Goal: Task Accomplishment & Management: Manage account settings

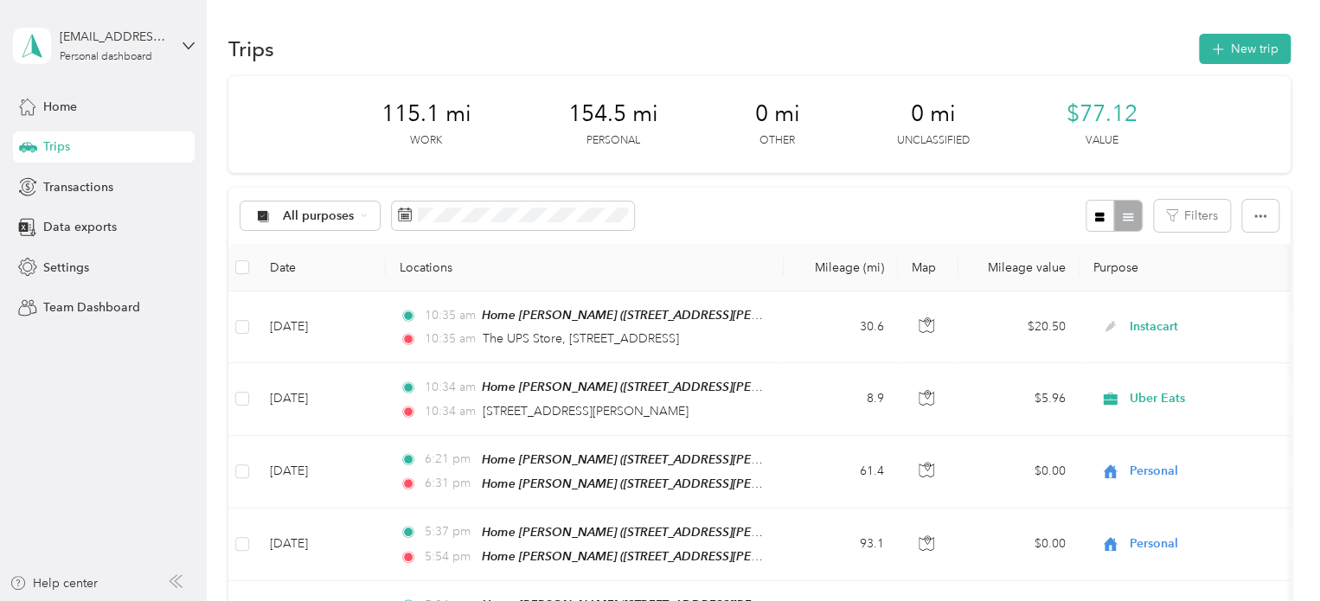
click at [1049, 3] on div "Trips New trip 115.1 mi Work 154.5 mi Personal 0 mi Other 0 mi Unclassified $77…" at bounding box center [759, 434] width 1105 height 869
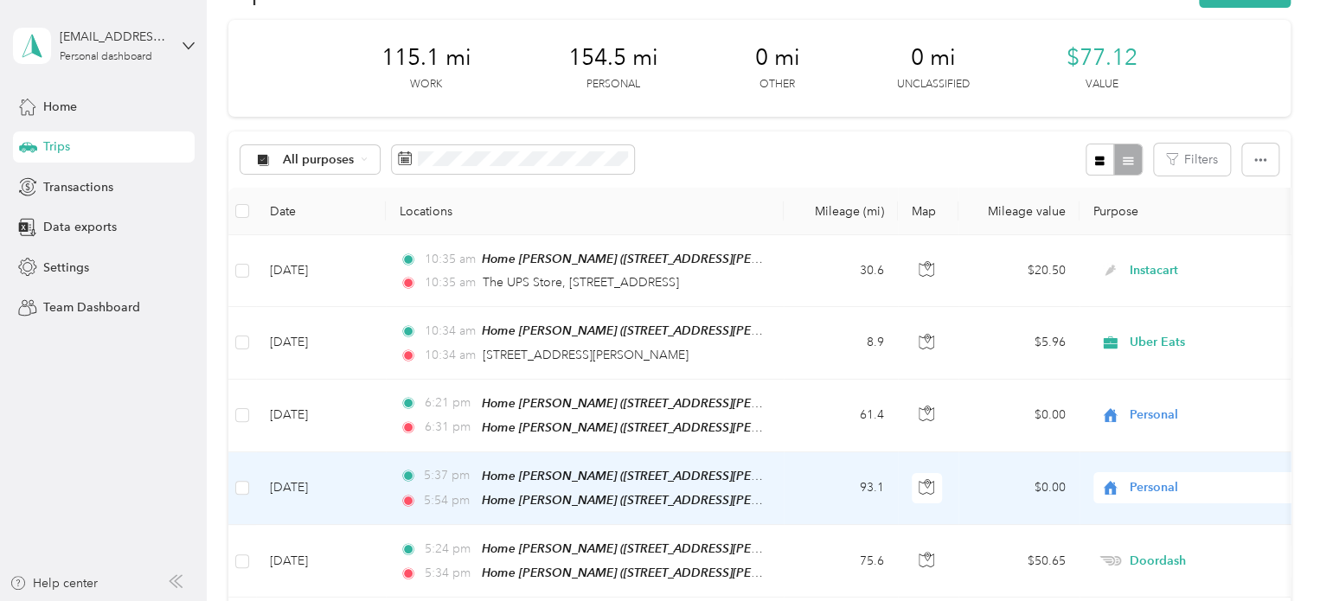
scroll to position [87, 0]
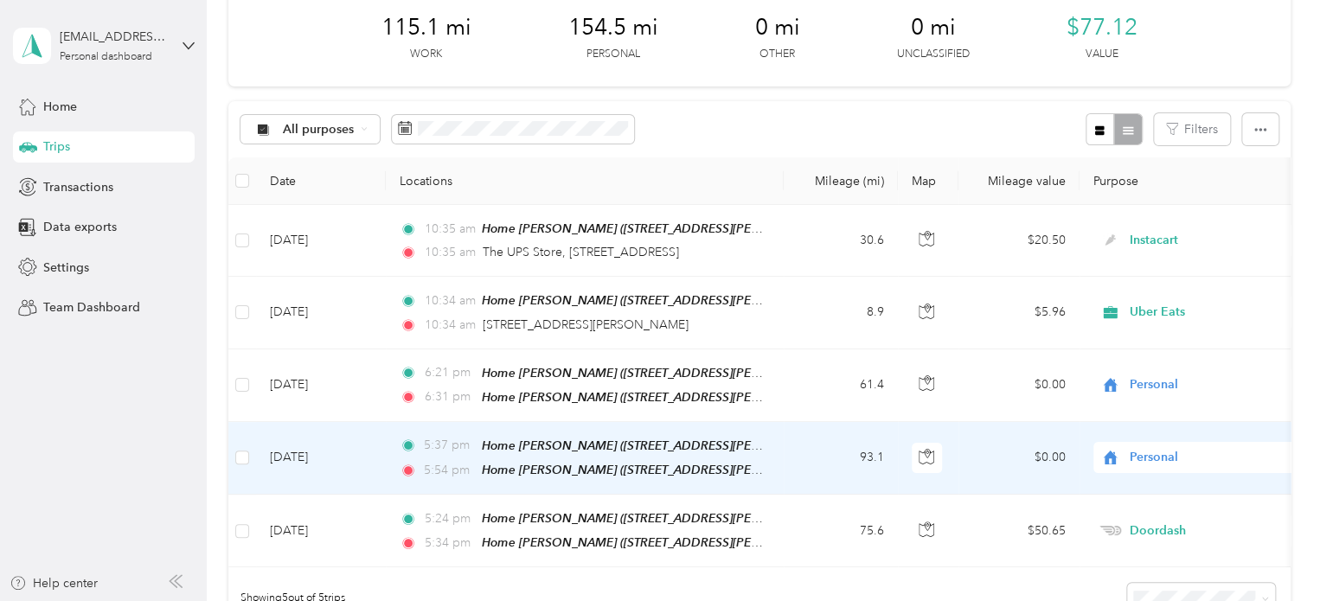
click at [291, 452] on td "[DATE]" at bounding box center [321, 458] width 130 height 73
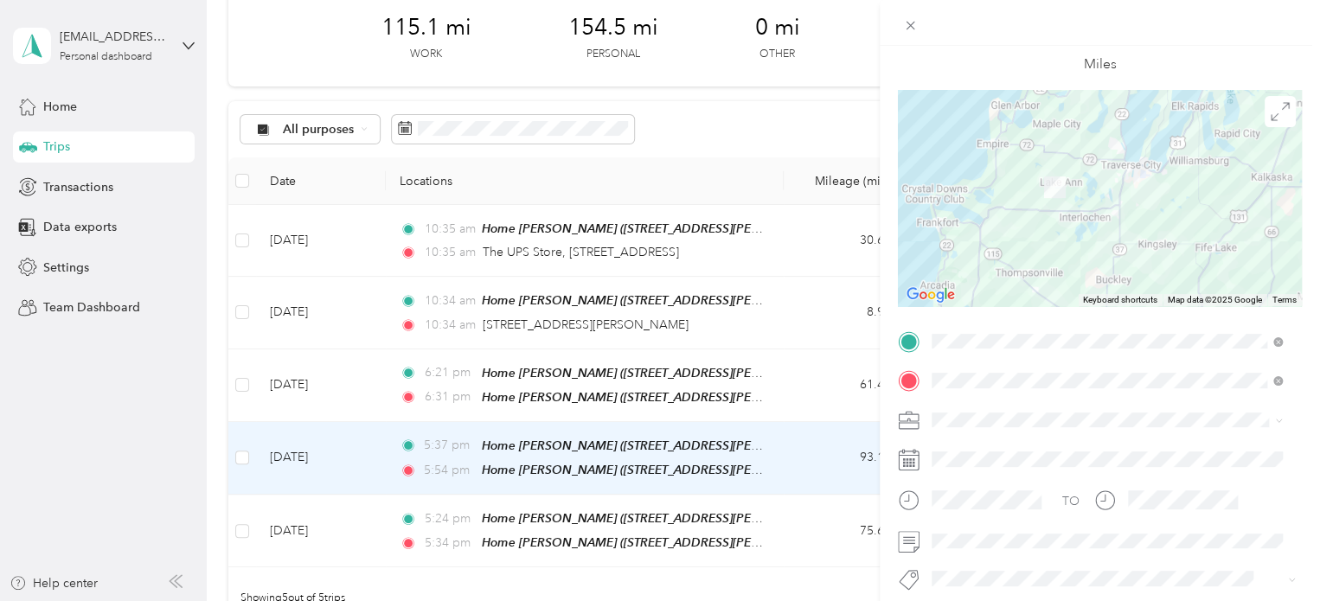
scroll to position [87, 0]
click at [119, 421] on div "Trip details Save This trip cannot be edited because it is either under review,…" at bounding box center [660, 300] width 1320 height 601
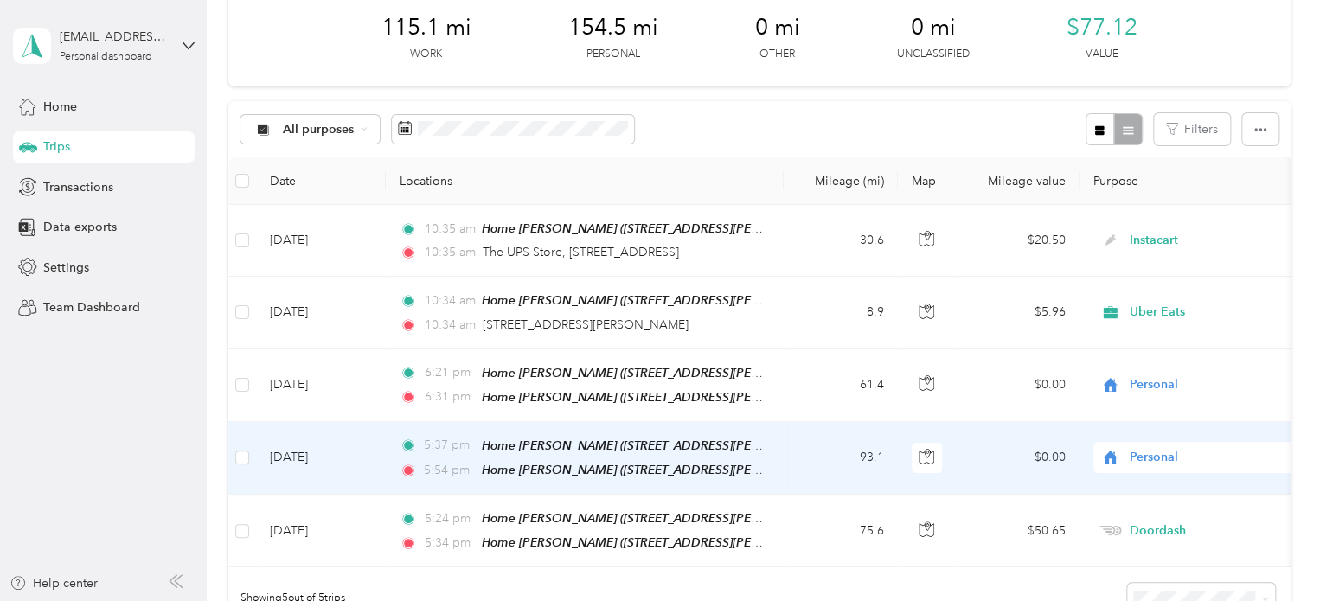
click at [1162, 455] on span "Personal" at bounding box center [1209, 457] width 158 height 19
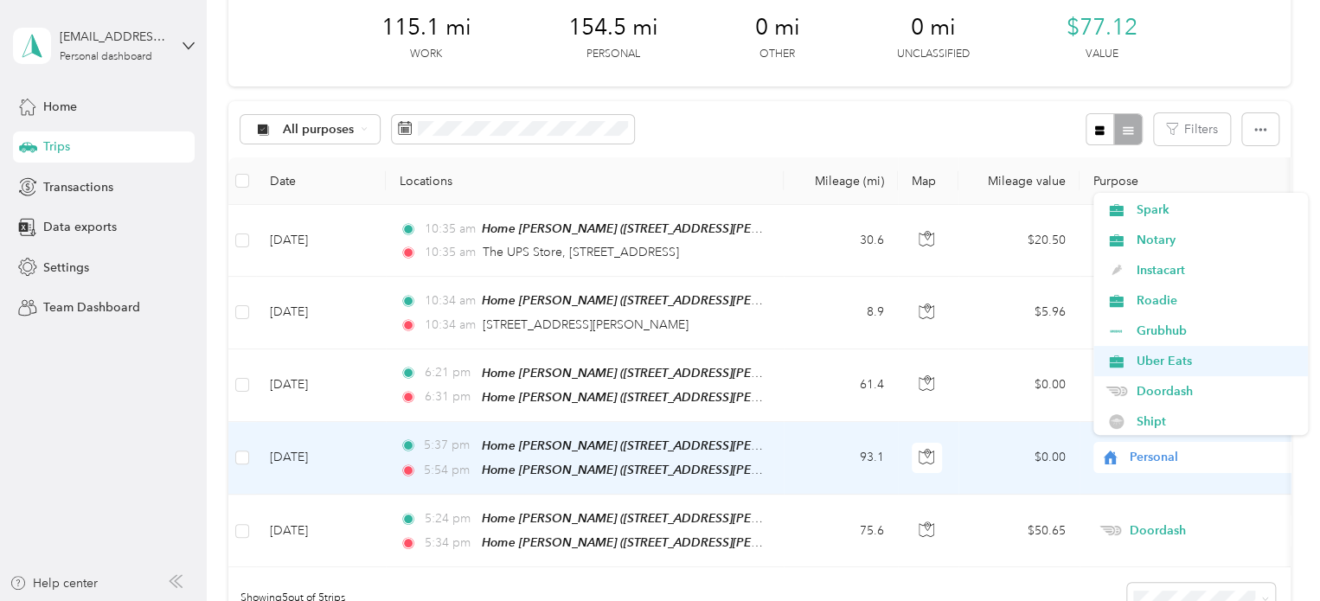
scroll to position [87, 0]
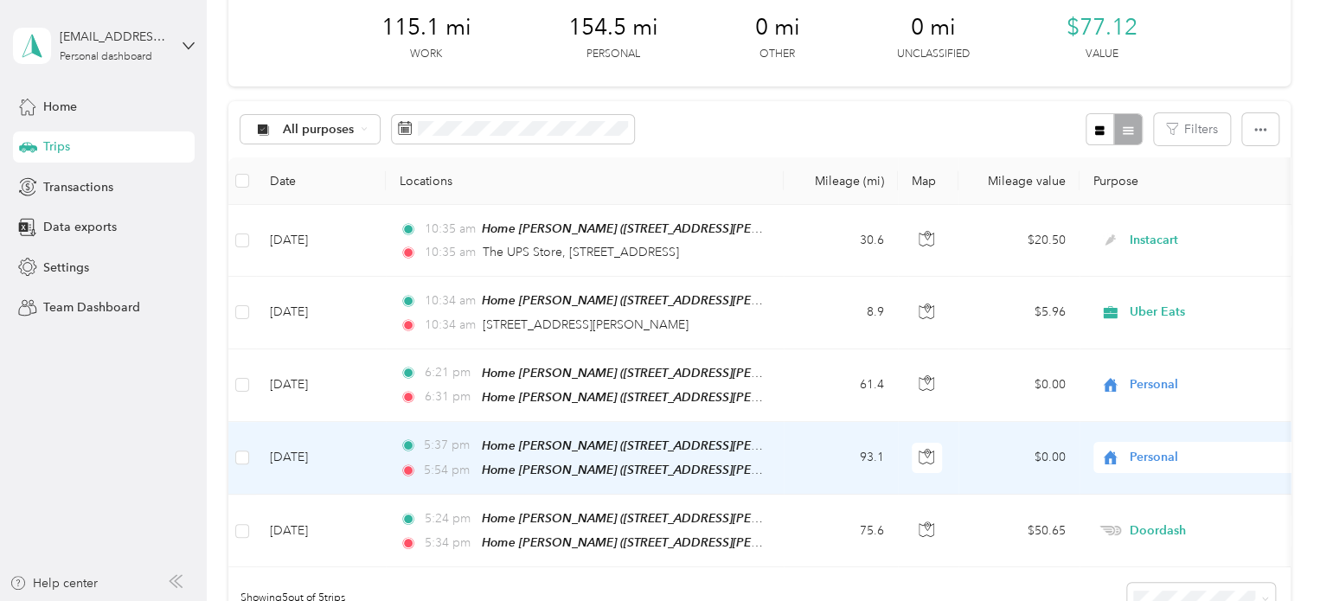
click at [1155, 365] on span "Doordash" at bounding box center [1216, 364] width 160 height 18
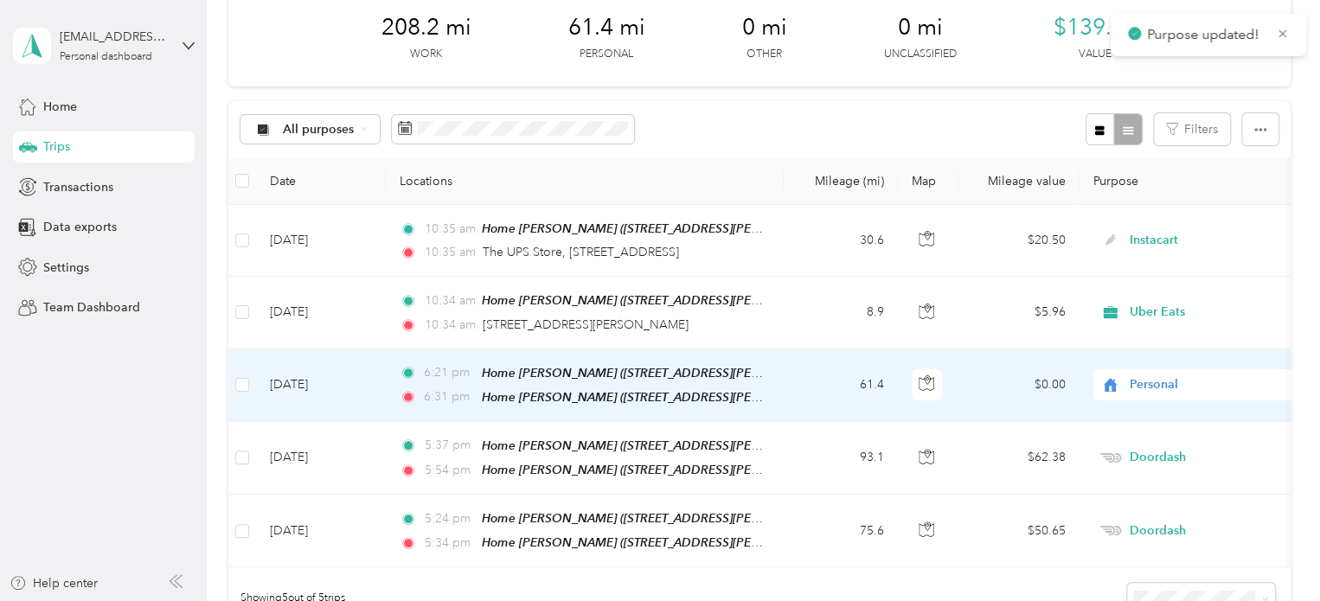
click at [1149, 375] on span "Personal" at bounding box center [1209, 384] width 158 height 19
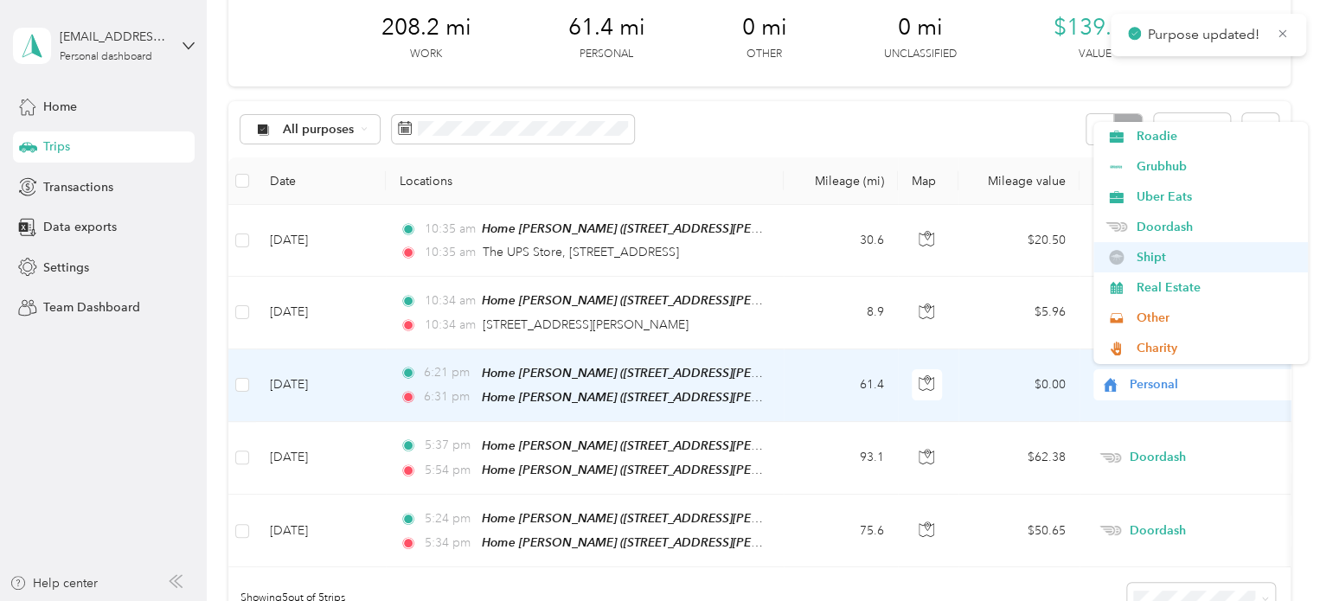
scroll to position [173, 0]
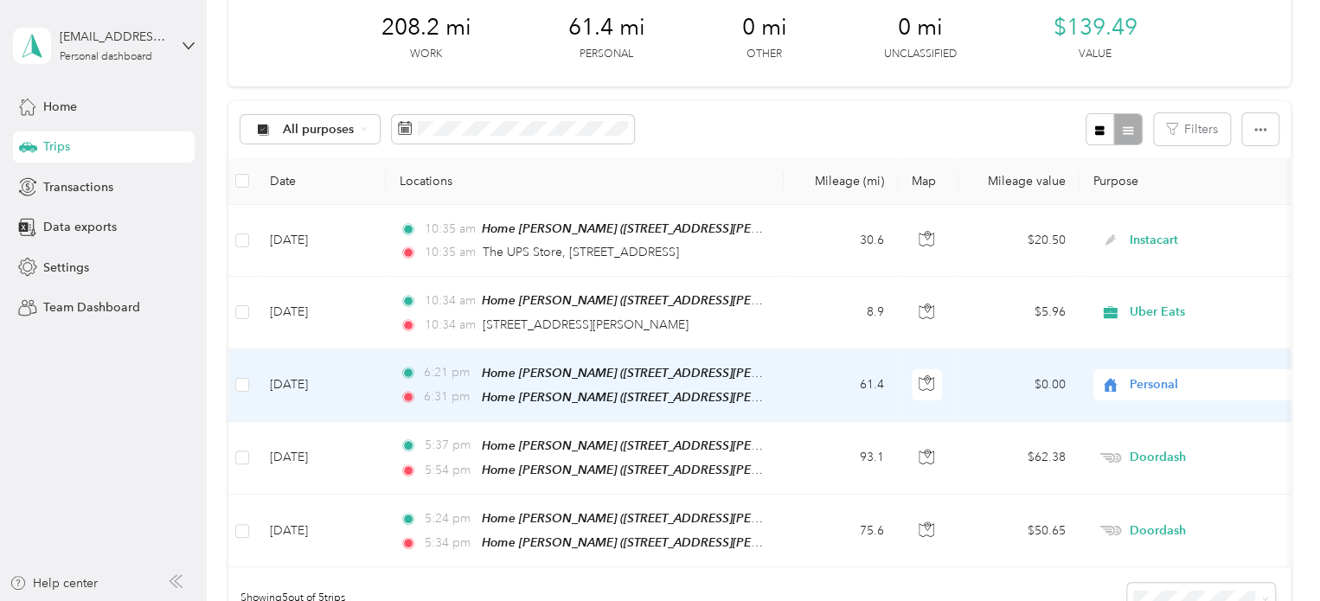
click at [1155, 219] on ol "Work Personal Spark Notary Instacart Roadie Grubhub Uber Eats Doordash Shipt Re…" at bounding box center [1201, 243] width 215 height 242
click at [1138, 377] on span "Personal" at bounding box center [1209, 384] width 158 height 19
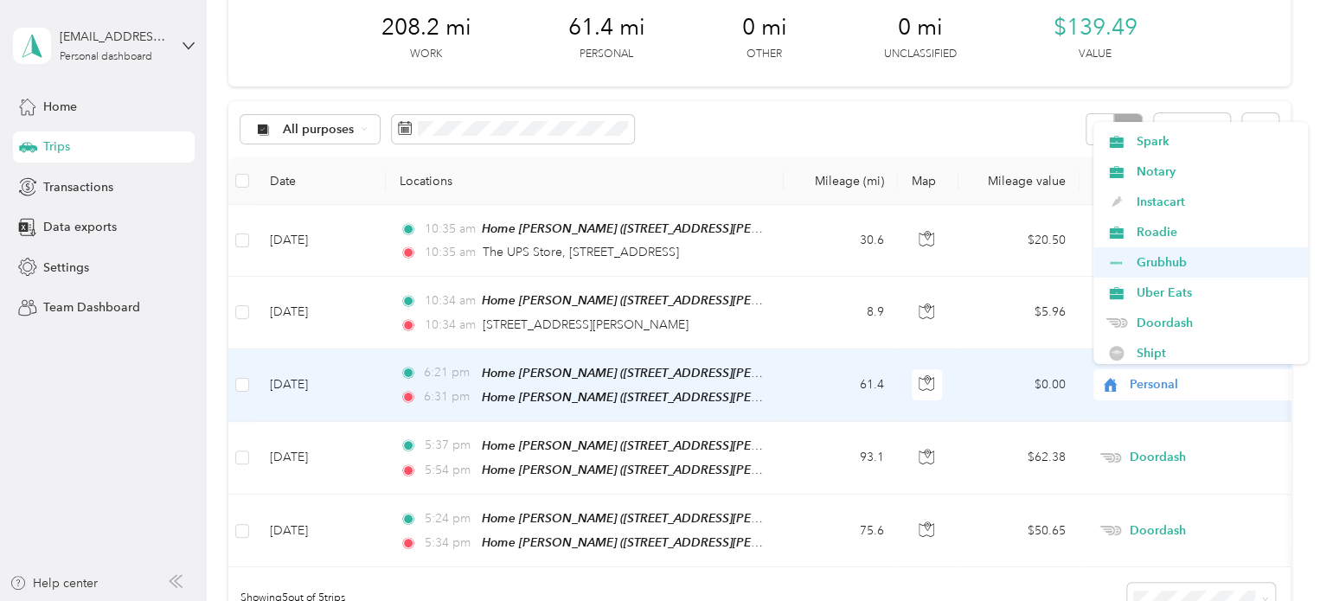
scroll to position [87, 0]
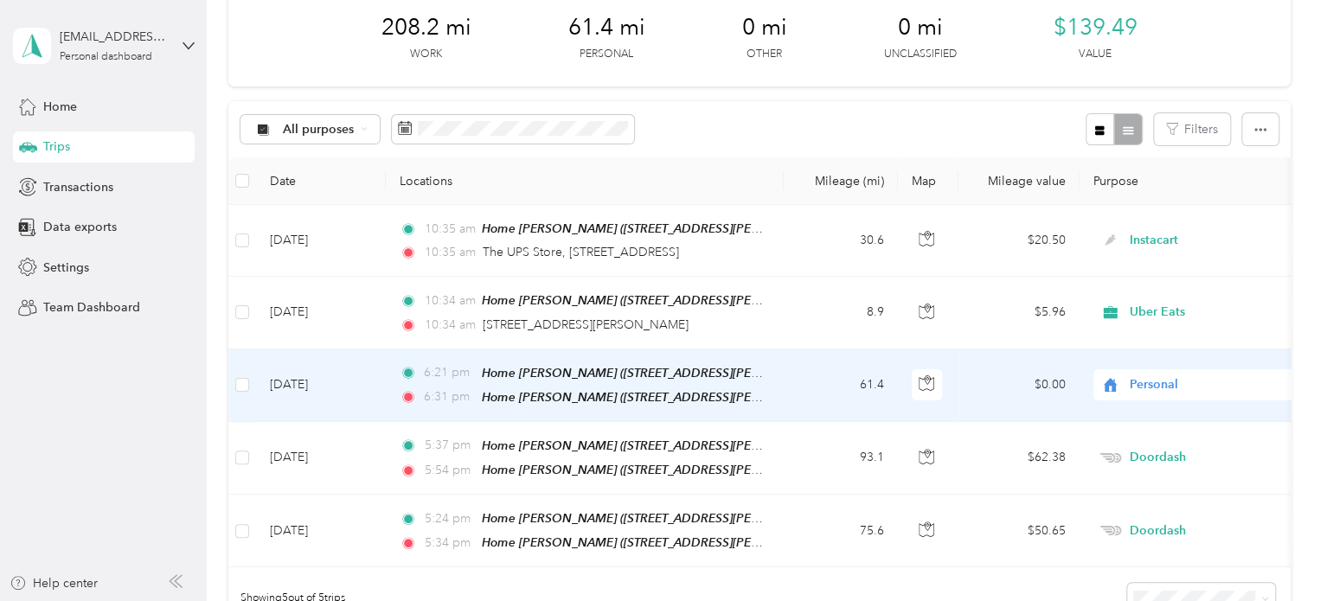
click at [1151, 321] on span "Shipt" at bounding box center [1216, 319] width 160 height 18
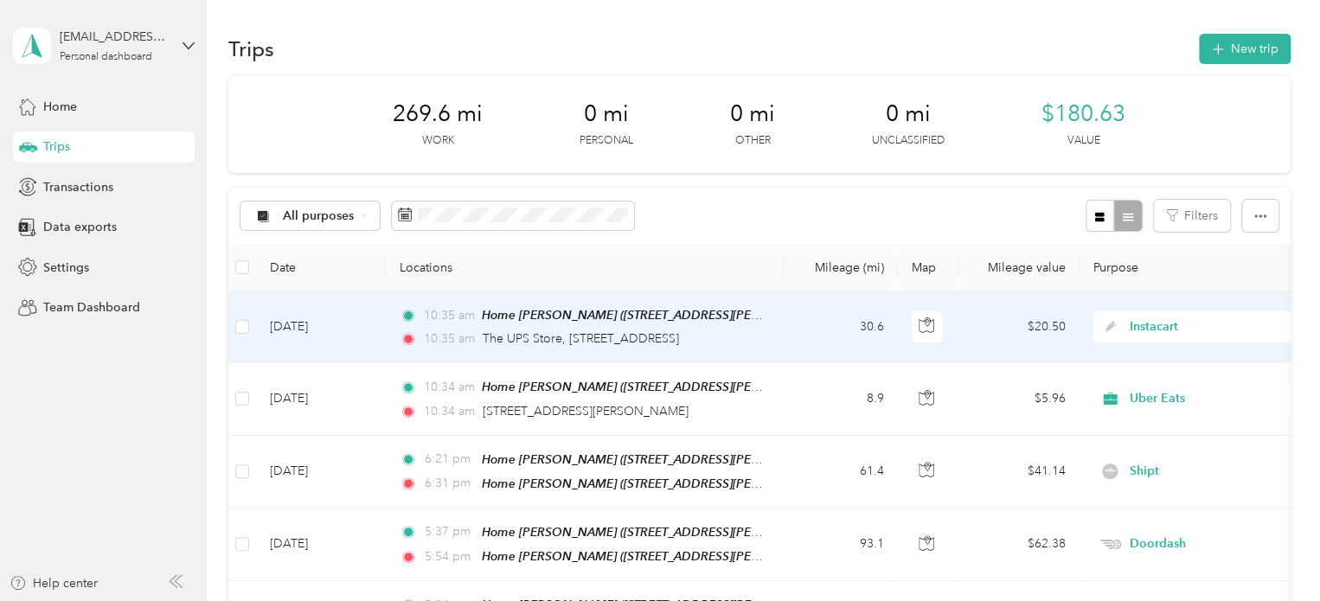
scroll to position [0, 0]
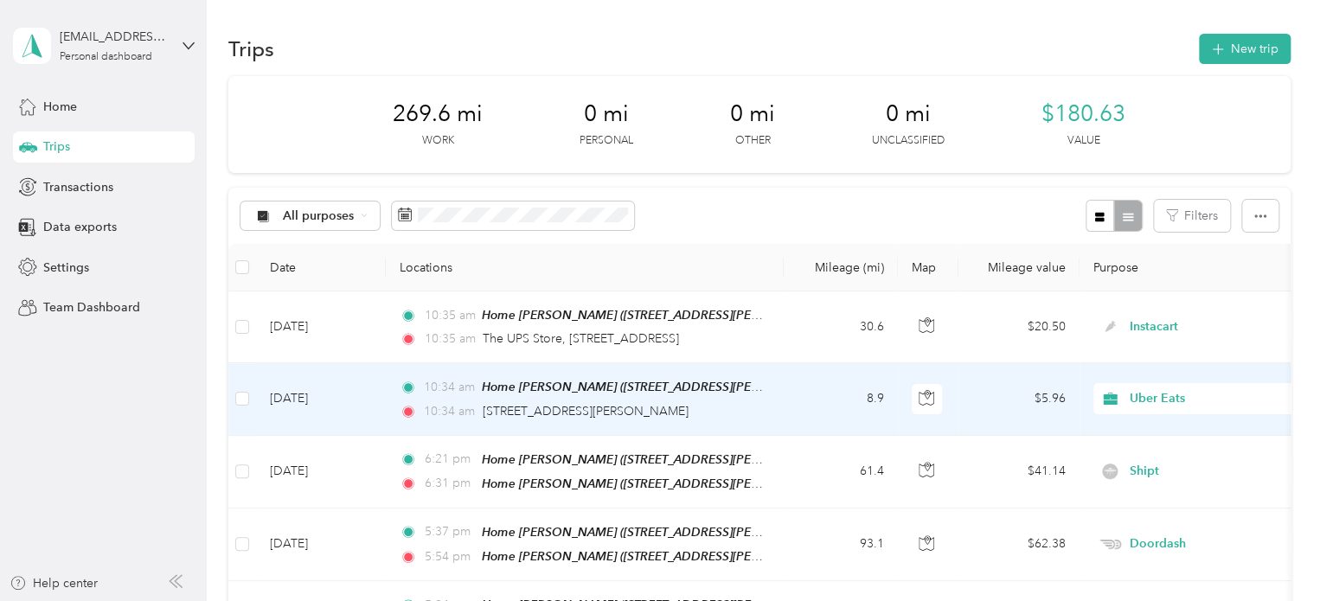
click at [308, 391] on td "[DATE]" at bounding box center [321, 399] width 130 height 72
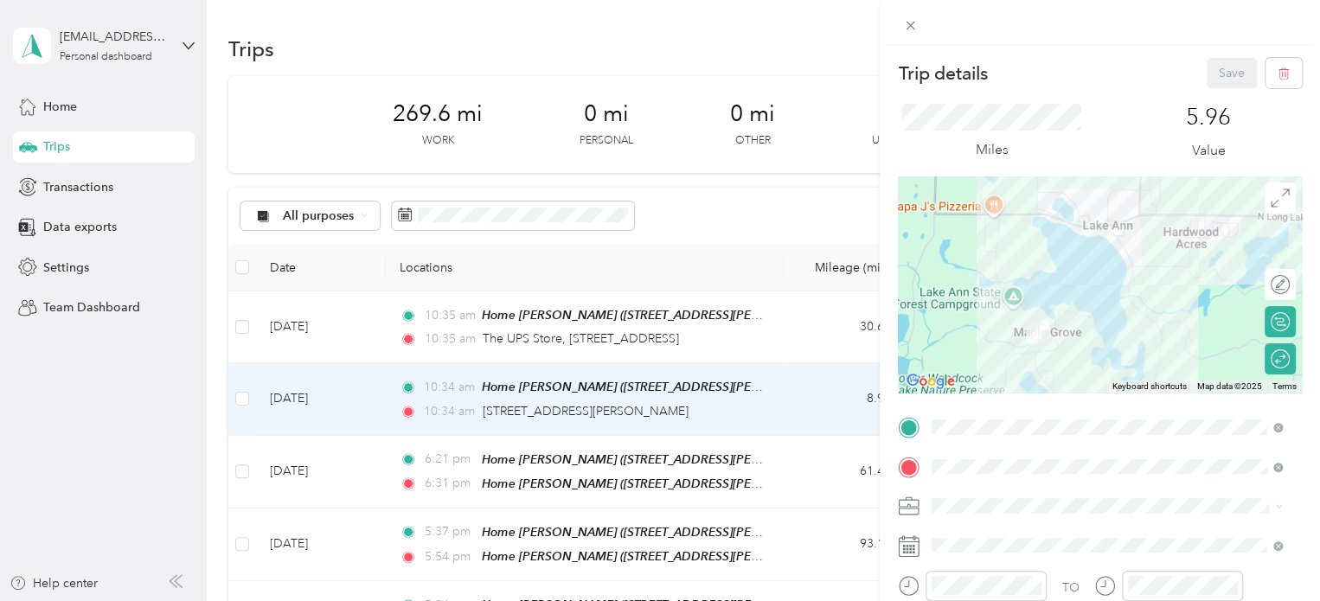
click at [106, 419] on div "Trip details Save This trip cannot be edited because it is either under review,…" at bounding box center [660, 300] width 1320 height 601
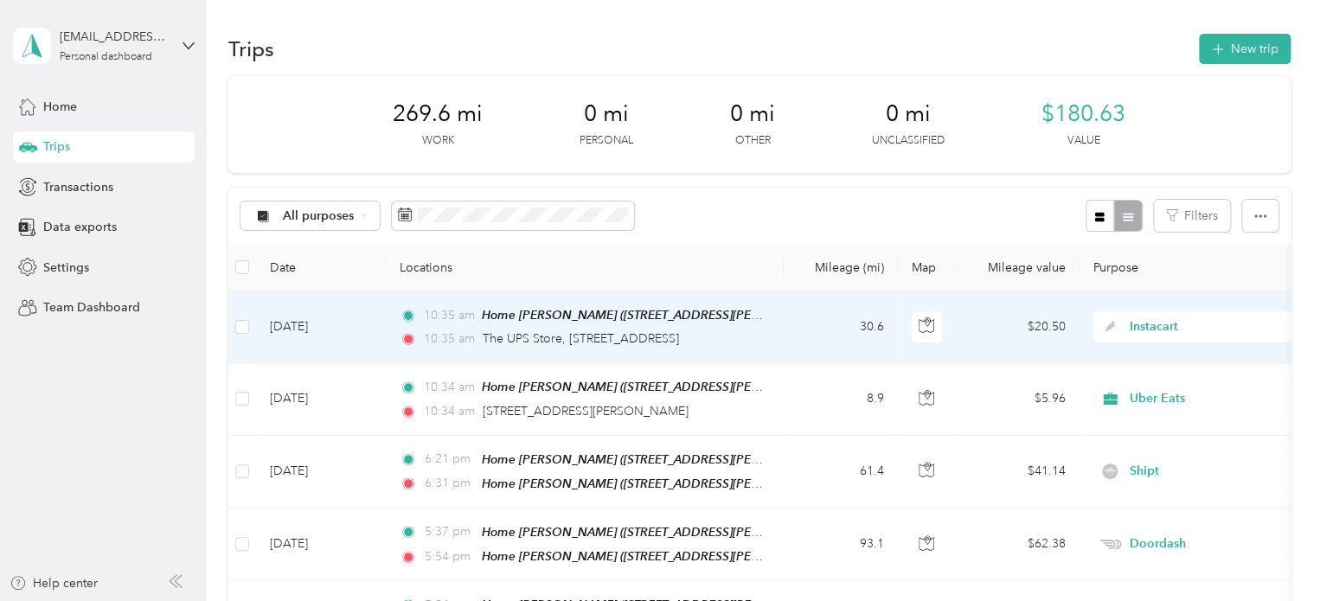
click at [292, 324] on td "[DATE]" at bounding box center [321, 328] width 130 height 72
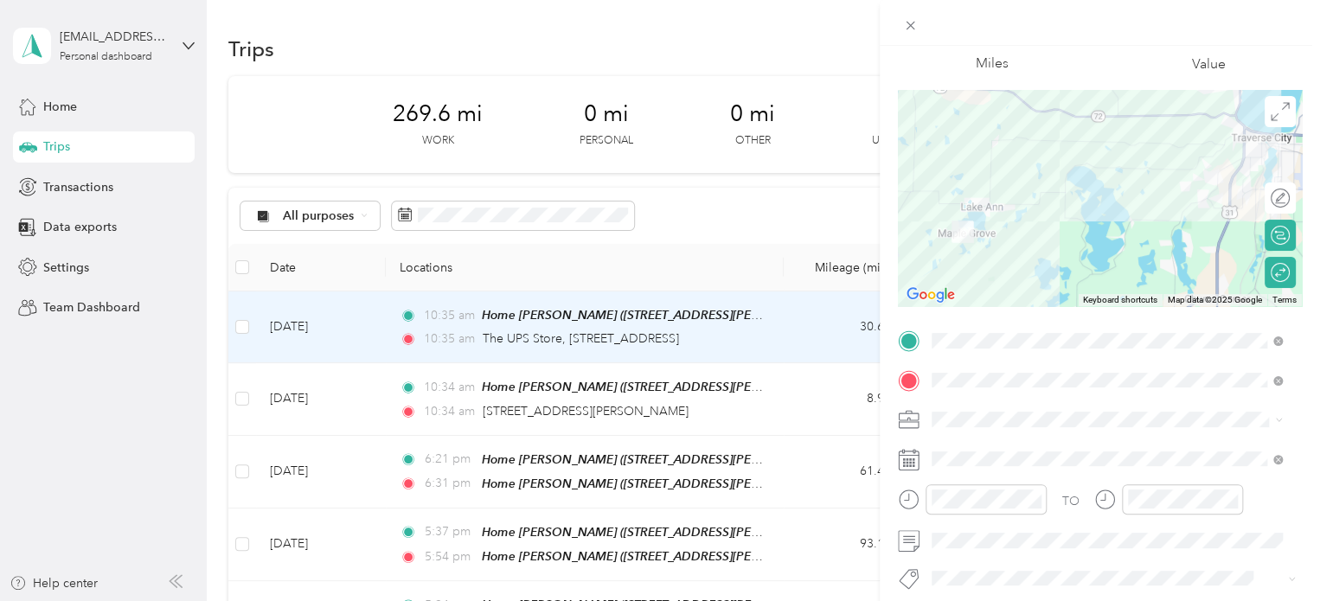
scroll to position [173, 0]
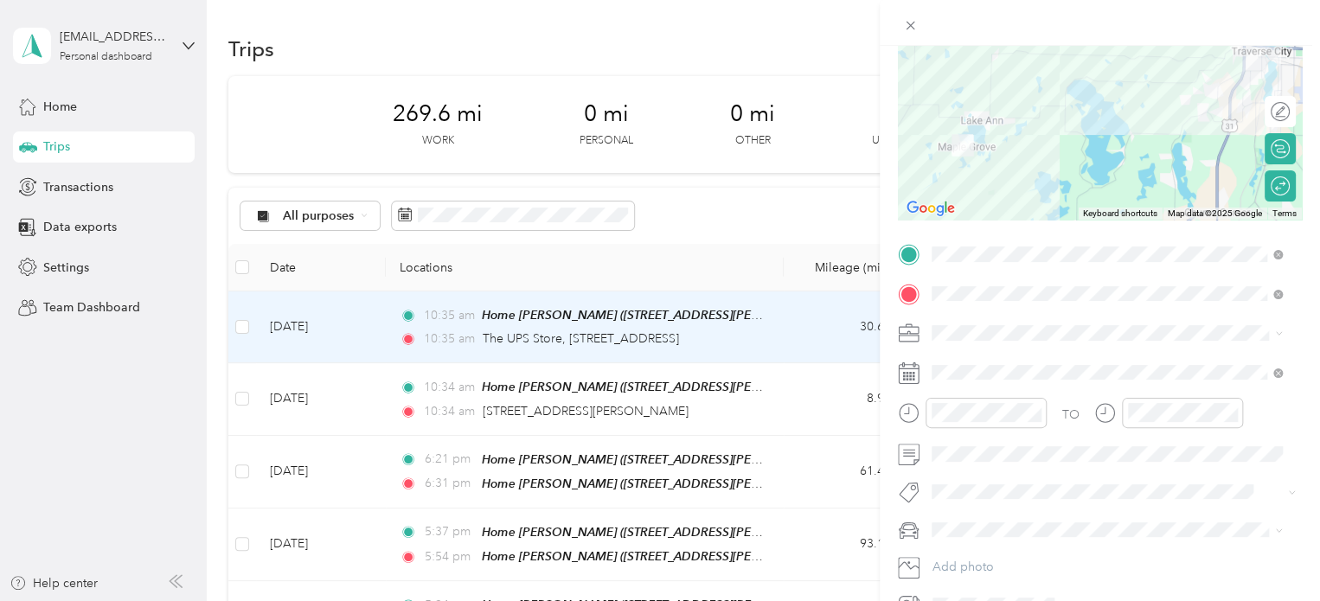
click at [59, 414] on div "Trip details Save This trip cannot be edited because it is either under review,…" at bounding box center [660, 300] width 1320 height 601
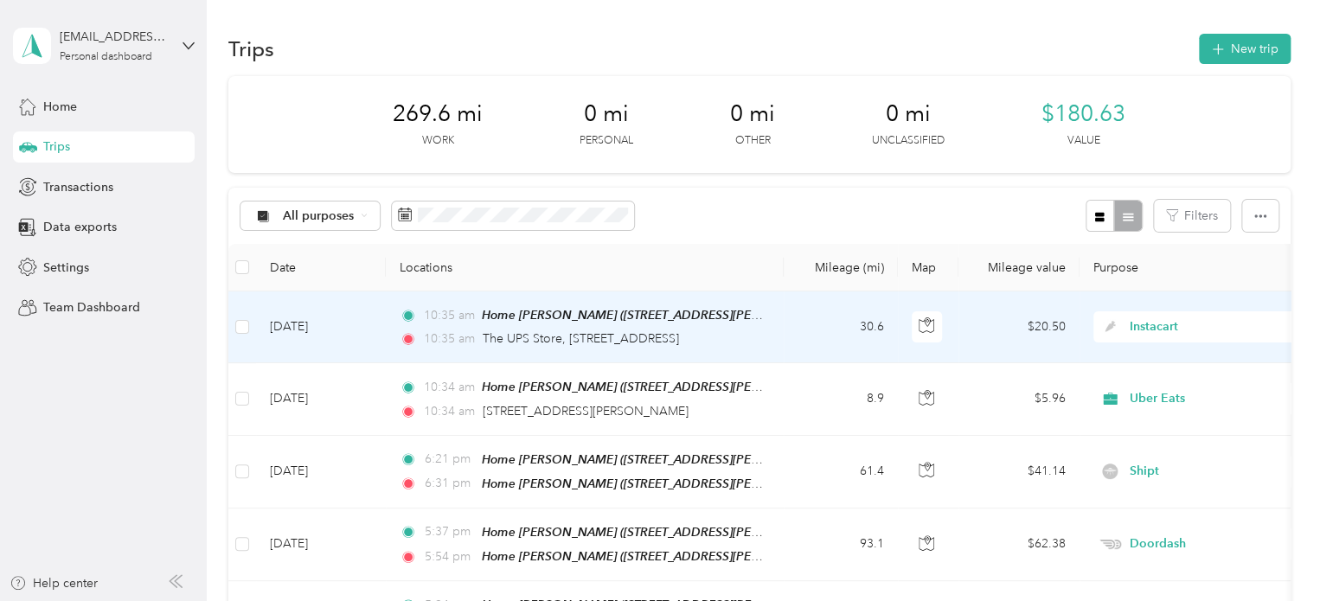
click at [1147, 320] on span "Instacart" at bounding box center [1209, 327] width 158 height 19
click at [1145, 451] on li "Notary" at bounding box center [1201, 449] width 215 height 30
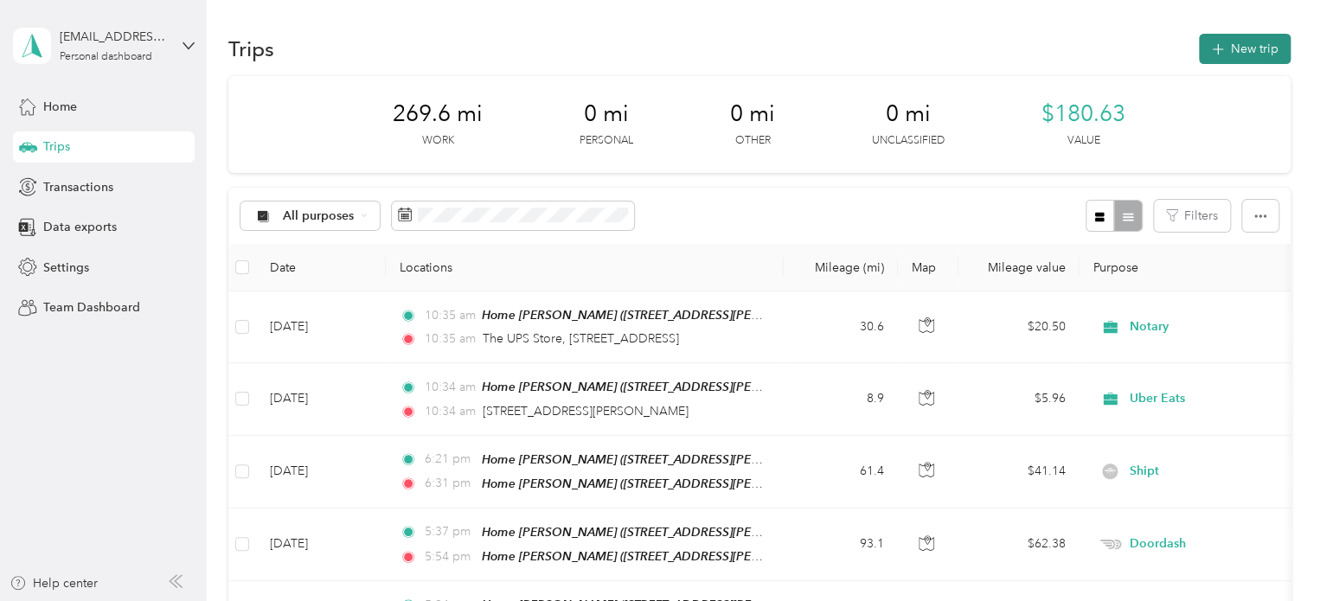
click at [1240, 46] on button "New trip" at bounding box center [1245, 49] width 92 height 30
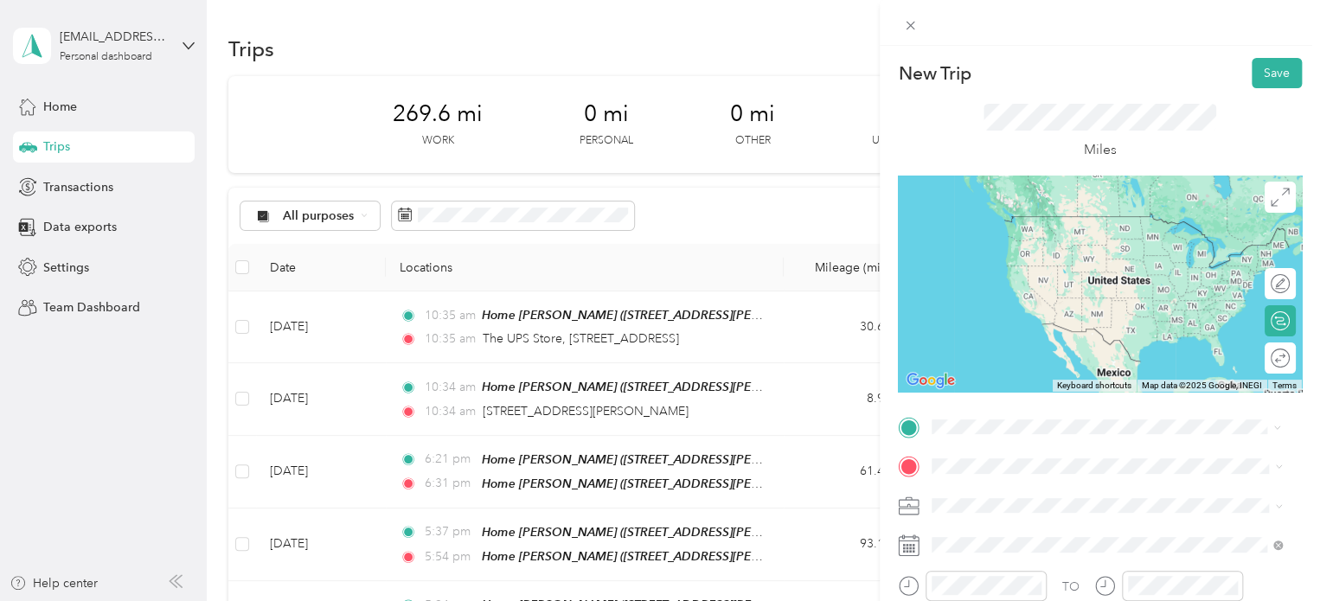
click at [997, 364] on span "[STREET_ADDRESS][PERSON_NAME], [PERSON_NAME], [GEOGRAPHIC_DATA], [GEOGRAPHIC_DA…" at bounding box center [1080, 368] width 231 height 51
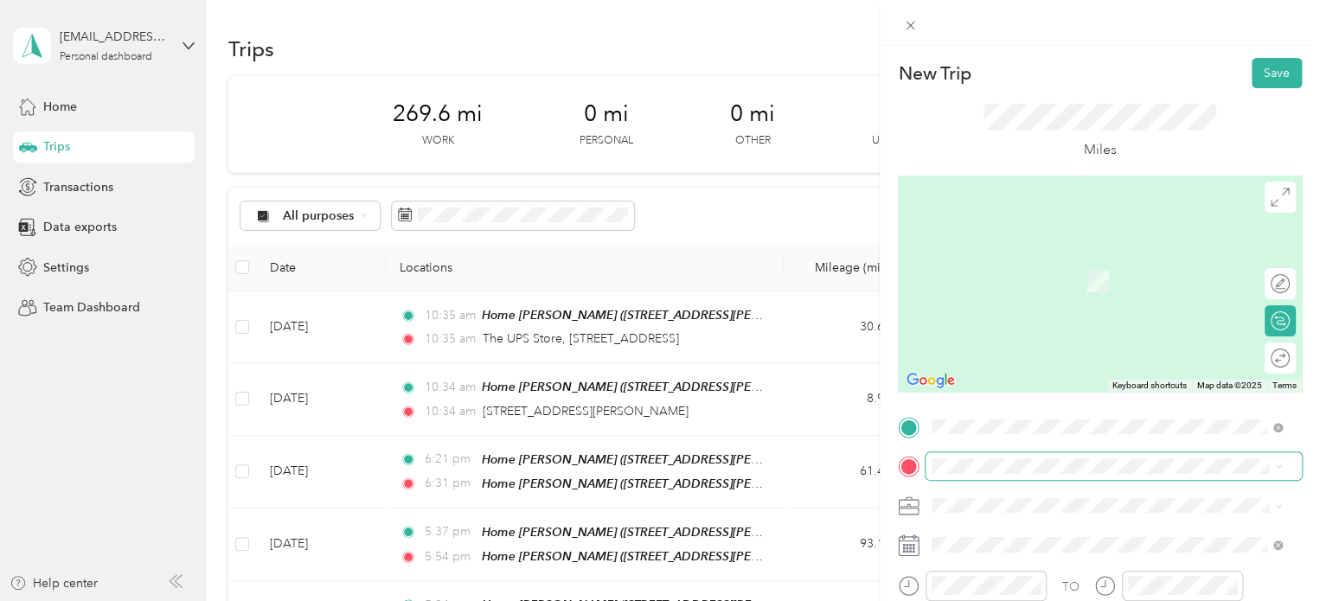
click at [946, 455] on span at bounding box center [1114, 466] width 376 height 28
click at [994, 264] on span "[STREET_ADDRESS][US_STATE]" at bounding box center [1051, 256] width 173 height 16
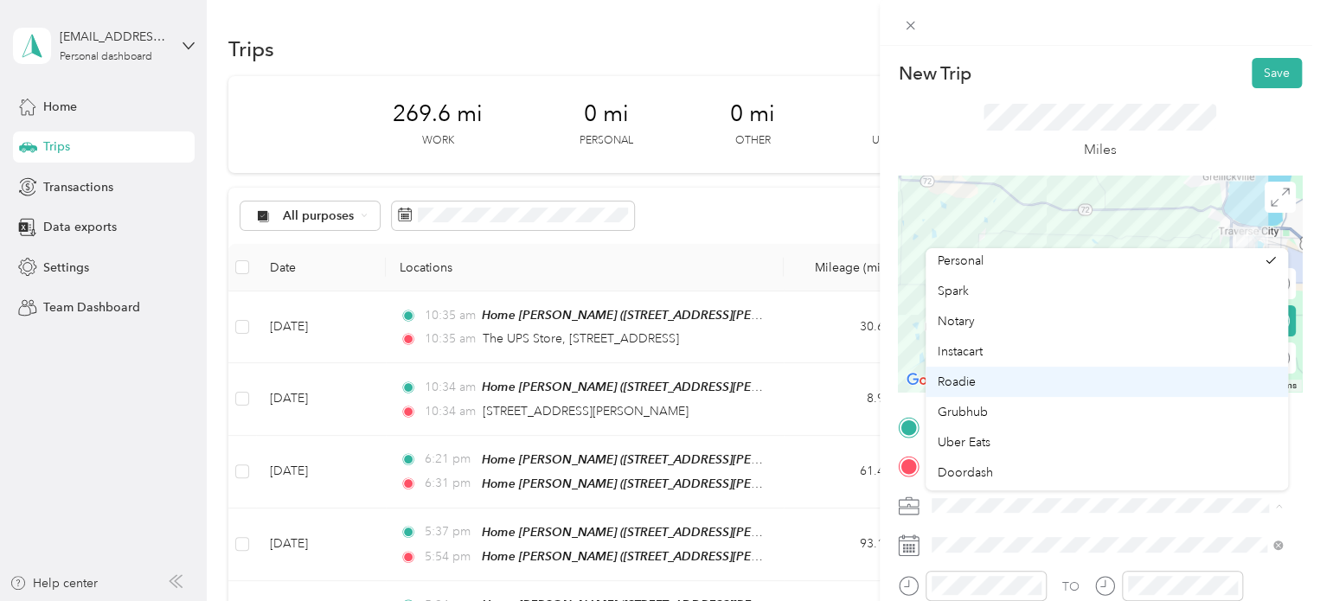
scroll to position [87, 0]
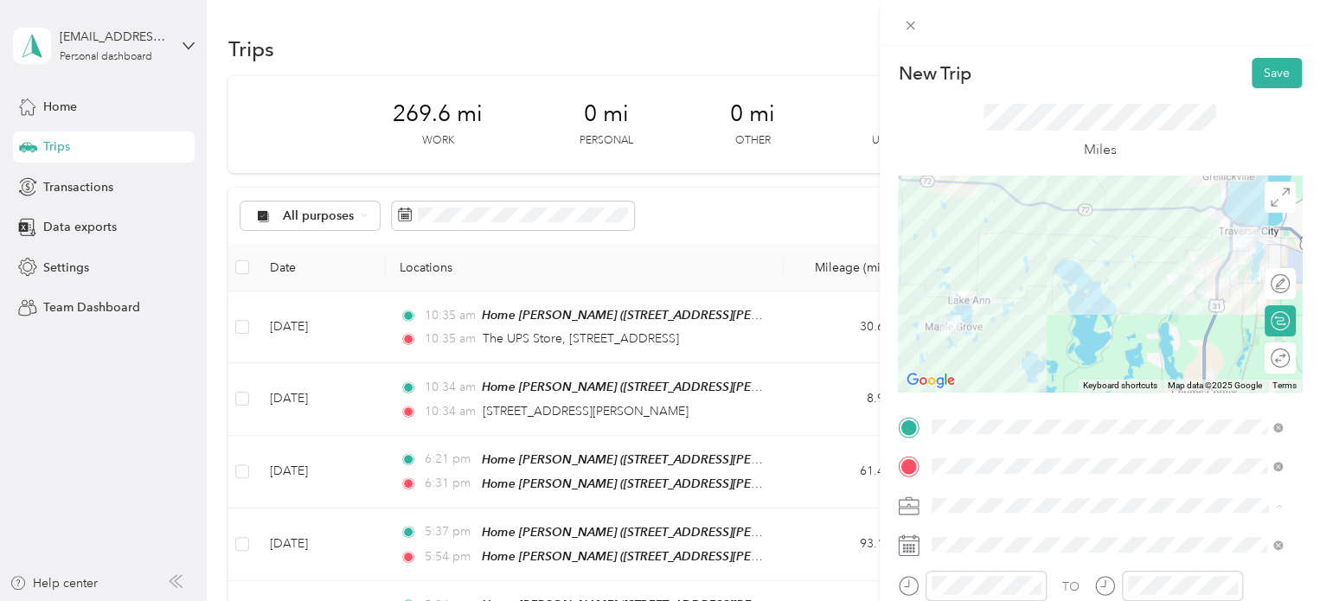
click at [984, 424] on li "Doordash" at bounding box center [1107, 419] width 362 height 30
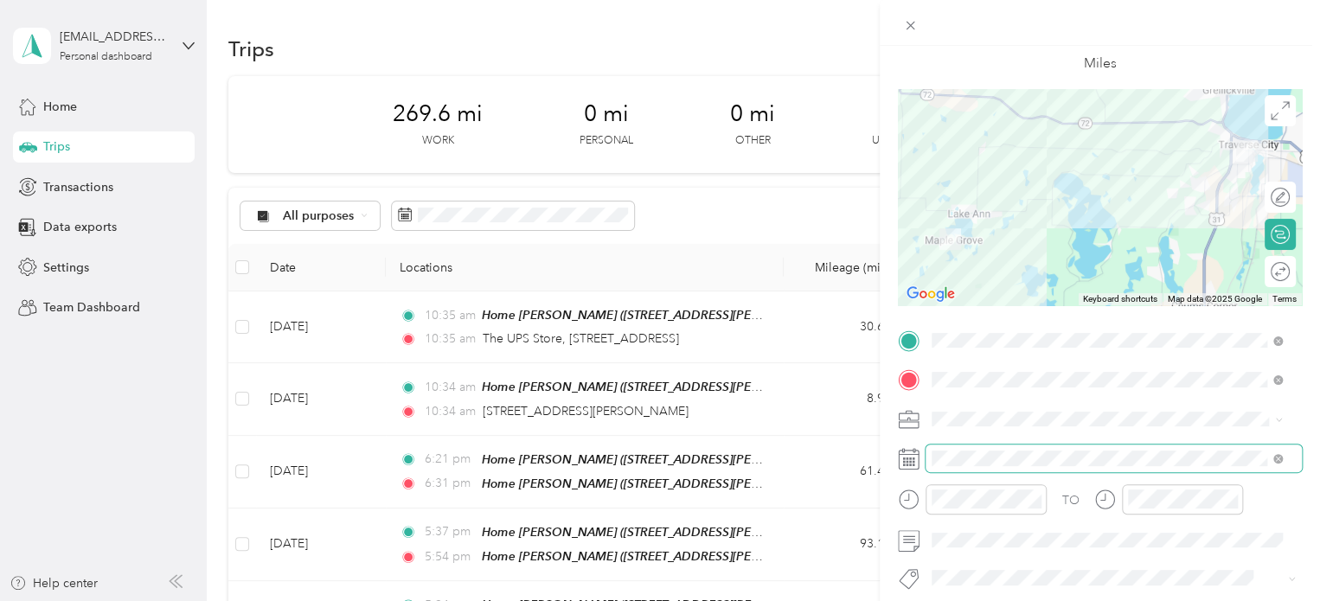
click at [931, 456] on span at bounding box center [1114, 459] width 376 height 28
click at [170, 425] on div "New Trip Save This trip cannot be edited because it is either under review, app…" at bounding box center [660, 300] width 1320 height 601
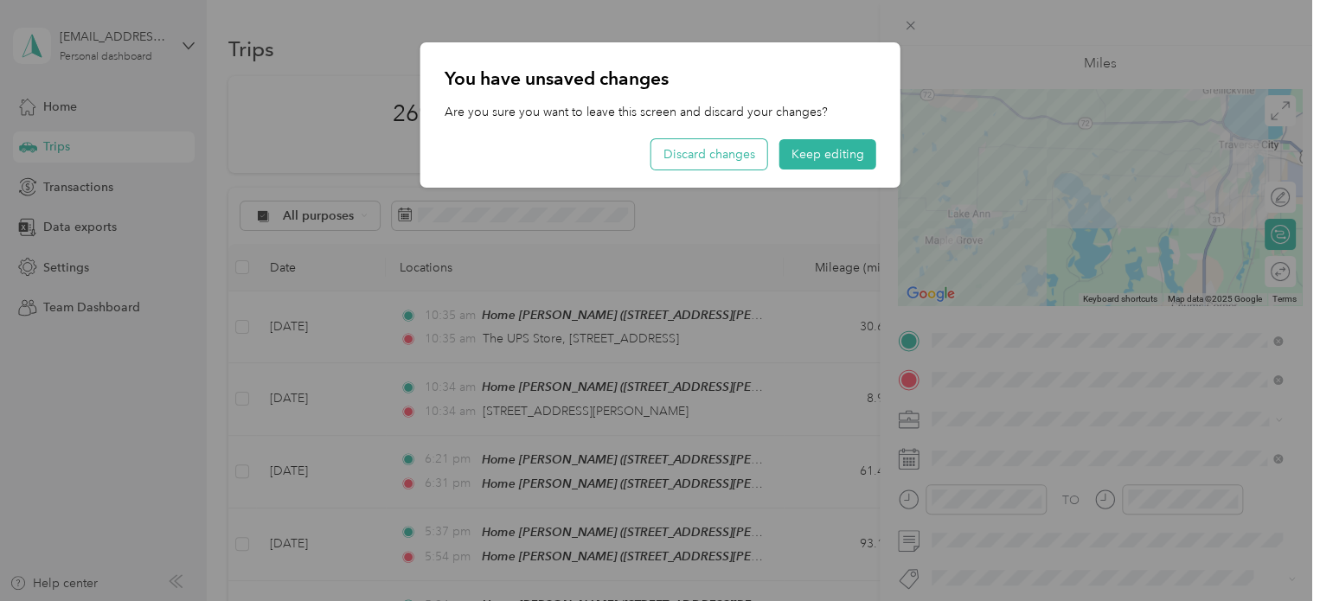
click at [720, 152] on button "Discard changes" at bounding box center [709, 154] width 116 height 30
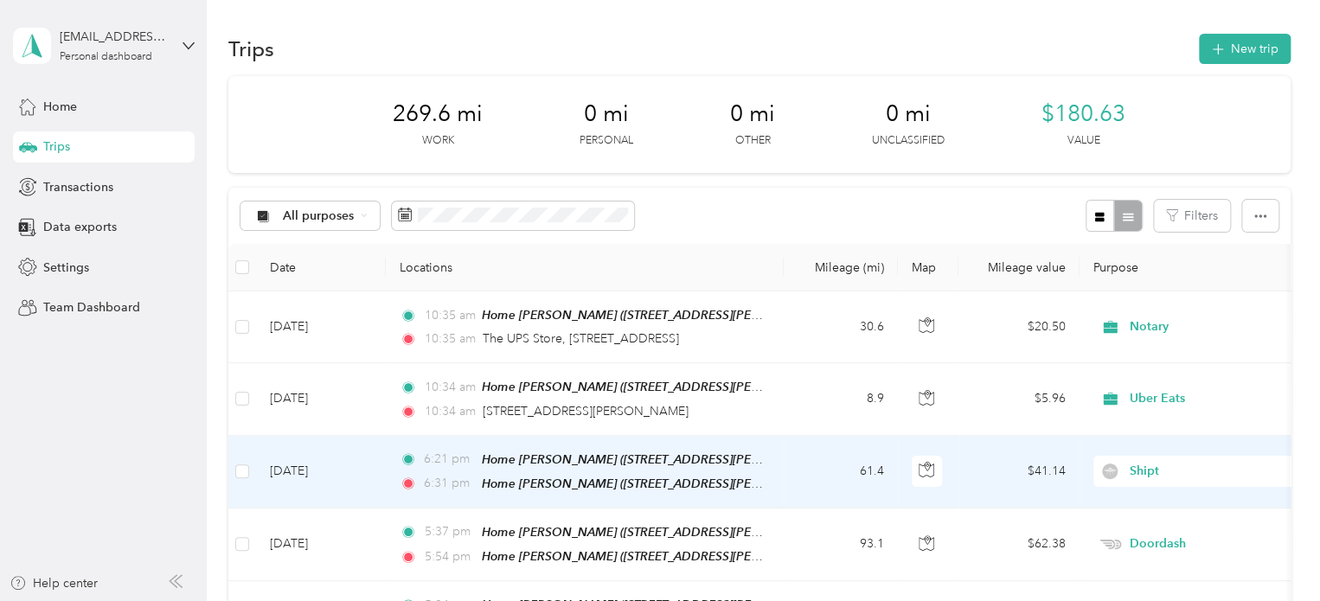
click at [290, 476] on td "[DATE]" at bounding box center [321, 472] width 130 height 73
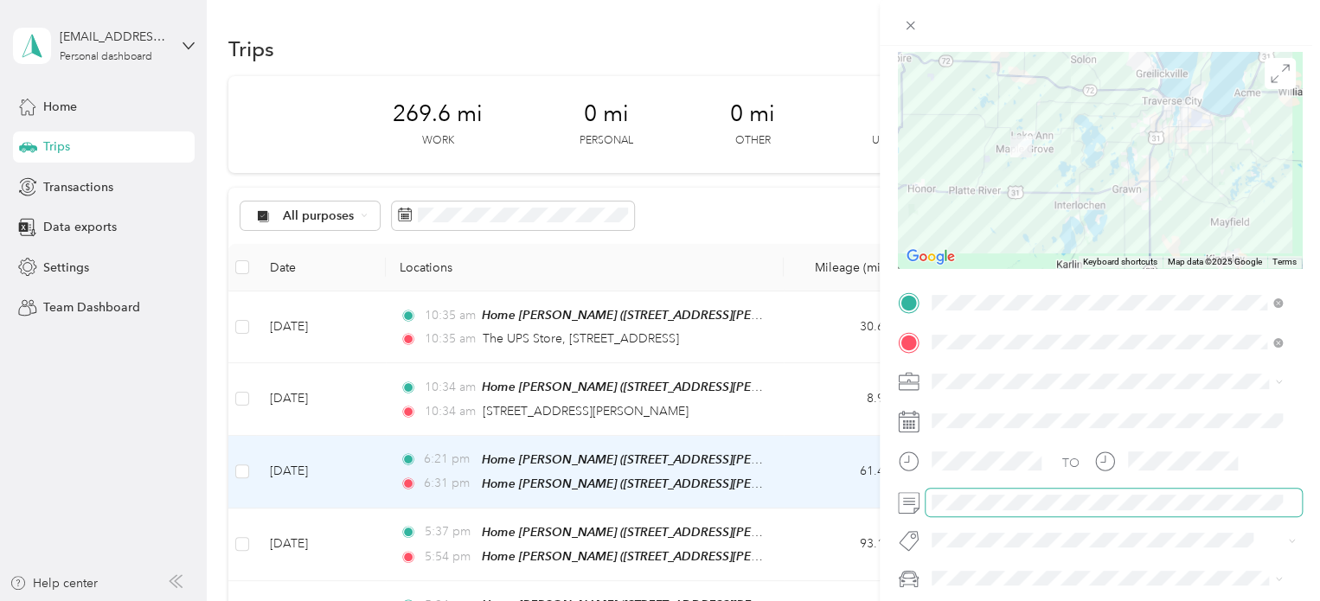
scroll to position [173, 0]
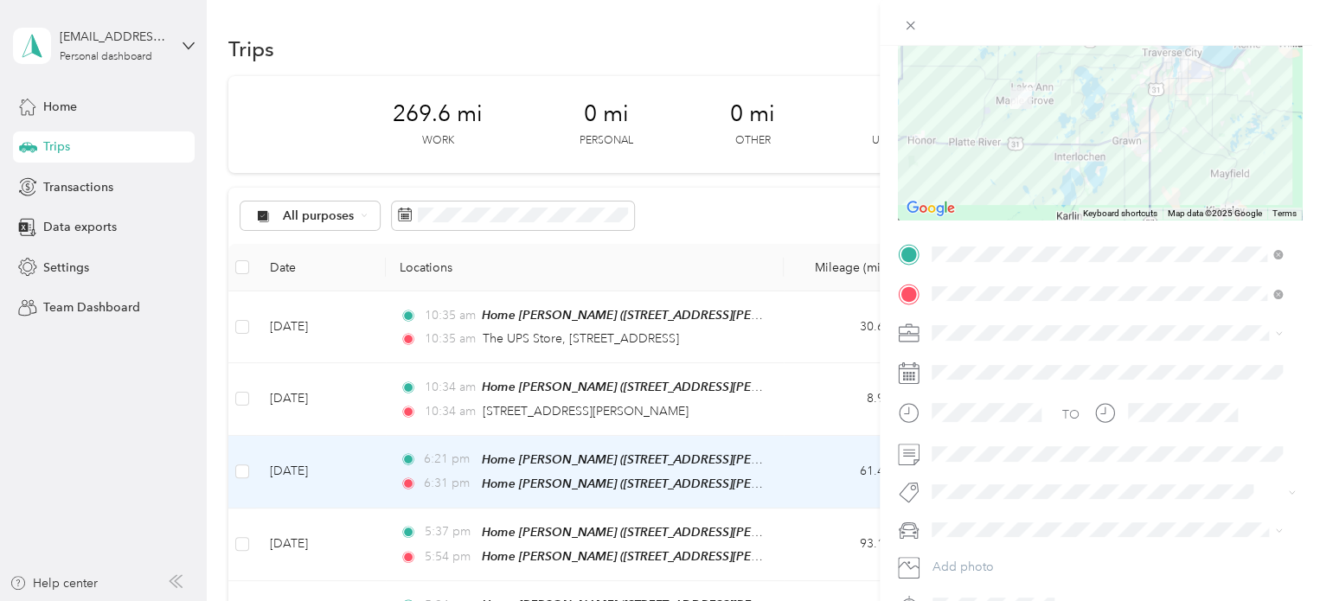
click at [64, 414] on div "Trip details Save This trip cannot be edited because it is either under review,…" at bounding box center [660, 300] width 1320 height 601
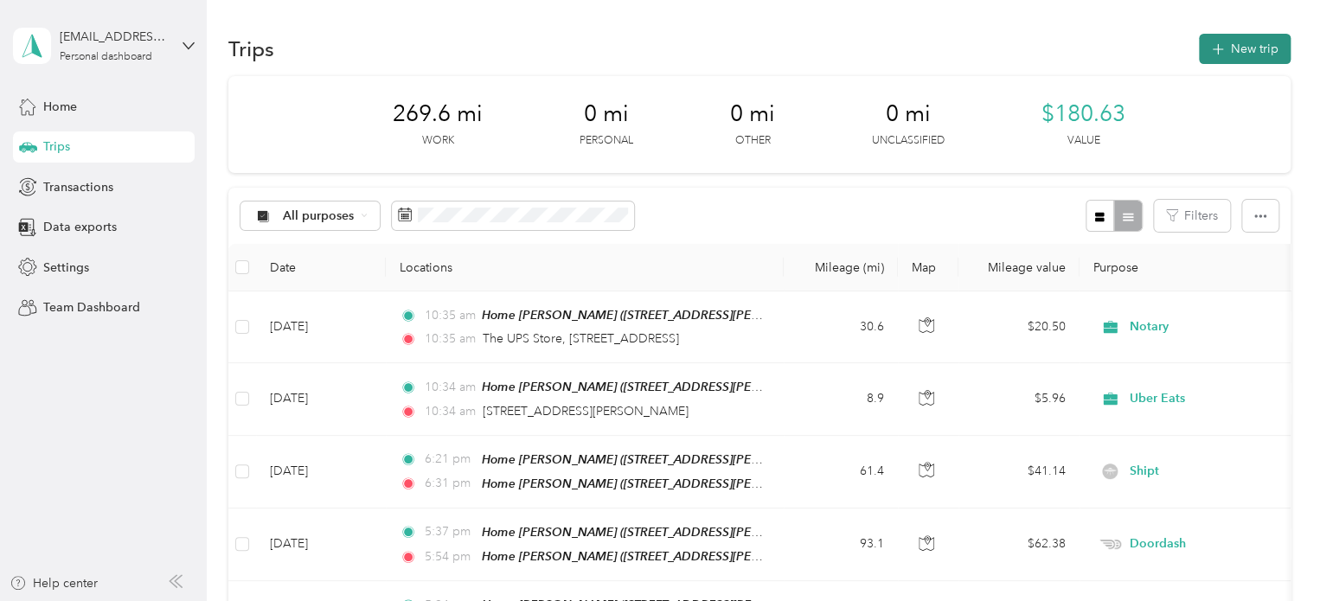
click at [1245, 46] on button "New trip" at bounding box center [1245, 49] width 92 height 30
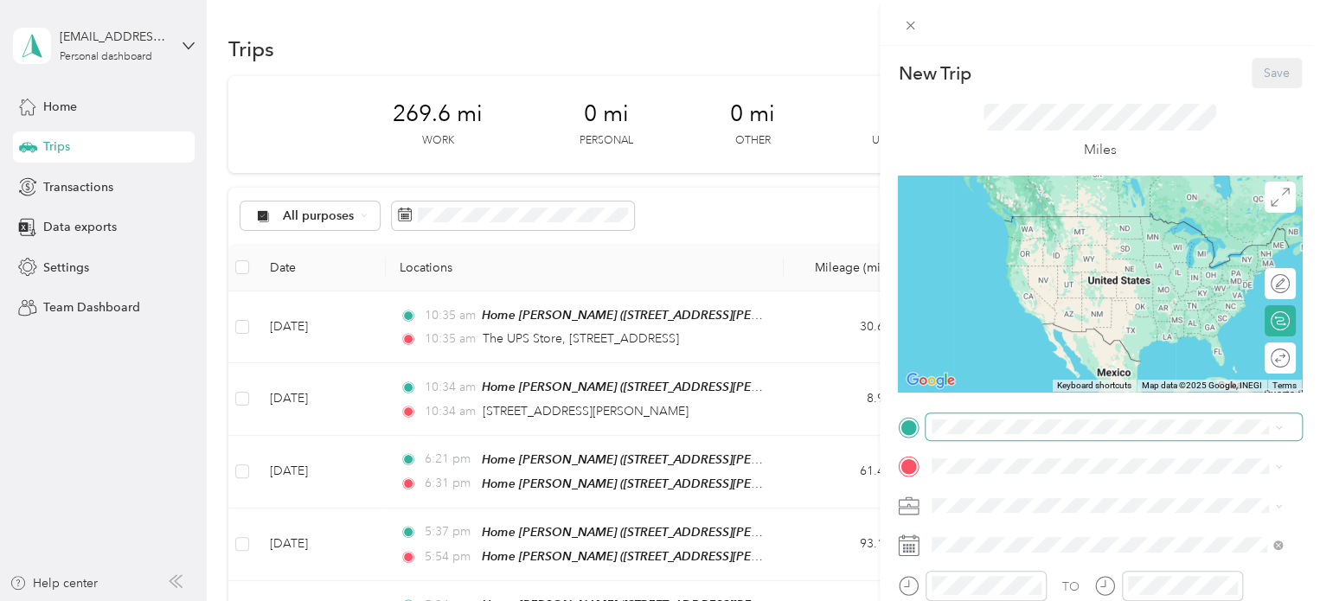
click at [945, 437] on span at bounding box center [1114, 428] width 376 height 28
click at [1007, 600] on div "New Trip Save This trip cannot be edited because it is either under review, app…" at bounding box center [656, 601] width 1312 height 0
click at [952, 414] on span at bounding box center [1114, 428] width 376 height 28
click at [1004, 360] on div "Home [PERSON_NAME] [STREET_ADDRESS][PERSON_NAME][PERSON_NAME] , [GEOGRAPHIC_DAT…" at bounding box center [1121, 355] width 312 height 73
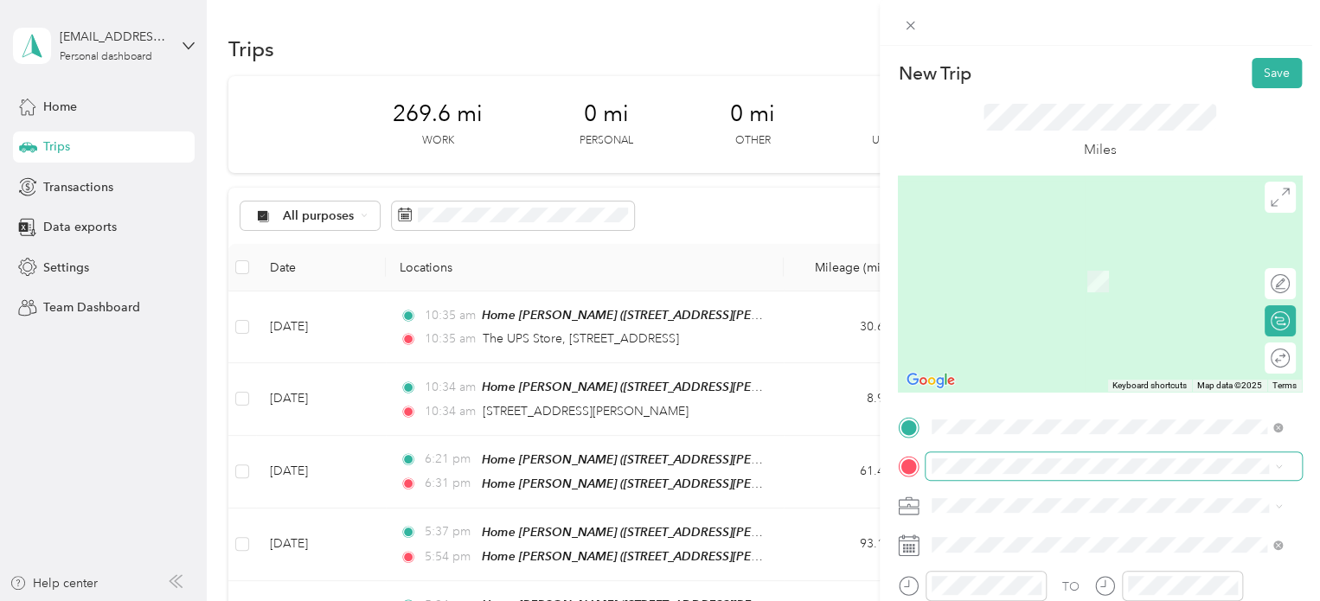
click at [948, 458] on span at bounding box center [1114, 466] width 376 height 28
click at [1014, 401] on span "Meijer, [STREET_ADDRESS] , 49684, [GEOGRAPHIC_DATA], [GEOGRAPHIC_DATA], [GEOGRA…" at bounding box center [1095, 408] width 260 height 51
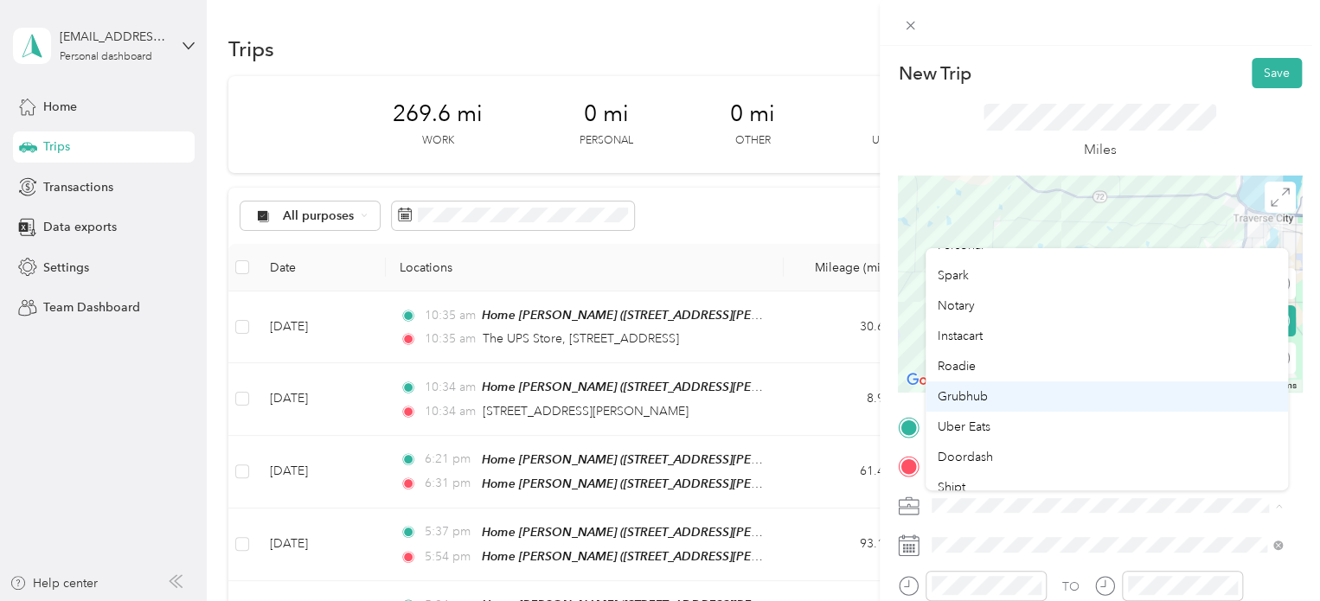
scroll to position [87, 0]
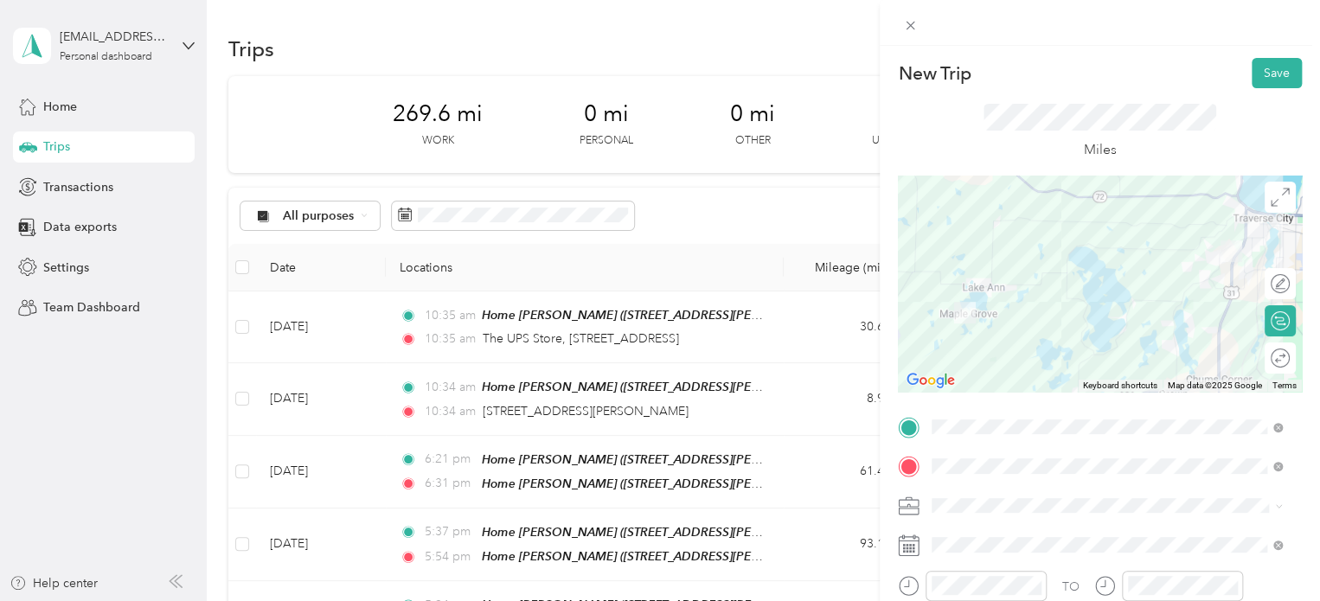
click at [953, 450] on div "Shipt" at bounding box center [1107, 448] width 338 height 18
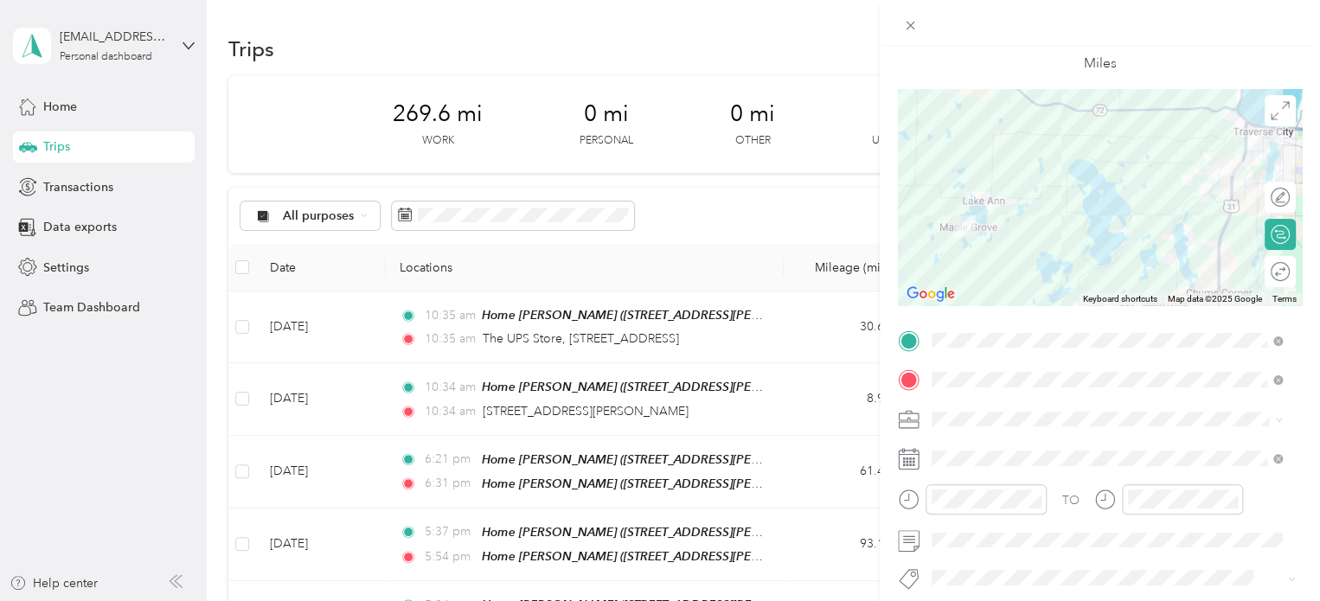
click at [99, 396] on div "New Trip Save This trip cannot be edited because it is either under review, app…" at bounding box center [660, 300] width 1320 height 601
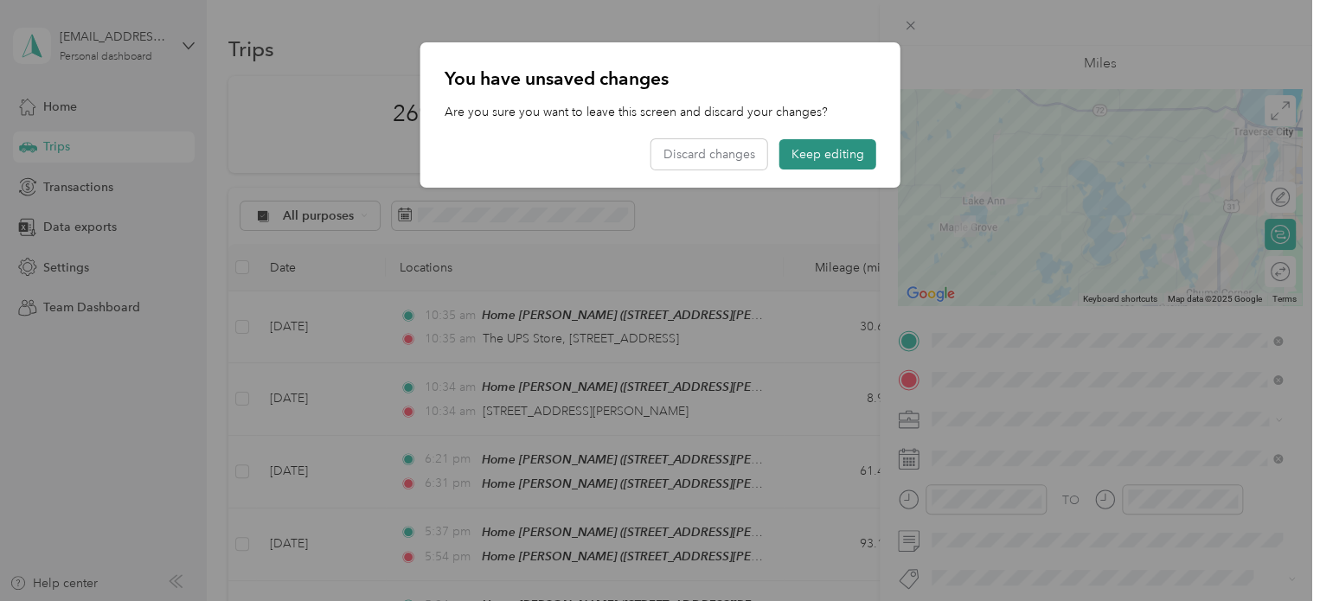
click at [799, 155] on button "Keep editing" at bounding box center [827, 154] width 97 height 30
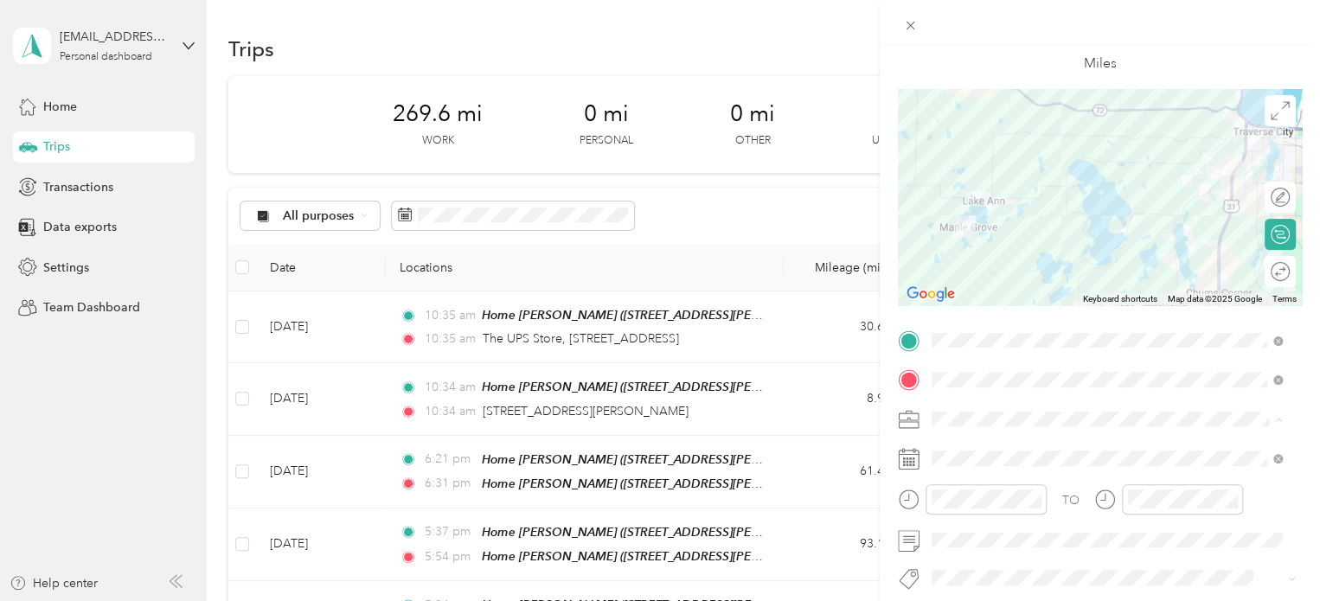
click at [941, 200] on span "Personal" at bounding box center [961, 207] width 46 height 15
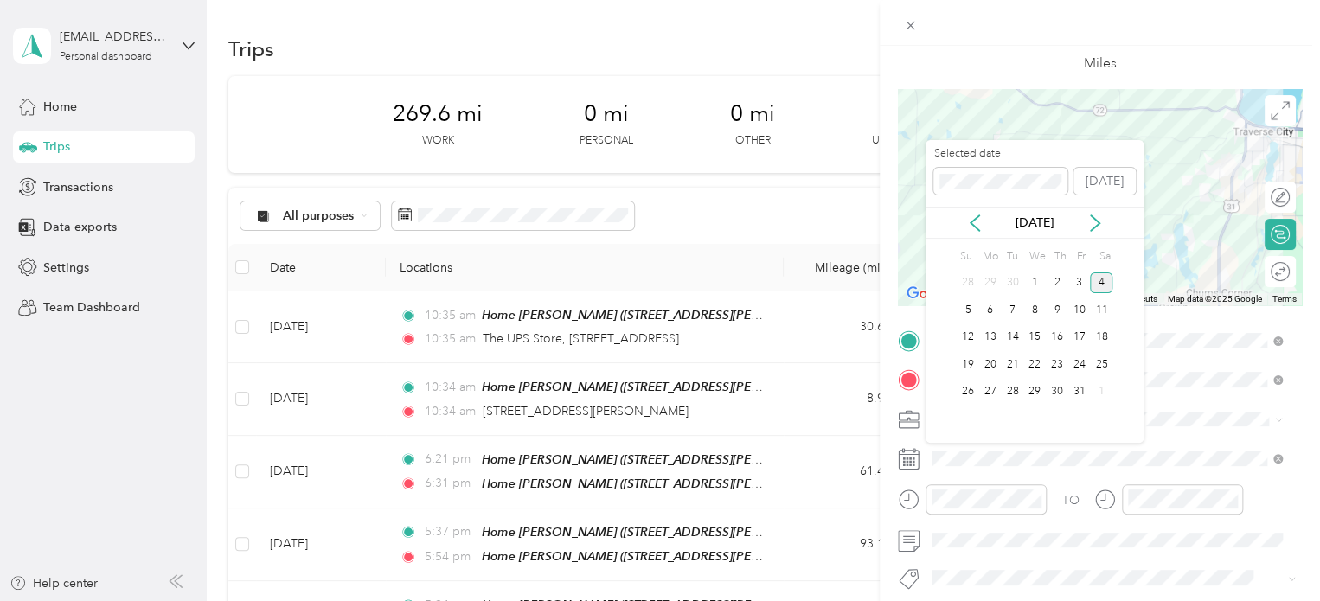
click at [1104, 283] on div "4" at bounding box center [1101, 284] width 22 height 22
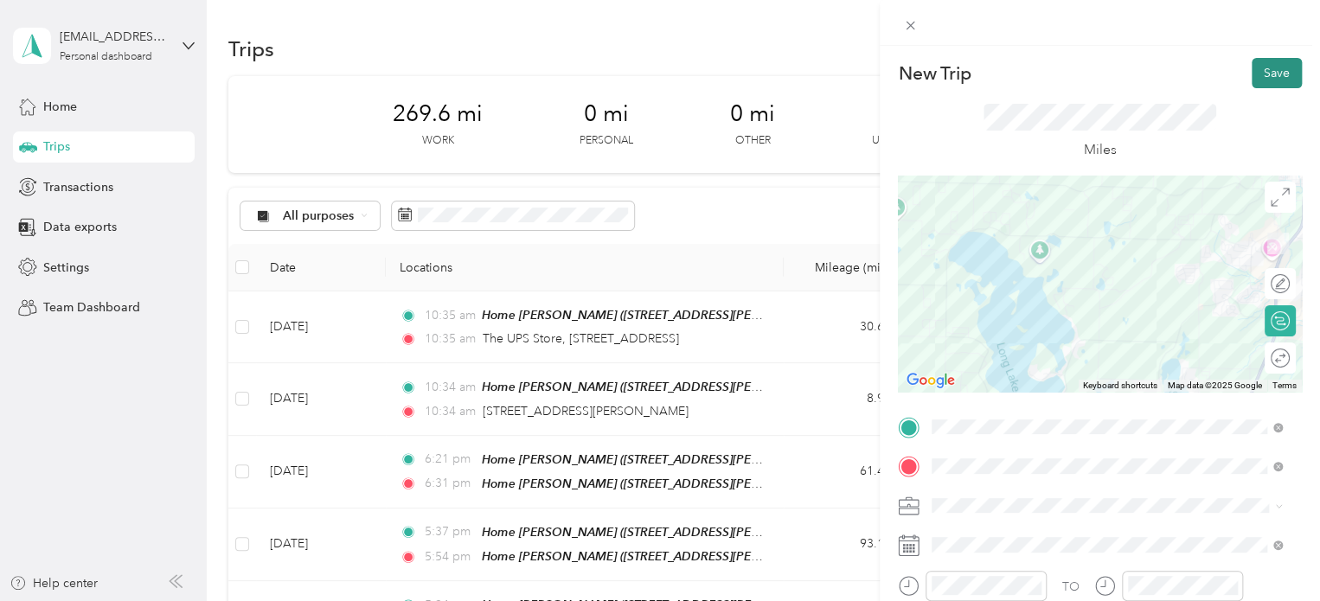
scroll to position [0, 0]
click at [1260, 72] on button "Save" at bounding box center [1277, 73] width 50 height 30
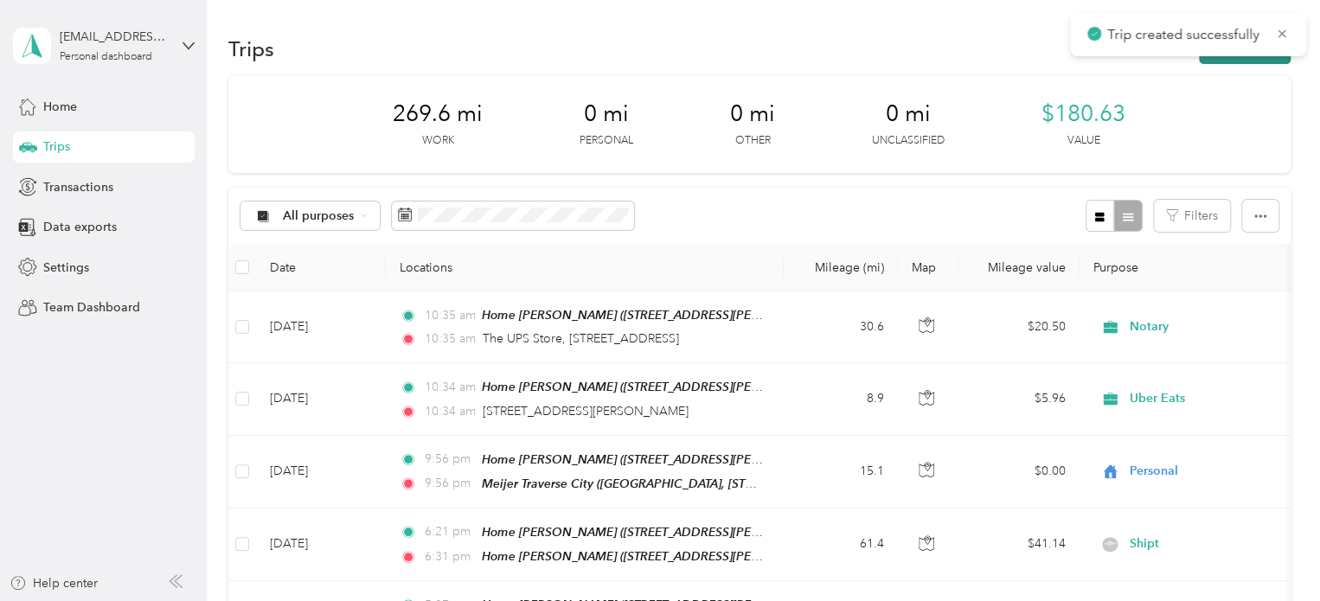
click at [1237, 58] on button "New trip" at bounding box center [1245, 49] width 92 height 30
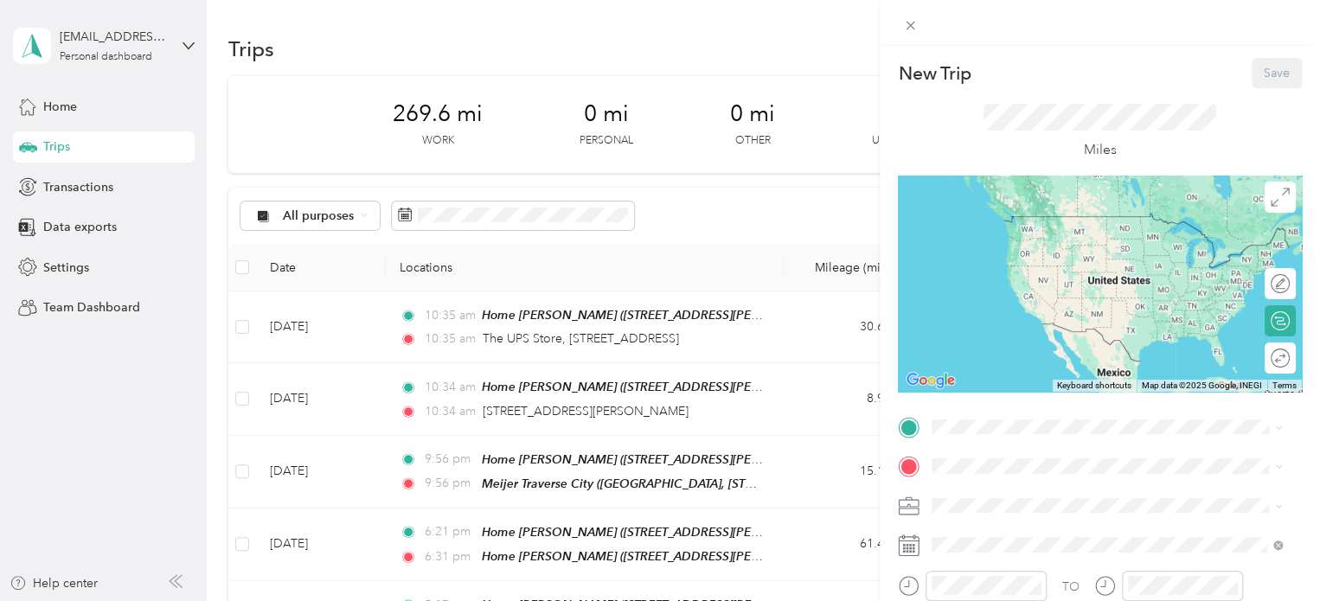
click at [115, 418] on div "New Trip Save This trip cannot be edited because it is either under review, app…" at bounding box center [660, 300] width 1320 height 601
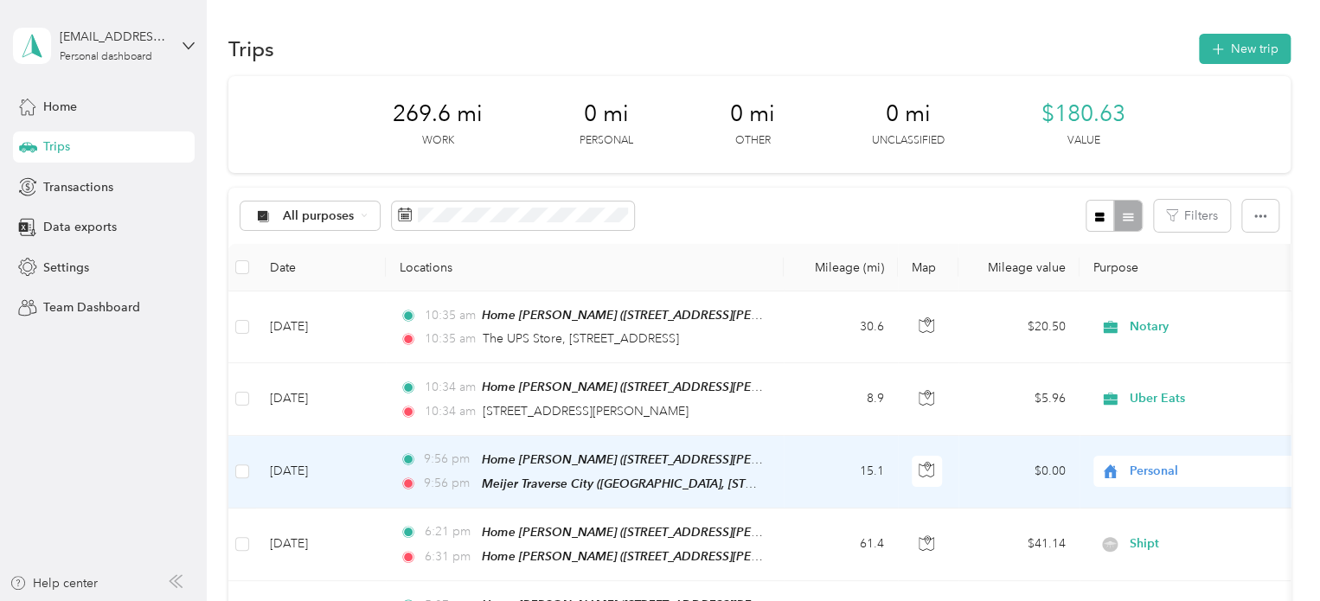
click at [302, 468] on td "[DATE]" at bounding box center [321, 472] width 130 height 73
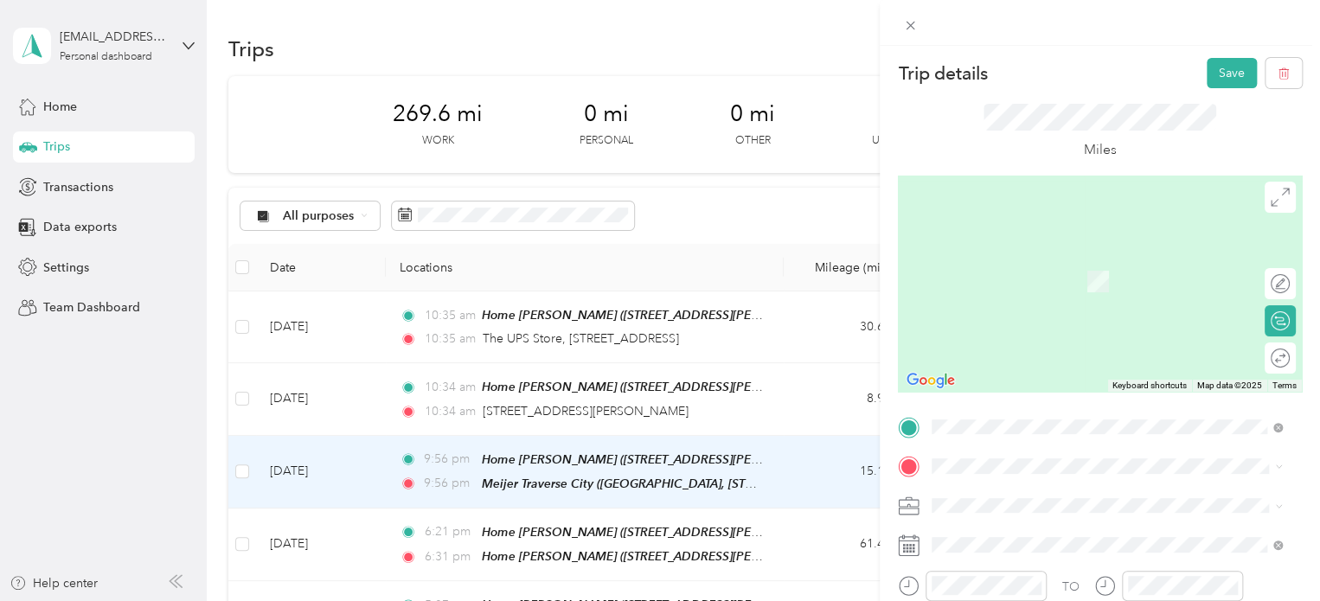
click at [1072, 284] on span "[STREET_ADDRESS][US_STATE]" at bounding box center [1051, 276] width 173 height 15
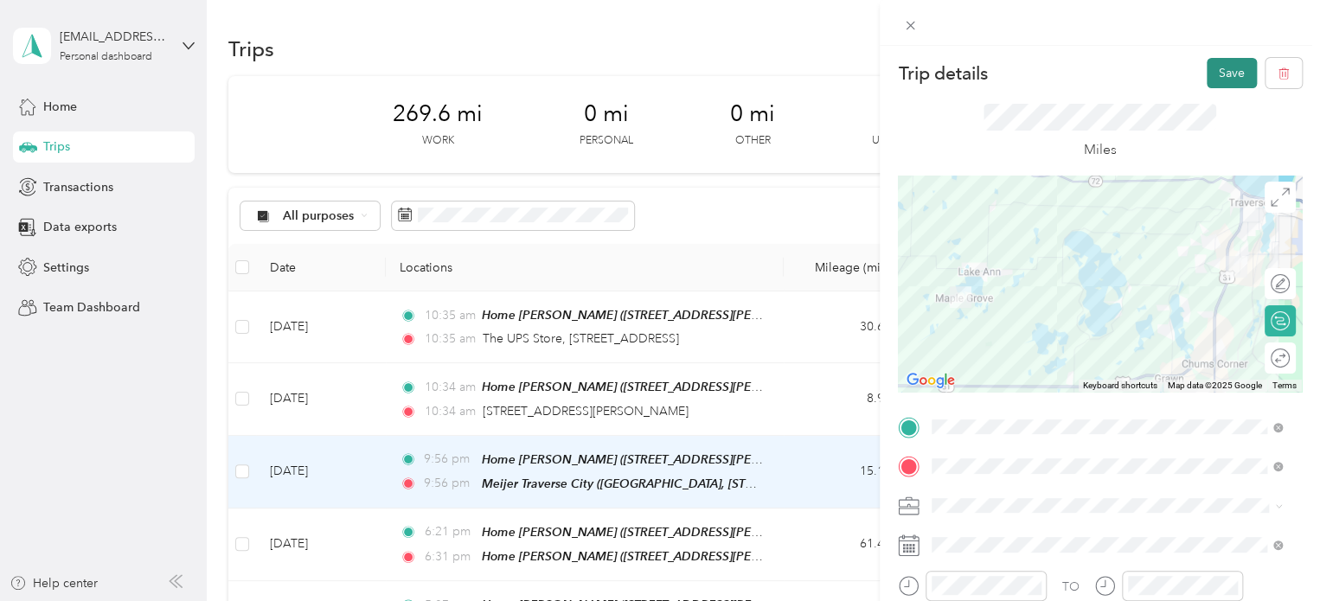
click at [1207, 79] on button "Save" at bounding box center [1232, 73] width 50 height 30
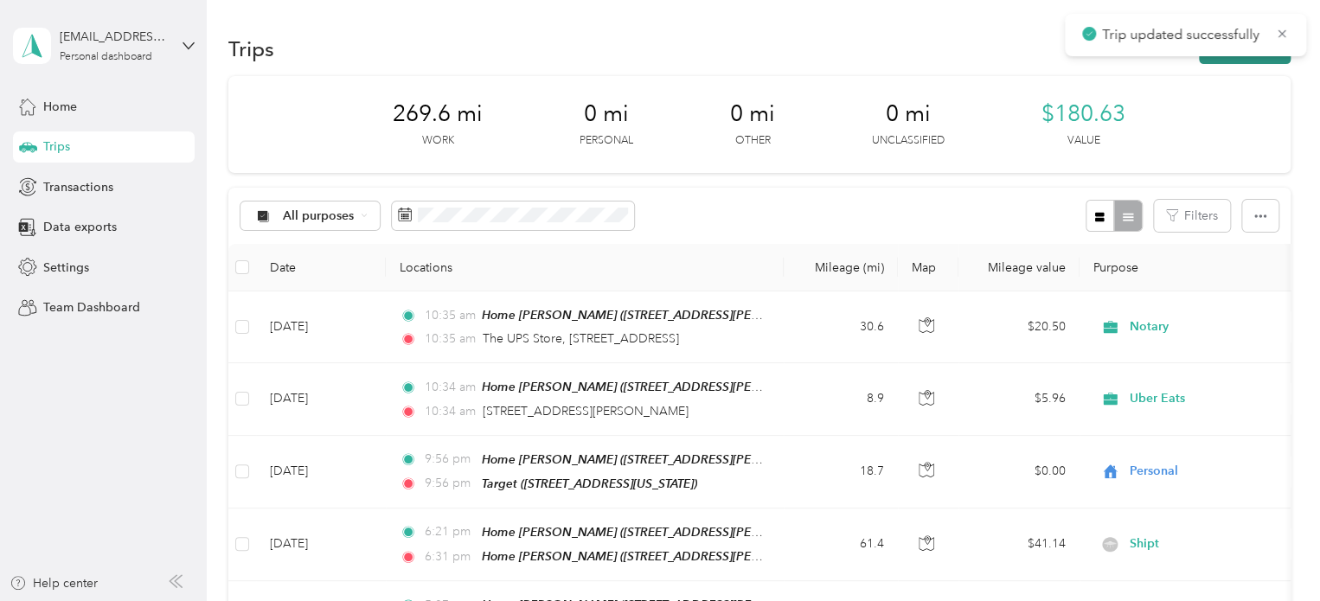
click at [1239, 58] on button "New trip" at bounding box center [1245, 49] width 92 height 30
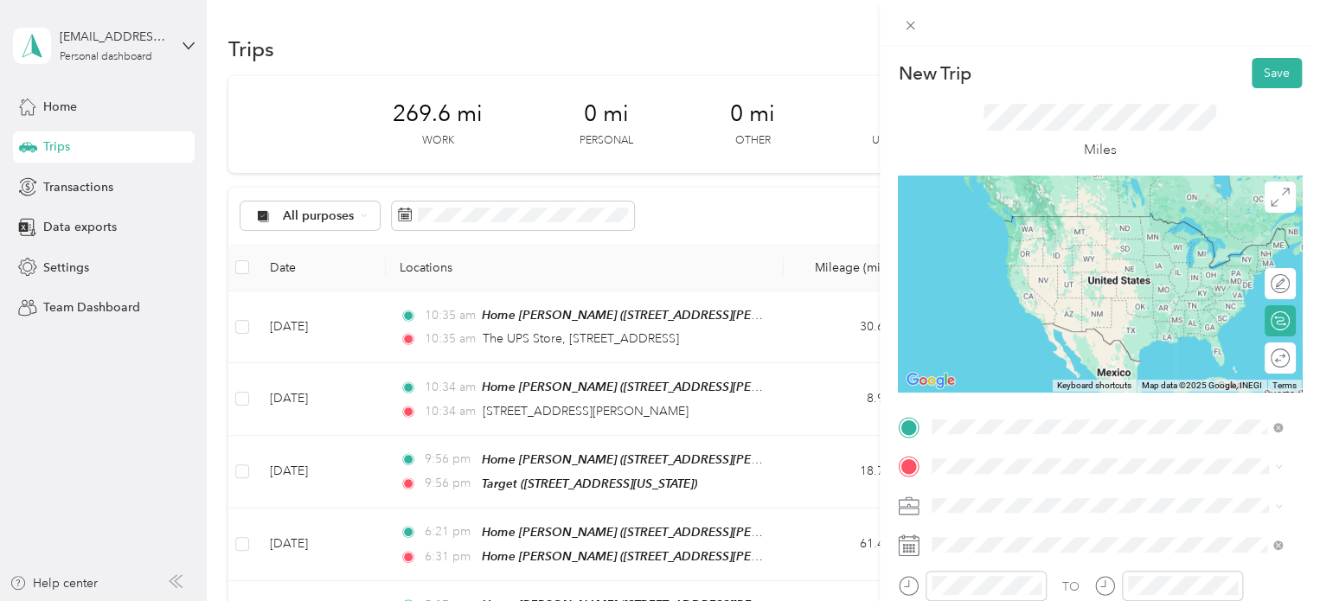
click at [1036, 215] on div "Target" at bounding box center [1051, 223] width 173 height 16
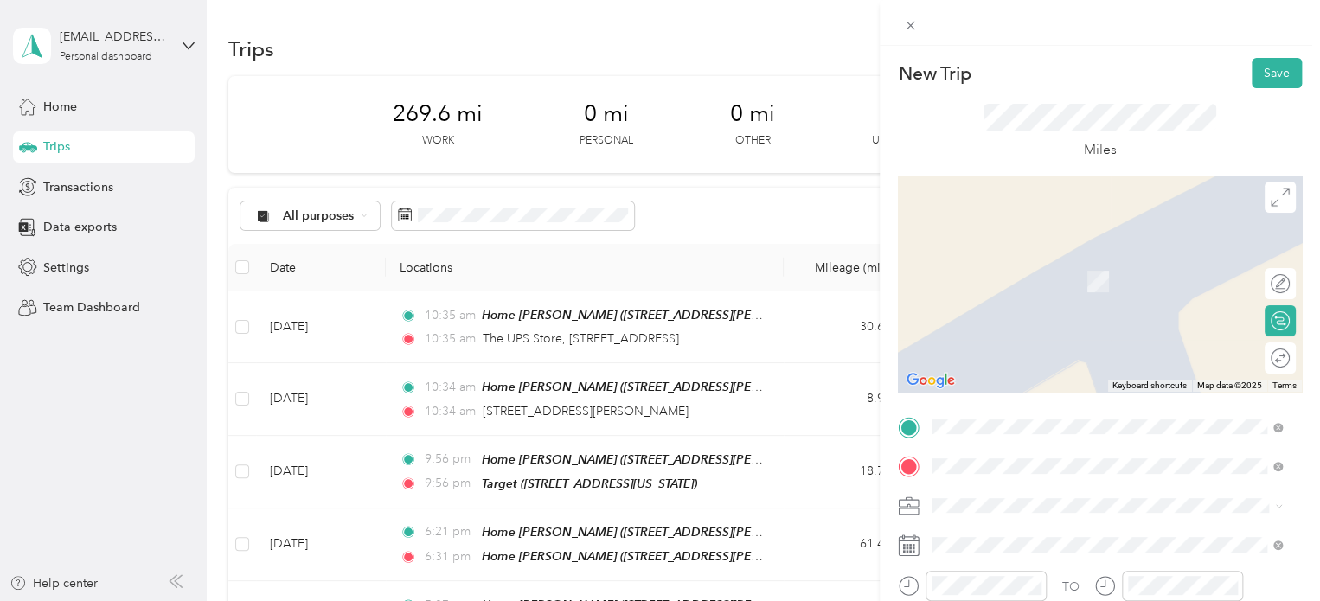
click at [1000, 268] on div "[STREET_ADDRESS][US_STATE]" at bounding box center [1107, 256] width 338 height 23
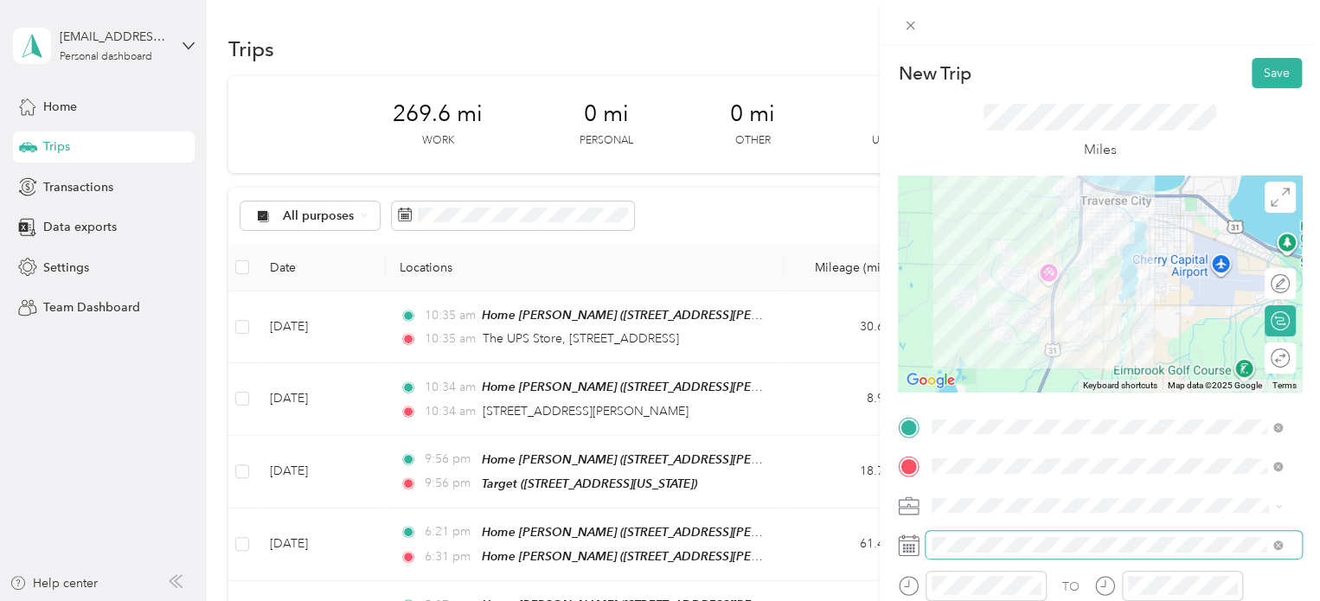
click at [956, 558] on span at bounding box center [1114, 545] width 376 height 28
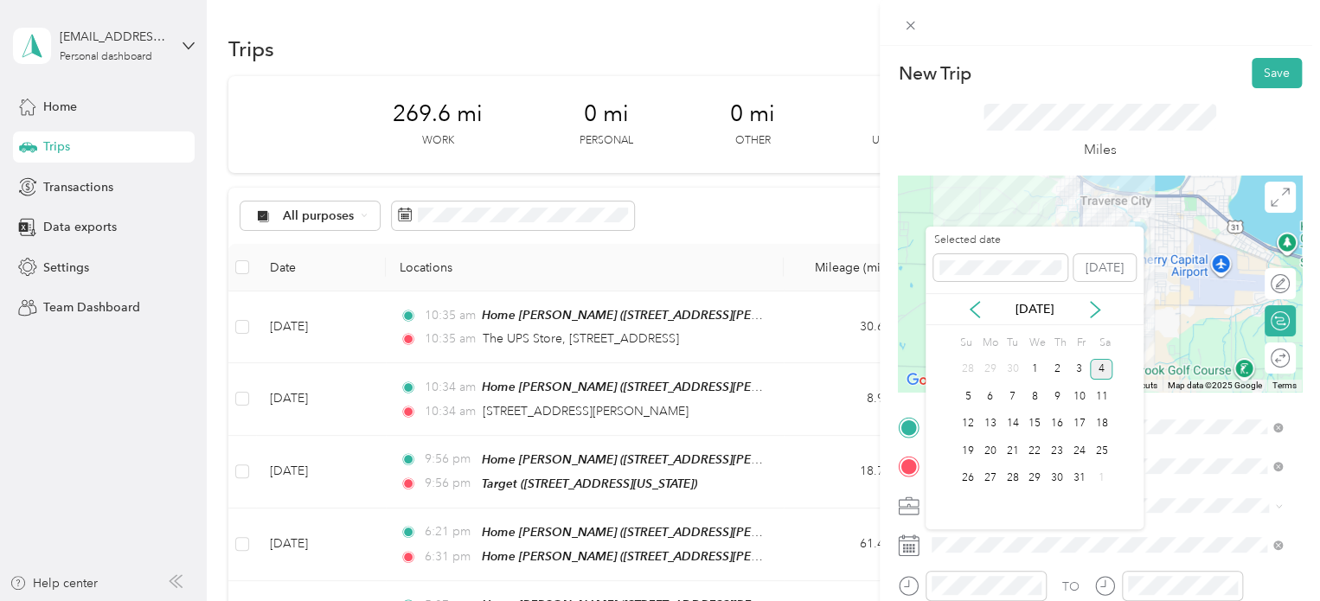
click at [1111, 369] on div "4" at bounding box center [1101, 370] width 22 height 22
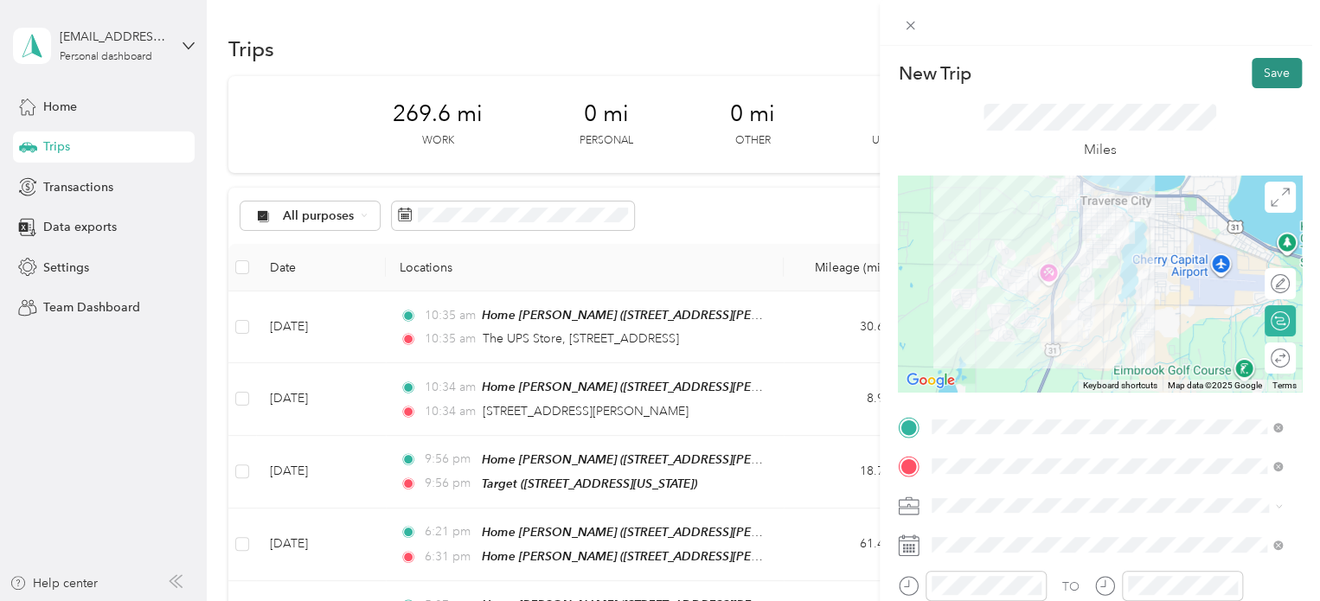
click at [1273, 80] on button "Save" at bounding box center [1277, 73] width 50 height 30
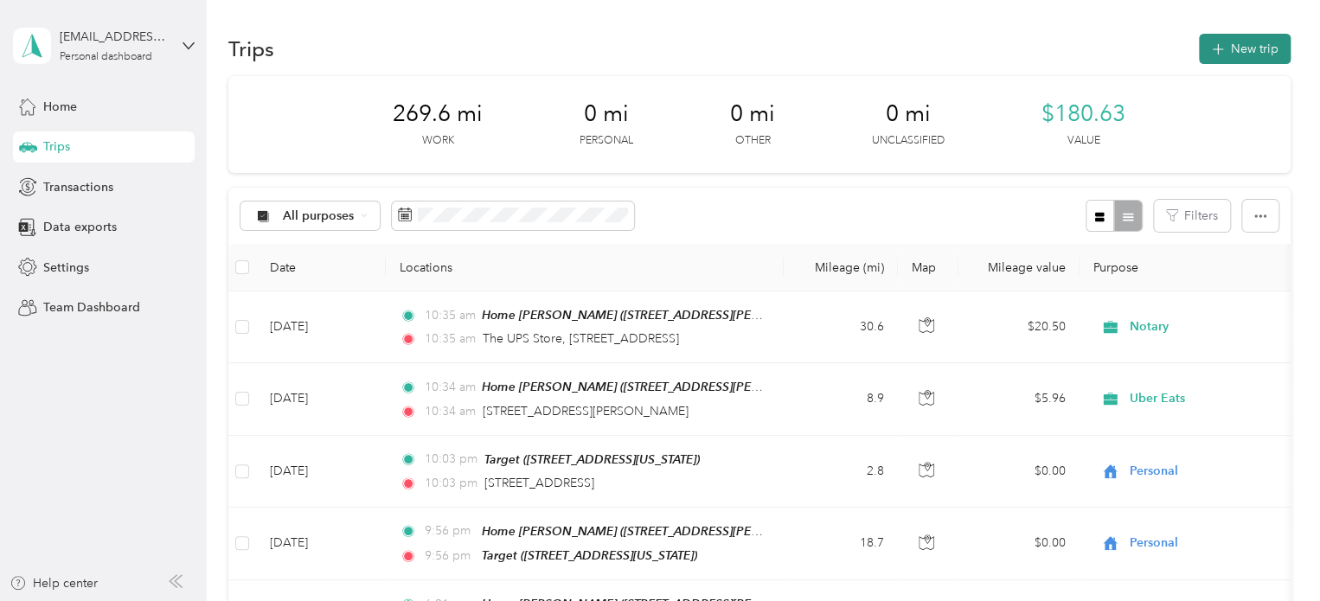
click at [1254, 61] on button "New trip" at bounding box center [1245, 49] width 92 height 30
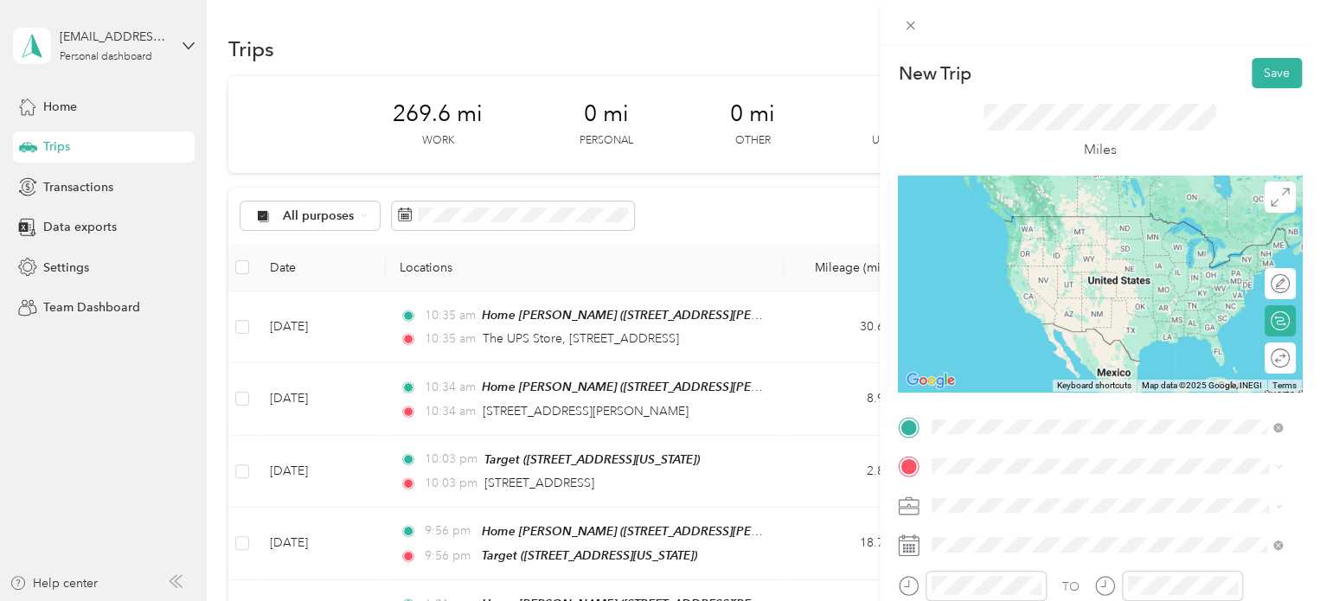
click at [984, 202] on li "[STREET_ADDRESS][US_STATE]" at bounding box center [1107, 217] width 362 height 35
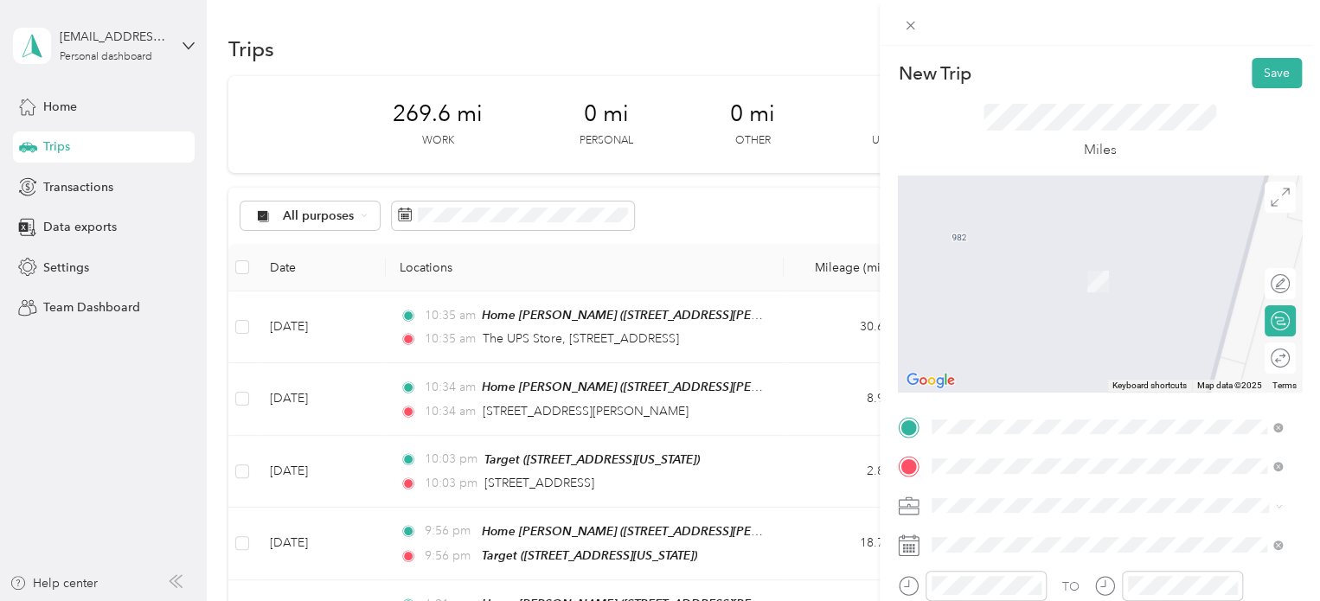
click at [1014, 292] on span "[DEMOGRAPHIC_DATA]-fil-A, [STREET_ADDRESS] US-31, 49684, [GEOGRAPHIC_DATA], [GE…" at bounding box center [1114, 299] width 298 height 51
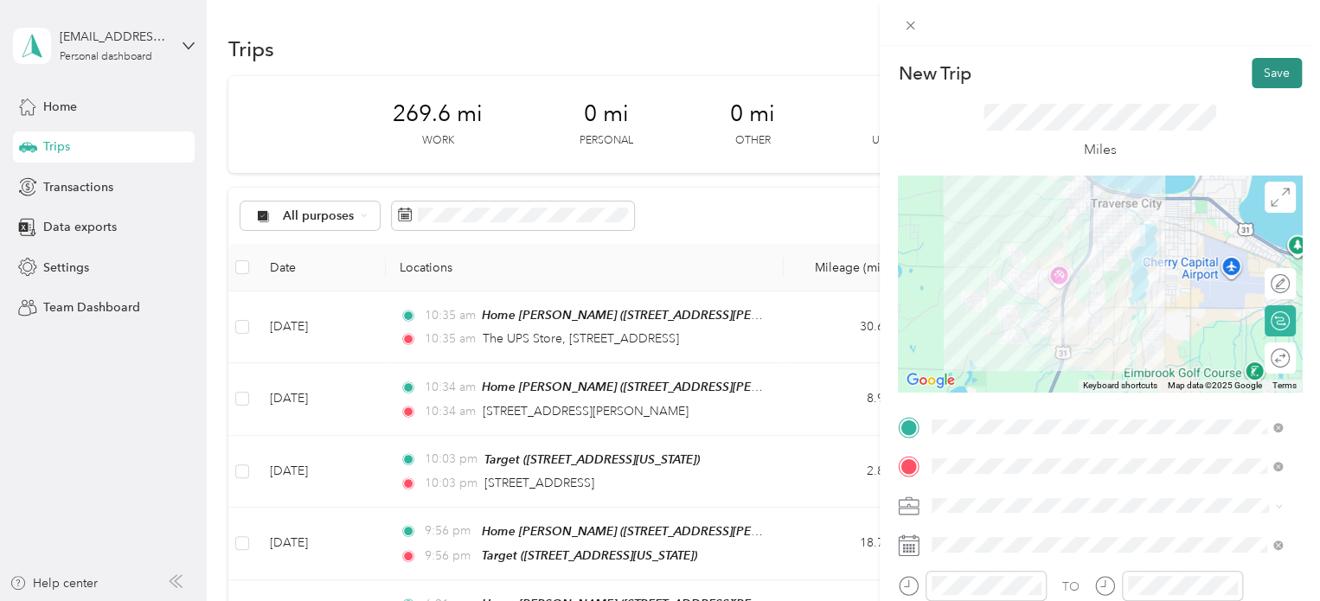
click at [1271, 74] on button "Save" at bounding box center [1277, 73] width 50 height 30
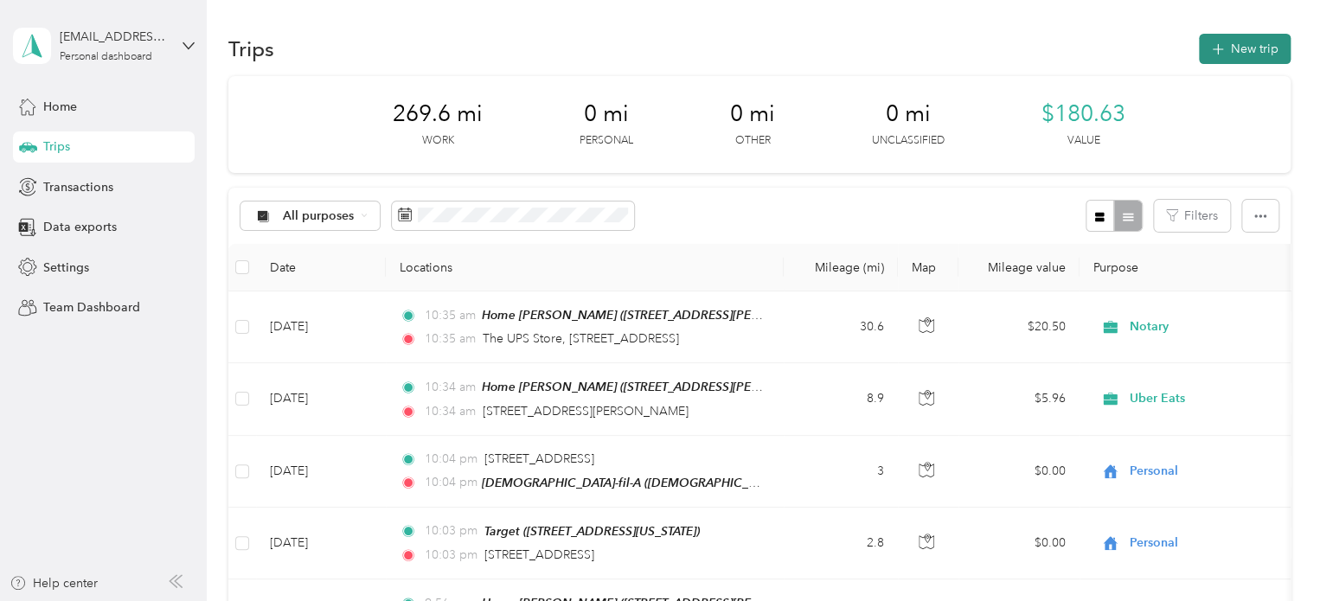
click at [1238, 56] on button "New trip" at bounding box center [1245, 49] width 92 height 30
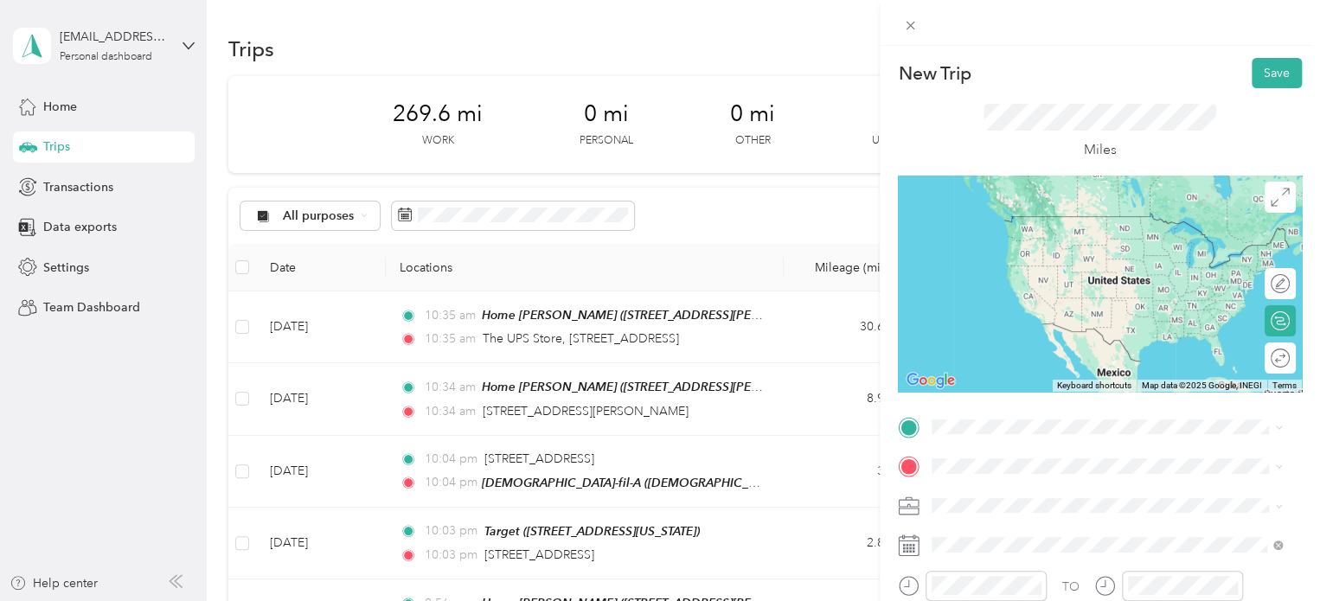
click at [978, 249] on div "[DEMOGRAPHIC_DATA]-fil-A [DEMOGRAPHIC_DATA]-fil-A, [STREET_ADDRESS] US-31, 4968…" at bounding box center [1121, 251] width 312 height 73
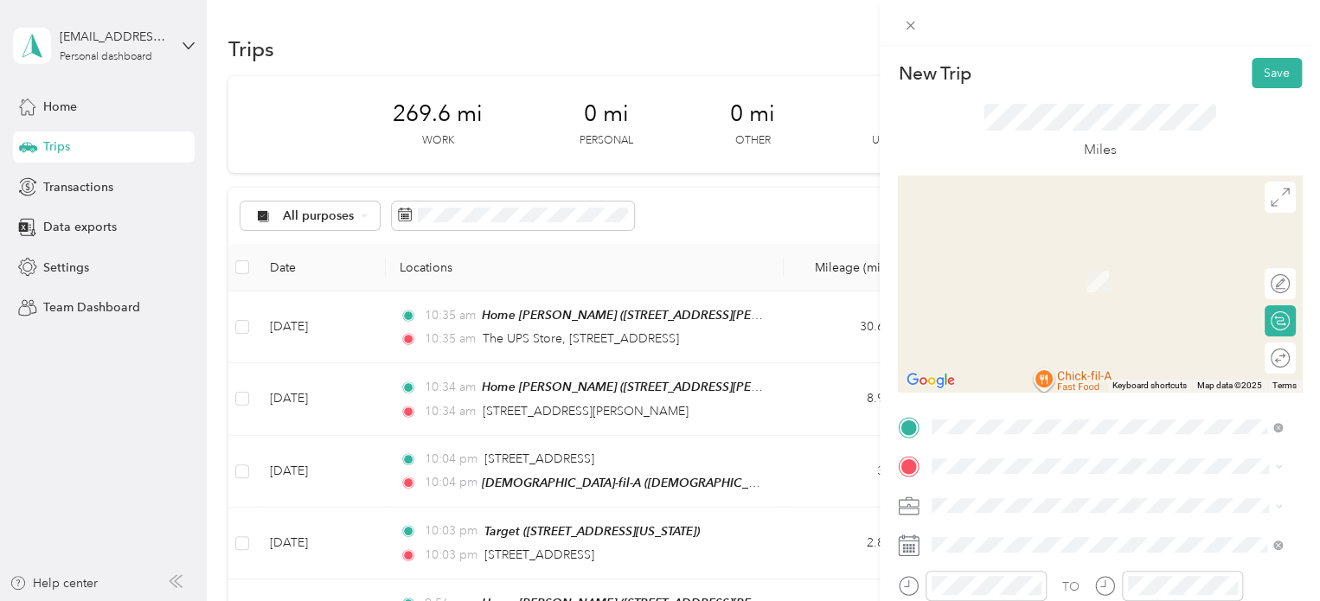
click at [998, 258] on span "[STREET_ADDRESS][US_STATE]" at bounding box center [1051, 255] width 173 height 16
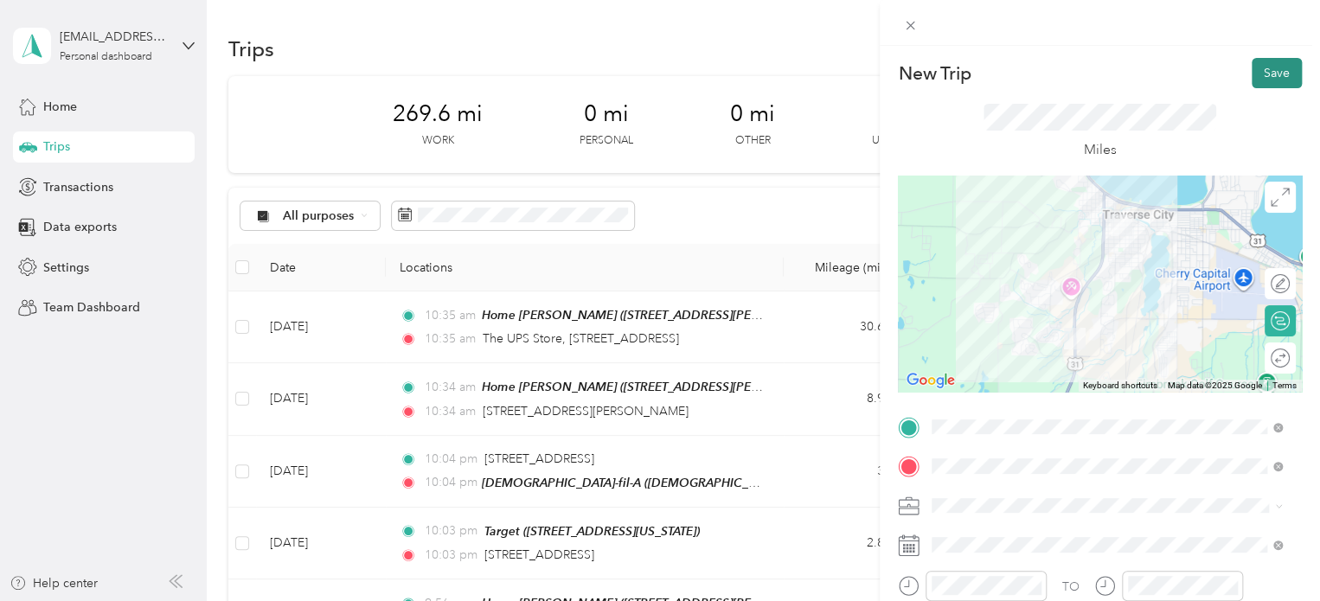
click at [1261, 65] on button "Save" at bounding box center [1277, 73] width 50 height 30
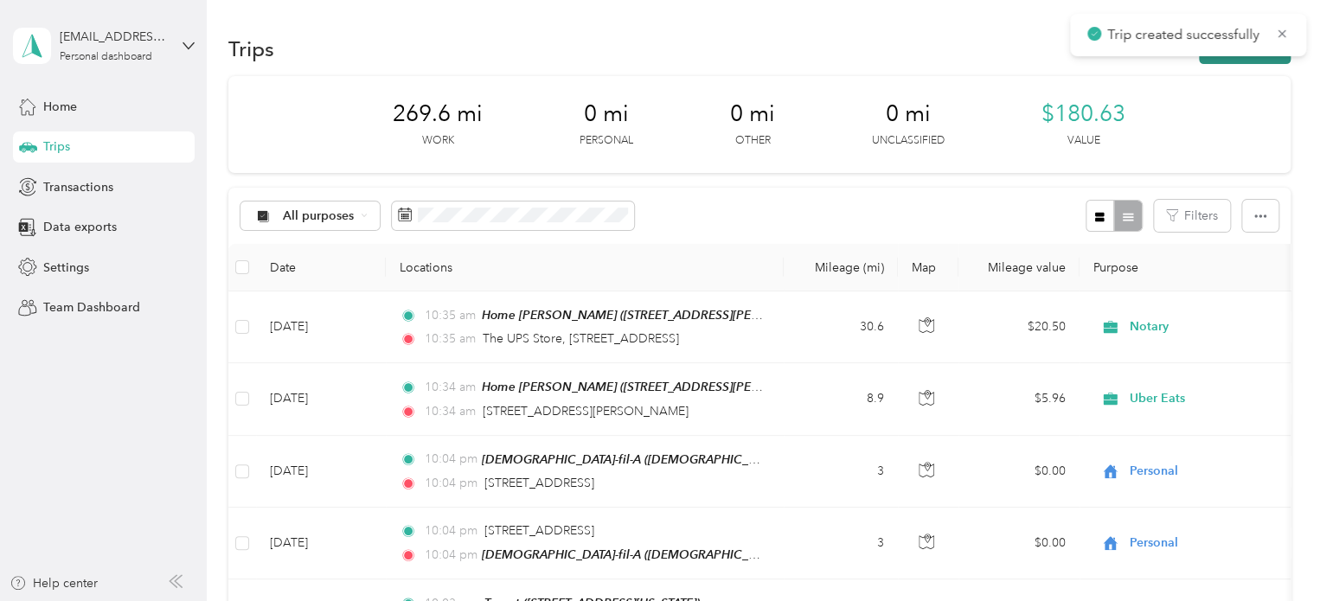
click at [1250, 63] on button "New trip" at bounding box center [1245, 49] width 92 height 30
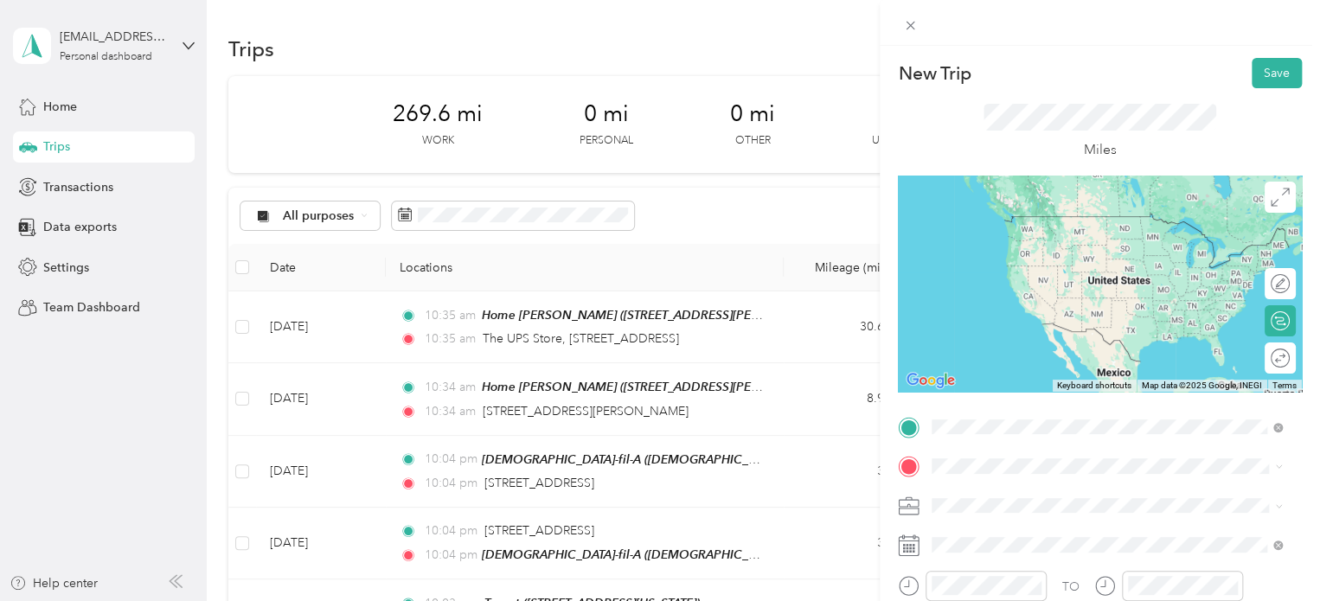
click at [1020, 326] on span "[STREET_ADDRESS][US_STATE]" at bounding box center [1051, 319] width 173 height 16
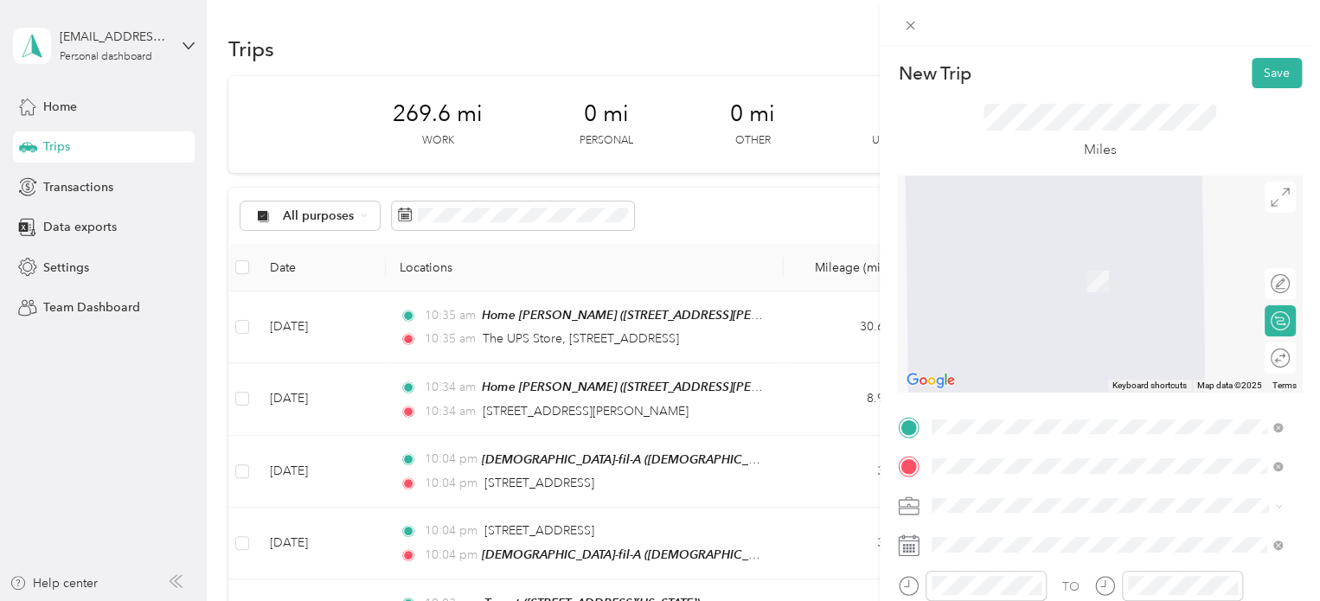
click at [1026, 275] on span "Walmart Supercenter, [STREET_ADDRESS] , 49684, [GEOGRAPHIC_DATA], [GEOGRAPHIC_D…" at bounding box center [1104, 299] width 279 height 51
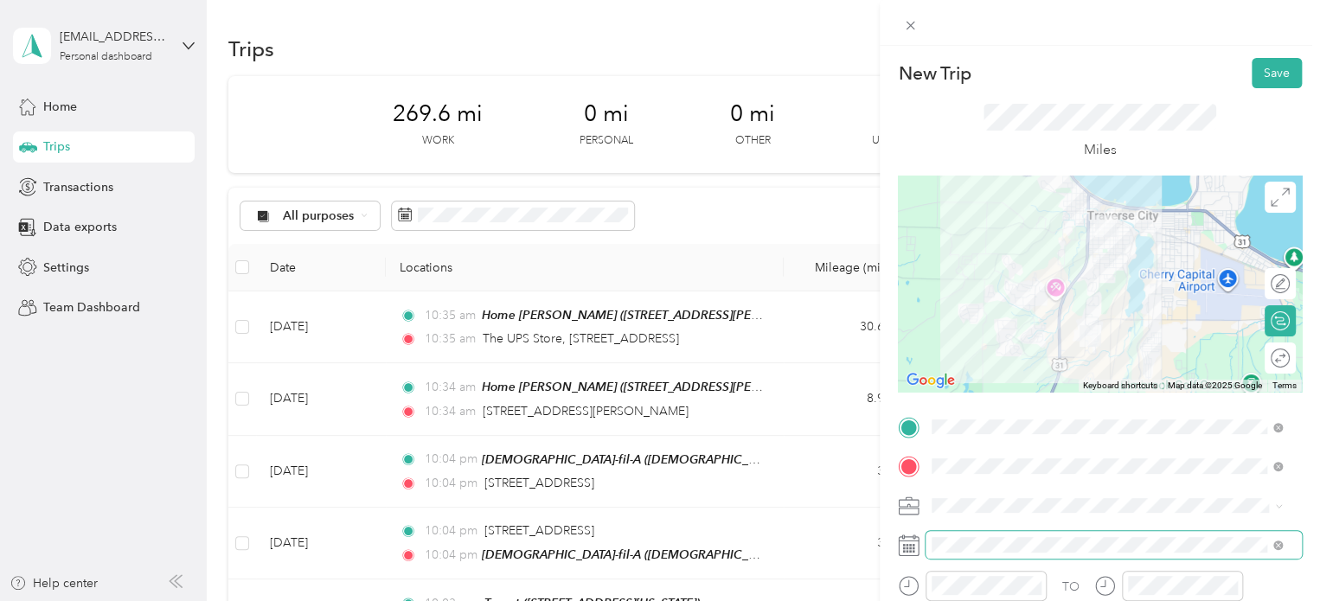
click at [986, 555] on span at bounding box center [1114, 545] width 376 height 28
click at [1288, 79] on form "New Trip Save This trip cannot be edited because it is either under review, app…" at bounding box center [1100, 425] width 440 height 734
click at [1277, 73] on button "Save" at bounding box center [1277, 73] width 50 height 30
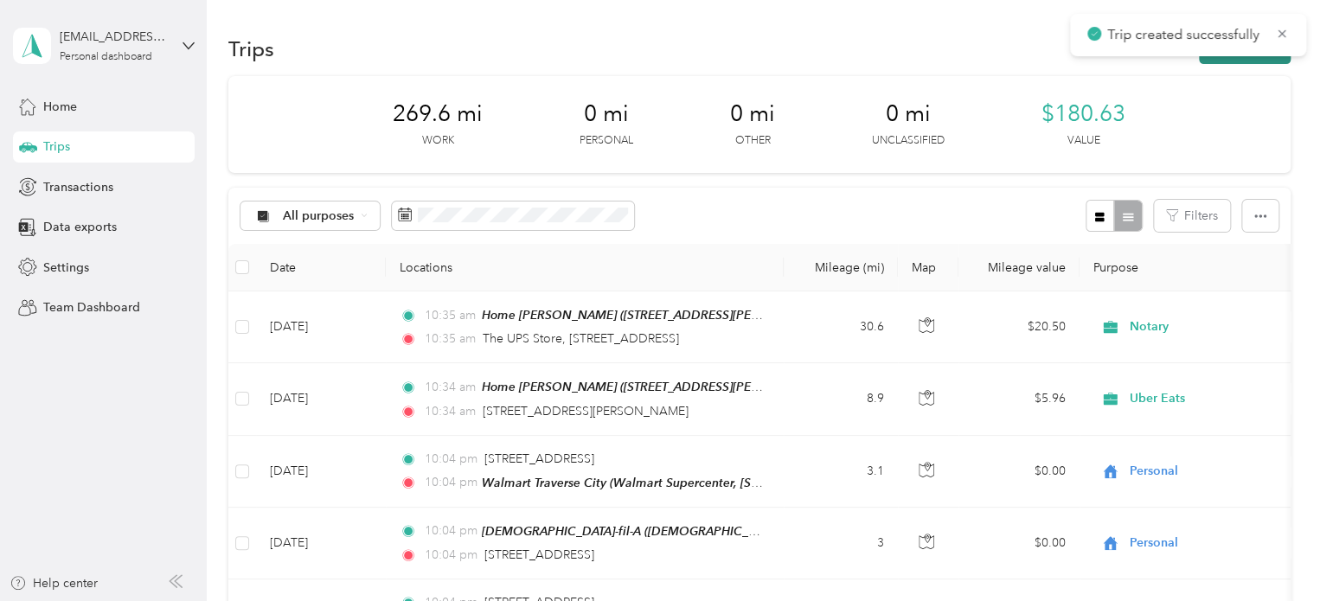
click at [1232, 61] on button "New trip" at bounding box center [1245, 49] width 92 height 30
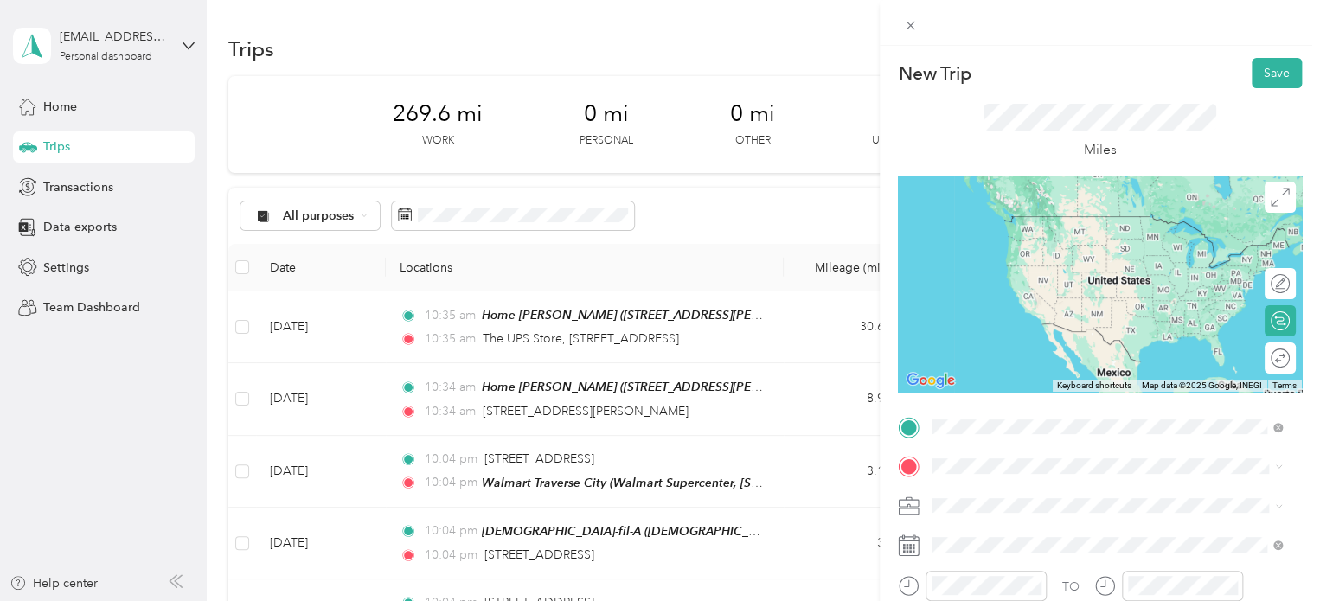
click at [1013, 251] on div "Walmart Traverse City Walmart Supercenter, [STREET_ADDRESS] , 49684, [GEOGRAPHI…" at bounding box center [1121, 251] width 312 height 73
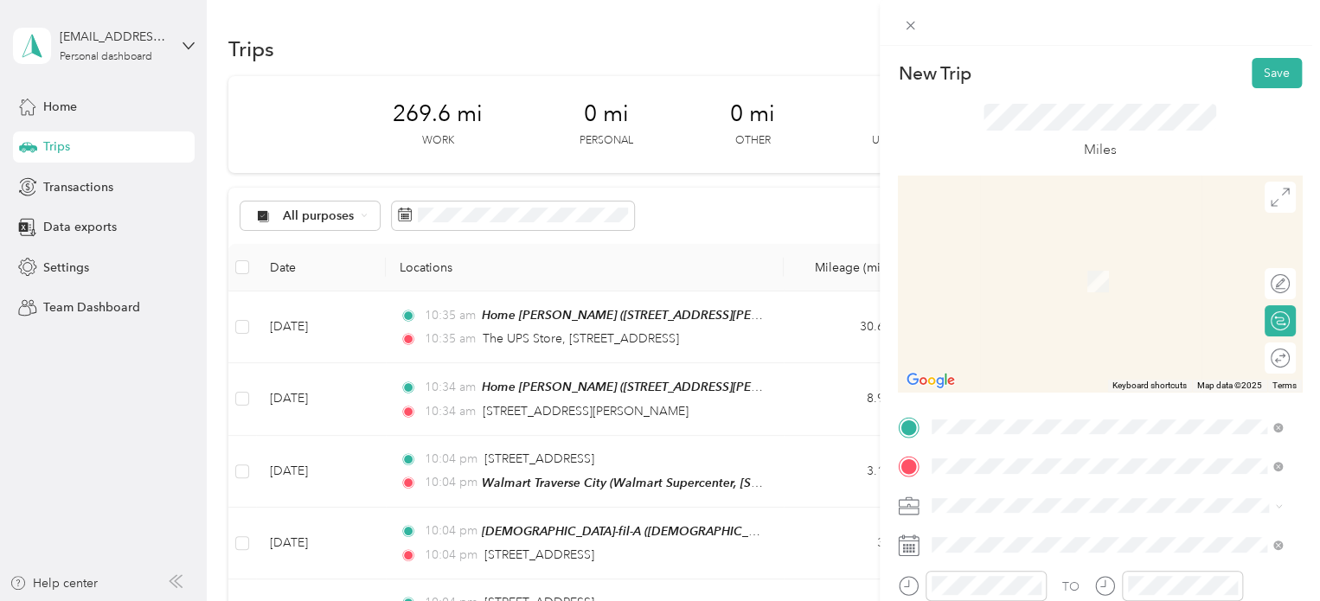
click at [1027, 253] on span "[STREET_ADDRESS][US_STATE]" at bounding box center [1051, 256] width 173 height 16
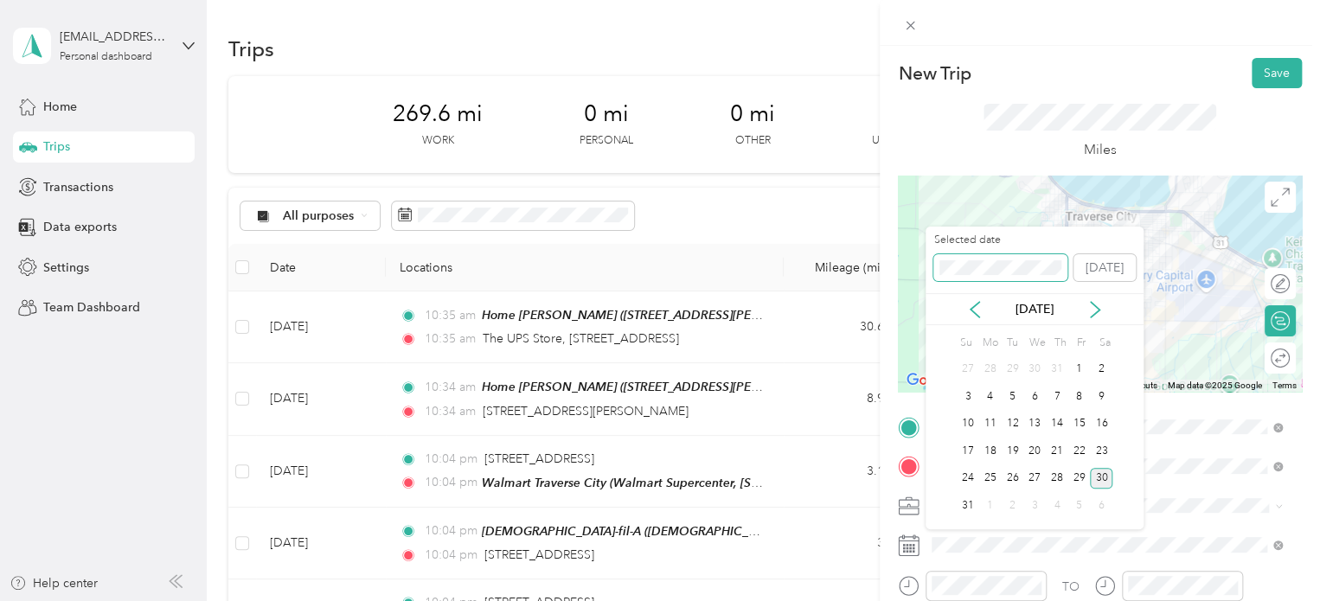
click at [953, 276] on span at bounding box center [1000, 268] width 134 height 28
click at [869, 600] on div "New Trip Save This trip cannot be edited because it is either under review, app…" at bounding box center [656, 601] width 1312 height 0
click at [872, 600] on div "New Trip Save This trip cannot be edited because it is either under review, app…" at bounding box center [656, 601] width 1312 height 0
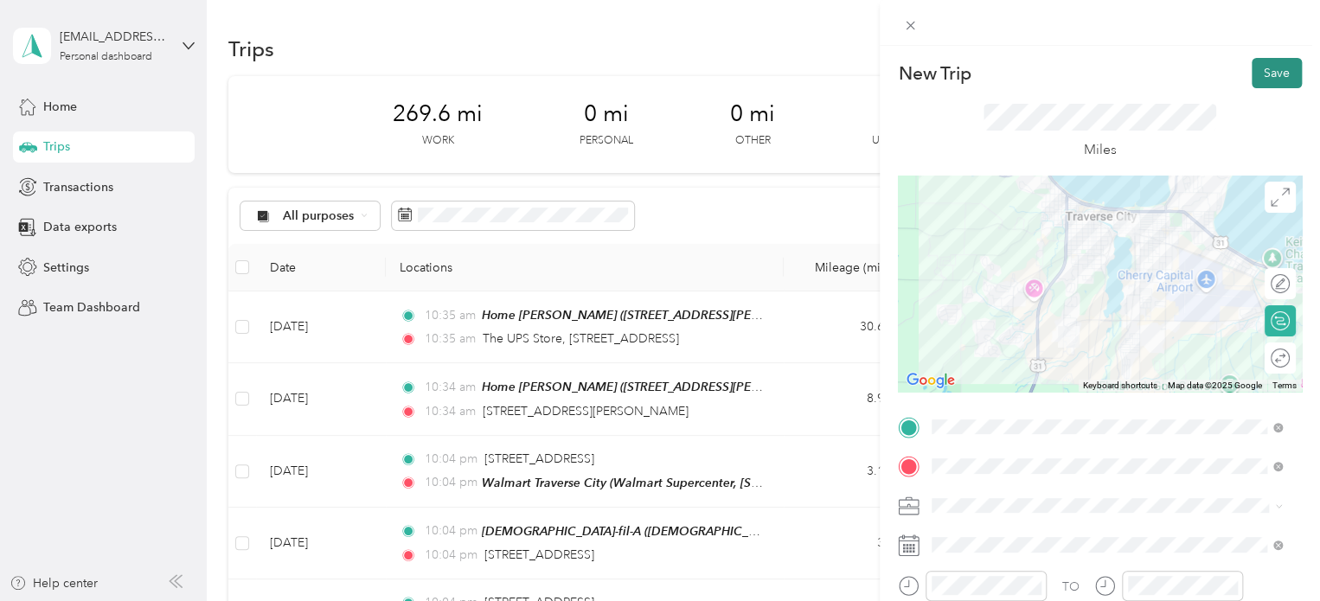
click at [1267, 72] on button "Save" at bounding box center [1277, 73] width 50 height 30
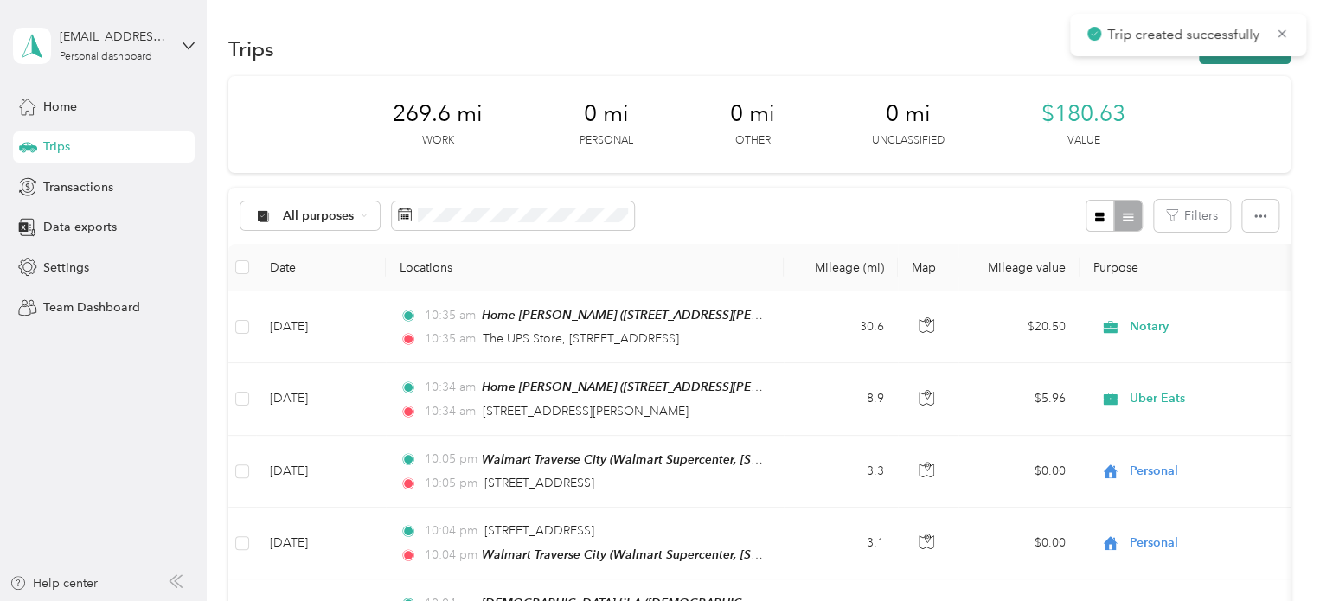
click at [1241, 62] on button "New trip" at bounding box center [1245, 49] width 92 height 30
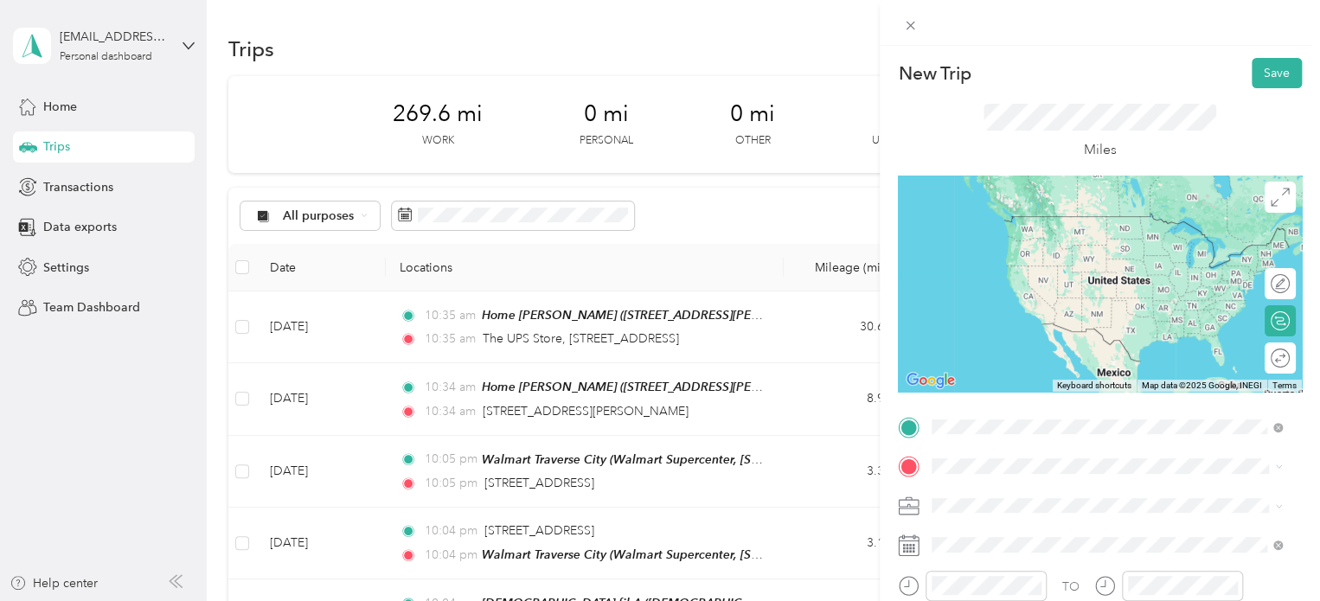
click at [1011, 220] on span "[STREET_ADDRESS][US_STATE]" at bounding box center [1051, 216] width 173 height 16
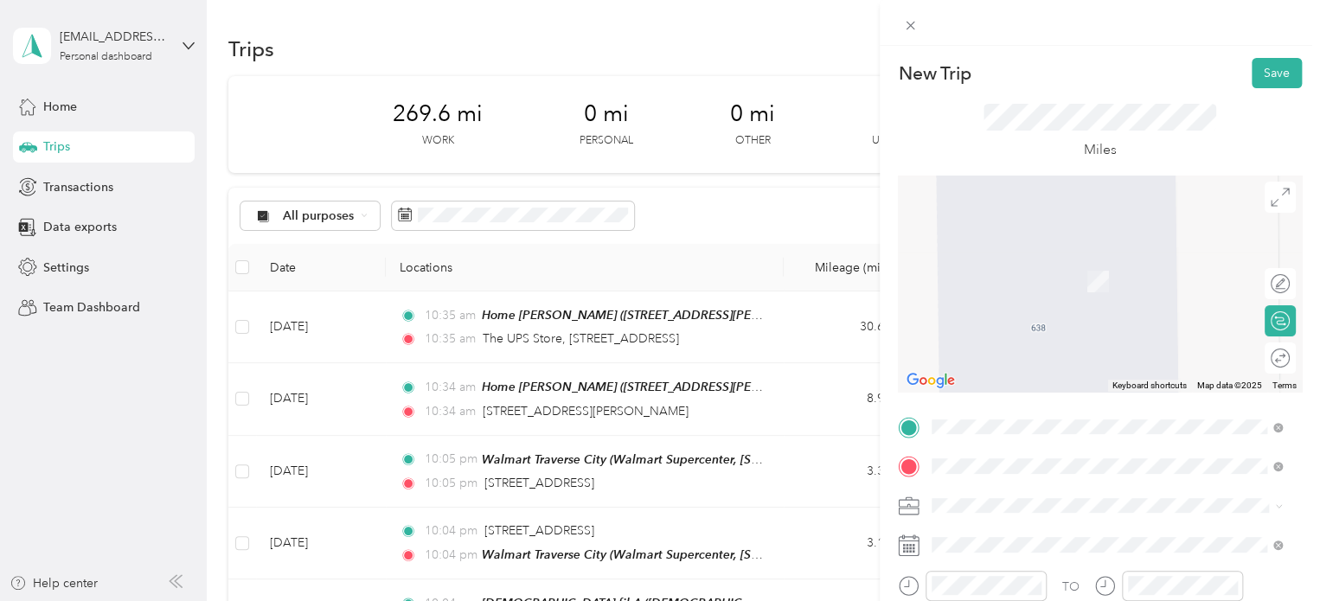
click at [1020, 289] on span "[STREET_ADDRESS][US_STATE]" at bounding box center [1051, 281] width 173 height 15
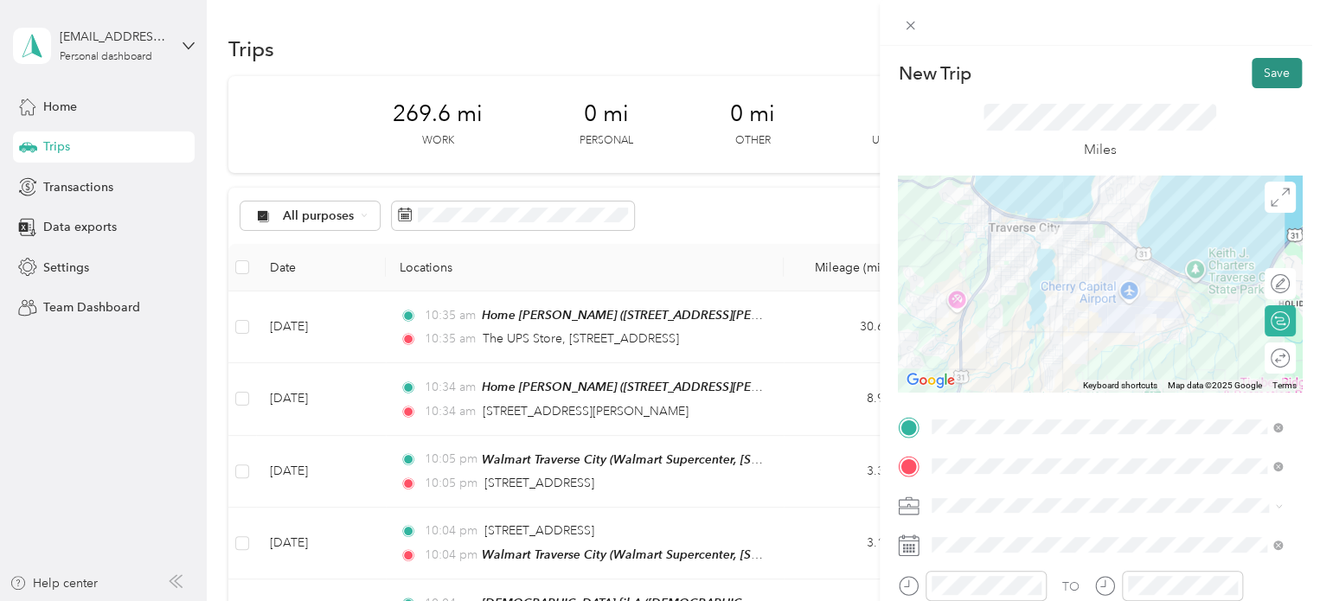
click at [1259, 79] on button "Save" at bounding box center [1277, 73] width 50 height 30
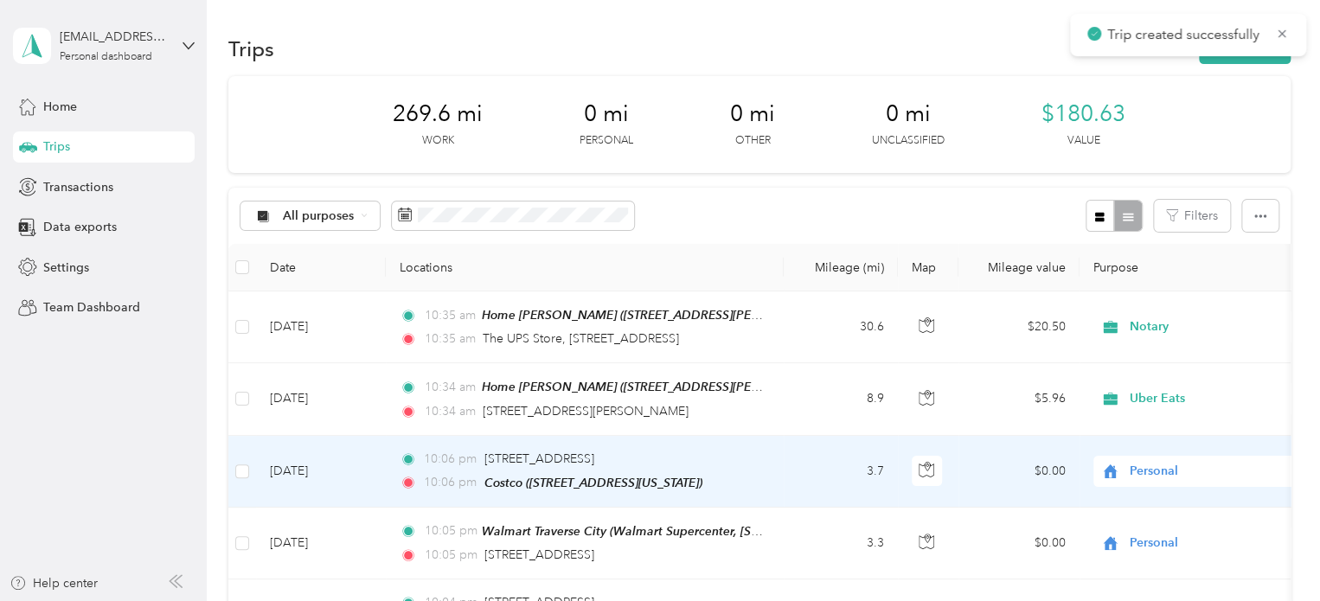
scroll to position [87, 0]
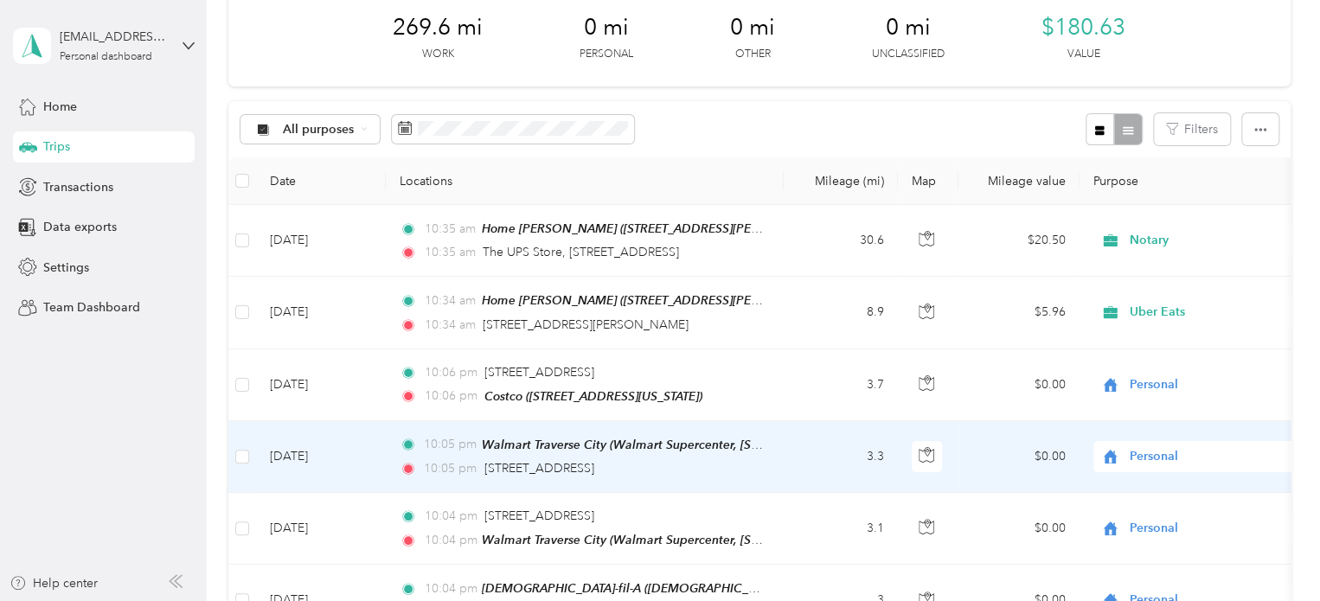
click at [271, 459] on td "[DATE]" at bounding box center [321, 457] width 130 height 72
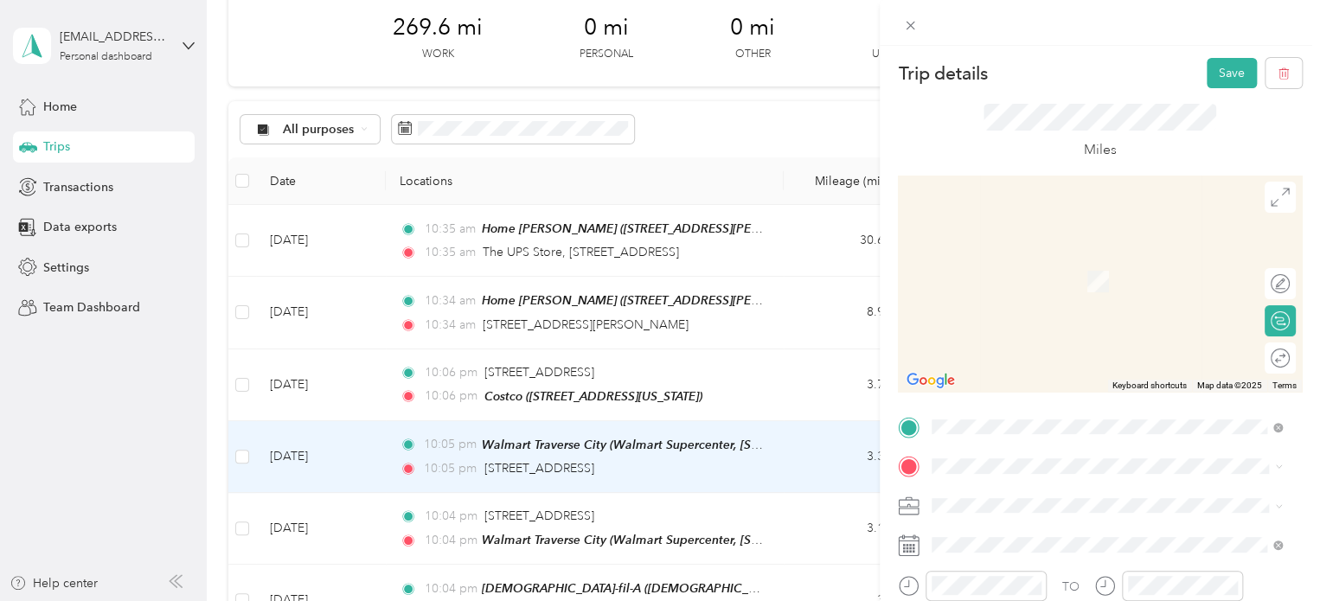
click at [1051, 253] on span "[STREET_ADDRESS][US_STATE]" at bounding box center [1051, 255] width 173 height 16
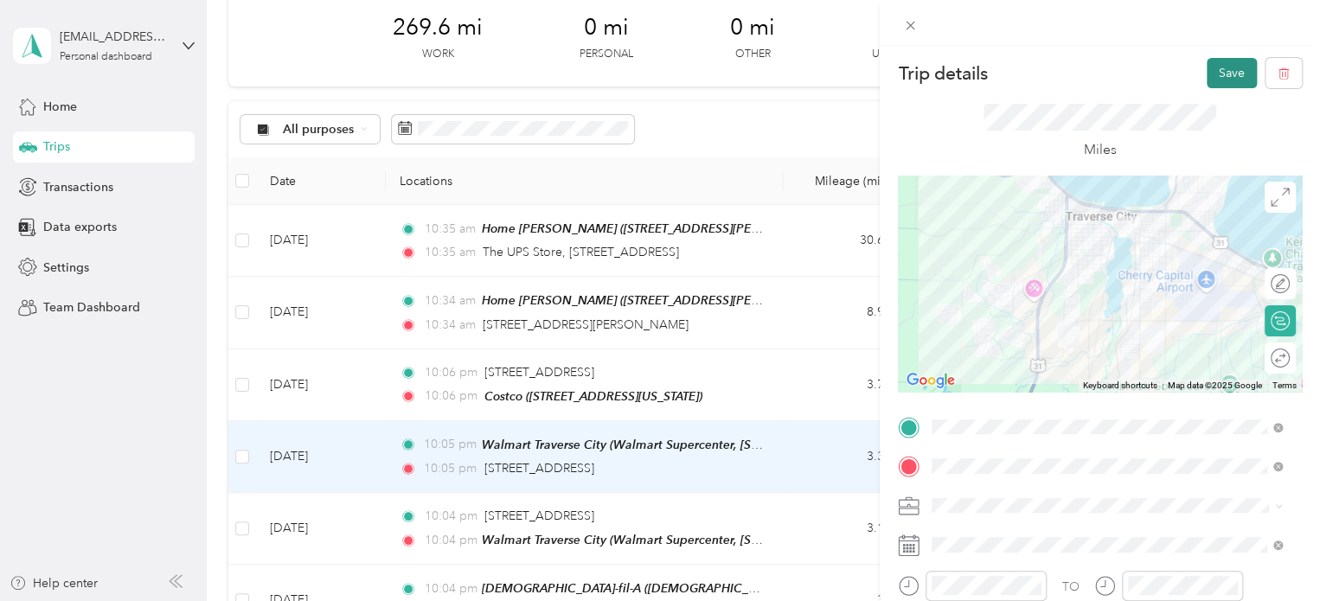
click at [1223, 77] on button "Save" at bounding box center [1232, 73] width 50 height 30
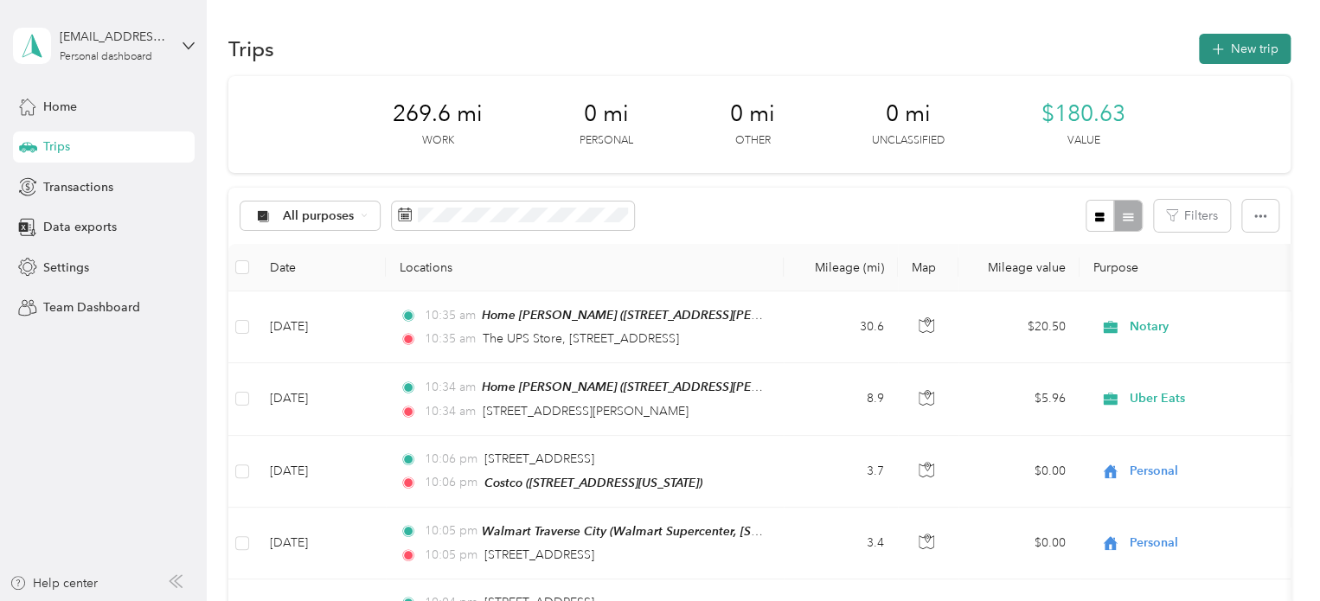
click at [1226, 46] on button "New trip" at bounding box center [1245, 49] width 92 height 30
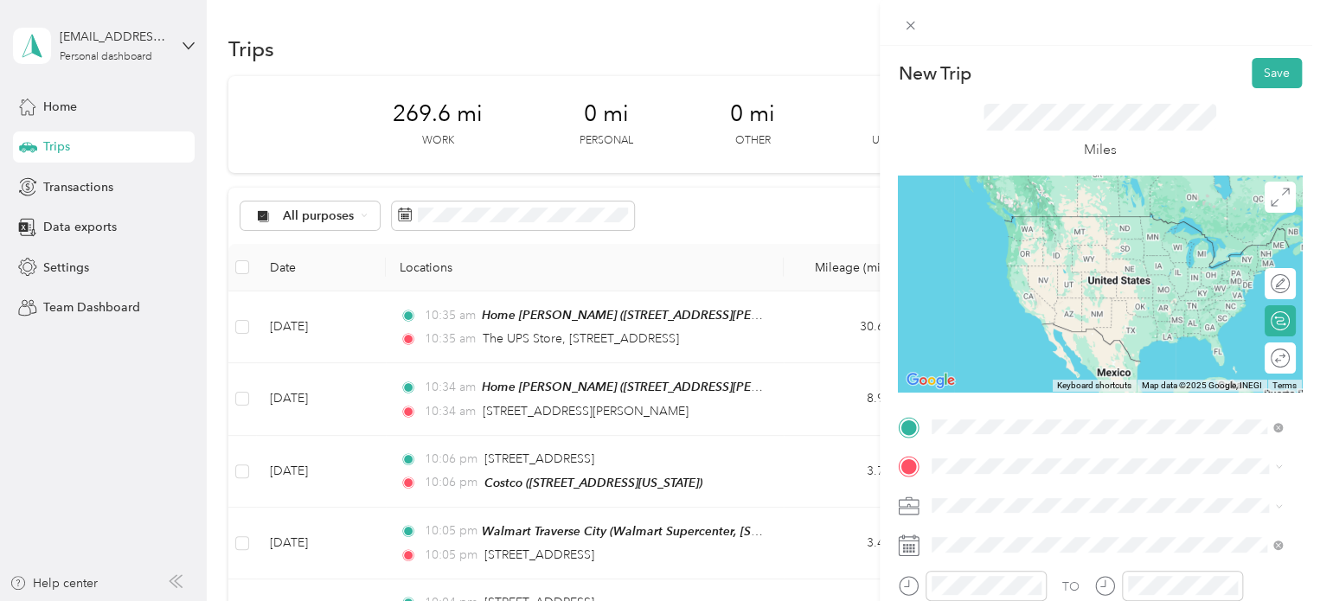
click at [983, 236] on span "[STREET_ADDRESS][US_STATE]" at bounding box center [1051, 241] width 173 height 15
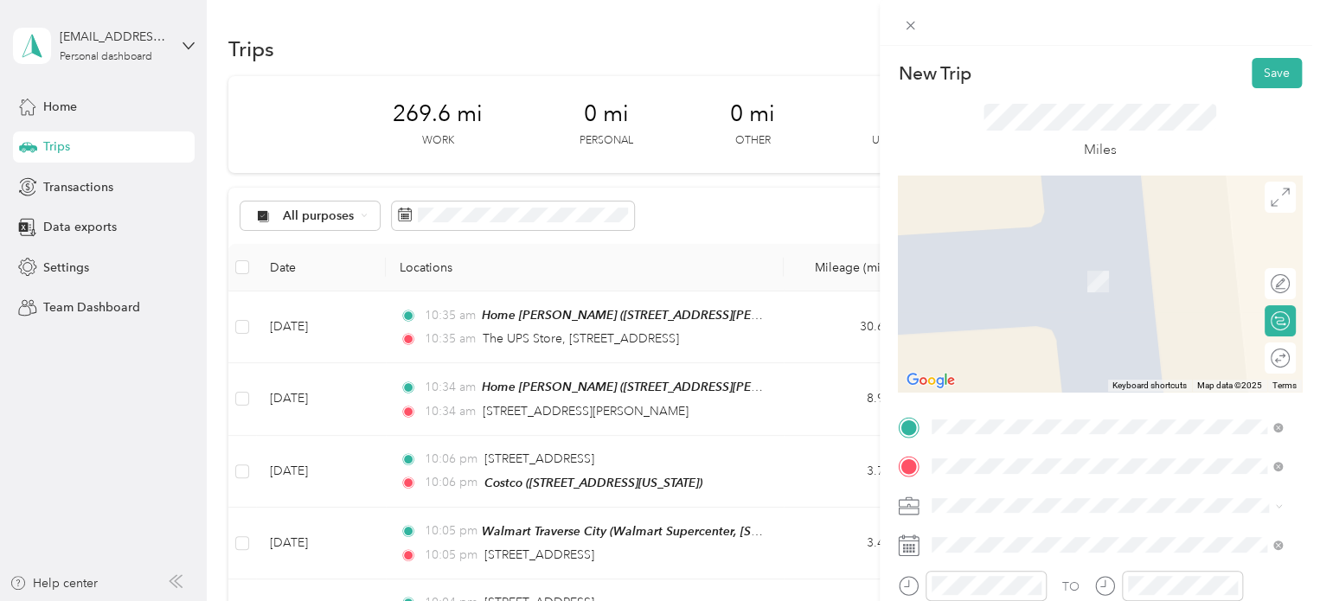
click at [977, 264] on span "[STREET_ADDRESS][PERSON_NAME][US_STATE]" at bounding box center [1099, 256] width 269 height 16
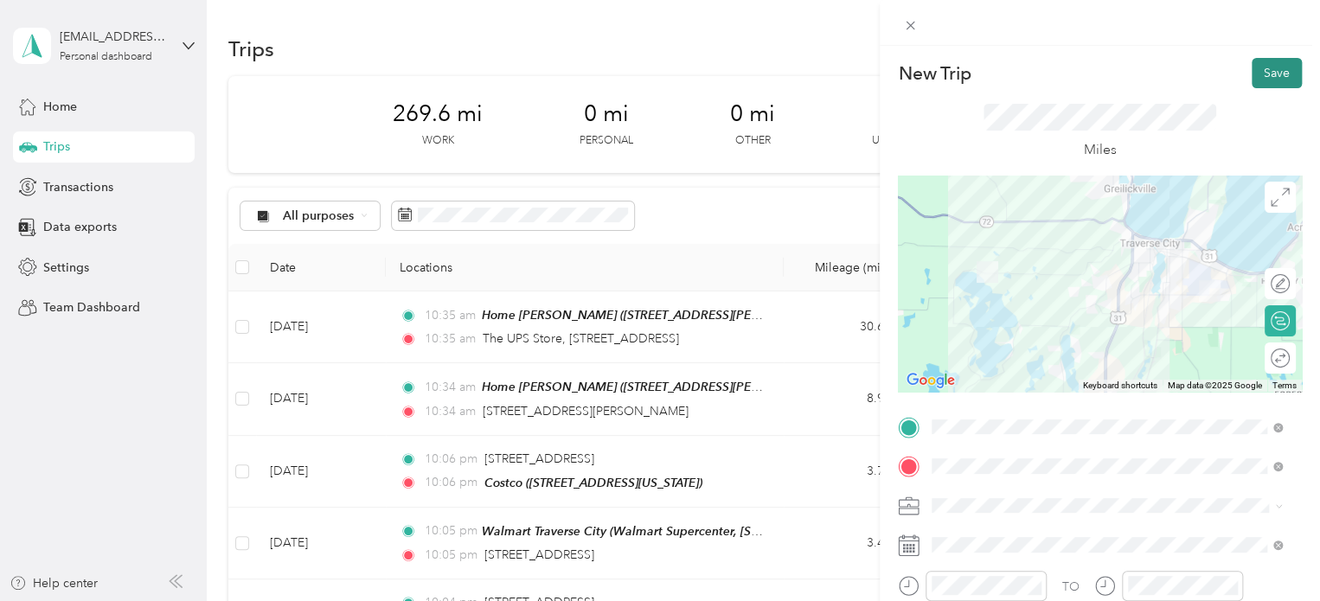
click at [1256, 64] on button "Save" at bounding box center [1277, 73] width 50 height 30
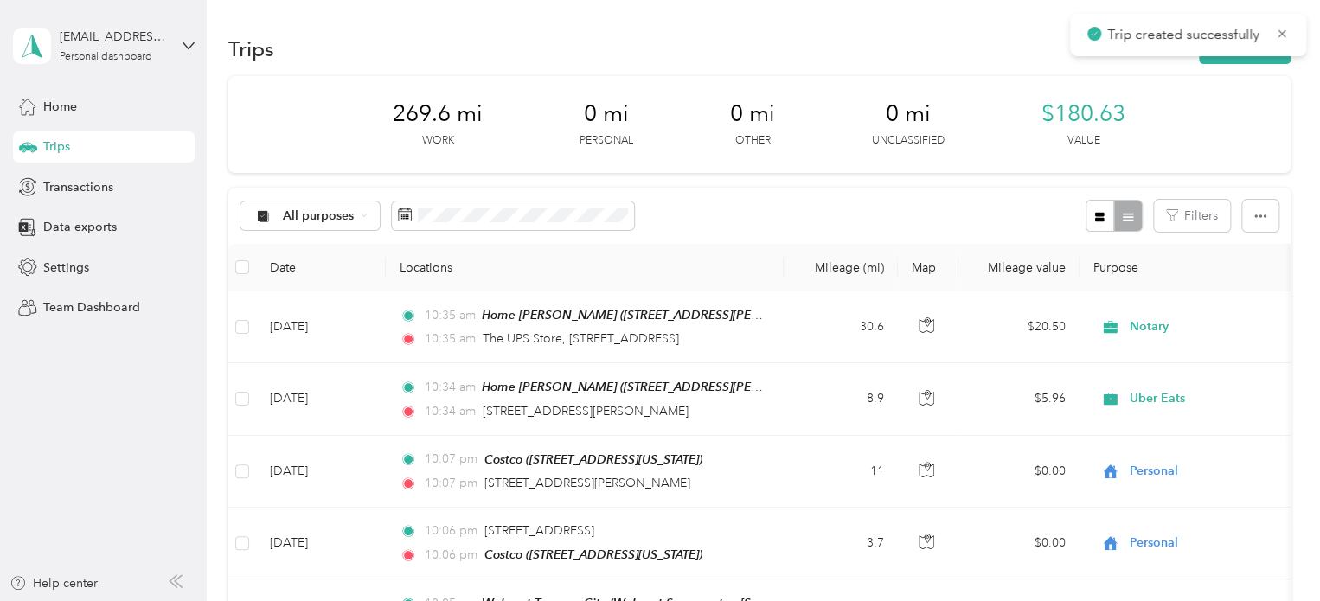
click at [1235, 55] on div "Trip created successfully" at bounding box center [1188, 35] width 236 height 42
click at [1235, 55] on button "New trip" at bounding box center [1245, 49] width 92 height 30
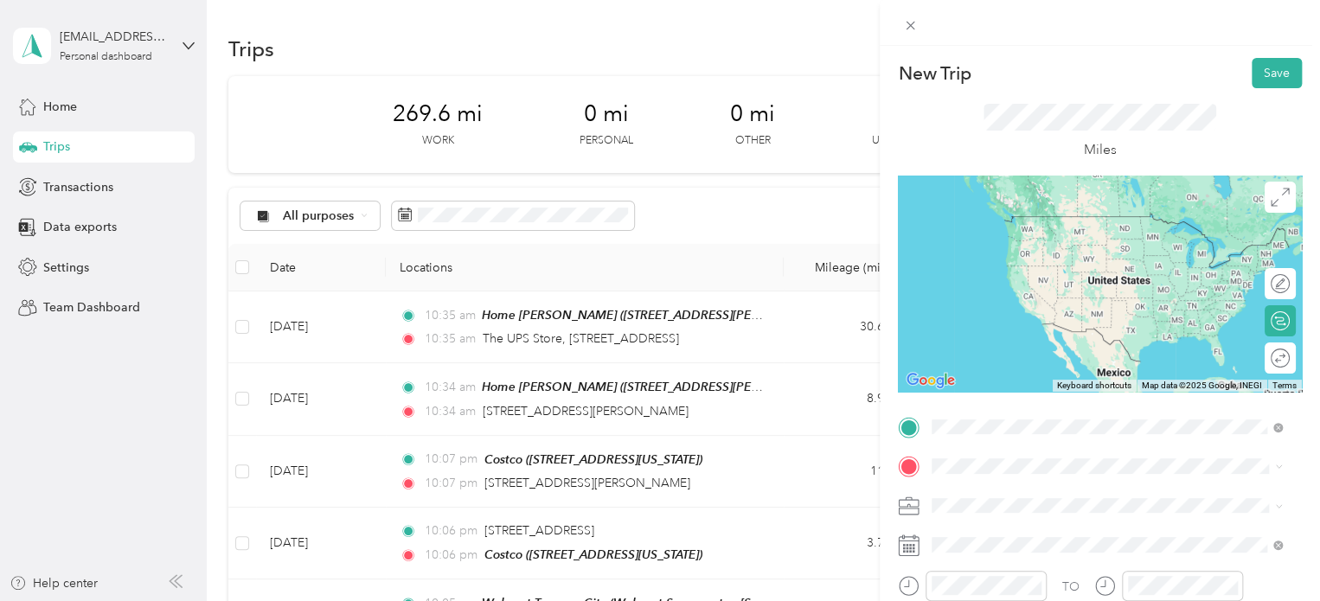
click at [1023, 219] on span "[STREET_ADDRESS][PERSON_NAME][US_STATE]" at bounding box center [1099, 216] width 269 height 16
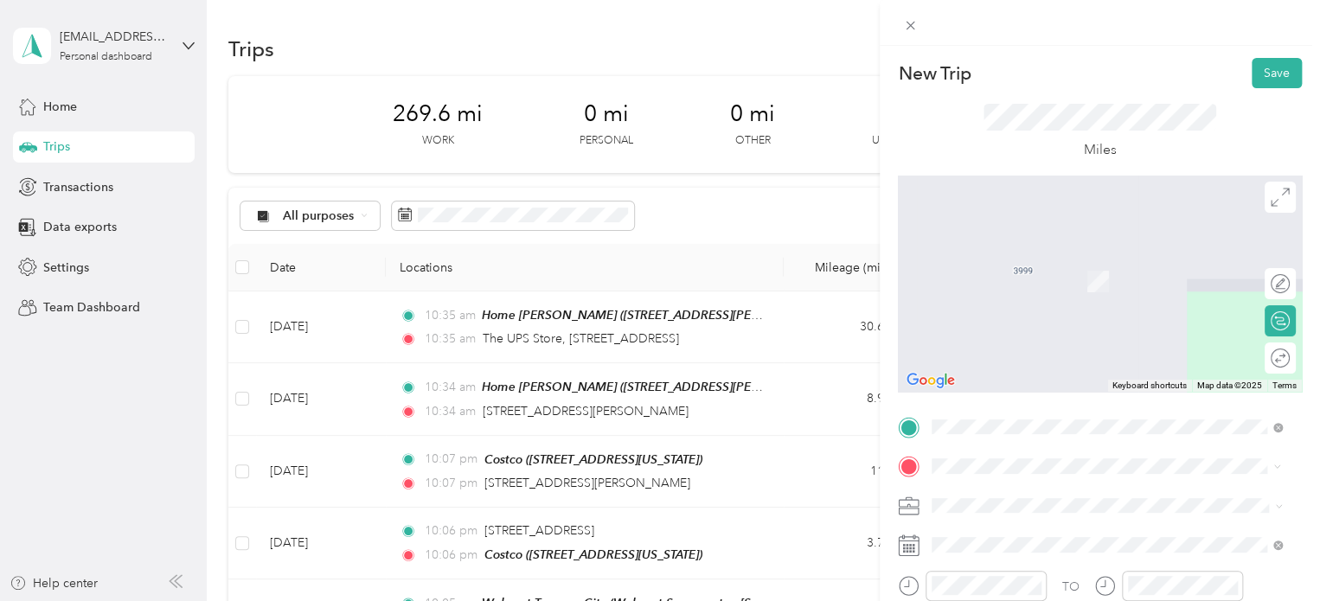
click at [1032, 299] on span "Walmart Supercenter, [STREET_ADDRESS] , 49684, [GEOGRAPHIC_DATA], [GEOGRAPHIC_D…" at bounding box center [1104, 298] width 279 height 51
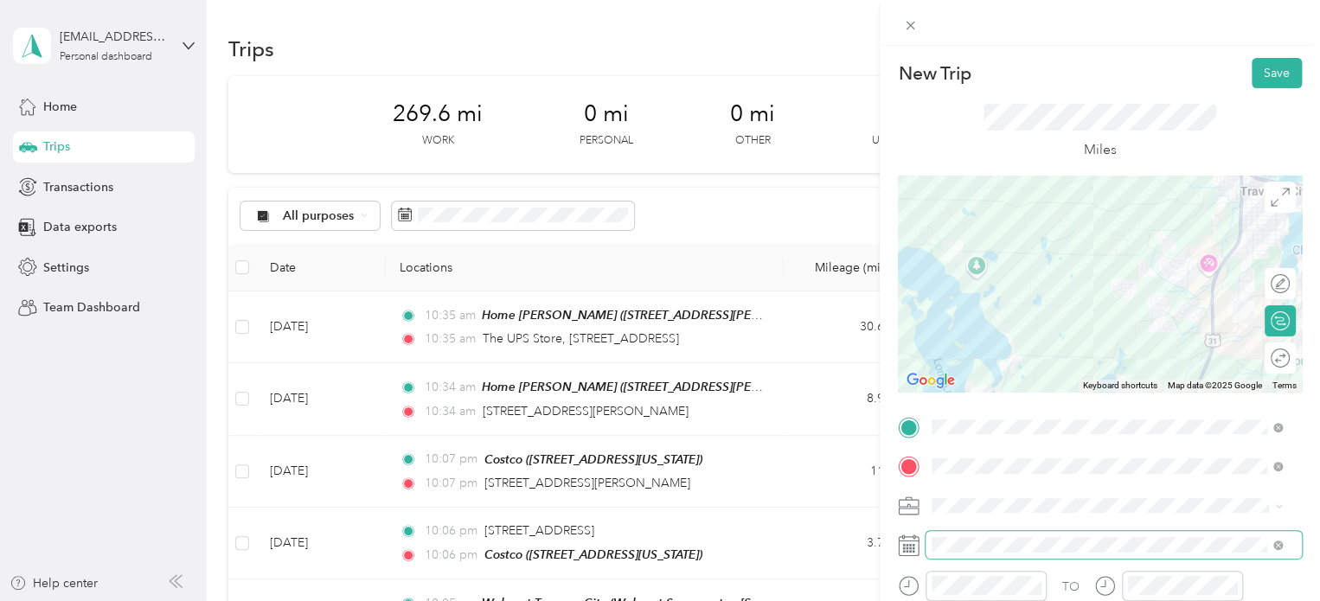
click at [997, 535] on span at bounding box center [1114, 545] width 376 height 28
click at [1252, 86] on button "Save" at bounding box center [1277, 73] width 50 height 30
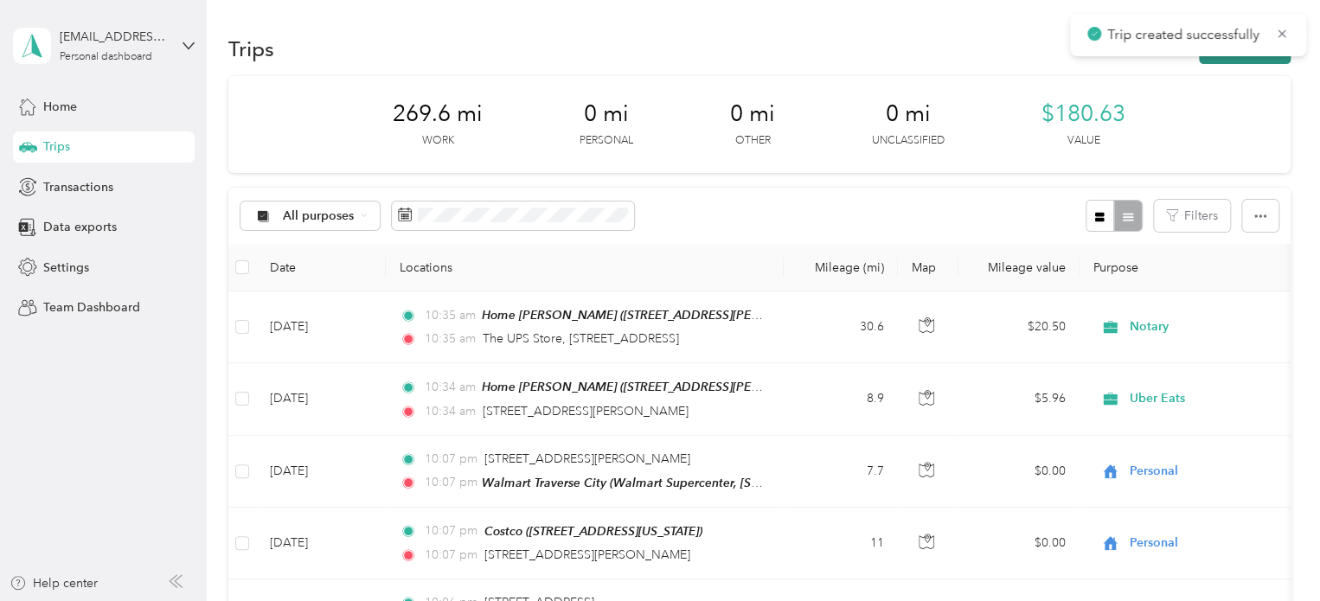
click at [1253, 55] on button "New trip" at bounding box center [1245, 49] width 92 height 30
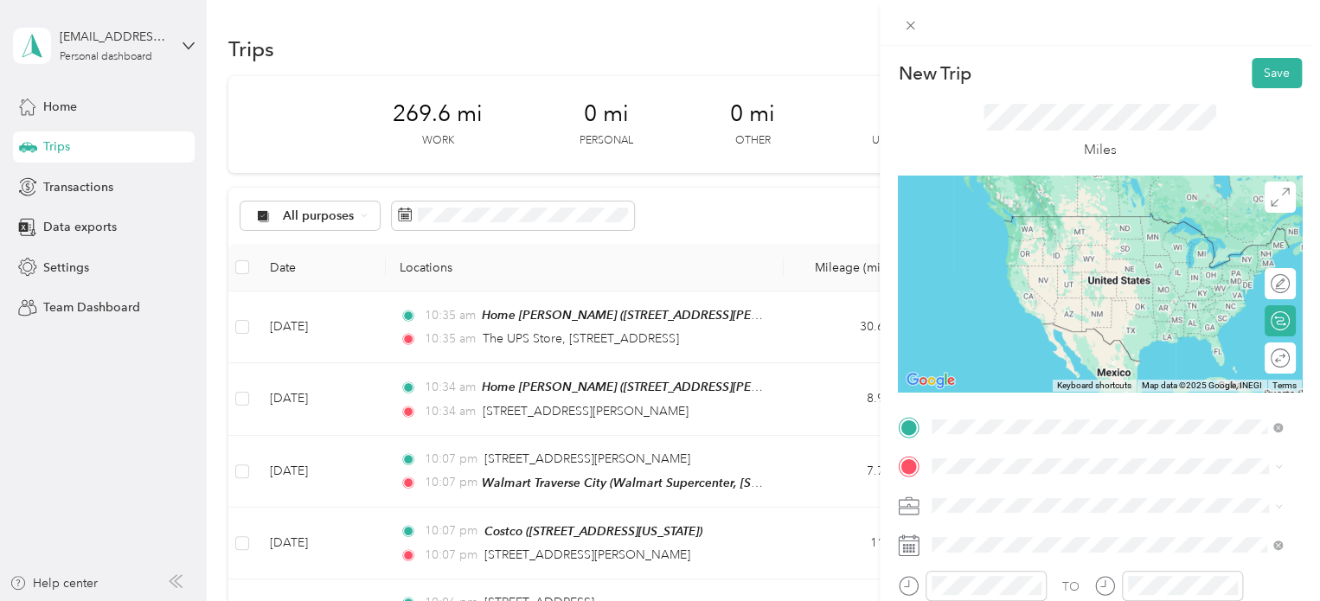
click at [997, 241] on span "Walmart Supercenter, [STREET_ADDRESS] , 49684, [GEOGRAPHIC_DATA], [GEOGRAPHIC_D…" at bounding box center [1104, 259] width 279 height 51
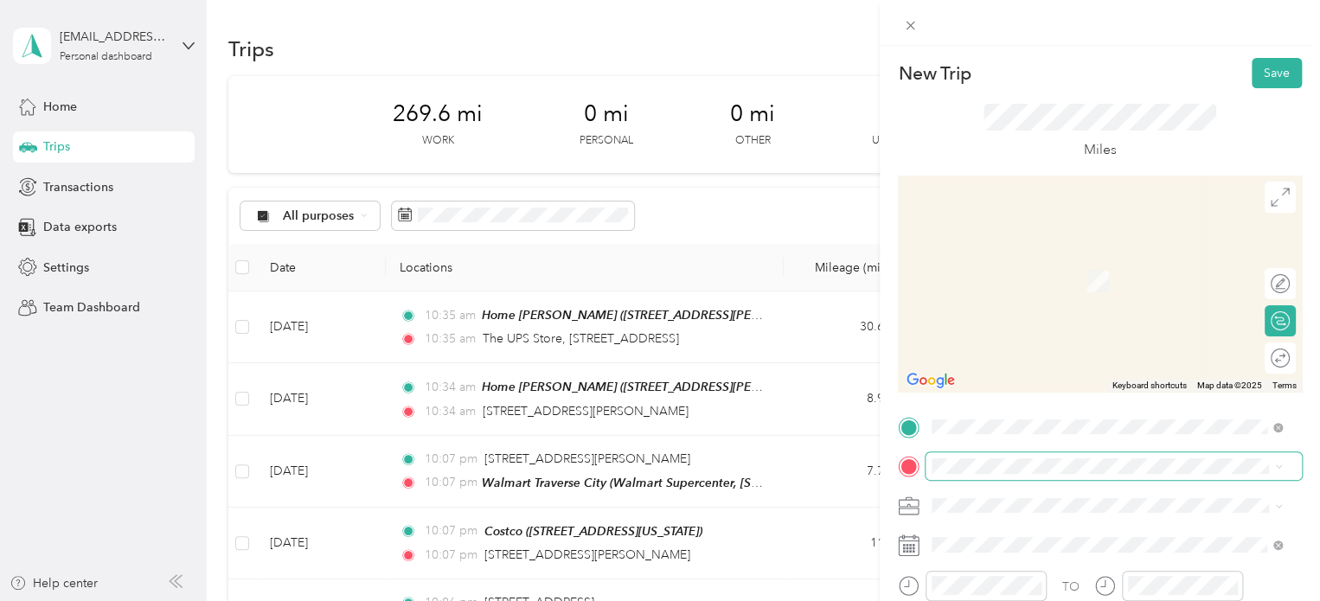
click at [982, 455] on span at bounding box center [1114, 466] width 376 height 28
click at [992, 248] on span "[STREET_ADDRESS][US_STATE]" at bounding box center [1051, 256] width 173 height 16
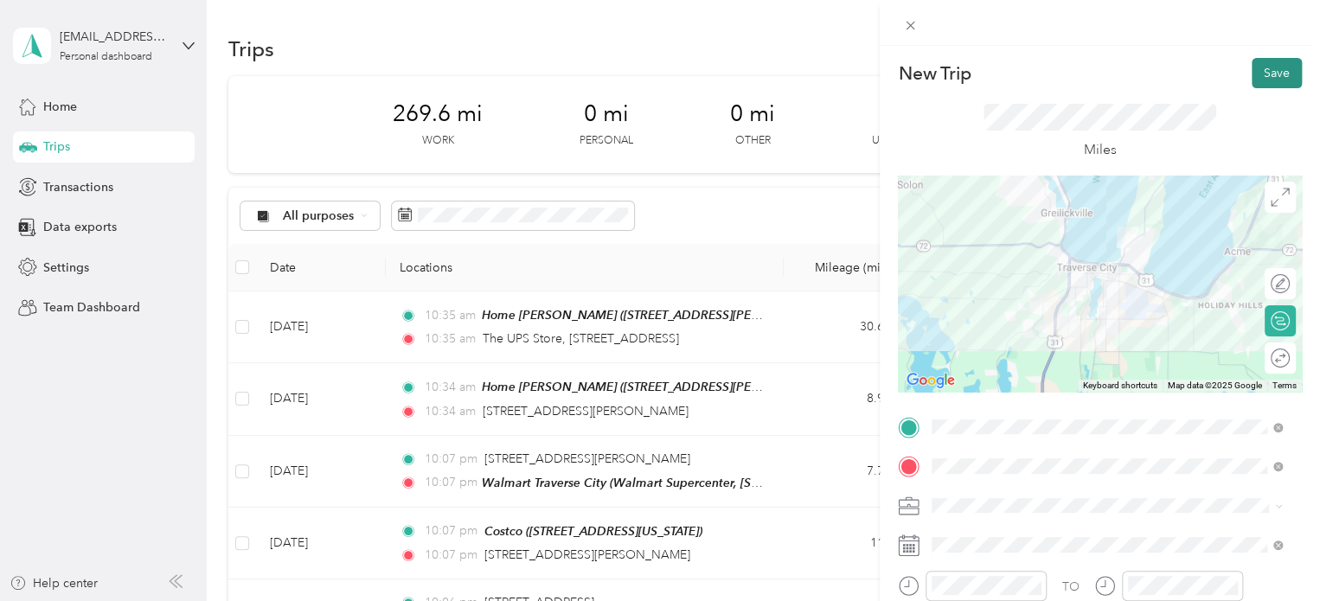
click at [1267, 79] on button "Save" at bounding box center [1277, 73] width 50 height 30
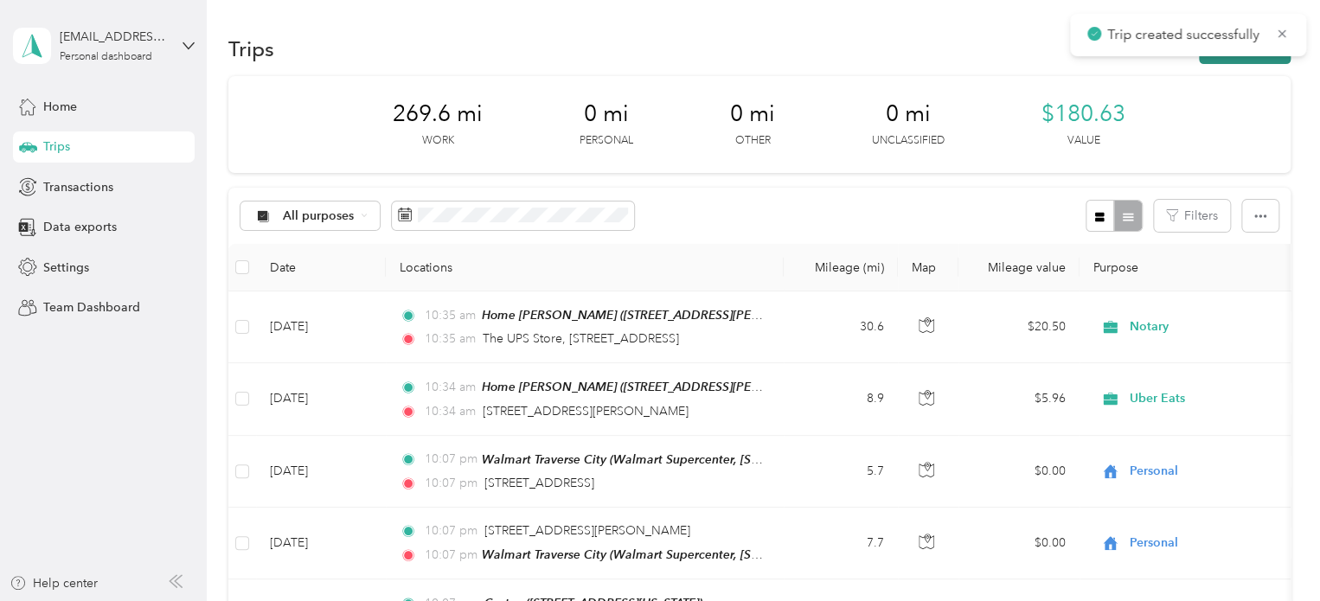
click at [1261, 59] on button "New trip" at bounding box center [1245, 49] width 92 height 30
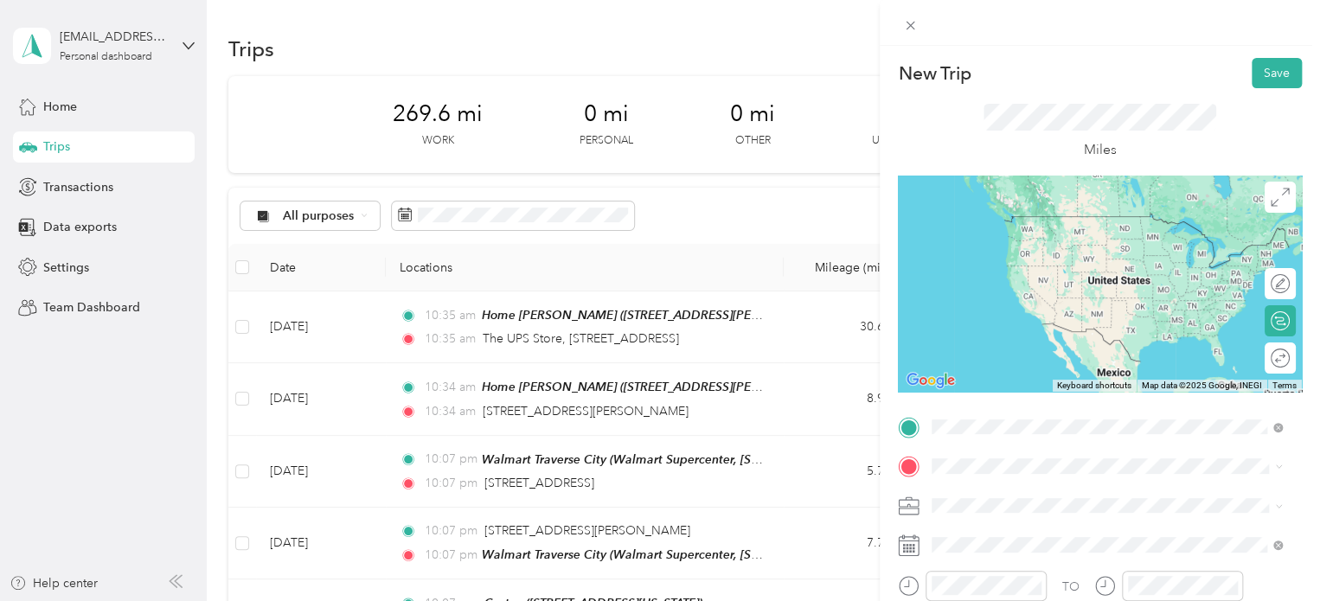
click at [1027, 210] on span "[STREET_ADDRESS][US_STATE]" at bounding box center [1051, 216] width 173 height 16
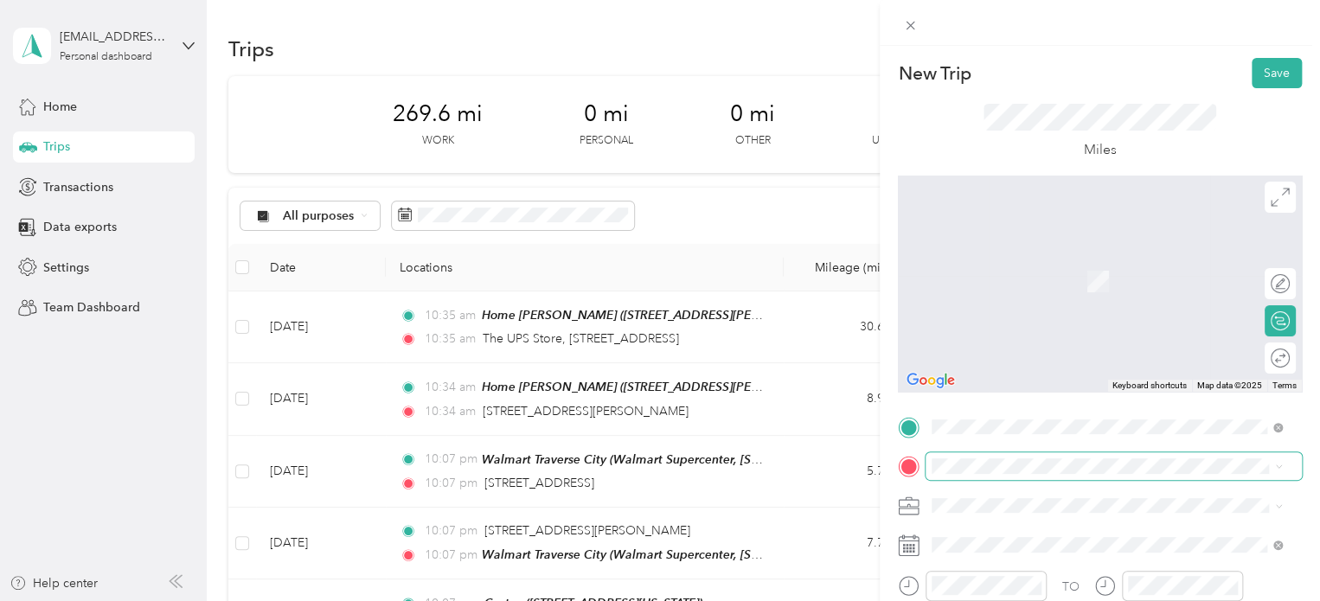
click at [957, 453] on span at bounding box center [1114, 466] width 376 height 28
click at [1005, 287] on span "[STREET_ADDRESS][PERSON_NAME][US_STATE]" at bounding box center [1099, 281] width 269 height 15
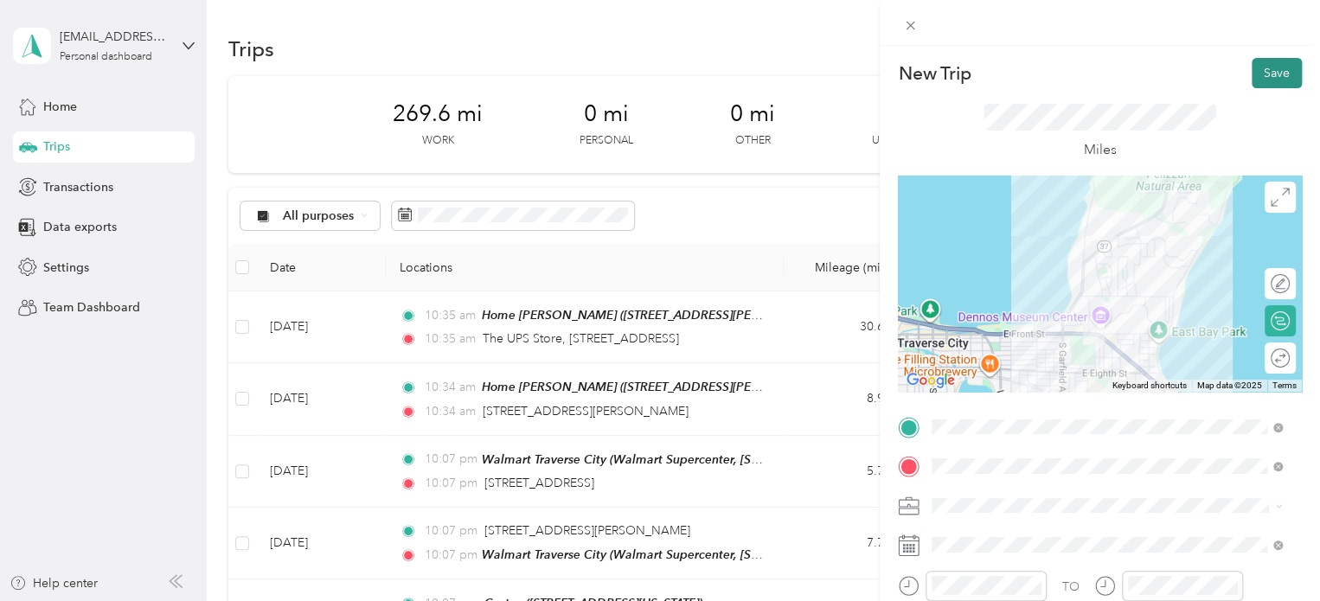
click at [1266, 76] on button "Save" at bounding box center [1277, 73] width 50 height 30
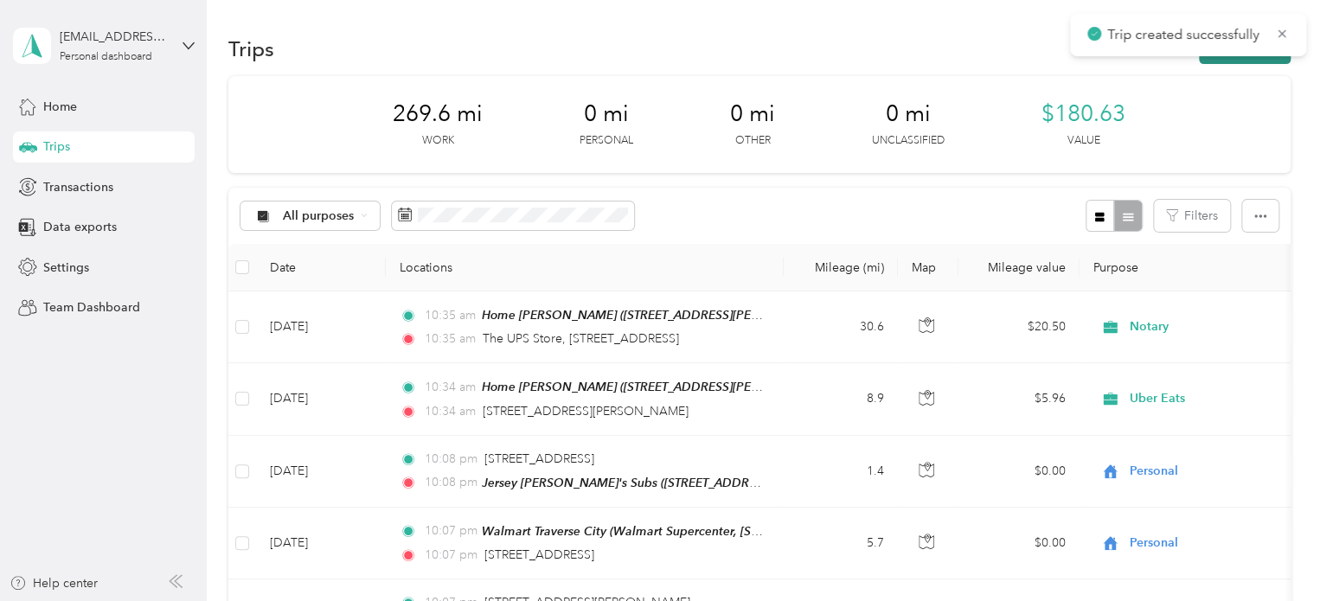
click at [1250, 56] on button "New trip" at bounding box center [1245, 49] width 92 height 30
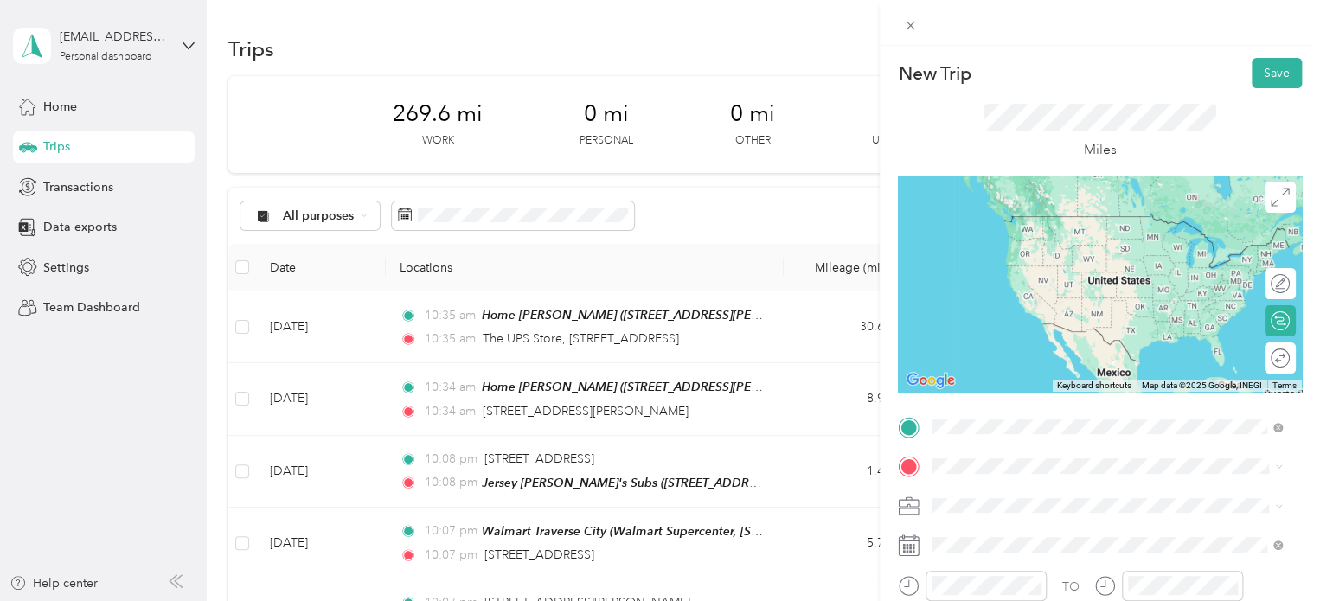
click at [1044, 249] on span "[STREET_ADDRESS][PERSON_NAME][US_STATE]" at bounding box center [1099, 241] width 269 height 15
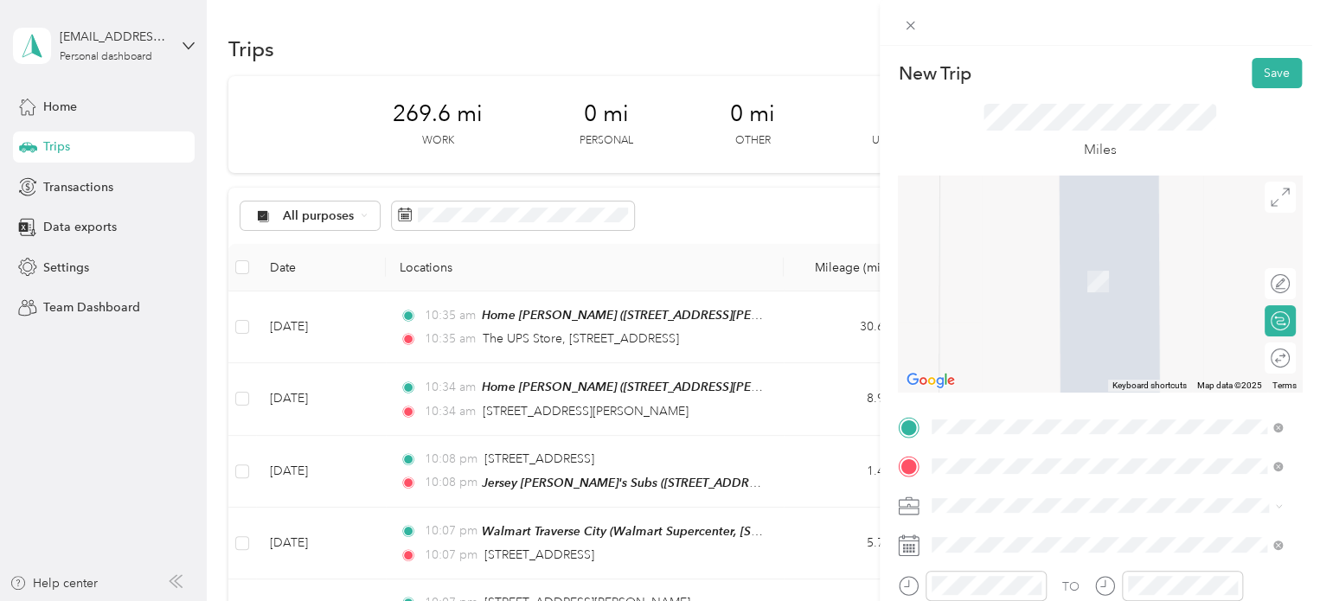
click at [1025, 316] on span "[STREET_ADDRESS][US_STATE]" at bounding box center [1051, 323] width 173 height 16
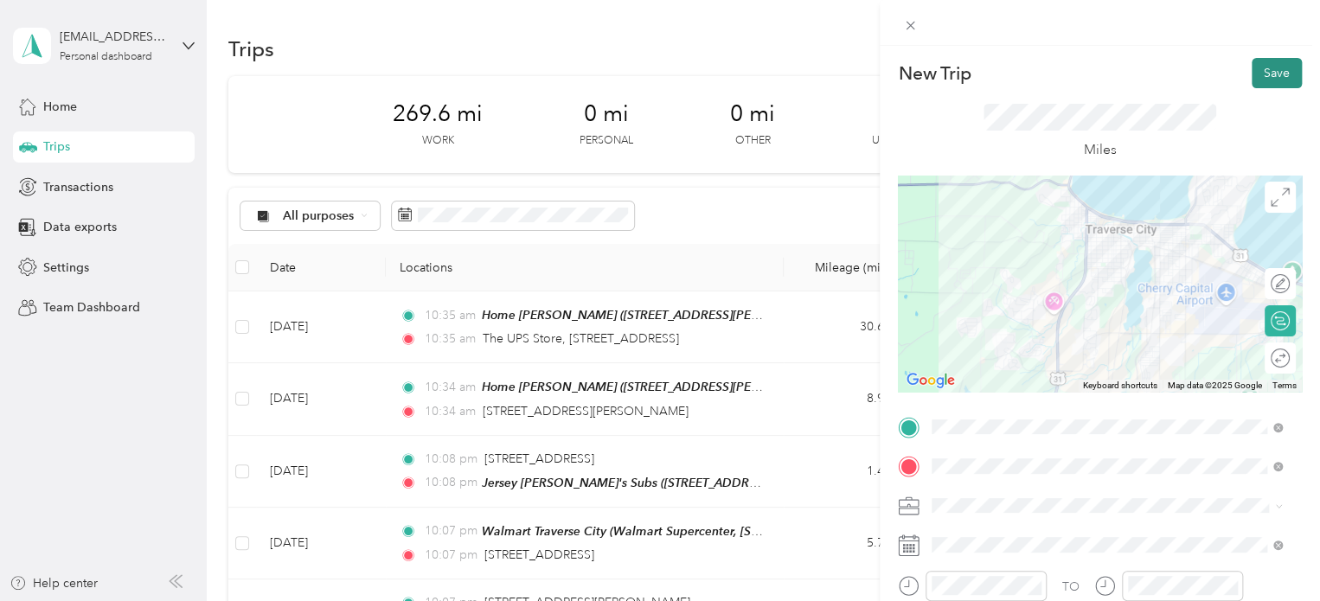
click at [1272, 81] on button "Save" at bounding box center [1277, 73] width 50 height 30
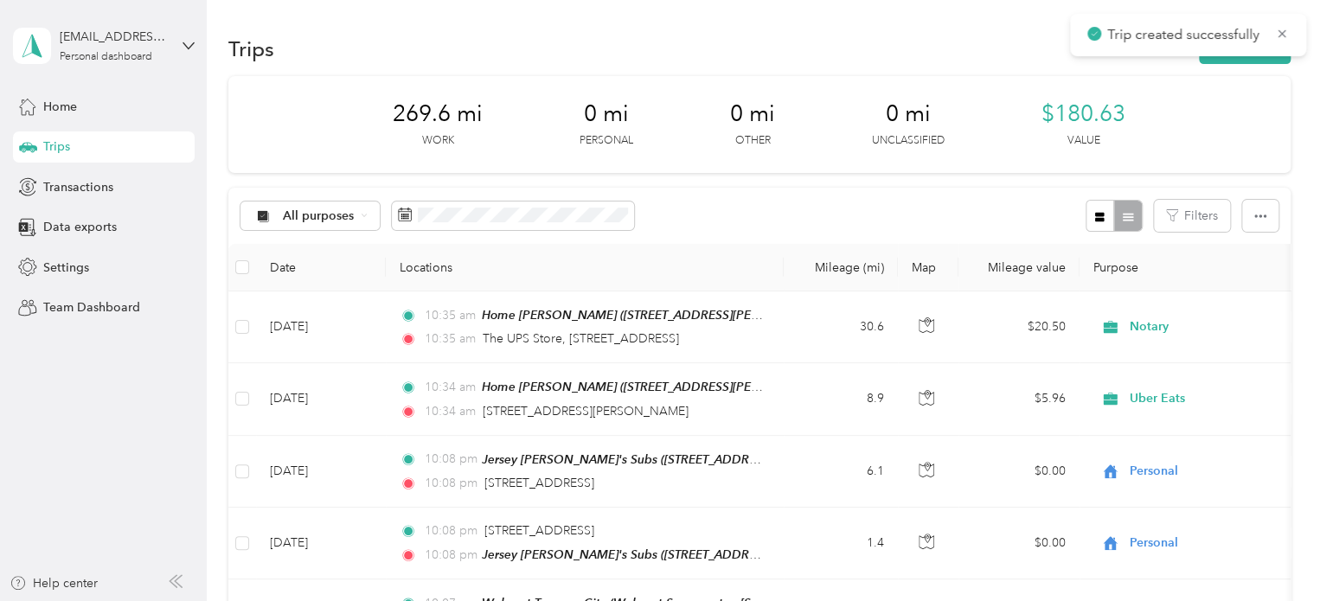
click at [1263, 64] on div "Trips New trip" at bounding box center [759, 48] width 1062 height 36
click at [1263, 58] on button "New trip" at bounding box center [1245, 49] width 92 height 30
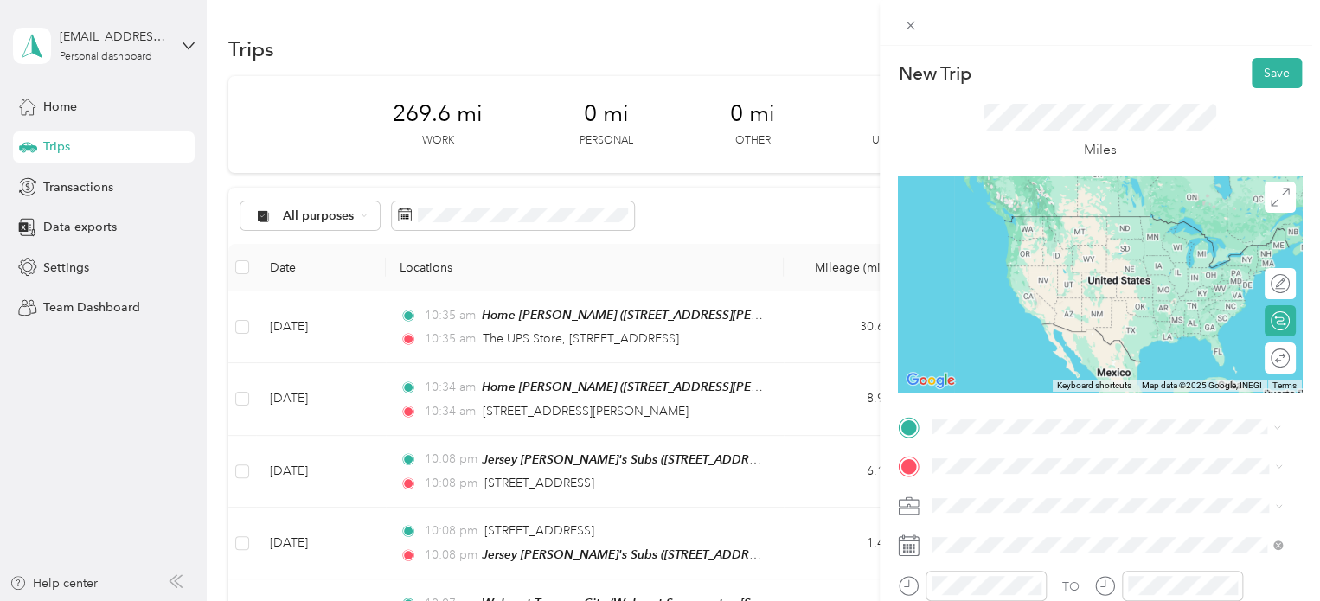
click at [1074, 228] on div "[STREET_ADDRESS][US_STATE]" at bounding box center [1107, 216] width 338 height 23
click at [1052, 242] on span "[STREET_ADDRESS][US_STATE]" at bounding box center [1051, 235] width 173 height 16
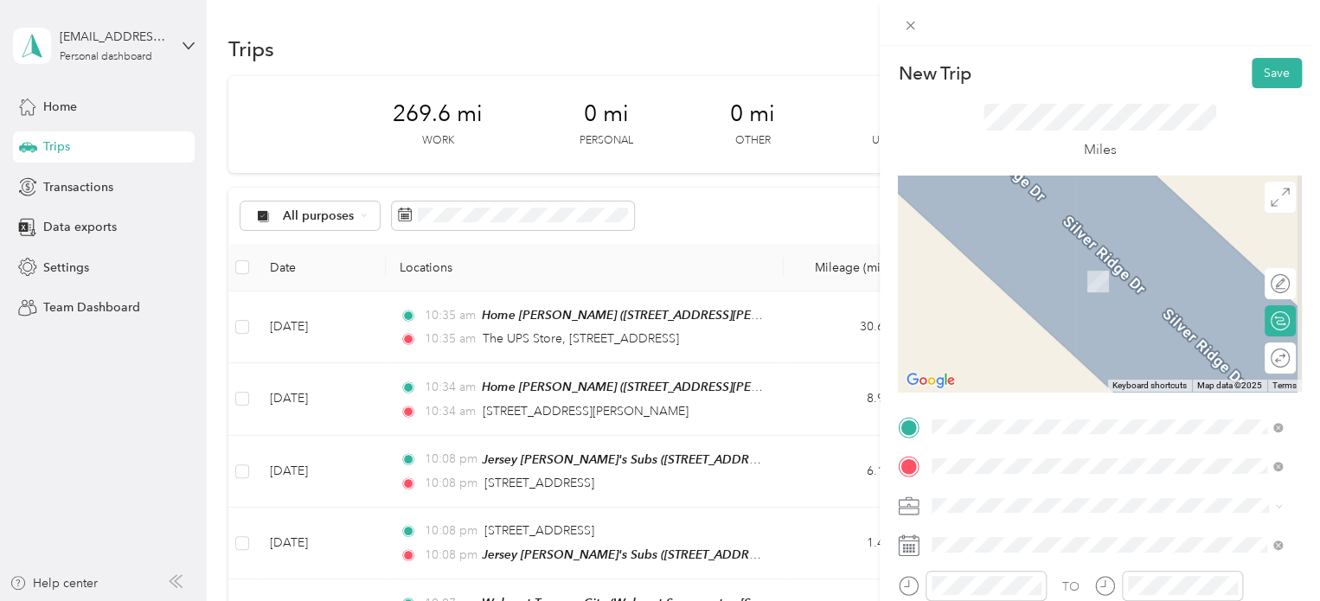
click at [980, 294] on span "Walmart Supercenter, [STREET_ADDRESS] , 49684, [GEOGRAPHIC_DATA], [GEOGRAPHIC_D…" at bounding box center [1104, 299] width 279 height 51
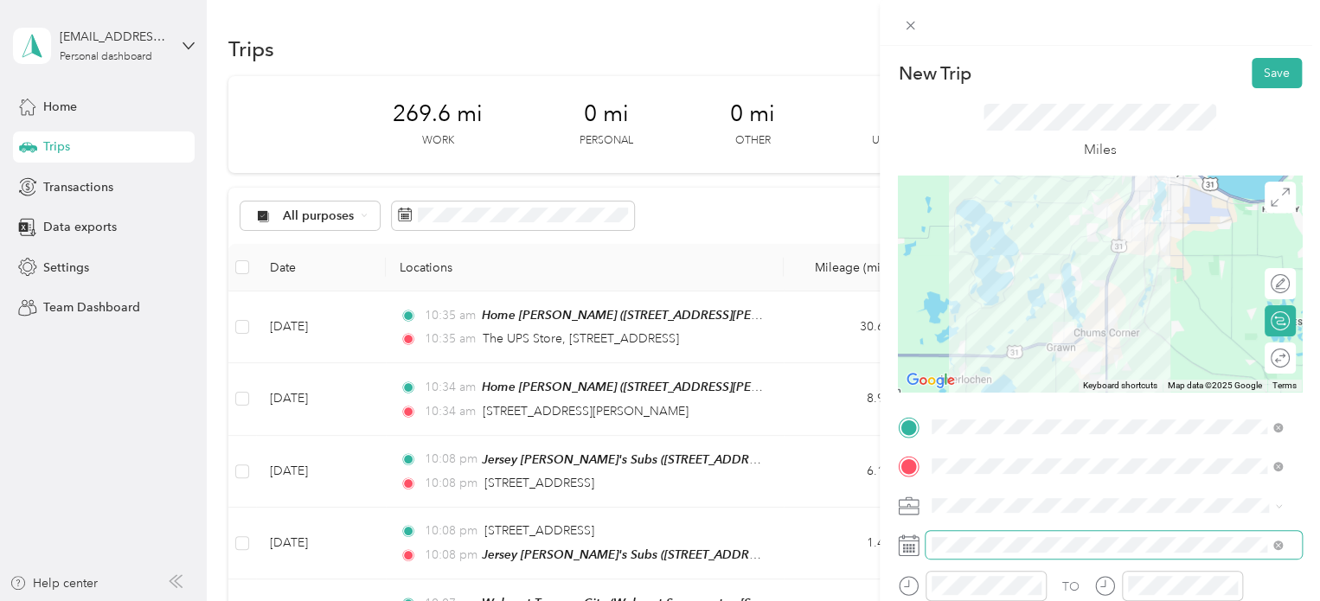
click at [955, 555] on span at bounding box center [1114, 545] width 376 height 28
click at [955, 533] on span at bounding box center [1114, 545] width 376 height 28
click at [1265, 73] on button "Save" at bounding box center [1277, 73] width 50 height 30
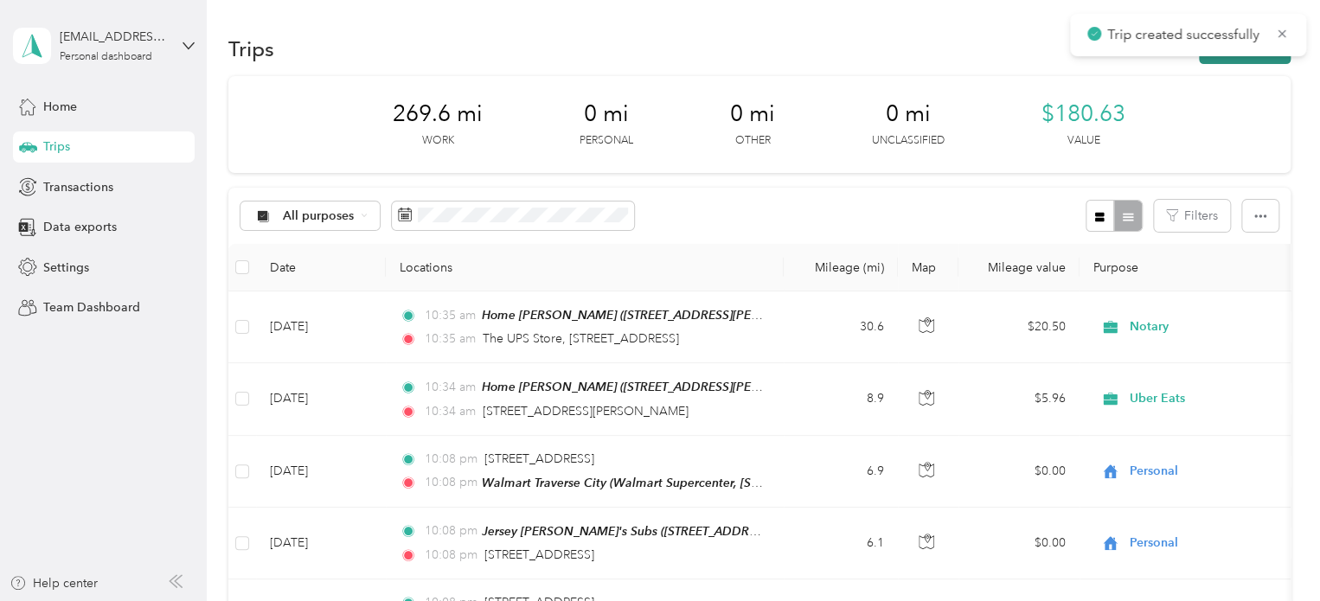
click at [1247, 61] on button "New trip" at bounding box center [1245, 49] width 92 height 30
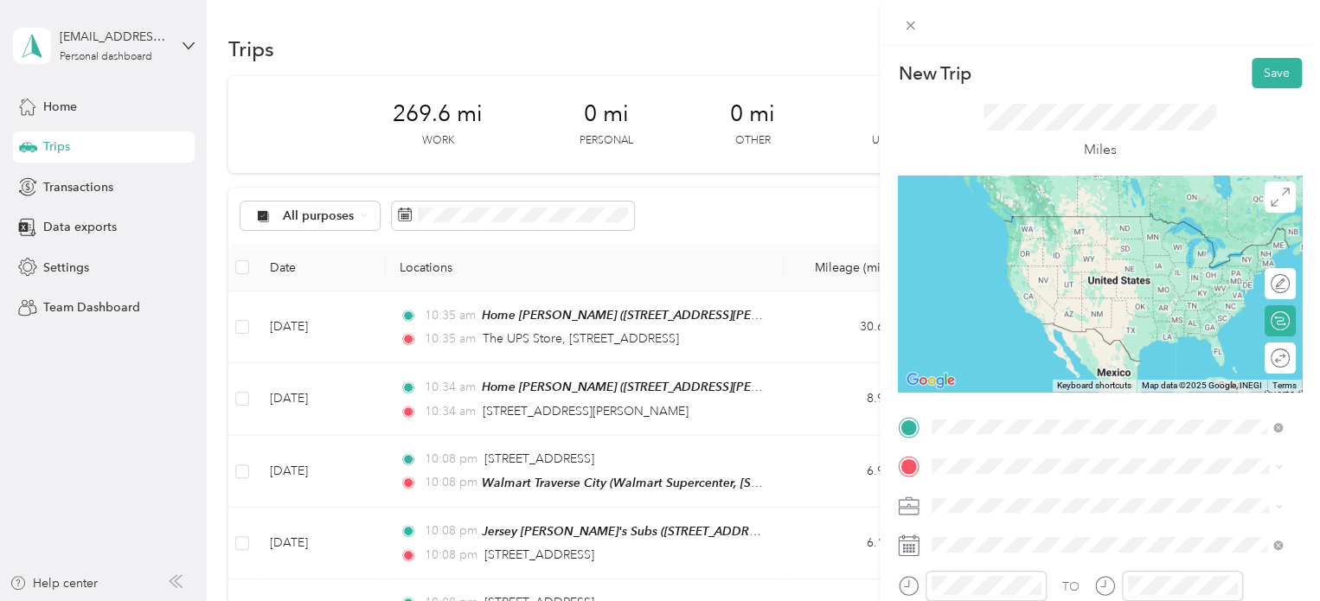
click at [952, 279] on div "Walmart Traverse City Walmart Supercenter, [STREET_ADDRESS] , 49684, [GEOGRAPHI…" at bounding box center [1107, 251] width 338 height 79
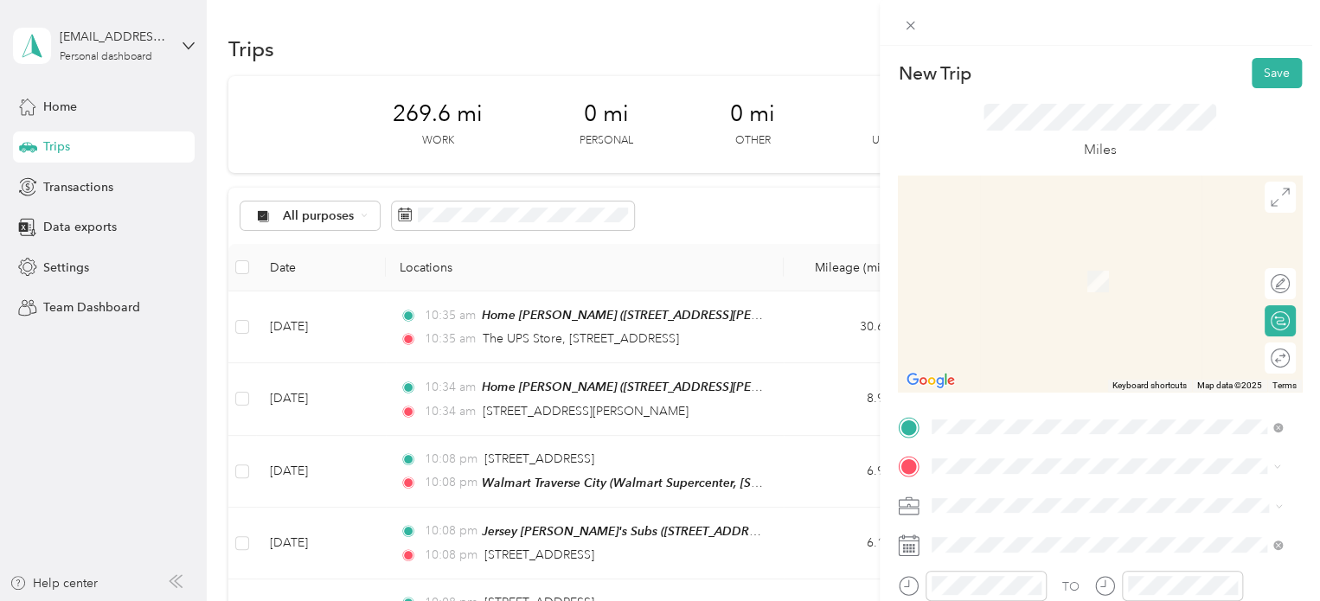
click at [997, 245] on div "[STREET_ADDRESS][US_STATE]" at bounding box center [1107, 256] width 338 height 23
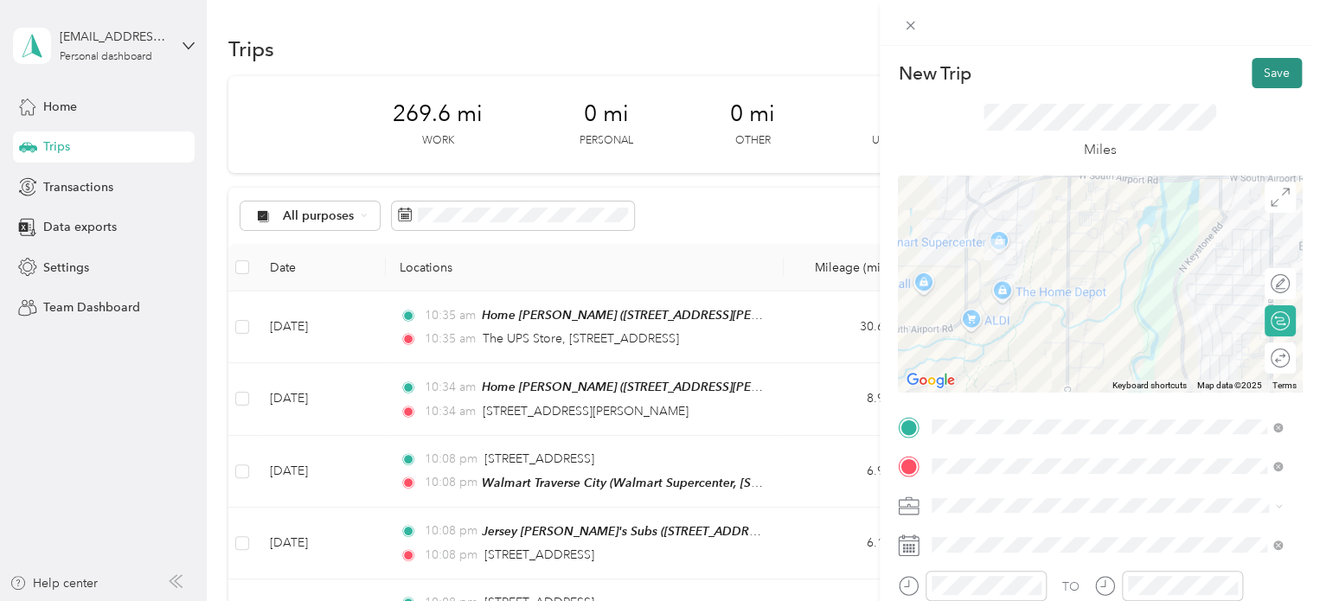
click at [1254, 72] on button "Save" at bounding box center [1277, 73] width 50 height 30
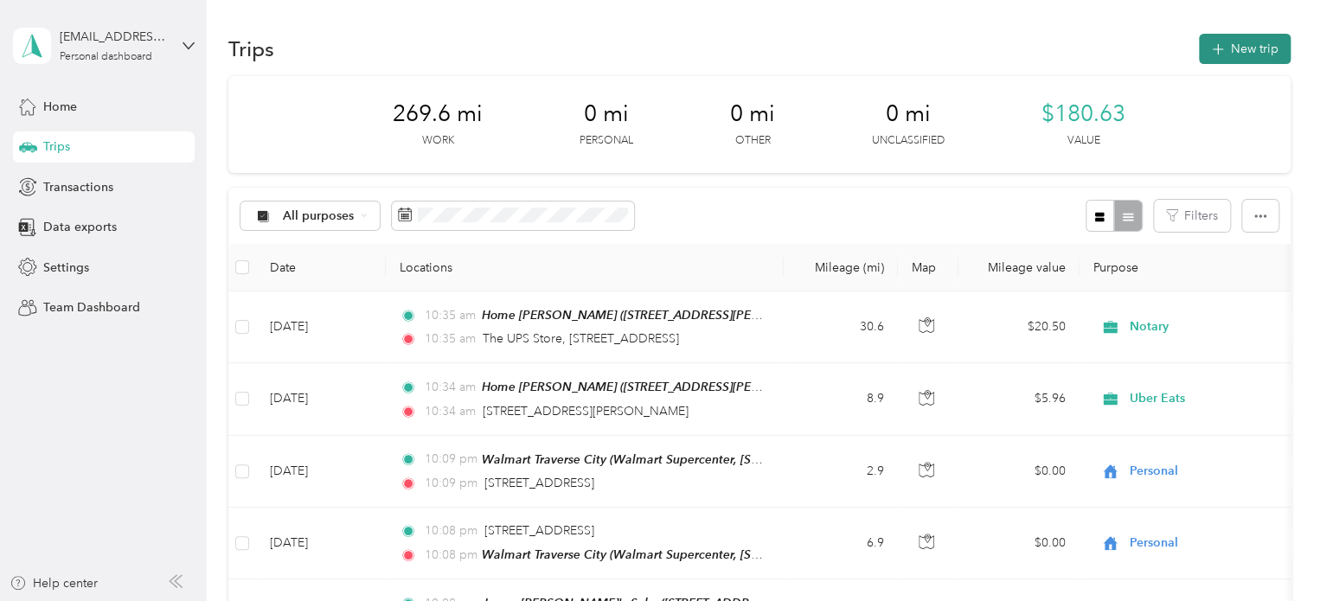
click at [1245, 62] on button "New trip" at bounding box center [1245, 49] width 92 height 30
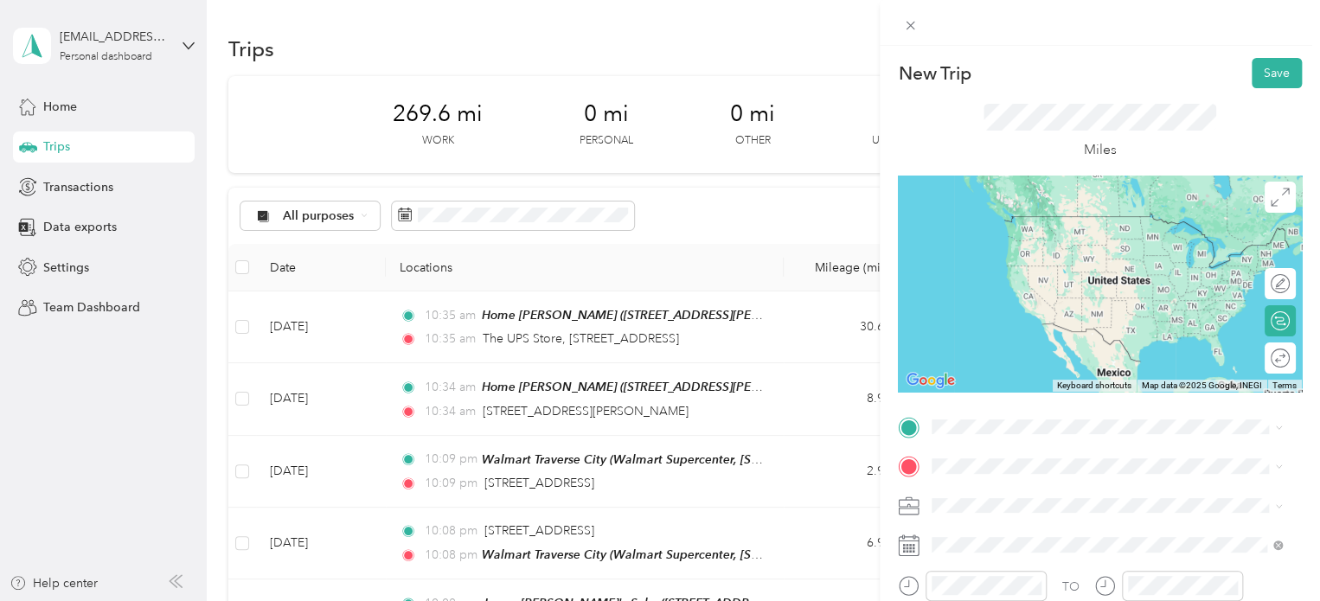
click at [1018, 196] on ol "From search results [STREET_ADDRESS][US_STATE] [STREET_ADDRESS][US_STATE] [STRE…" at bounding box center [1107, 264] width 362 height 208
click at [955, 414] on span at bounding box center [1114, 428] width 376 height 28
click at [959, 227] on div "[STREET_ADDRESS][US_STATE]" at bounding box center [1107, 217] width 338 height 23
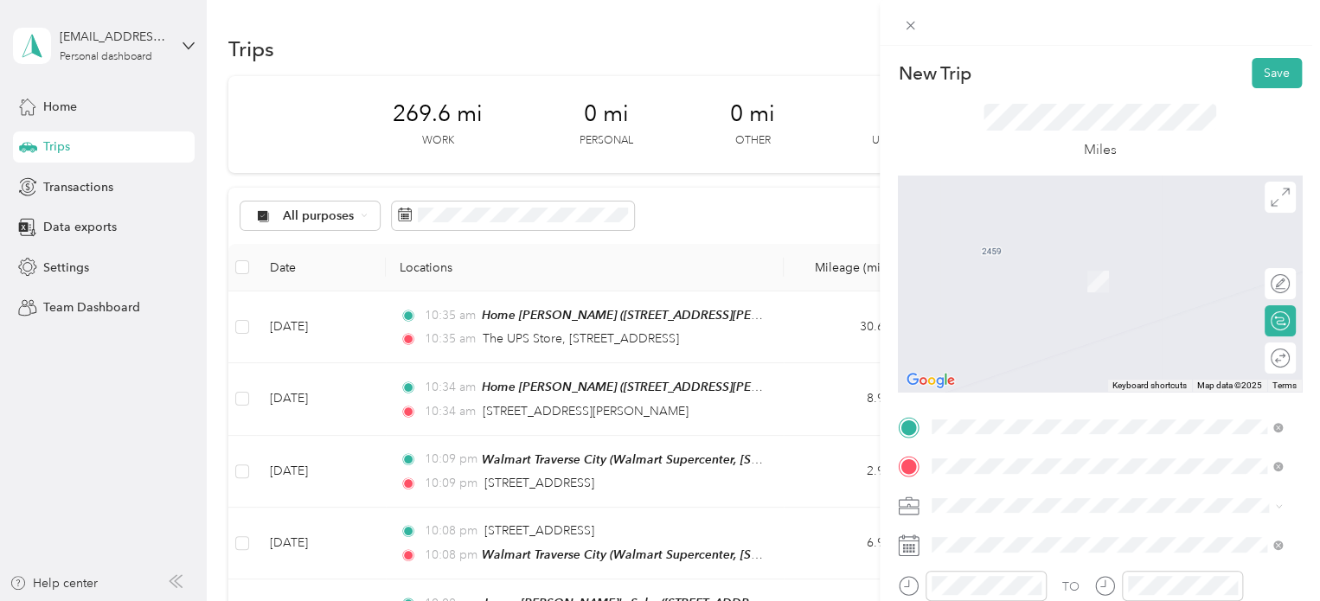
click at [952, 289] on div "Chili’s Chili's, [STREET_ADDRESS] , 49684, [GEOGRAPHIC_DATA], [GEOGRAPHIC_DATA]…" at bounding box center [1107, 290] width 338 height 79
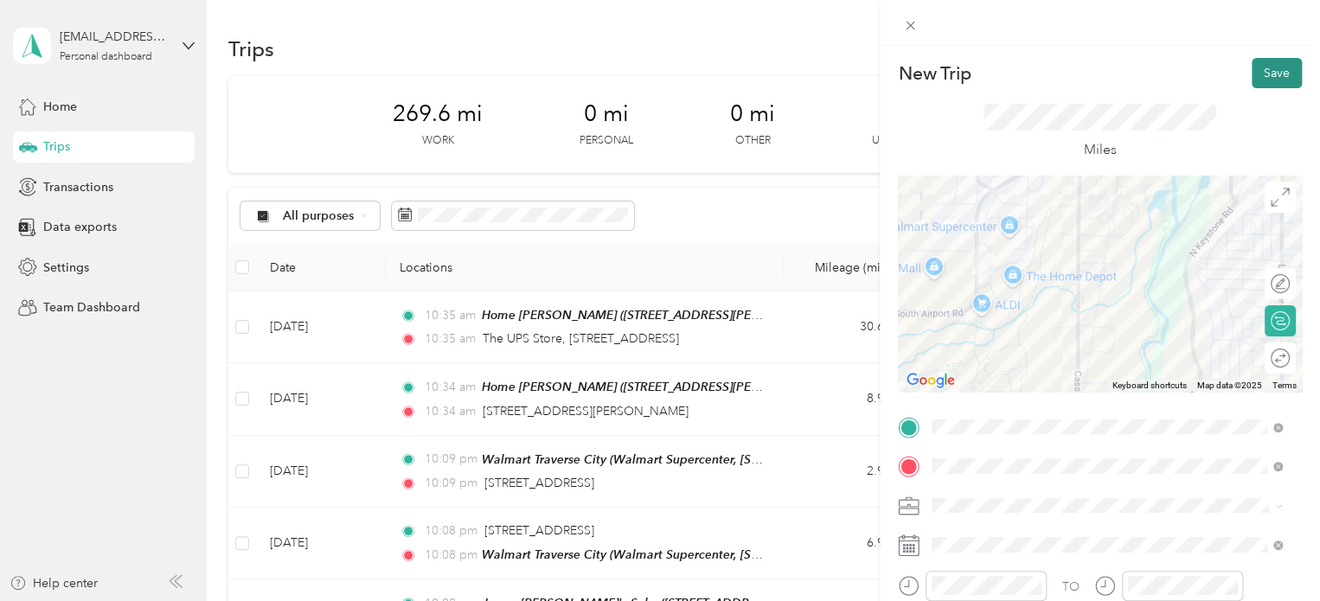
click at [1254, 68] on button "Save" at bounding box center [1277, 73] width 50 height 30
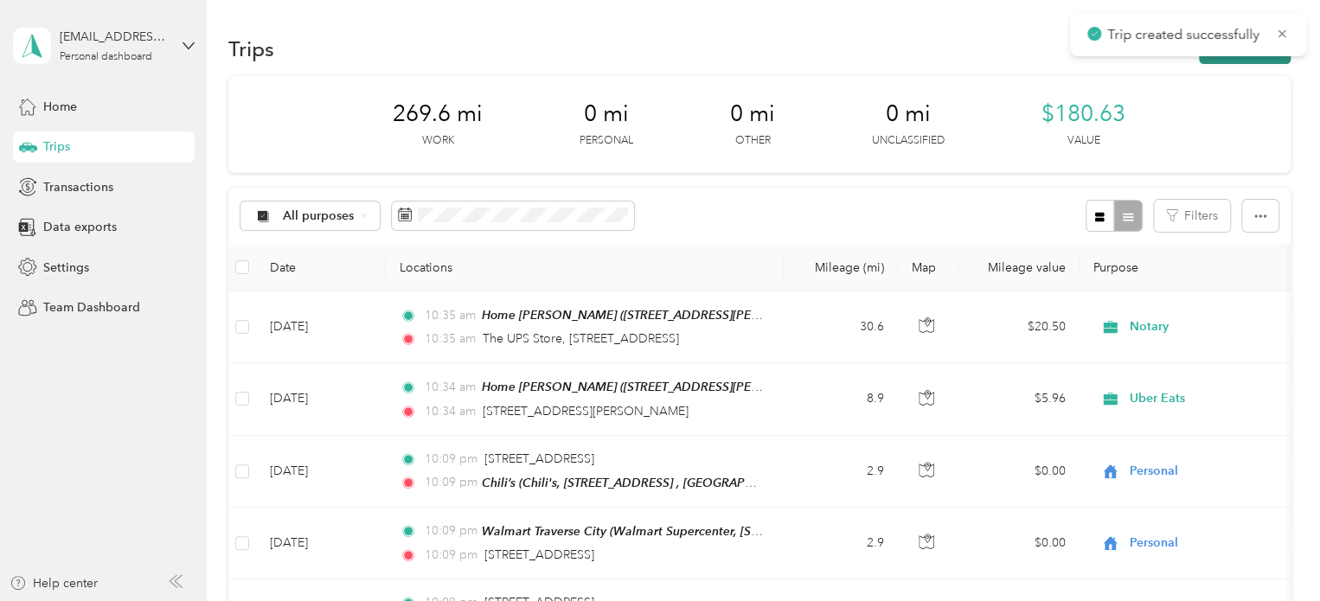
click at [1254, 61] on button "New trip" at bounding box center [1245, 49] width 92 height 30
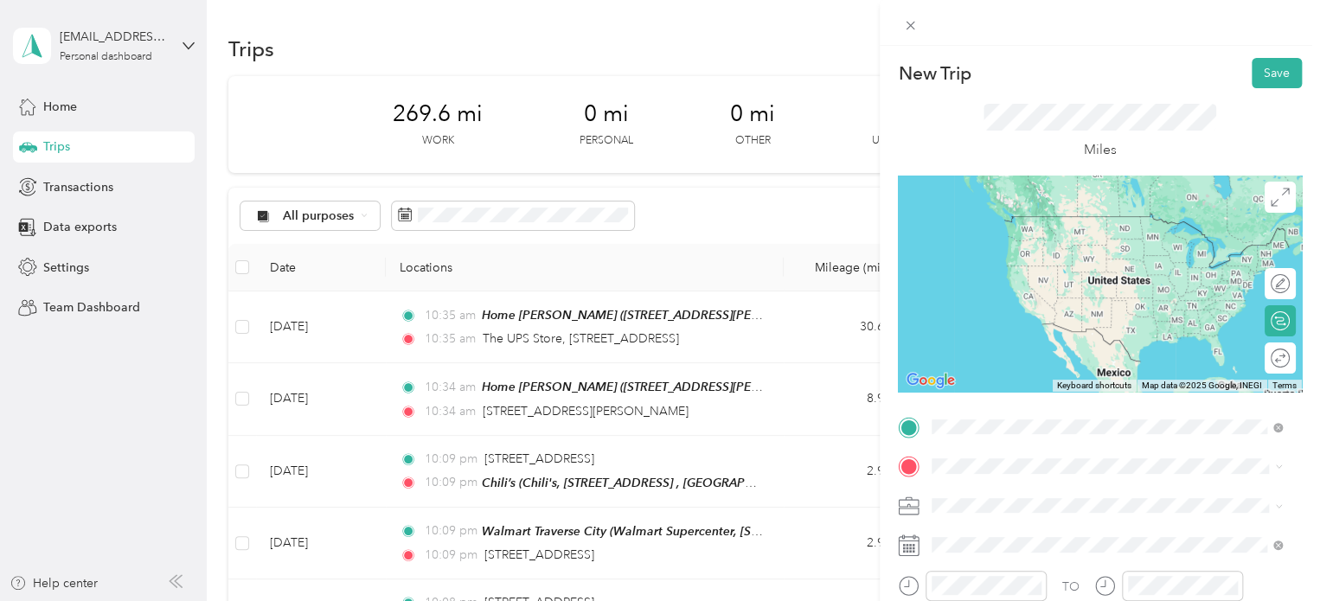
click at [1016, 246] on div "Chili’s Chili's, [STREET_ADDRESS] , 49684, [GEOGRAPHIC_DATA], [GEOGRAPHIC_DATA]…" at bounding box center [1121, 251] width 312 height 73
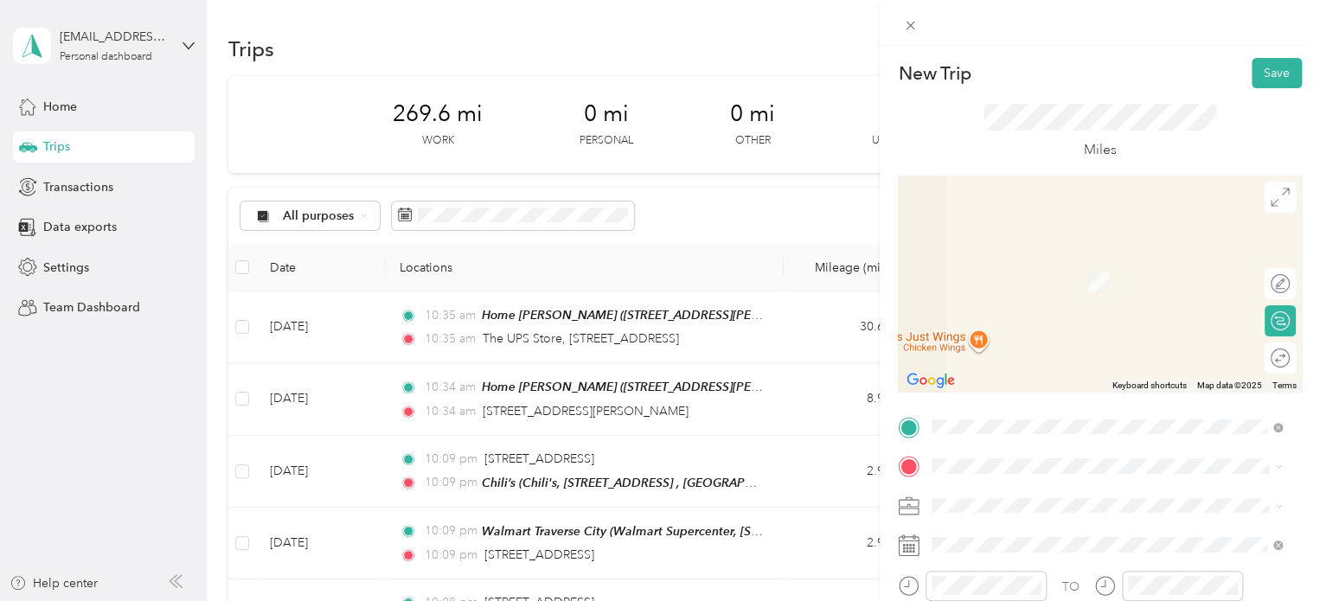
click at [953, 260] on icon at bounding box center [946, 255] width 17 height 17
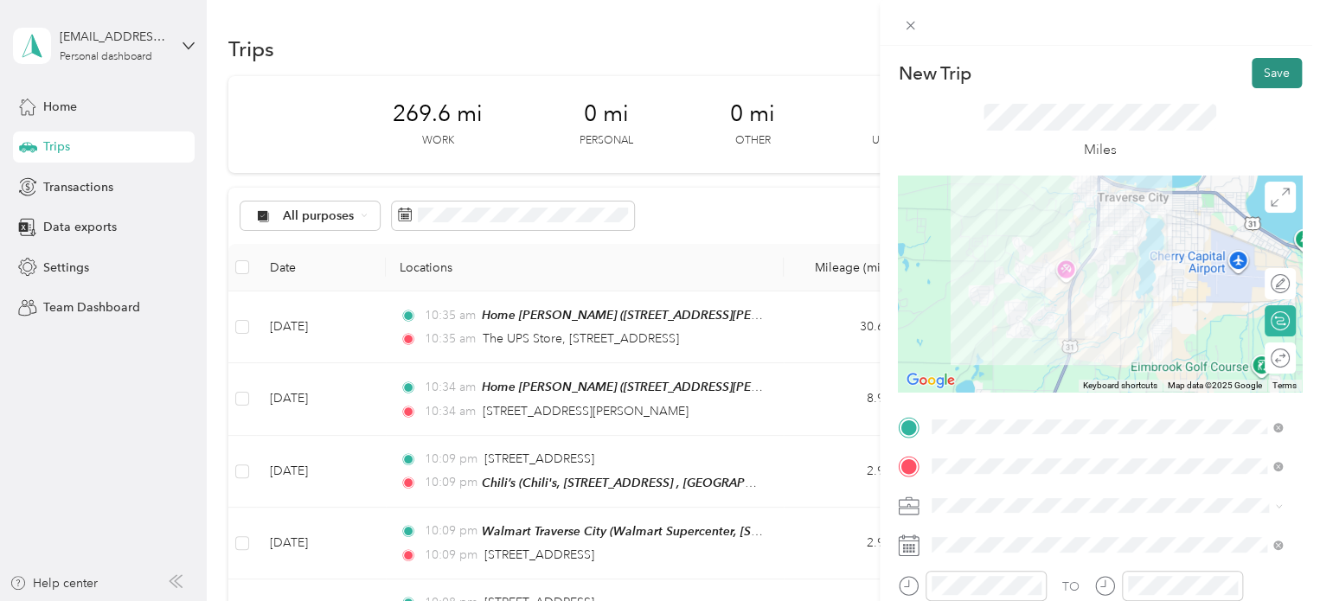
click at [1252, 63] on button "Save" at bounding box center [1277, 73] width 50 height 30
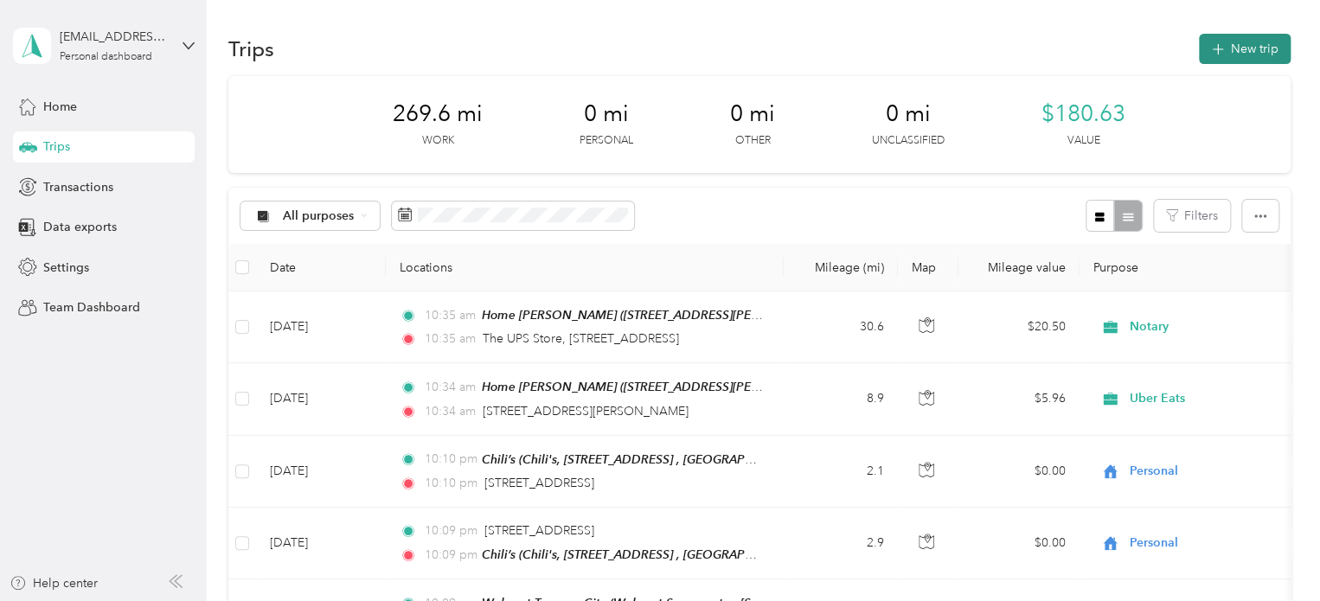
click at [1208, 52] on icon "button" at bounding box center [1218, 50] width 20 height 20
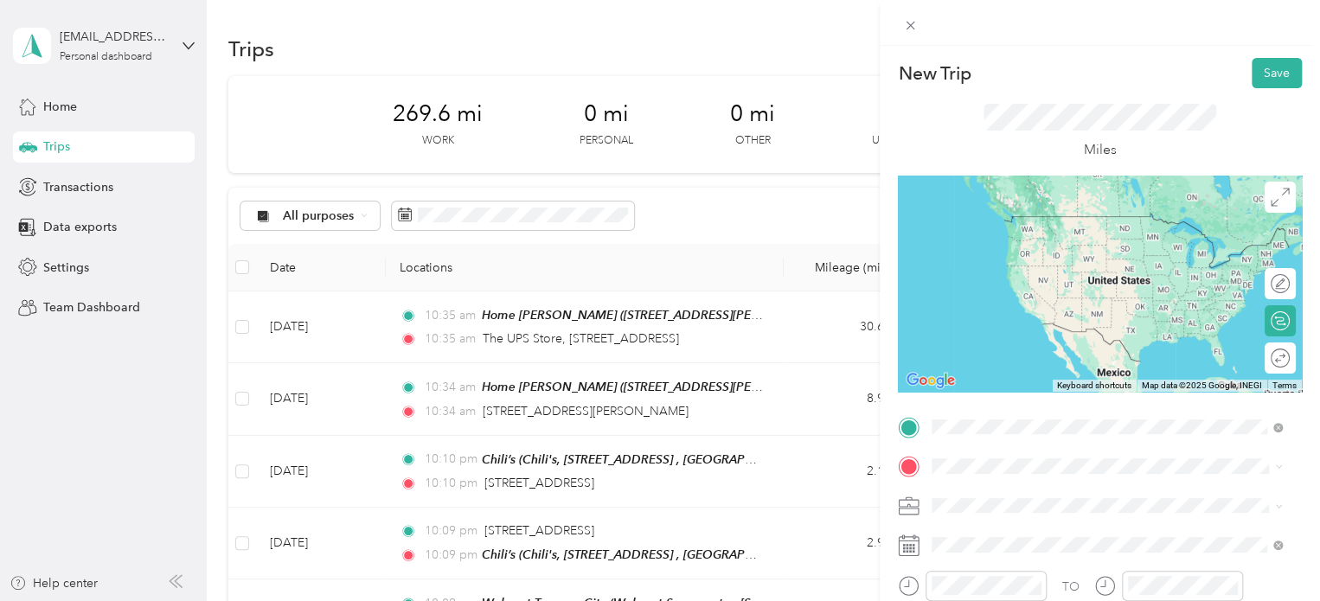
click at [1036, 214] on span "[STREET_ADDRESS][US_STATE]" at bounding box center [1051, 216] width 173 height 16
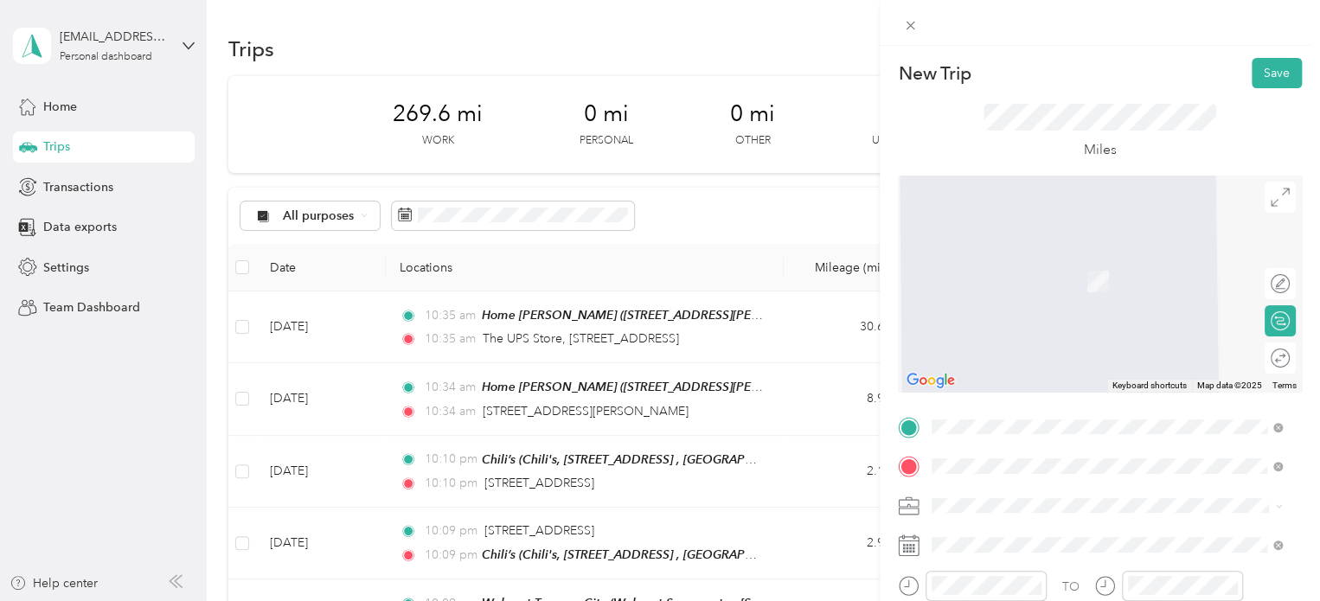
click at [987, 298] on span "Walmart Supercenter, [STREET_ADDRESS] , 49684, [GEOGRAPHIC_DATA], [GEOGRAPHIC_D…" at bounding box center [1104, 299] width 279 height 51
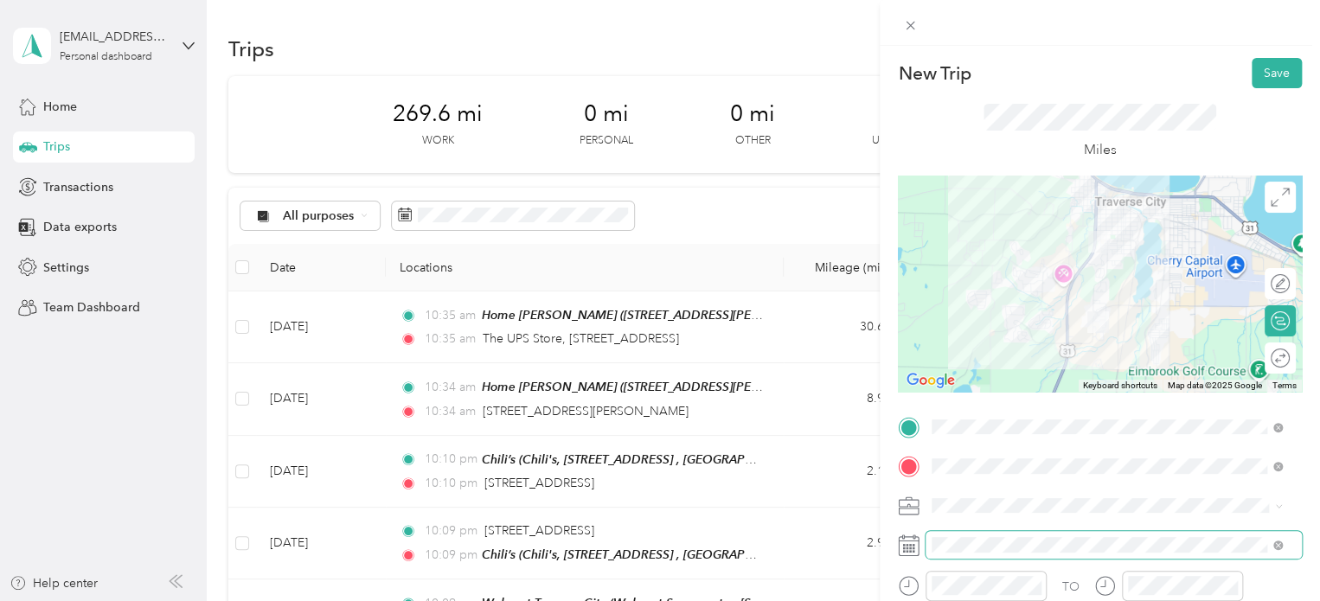
click at [945, 536] on span at bounding box center [1114, 545] width 376 height 28
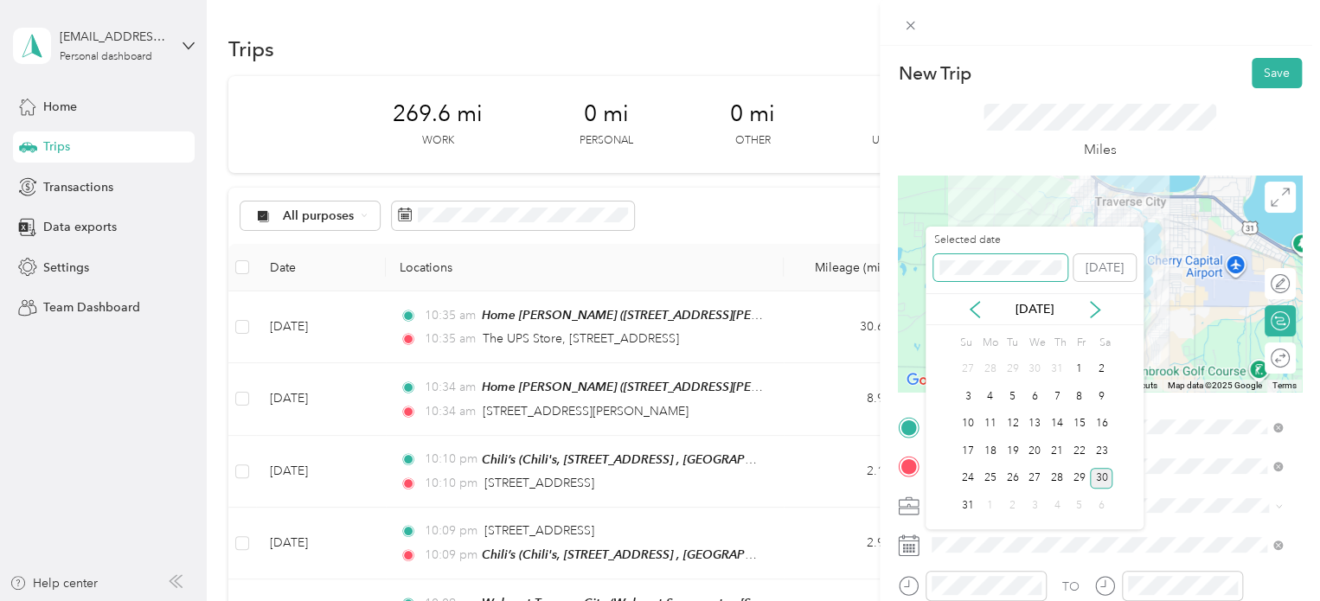
click at [951, 256] on span at bounding box center [1000, 268] width 134 height 28
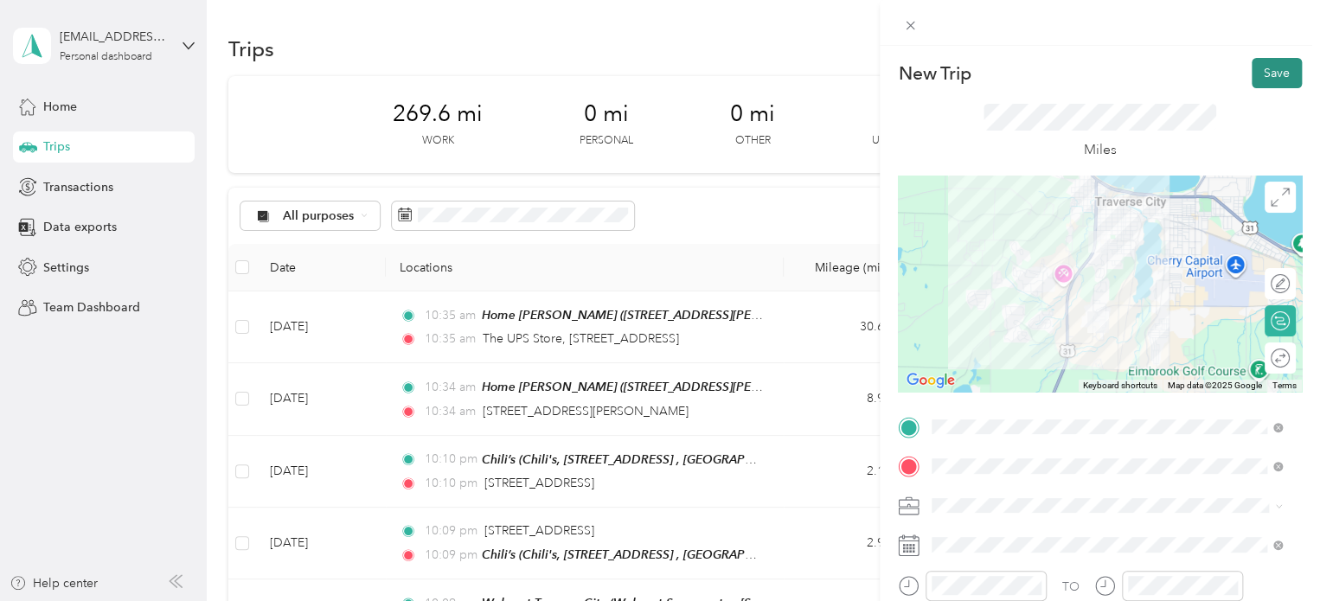
click at [1273, 80] on button "Save" at bounding box center [1277, 73] width 50 height 30
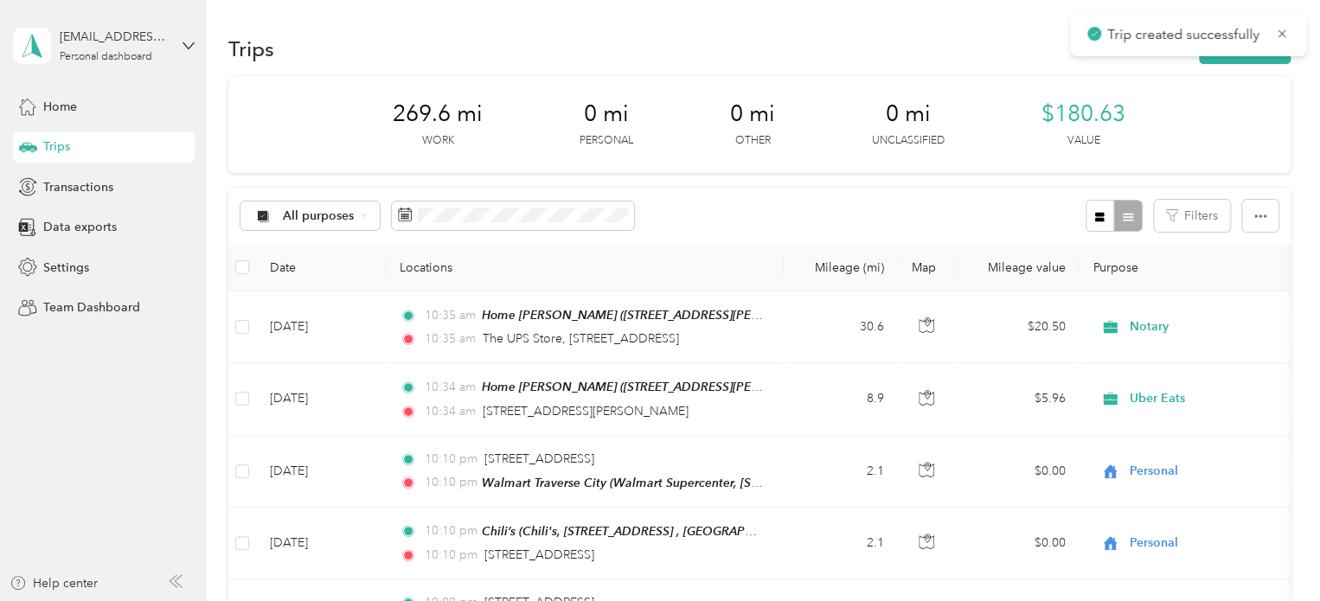
click at [1273, 55] on div "Trip created successfully" at bounding box center [1188, 35] width 236 height 42
click at [1273, 65] on div "Trips New trip" at bounding box center [759, 48] width 1062 height 36
click at [1273, 61] on button "New trip" at bounding box center [1245, 49] width 92 height 30
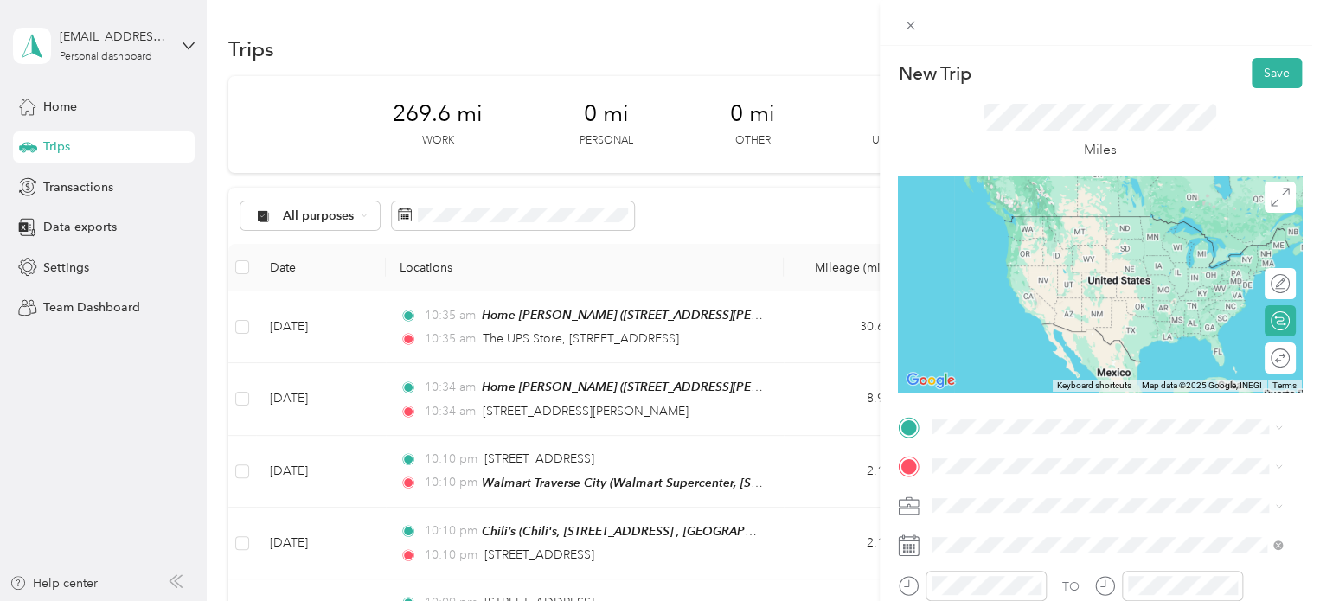
click at [1023, 257] on span "Walmart Supercenter, [STREET_ADDRESS] , 49684, [GEOGRAPHIC_DATA], [GEOGRAPHIC_D…" at bounding box center [1104, 254] width 279 height 51
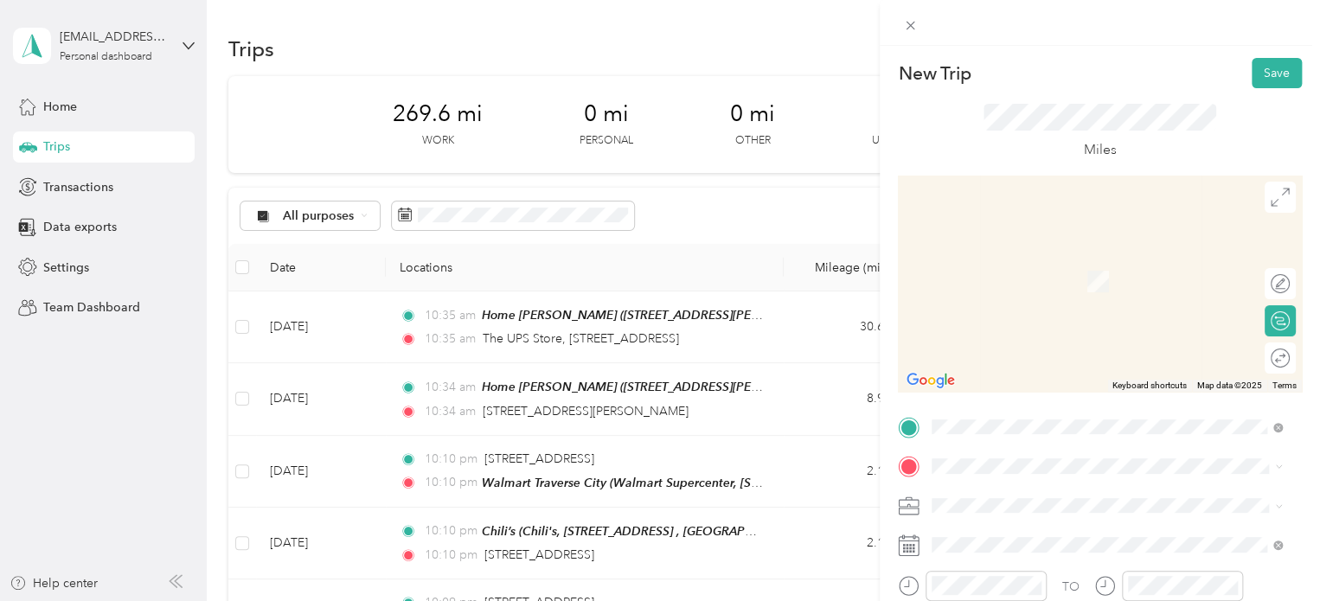
click at [962, 450] on div "TO Add photo" at bounding box center [1100, 603] width 404 height 379
click at [1044, 262] on span "[STREET_ADDRESS][US_STATE]" at bounding box center [1051, 256] width 173 height 16
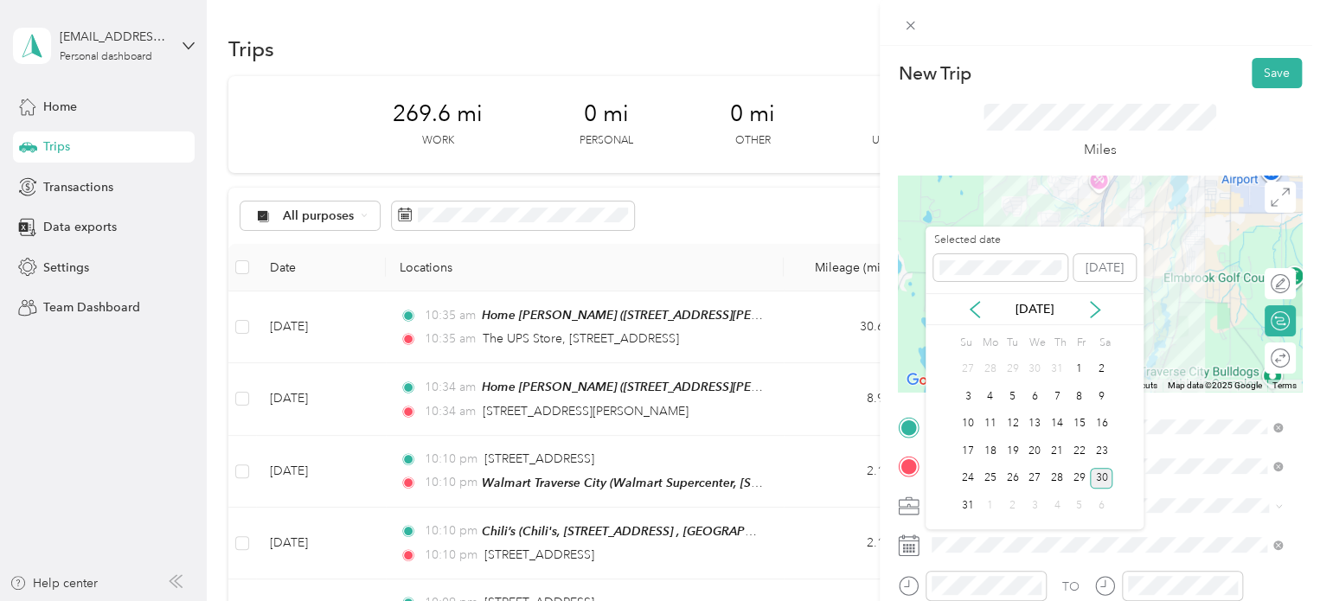
click at [985, 233] on label "Selected date" at bounding box center [1000, 241] width 134 height 16
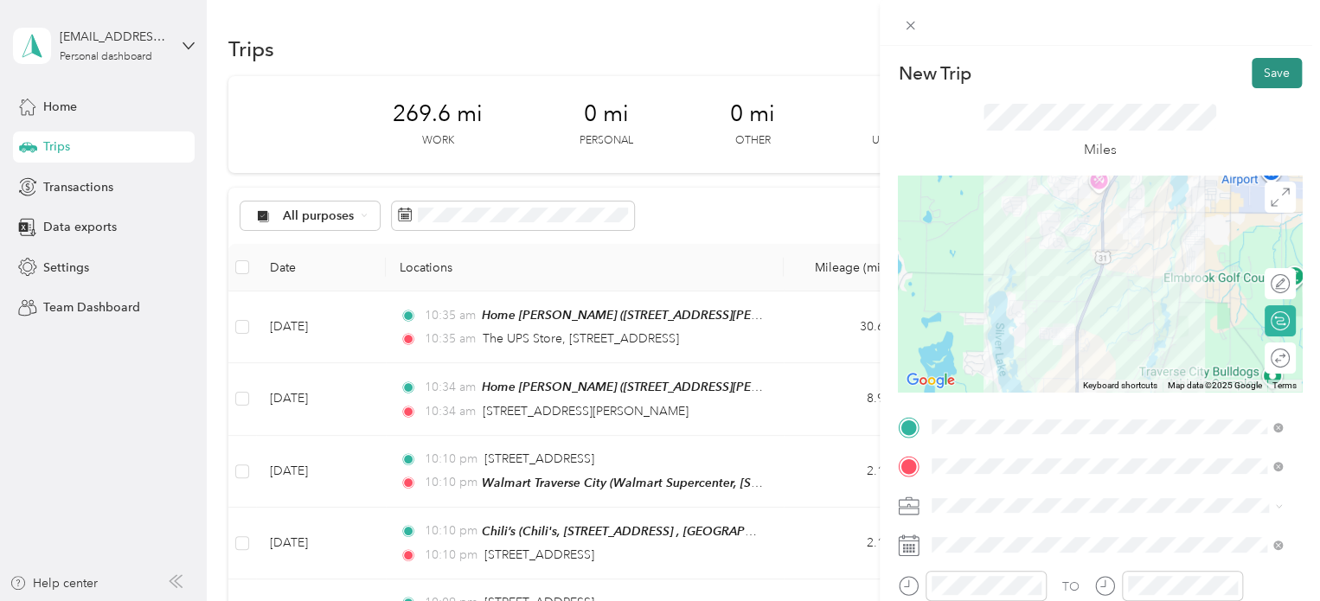
click at [1269, 69] on button "Save" at bounding box center [1277, 73] width 50 height 30
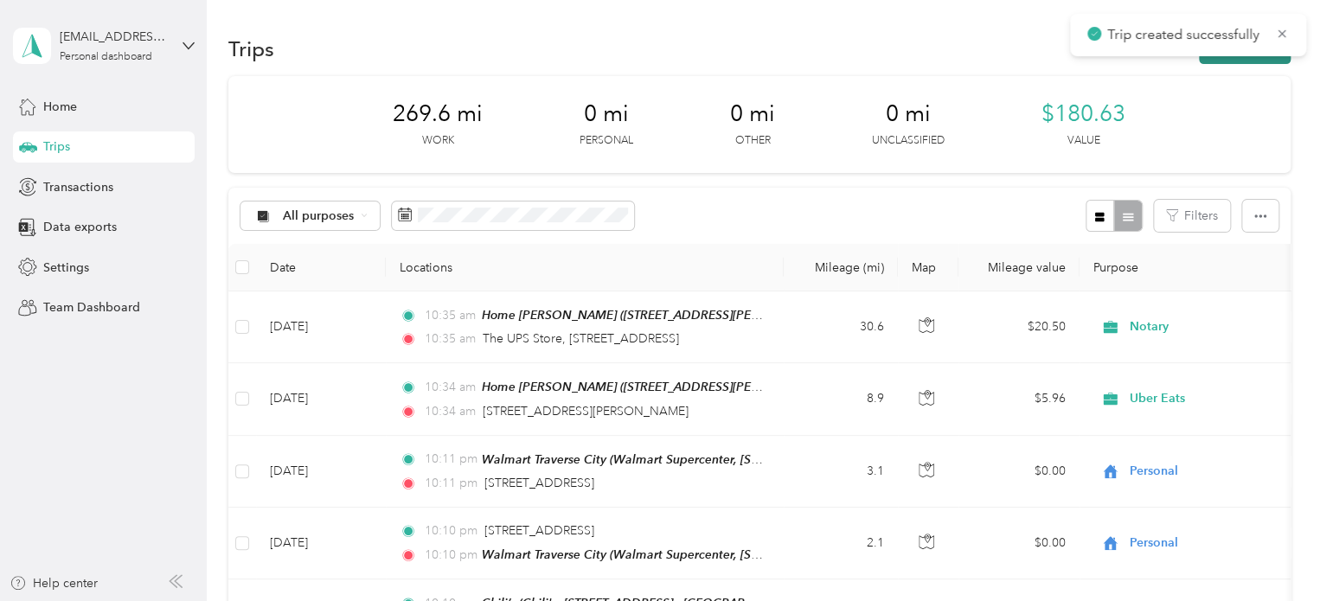
click at [1265, 62] on button "New trip" at bounding box center [1245, 49] width 92 height 30
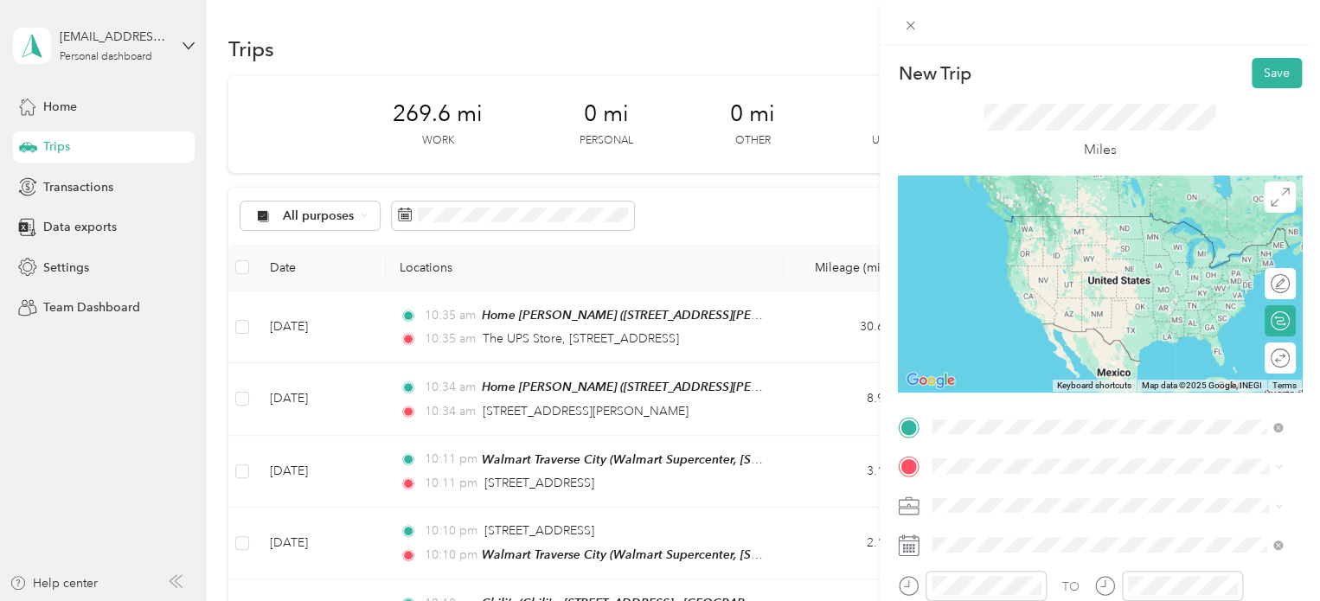
click at [993, 210] on span "[STREET_ADDRESS][US_STATE]" at bounding box center [1051, 216] width 173 height 16
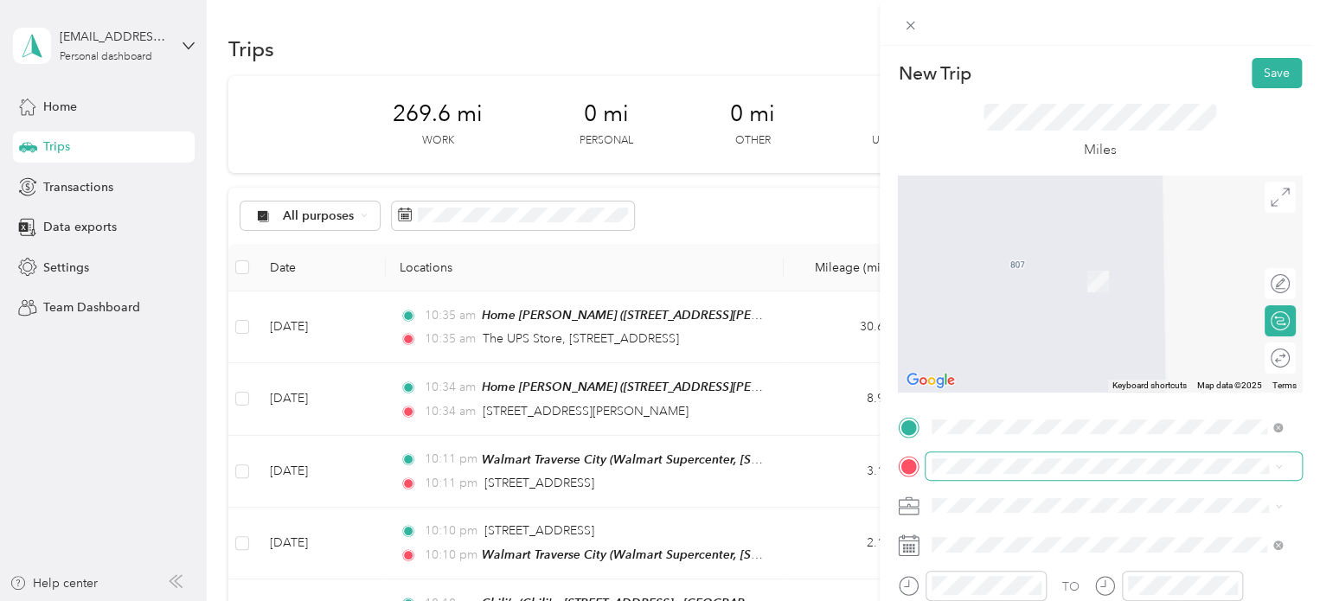
click at [930, 469] on span at bounding box center [1114, 466] width 376 height 28
click at [978, 293] on span "Chili's, [STREET_ADDRESS] , 49684, [GEOGRAPHIC_DATA], [GEOGRAPHIC_DATA], [GEOGR…" at bounding box center [1095, 298] width 260 height 51
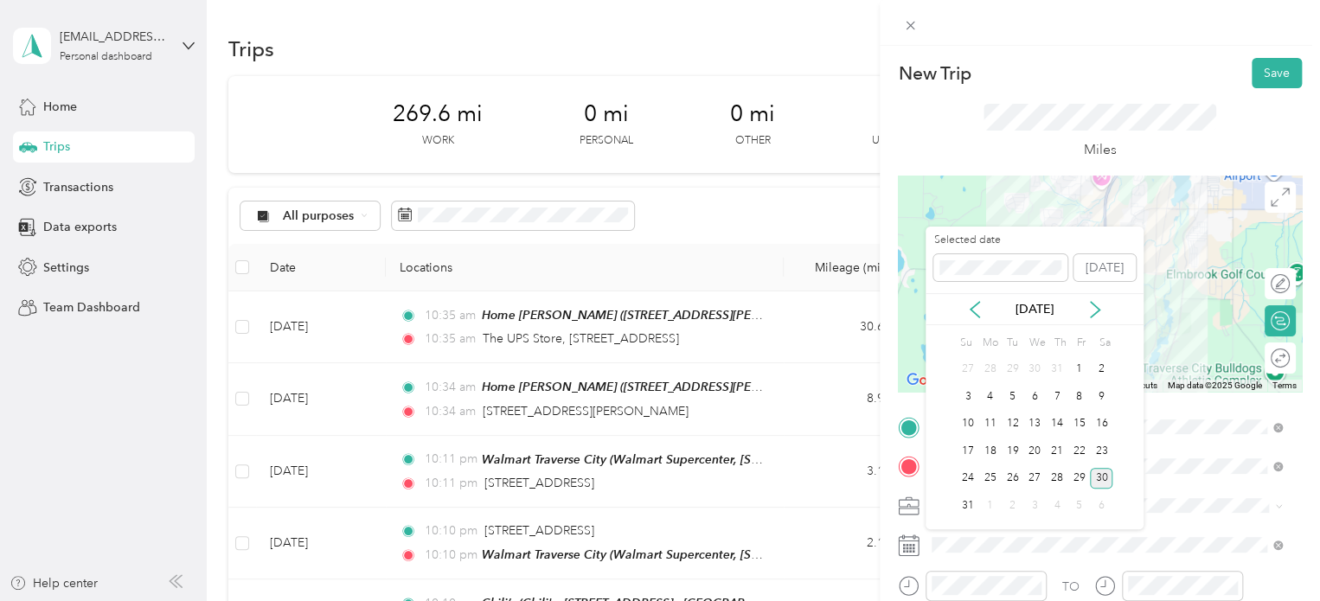
click at [966, 253] on div "Selected date" at bounding box center [1000, 257] width 134 height 48
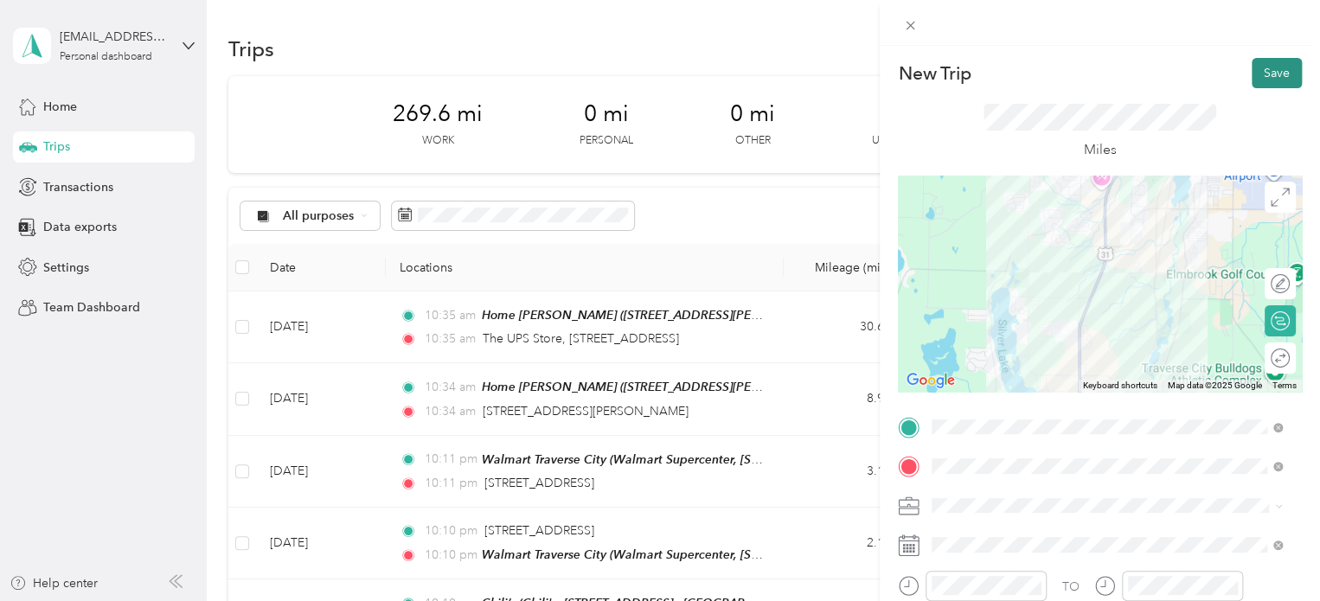
click at [1266, 85] on button "Save" at bounding box center [1277, 73] width 50 height 30
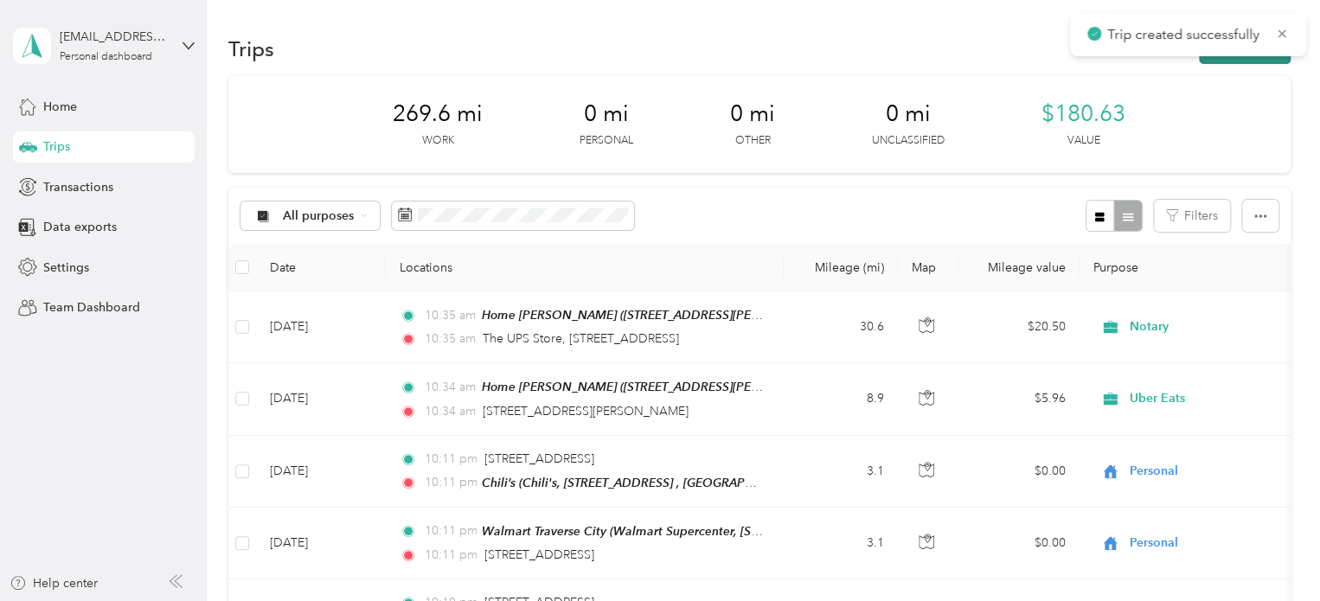
click at [1266, 58] on button "New trip" at bounding box center [1245, 49] width 92 height 30
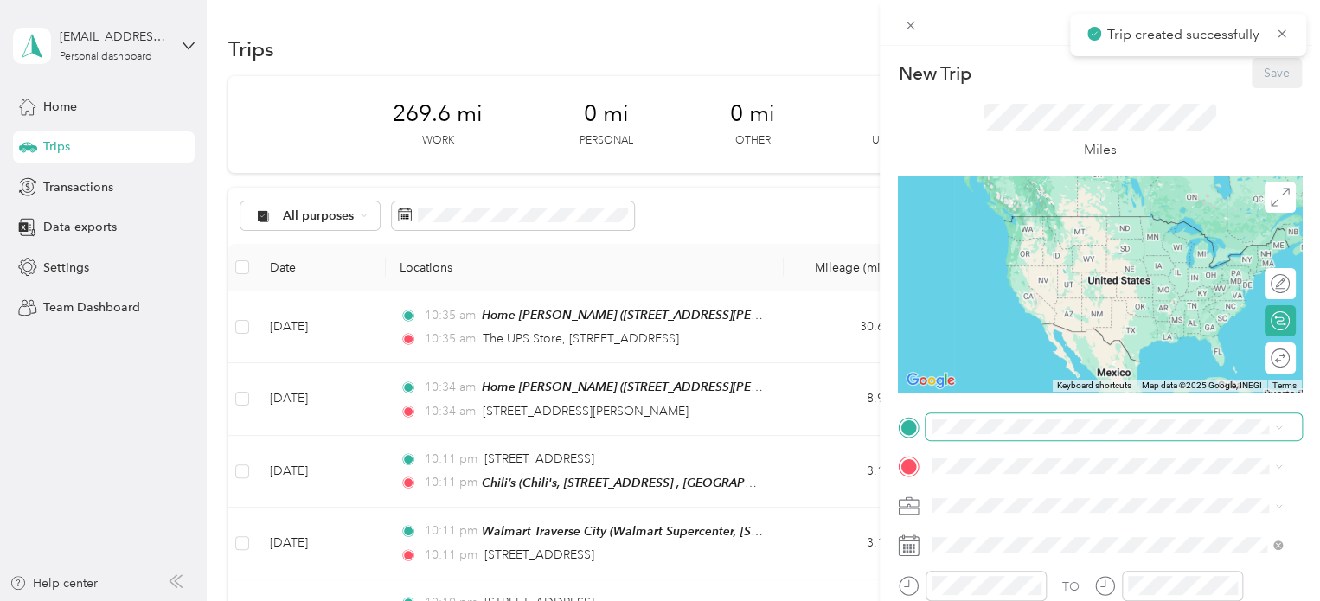
click at [975, 418] on span at bounding box center [1114, 428] width 376 height 28
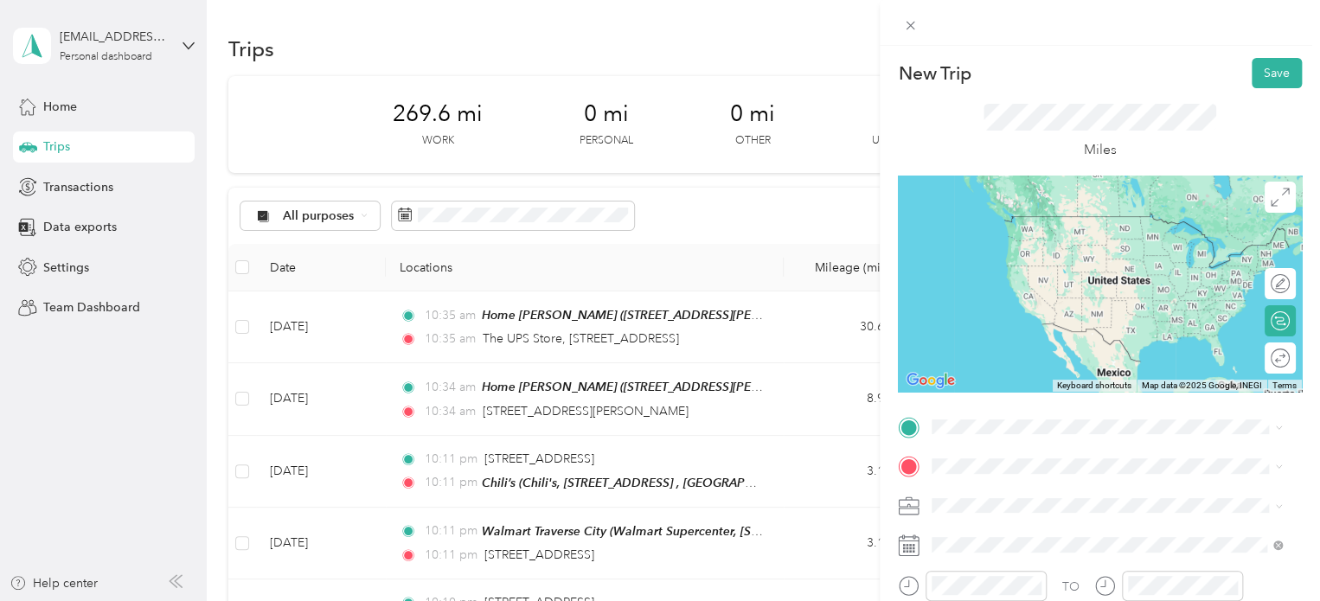
click at [1031, 238] on span "Chili's, [STREET_ADDRESS] , 49684, [GEOGRAPHIC_DATA], [GEOGRAPHIC_DATA], [GEOGR…" at bounding box center [1095, 259] width 260 height 51
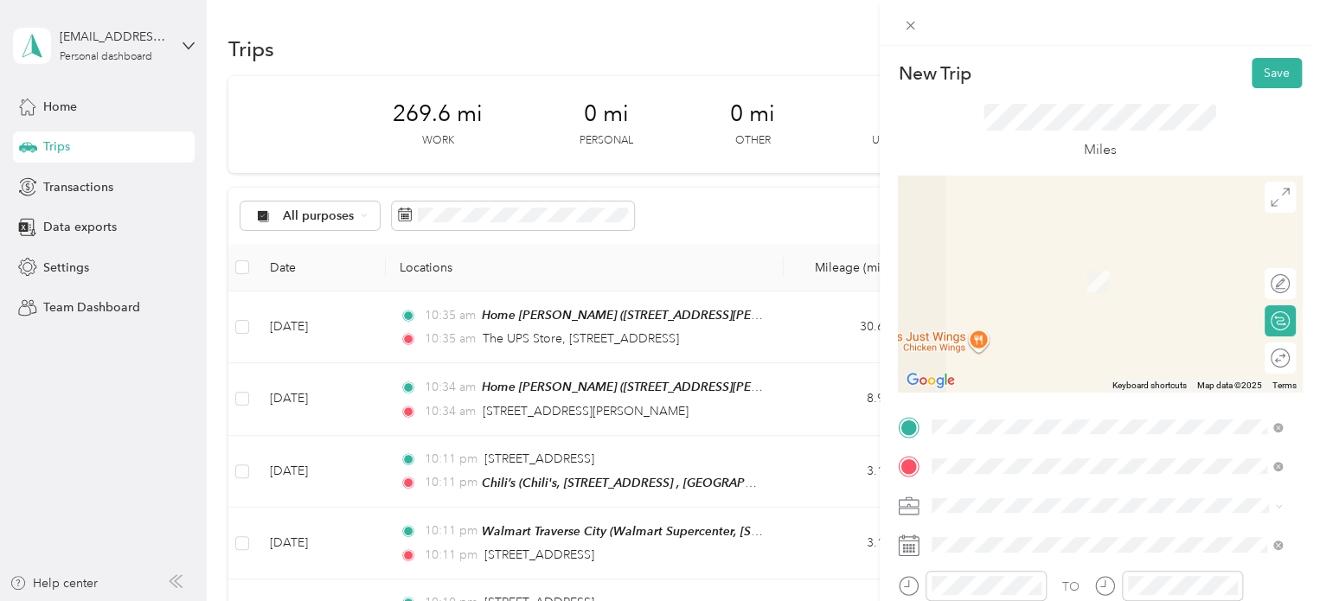
click at [1033, 274] on span "[PERSON_NAME][GEOGRAPHIC_DATA], [STREET_ADDRESS] [STREET_ADDRESS]" at bounding box center [1077, 290] width 224 height 33
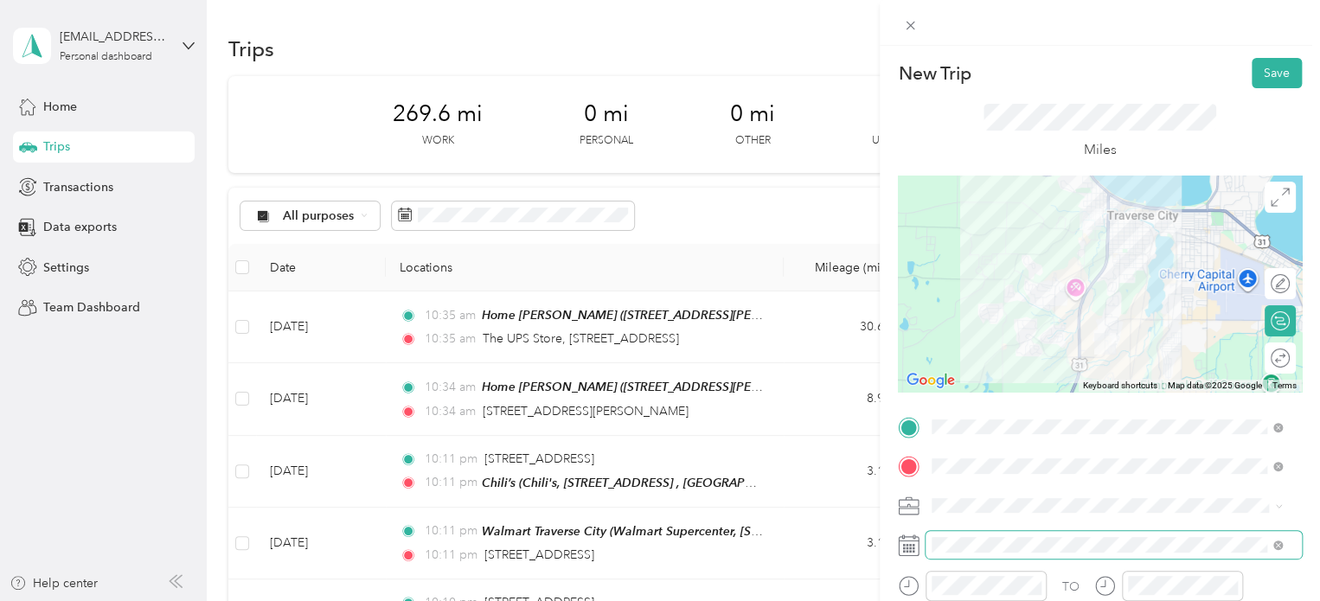
click at [965, 531] on span at bounding box center [1114, 545] width 376 height 28
click at [1266, 68] on button "Save" at bounding box center [1277, 73] width 50 height 30
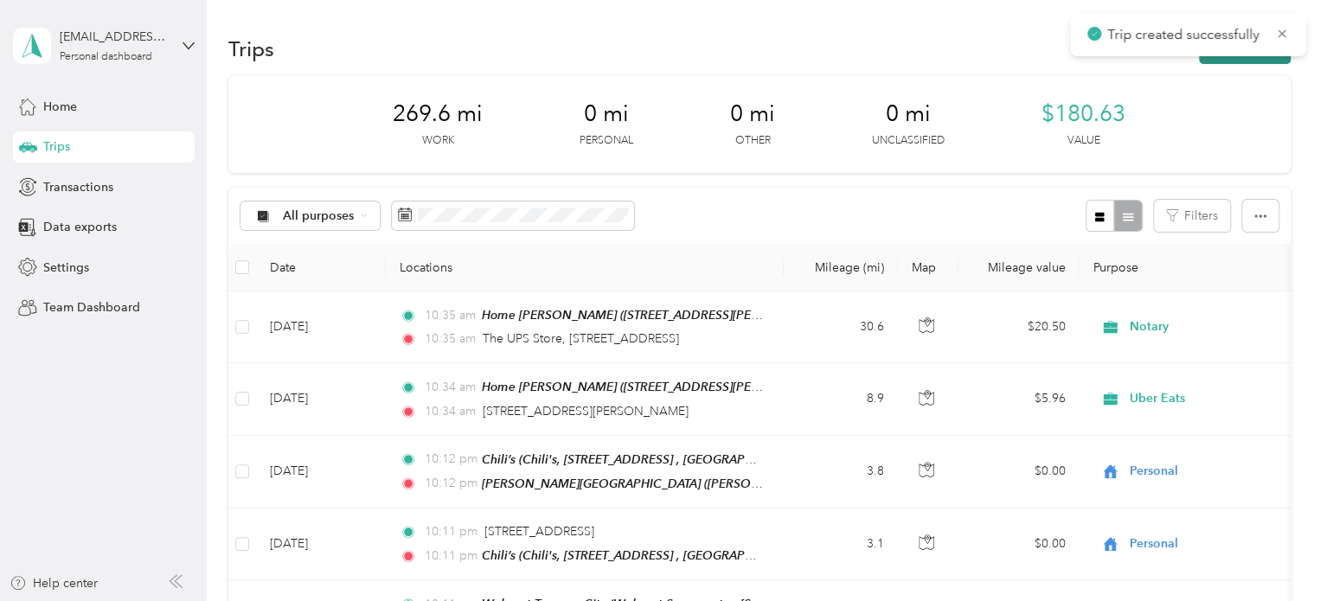
click at [1267, 63] on button "New trip" at bounding box center [1245, 49] width 92 height 30
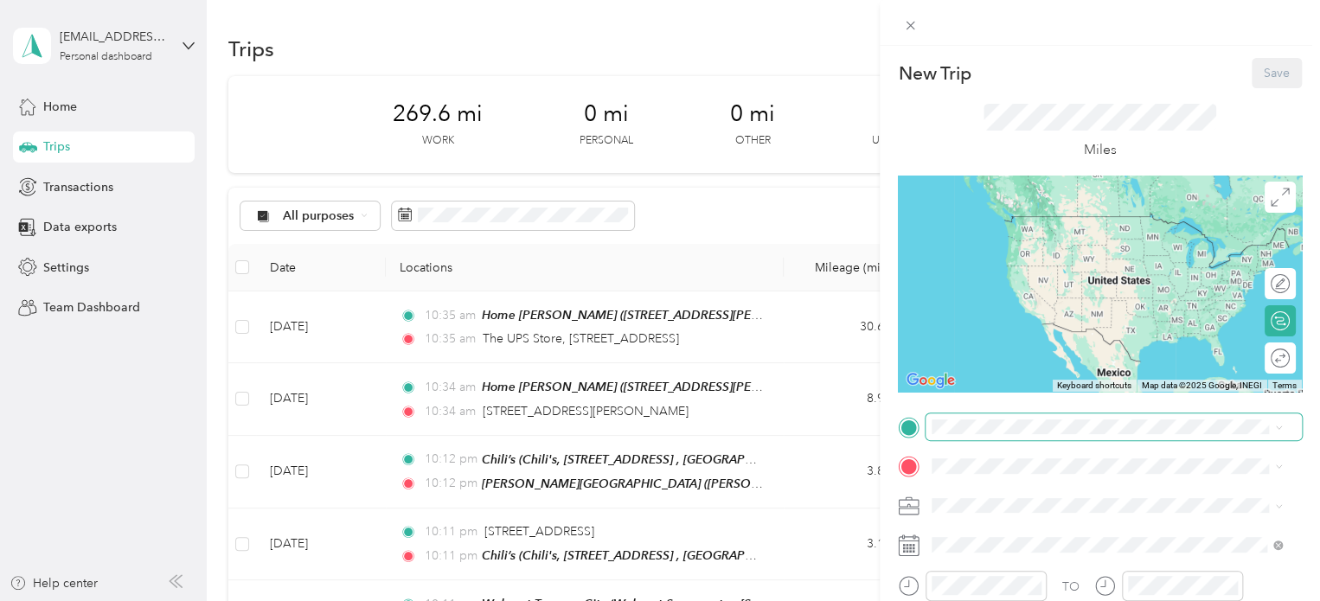
click at [926, 420] on span at bounding box center [1114, 428] width 376 height 28
click at [1021, 256] on span "[PERSON_NAME][GEOGRAPHIC_DATA], [STREET_ADDRESS] [STREET_ADDRESS]" at bounding box center [1077, 250] width 224 height 33
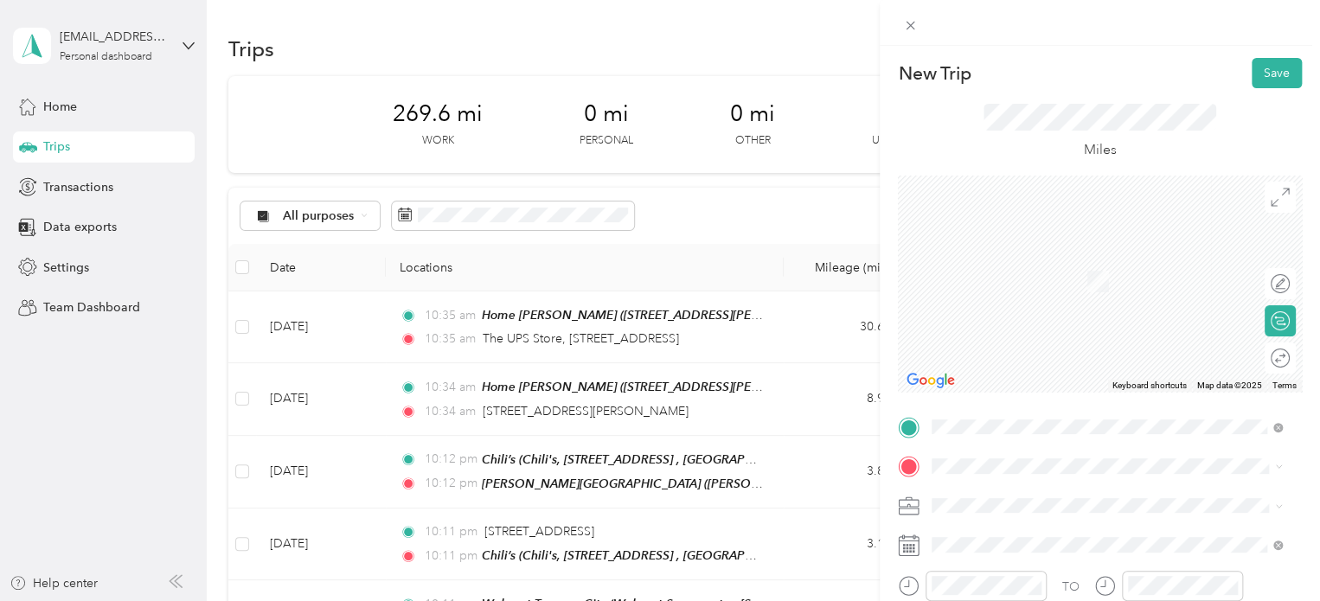
click at [1000, 482] on div "TO Add photo" at bounding box center [1100, 603] width 404 height 379
click at [1038, 370] on strong "Meijer Traverse City" at bounding box center [1021, 368] width 112 height 16
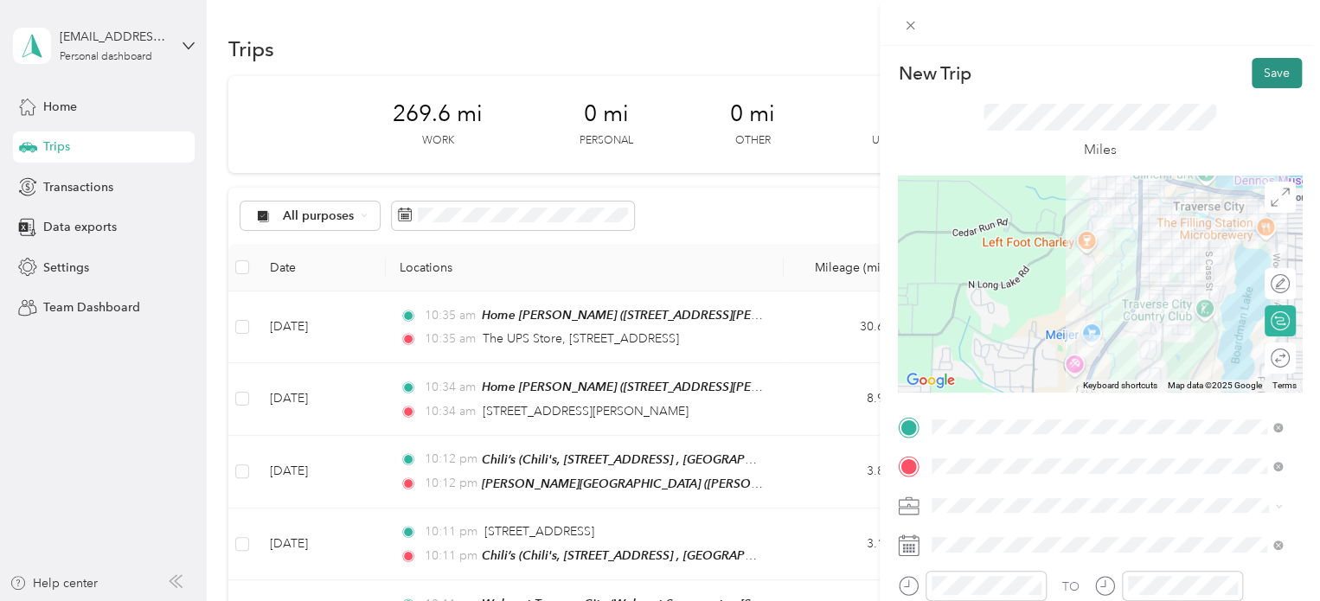
click at [1261, 68] on button "Save" at bounding box center [1277, 73] width 50 height 30
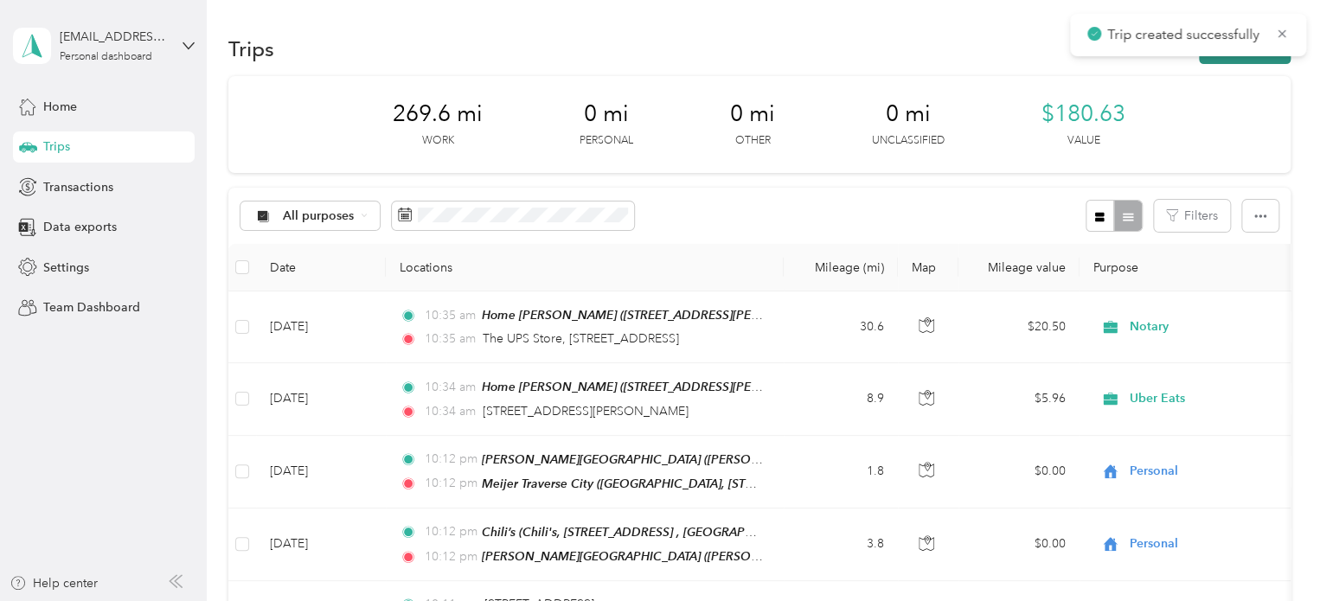
click at [1262, 61] on button "New trip" at bounding box center [1245, 49] width 92 height 30
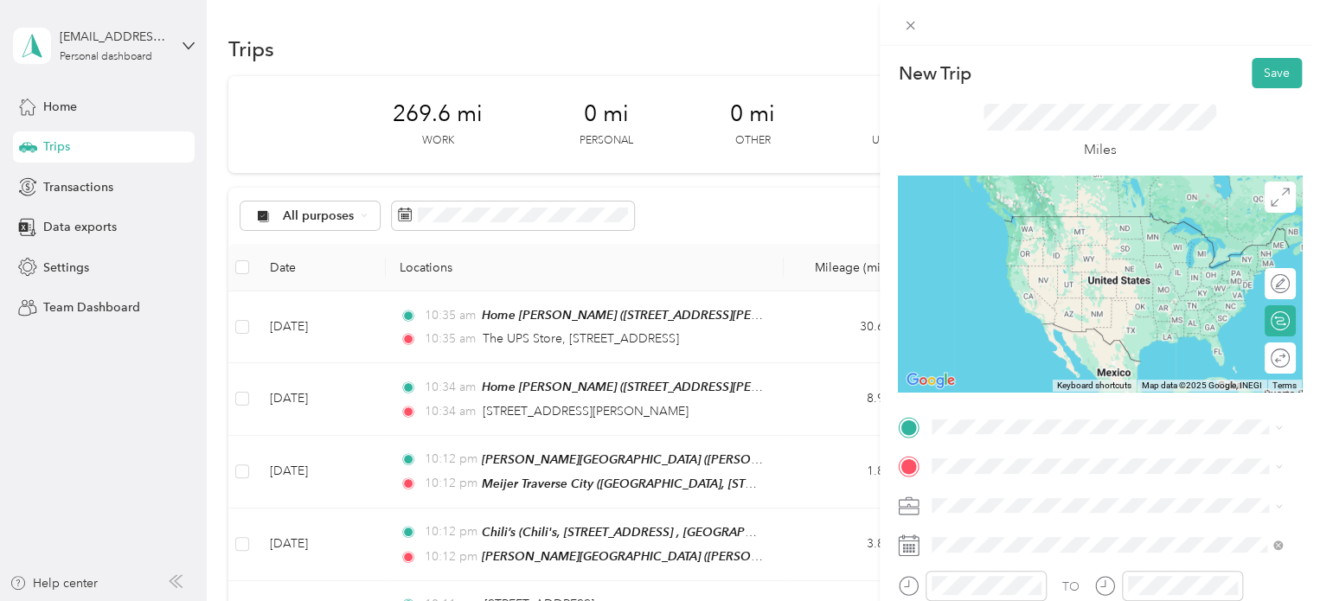
click at [1021, 338] on div "Meijer [GEOGRAPHIC_DATA], [STREET_ADDRESS] , 49684, [GEOGRAPHIC_DATA], [GEOGRAP…" at bounding box center [1121, 359] width 312 height 73
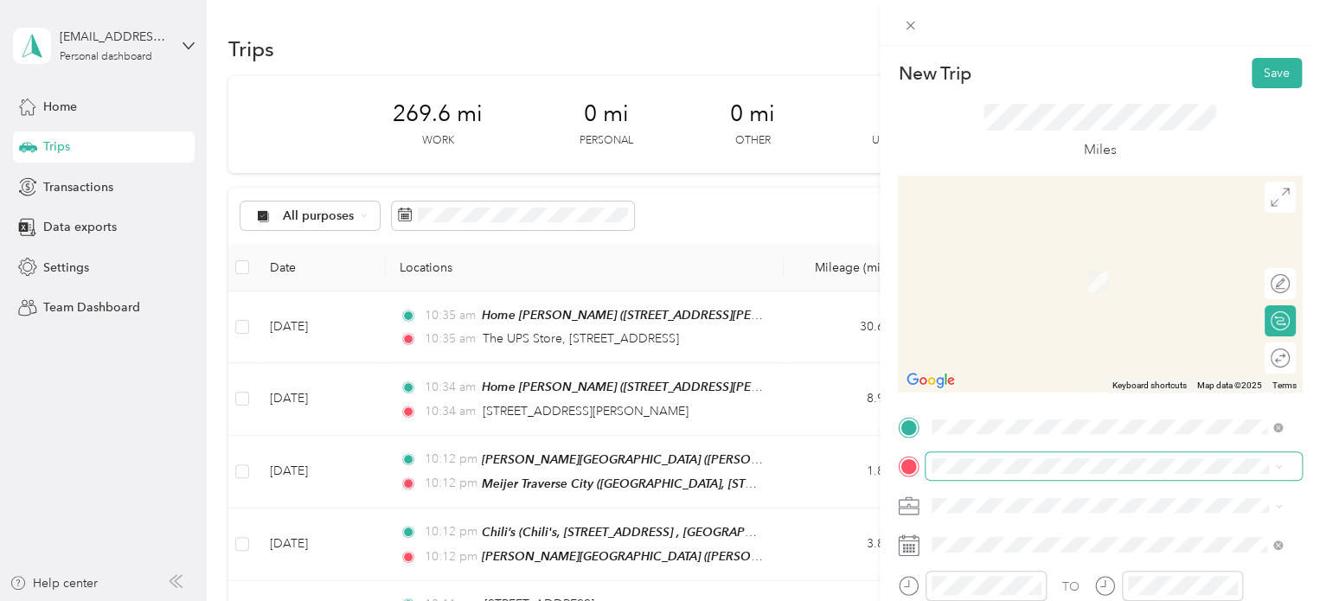
click at [990, 473] on span at bounding box center [1114, 466] width 376 height 28
click at [1049, 298] on span "[STREET_ADDRESS][US_STATE]" at bounding box center [1051, 290] width 173 height 16
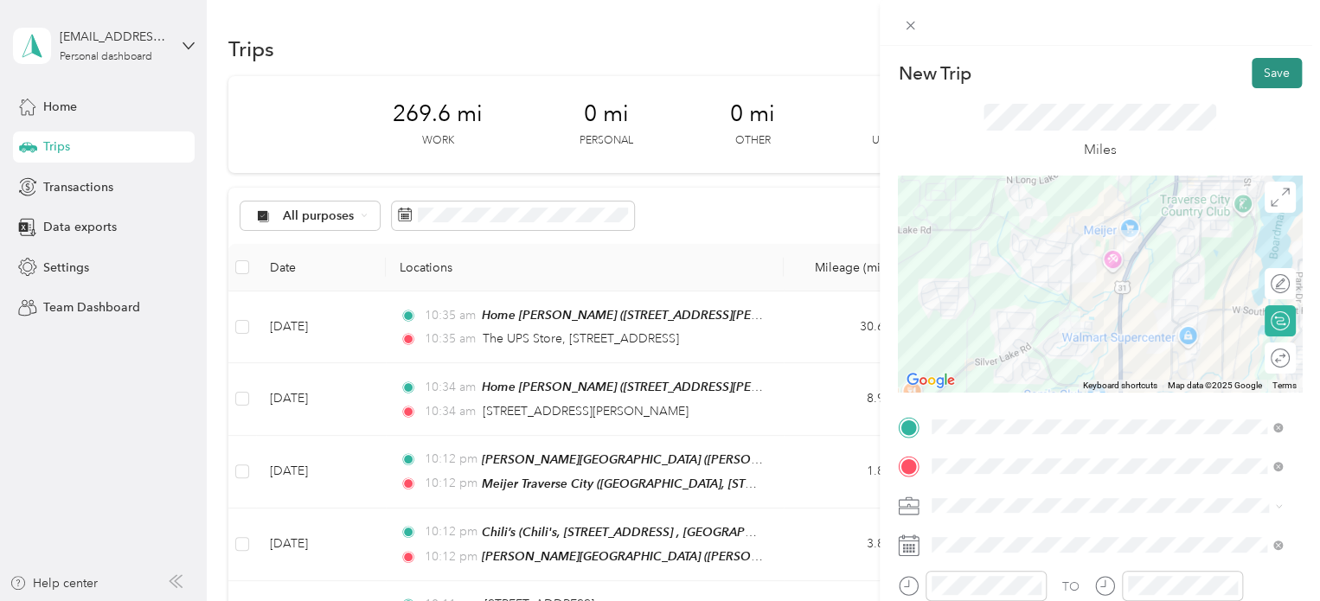
click at [1252, 69] on button "Save" at bounding box center [1277, 73] width 50 height 30
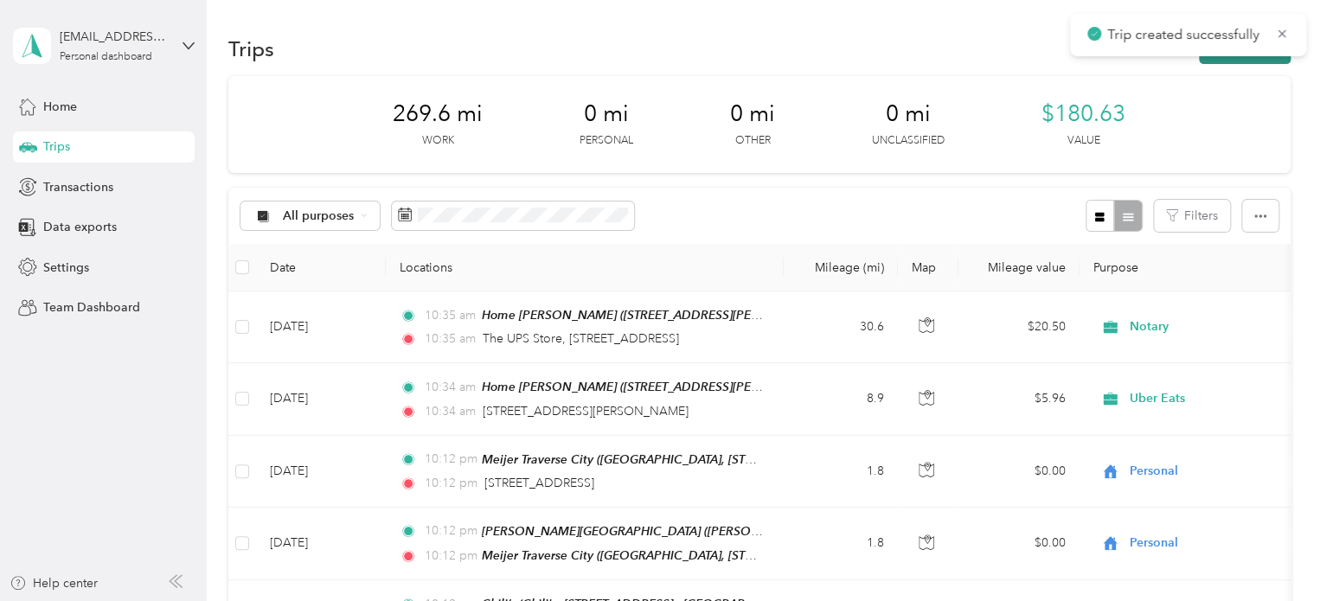
click at [1251, 61] on button "New trip" at bounding box center [1245, 49] width 92 height 30
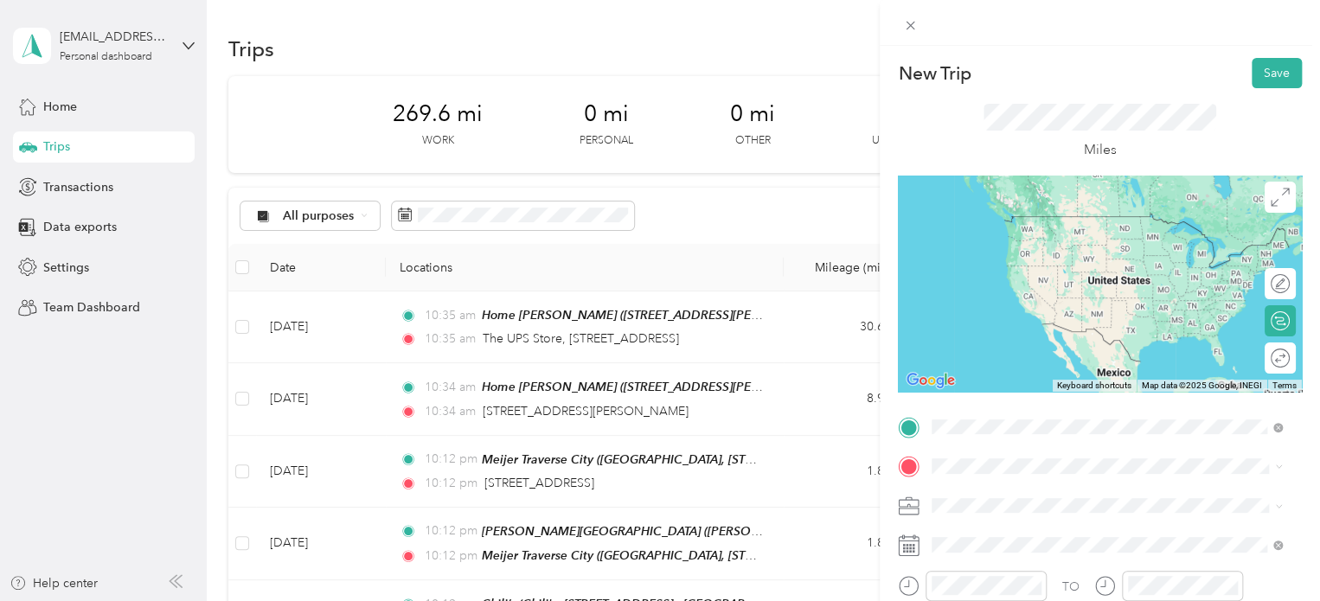
click at [1053, 260] on span "[STREET_ADDRESS][US_STATE]" at bounding box center [1051, 252] width 173 height 16
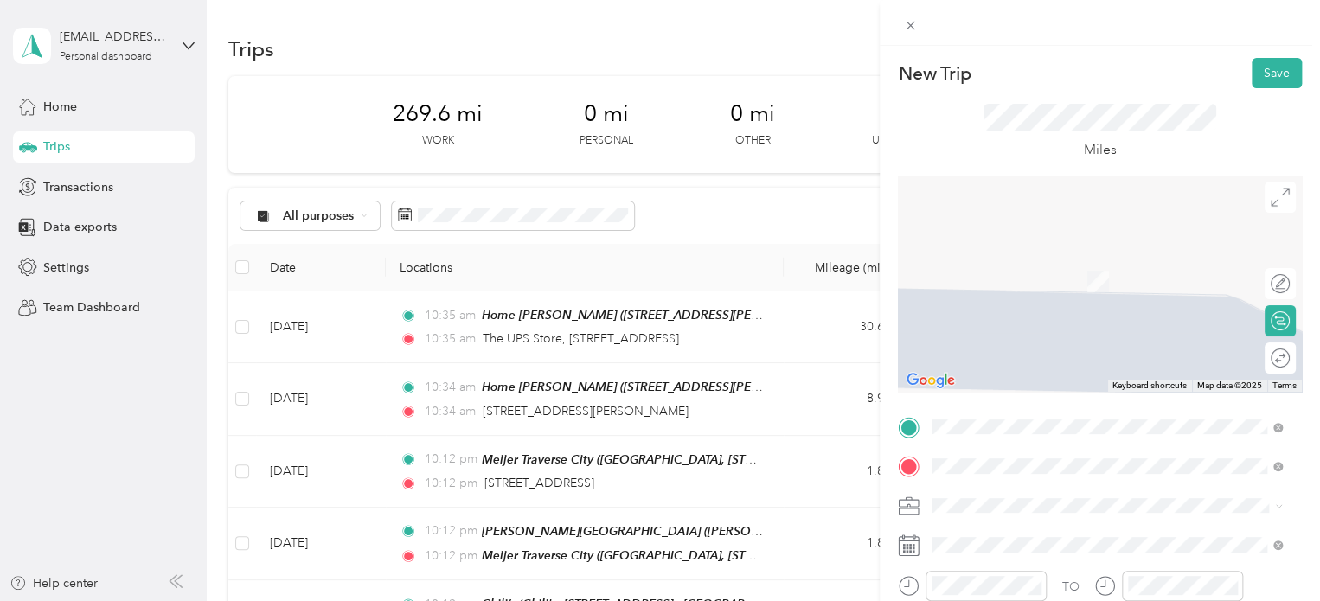
click at [1018, 281] on span "4000 M 137, 49643, [GEOGRAPHIC_DATA], [US_STATE], [GEOGRAPHIC_DATA]" at bounding box center [1086, 290] width 242 height 33
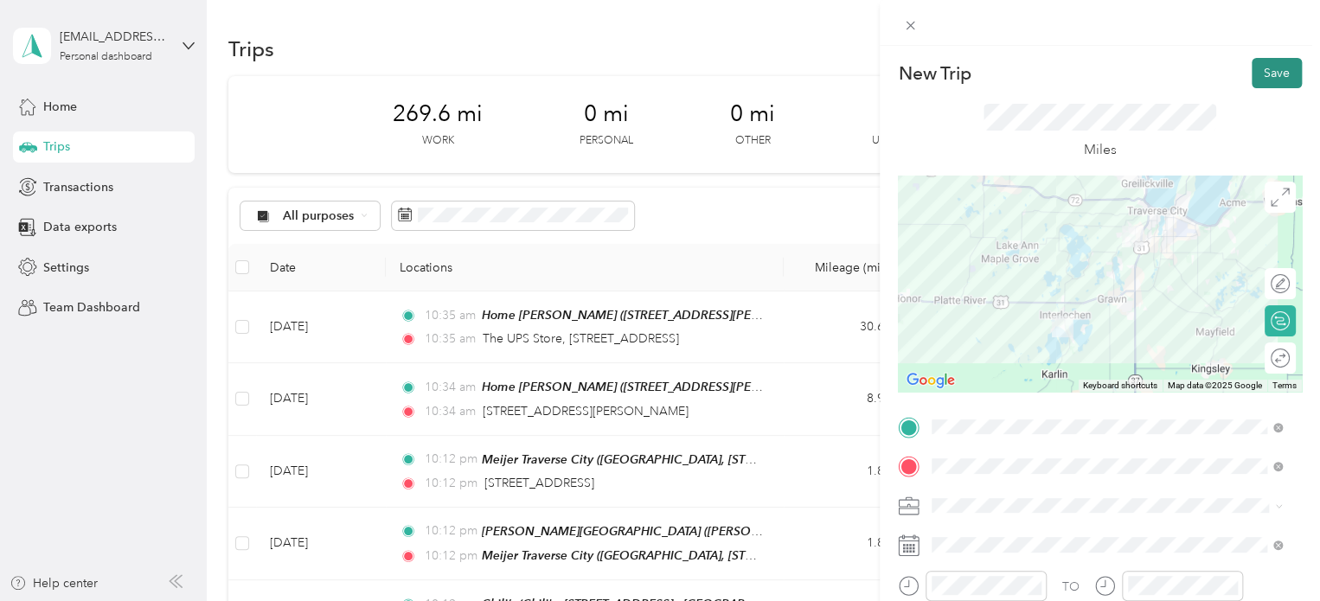
click at [1252, 69] on button "Save" at bounding box center [1277, 73] width 50 height 30
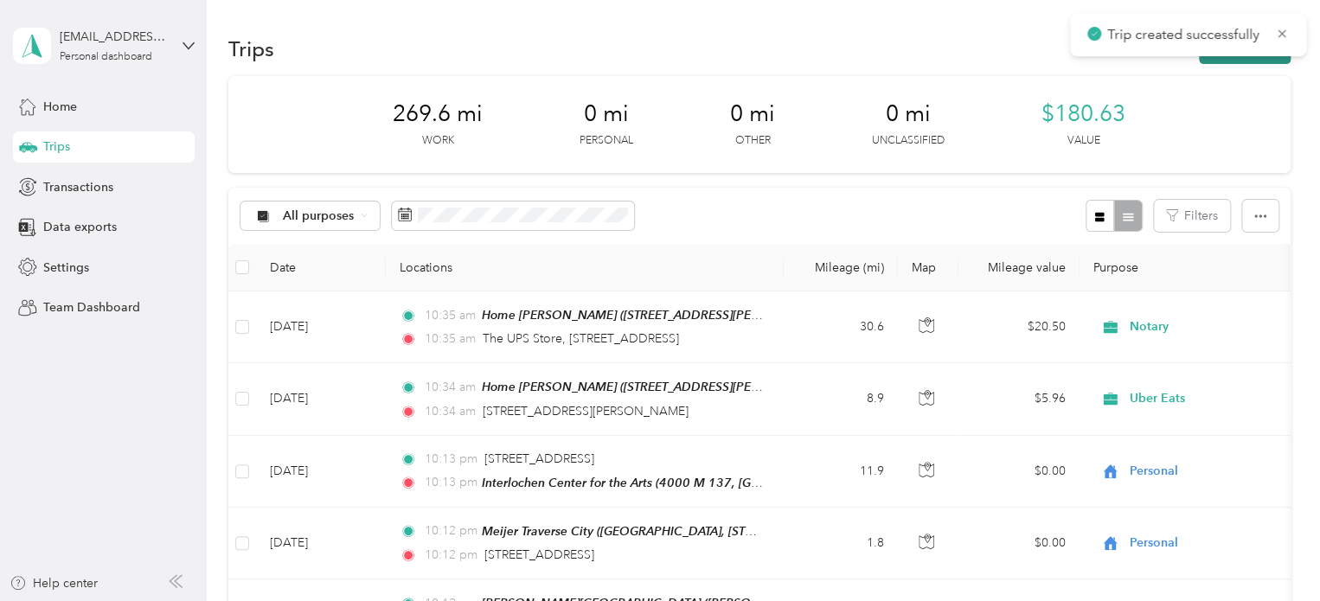
click at [1242, 63] on button "New trip" at bounding box center [1245, 49] width 92 height 30
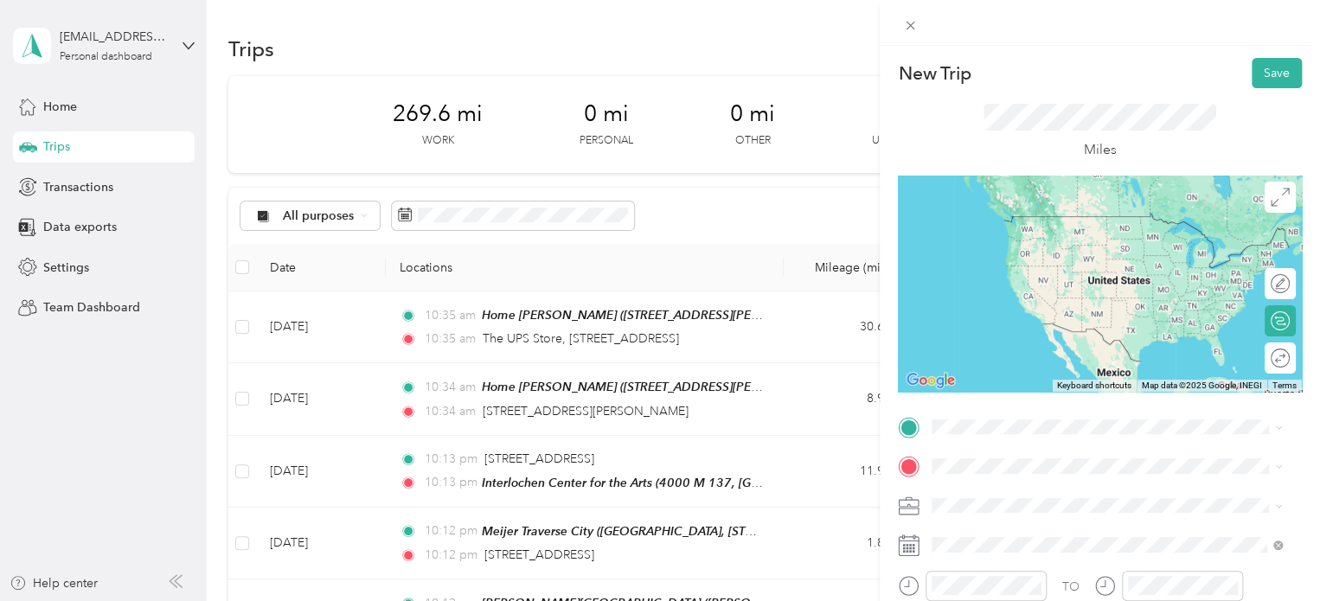
click at [1028, 259] on div "Interlochen Center for the Arts 4000 M 137, 49643, [GEOGRAPHIC_DATA], [US_STATE…" at bounding box center [1121, 241] width 312 height 55
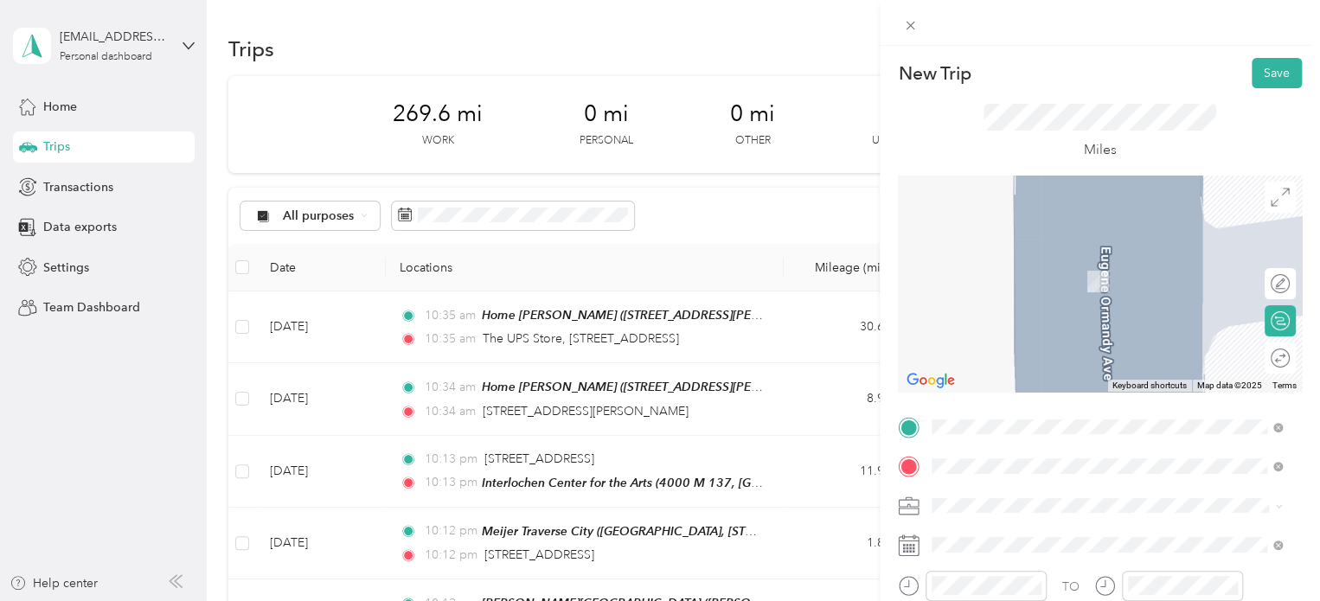
click at [1048, 367] on strong "Home [PERSON_NAME]" at bounding box center [1034, 371] width 139 height 16
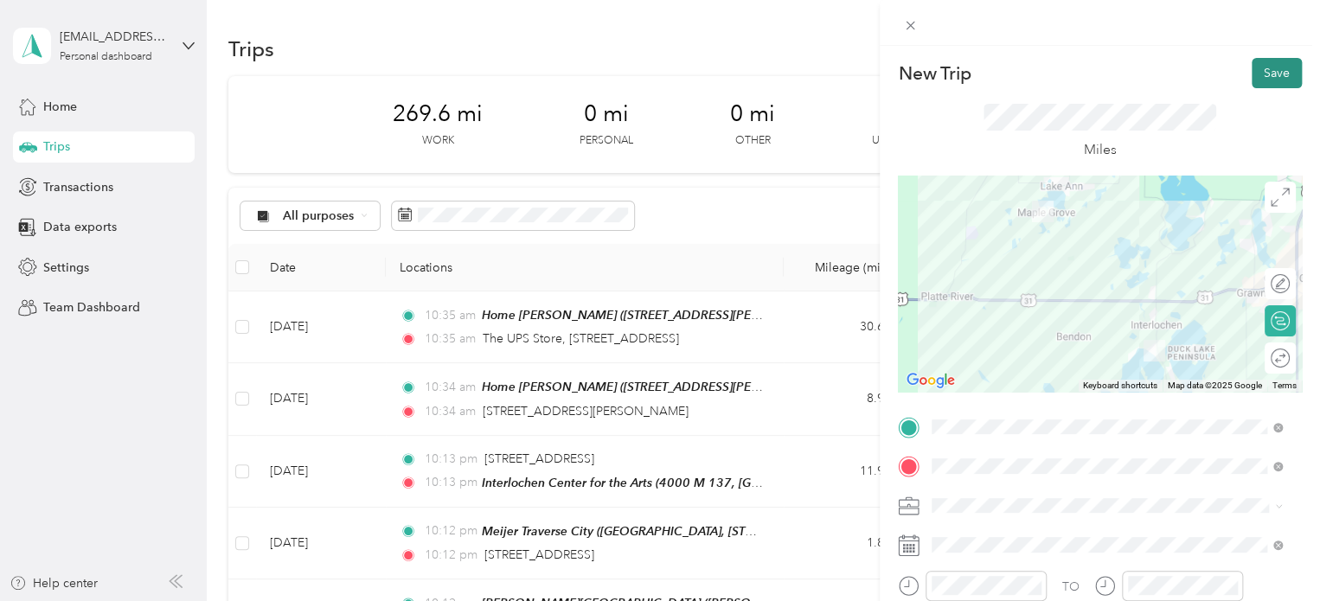
click at [1253, 86] on button "Save" at bounding box center [1277, 73] width 50 height 30
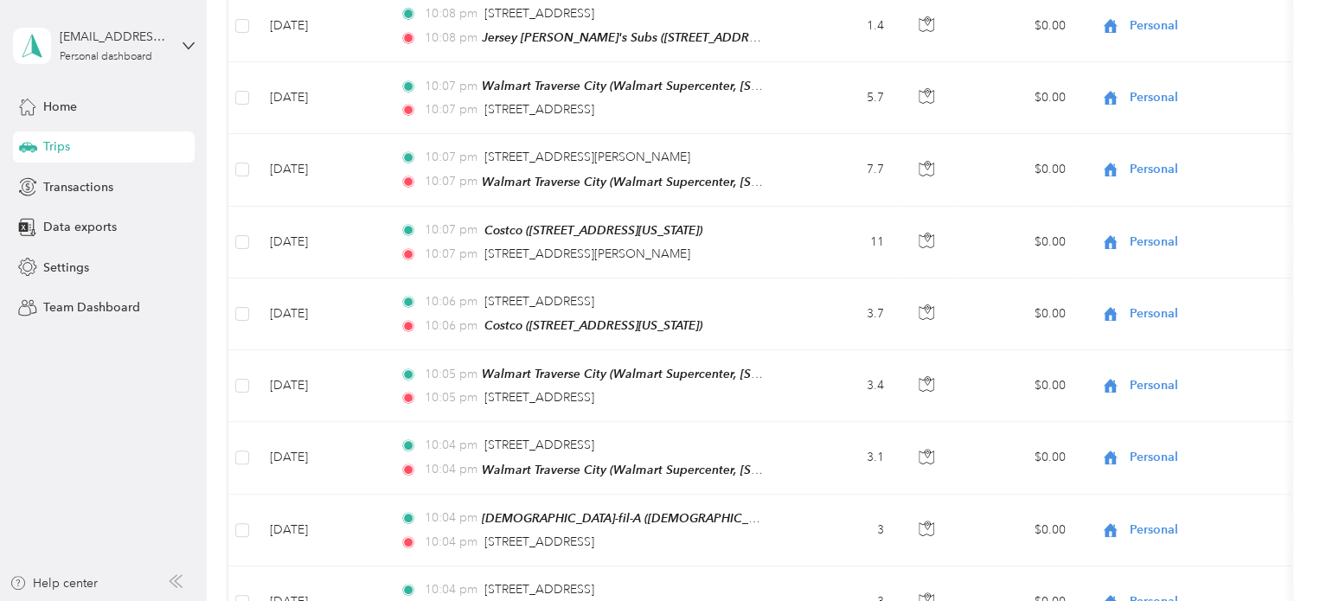
scroll to position [1557, 0]
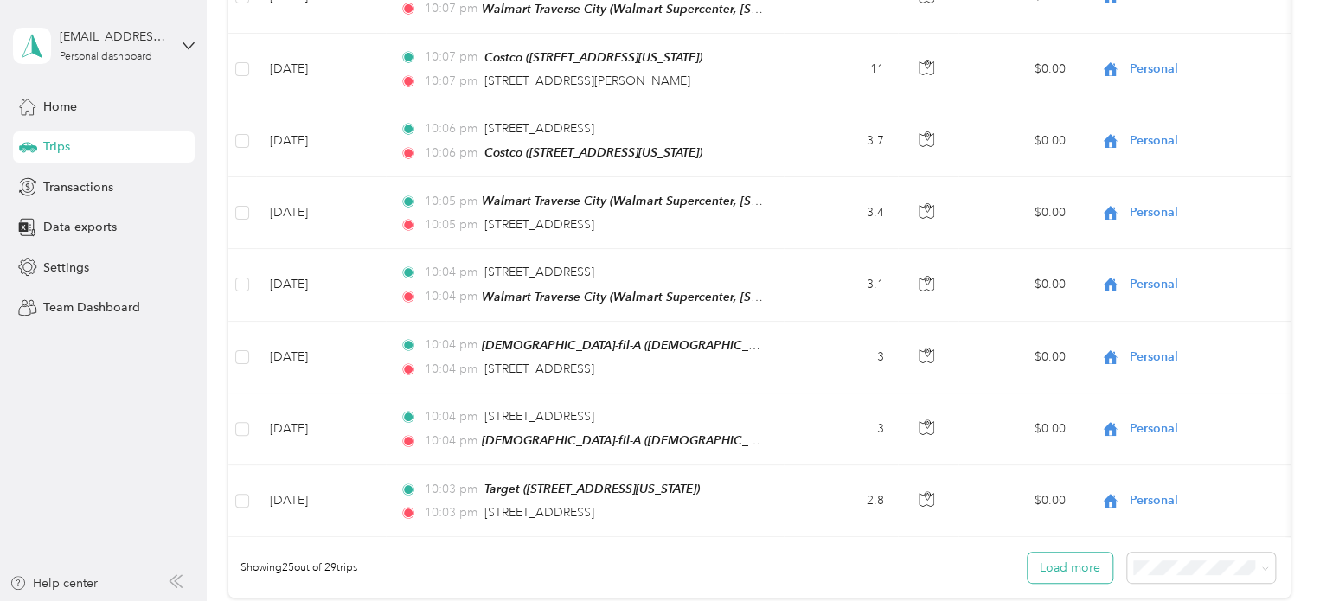
click at [1061, 555] on button "Load more" at bounding box center [1070, 568] width 85 height 30
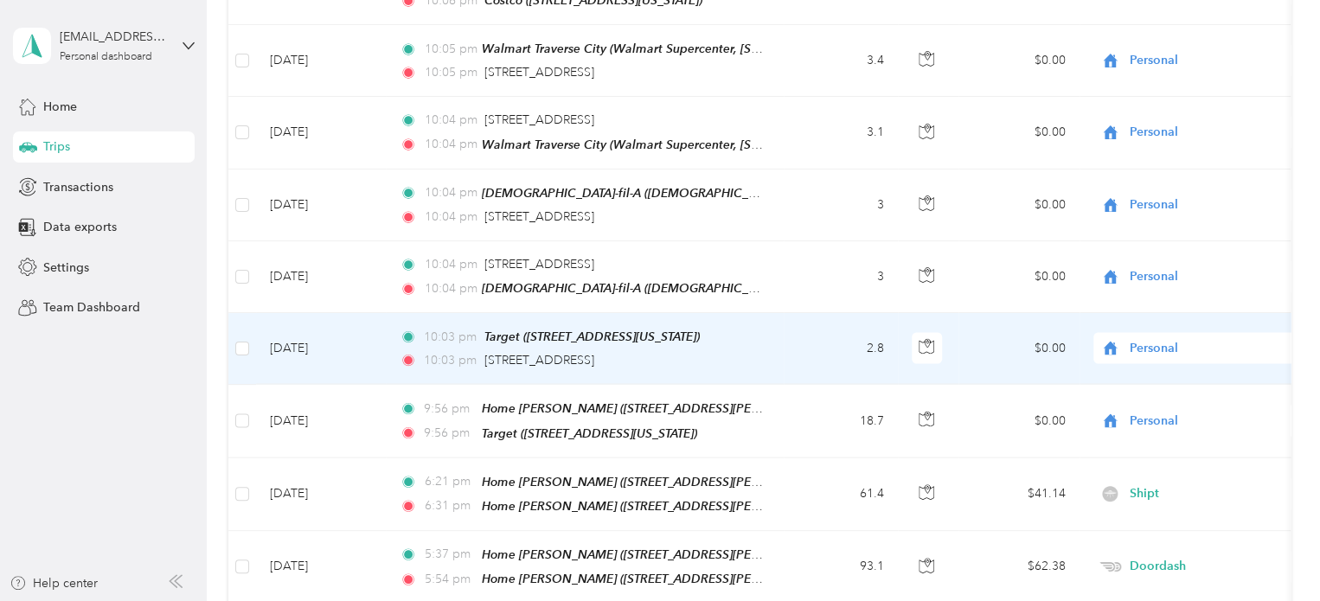
scroll to position [1730, 0]
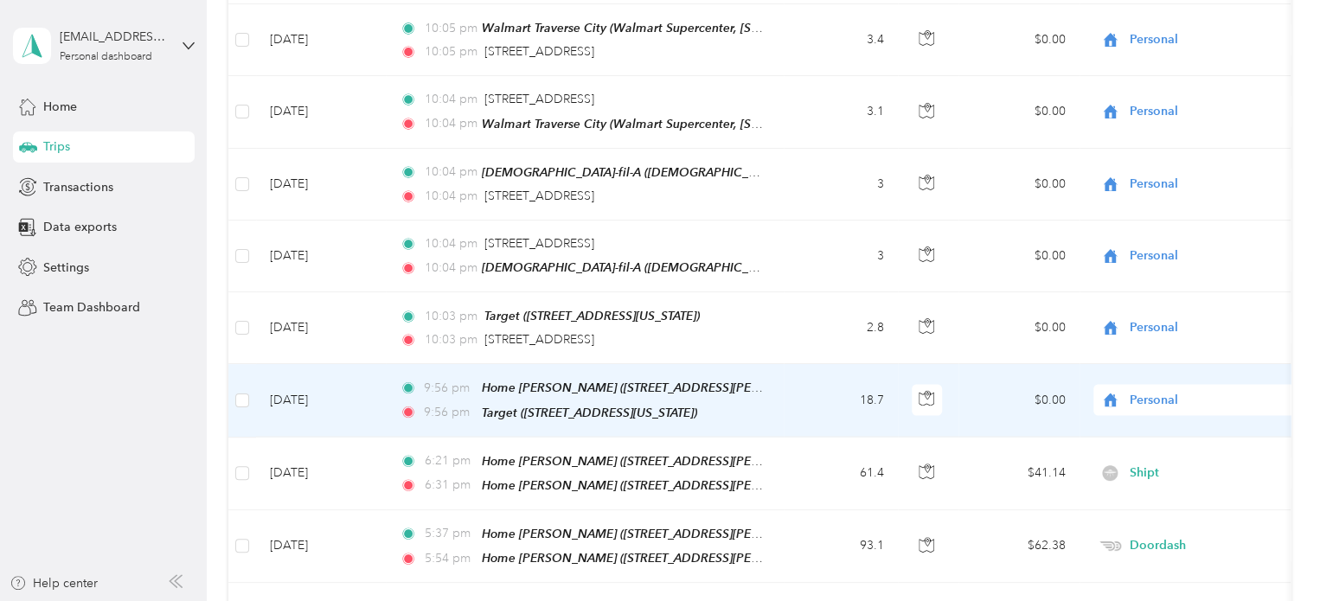
click at [233, 369] on td at bounding box center [242, 400] width 28 height 73
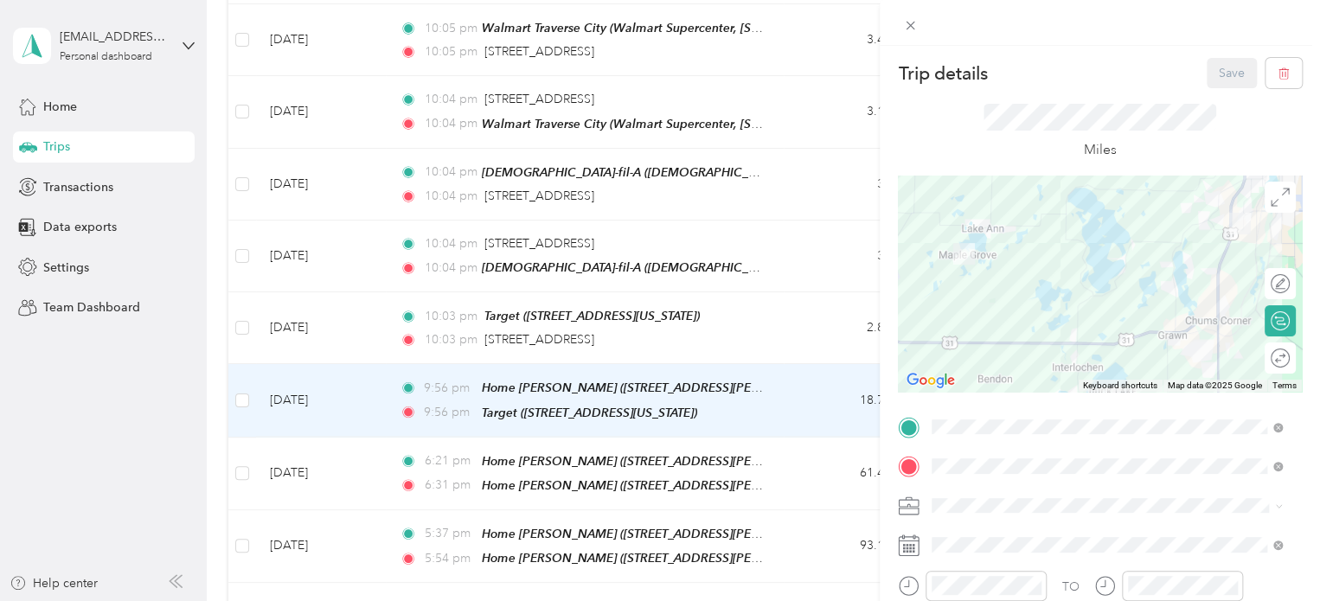
click at [242, 367] on div "Trip details Save This trip cannot be edited because it is either under review,…" at bounding box center [660, 300] width 1320 height 601
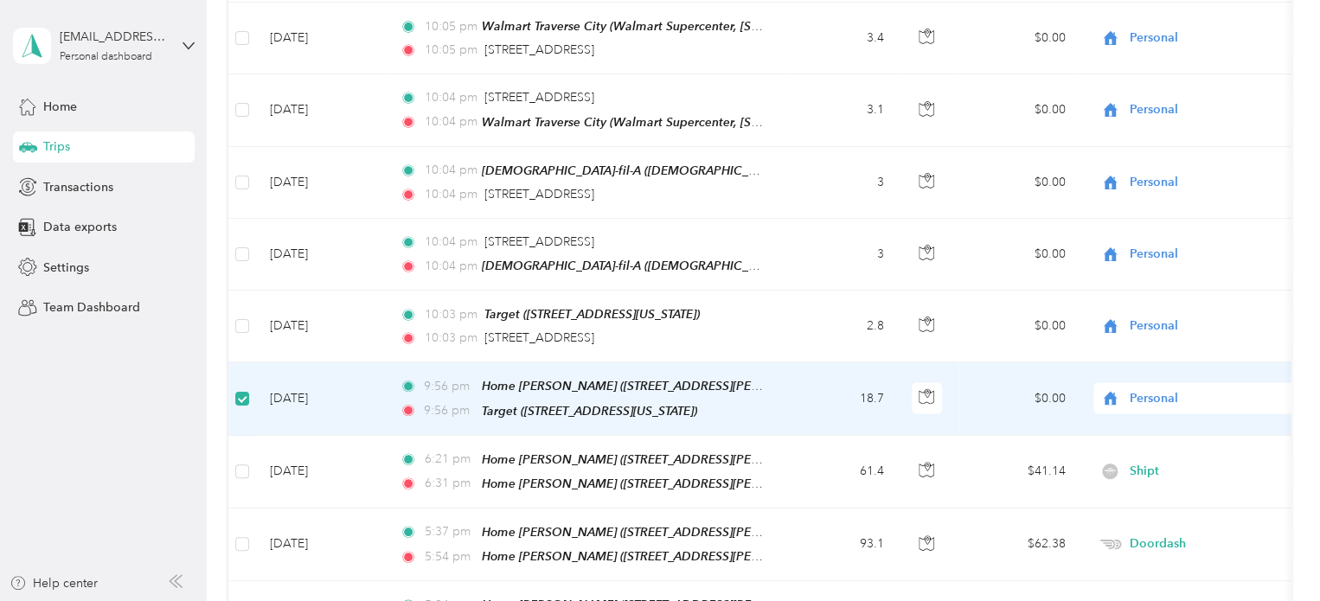
scroll to position [1729, 0]
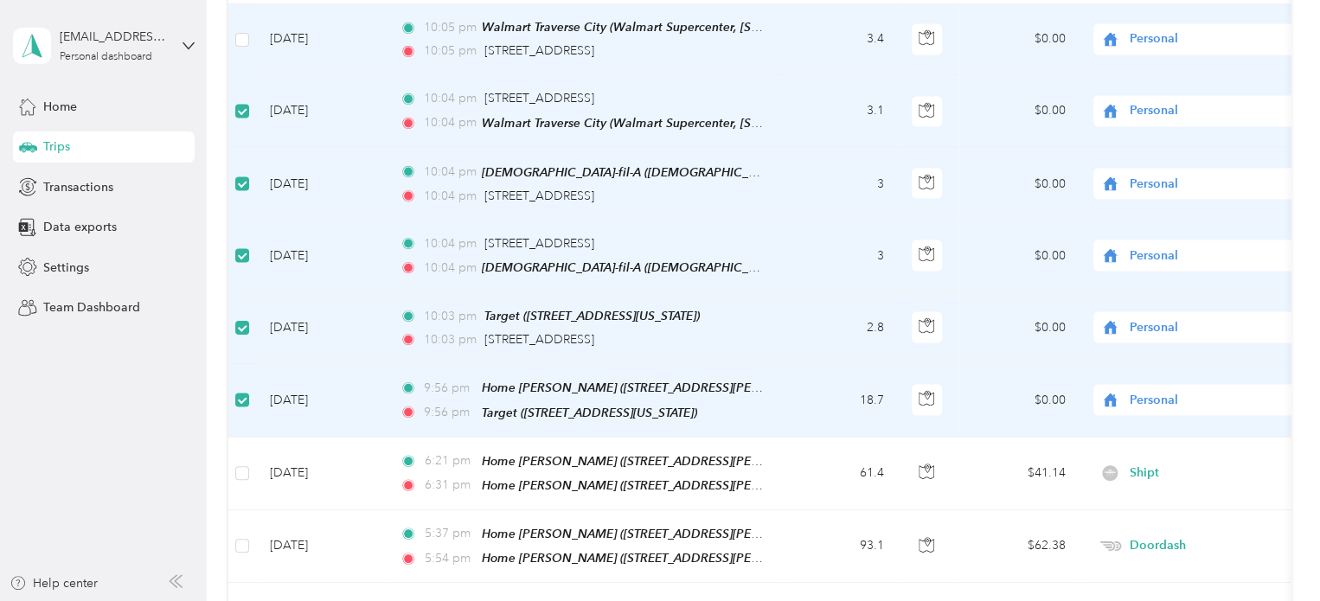
click at [243, 25] on td at bounding box center [242, 40] width 28 height 72
click at [243, 30] on label at bounding box center [242, 39] width 14 height 19
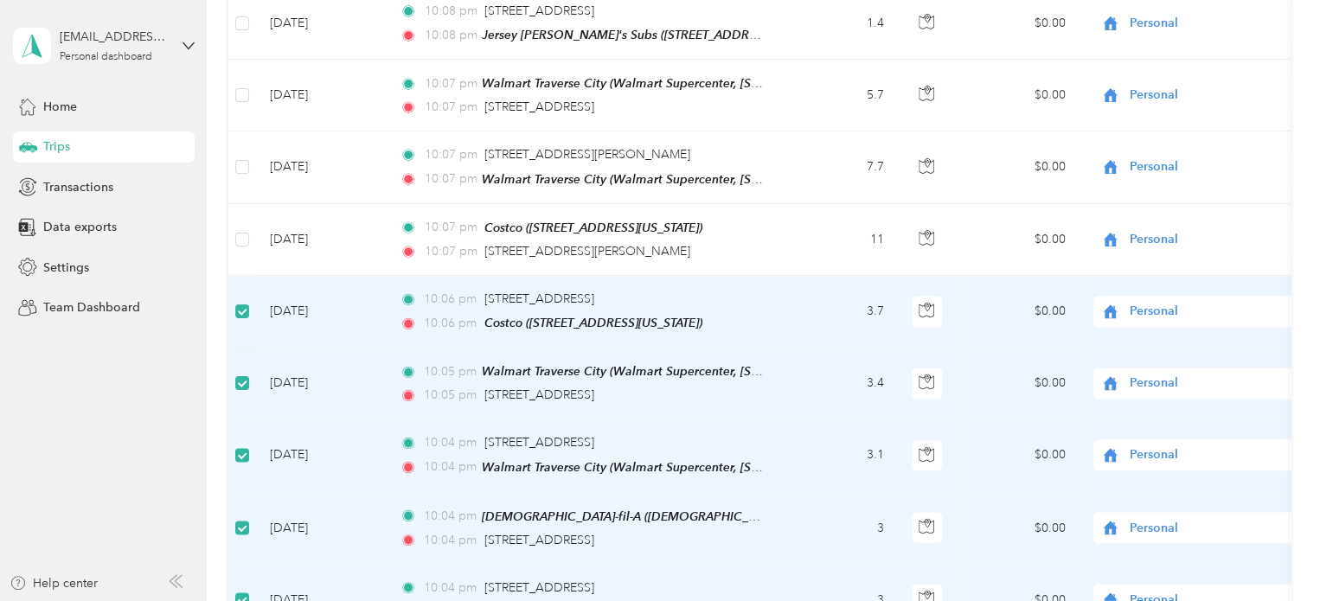
scroll to position [1382, 0]
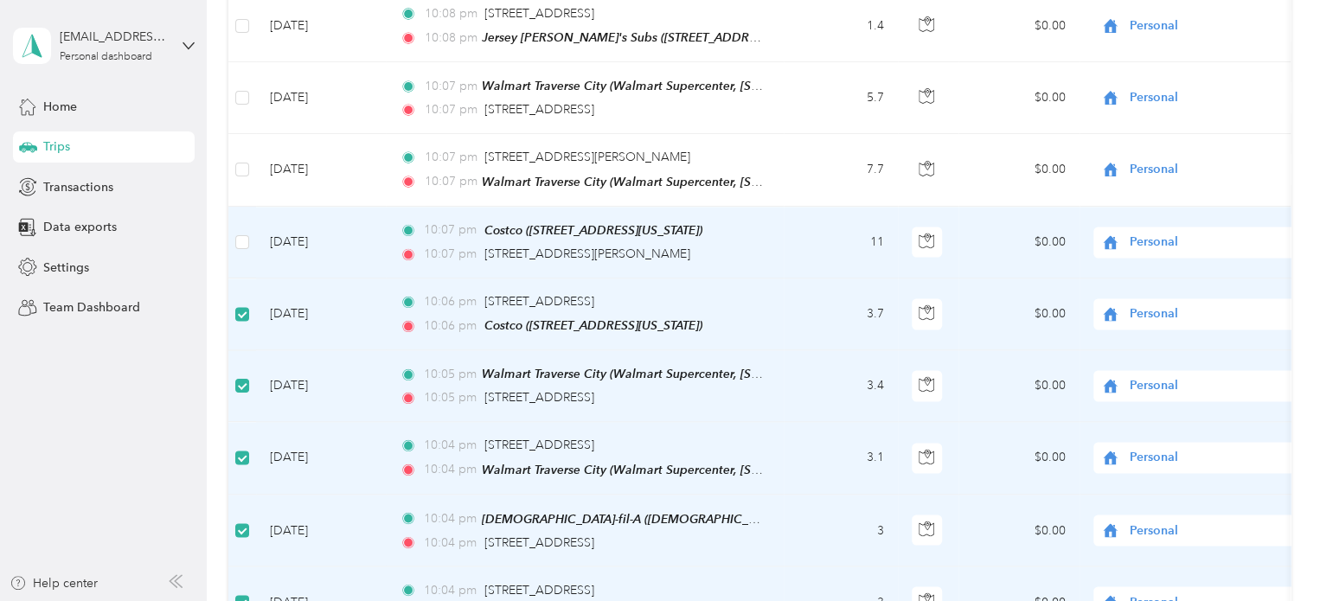
click at [234, 216] on td at bounding box center [242, 243] width 28 height 72
click at [253, 220] on td at bounding box center [242, 243] width 28 height 72
click at [233, 220] on td at bounding box center [242, 243] width 28 height 72
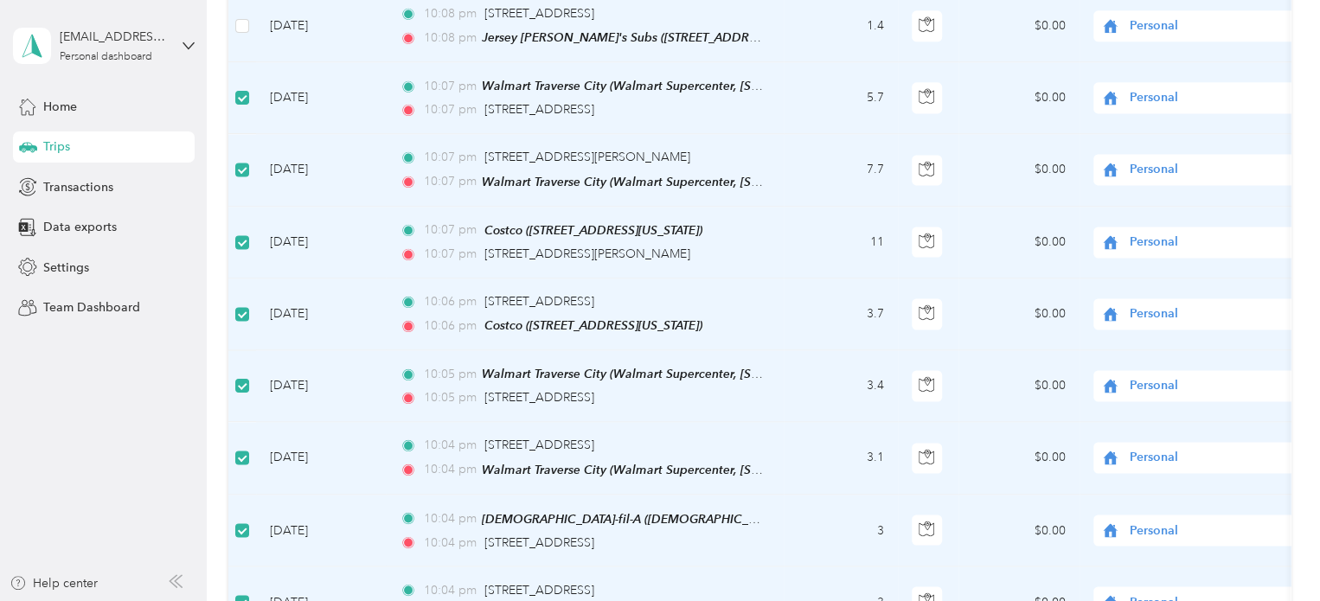
click at [243, 16] on td at bounding box center [242, 26] width 28 height 72
click at [243, 16] on label at bounding box center [242, 25] width 14 height 19
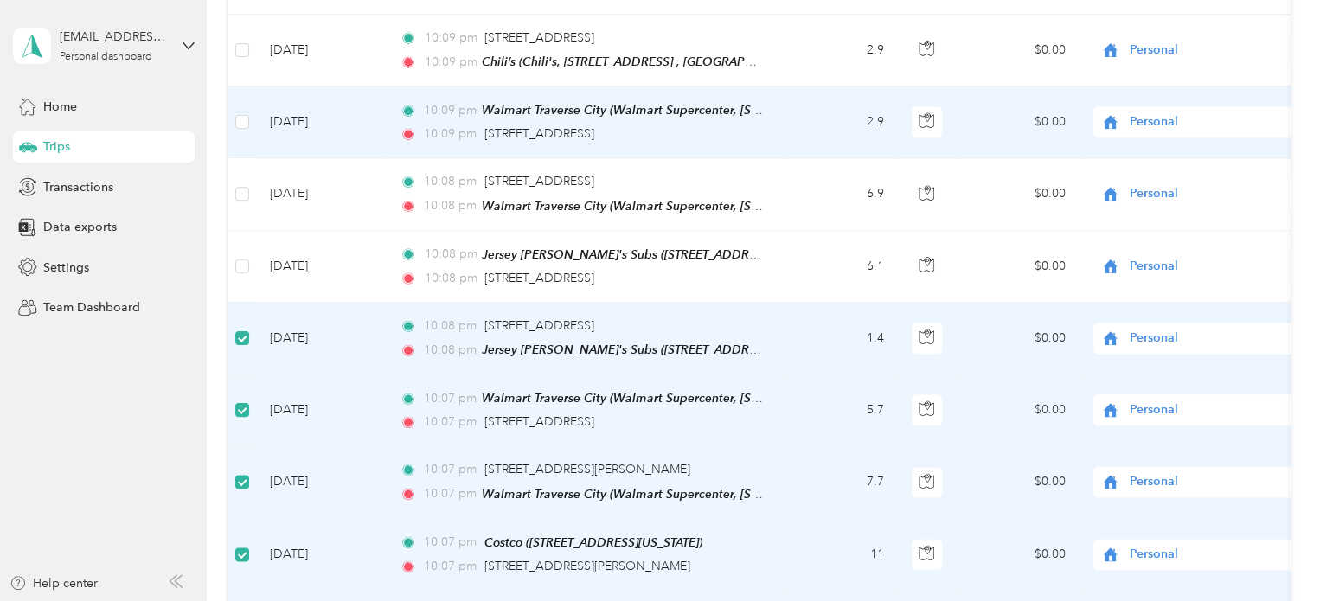
scroll to position [1036, 0]
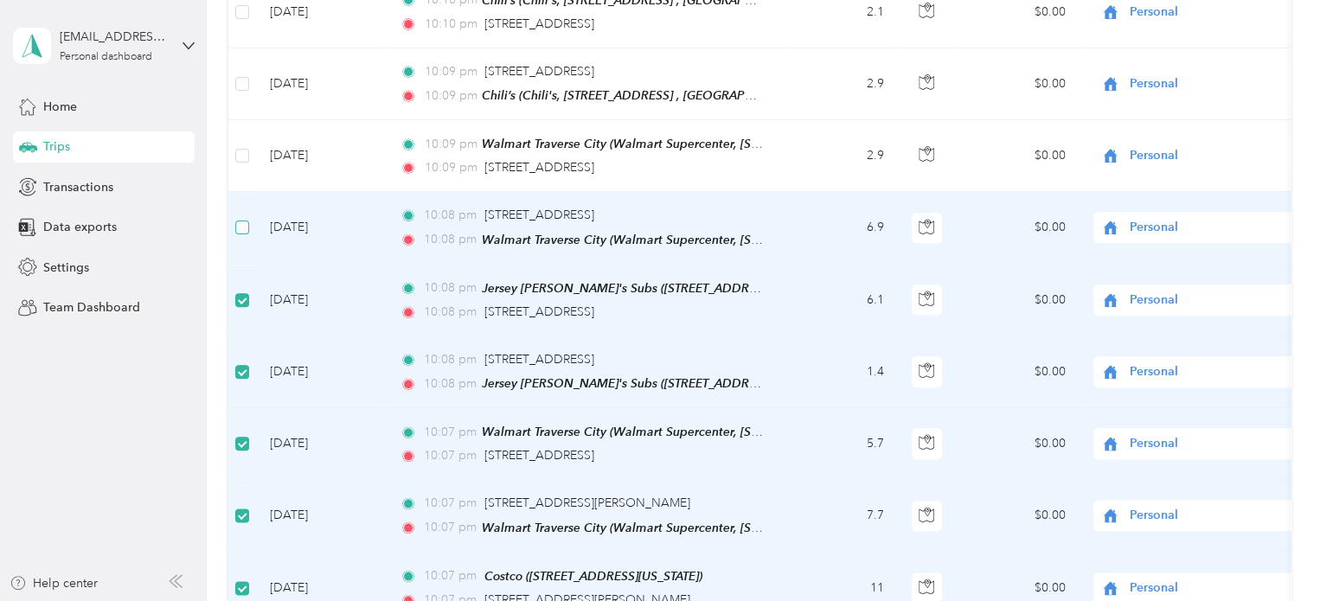
click at [239, 218] on label at bounding box center [242, 227] width 14 height 19
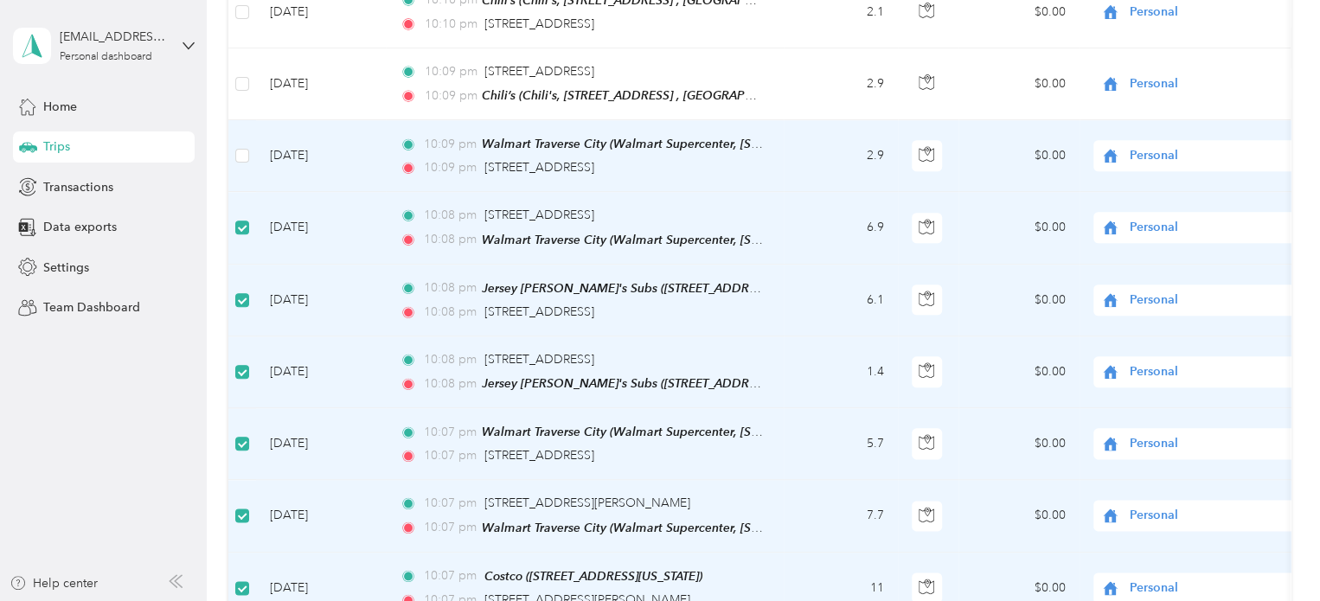
click at [237, 128] on td at bounding box center [242, 156] width 28 height 72
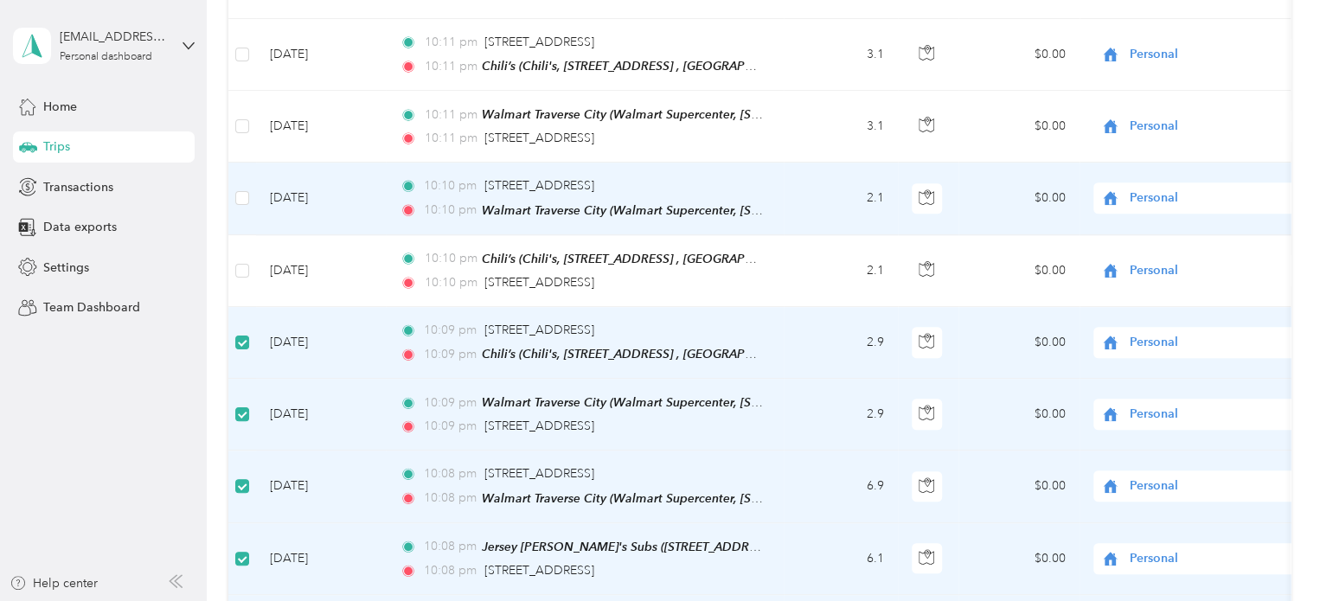
scroll to position [777, 0]
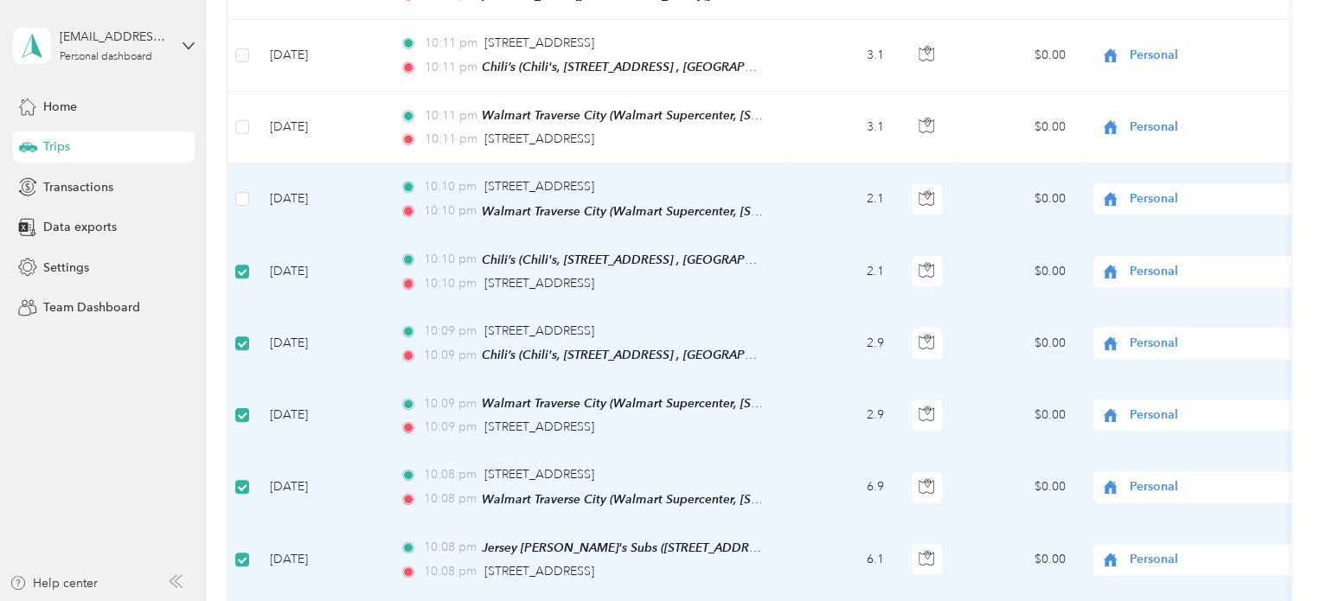
click at [234, 196] on td at bounding box center [242, 200] width 28 height 72
click at [234, 189] on td at bounding box center [242, 200] width 28 height 72
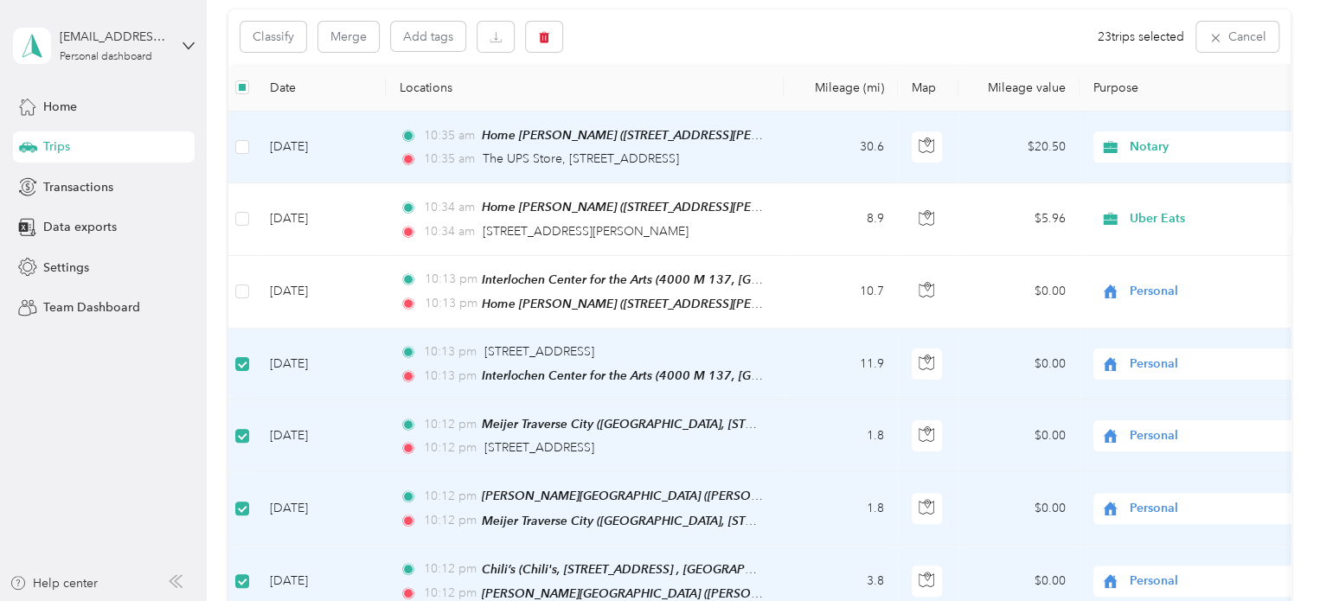
scroll to position [171, 0]
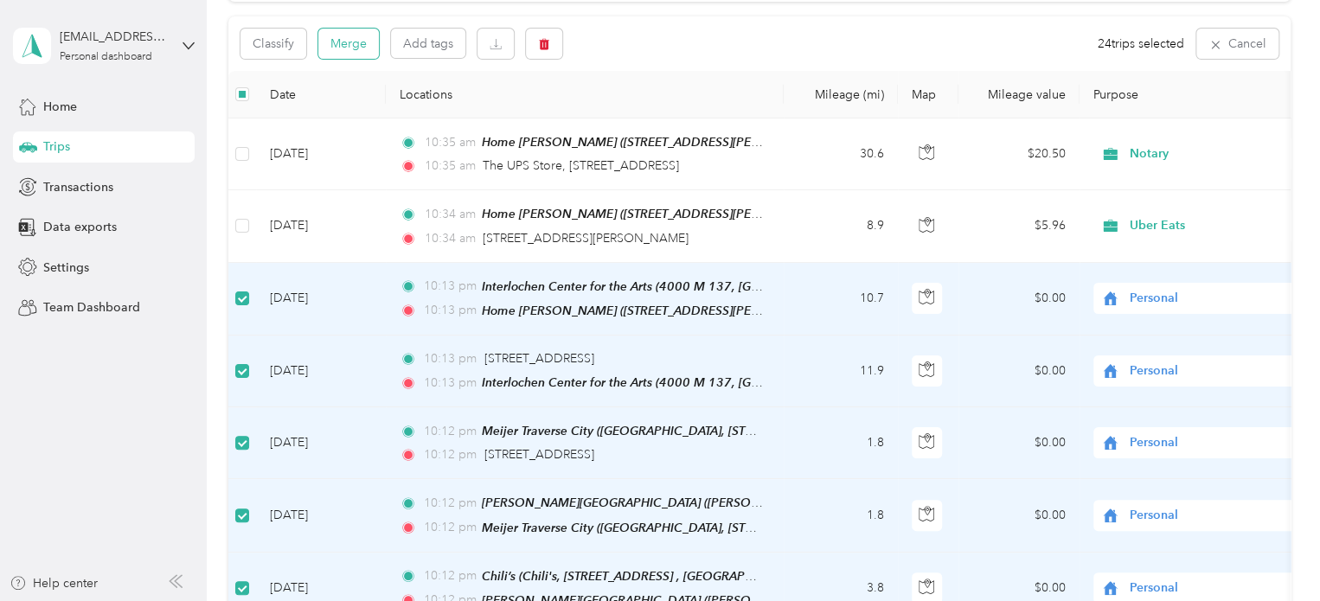
click at [341, 41] on button "Merge" at bounding box center [348, 44] width 61 height 30
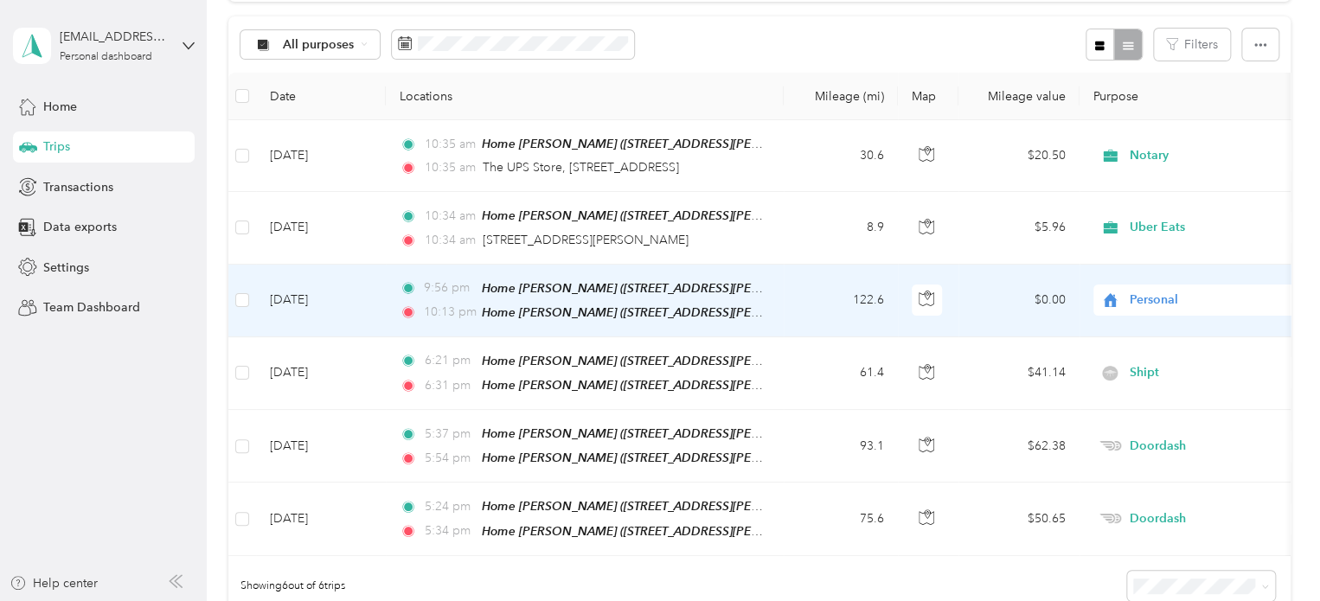
click at [281, 293] on td "[DATE]" at bounding box center [321, 301] width 130 height 73
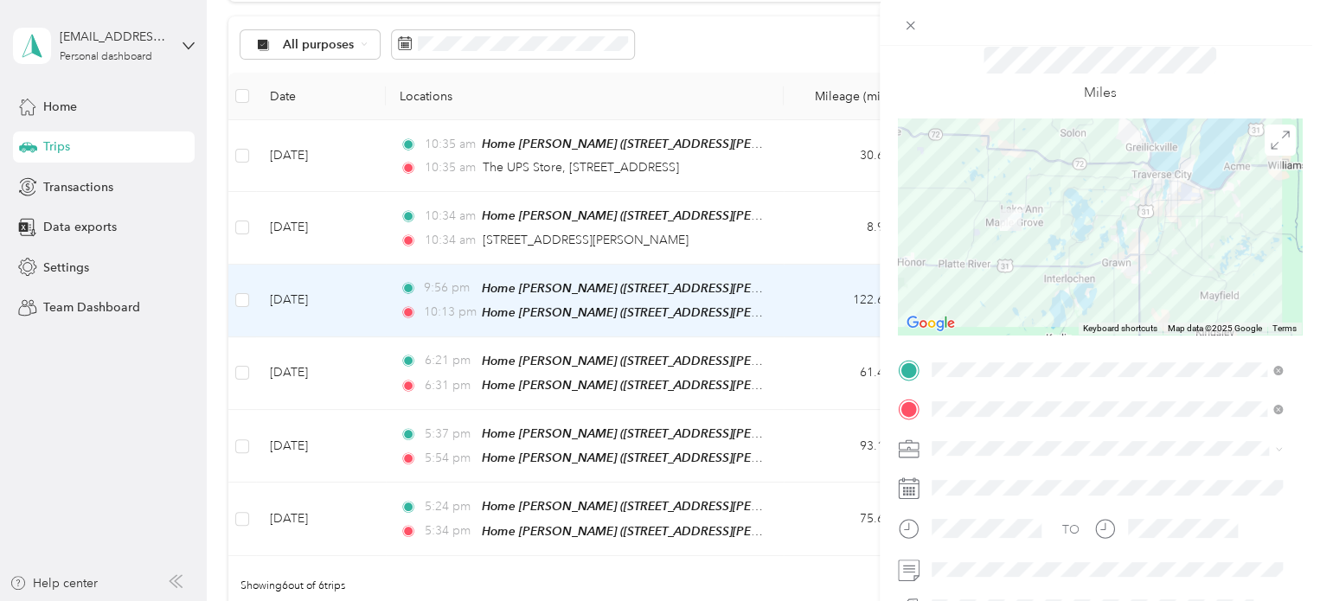
scroll to position [87, 0]
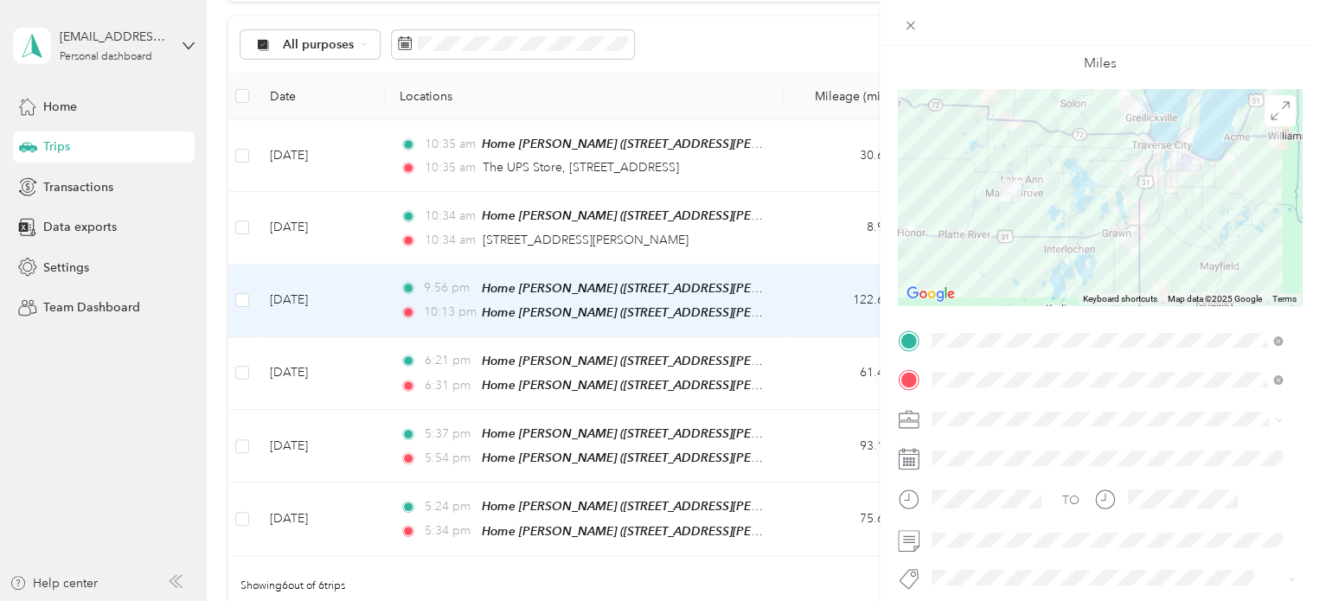
click at [68, 145] on div "Trip details Save This trip cannot be edited because it is either under review,…" at bounding box center [660, 300] width 1320 height 601
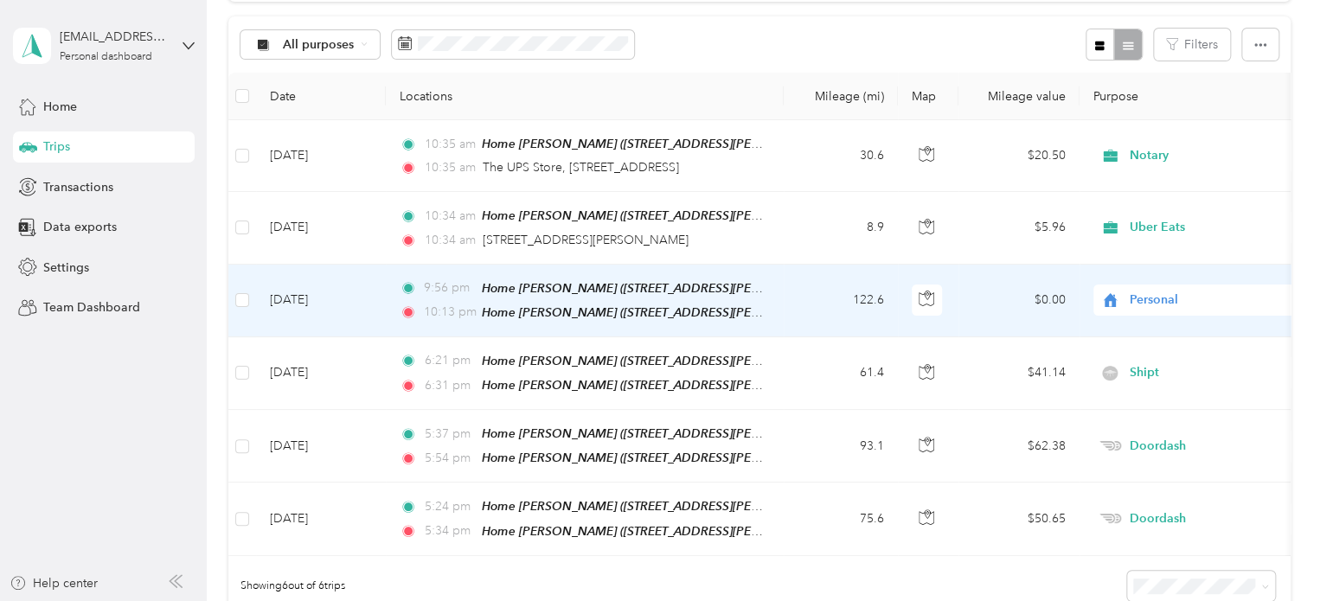
click at [1145, 291] on span "Personal" at bounding box center [1209, 300] width 158 height 19
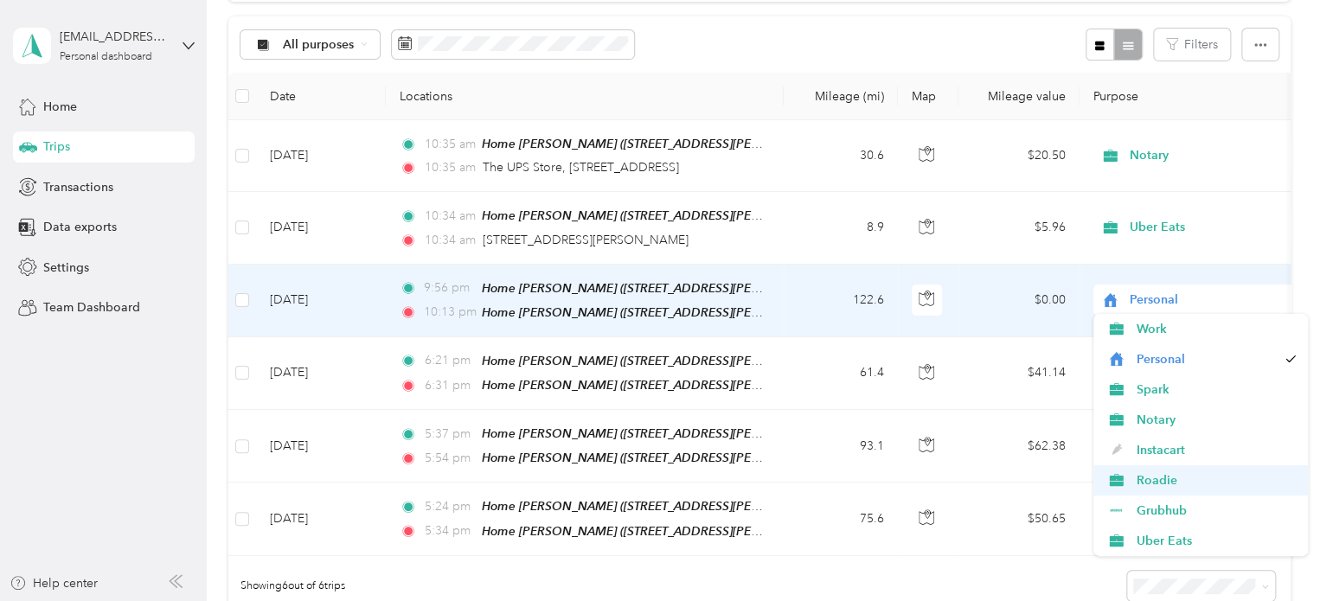
scroll to position [87, 0]
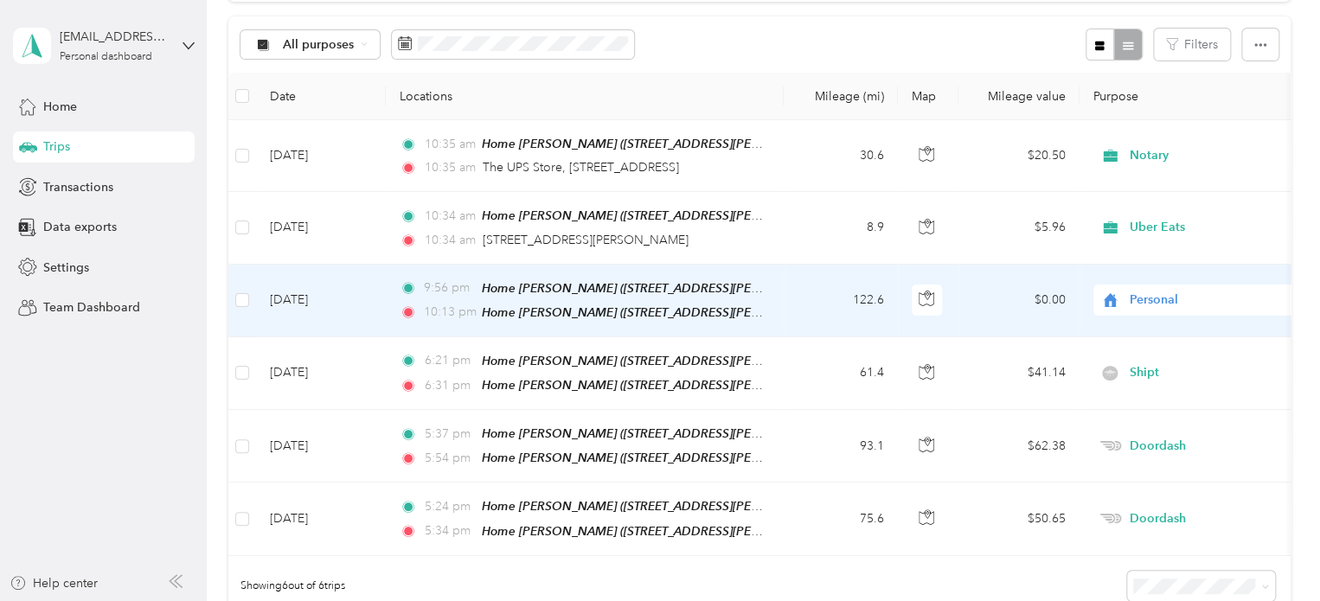
click at [1149, 511] on span "Shipt" at bounding box center [1216, 506] width 160 height 18
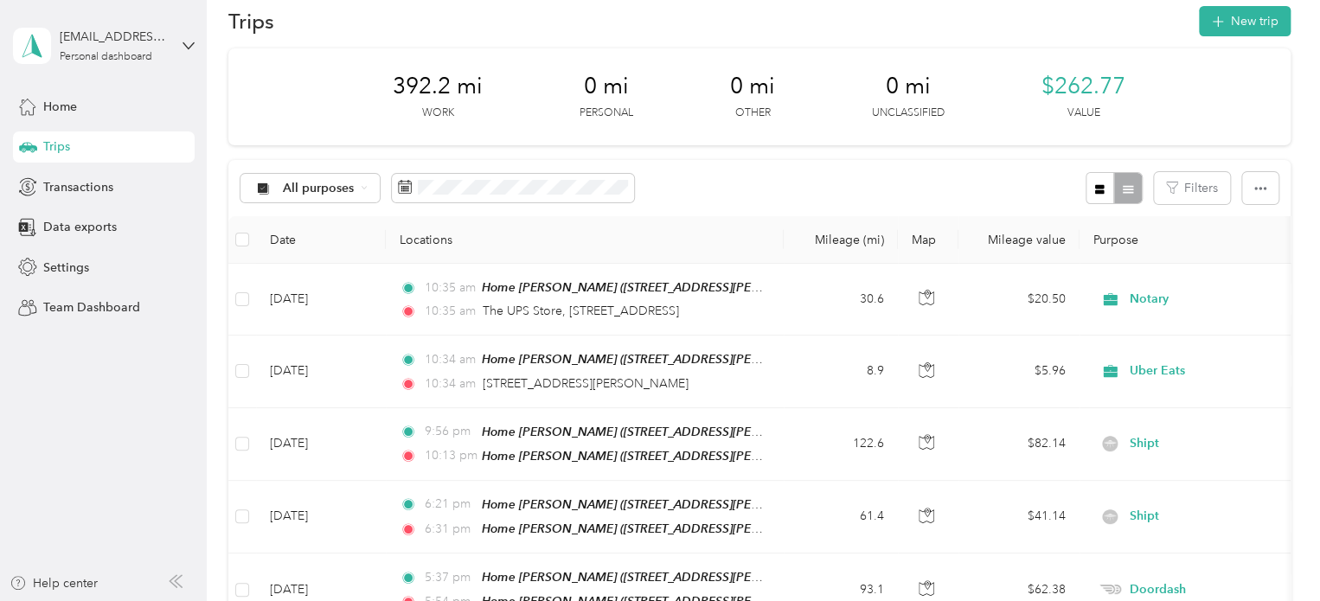
scroll to position [0, 0]
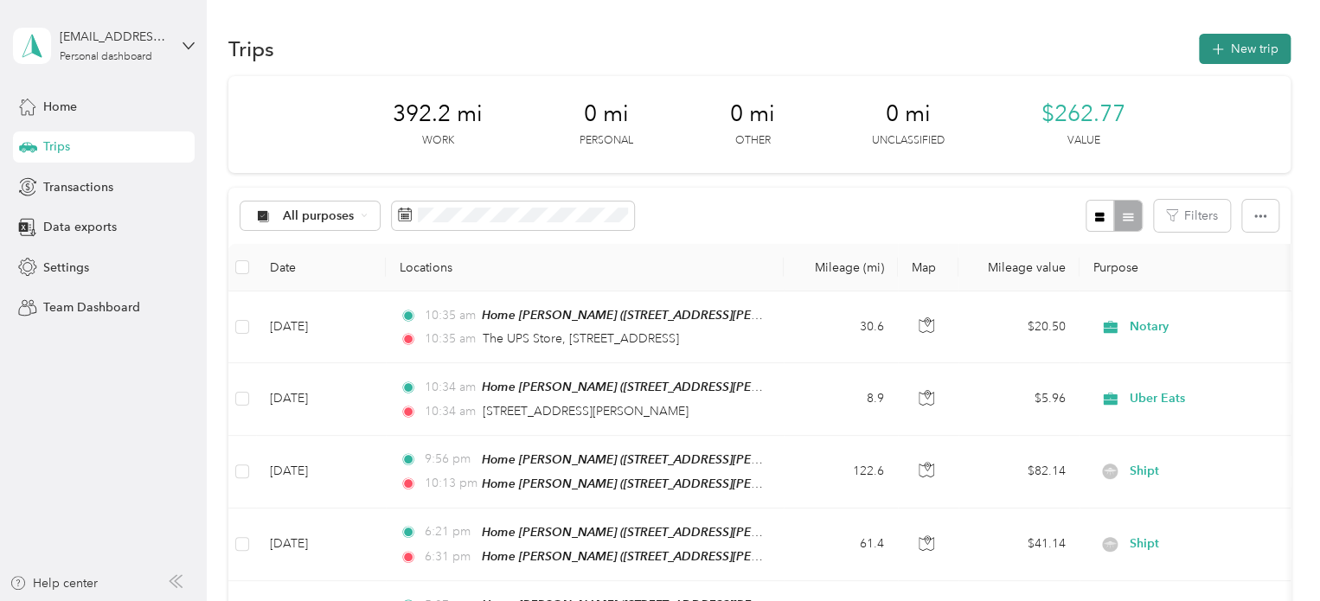
click at [1231, 42] on button "New trip" at bounding box center [1245, 49] width 92 height 30
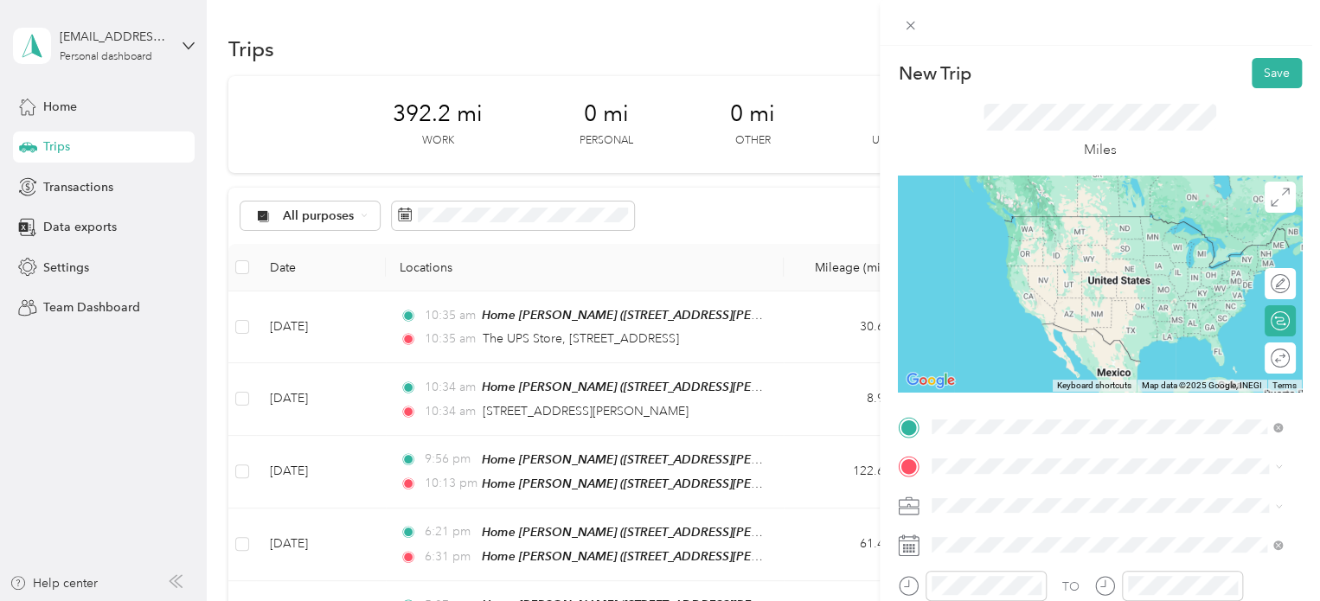
click at [1025, 356] on div "Meijer [GEOGRAPHIC_DATA], [STREET_ADDRESS] , 49684, [GEOGRAPHIC_DATA], [GEOGRAP…" at bounding box center [1121, 360] width 312 height 73
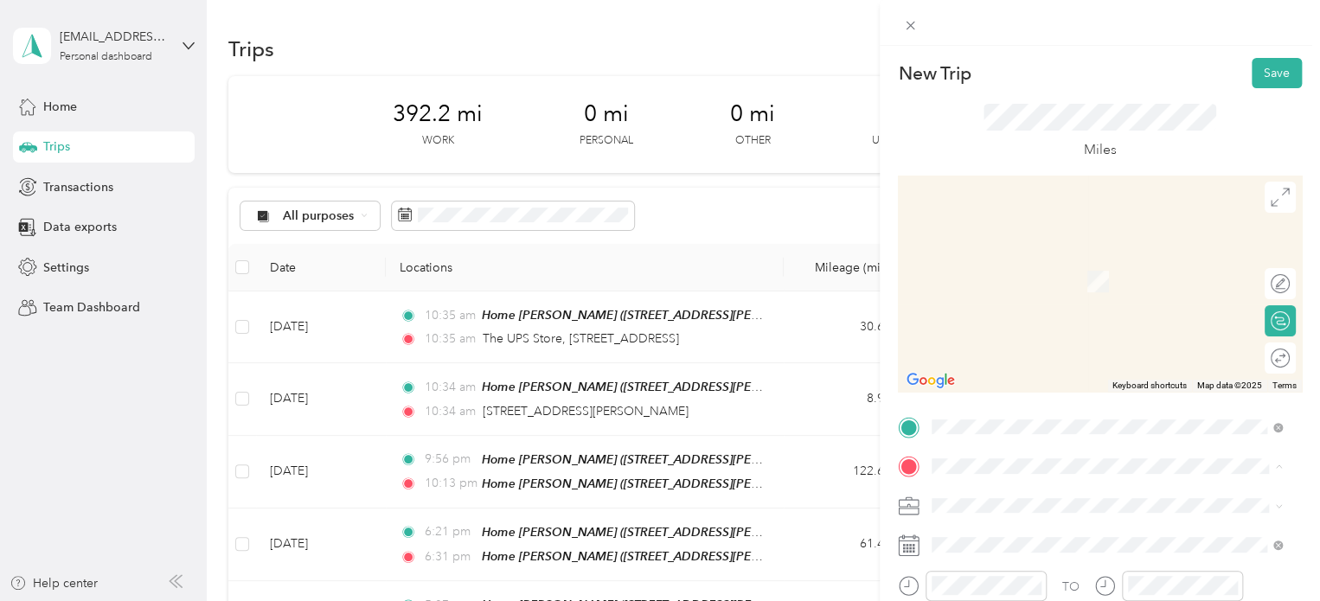
click at [820, 210] on div "New Trip Save This trip cannot be edited because it is either under review, app…" at bounding box center [660, 300] width 1320 height 601
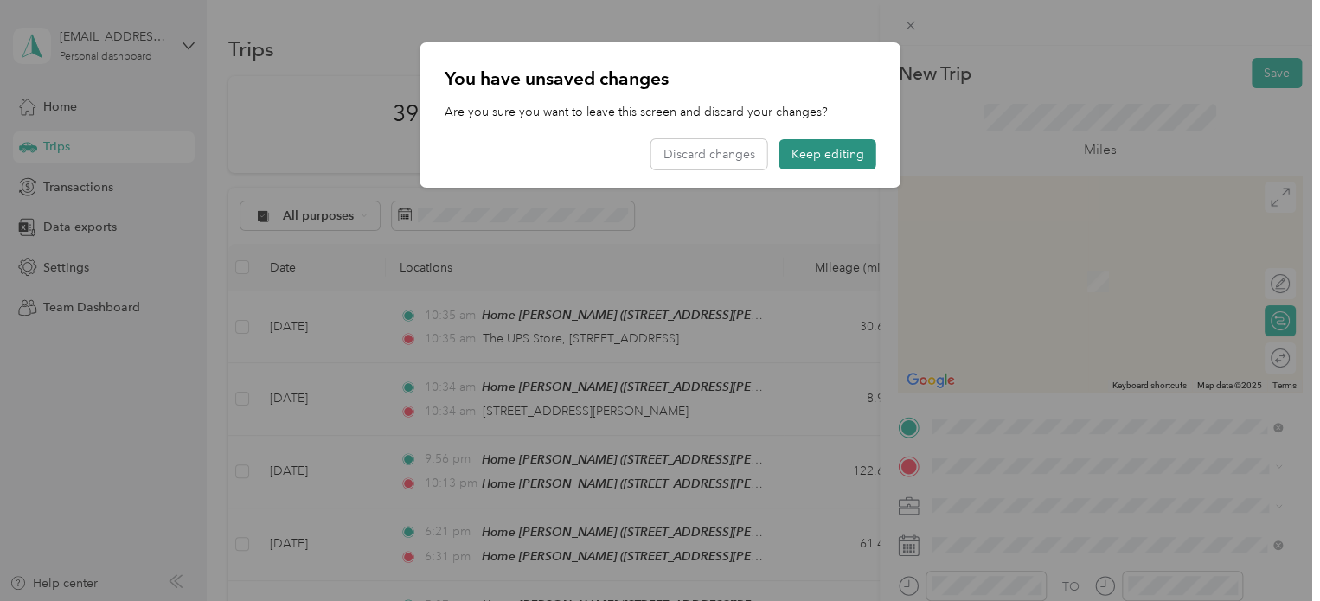
click at [814, 169] on button "Keep editing" at bounding box center [827, 154] width 97 height 30
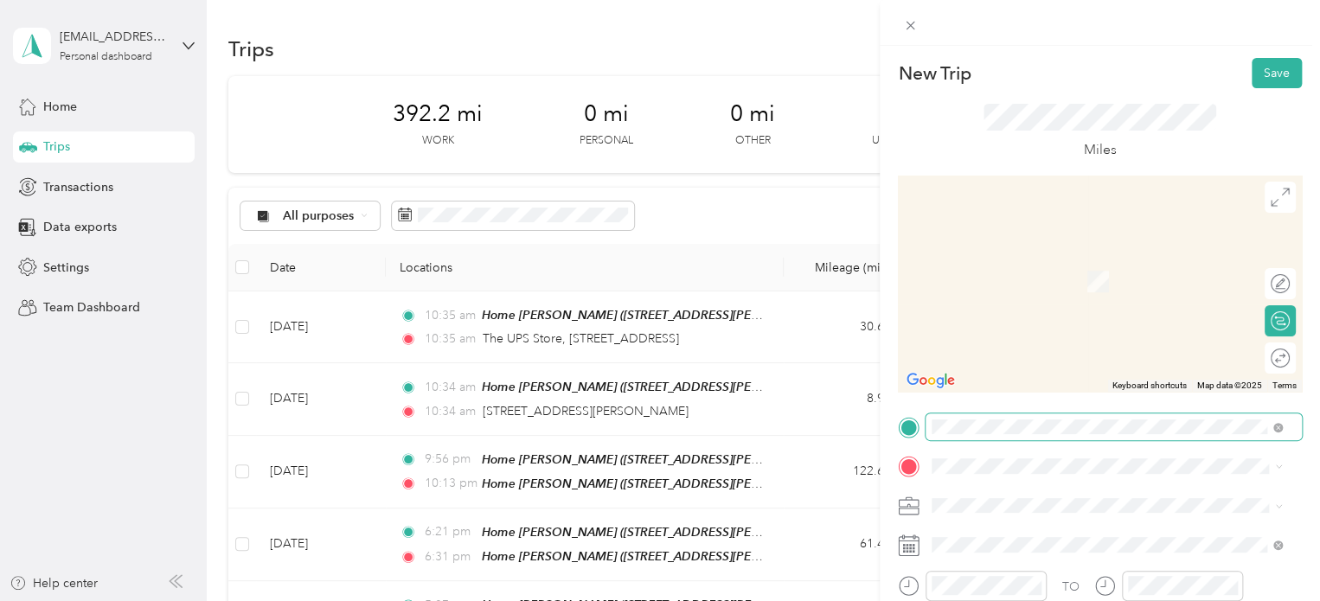
click at [954, 436] on span at bounding box center [1114, 428] width 376 height 28
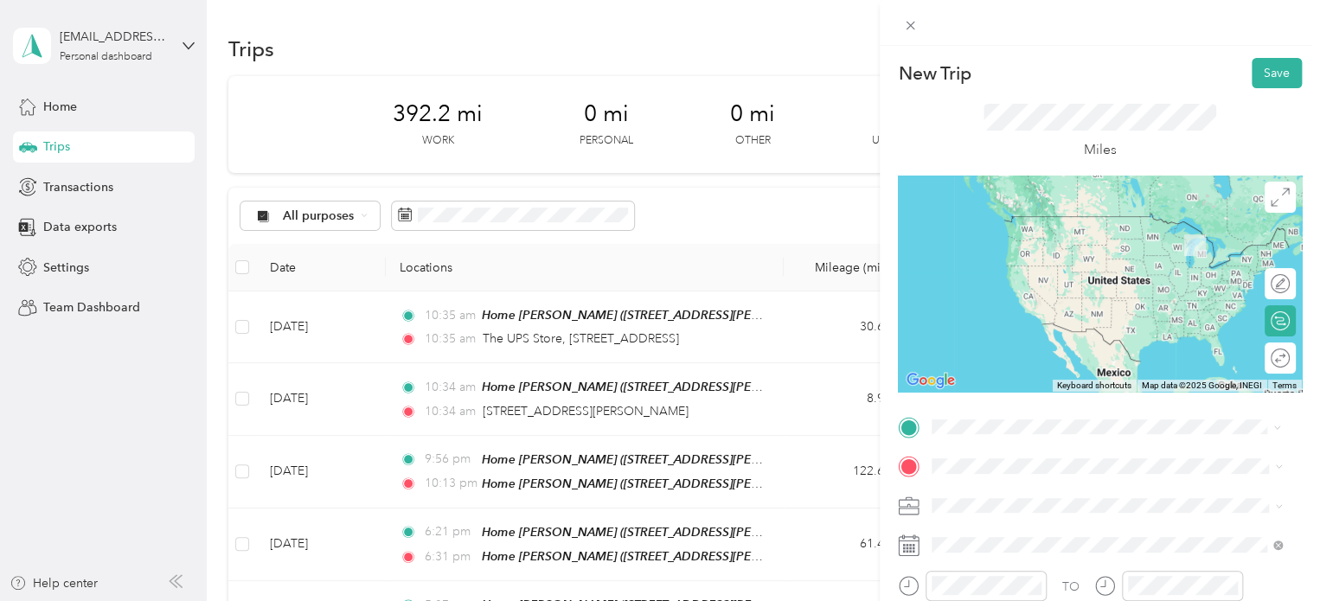
click at [985, 362] on span "[STREET_ADDRESS][PERSON_NAME], [PERSON_NAME], [GEOGRAPHIC_DATA], [GEOGRAPHIC_DA…" at bounding box center [1080, 368] width 231 height 51
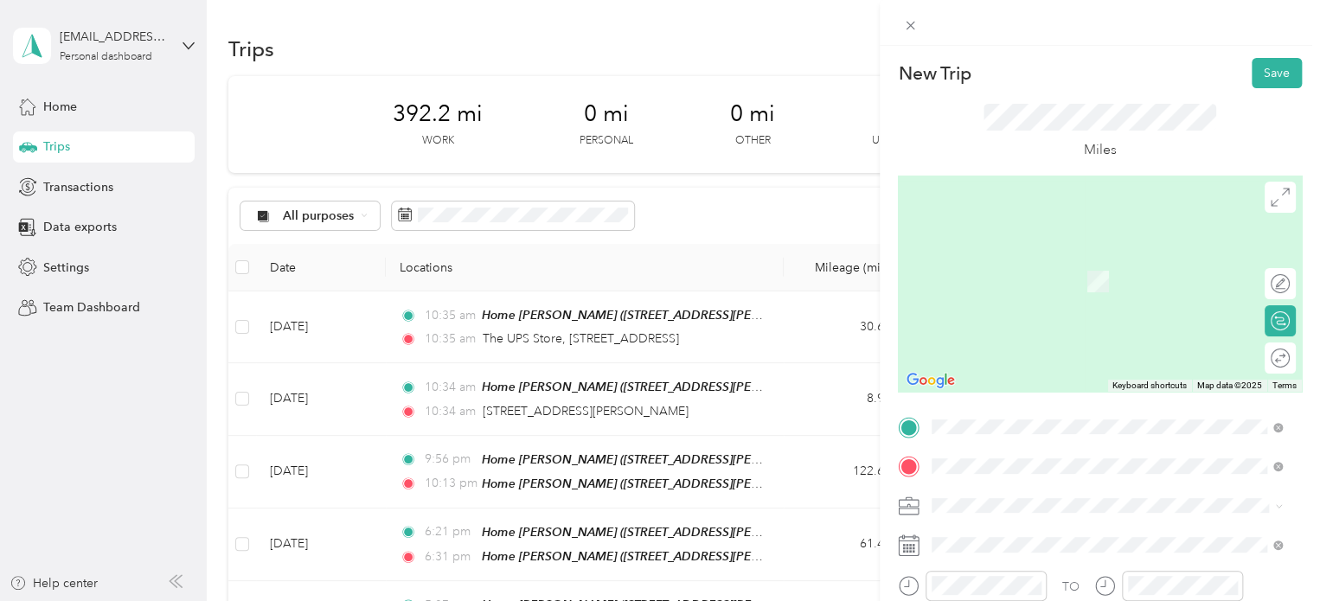
click at [1000, 394] on div "Meijer [GEOGRAPHIC_DATA], [STREET_ADDRESS] , 49684, [GEOGRAPHIC_DATA], [GEOGRAP…" at bounding box center [1121, 399] width 312 height 73
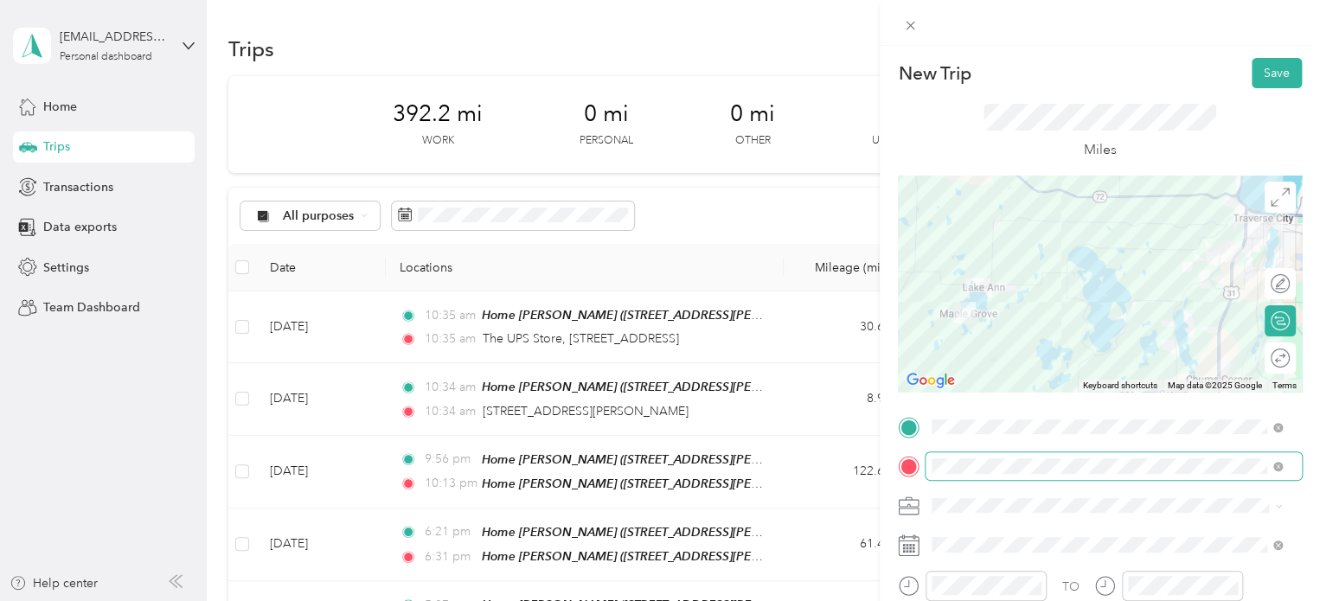
scroll to position [87, 0]
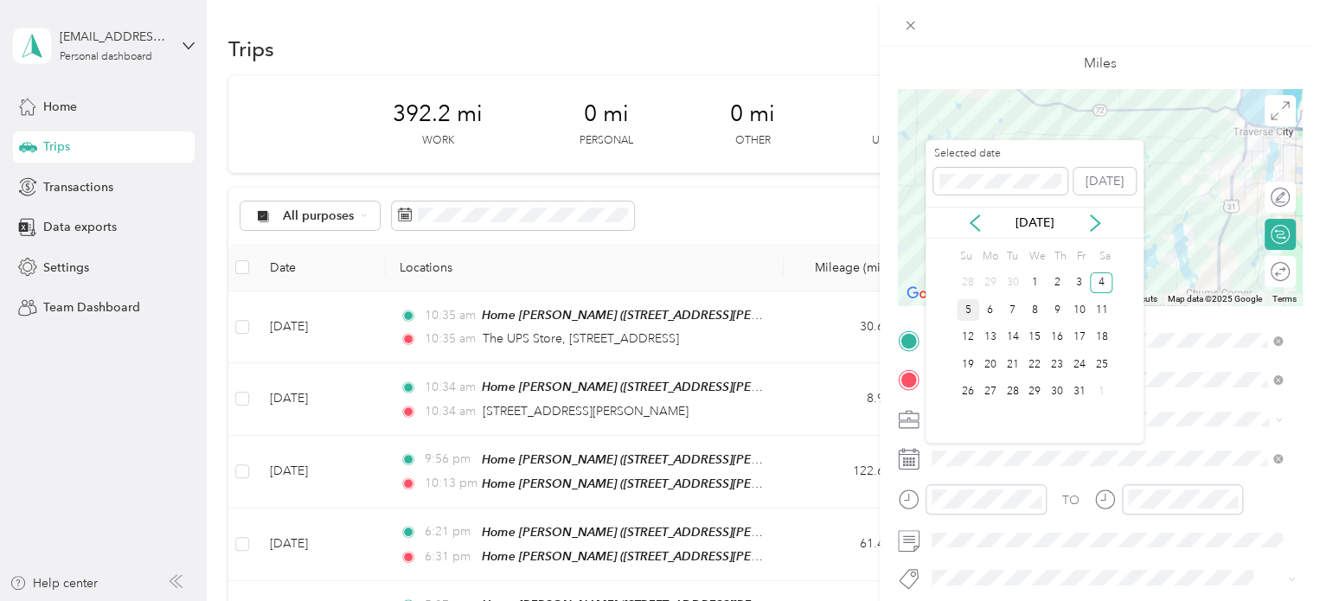
click at [973, 305] on div "5" at bounding box center [968, 310] width 22 height 22
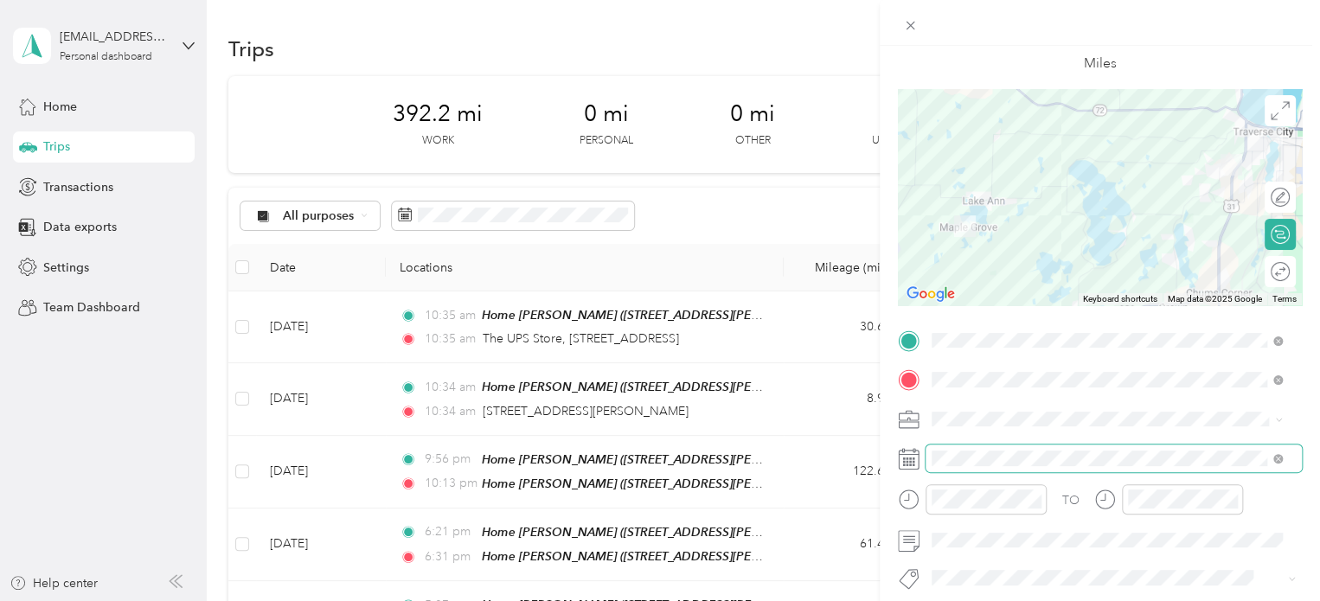
click at [974, 467] on span at bounding box center [1114, 459] width 376 height 28
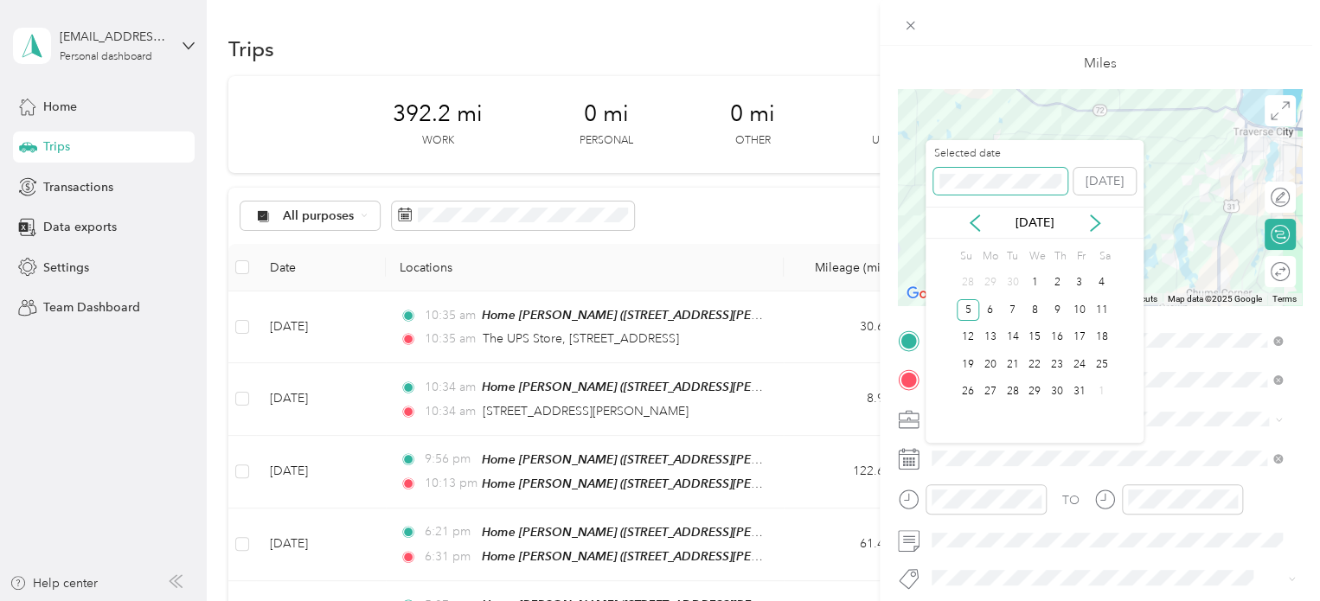
scroll to position [0, 0]
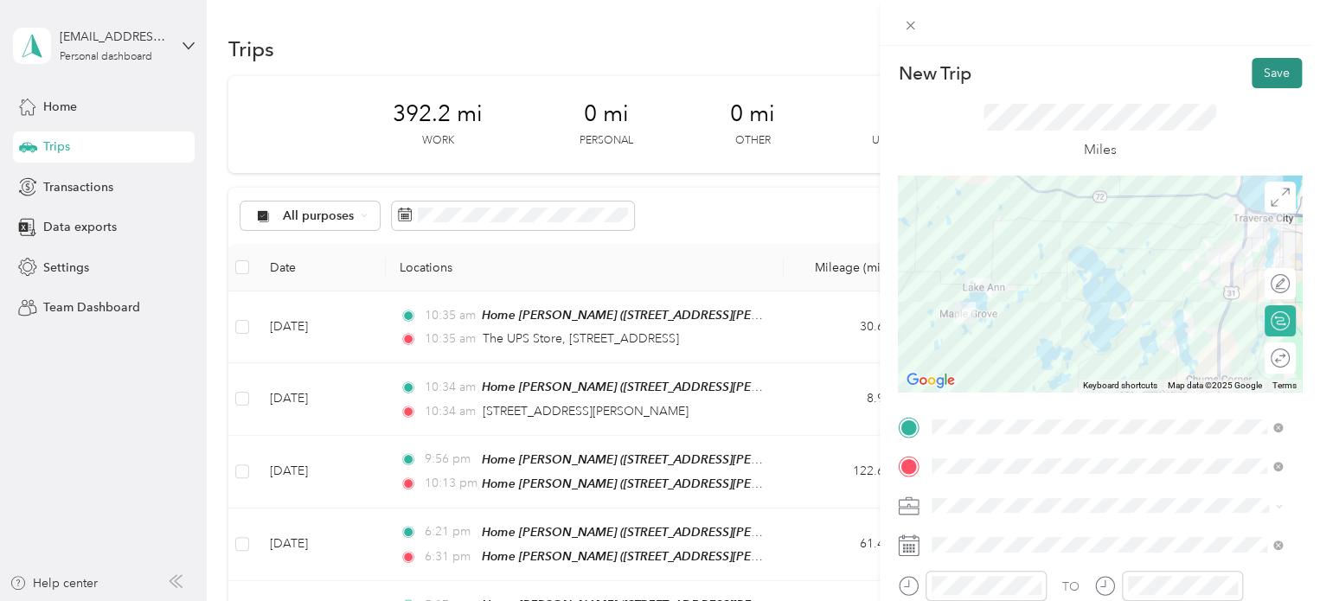
click at [1252, 62] on button "Save" at bounding box center [1277, 73] width 50 height 30
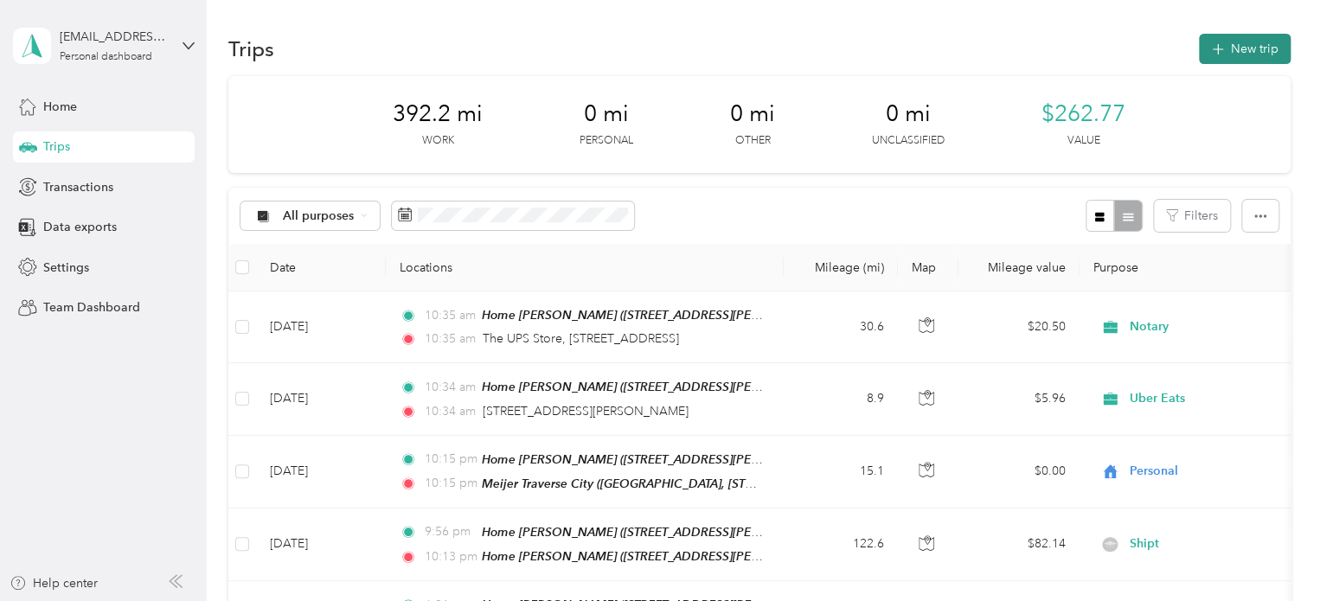
click at [1239, 62] on button "New trip" at bounding box center [1245, 49] width 92 height 30
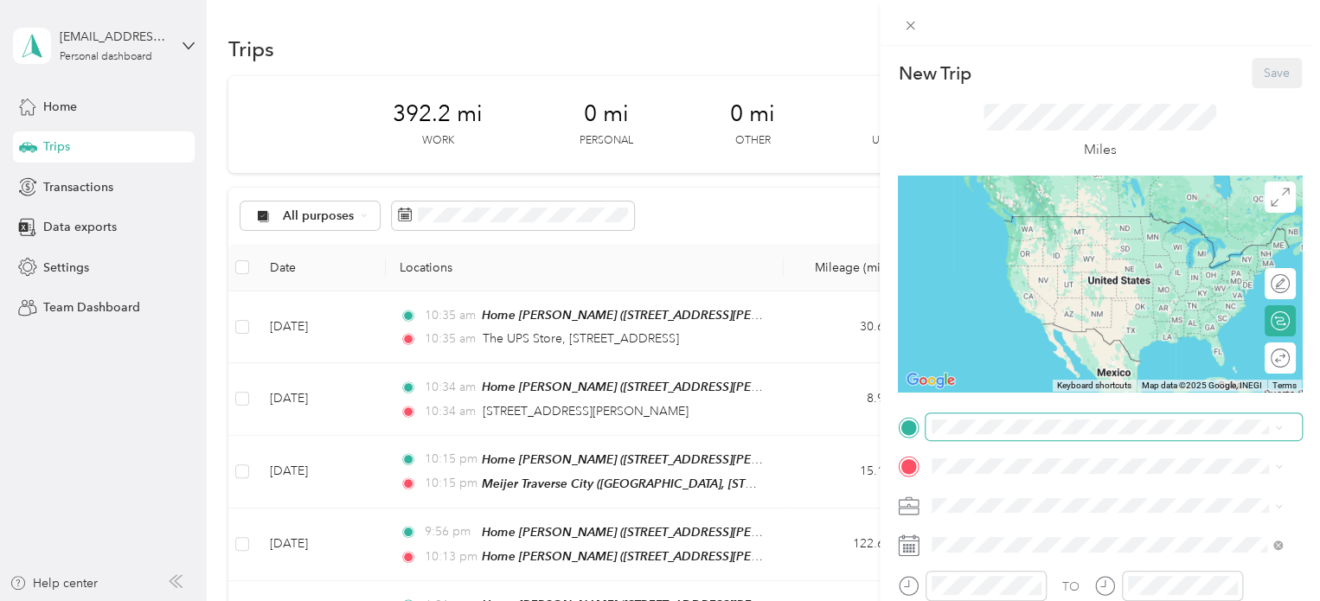
click at [973, 414] on span at bounding box center [1114, 428] width 376 height 28
click at [1030, 345] on span "Meijer, [STREET_ADDRESS] , 49684, [GEOGRAPHIC_DATA], [GEOGRAPHIC_DATA], [GEOGRA…" at bounding box center [1095, 368] width 260 height 51
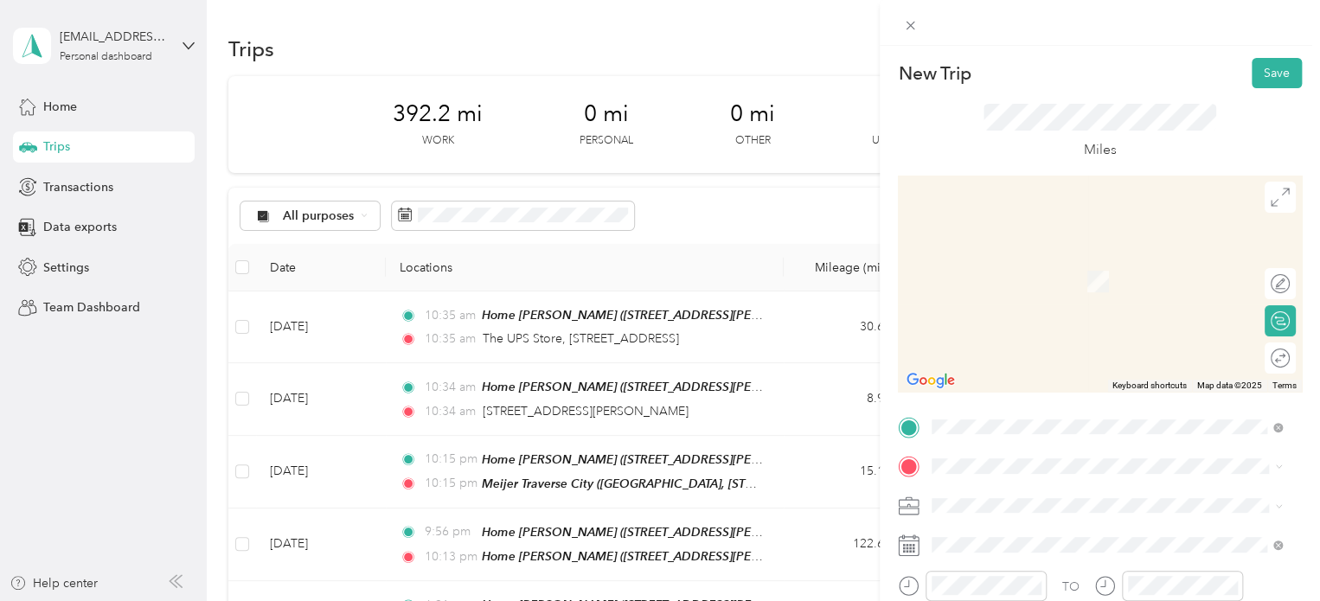
click at [997, 260] on span "[STREET_ADDRESS][US_STATE]" at bounding box center [1051, 253] width 173 height 16
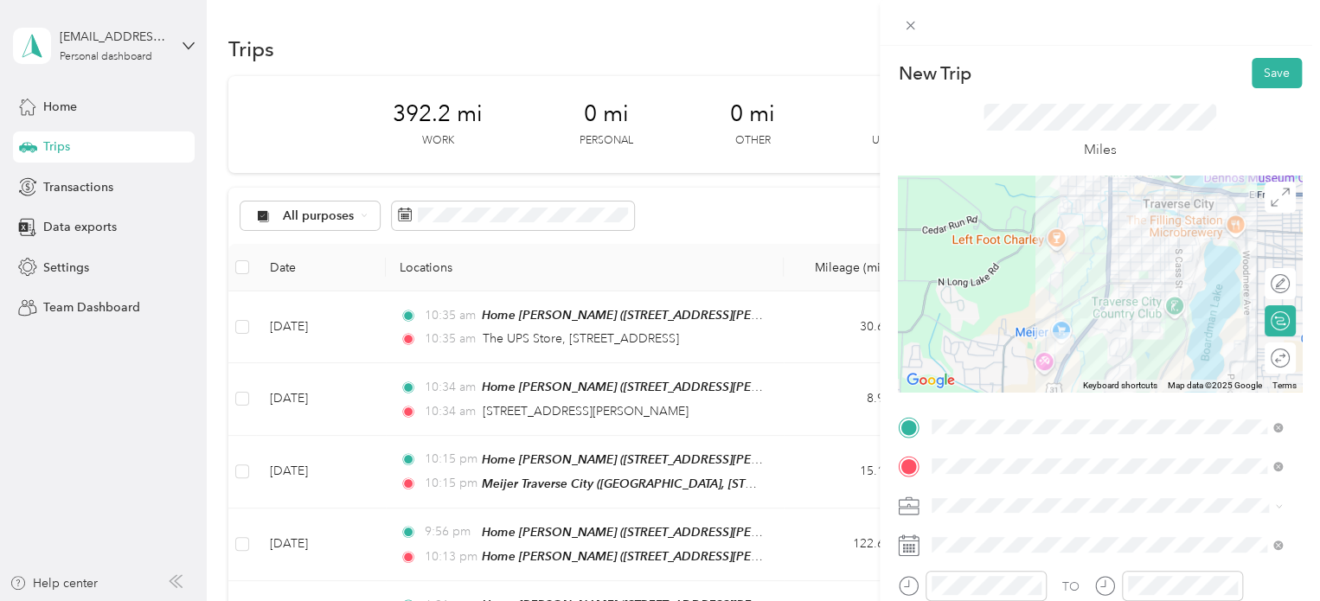
click at [1236, 84] on div "New Trip Save" at bounding box center [1100, 73] width 404 height 30
click at [1252, 82] on button "Save" at bounding box center [1277, 73] width 50 height 30
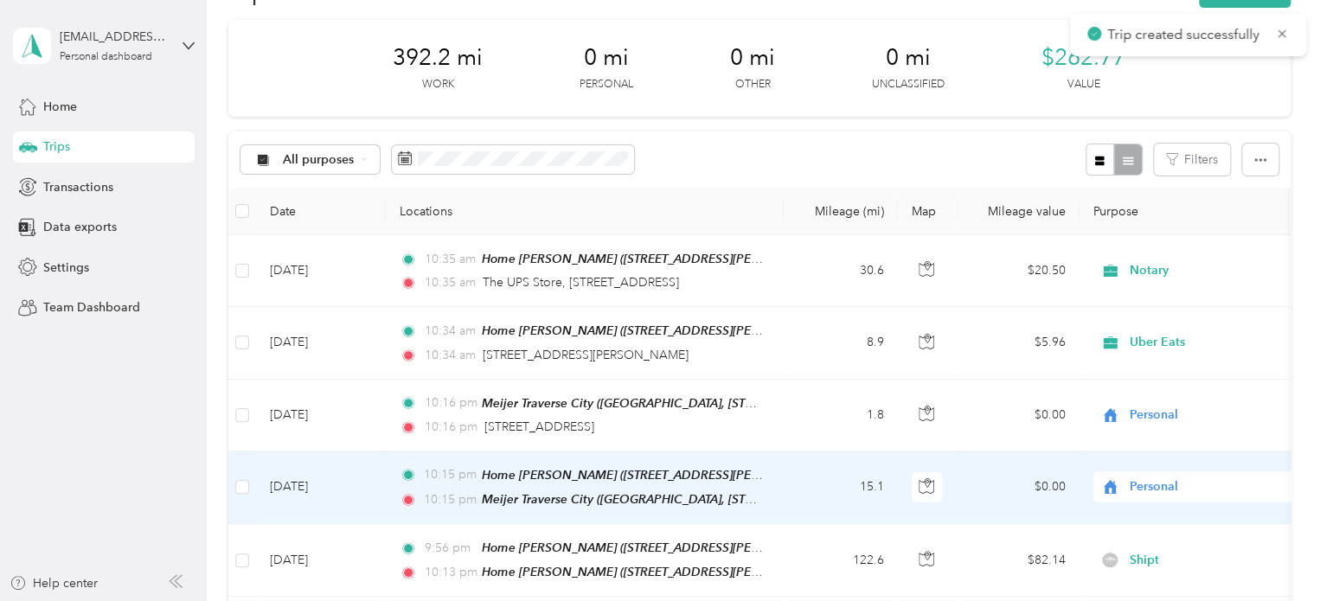
scroll to position [87, 0]
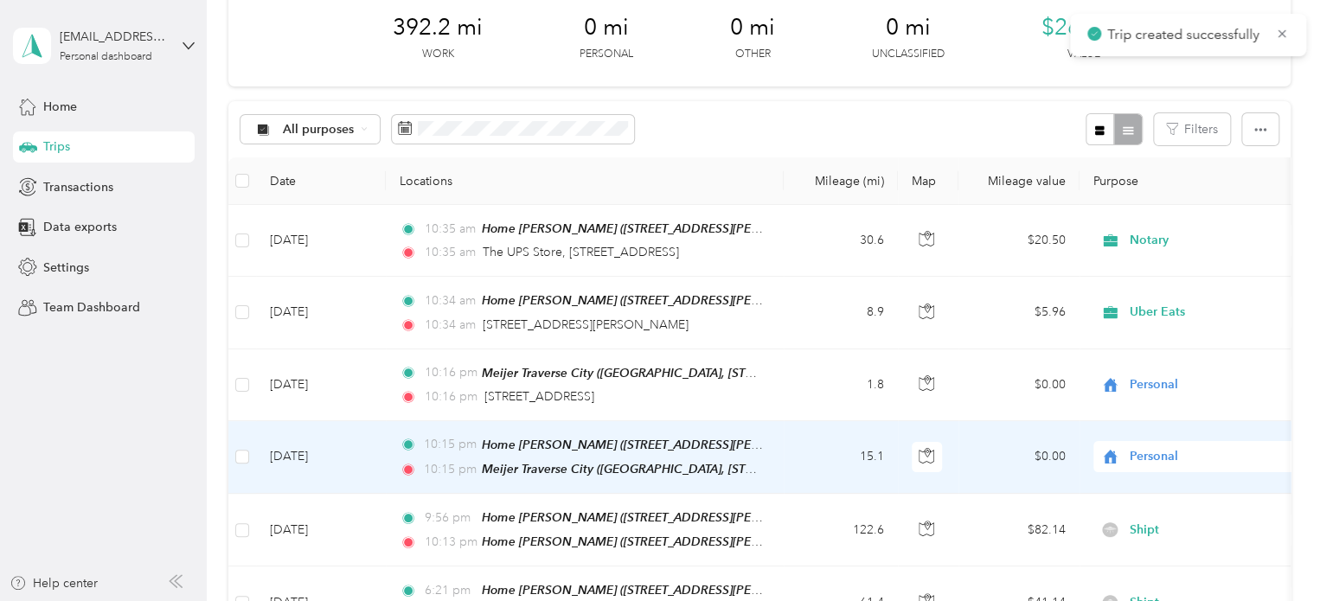
click at [280, 450] on td "[DATE]" at bounding box center [321, 457] width 130 height 73
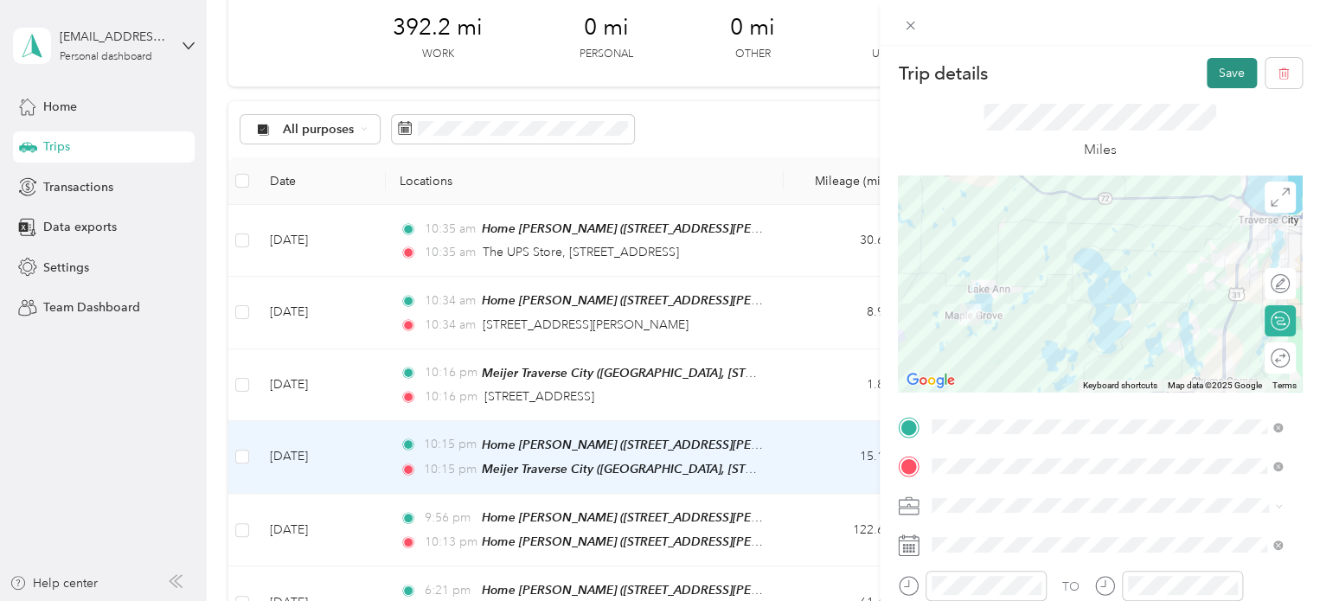
click at [1207, 73] on button "Save" at bounding box center [1232, 73] width 50 height 30
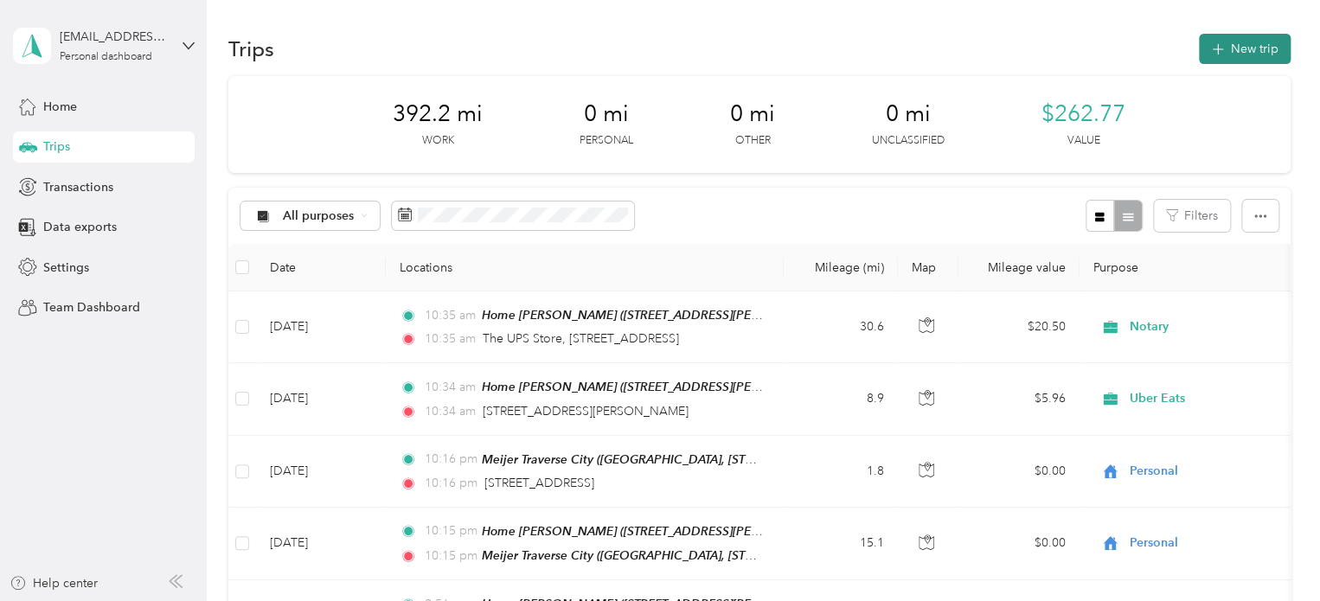
click at [1227, 41] on button "New trip" at bounding box center [1245, 49] width 92 height 30
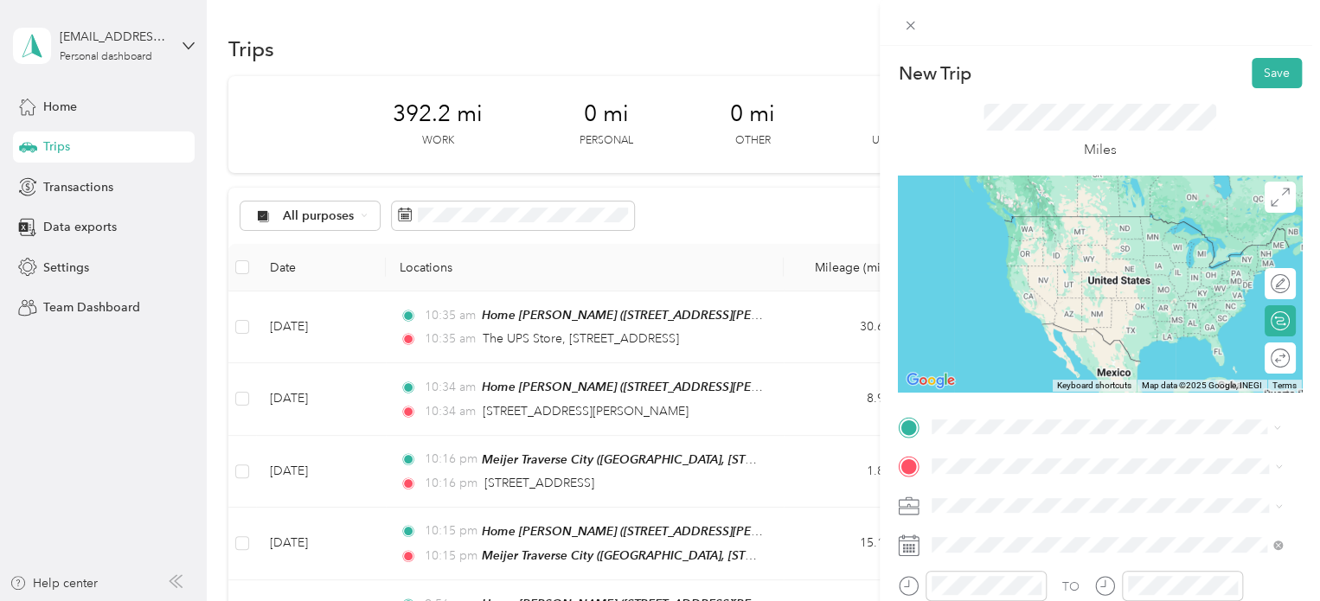
click at [1025, 217] on span "[STREET_ADDRESS][US_STATE]" at bounding box center [1051, 216] width 173 height 16
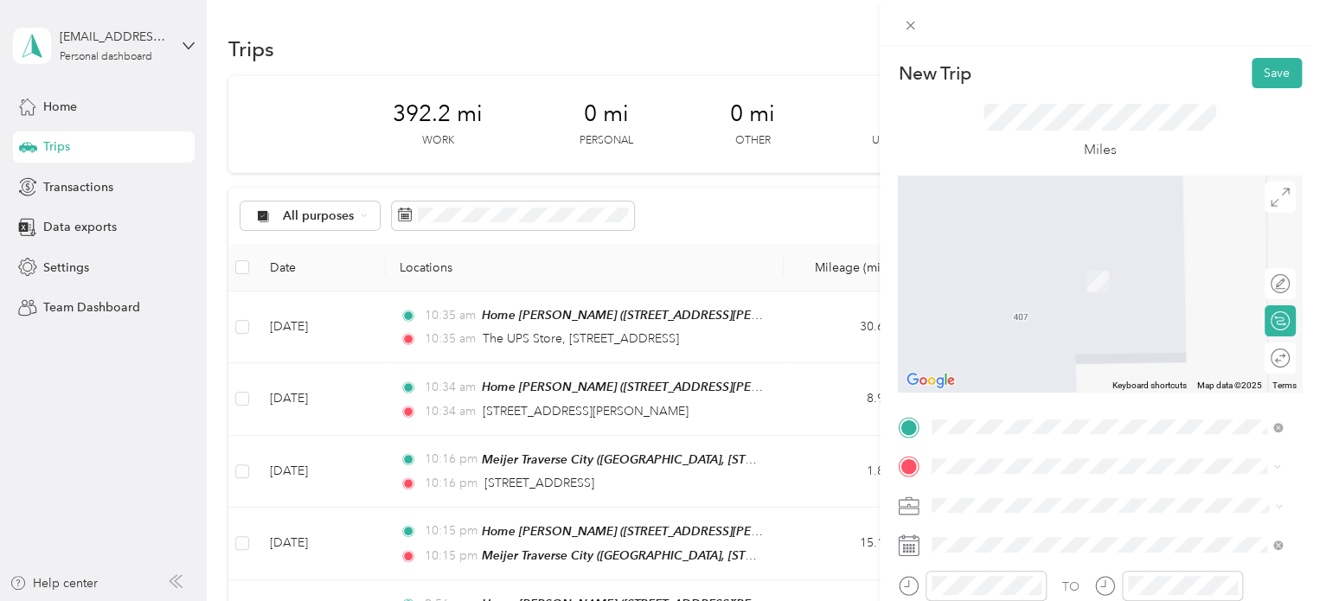
click at [1002, 388] on span "Meijer, [STREET_ADDRESS] , 49684, [GEOGRAPHIC_DATA], [GEOGRAPHIC_DATA], [GEOGRA…" at bounding box center [1095, 408] width 260 height 51
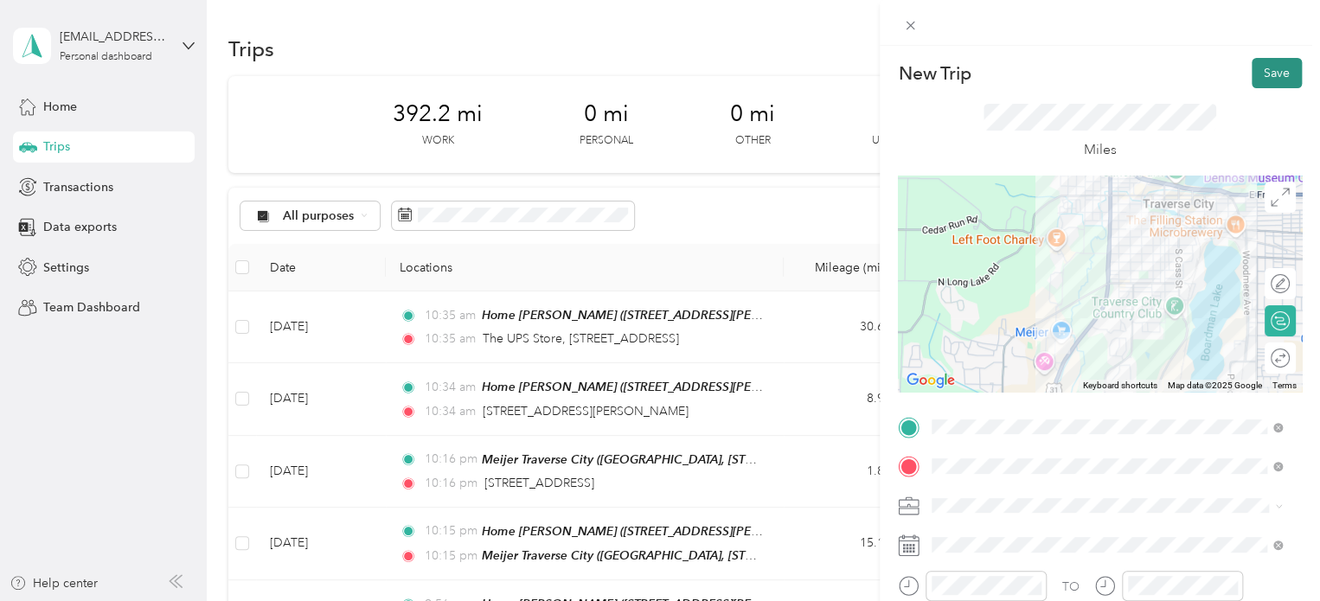
click at [1267, 67] on button "Save" at bounding box center [1277, 73] width 50 height 30
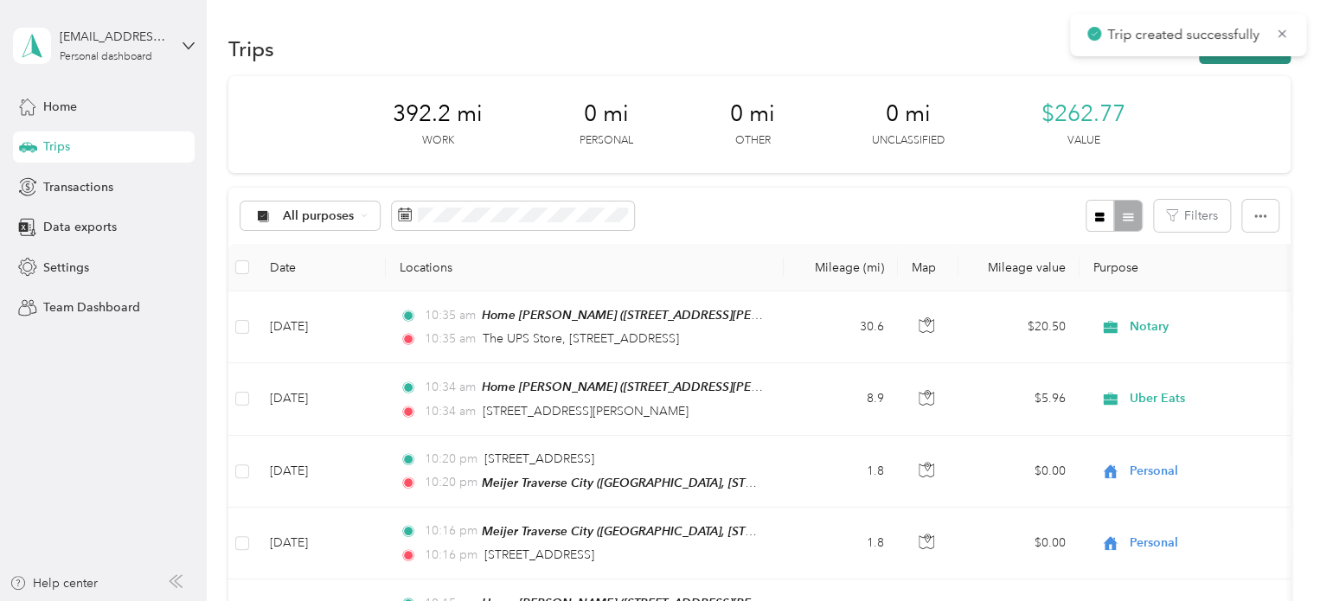
click at [1256, 56] on button "New trip" at bounding box center [1245, 49] width 92 height 30
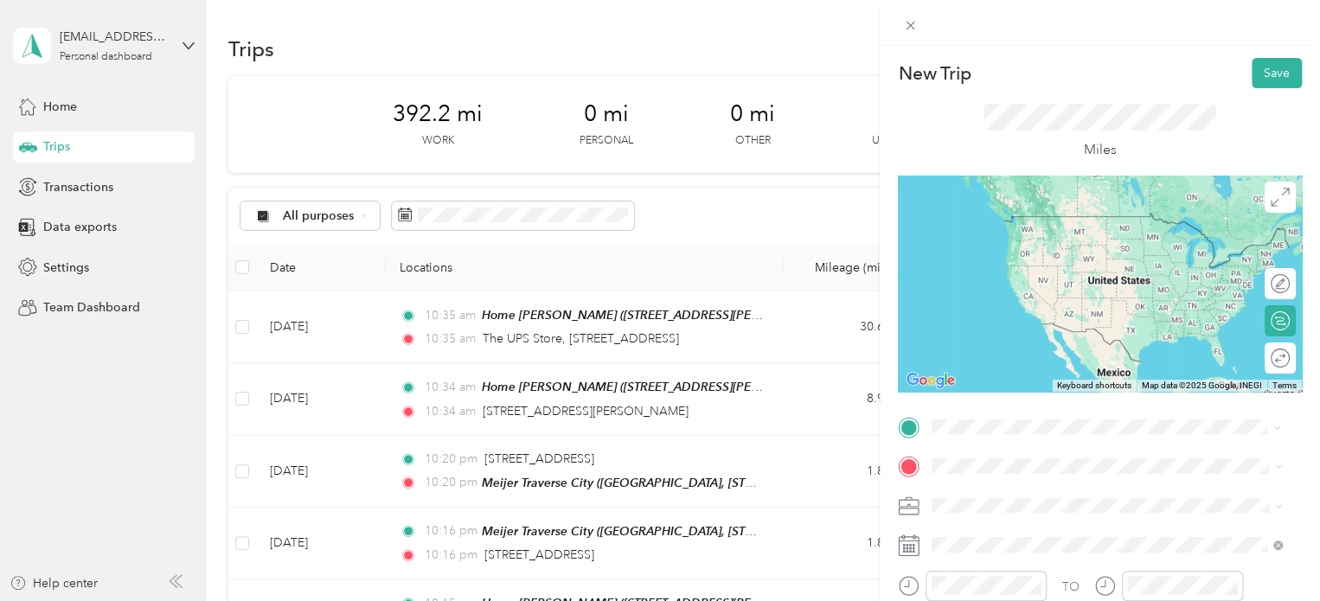
click at [1010, 333] on div "Meijer [GEOGRAPHIC_DATA], [STREET_ADDRESS] , 49684, [GEOGRAPHIC_DATA], [GEOGRAP…" at bounding box center [1121, 360] width 312 height 73
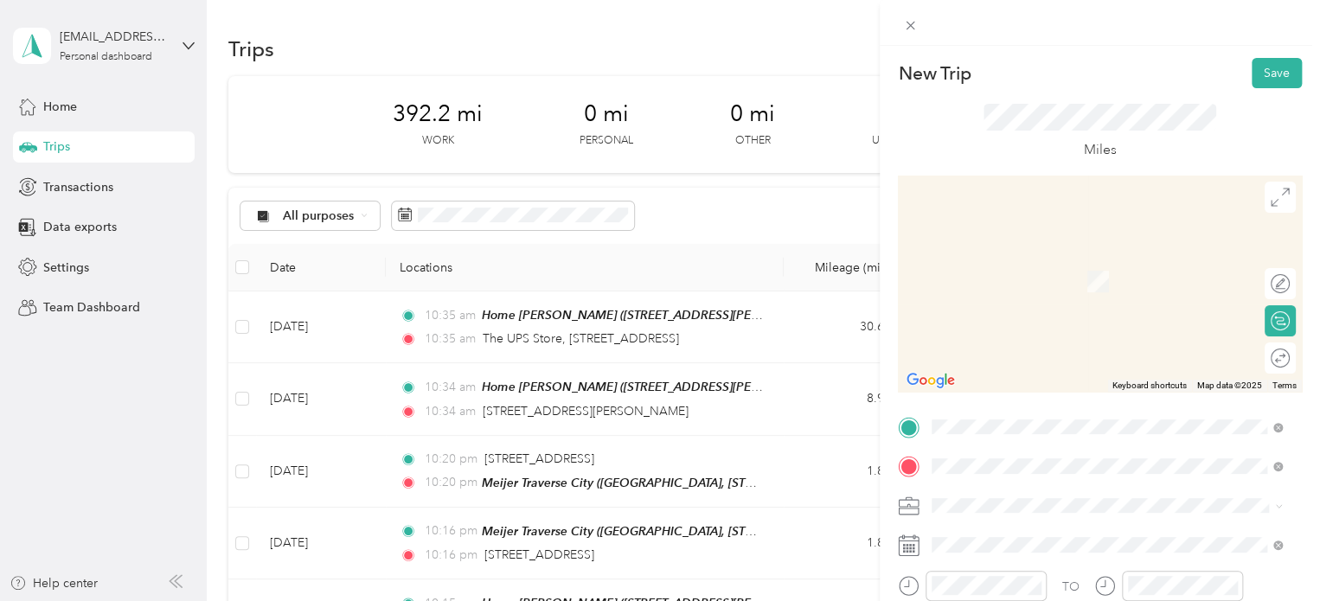
click at [983, 274] on li "[STREET_ADDRESS][US_STATE]" at bounding box center [1107, 256] width 362 height 35
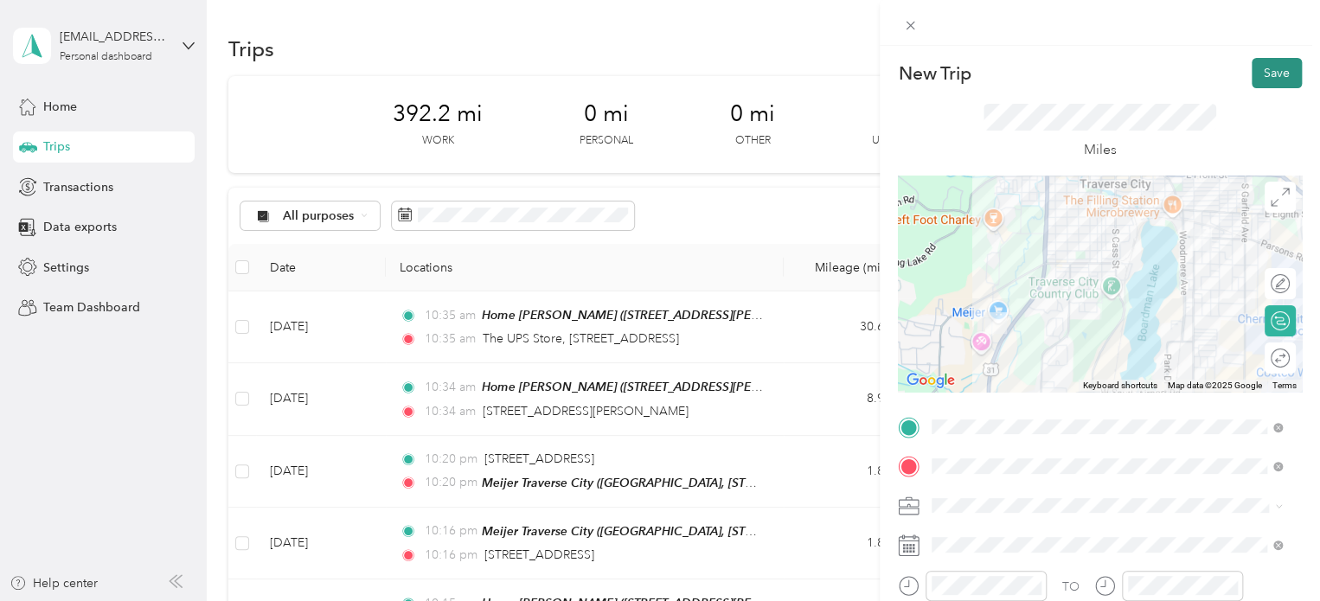
click at [1276, 70] on button "Save" at bounding box center [1277, 73] width 50 height 30
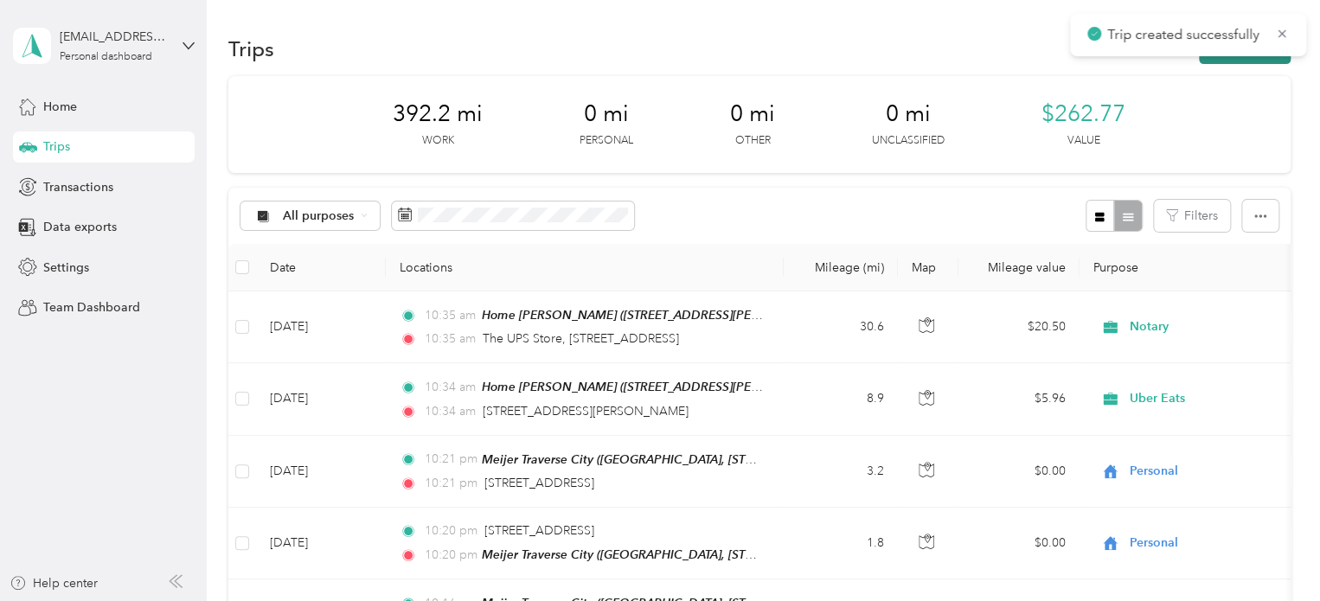
click at [1221, 61] on button "New trip" at bounding box center [1245, 49] width 92 height 30
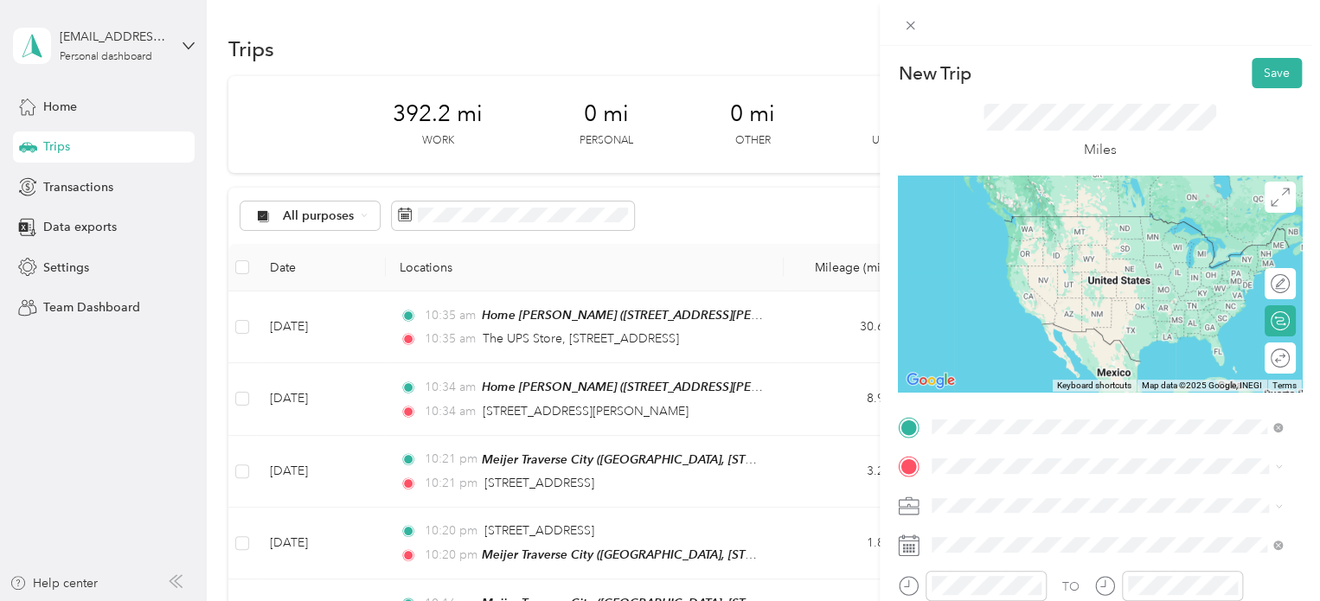
click at [1001, 224] on span "[STREET_ADDRESS][US_STATE]" at bounding box center [1051, 216] width 173 height 16
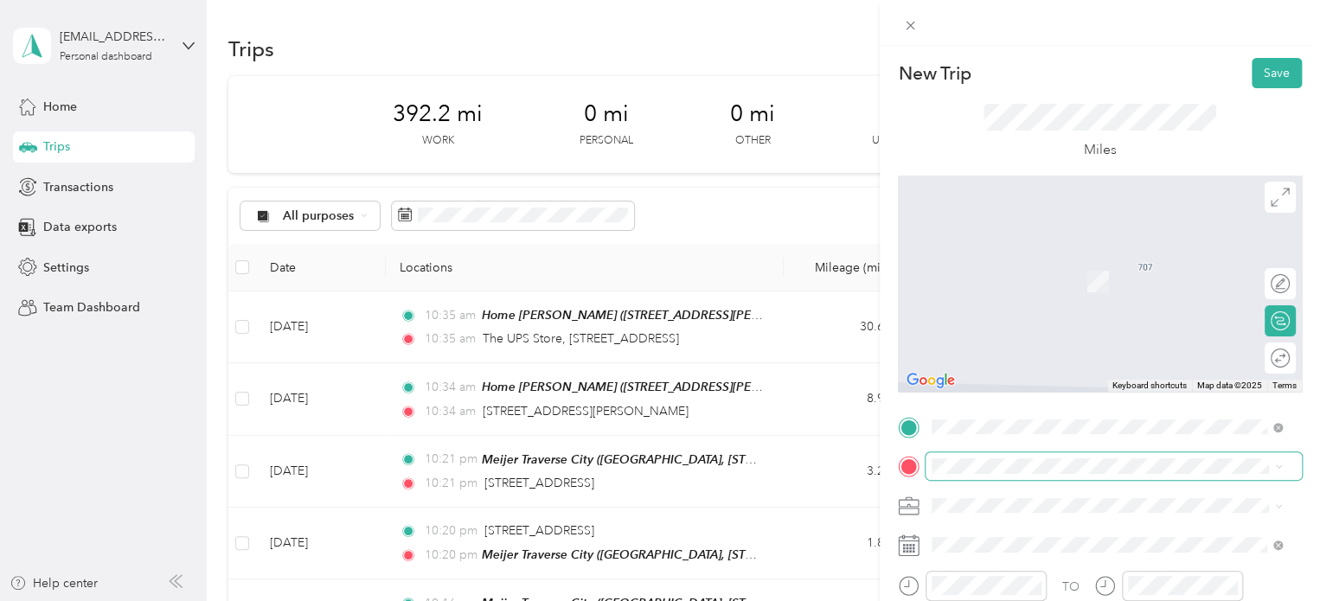
click at [1004, 477] on span at bounding box center [1114, 466] width 376 height 28
click at [975, 248] on span "[STREET_ADDRESS][US_STATE]" at bounding box center [1051, 256] width 173 height 16
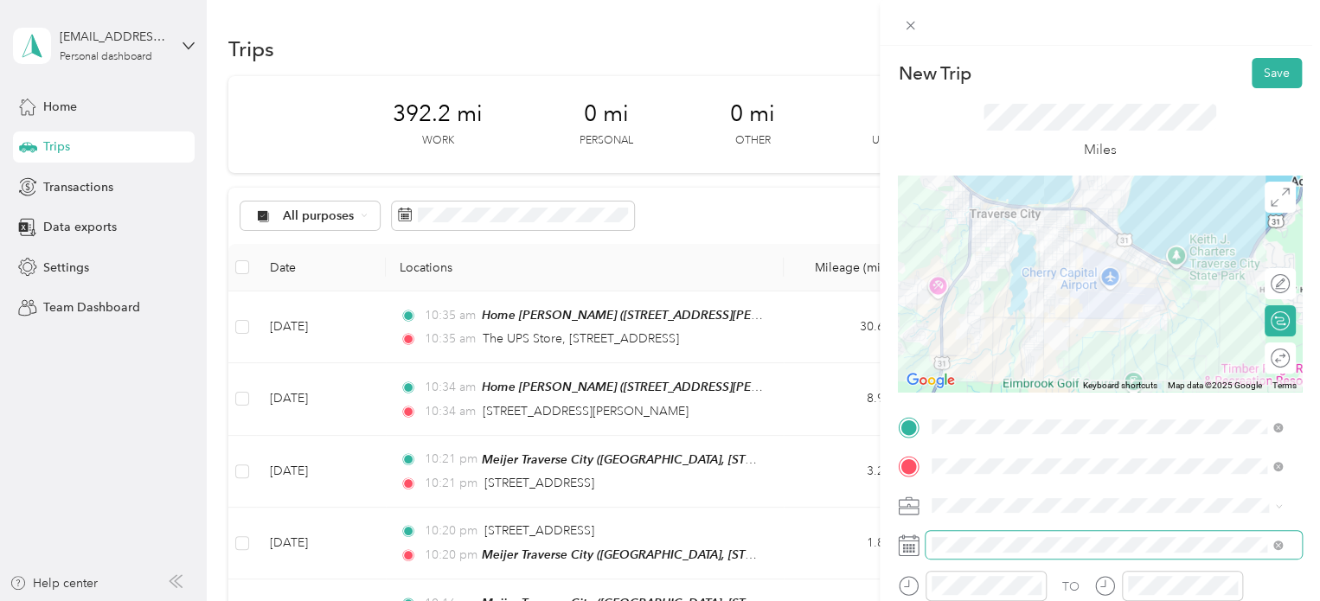
click at [996, 534] on span at bounding box center [1114, 545] width 376 height 28
click at [1275, 69] on button "Save" at bounding box center [1277, 73] width 50 height 30
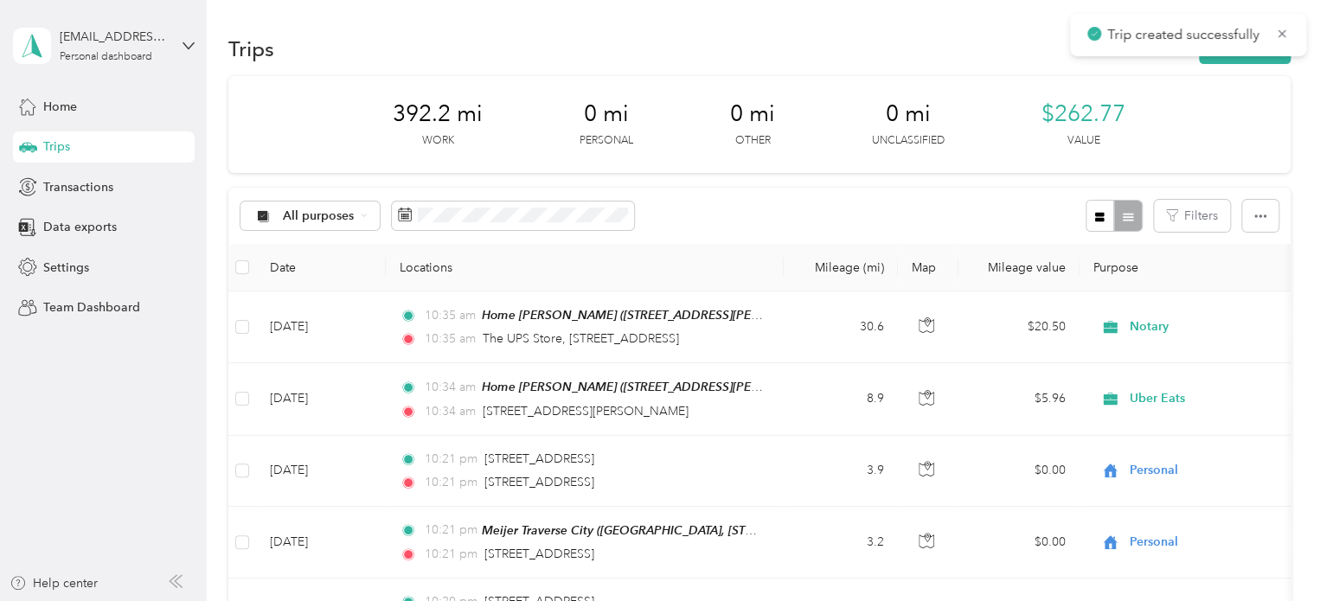
click at [1218, 66] on div "Trips New trip" at bounding box center [759, 48] width 1062 height 36
click at [1222, 61] on button "New trip" at bounding box center [1245, 49] width 92 height 30
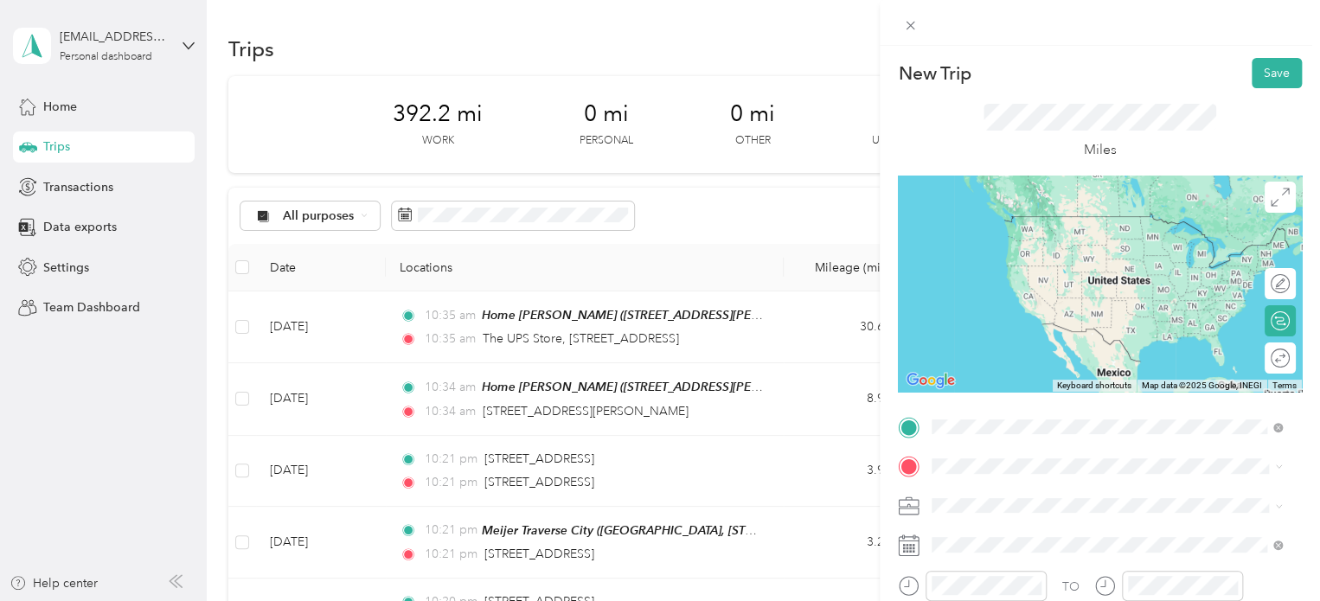
click at [1013, 218] on span "[STREET_ADDRESS][US_STATE]" at bounding box center [1051, 216] width 173 height 16
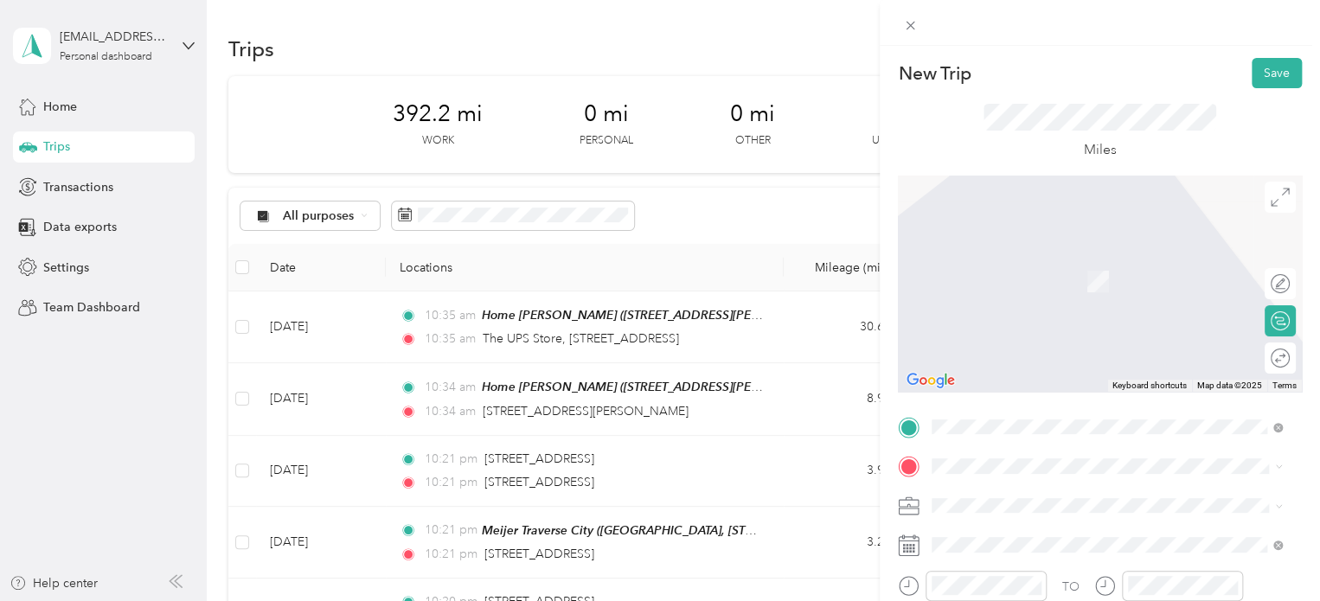
click at [990, 414] on span "[STREET_ADDRESS][PERSON_NAME][US_STATE]" at bounding box center [1099, 406] width 269 height 16
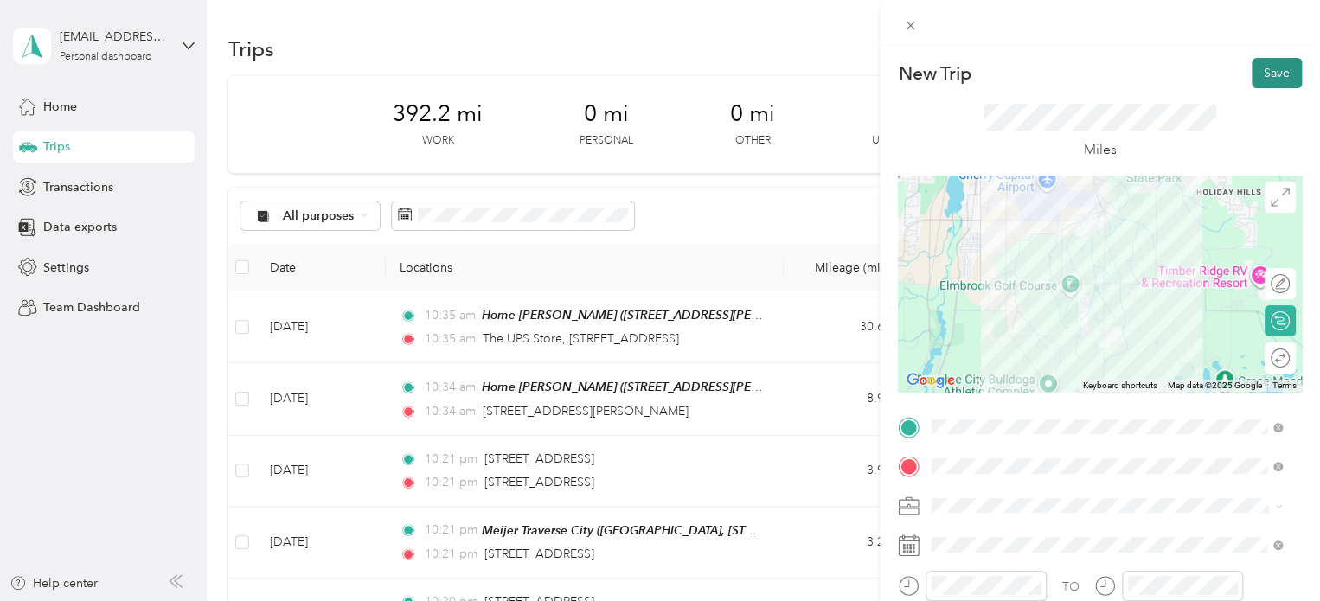
click at [1267, 73] on button "Save" at bounding box center [1277, 73] width 50 height 30
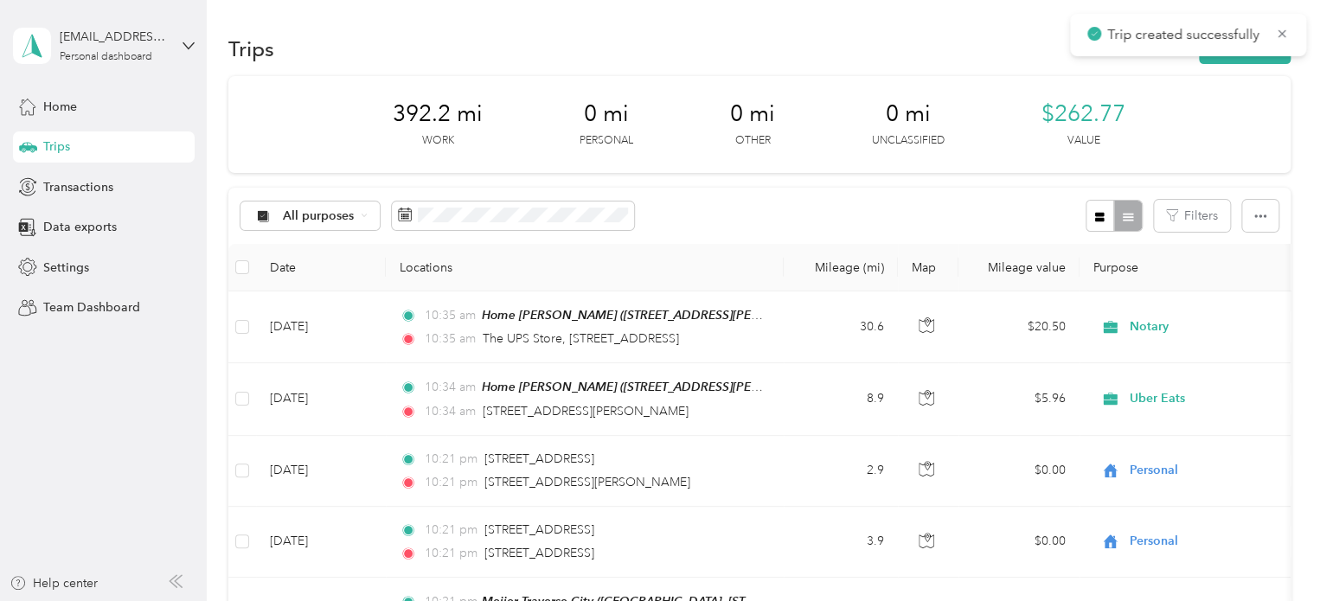
click at [1218, 66] on div "Trips New trip" at bounding box center [759, 48] width 1062 height 36
click at [1206, 59] on button "New trip" at bounding box center [1245, 49] width 92 height 30
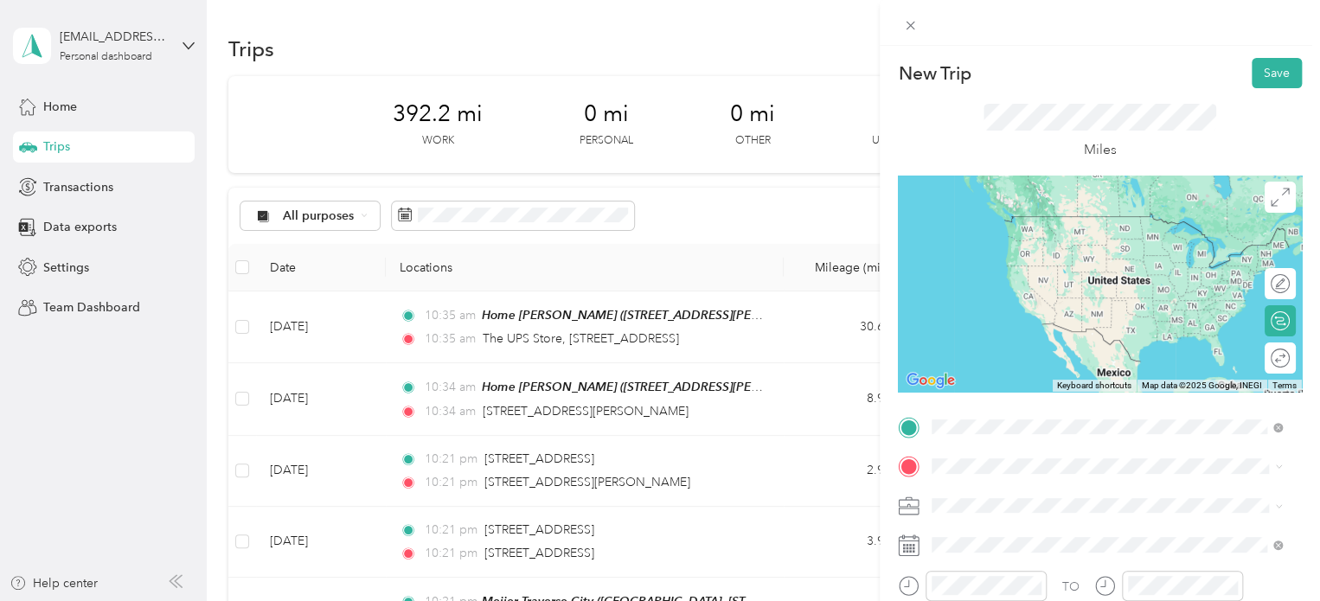
click at [999, 533] on span "[STREET_ADDRESS][PERSON_NAME][US_STATE]" at bounding box center [1099, 525] width 269 height 16
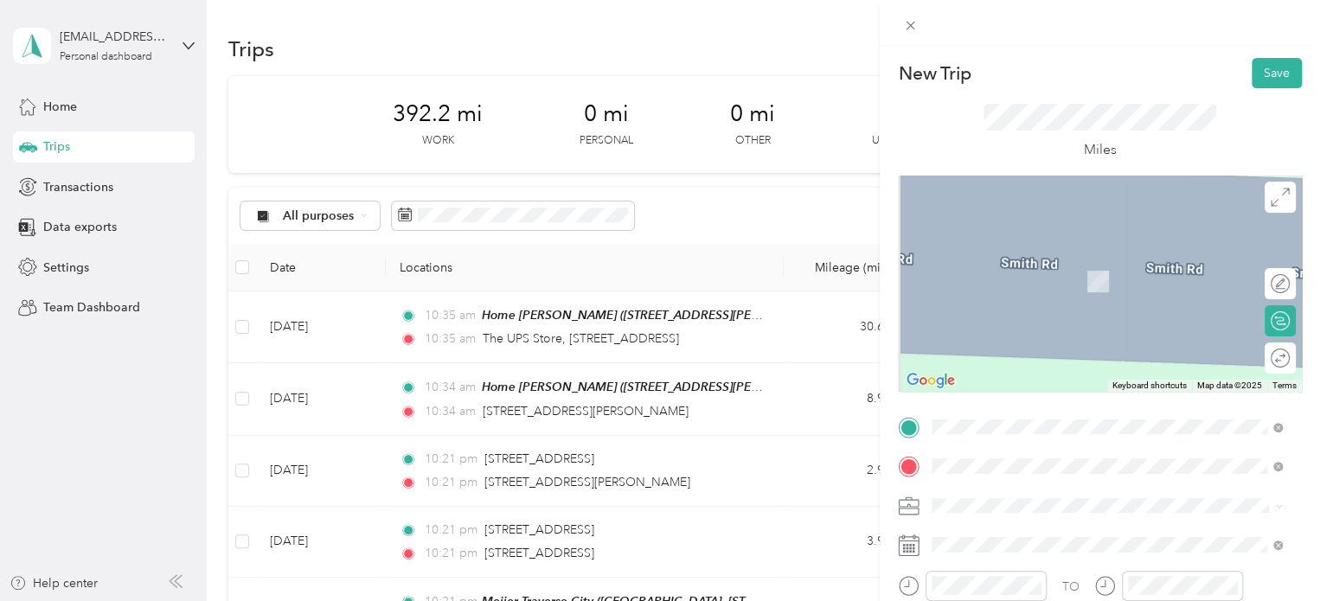
click at [1042, 293] on span "Walmart Supercenter, [STREET_ADDRESS] , 49684, [GEOGRAPHIC_DATA], [GEOGRAPHIC_D…" at bounding box center [1104, 299] width 279 height 51
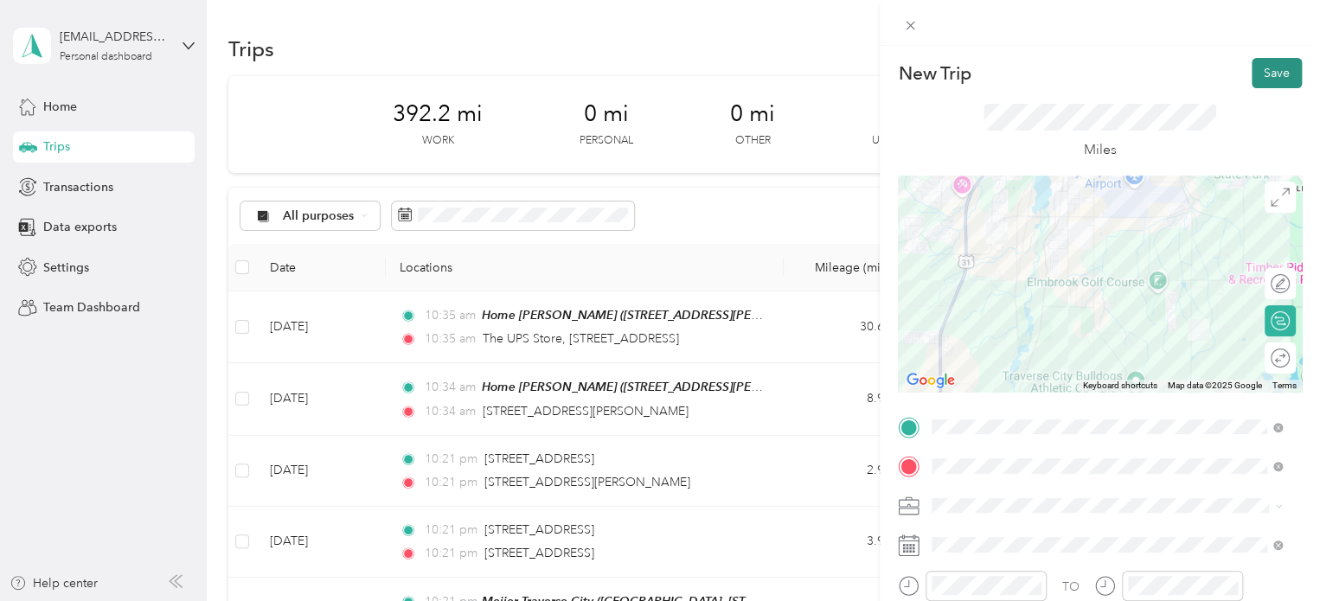
click at [1252, 78] on button "Save" at bounding box center [1277, 73] width 50 height 30
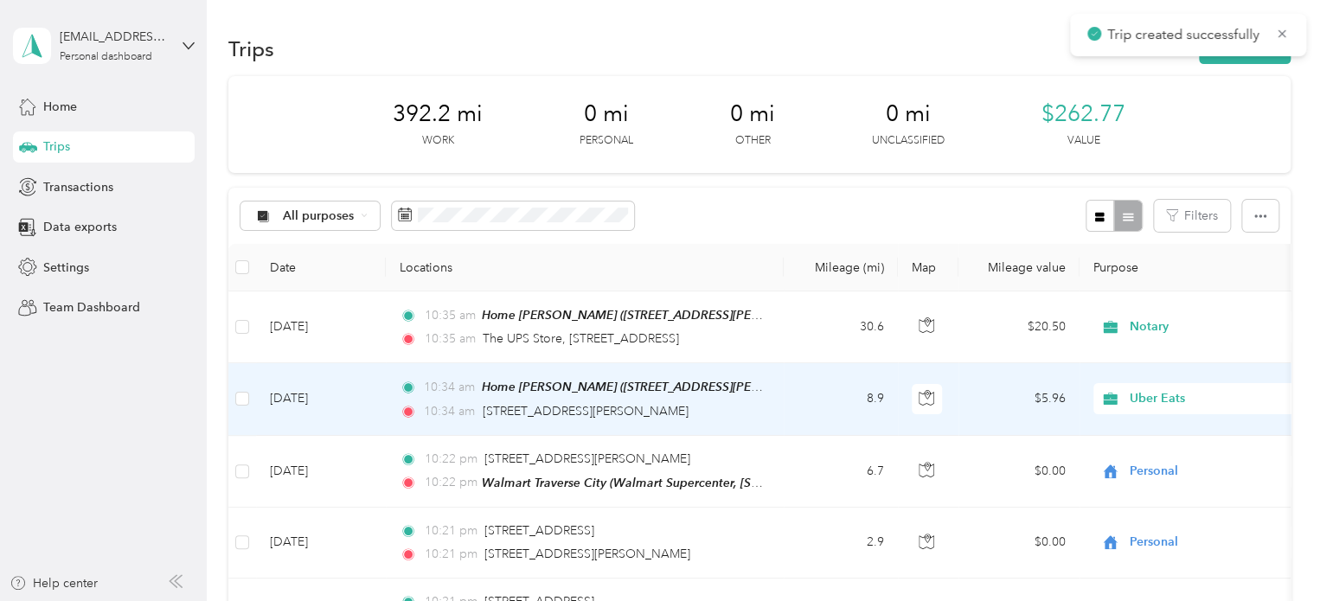
click at [1135, 393] on span "Uber Eats" at bounding box center [1209, 398] width 158 height 19
click at [1151, 242] on span "Notary" at bounding box center [1216, 237] width 160 height 18
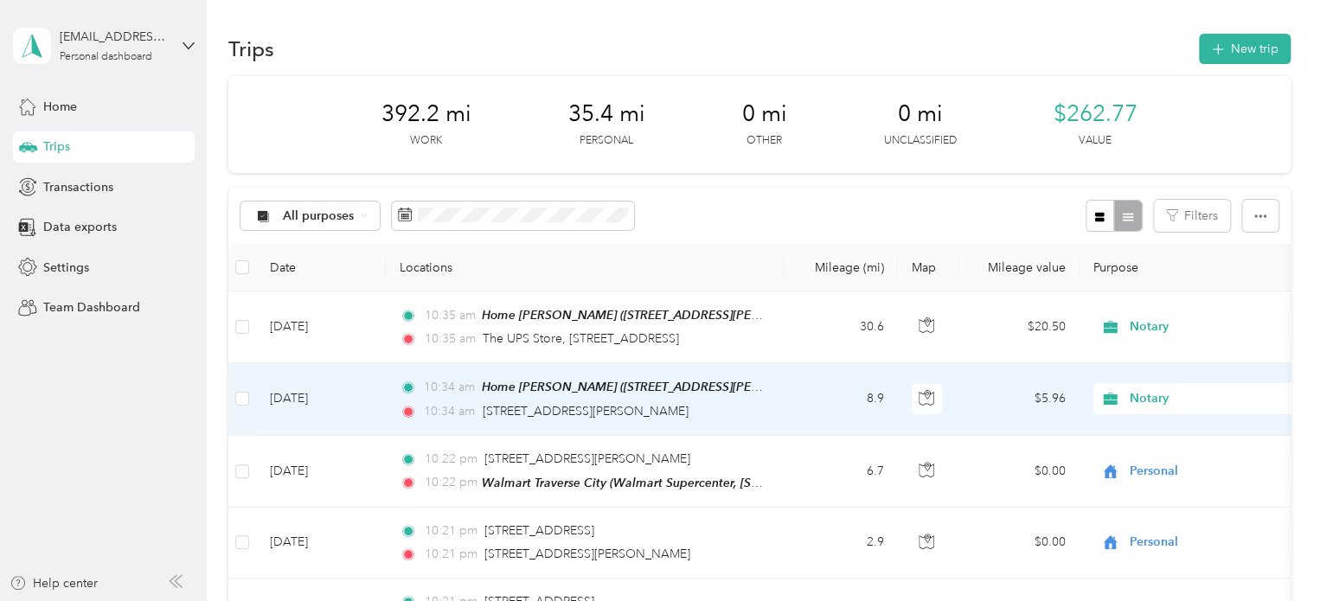
click at [279, 401] on td "[DATE]" at bounding box center [321, 399] width 130 height 72
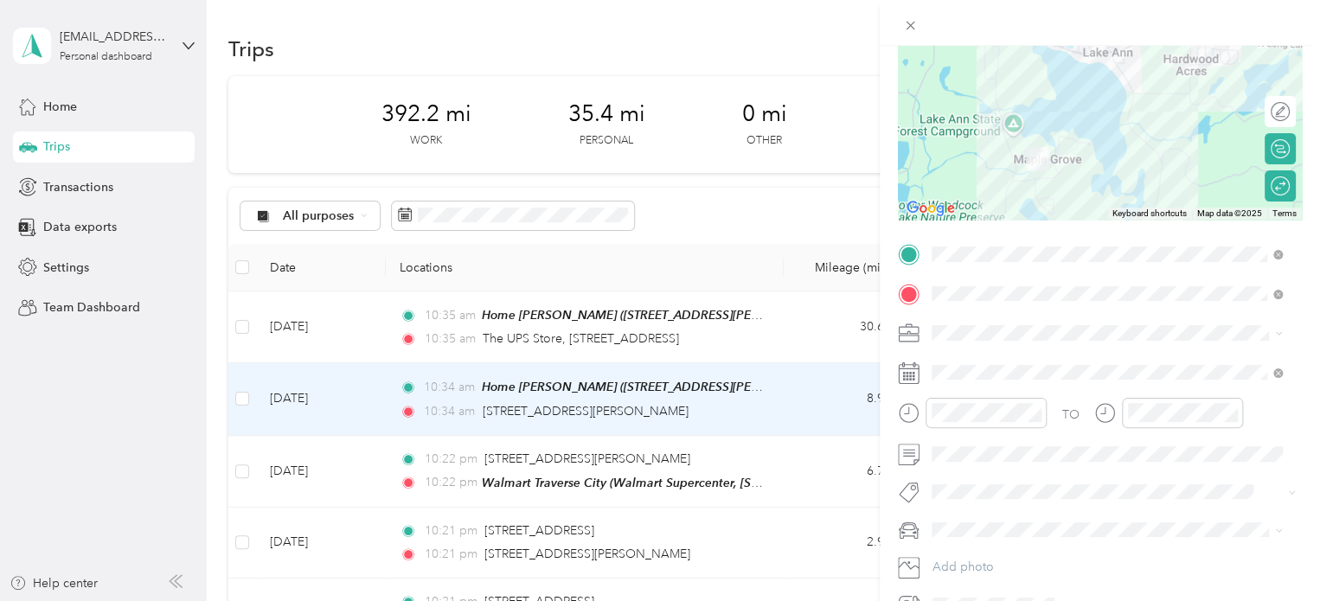
scroll to position [87, 0]
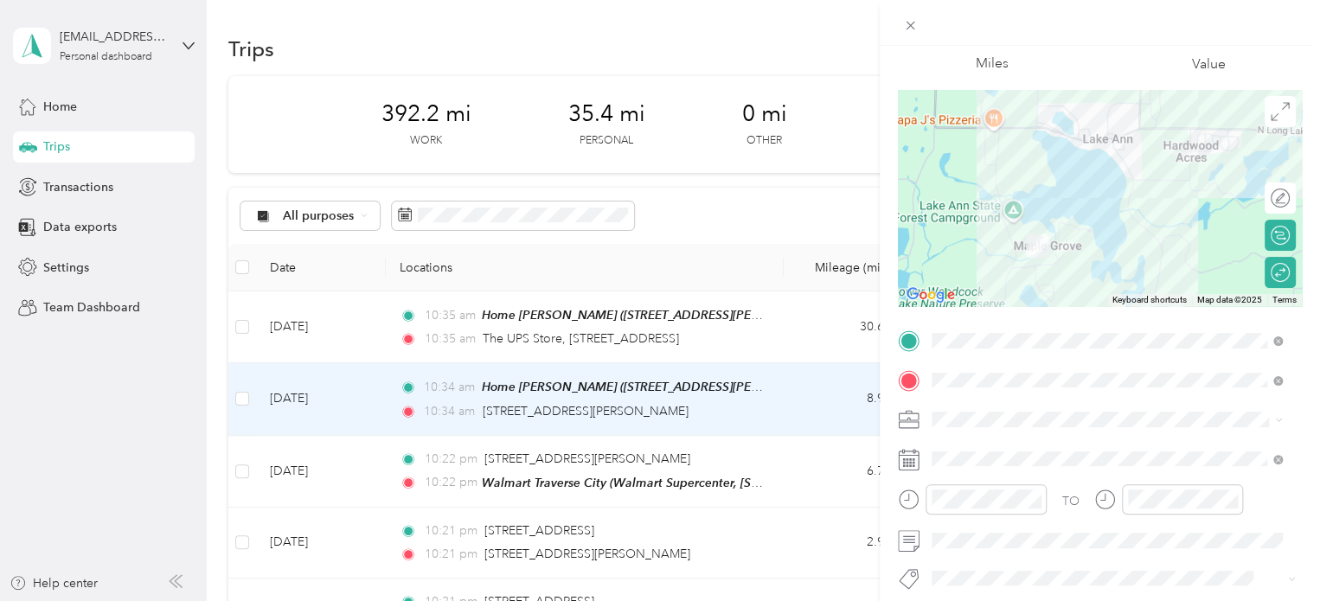
click at [146, 370] on div "Trip details Save This trip cannot be edited because it is either under review,…" at bounding box center [660, 300] width 1320 height 601
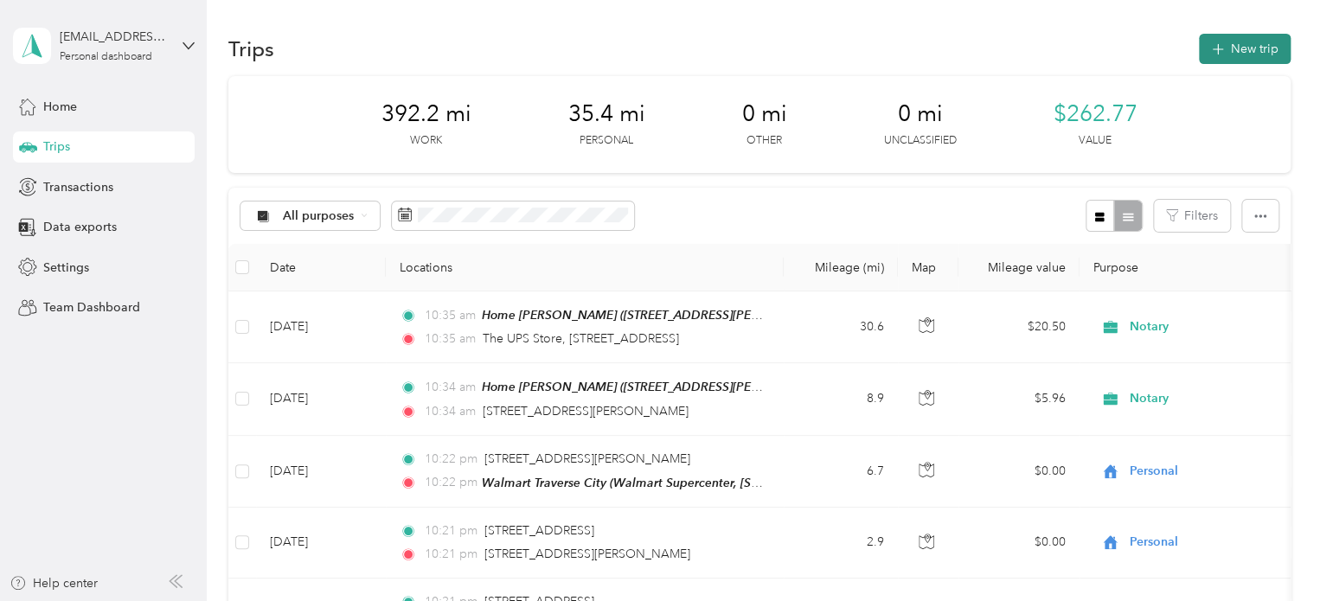
click at [1252, 51] on button "New trip" at bounding box center [1245, 49] width 92 height 30
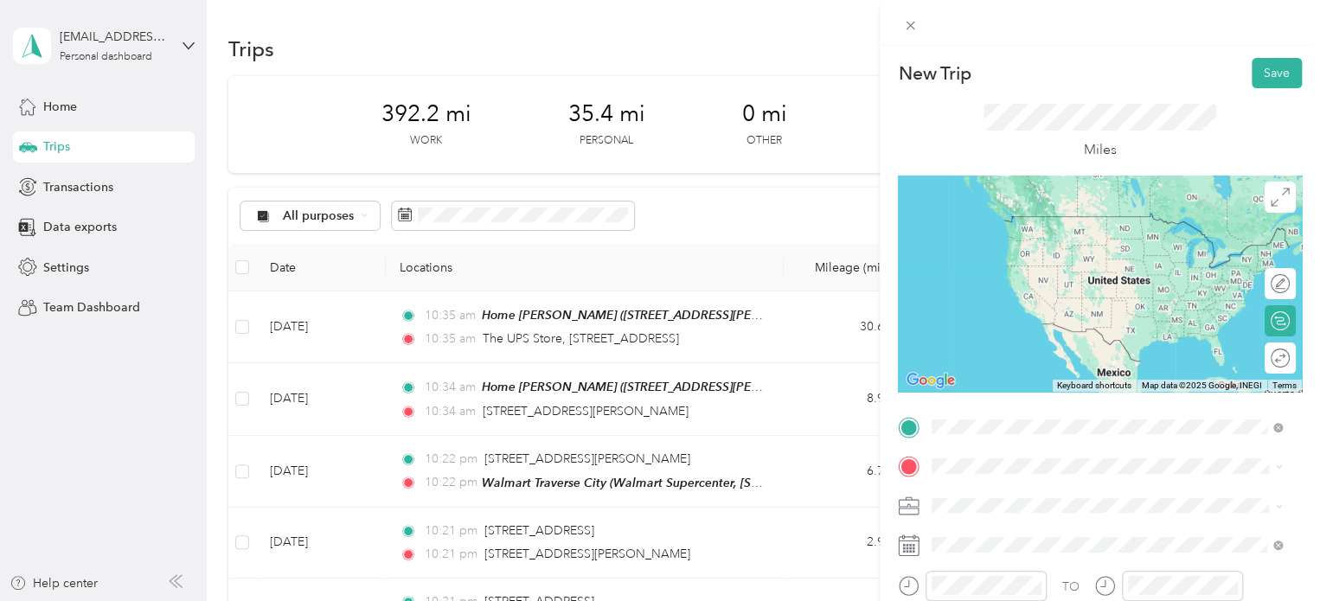
click at [1058, 261] on span "Walmart Supercenter, [STREET_ADDRESS] , 49684, [GEOGRAPHIC_DATA], [GEOGRAPHIC_D…" at bounding box center [1104, 259] width 279 height 51
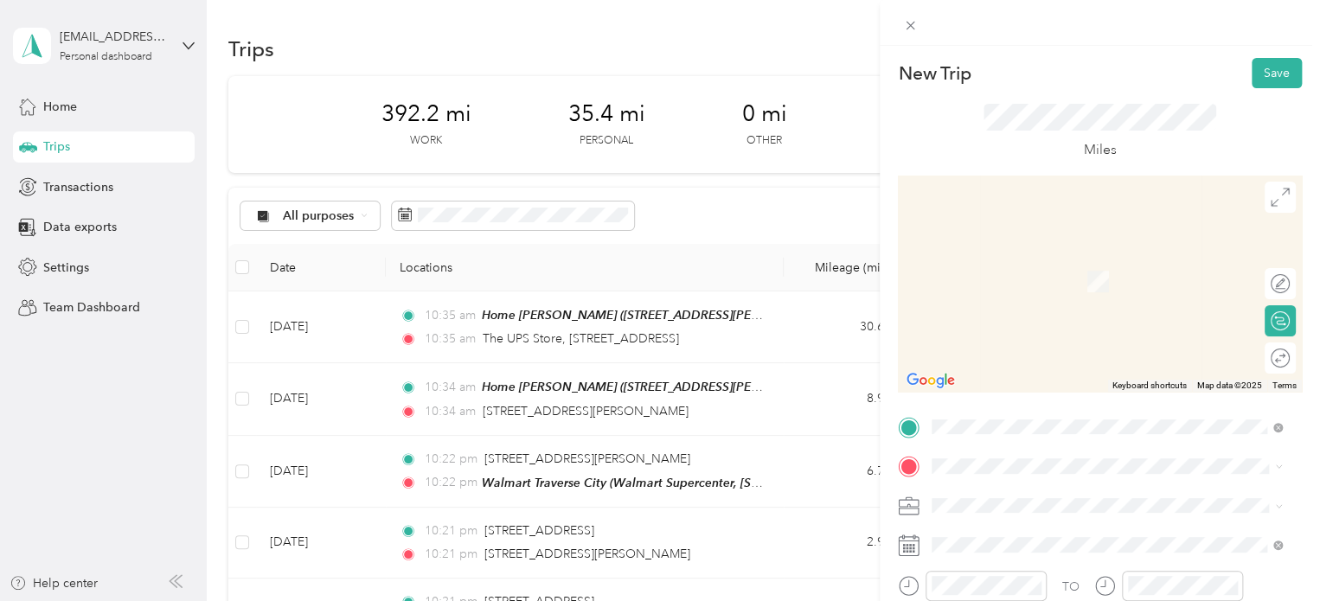
click at [1034, 268] on div "[STREET_ADDRESS][US_STATE]" at bounding box center [1107, 256] width 338 height 23
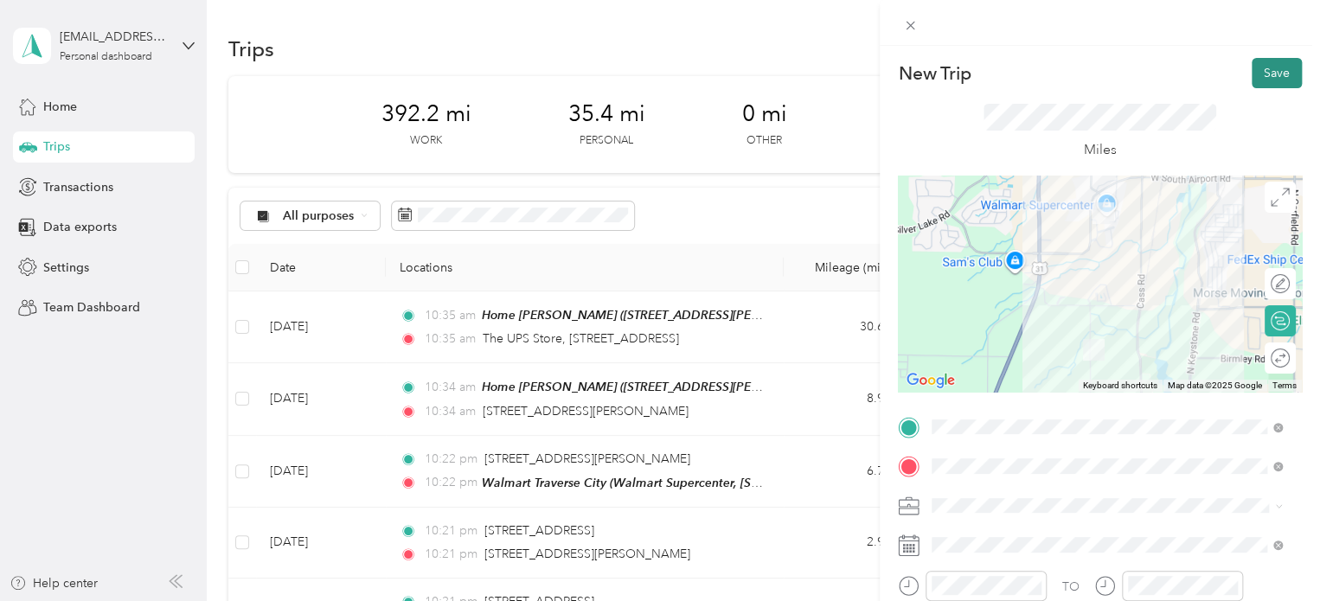
click at [1273, 68] on button "Save" at bounding box center [1277, 73] width 50 height 30
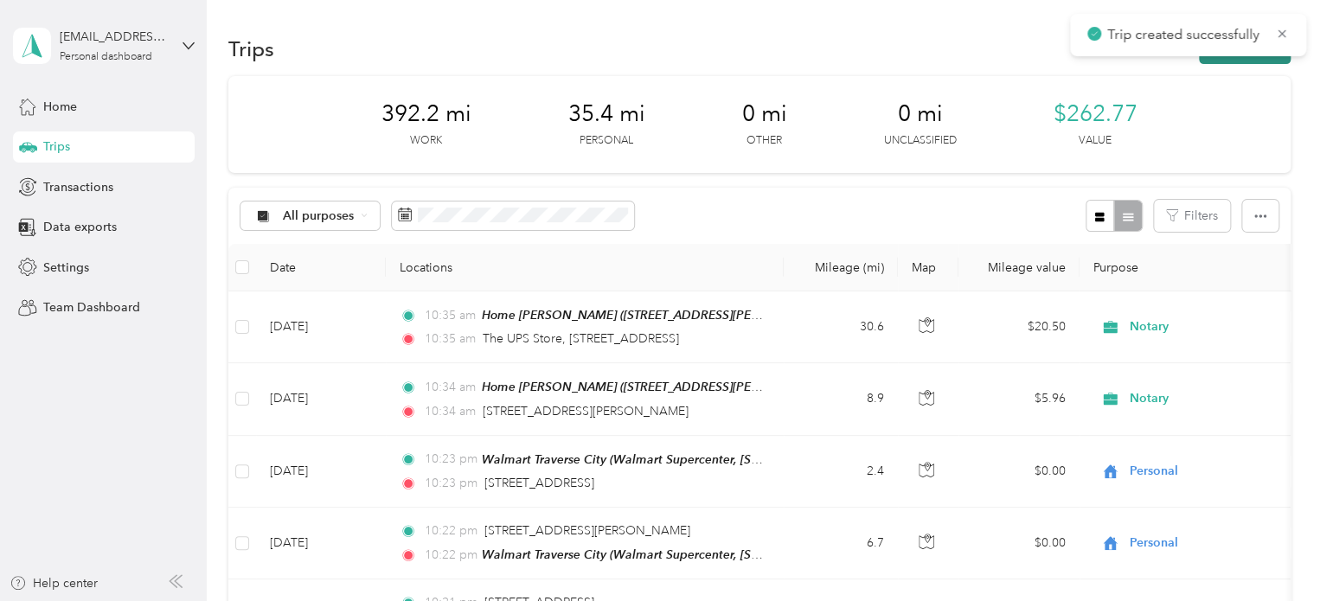
click at [1256, 61] on button "New trip" at bounding box center [1245, 49] width 92 height 30
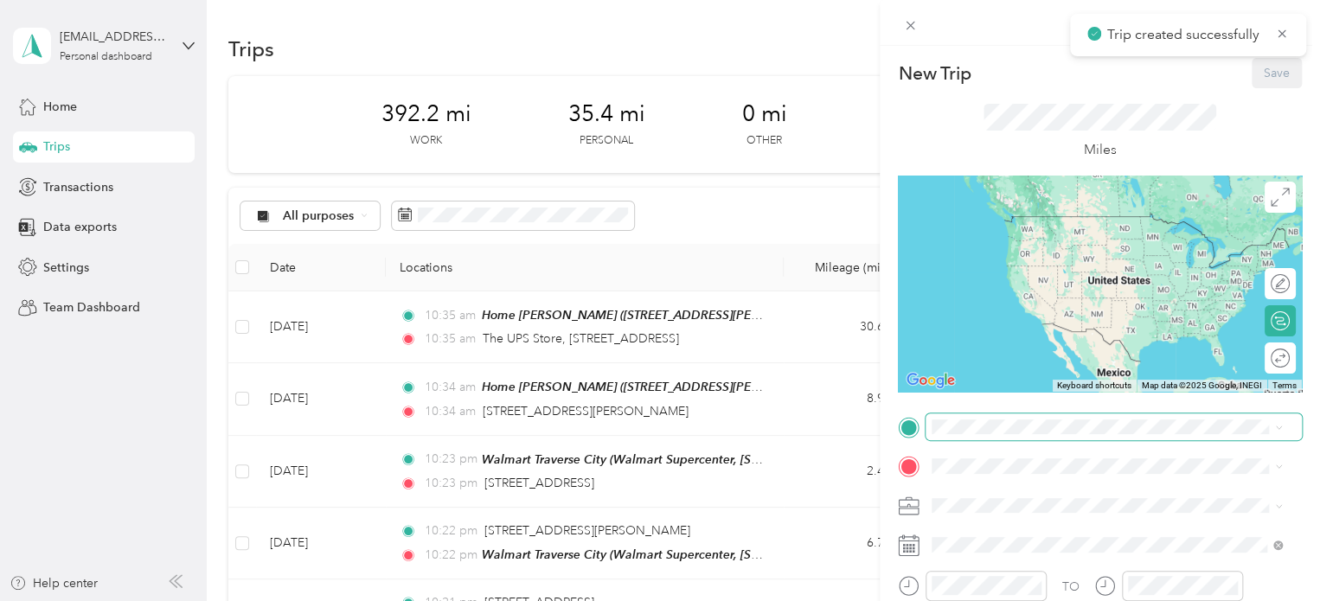
click at [927, 428] on span at bounding box center [1114, 428] width 376 height 28
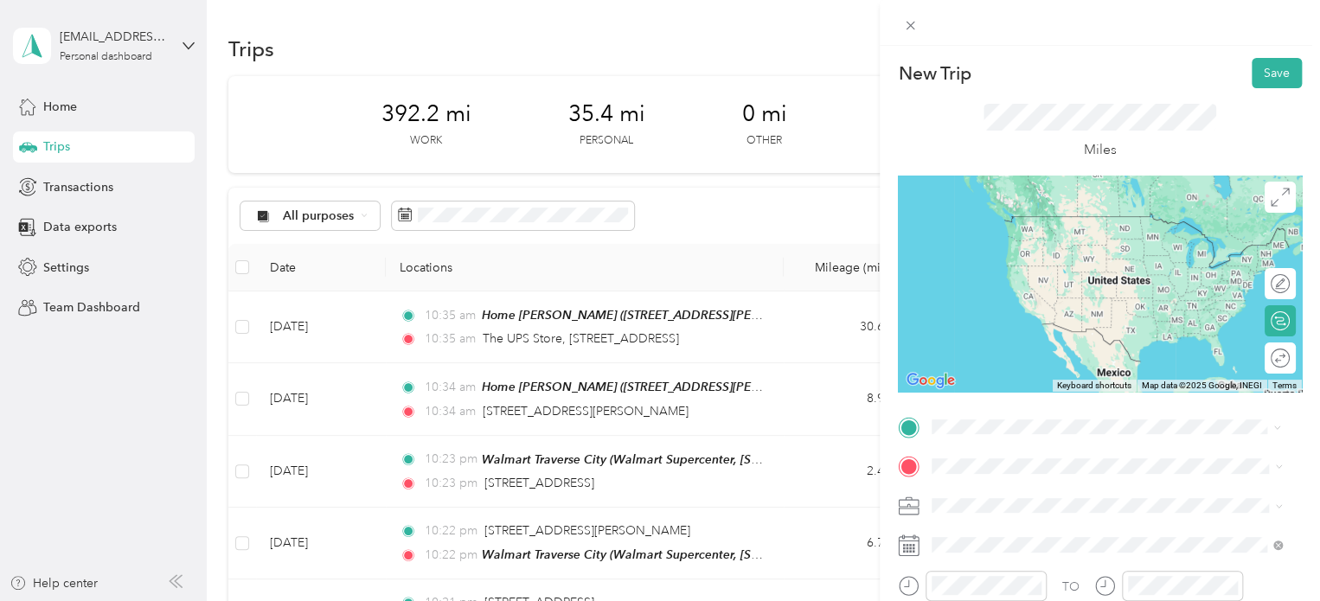
click at [987, 221] on span "[STREET_ADDRESS][US_STATE]" at bounding box center [1051, 216] width 173 height 16
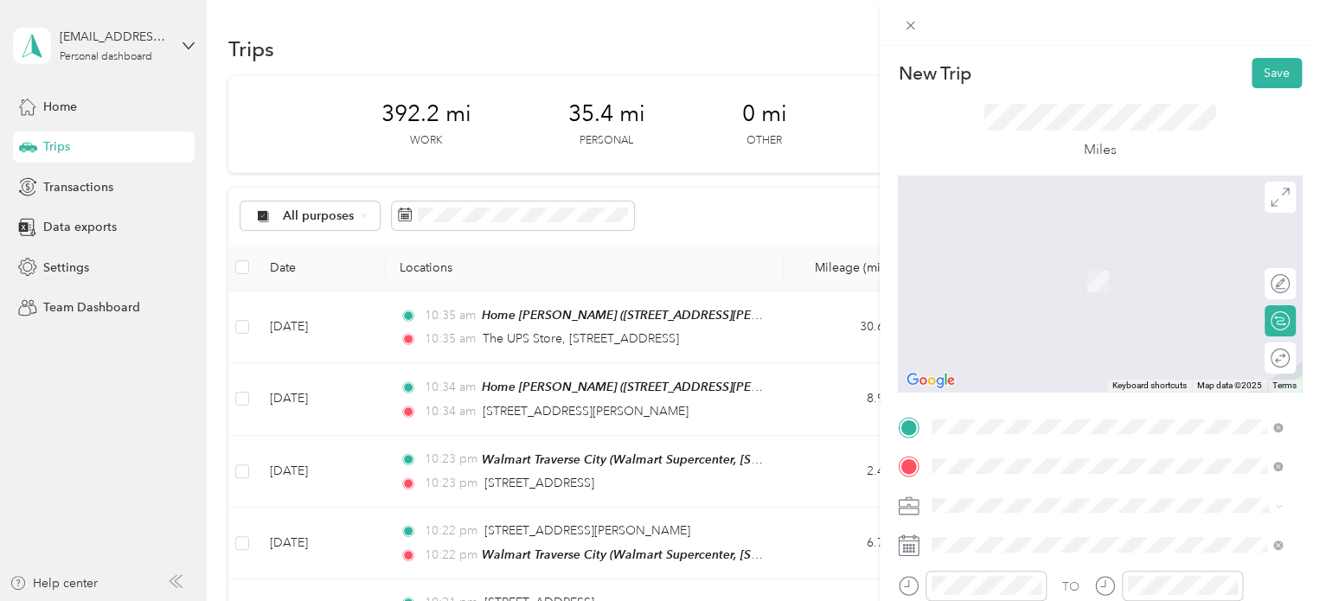
click at [993, 272] on div "Walmart Traverse City Walmart Supercenter, [STREET_ADDRESS] , 49684, [GEOGRAPHI…" at bounding box center [1121, 290] width 312 height 73
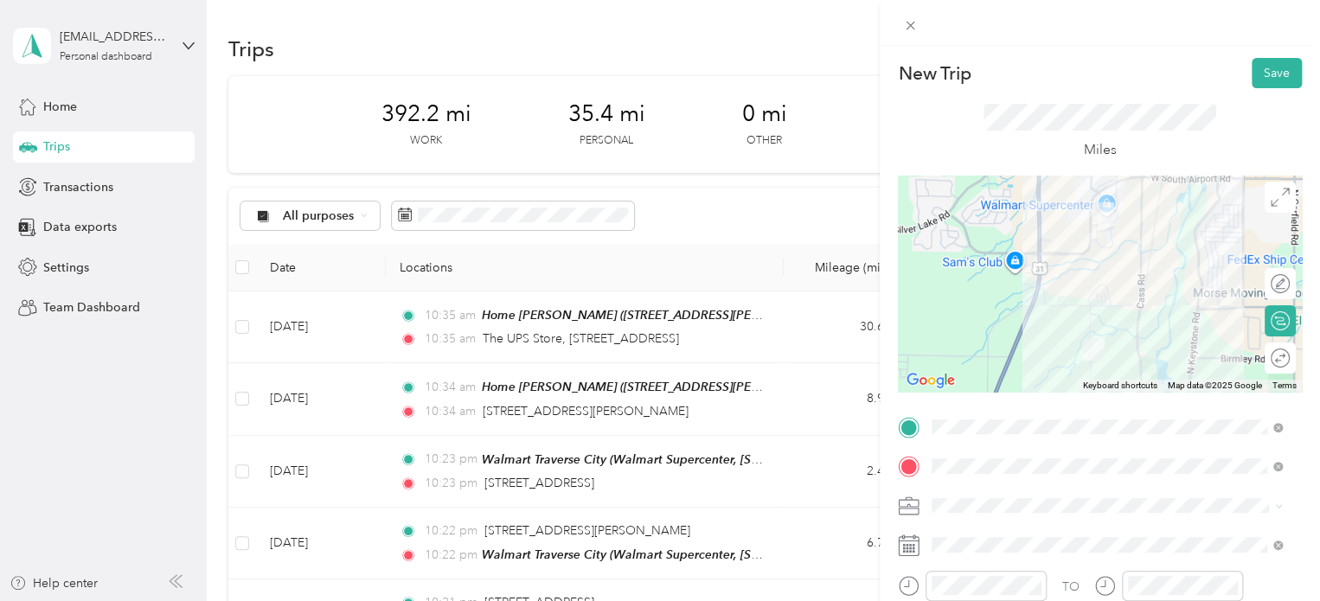
click at [1295, 65] on form "New Trip Save This trip cannot be edited because it is either under review, app…" at bounding box center [1100, 425] width 440 height 734
click at [1265, 69] on button "Save" at bounding box center [1277, 73] width 50 height 30
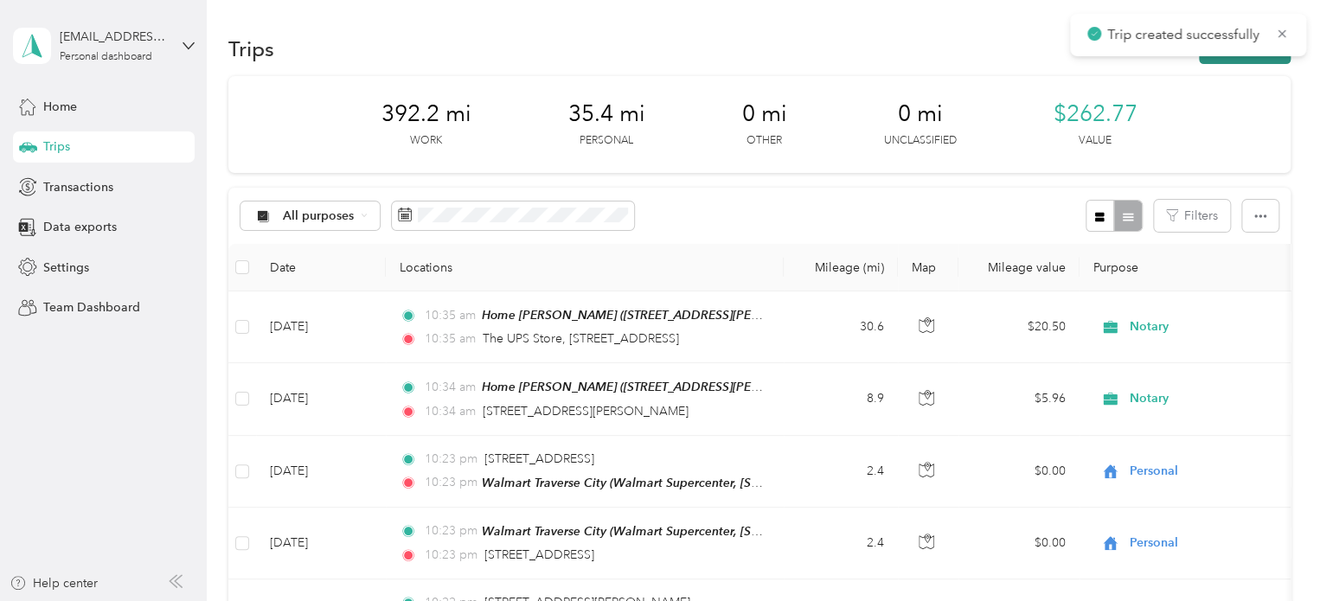
click at [1264, 61] on button "New trip" at bounding box center [1245, 49] width 92 height 30
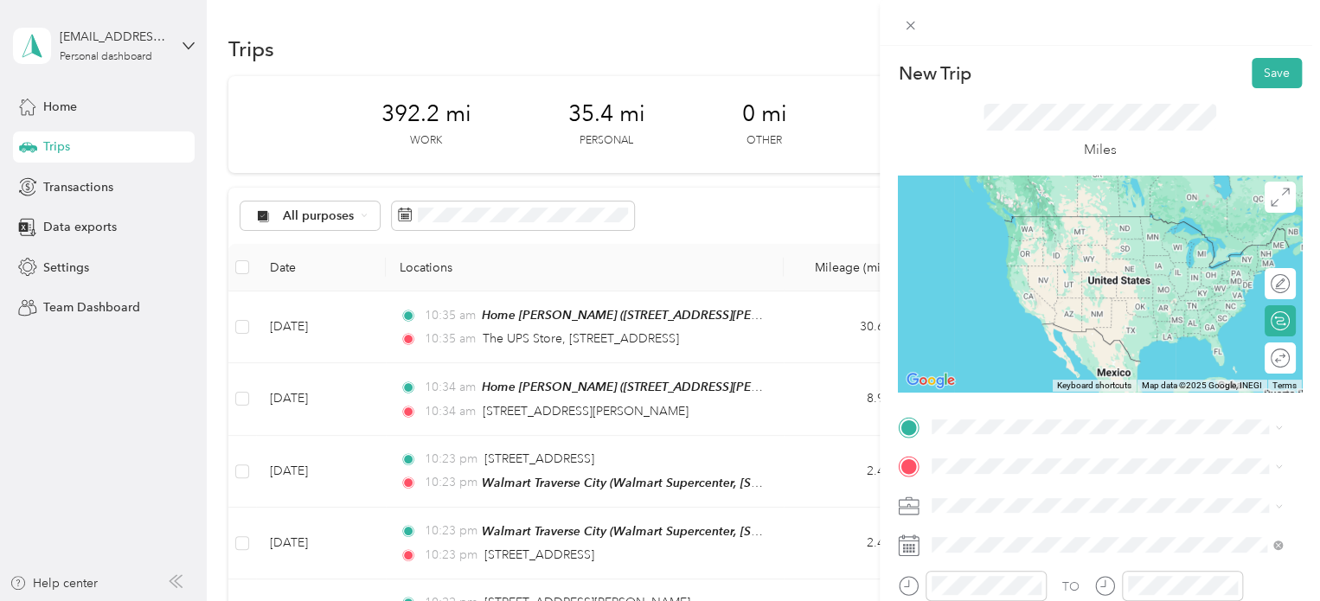
click at [1007, 261] on span "Walmart Supercenter, [STREET_ADDRESS] , 49684, [GEOGRAPHIC_DATA], [GEOGRAPHIC_D…" at bounding box center [1104, 259] width 279 height 51
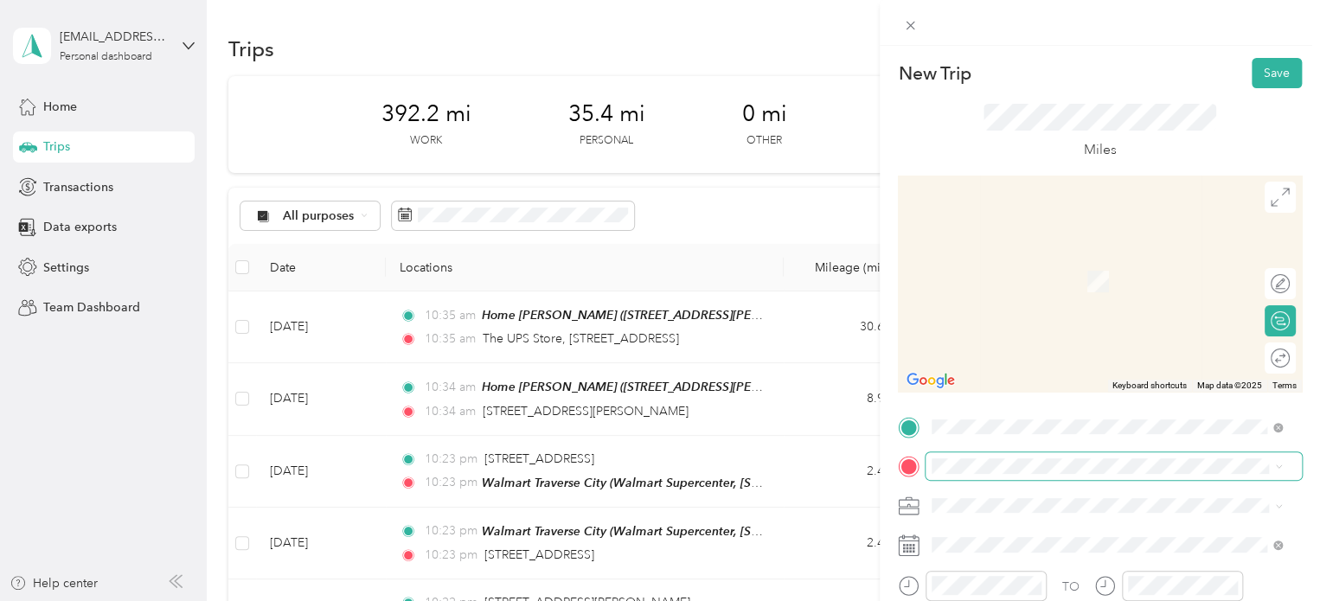
click at [948, 477] on span at bounding box center [1114, 466] width 376 height 28
click at [1062, 262] on span "[STREET_ADDRESS][US_STATE]" at bounding box center [1051, 256] width 173 height 16
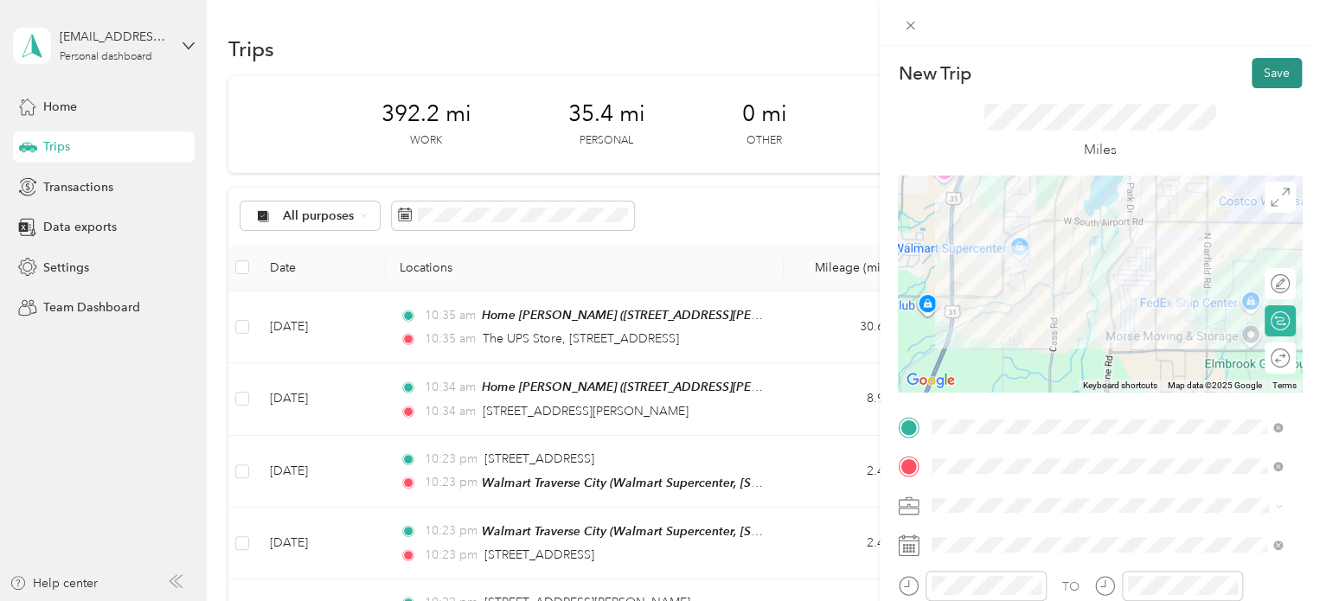
click at [1267, 61] on button "Save" at bounding box center [1277, 73] width 50 height 30
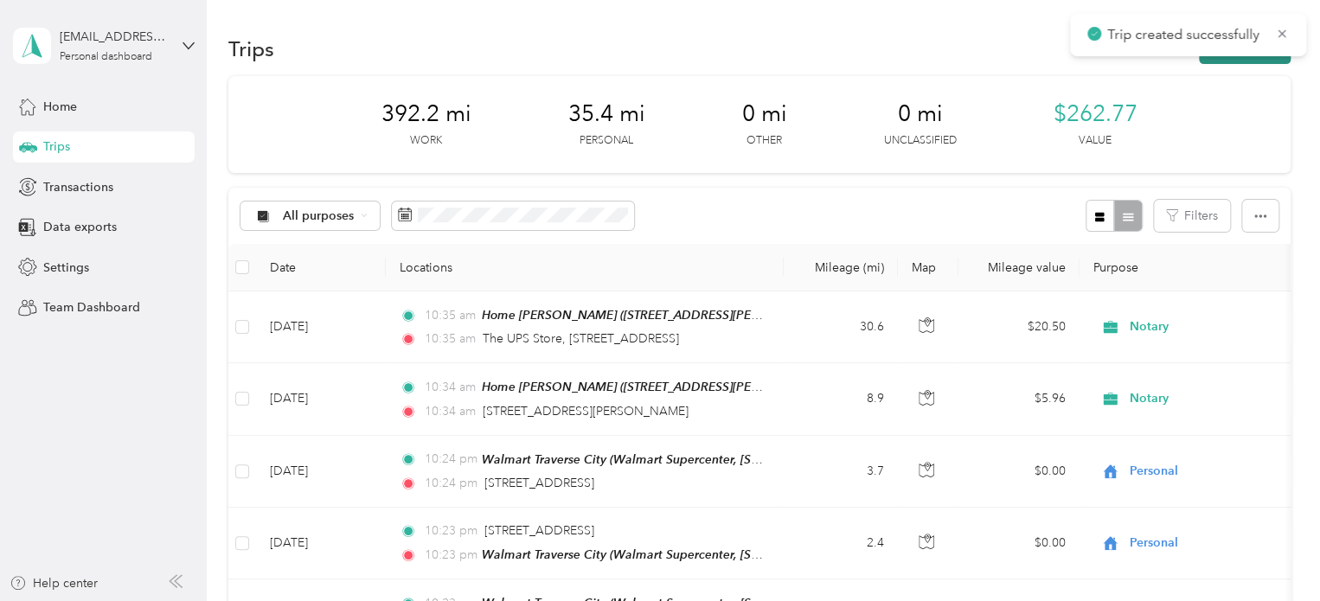
click at [1256, 59] on button "New trip" at bounding box center [1245, 49] width 92 height 30
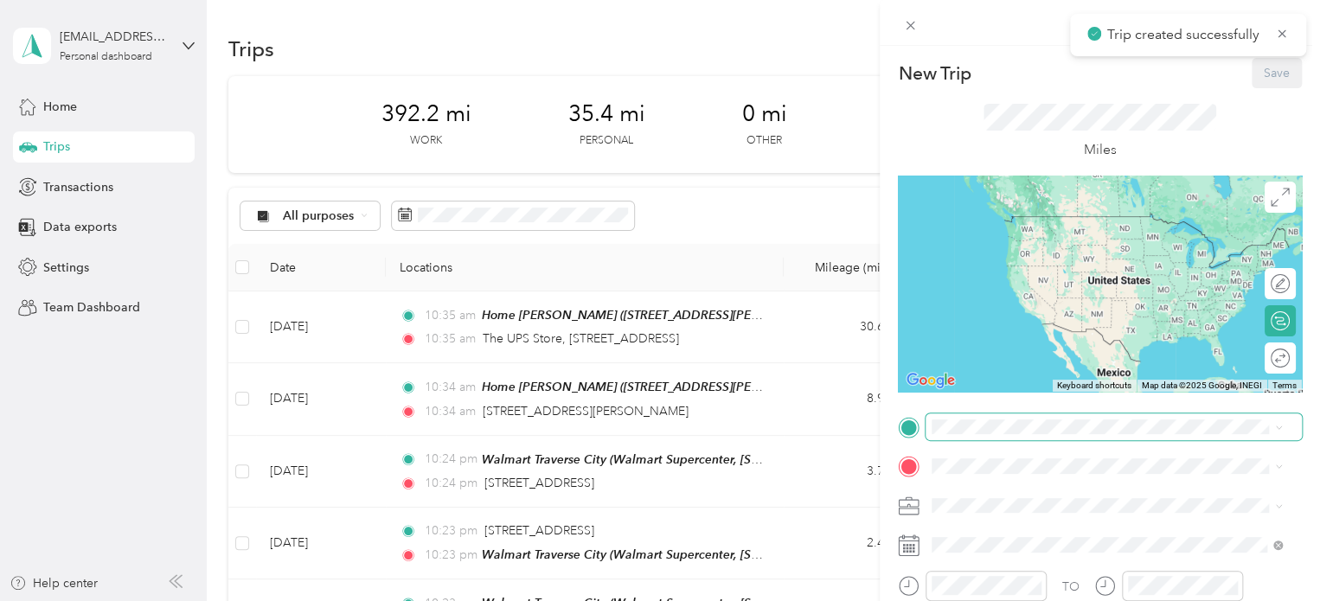
click at [999, 414] on span at bounding box center [1114, 428] width 376 height 28
click at [994, 418] on span at bounding box center [1114, 428] width 376 height 28
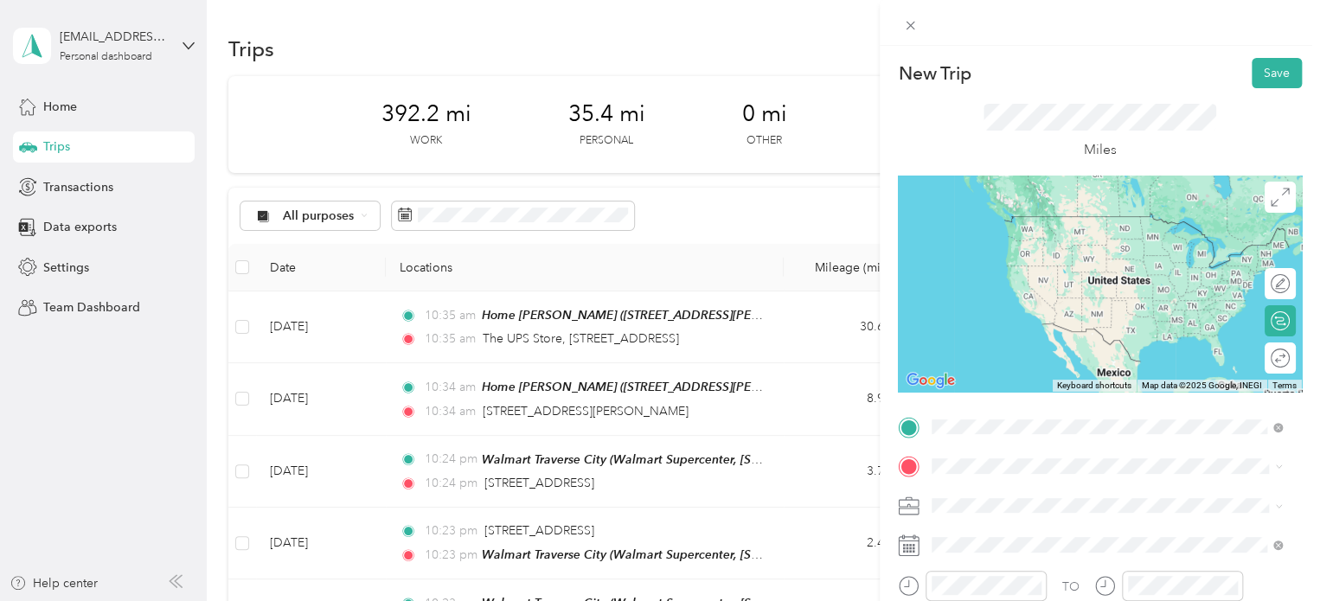
click at [1011, 223] on span "[STREET_ADDRESS][US_STATE]" at bounding box center [1051, 216] width 173 height 16
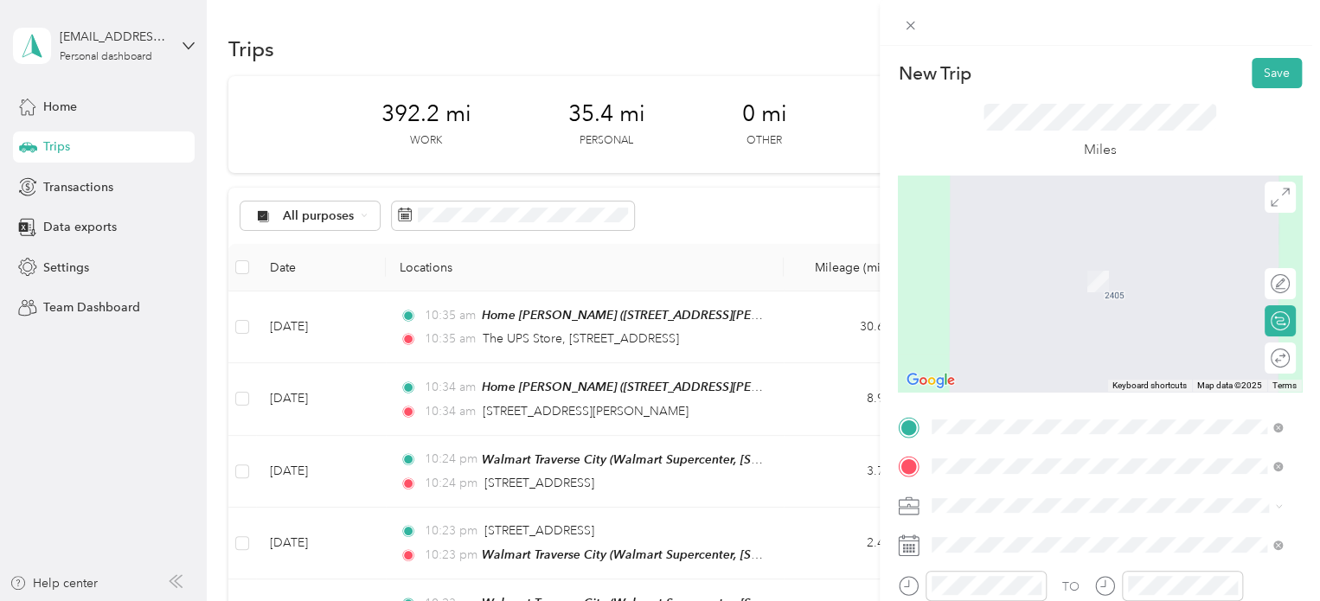
click at [994, 318] on div "Walmart Traverse City Walmart Supercenter, [STREET_ADDRESS] , 49684, [GEOGRAPHI…" at bounding box center [1121, 290] width 312 height 73
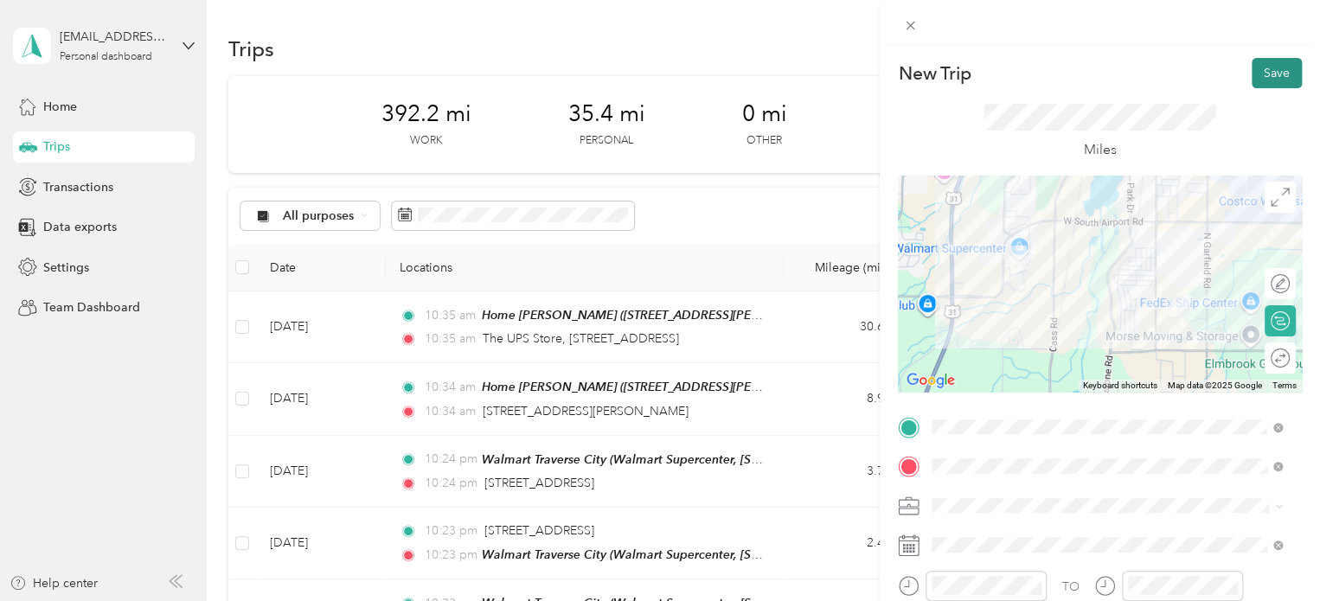
click at [1257, 68] on button "Save" at bounding box center [1277, 73] width 50 height 30
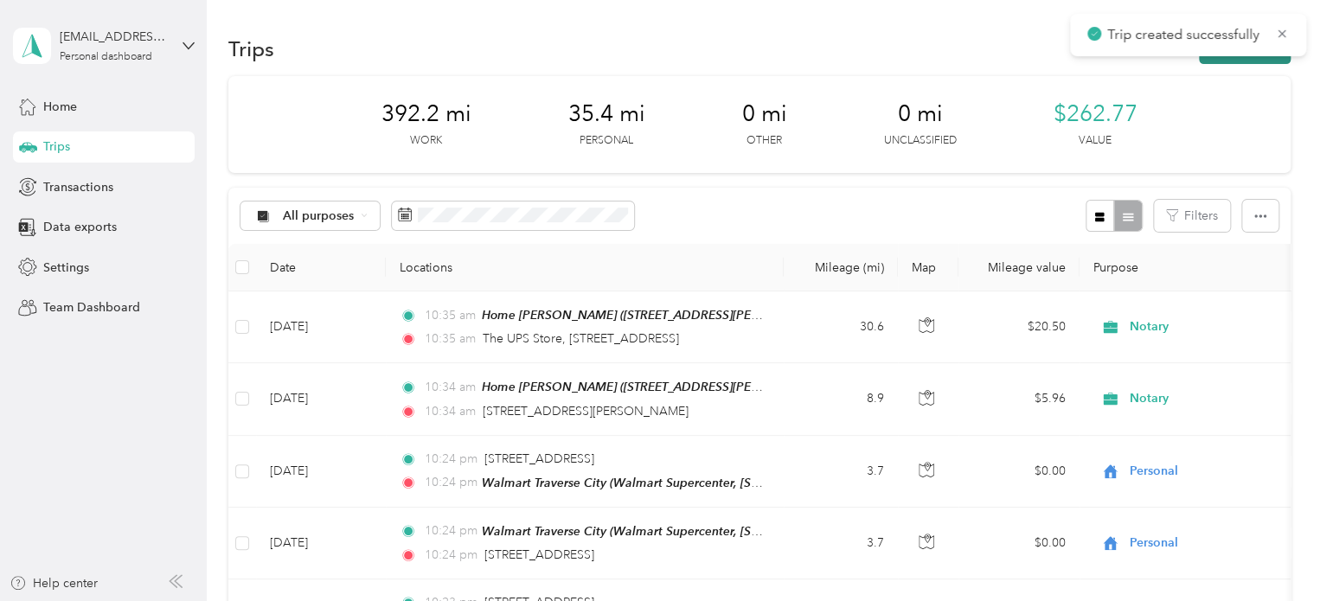
click at [1257, 58] on button "New trip" at bounding box center [1245, 49] width 92 height 30
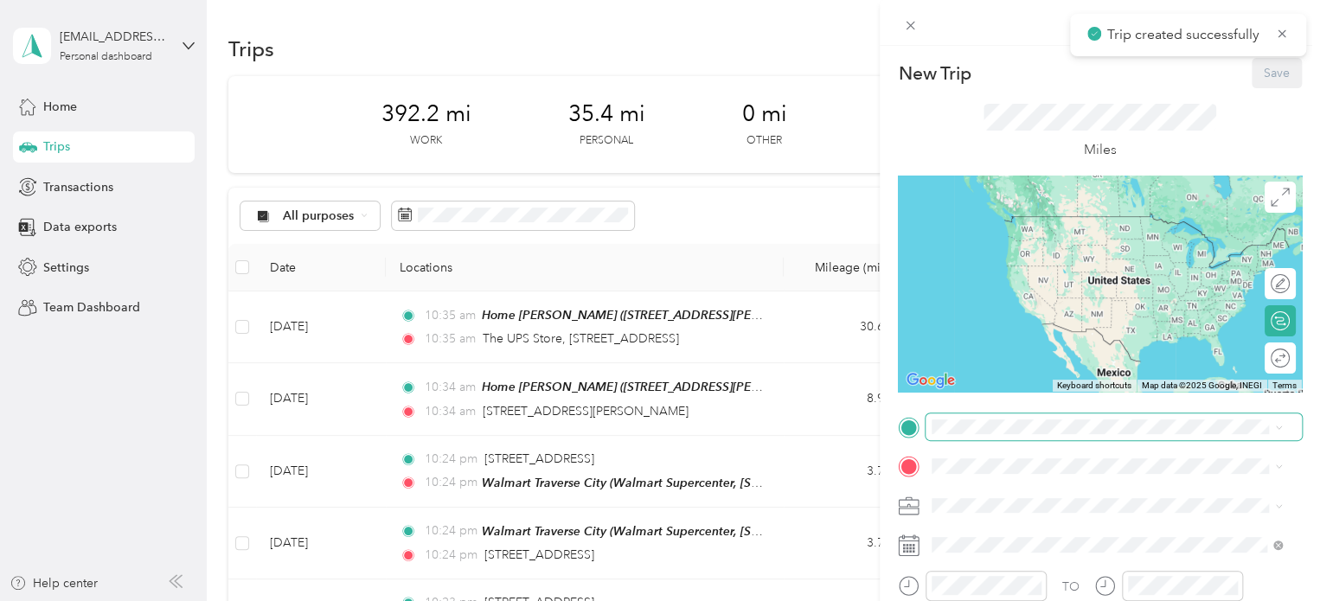
click at [948, 439] on span at bounding box center [1114, 428] width 376 height 28
click at [949, 435] on span at bounding box center [1114, 428] width 376 height 28
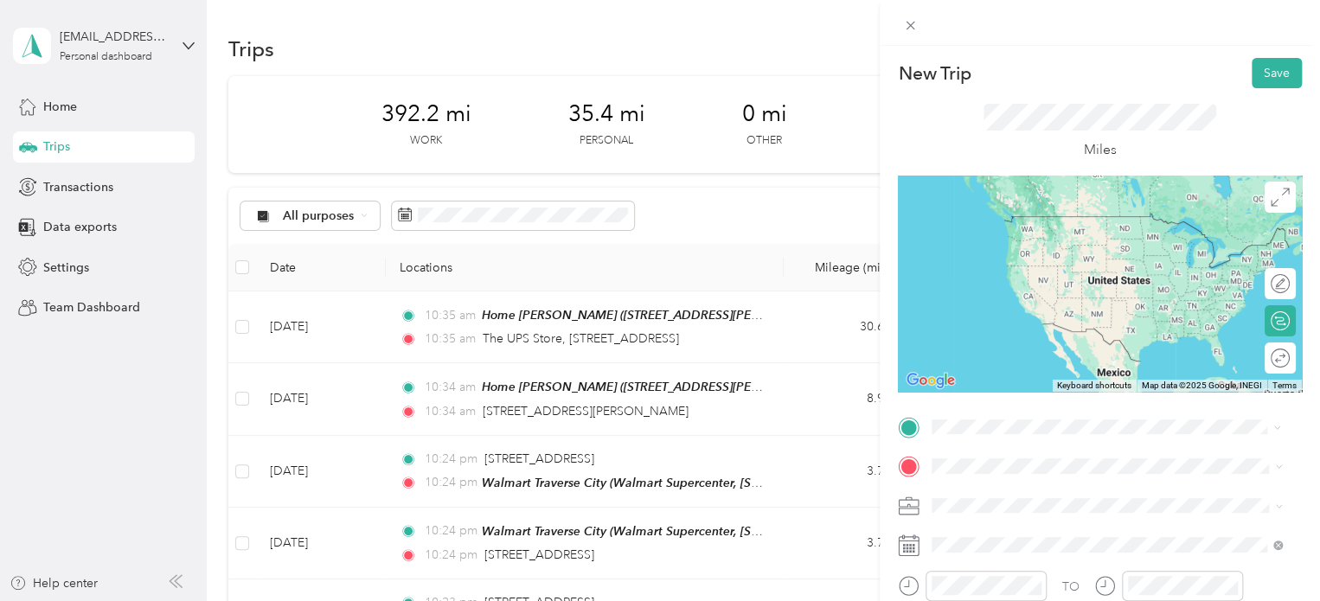
click at [1026, 232] on div "Walmart Traverse City Walmart Supercenter, [STREET_ADDRESS] , 49684, [GEOGRAPHI…" at bounding box center [1121, 251] width 312 height 73
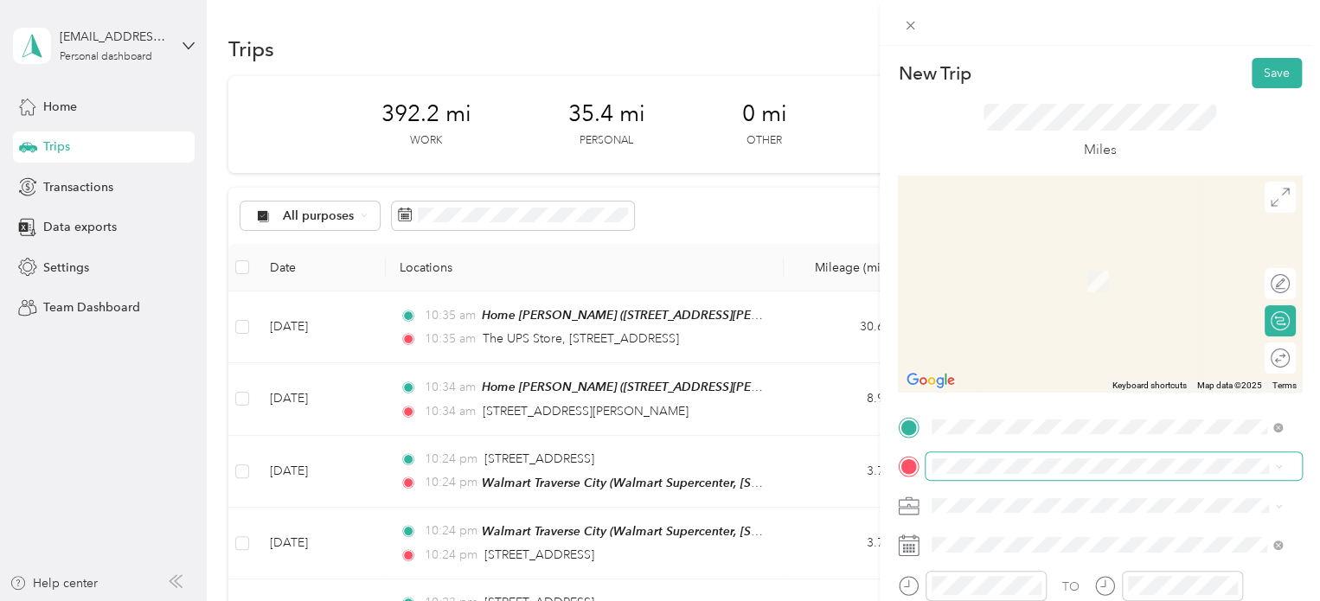
click at [948, 456] on span at bounding box center [1114, 466] width 376 height 28
click at [1030, 254] on span "[STREET_ADDRESS][US_STATE]" at bounding box center [1051, 256] width 173 height 16
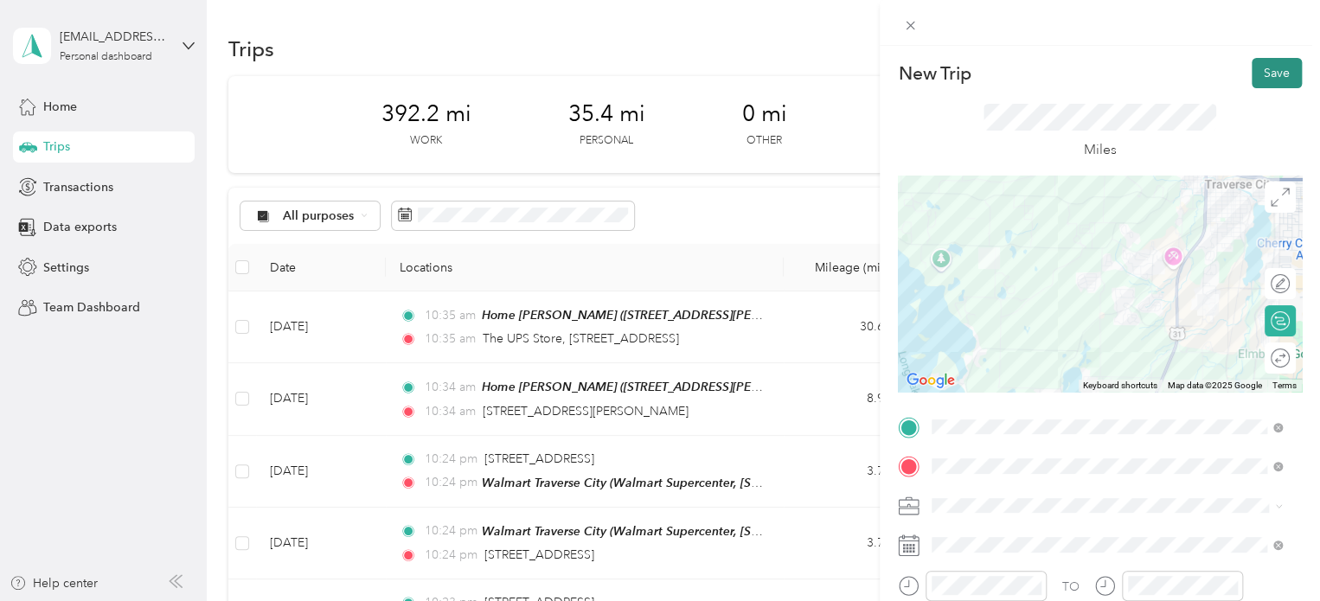
click at [1281, 61] on button "Save" at bounding box center [1277, 73] width 50 height 30
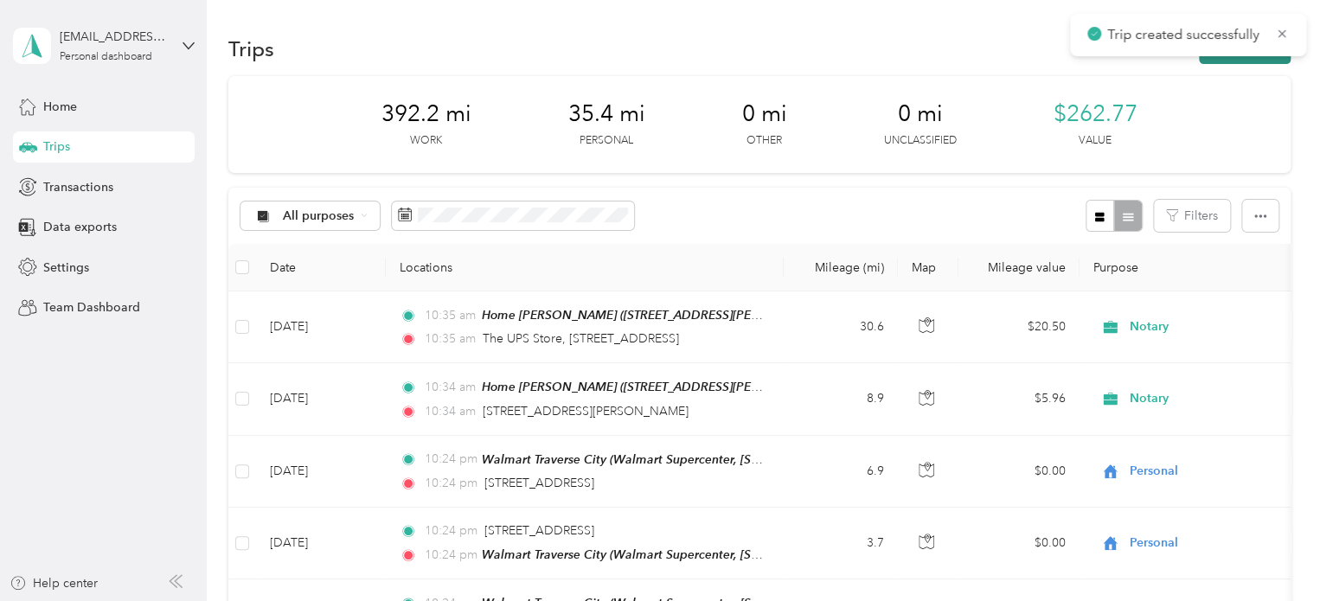
click at [1270, 60] on button "New trip" at bounding box center [1245, 49] width 92 height 30
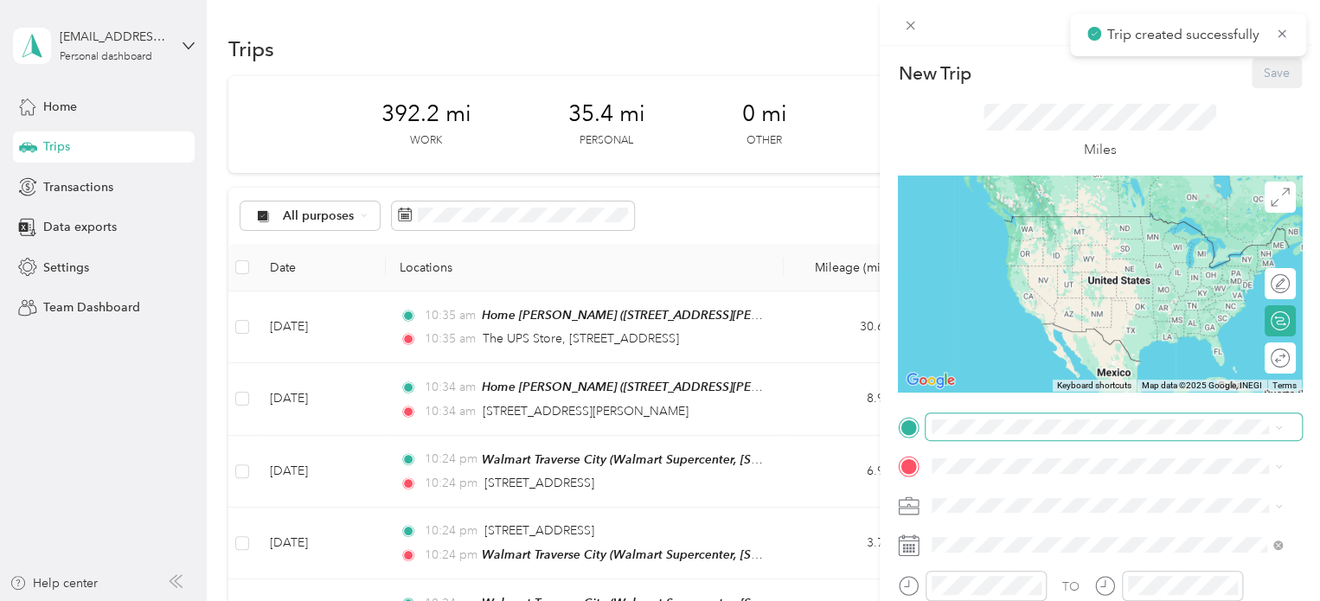
click at [963, 418] on span at bounding box center [1114, 428] width 376 height 28
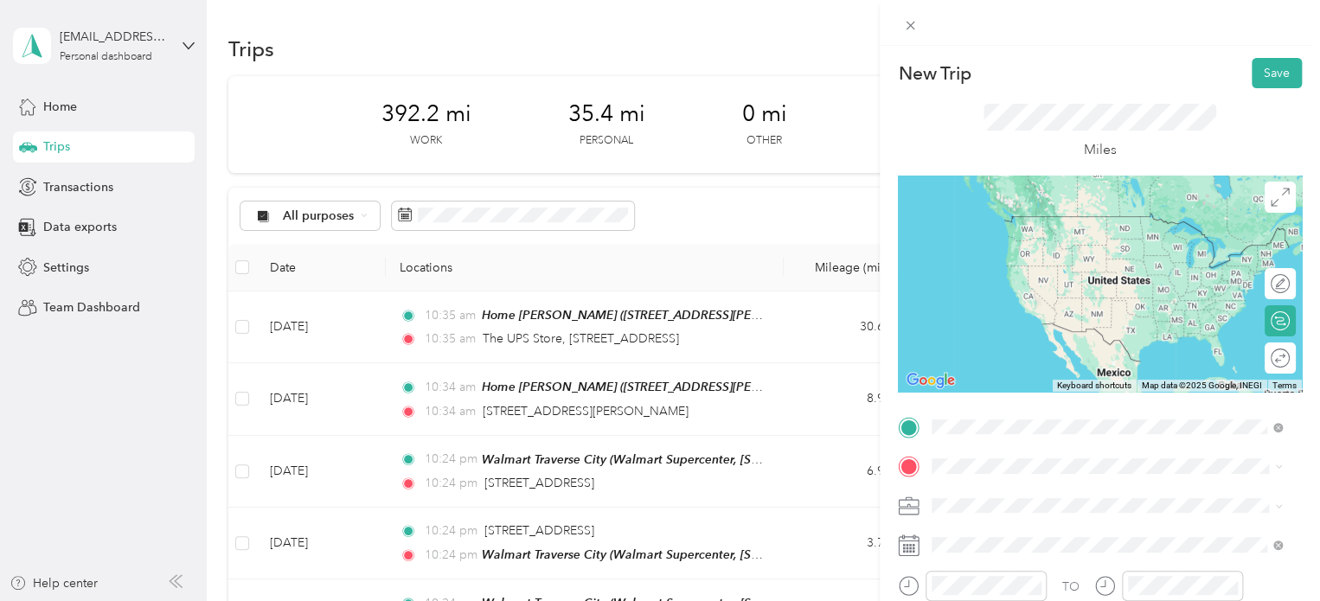
click at [1021, 209] on span "[STREET_ADDRESS][US_STATE]" at bounding box center [1051, 216] width 173 height 16
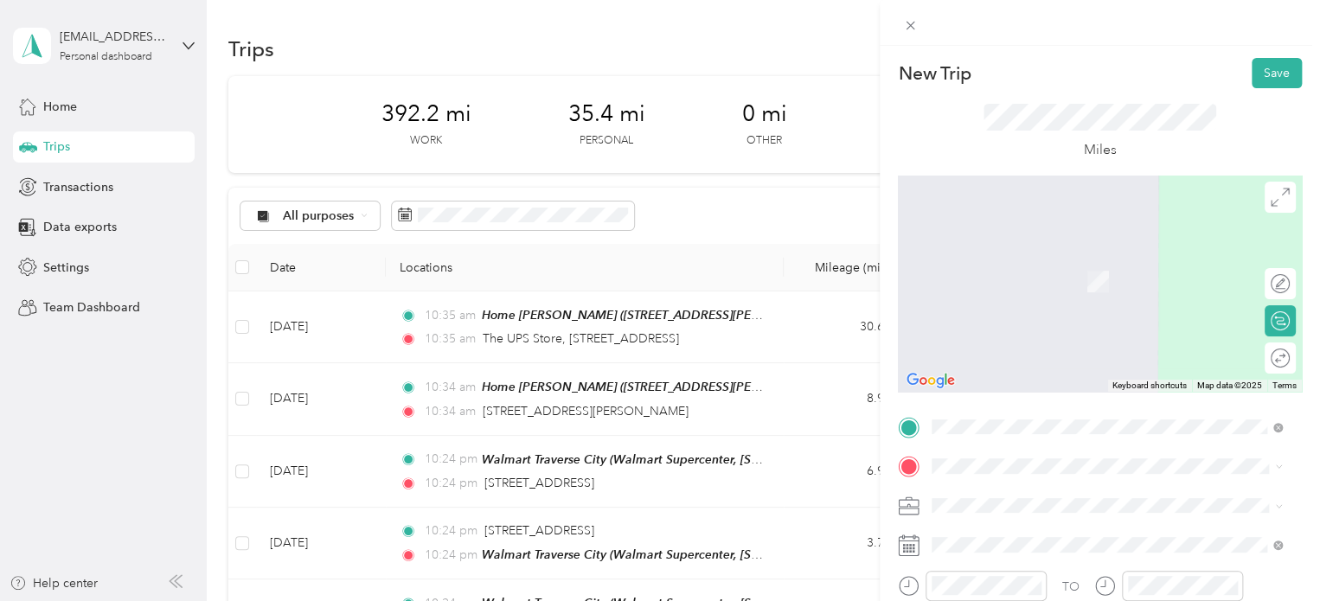
click at [1019, 361] on div "Home [PERSON_NAME] [STREET_ADDRESS][PERSON_NAME][PERSON_NAME] , [GEOGRAPHIC_DAT…" at bounding box center [1107, 393] width 338 height 79
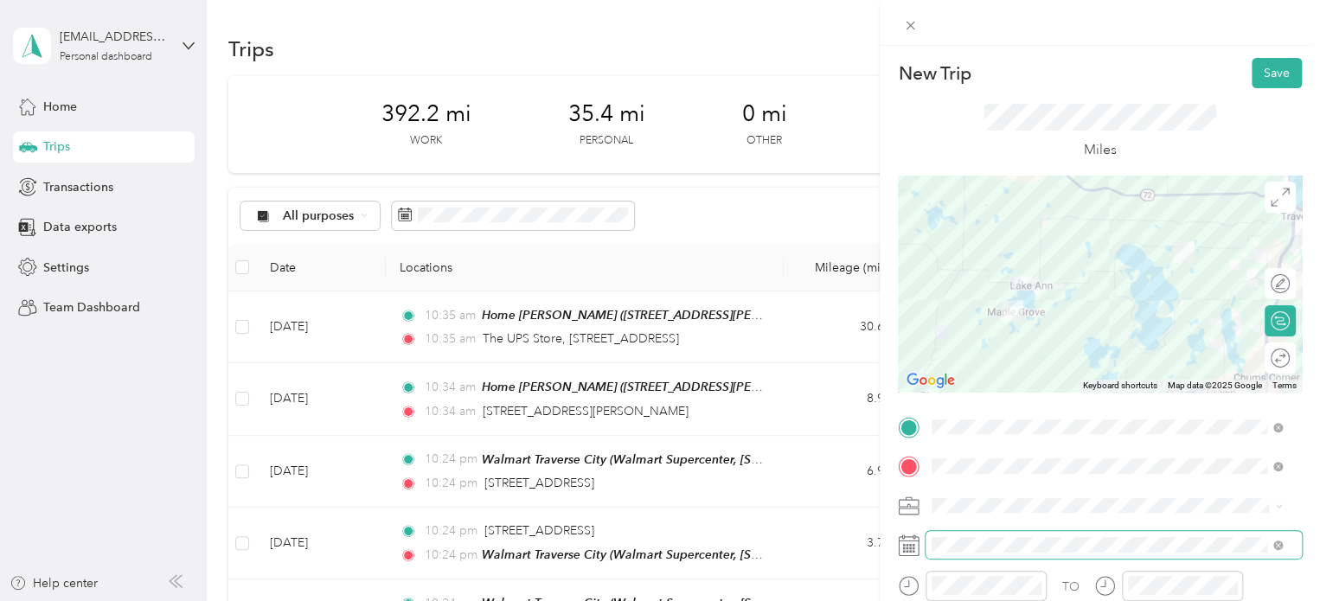
click at [927, 534] on span at bounding box center [1114, 545] width 376 height 28
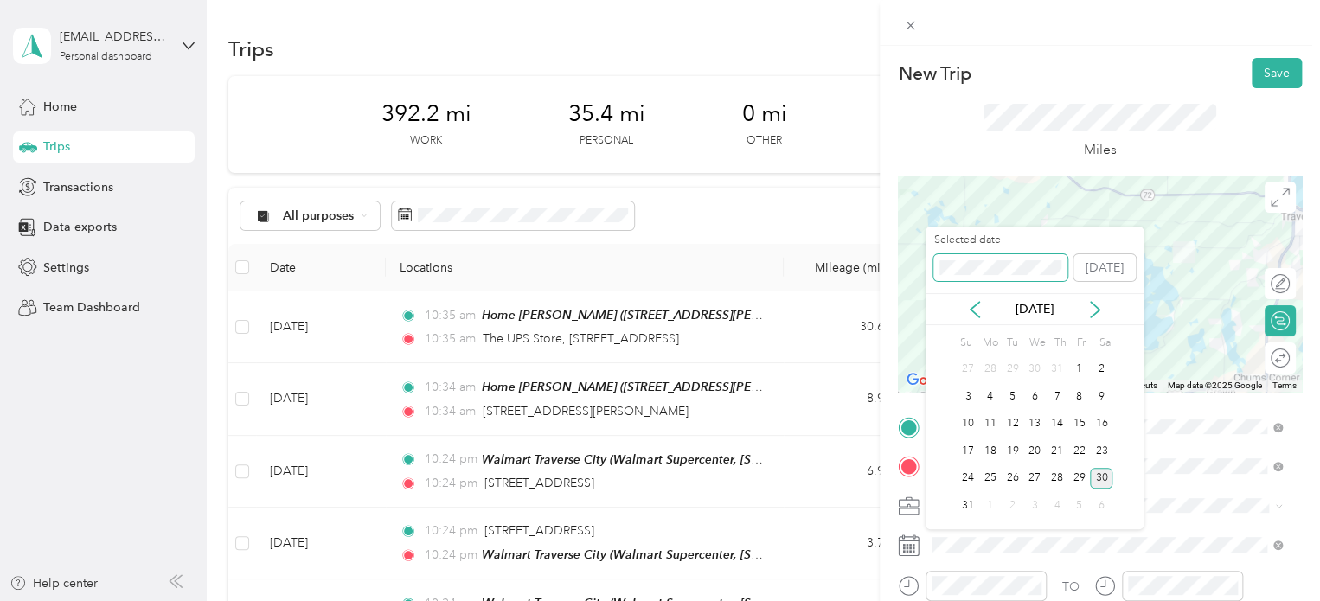
click at [981, 256] on span at bounding box center [1000, 268] width 134 height 28
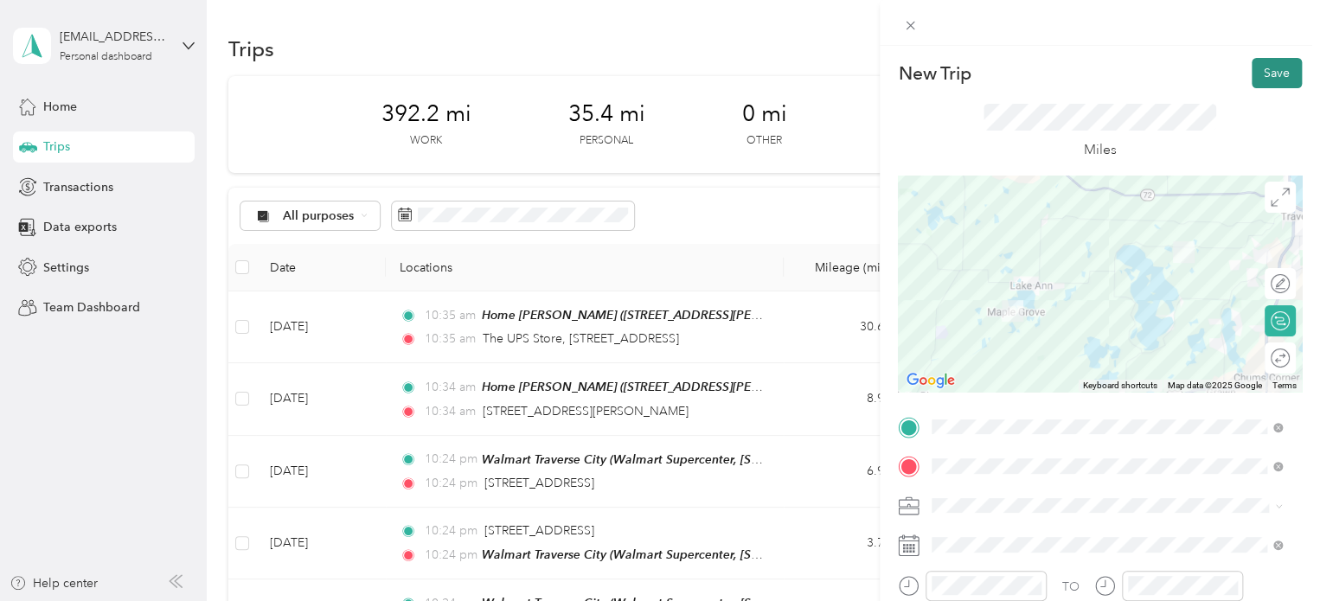
click at [1273, 74] on button "Save" at bounding box center [1277, 73] width 50 height 30
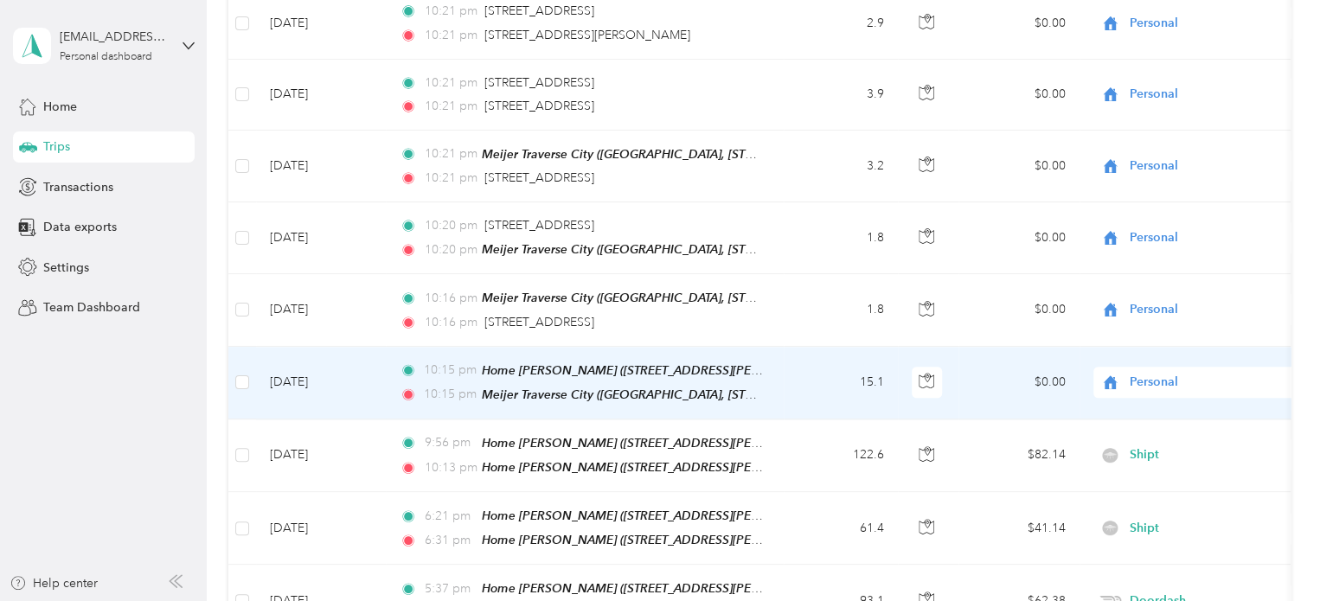
scroll to position [950, 0]
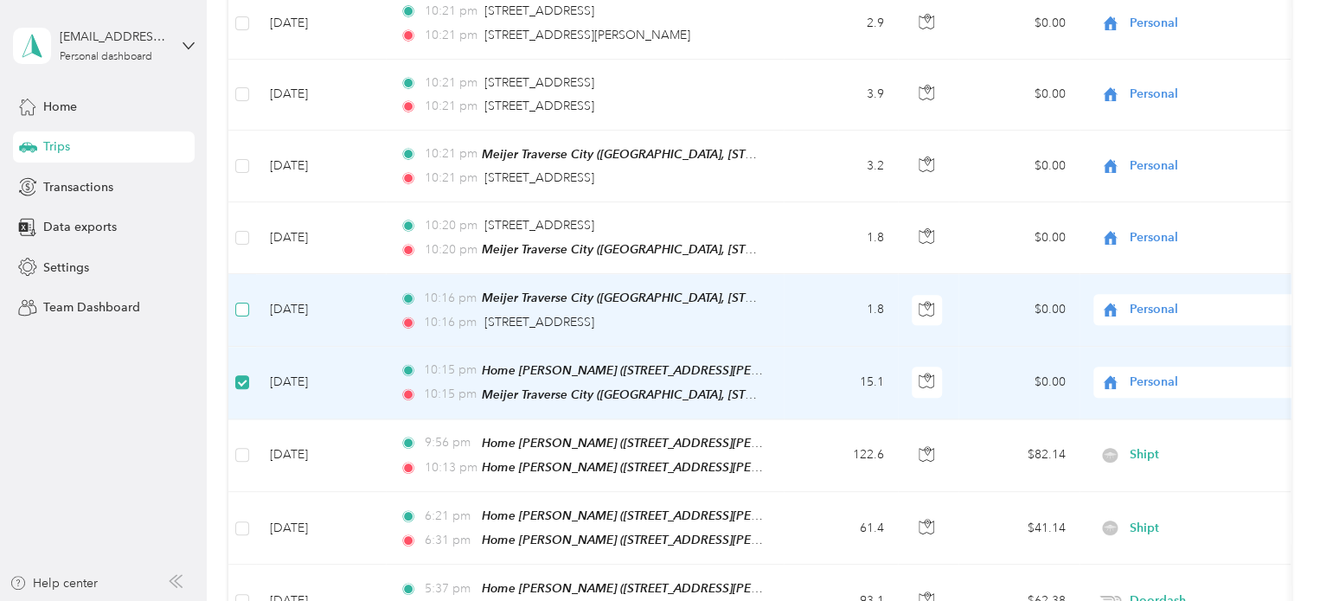
click at [239, 304] on label at bounding box center [242, 309] width 14 height 19
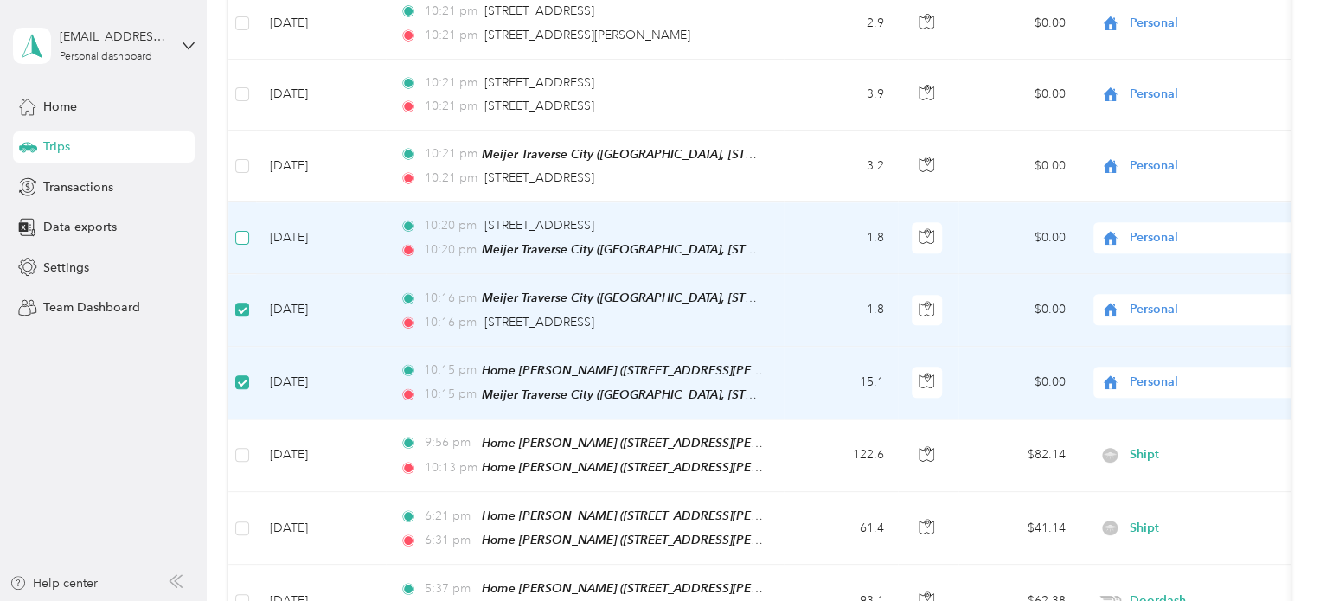
click at [238, 234] on label at bounding box center [242, 237] width 14 height 19
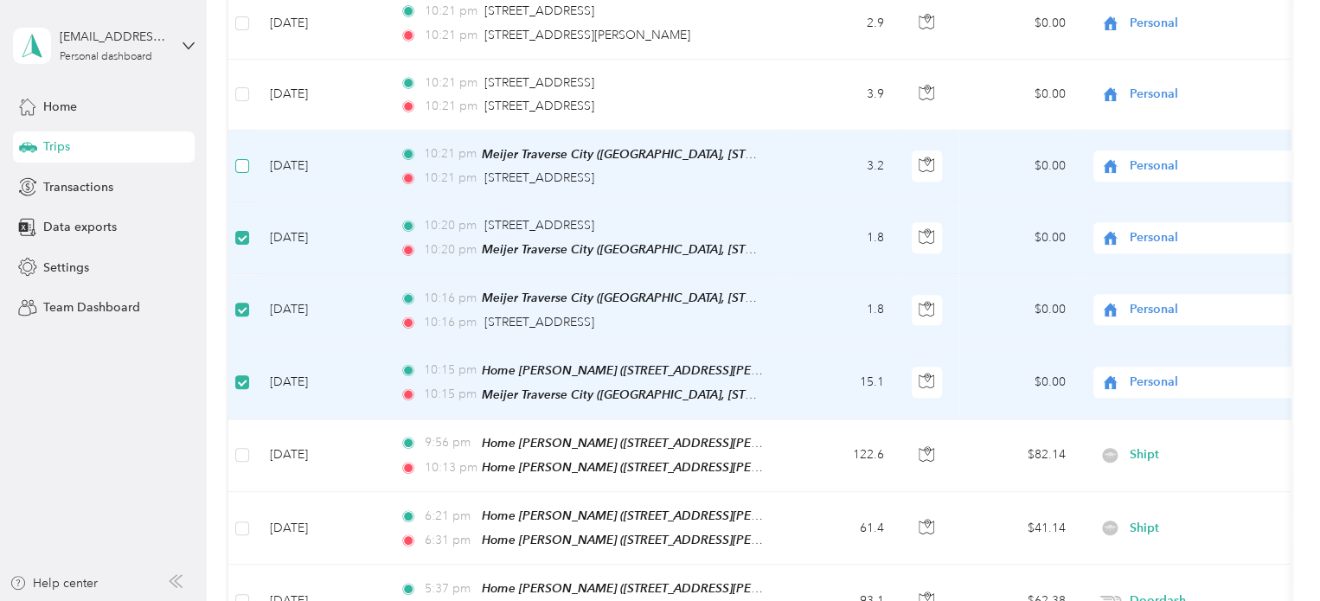
click at [238, 157] on label at bounding box center [242, 166] width 14 height 19
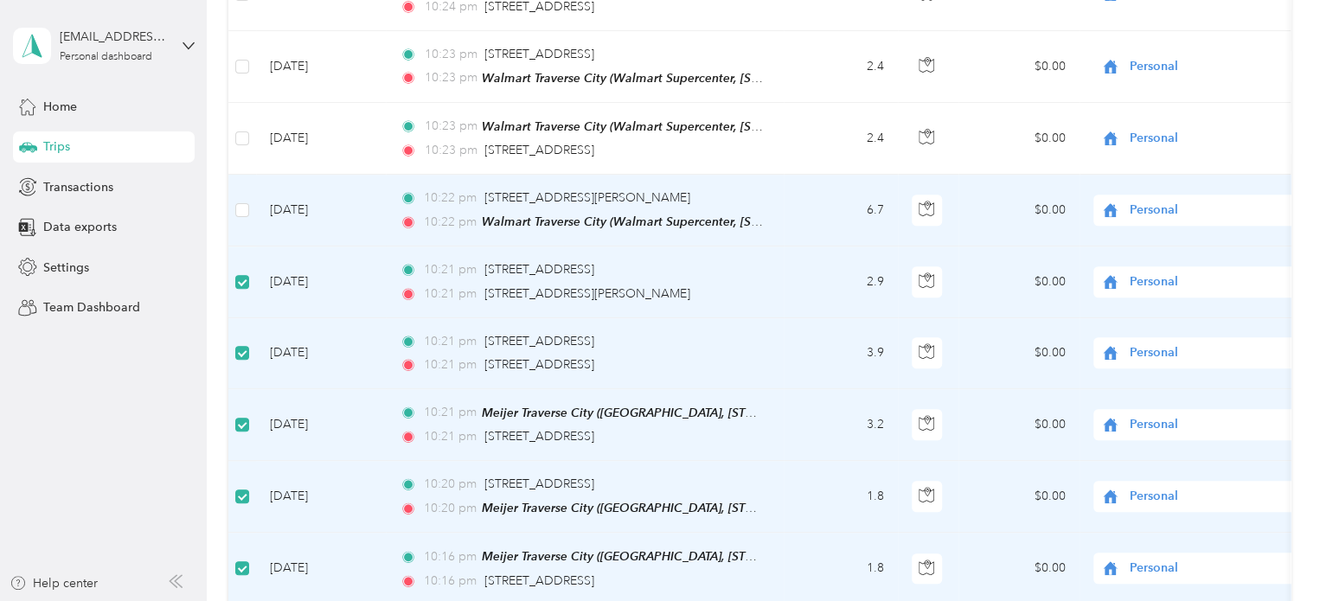
scroll to position [690, 0]
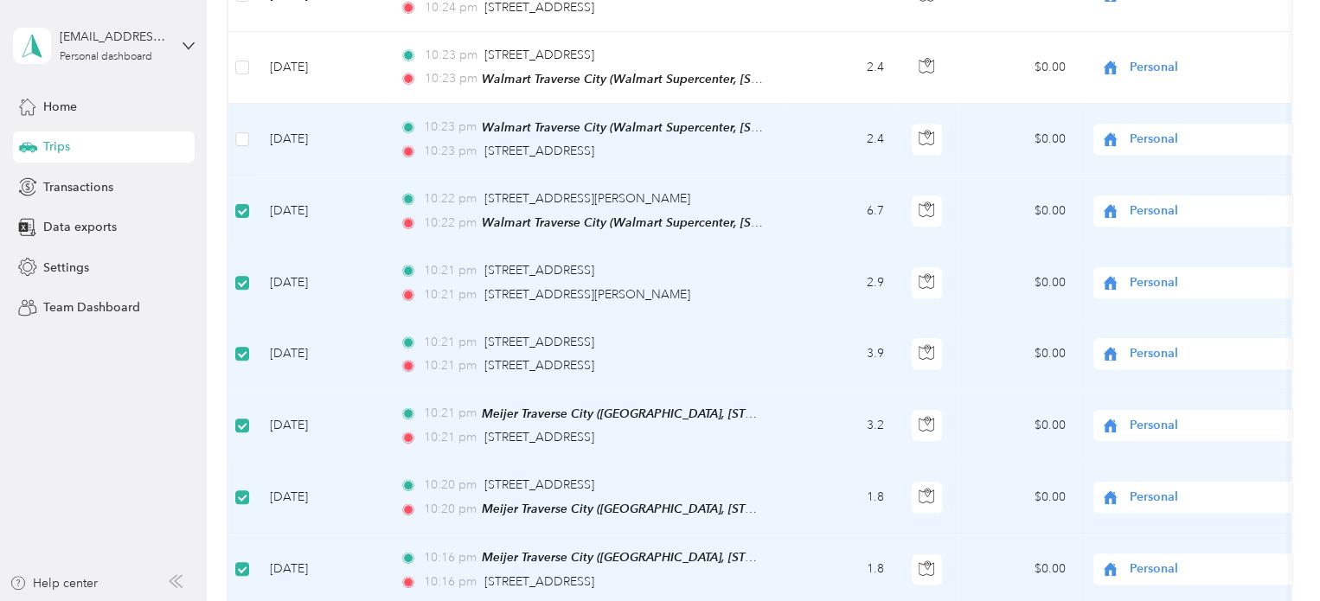
click at [247, 120] on td at bounding box center [242, 140] width 28 height 72
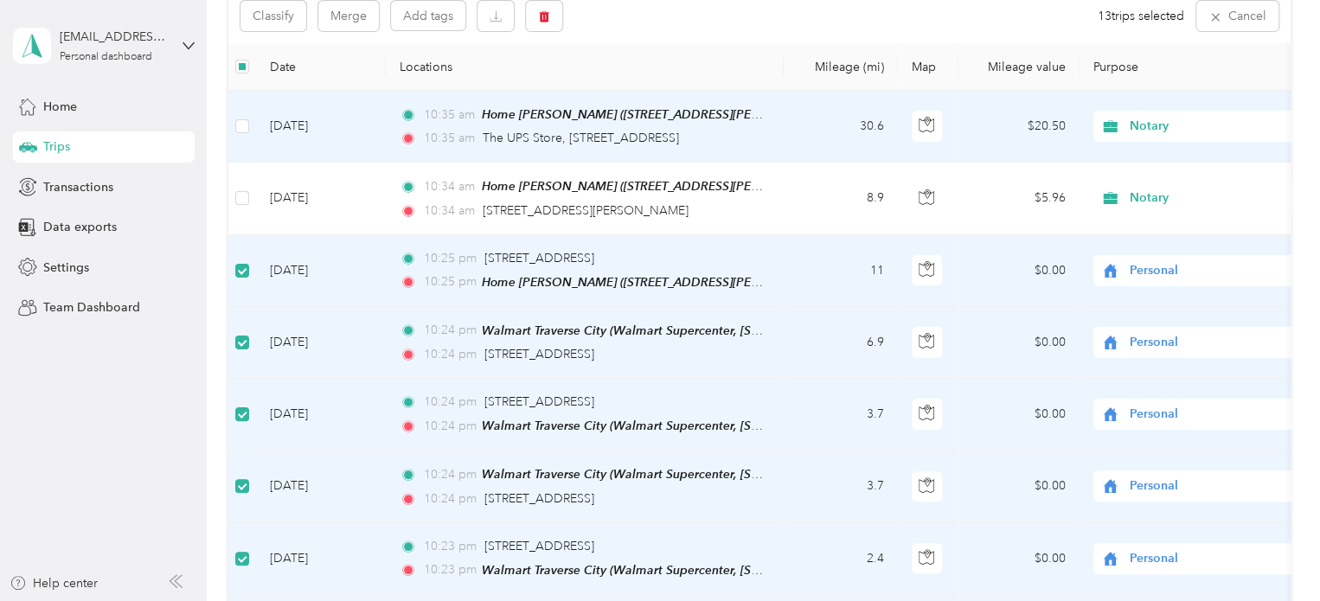
scroll to position [171, 0]
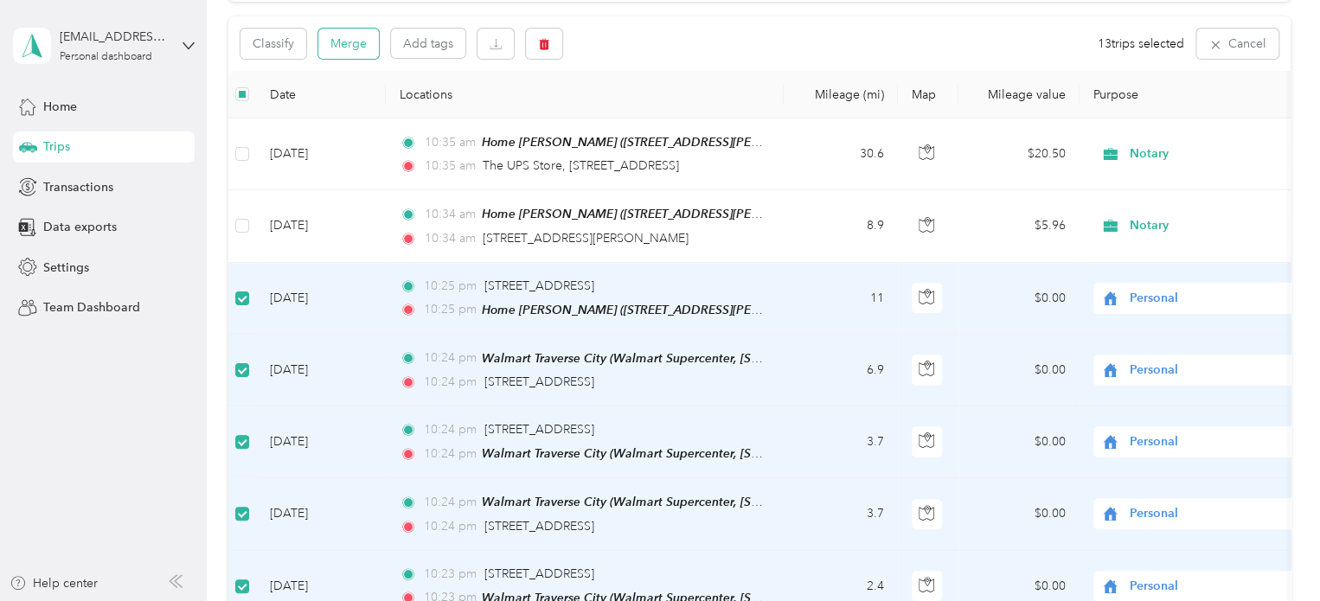
click at [352, 42] on button "Merge" at bounding box center [348, 44] width 61 height 30
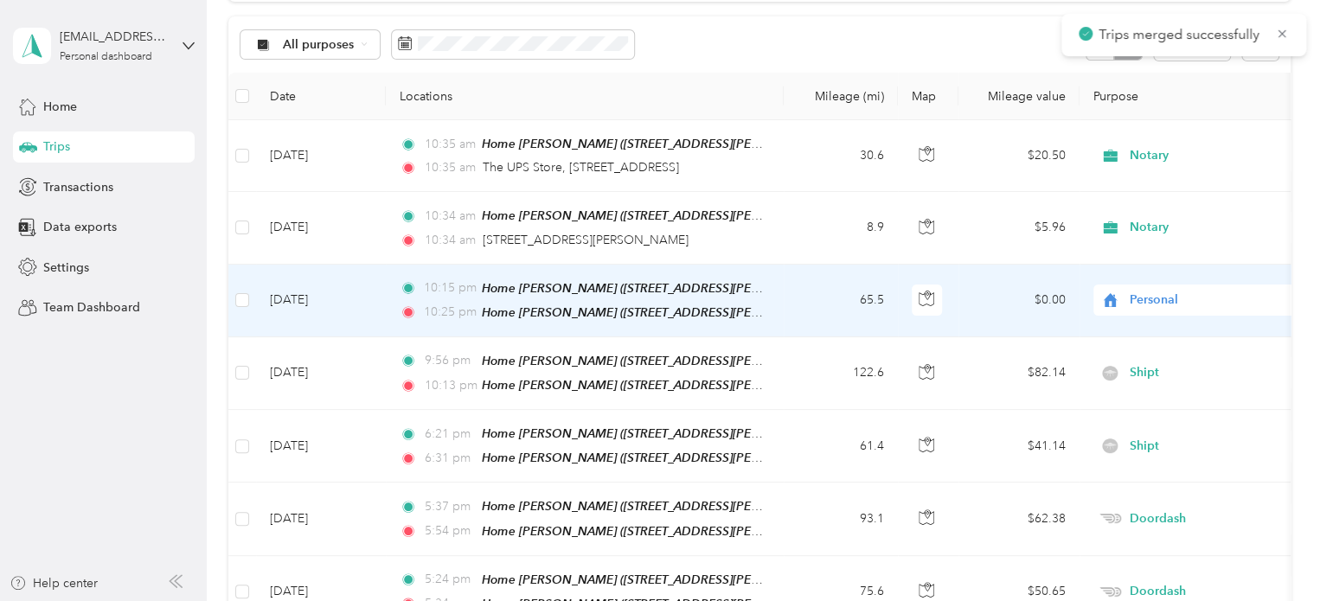
click at [289, 295] on td "[DATE]" at bounding box center [321, 301] width 130 height 73
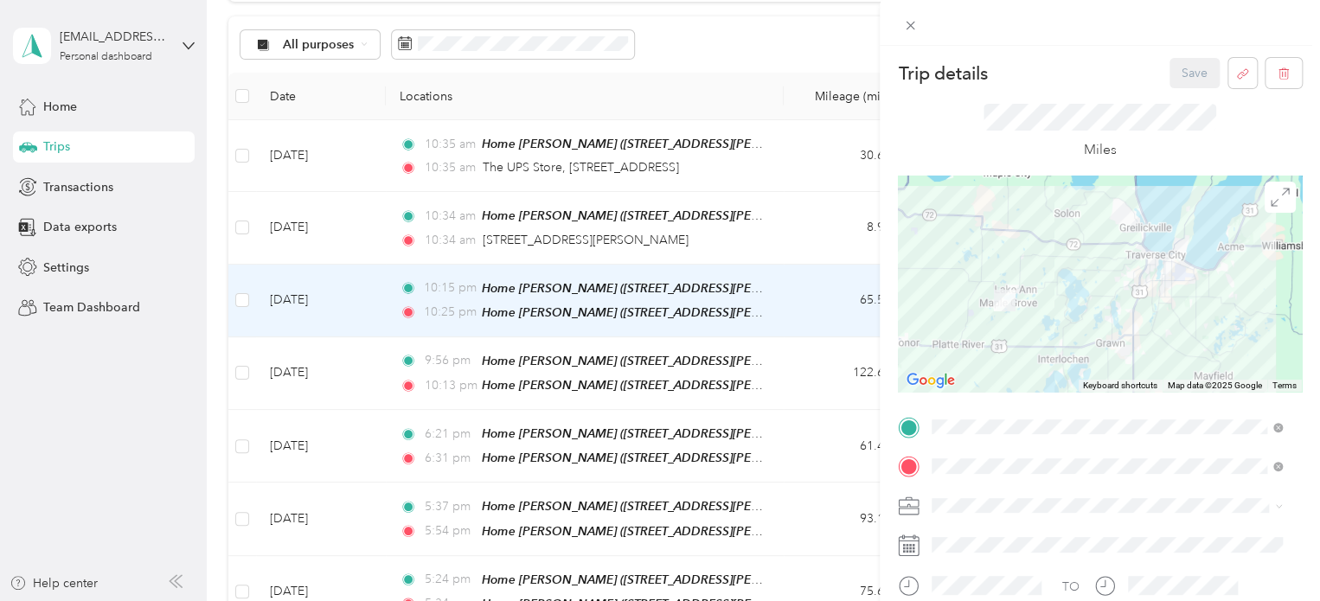
click at [124, 374] on div "Trip details Save This trip cannot be edited because it is either under review,…" at bounding box center [660, 300] width 1320 height 601
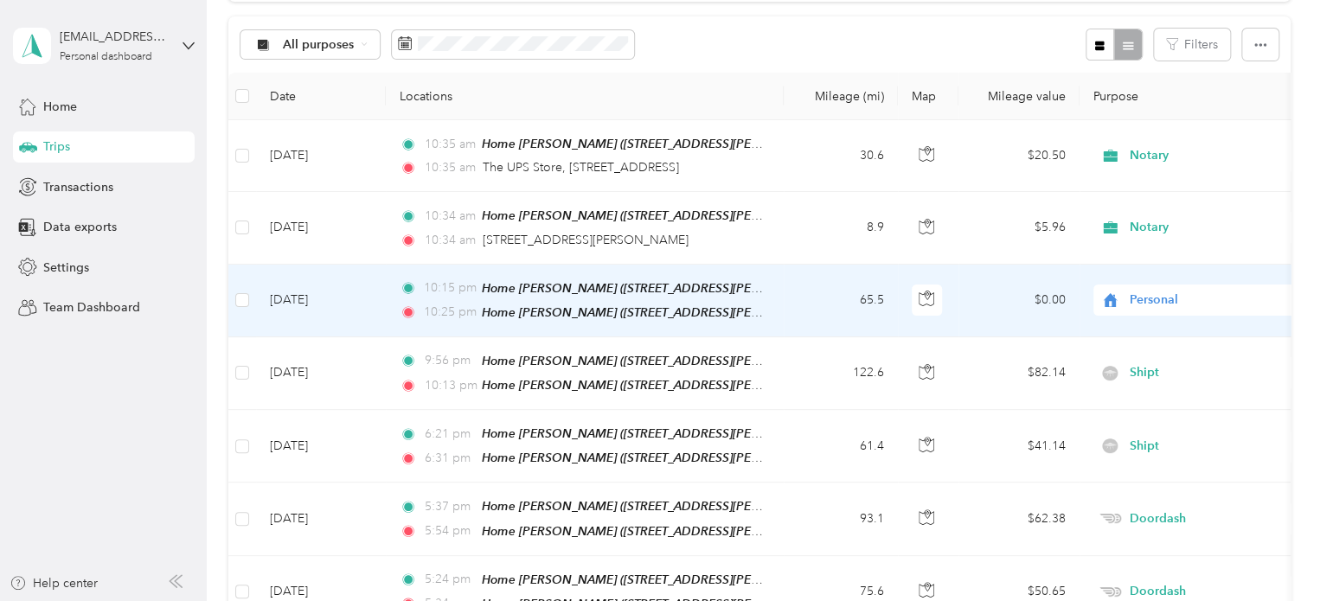
click at [1154, 303] on span "Personal" at bounding box center [1209, 300] width 158 height 19
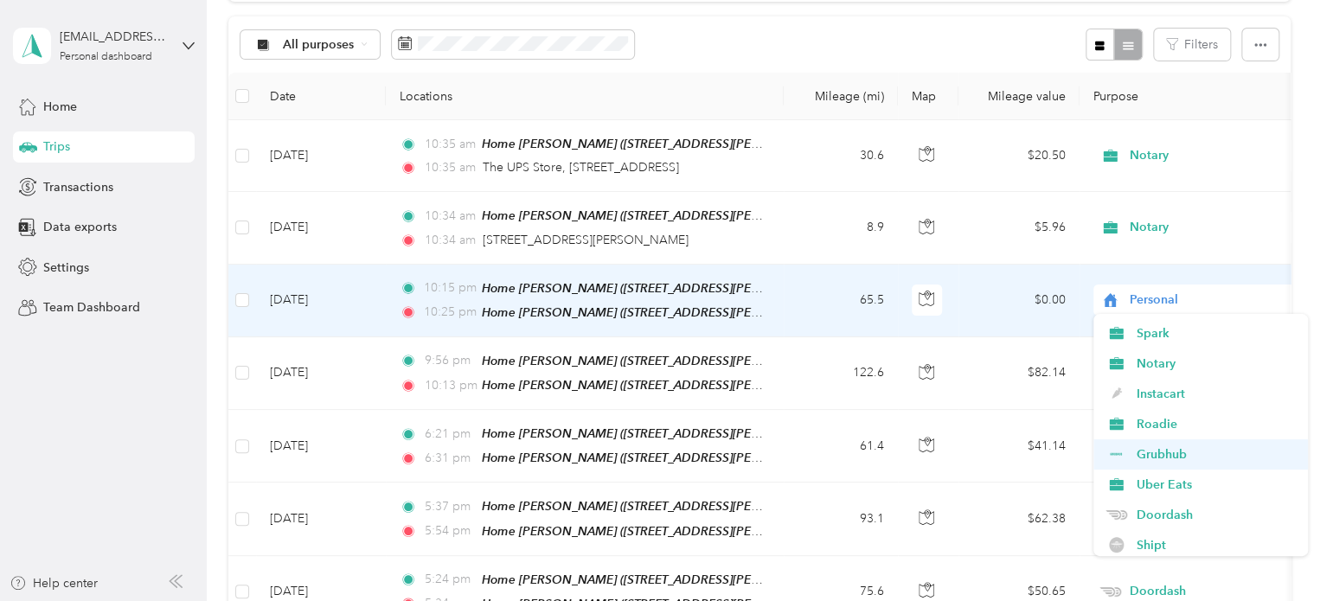
scroll to position [87, 0]
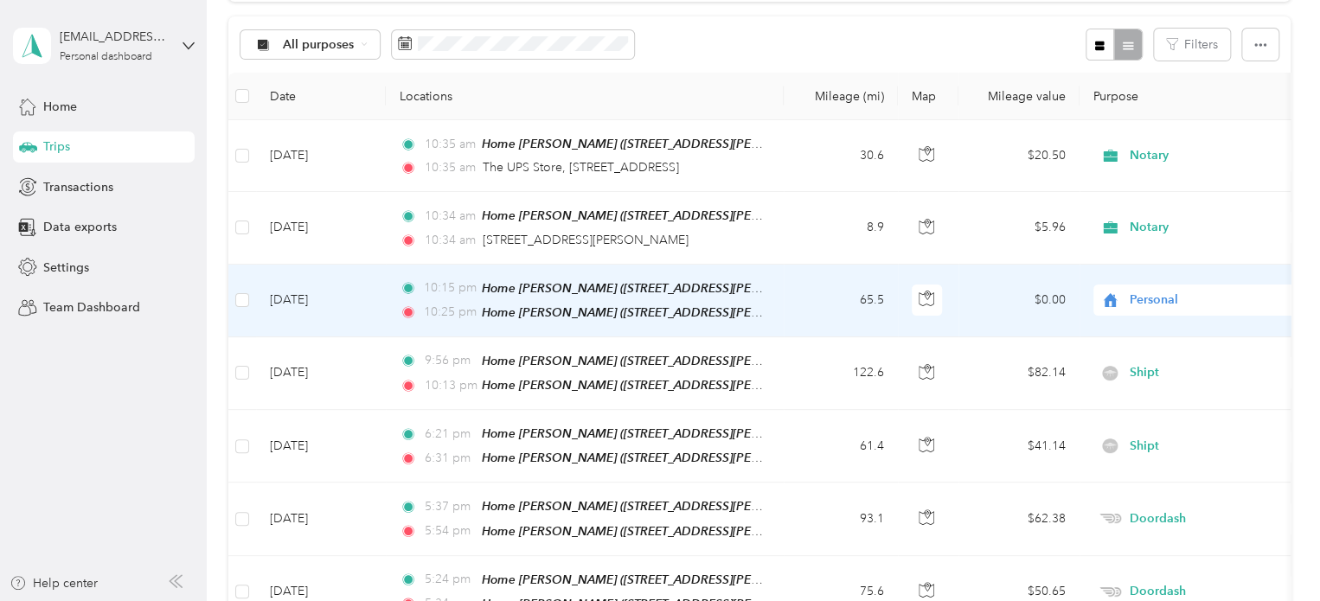
click at [1153, 474] on li "Doordash" at bounding box center [1201, 483] width 215 height 30
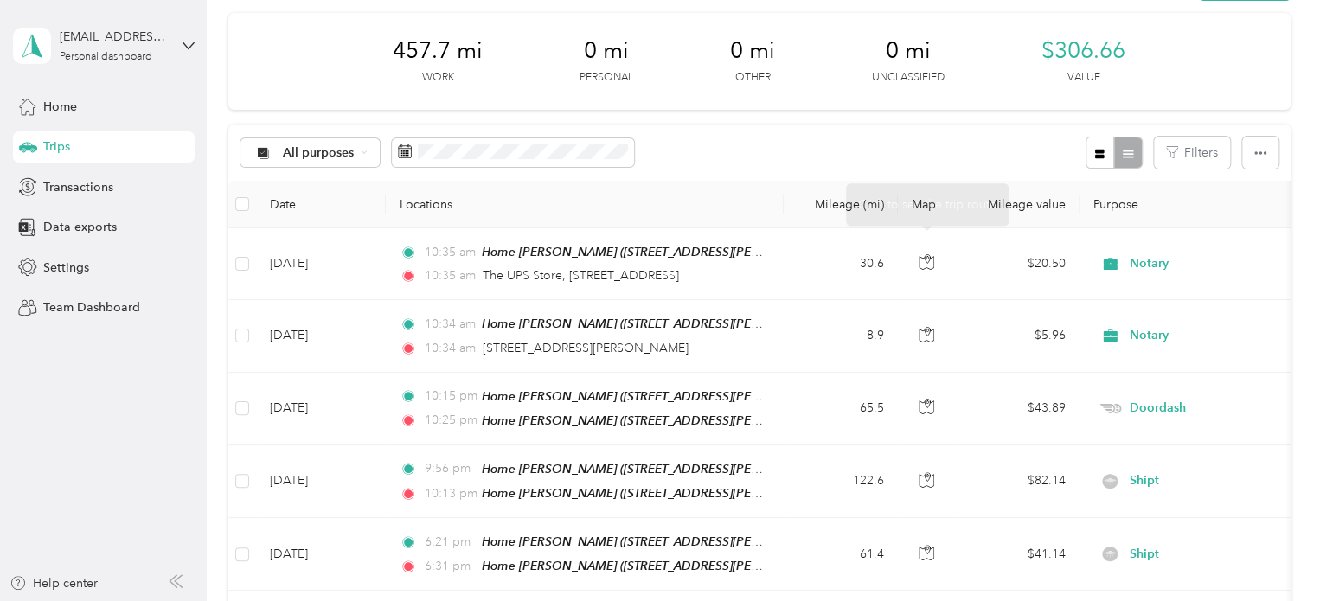
scroll to position [0, 0]
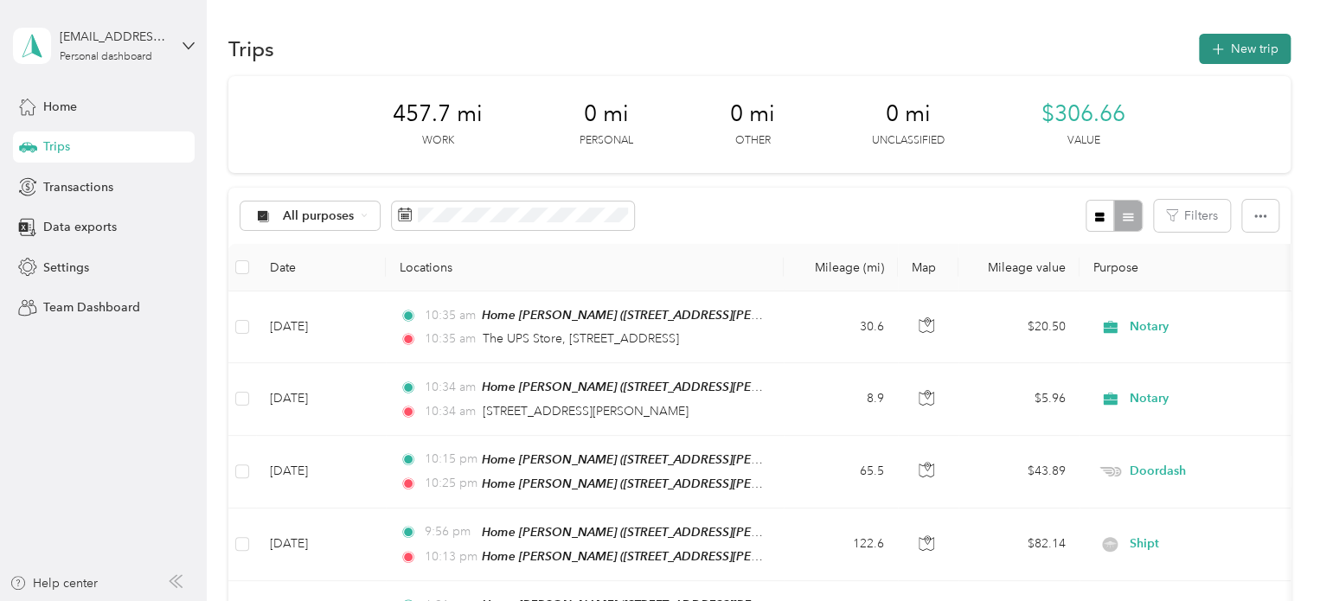
click at [1222, 49] on icon "button" at bounding box center [1218, 50] width 20 height 20
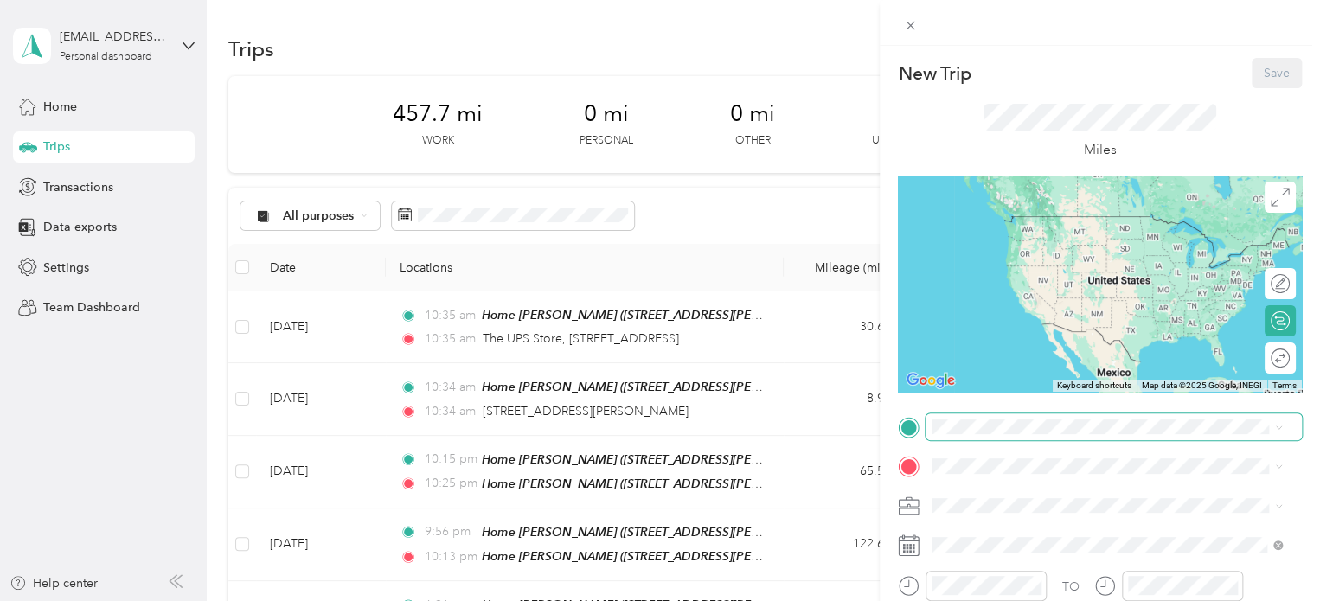
click at [1004, 435] on span at bounding box center [1114, 428] width 376 height 28
click at [1004, 414] on span at bounding box center [1114, 428] width 376 height 28
click at [1004, 418] on span at bounding box center [1114, 428] width 376 height 28
click at [1003, 421] on span at bounding box center [1114, 428] width 376 height 28
click at [1003, 441] on div "TO Add photo" at bounding box center [1100, 603] width 404 height 379
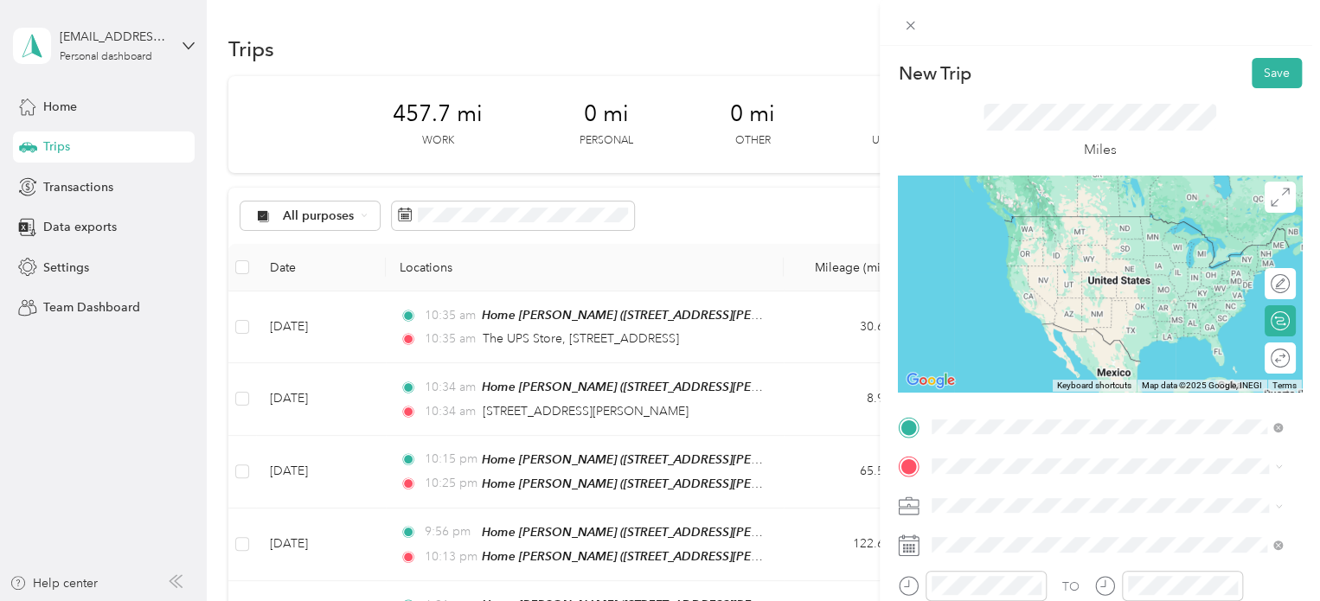
click at [1016, 348] on span "[STREET_ADDRESS][PERSON_NAME], [PERSON_NAME], [GEOGRAPHIC_DATA], [GEOGRAPHIC_DA…" at bounding box center [1080, 368] width 231 height 51
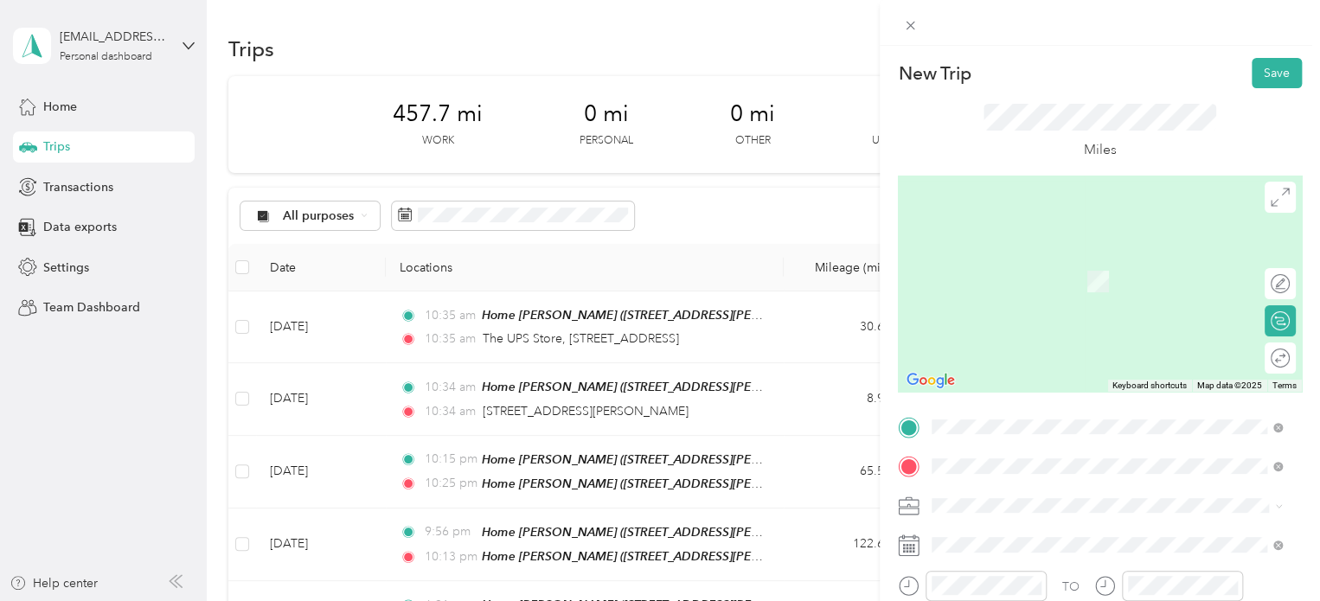
click at [991, 415] on strong "Walgreens Meijer US 31" at bounding box center [1034, 408] width 138 height 16
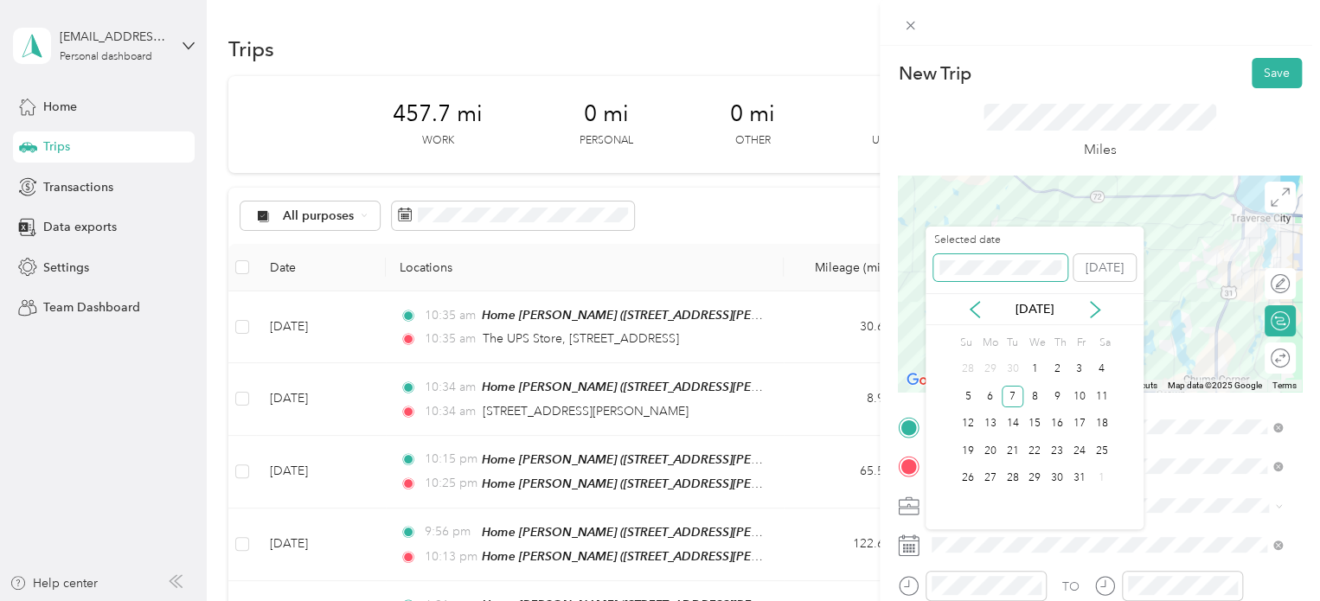
click at [851, 600] on div "New Trip Save This trip cannot be edited because it is either under review, app…" at bounding box center [656, 601] width 1312 height 0
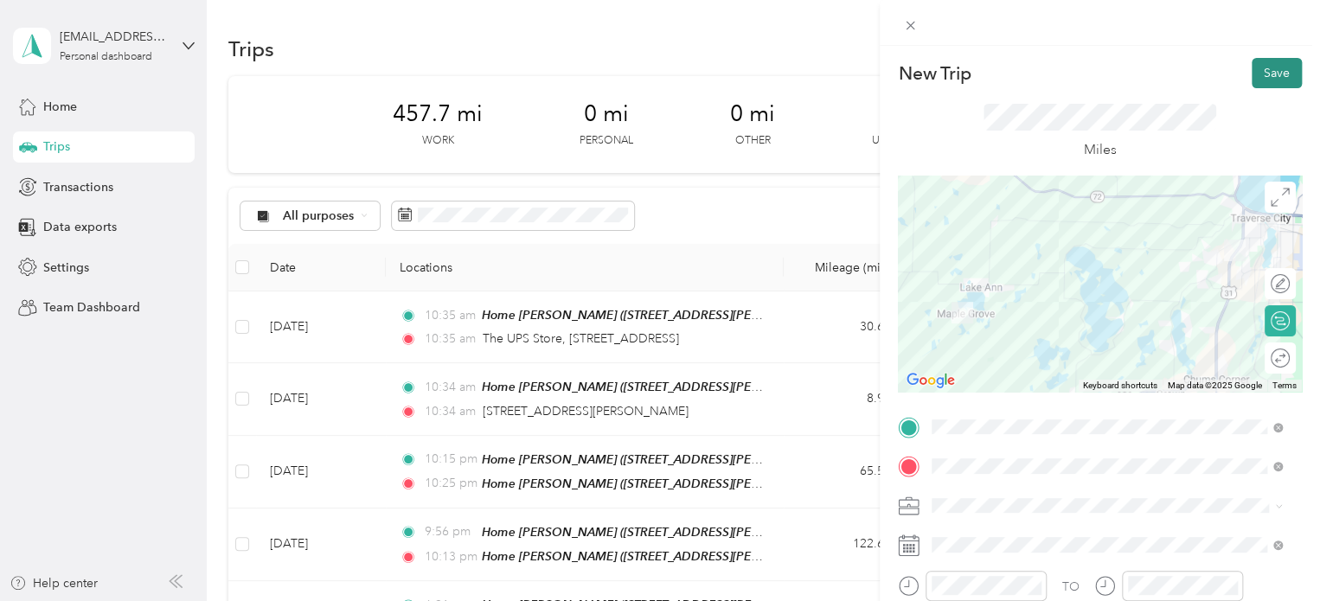
click at [1260, 75] on button "Save" at bounding box center [1277, 73] width 50 height 30
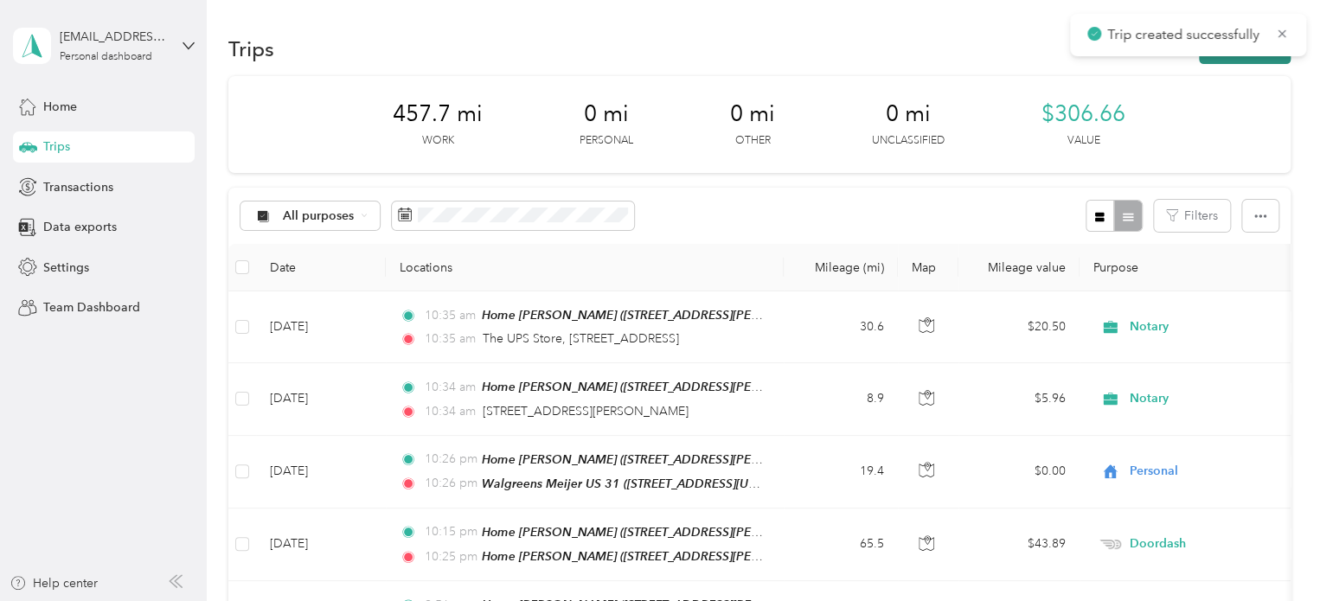
click at [1262, 61] on button "New trip" at bounding box center [1245, 49] width 92 height 30
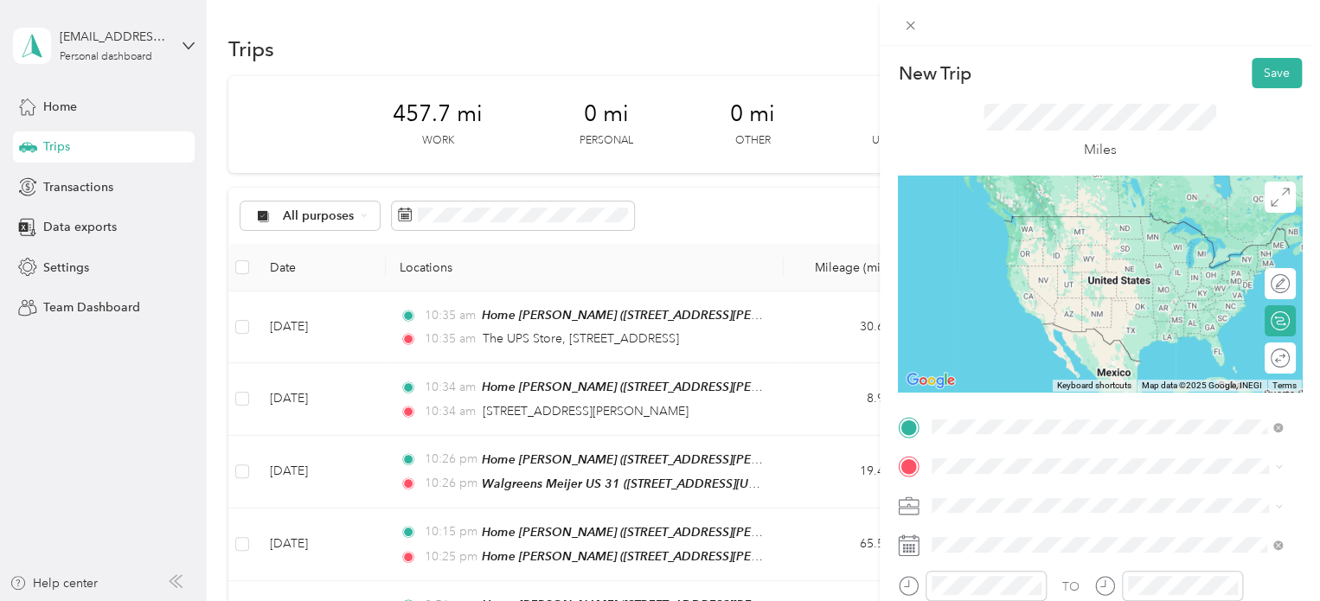
click at [1004, 394] on span "[STREET_ADDRESS][US_STATE]" at bounding box center [1051, 387] width 173 height 15
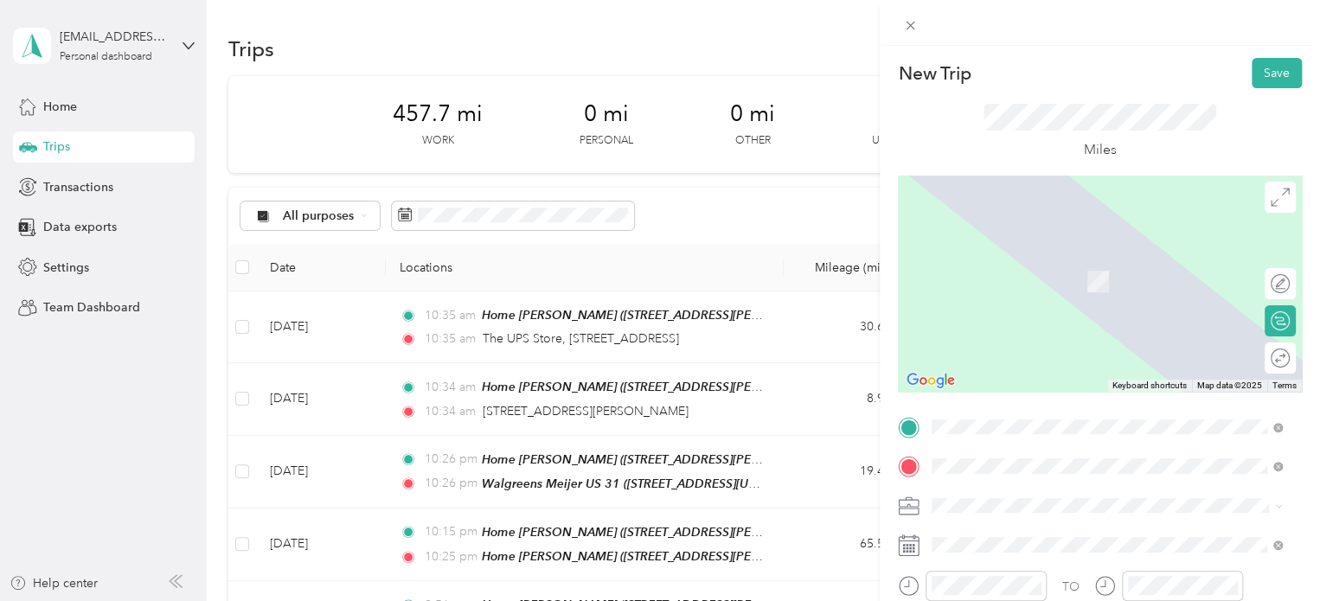
click at [993, 355] on span "[STREET_ADDRESS][US_STATE]" at bounding box center [1051, 347] width 173 height 16
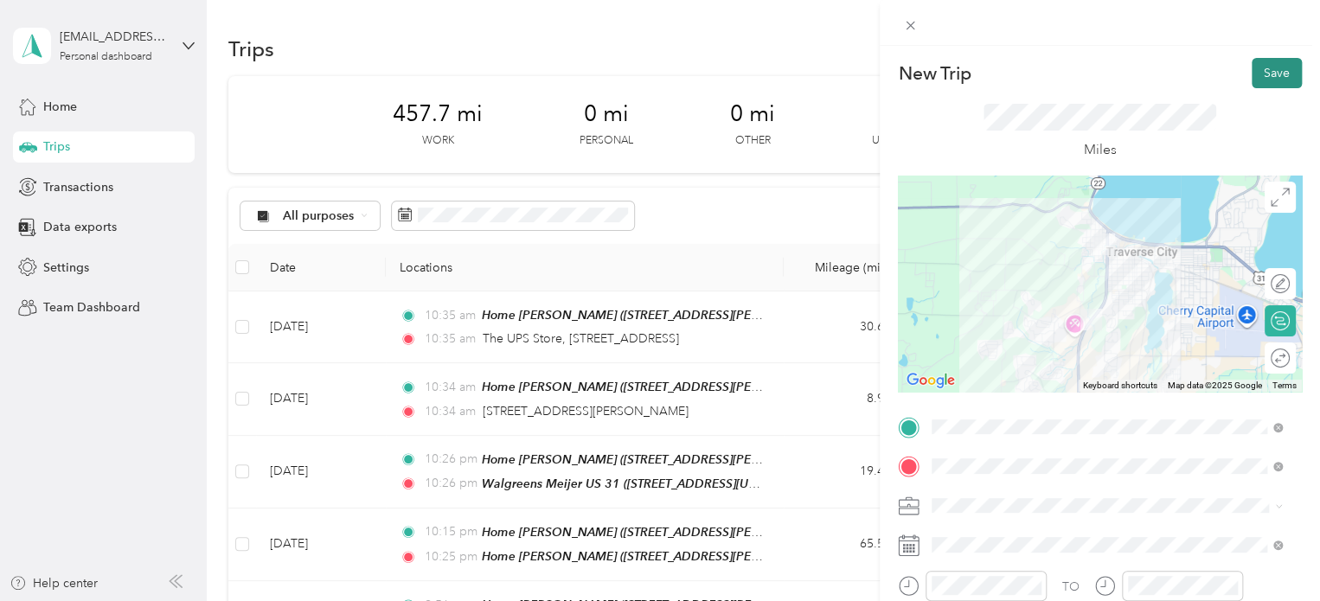
click at [1255, 84] on button "Save" at bounding box center [1277, 73] width 50 height 30
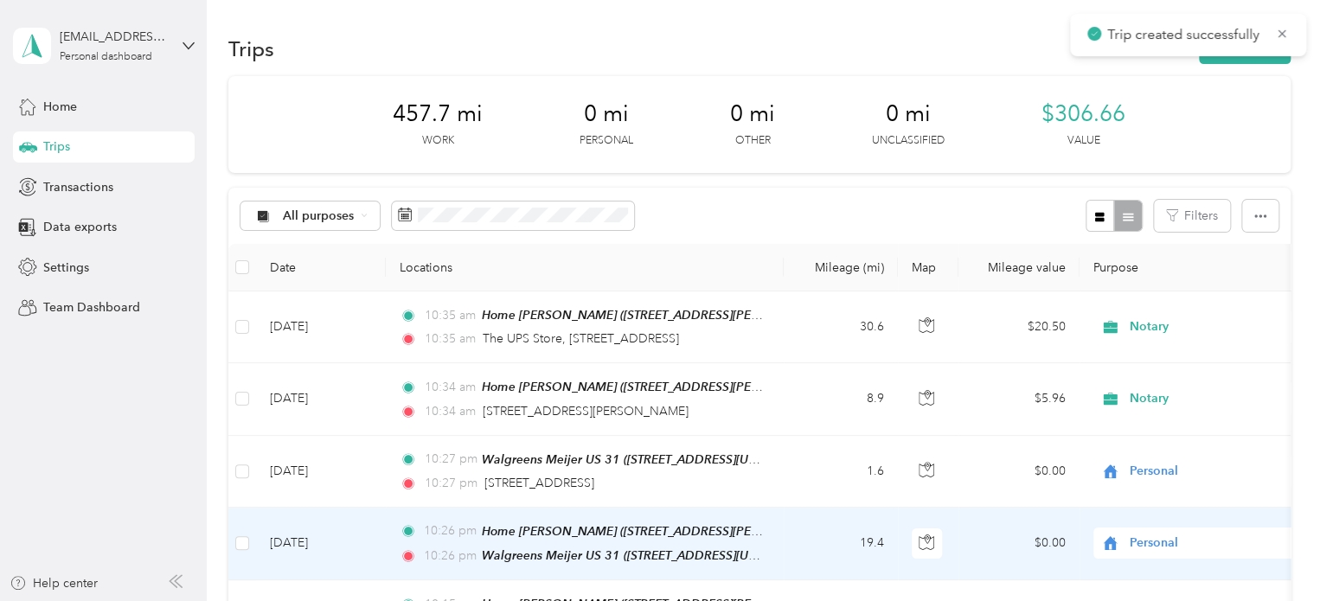
click at [297, 542] on td "[DATE]" at bounding box center [321, 544] width 130 height 73
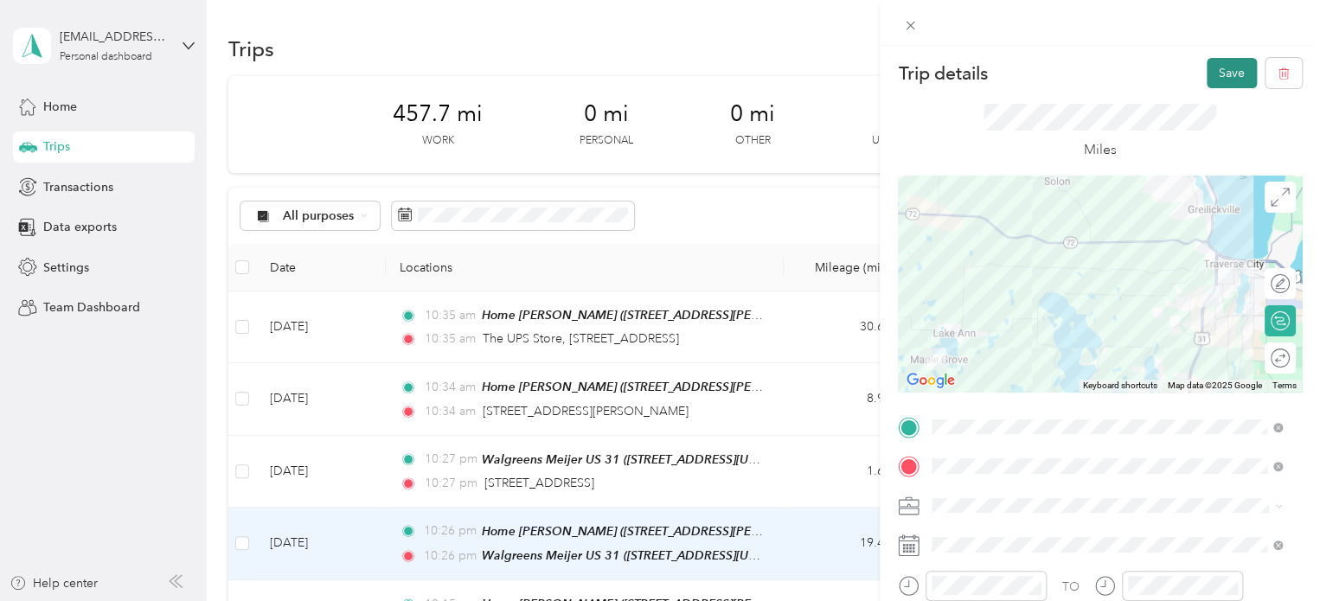
click at [1207, 83] on button "Save" at bounding box center [1232, 73] width 50 height 30
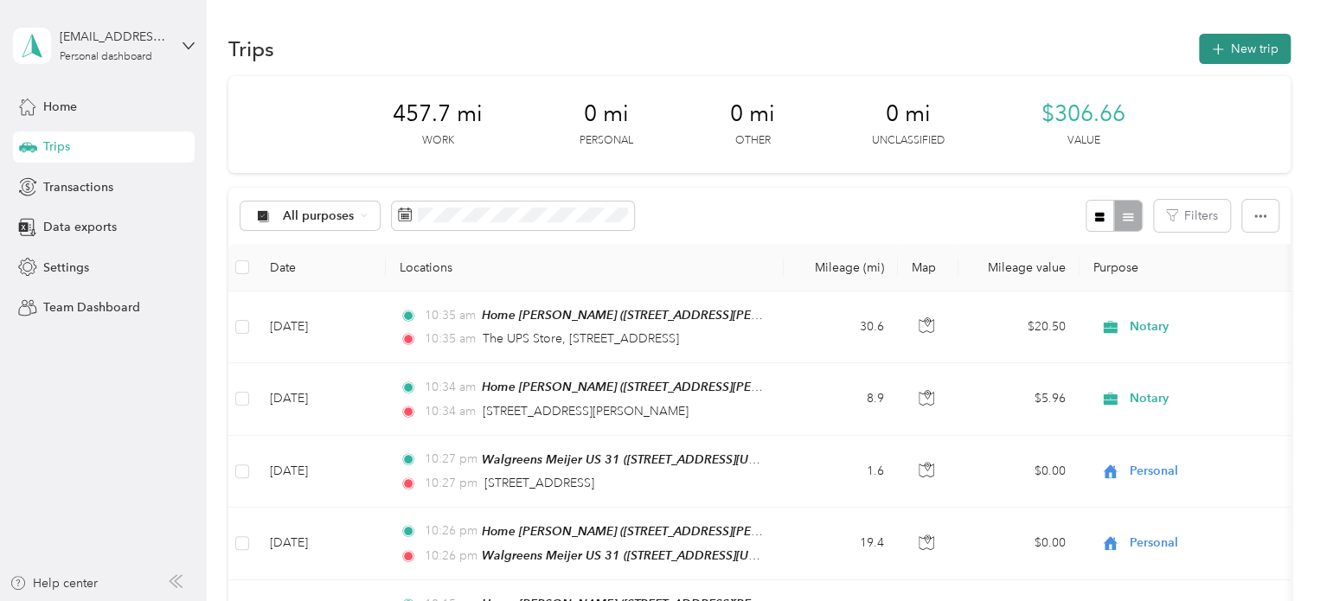
click at [1232, 48] on button "New trip" at bounding box center [1245, 49] width 92 height 30
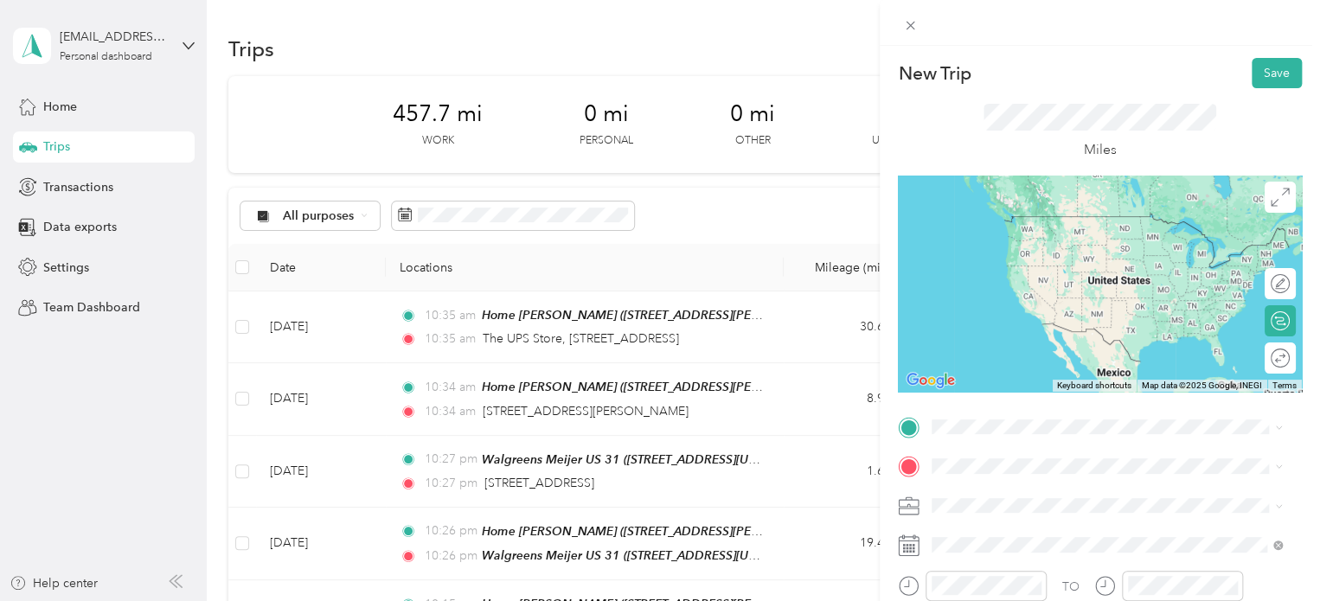
click at [1052, 240] on span "[STREET_ADDRESS][US_STATE]" at bounding box center [1051, 232] width 173 height 15
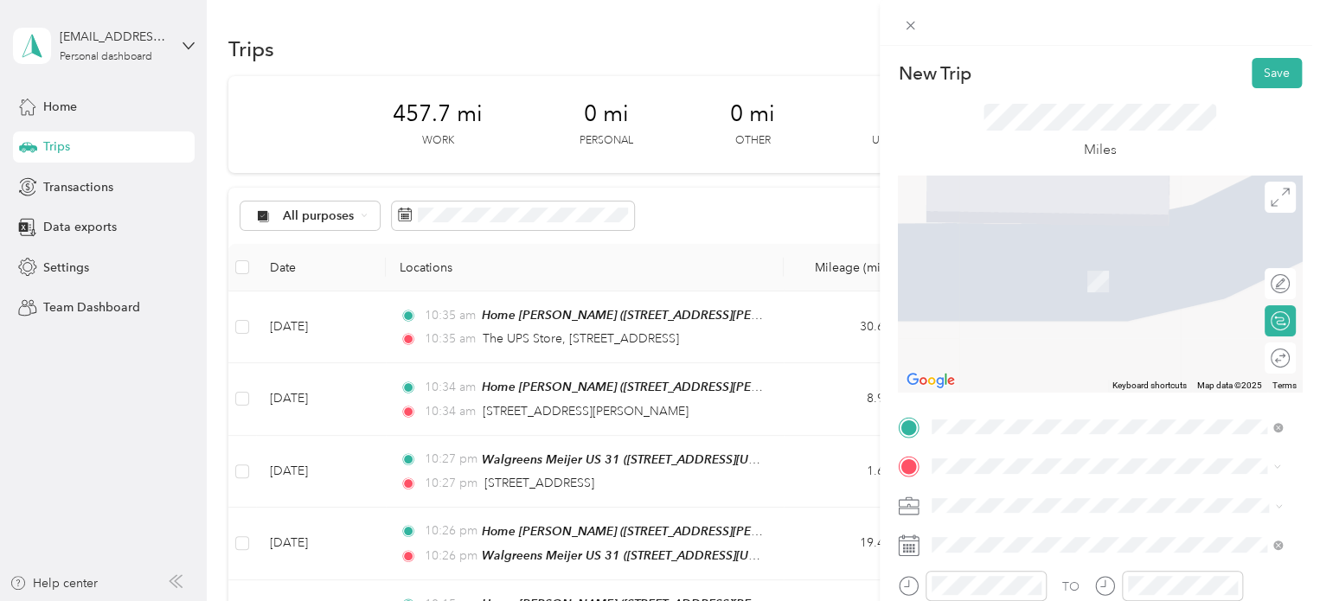
click at [1007, 246] on div "[STREET_ADDRESS][US_STATE]" at bounding box center [1107, 256] width 338 height 23
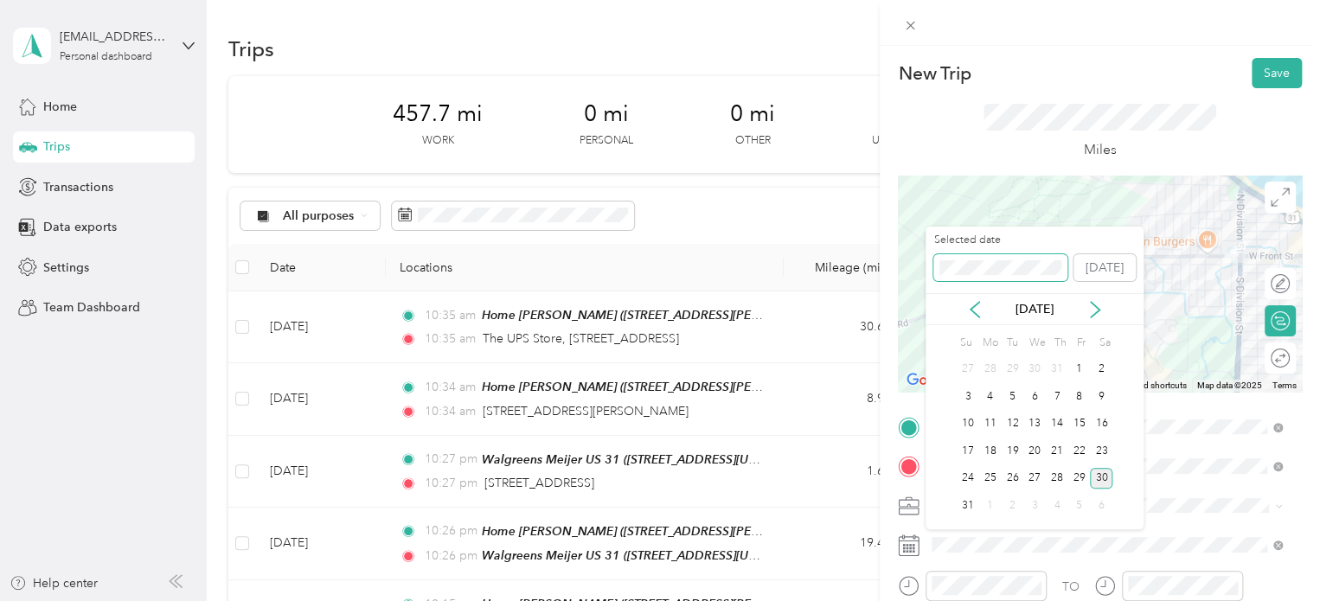
click at [960, 279] on span at bounding box center [1000, 268] width 134 height 28
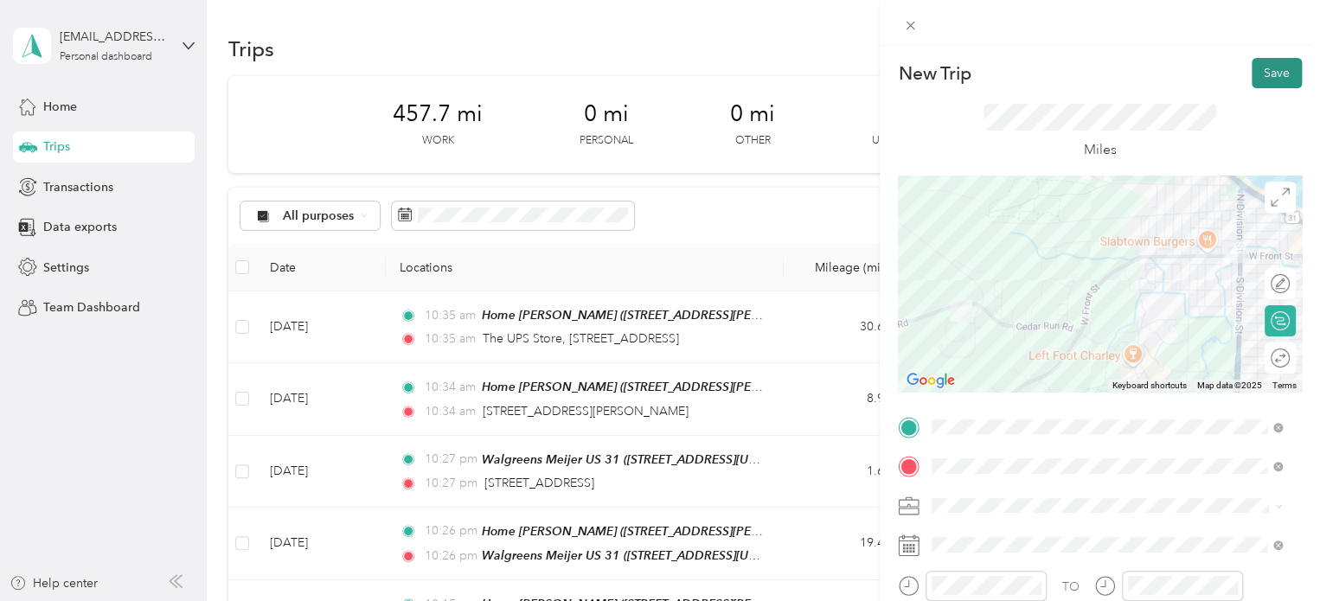
click at [1270, 68] on button "Save" at bounding box center [1277, 73] width 50 height 30
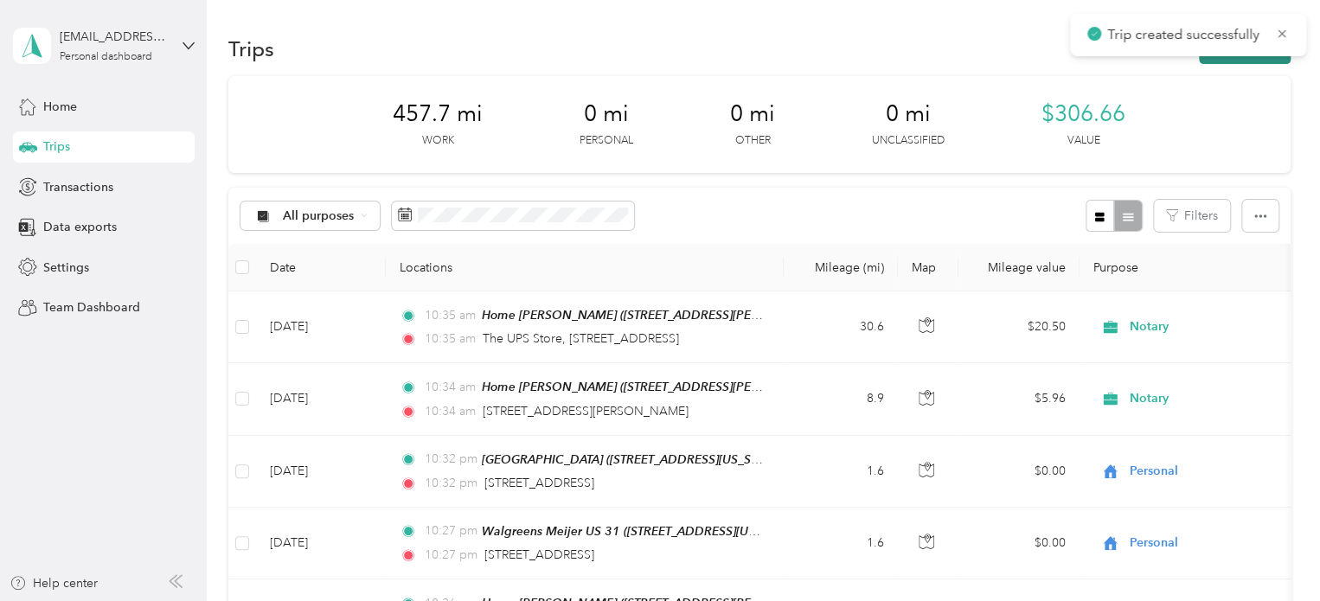
click at [1225, 59] on button "New trip" at bounding box center [1245, 49] width 92 height 30
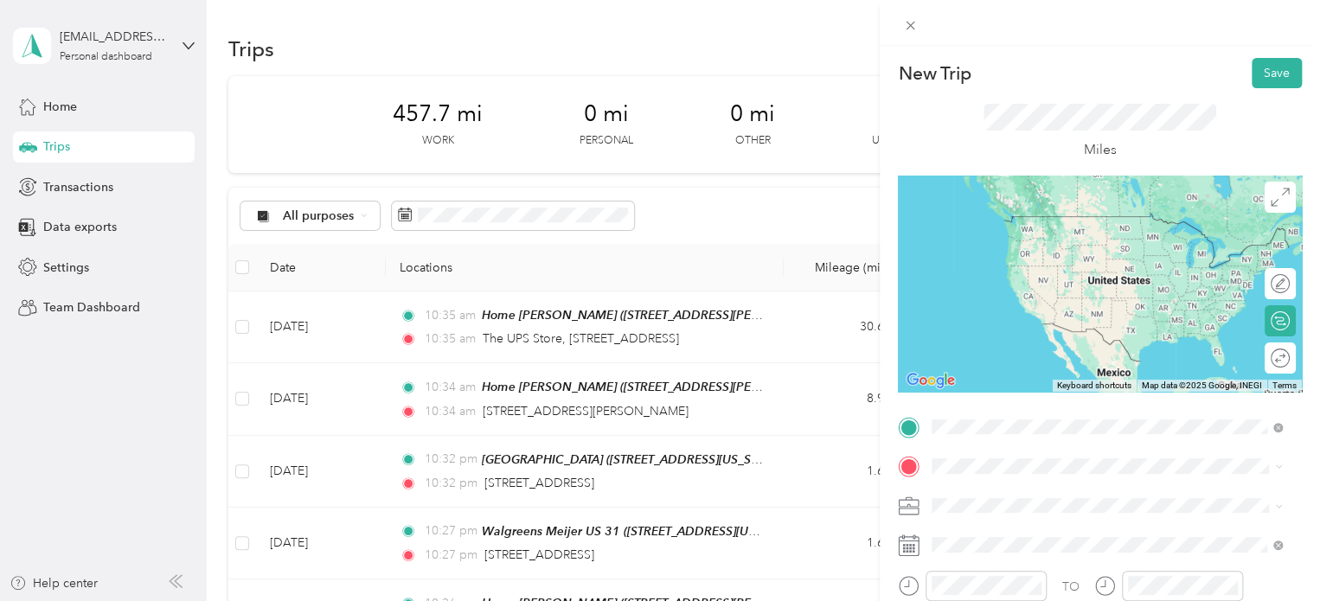
click at [1028, 217] on span "[STREET_ADDRESS][US_STATE]" at bounding box center [1051, 216] width 173 height 16
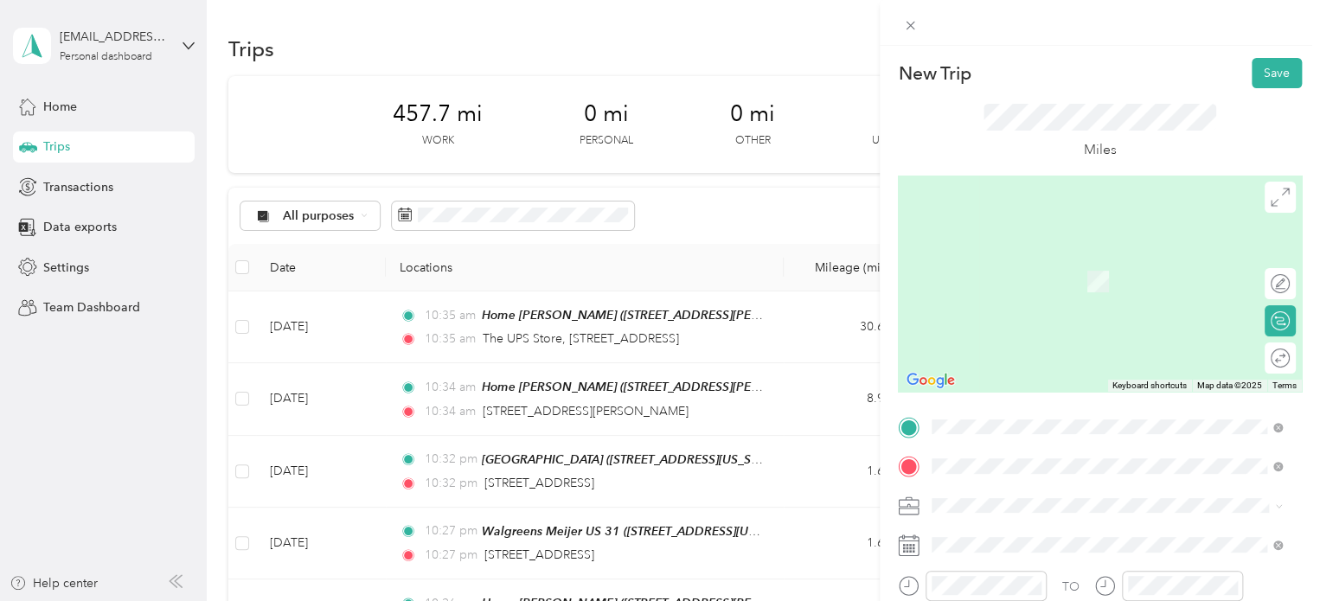
click at [1000, 323] on div "Outback Traverse City Outback Steakhouse, [STREET_ADDRESS] , 49684, [GEOGRAPHIC…" at bounding box center [1107, 290] width 338 height 79
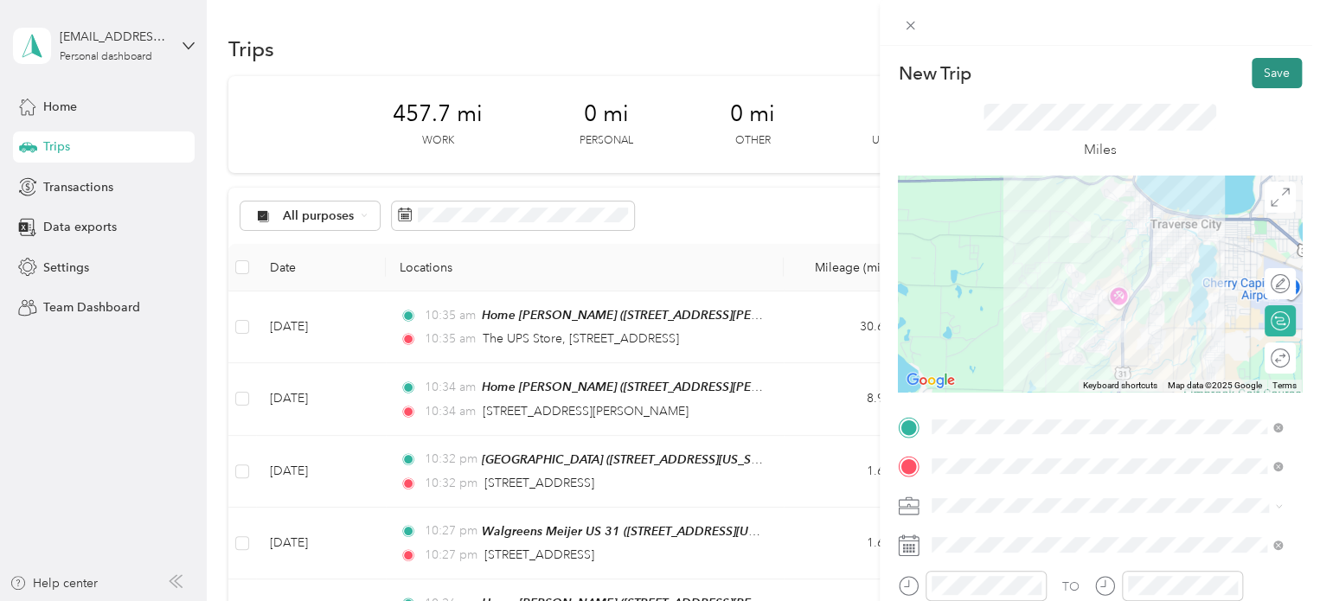
click at [1258, 69] on button "Save" at bounding box center [1277, 73] width 50 height 30
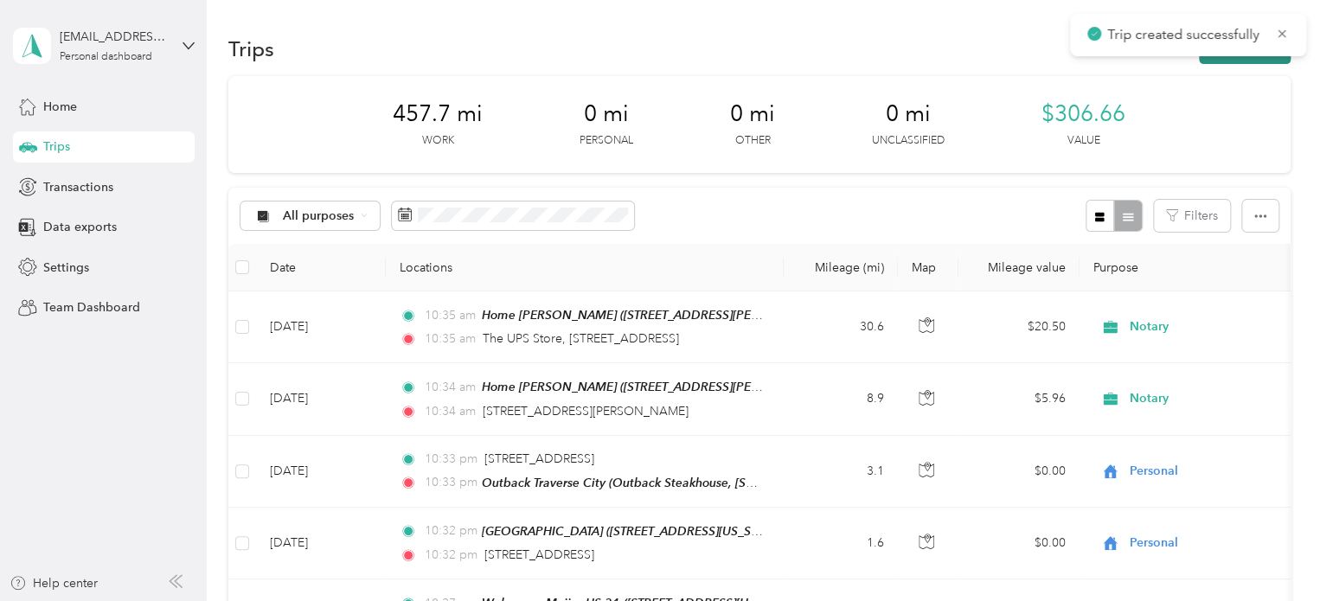
click at [1259, 62] on button "New trip" at bounding box center [1245, 49] width 92 height 30
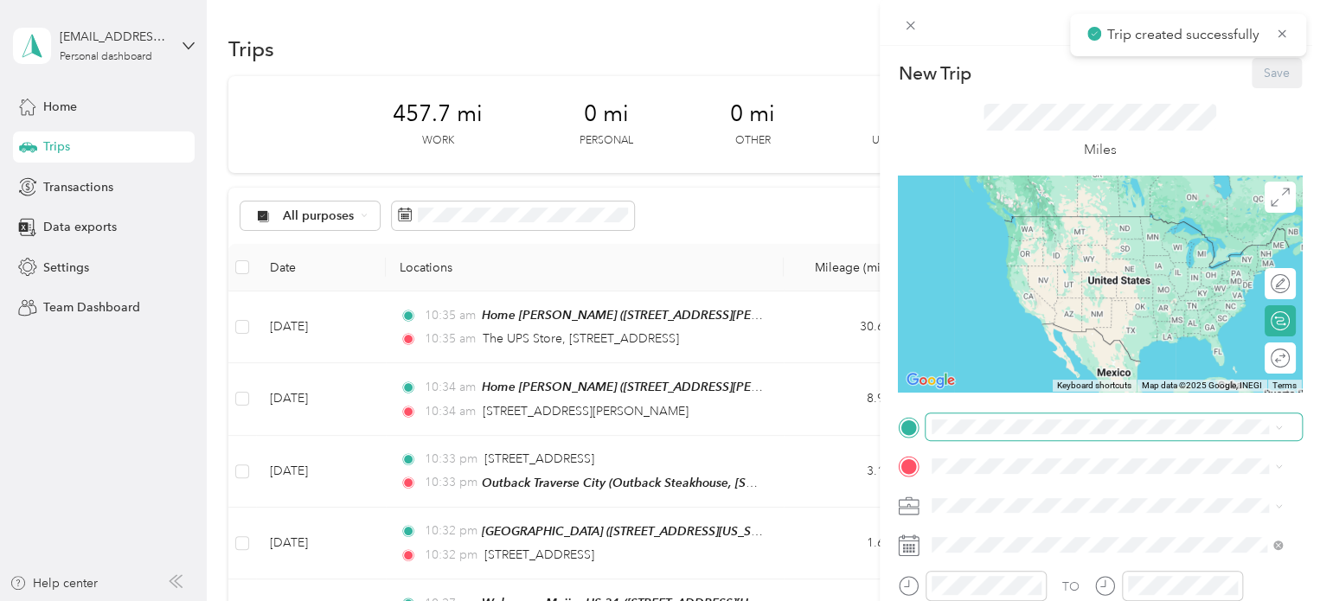
click at [985, 418] on span at bounding box center [1114, 428] width 376 height 28
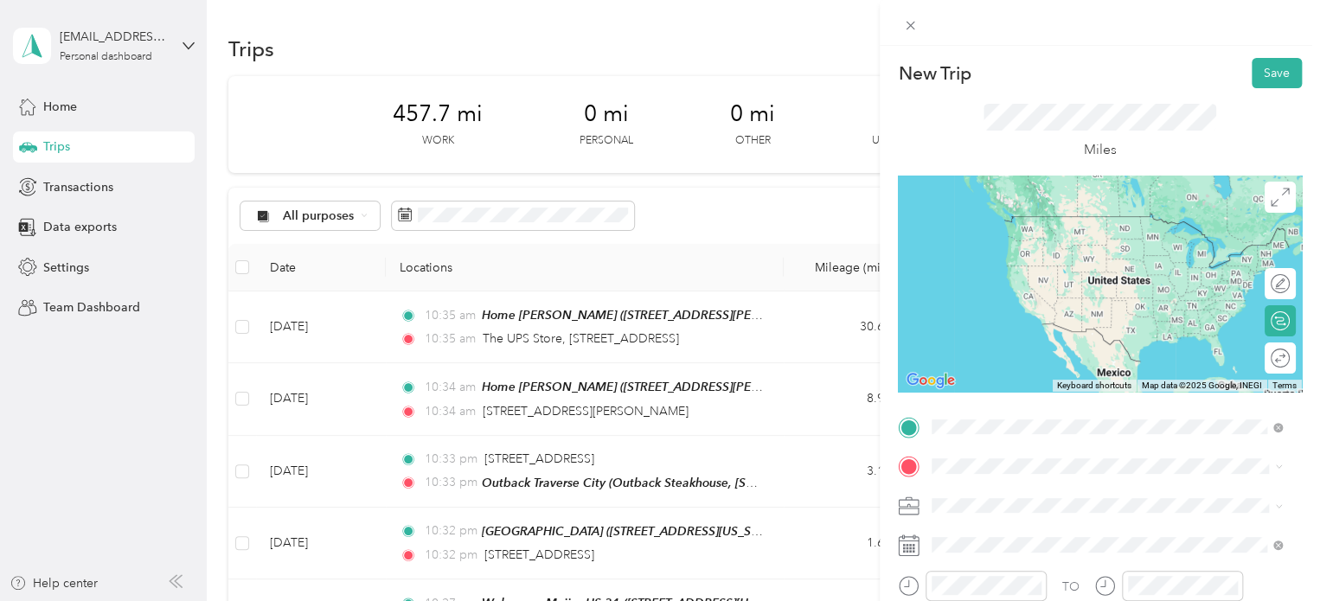
click at [1074, 238] on span "Outback Steakhouse, [STREET_ADDRESS] , 49684, [GEOGRAPHIC_DATA], [GEOGRAPHIC_DA…" at bounding box center [1104, 259] width 279 height 51
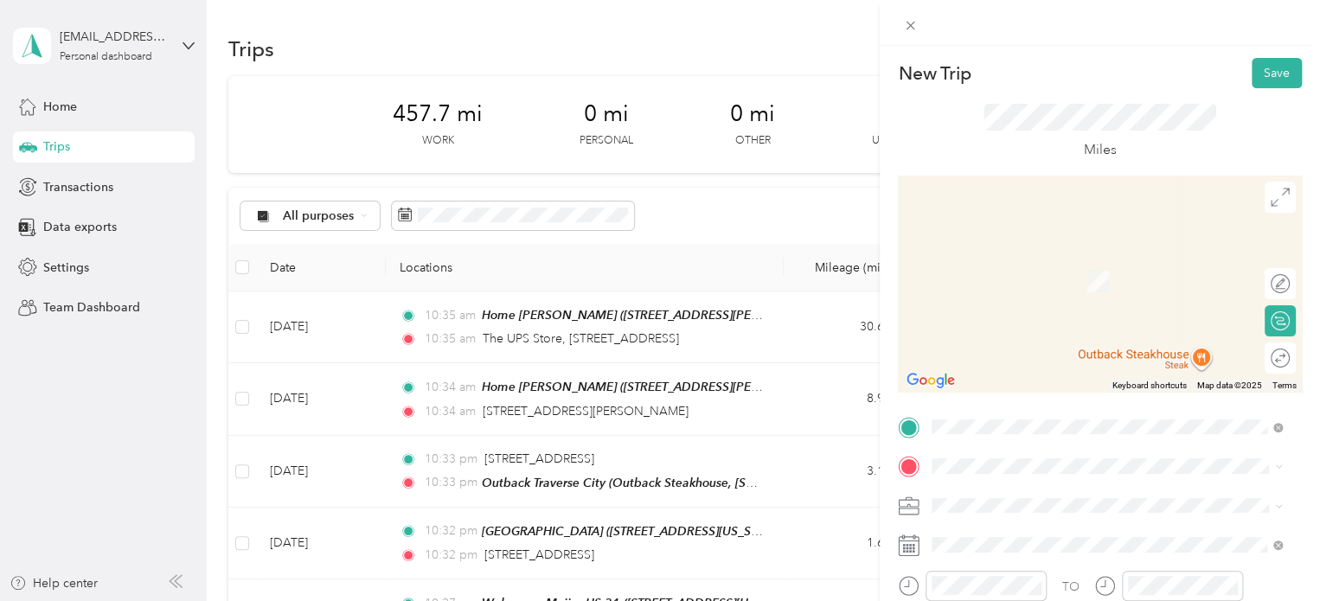
click at [1042, 251] on span "[STREET_ADDRESS][US_STATE]" at bounding box center [1051, 255] width 173 height 16
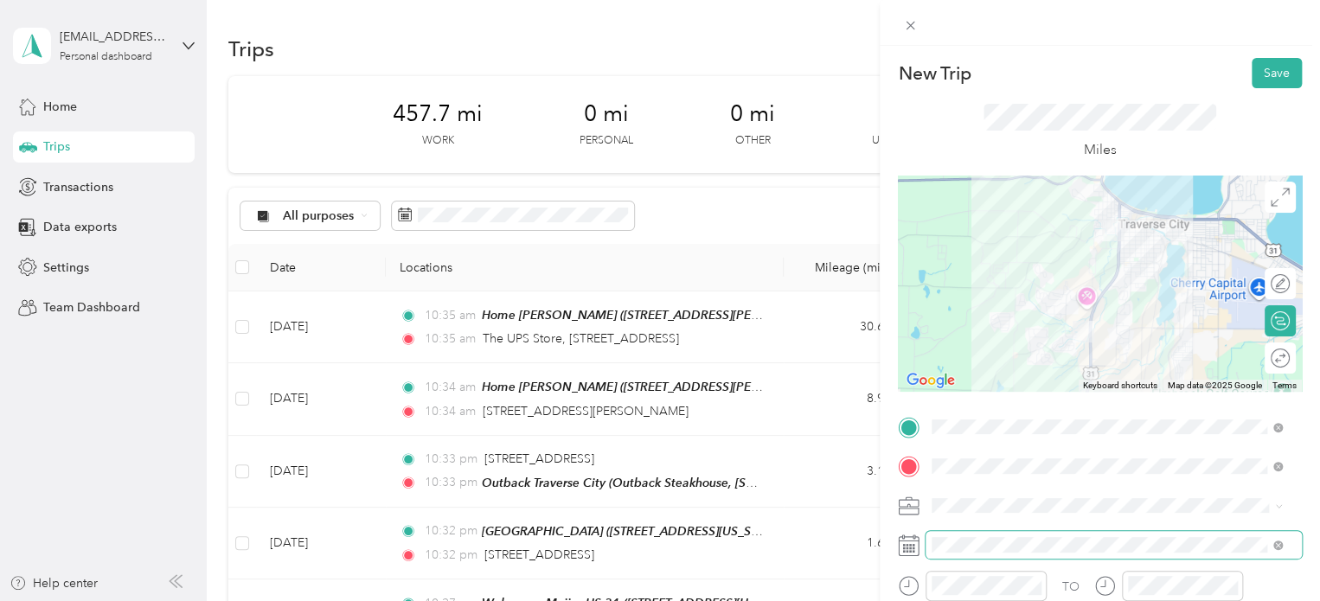
click at [962, 553] on span at bounding box center [1114, 545] width 376 height 28
click at [1267, 85] on button "Save" at bounding box center [1277, 73] width 50 height 30
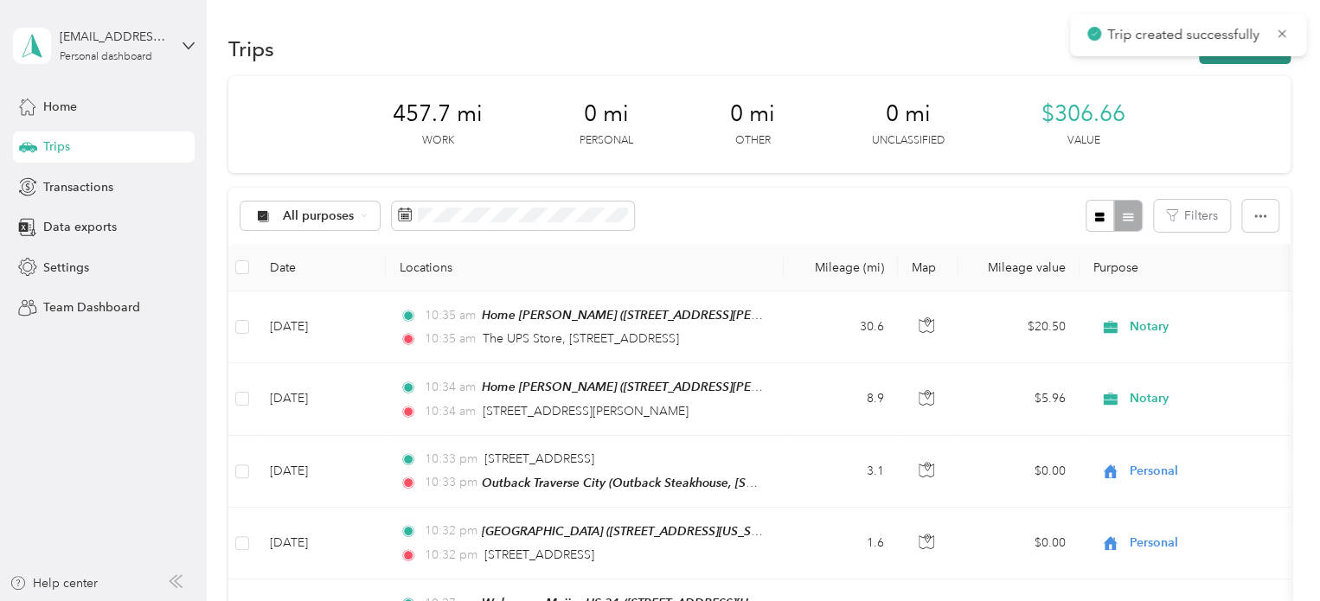
click at [1207, 59] on button "New trip" at bounding box center [1245, 49] width 92 height 30
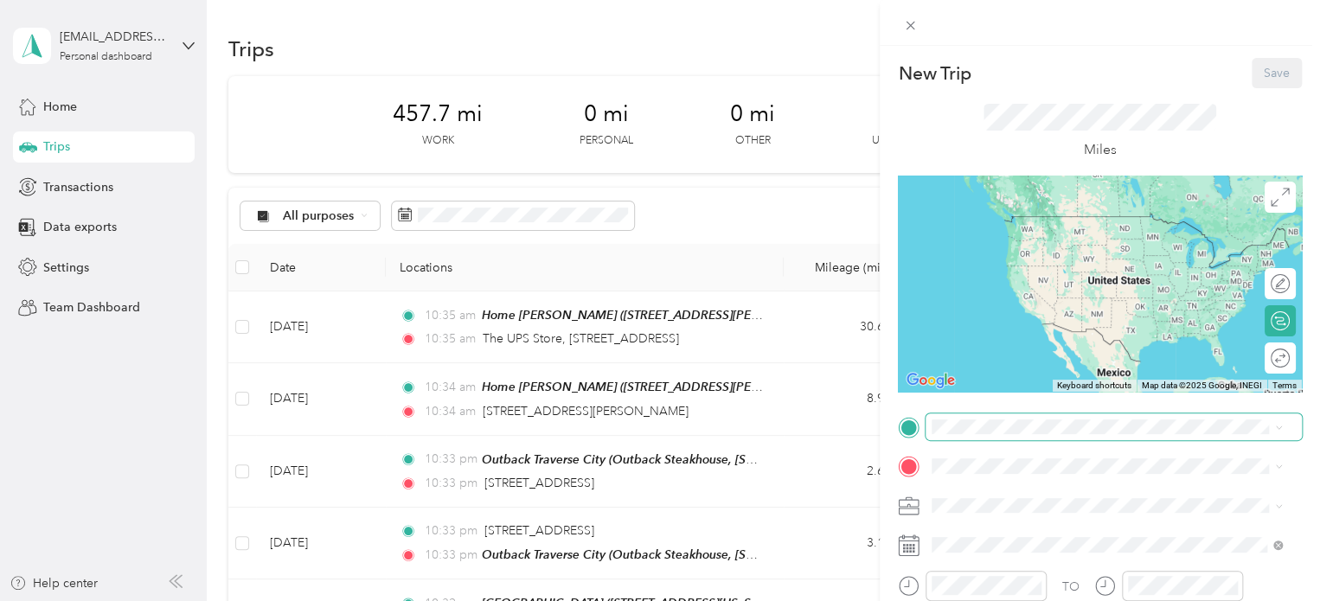
click at [961, 418] on span at bounding box center [1114, 428] width 376 height 28
click at [1017, 224] on span "[STREET_ADDRESS][US_STATE]" at bounding box center [1051, 216] width 173 height 16
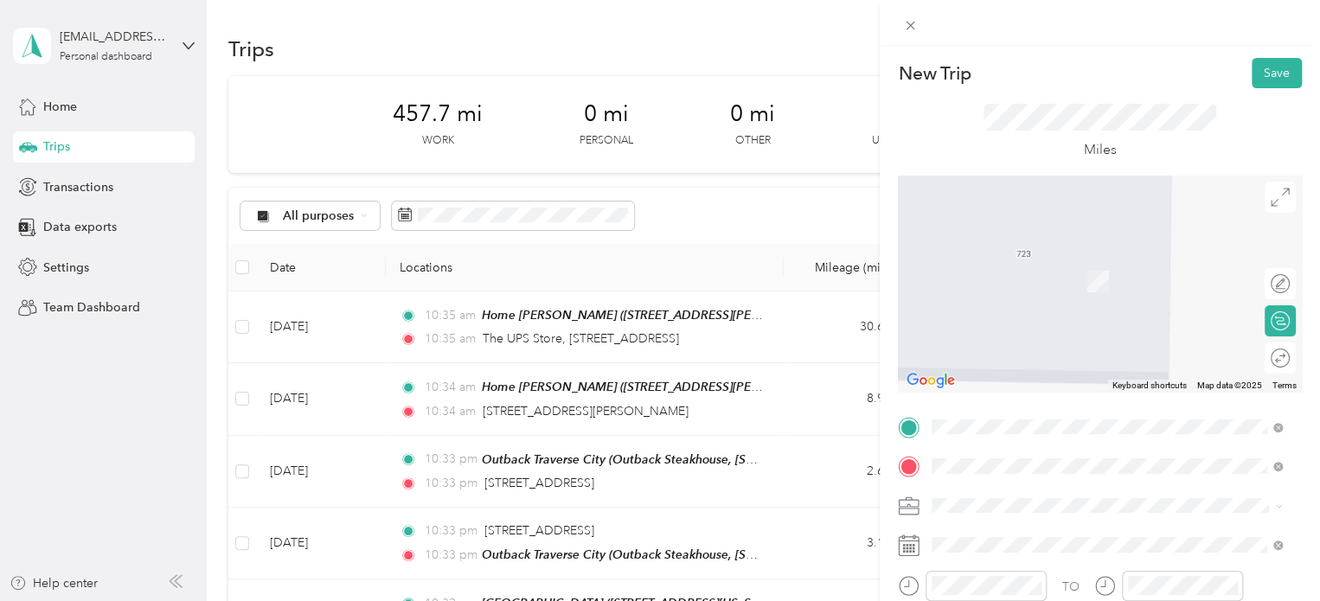
click at [1016, 293] on span "Walmart Supercenter, [STREET_ADDRESS] , 49684, [GEOGRAPHIC_DATA], [GEOGRAPHIC_D…" at bounding box center [1104, 299] width 279 height 51
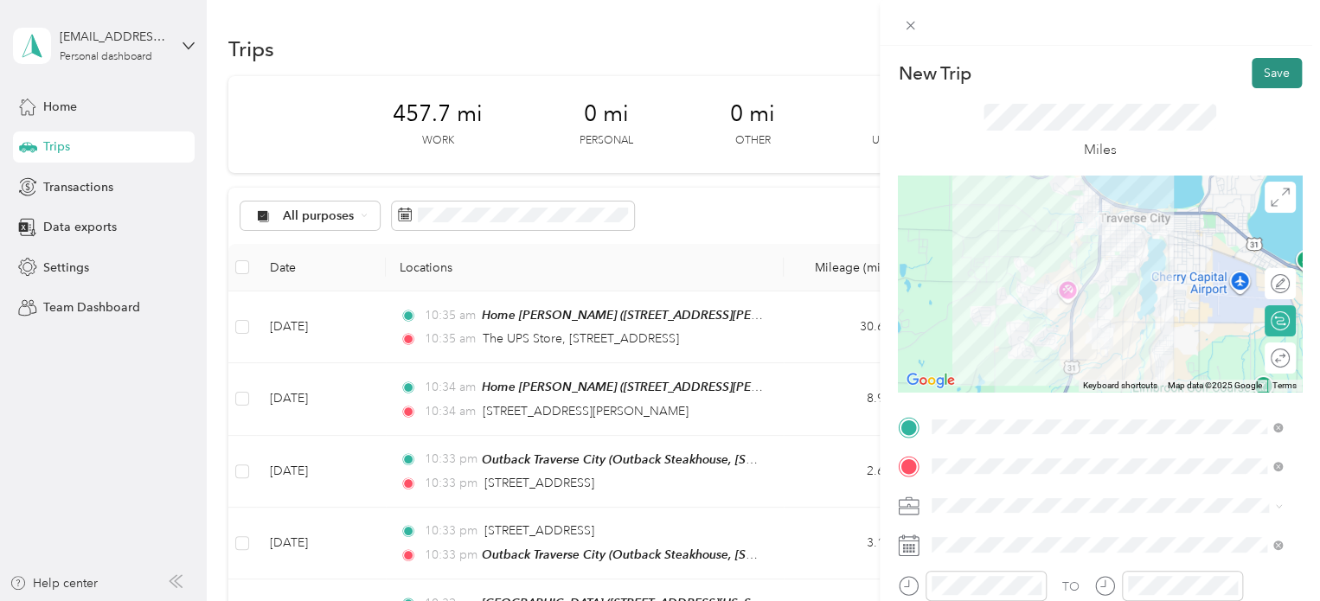
click at [1259, 73] on button "Save" at bounding box center [1277, 73] width 50 height 30
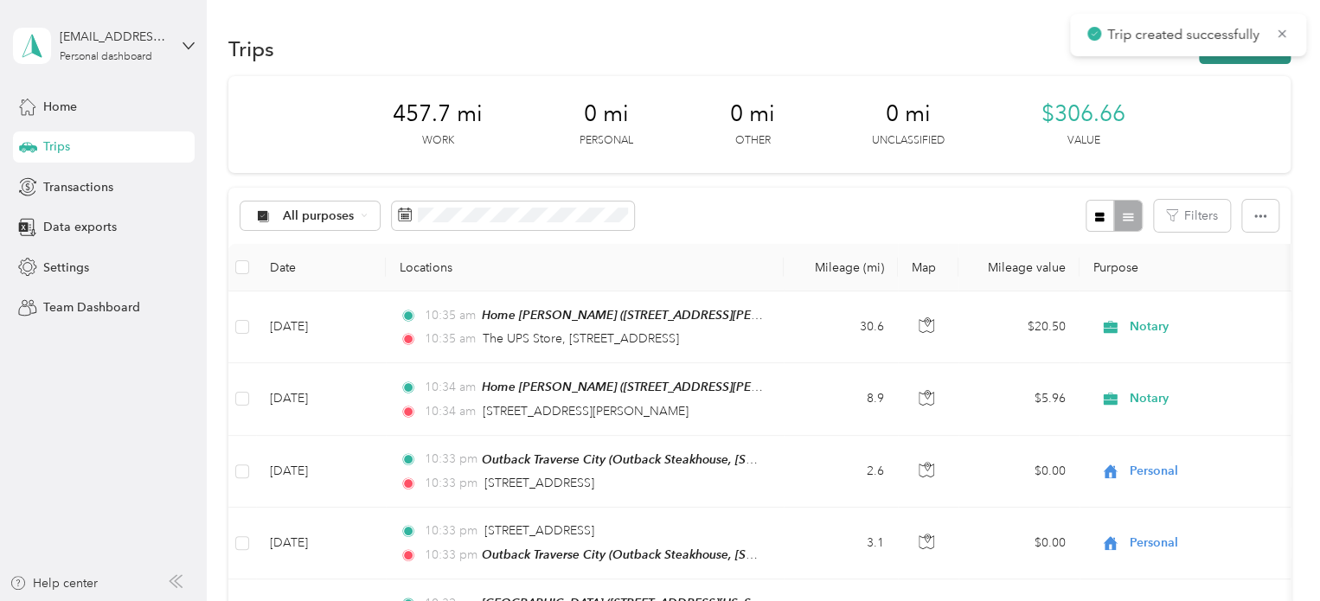
click at [1260, 59] on button "New trip" at bounding box center [1245, 49] width 92 height 30
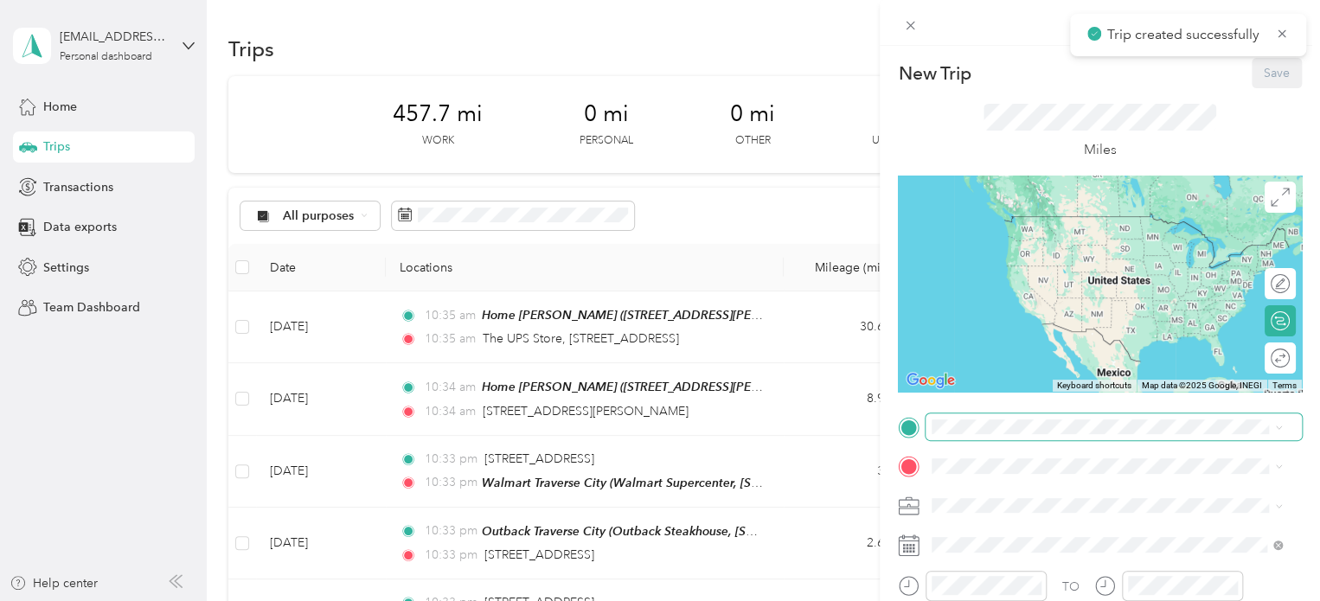
click at [965, 416] on span at bounding box center [1114, 428] width 376 height 28
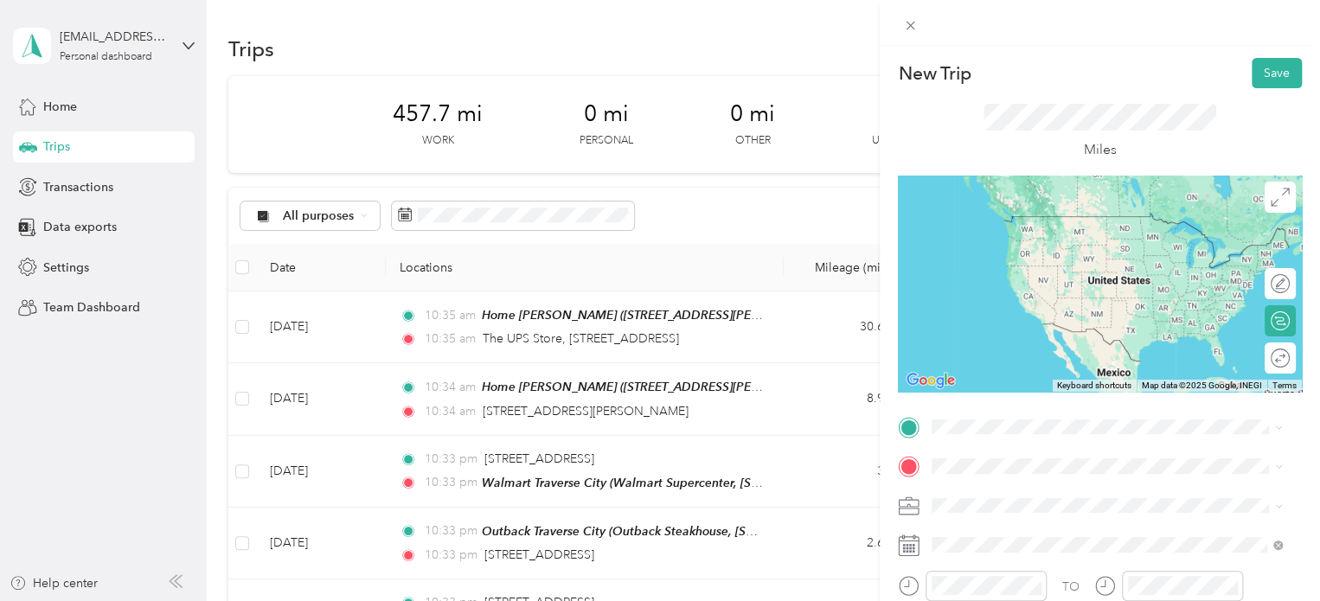
click at [1005, 242] on div "Walmart Traverse City Walmart Supercenter, [STREET_ADDRESS] , 49684, [GEOGRAPHI…" at bounding box center [1121, 251] width 312 height 73
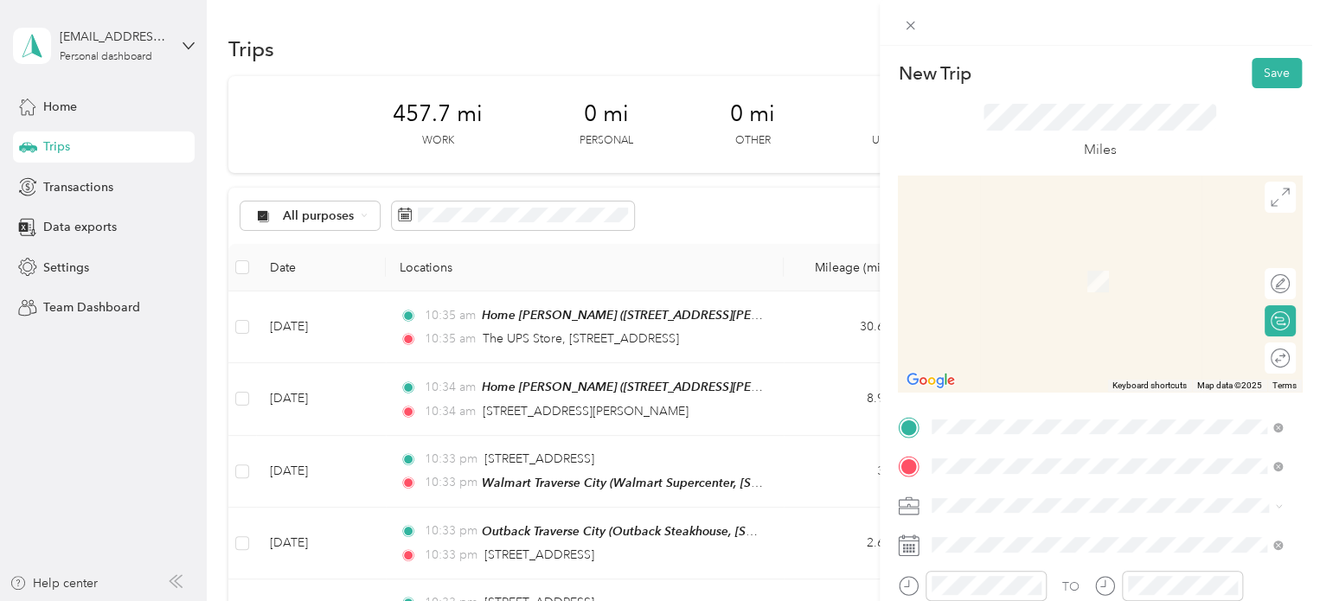
click at [1042, 264] on span "[STREET_ADDRESS][US_STATE]" at bounding box center [1051, 256] width 173 height 16
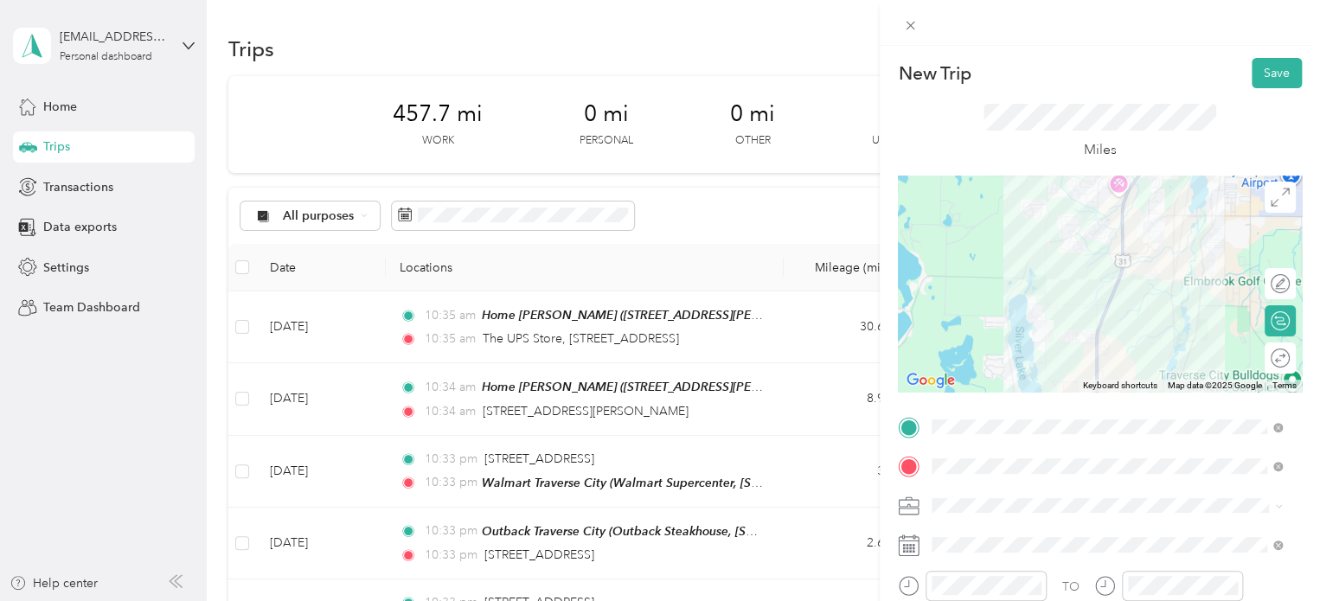
click at [964, 529] on div "TO Add photo" at bounding box center [1100, 603] width 404 height 379
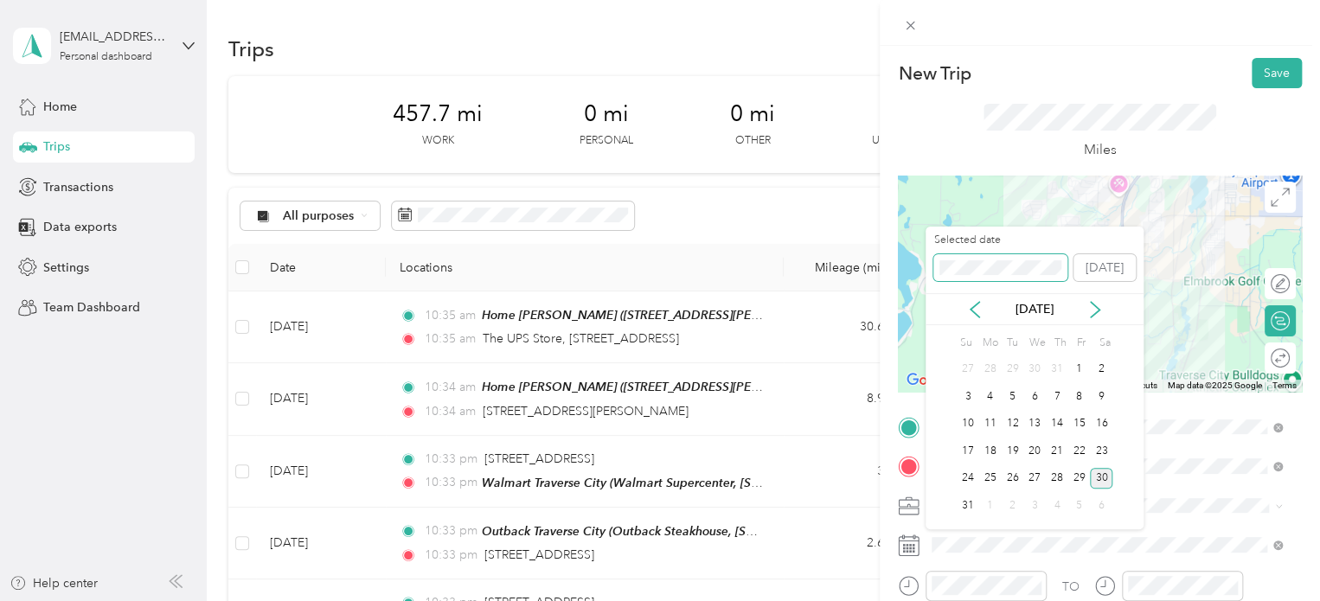
click at [987, 259] on span at bounding box center [1000, 268] width 134 height 28
click at [886, 600] on div "New Trip Save This trip cannot be edited because it is either under review, app…" at bounding box center [656, 601] width 1312 height 0
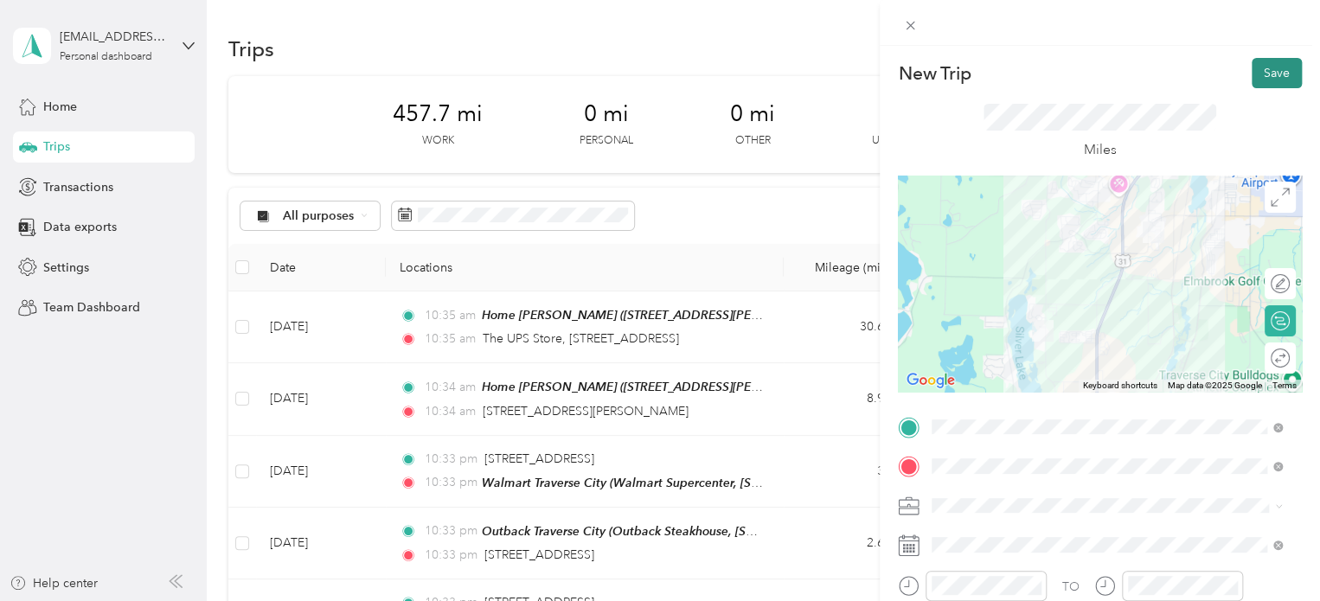
click at [1276, 83] on button "Save" at bounding box center [1277, 73] width 50 height 30
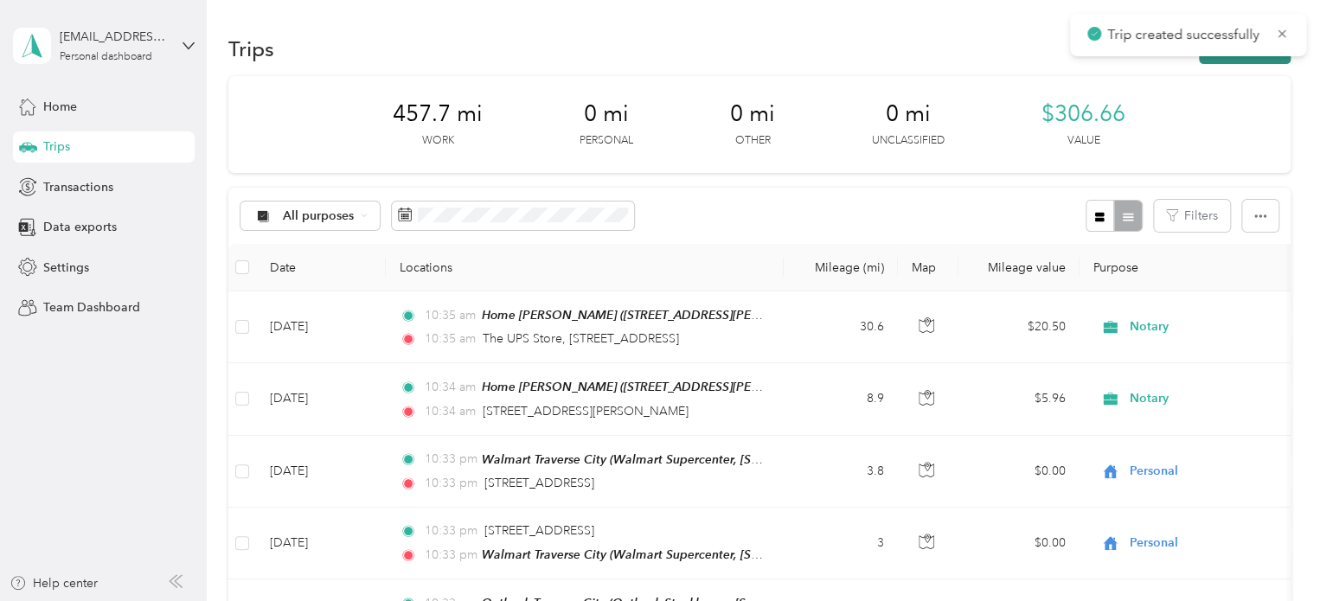
click at [1276, 63] on button "New trip" at bounding box center [1245, 49] width 92 height 30
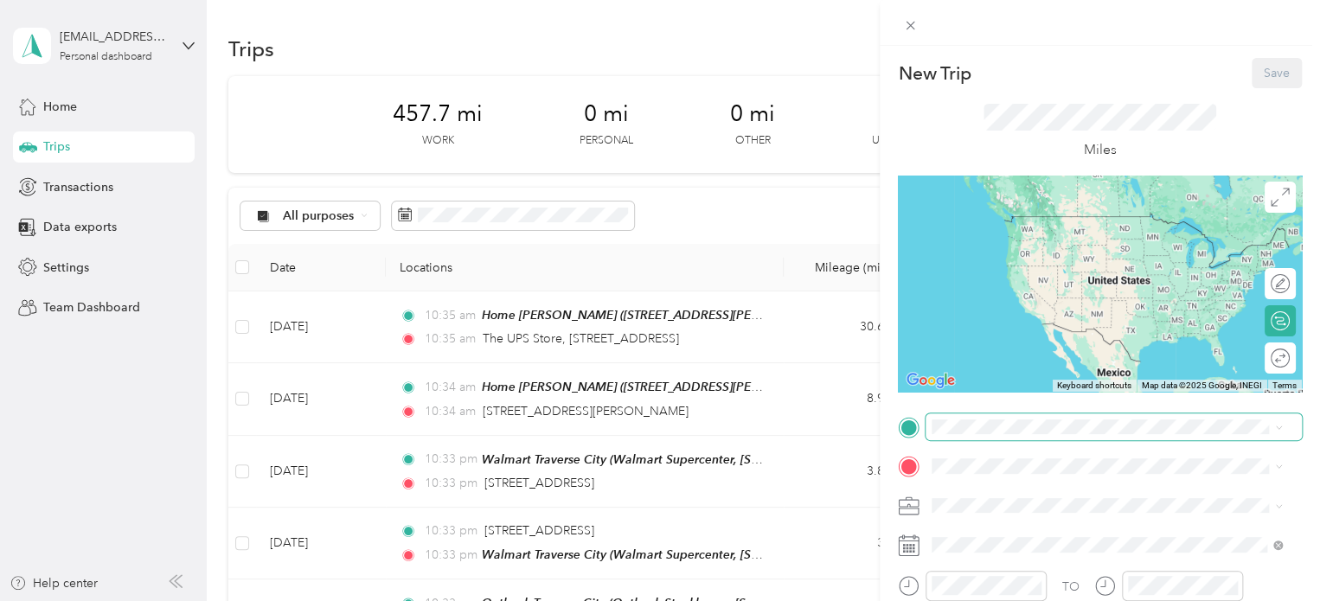
click at [959, 414] on span at bounding box center [1114, 428] width 376 height 28
click at [979, 221] on span "[STREET_ADDRESS][US_STATE]" at bounding box center [1051, 215] width 173 height 16
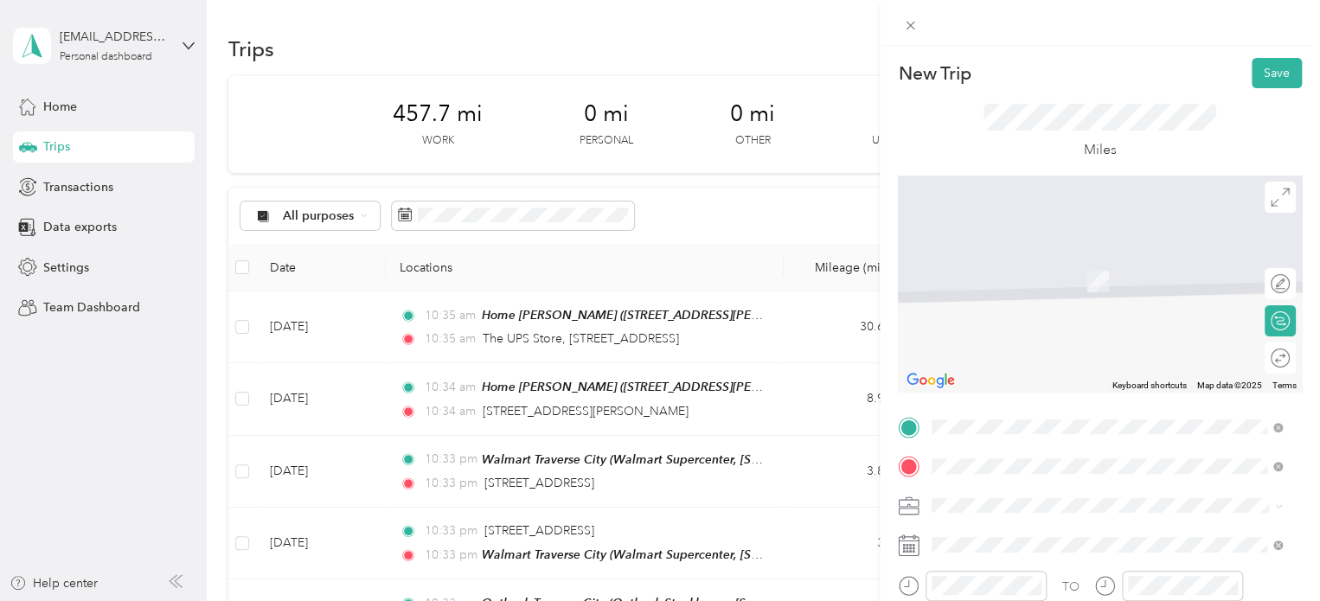
click at [1003, 291] on div "KFC US 31 [STREET_ADDRESS][US_STATE]" at bounding box center [1051, 272] width 173 height 36
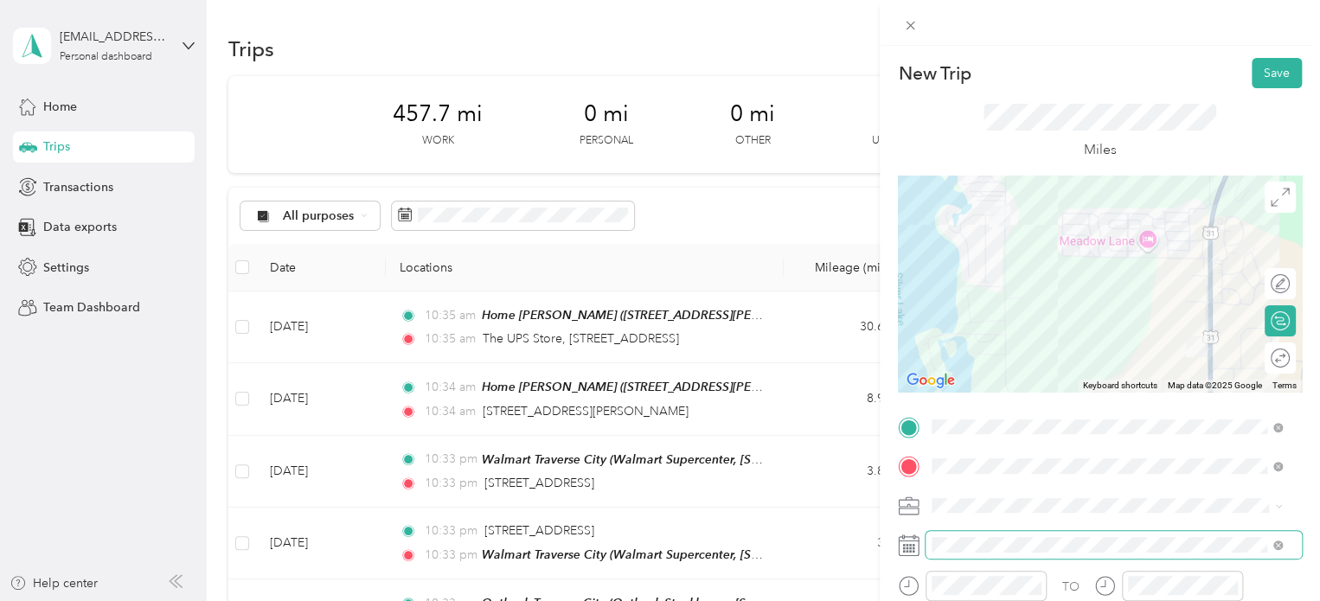
click at [985, 536] on span at bounding box center [1114, 545] width 376 height 28
click at [1265, 81] on button "Save" at bounding box center [1277, 73] width 50 height 30
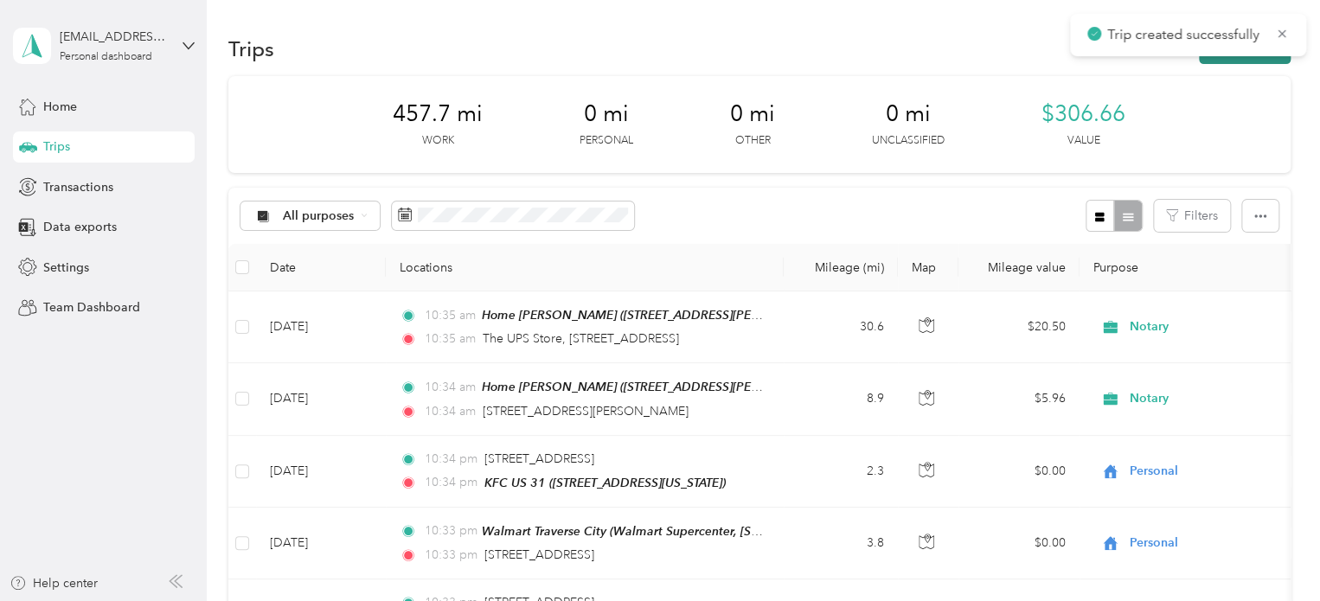
click at [1263, 58] on button "New trip" at bounding box center [1245, 49] width 92 height 30
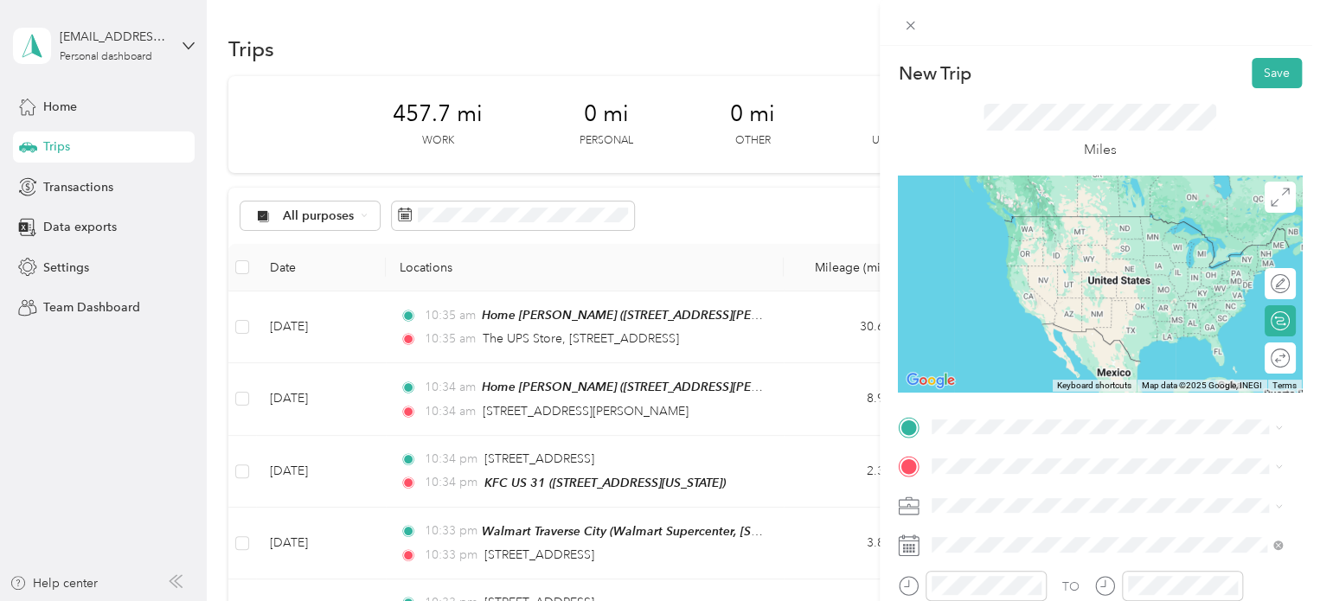
click at [1007, 245] on div "KFC US 31 [STREET_ADDRESS][US_STATE]" at bounding box center [1051, 229] width 173 height 36
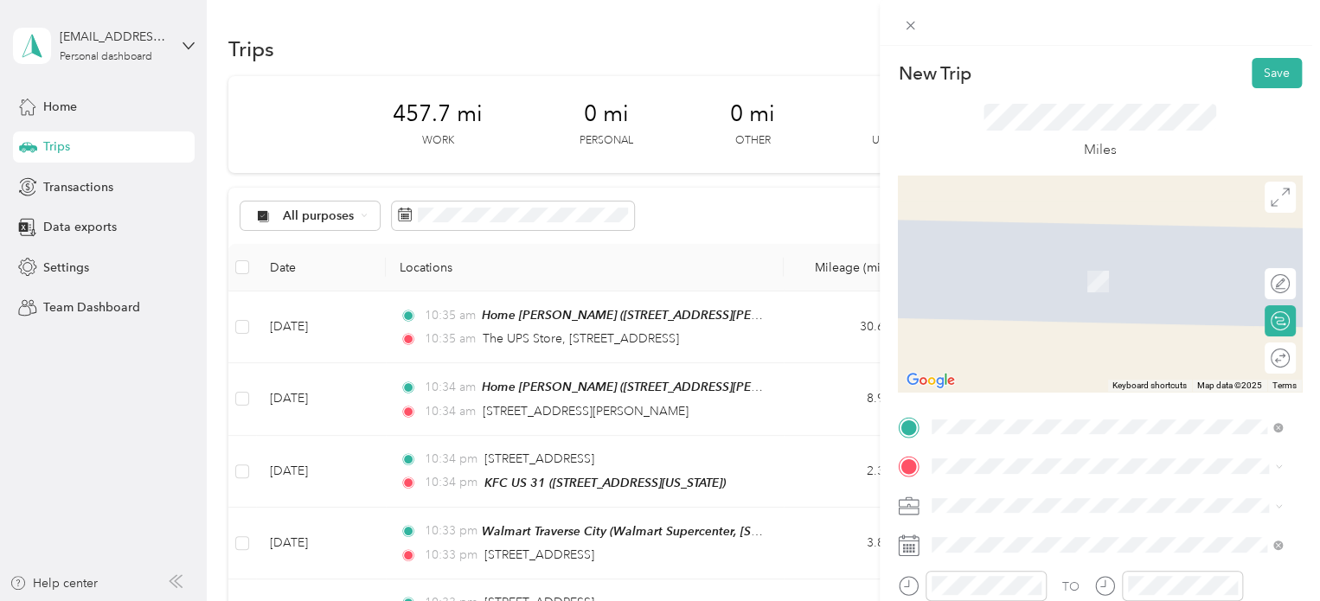
click at [991, 260] on span "[STREET_ADDRESS][US_STATE]" at bounding box center [1051, 253] width 173 height 16
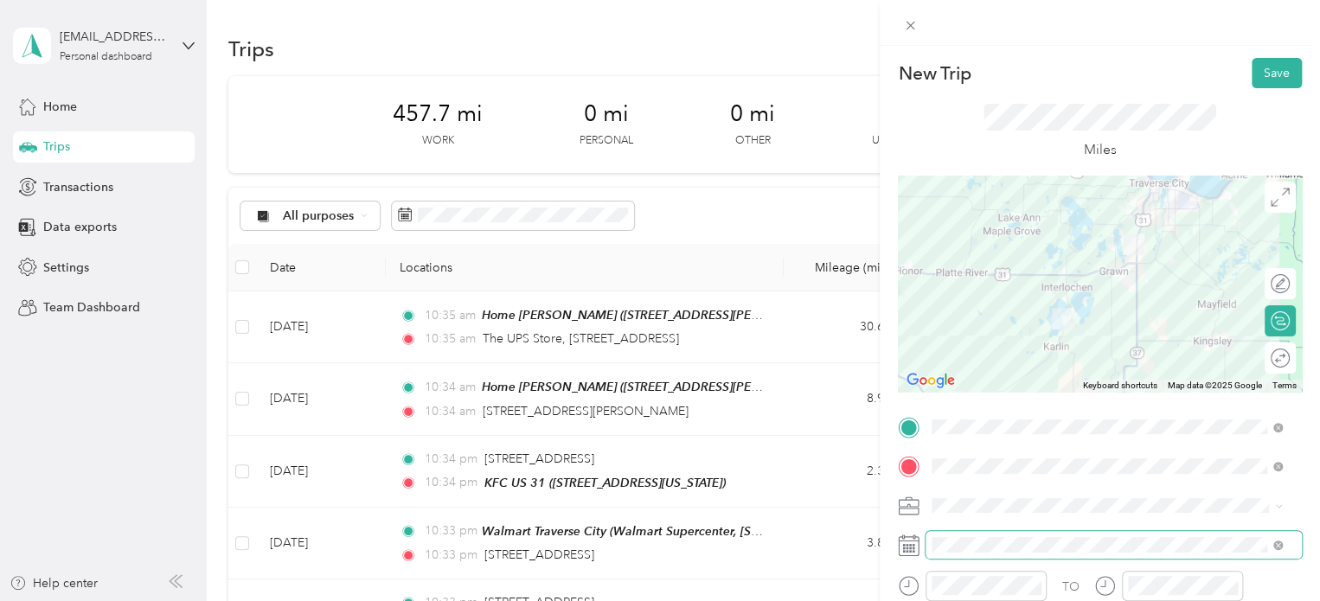
click at [929, 541] on span at bounding box center [1114, 545] width 376 height 28
click at [929, 535] on span at bounding box center [1114, 545] width 376 height 28
click at [1281, 72] on button "Save" at bounding box center [1277, 73] width 50 height 30
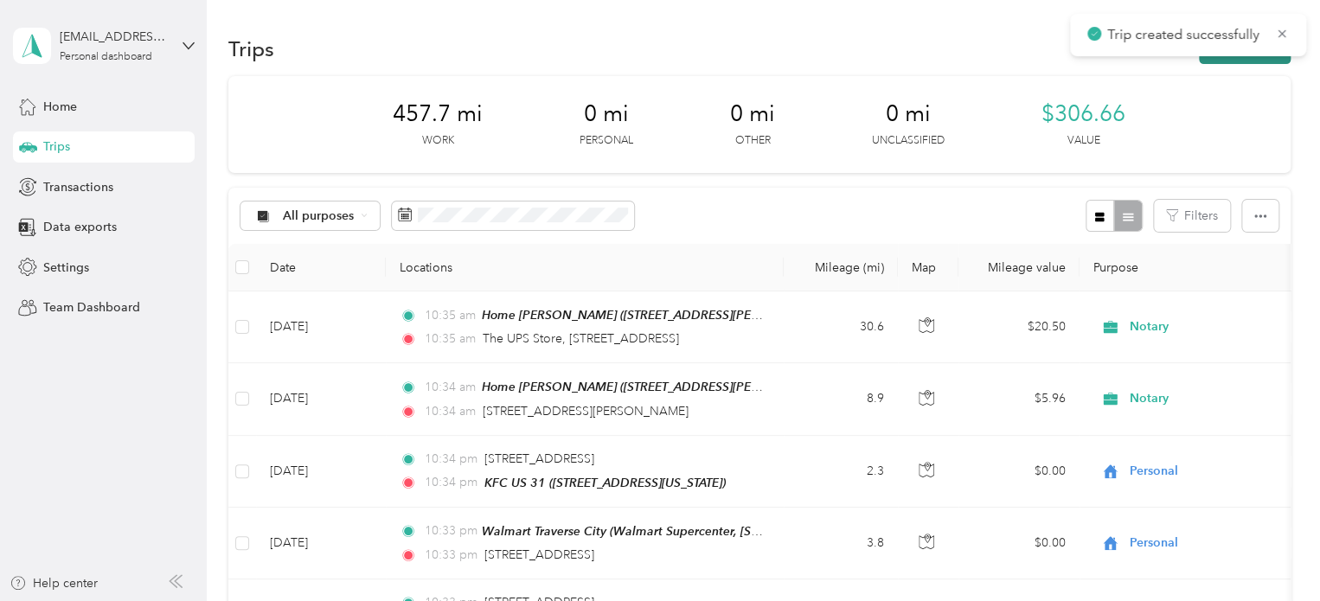
click at [1248, 63] on button "New trip" at bounding box center [1245, 49] width 92 height 30
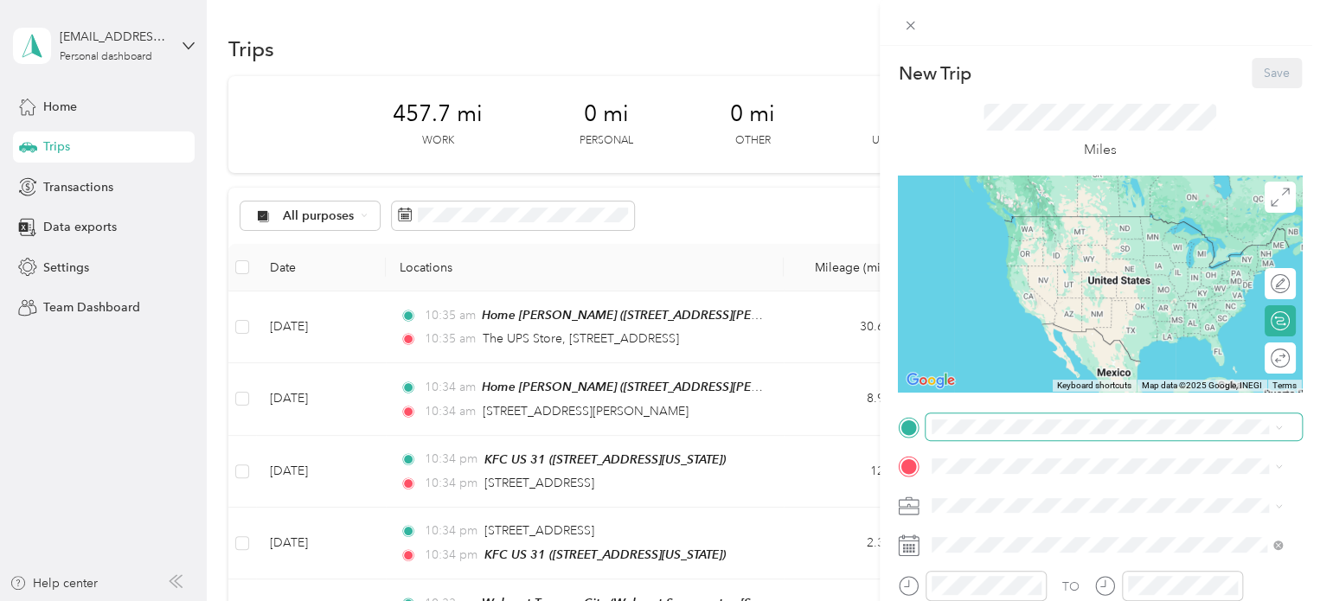
click at [976, 439] on span at bounding box center [1114, 428] width 376 height 28
click at [972, 414] on span at bounding box center [1114, 428] width 376 height 28
click at [970, 224] on span "[STREET_ADDRESS][US_STATE]" at bounding box center [1051, 216] width 173 height 16
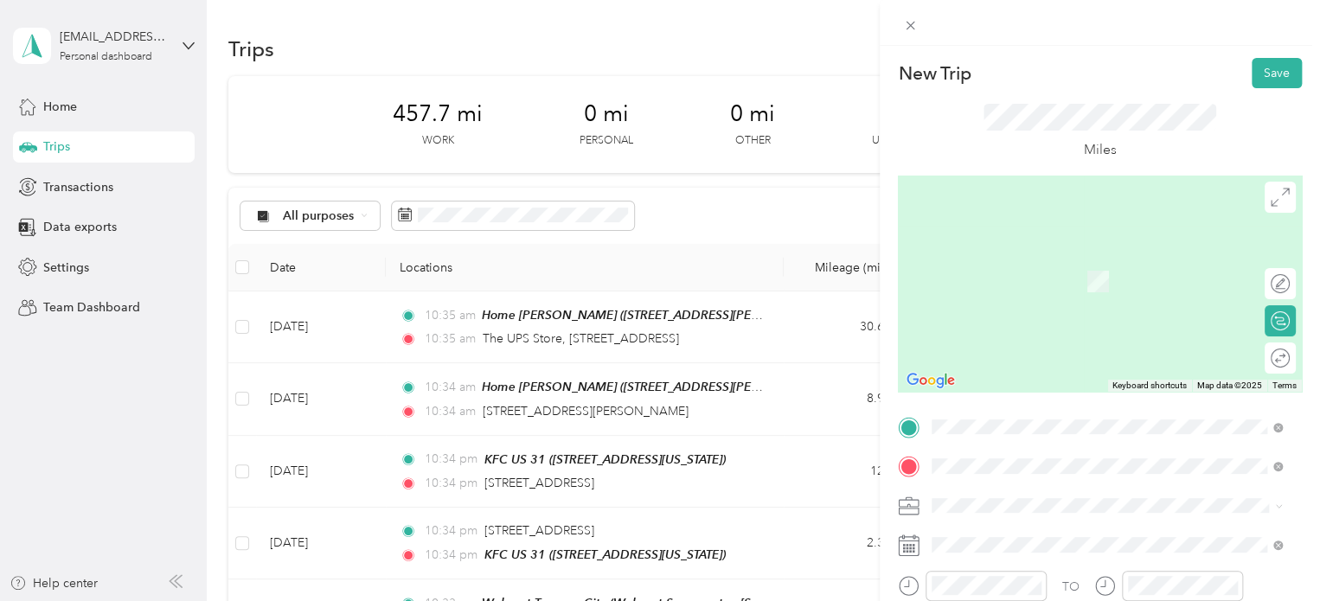
click at [990, 268] on div "[STREET_ADDRESS][US_STATE]" at bounding box center [1107, 256] width 338 height 23
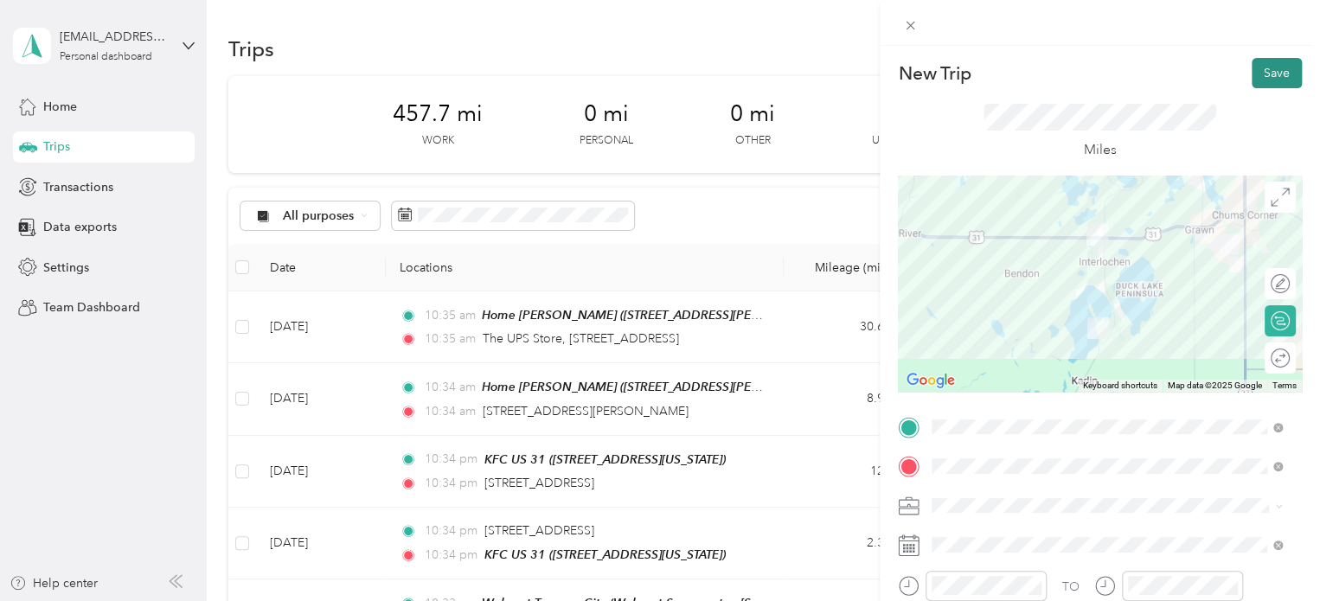
click at [1269, 69] on button "Save" at bounding box center [1277, 73] width 50 height 30
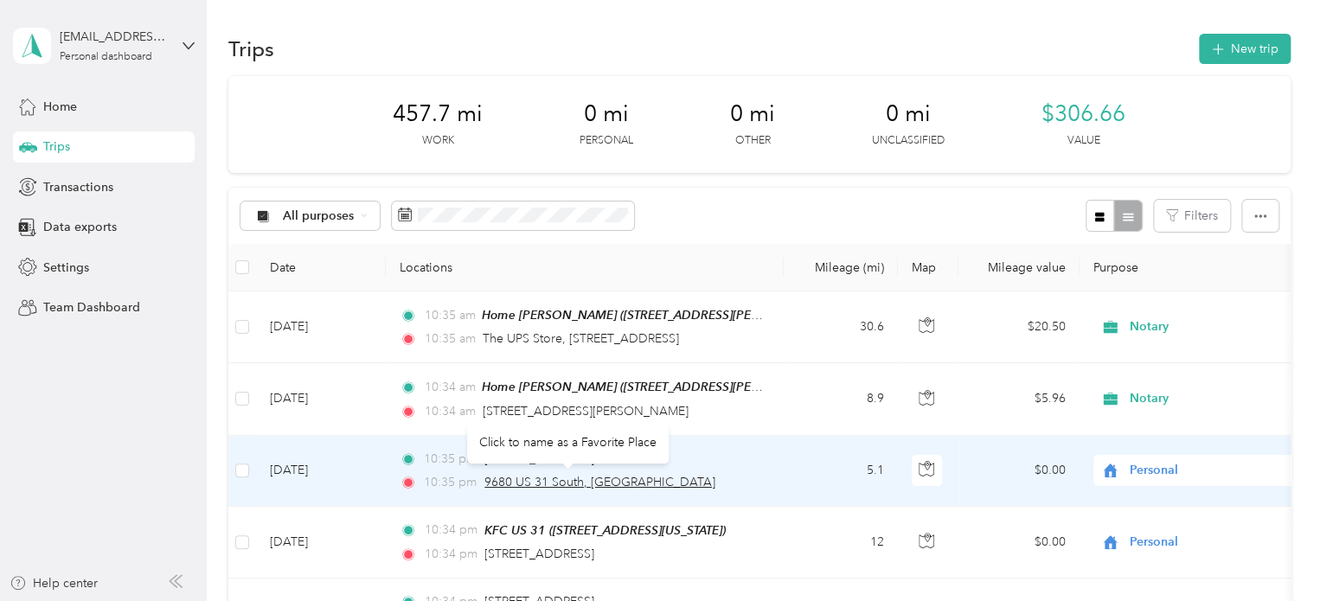
click at [508, 482] on span "9680 US 31 South, [GEOGRAPHIC_DATA]" at bounding box center [599, 482] width 231 height 15
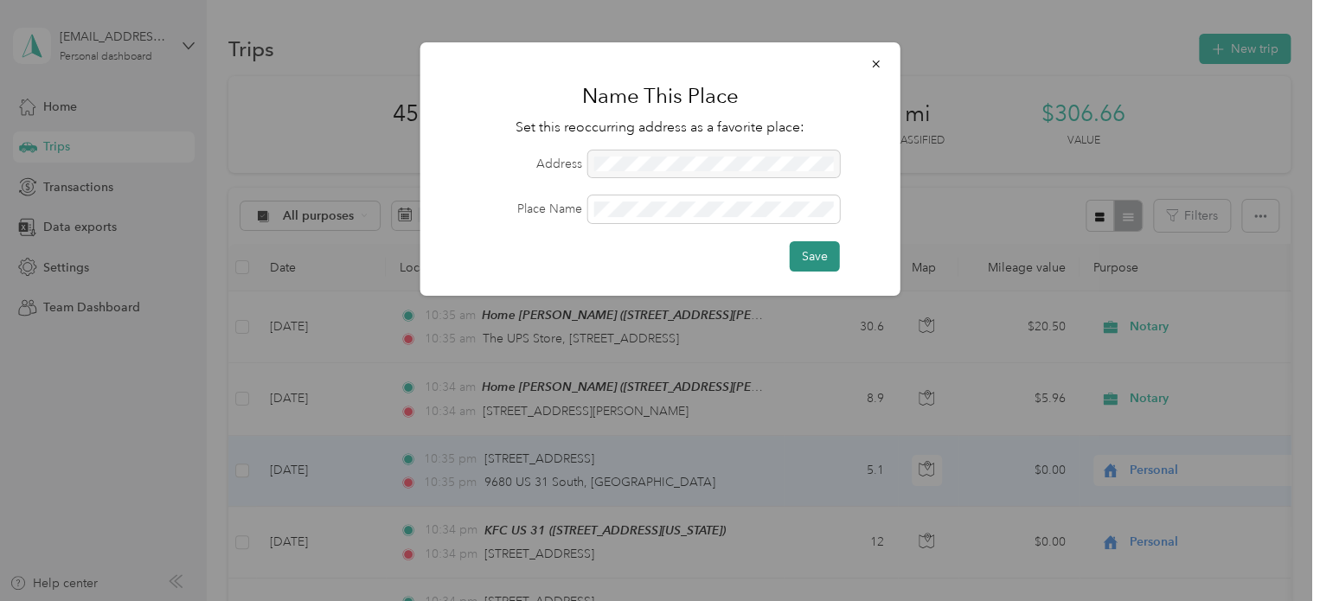
click at [799, 261] on button "Save" at bounding box center [815, 256] width 50 height 30
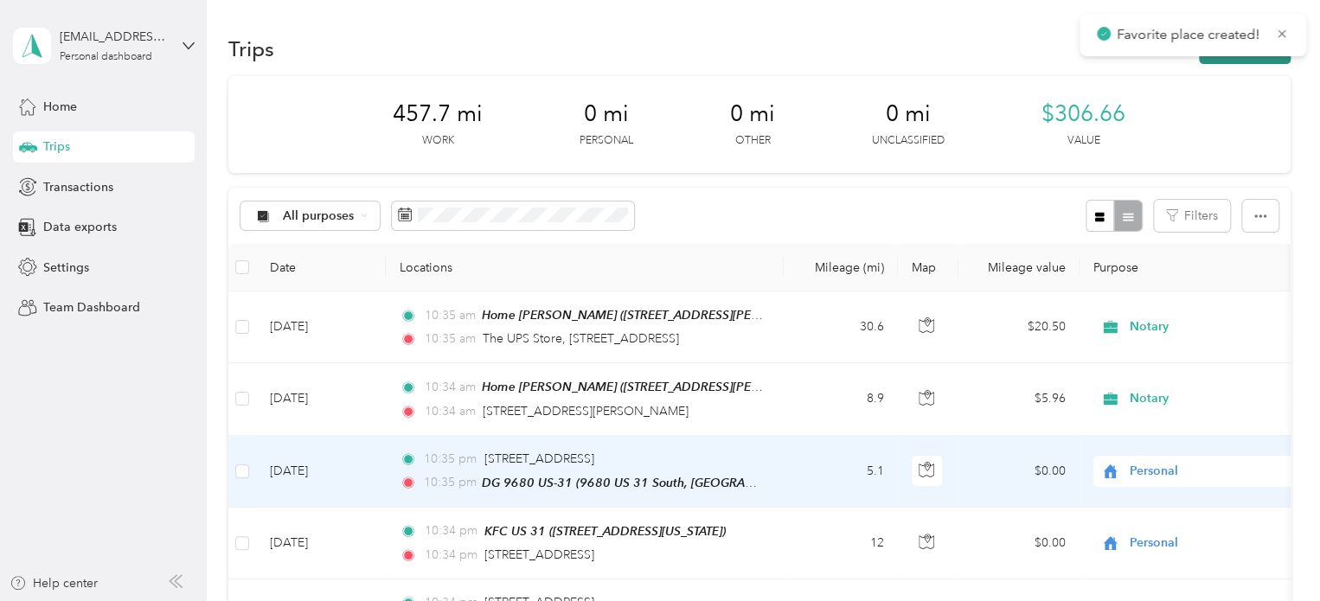
click at [1243, 61] on button "New trip" at bounding box center [1245, 49] width 92 height 30
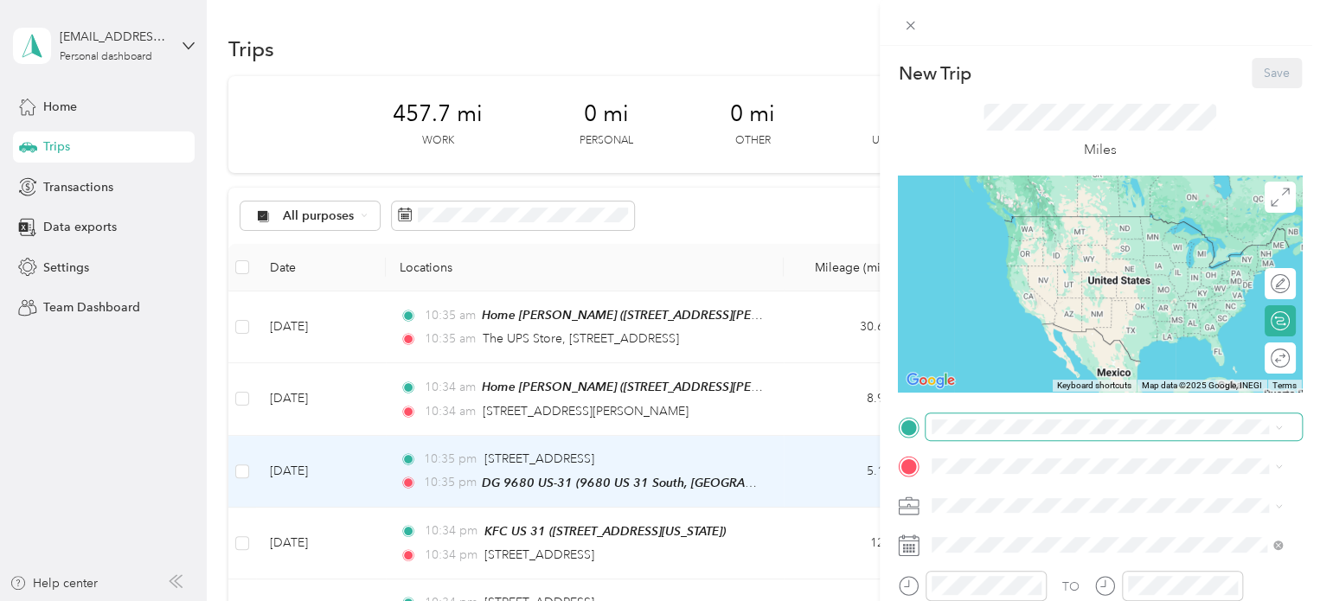
click at [994, 436] on span at bounding box center [1114, 428] width 376 height 28
click at [1005, 305] on div "DG 9680 US-31 9680 US 31 [GEOGRAPHIC_DATA], 49643, [GEOGRAPHIC_DATA], [US_STATE…" at bounding box center [1051, 287] width 173 height 36
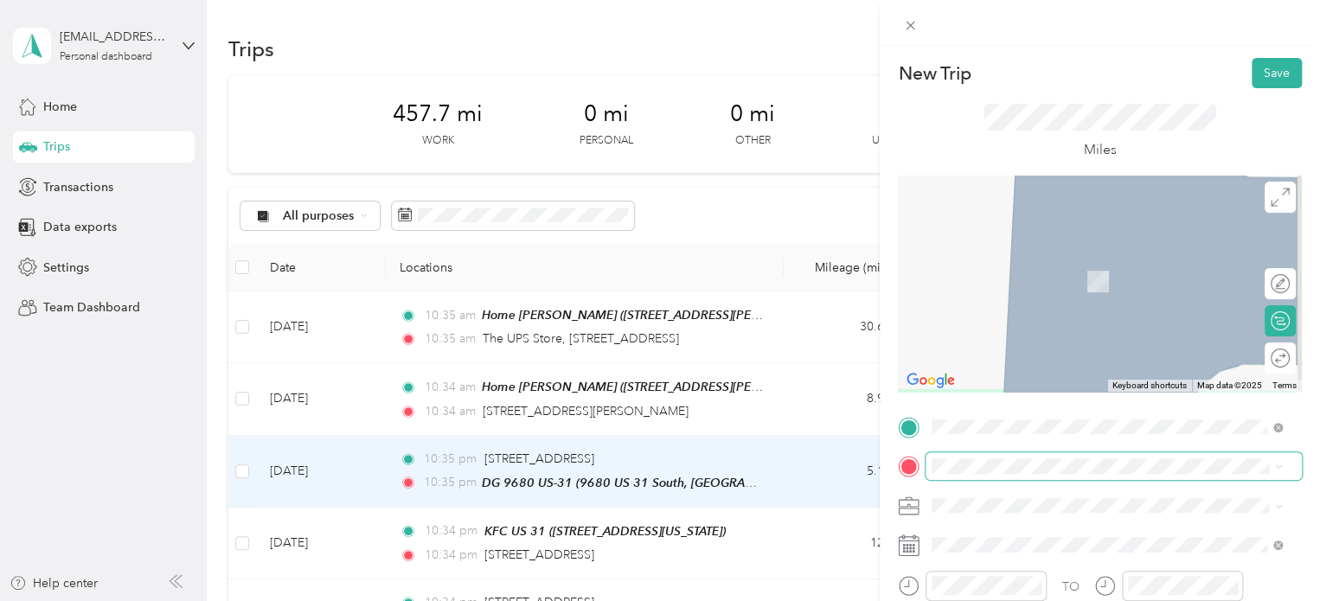
click at [953, 477] on span at bounding box center [1114, 466] width 376 height 28
click at [970, 256] on span "[STREET_ADDRESS][US_STATE]" at bounding box center [1051, 256] width 173 height 16
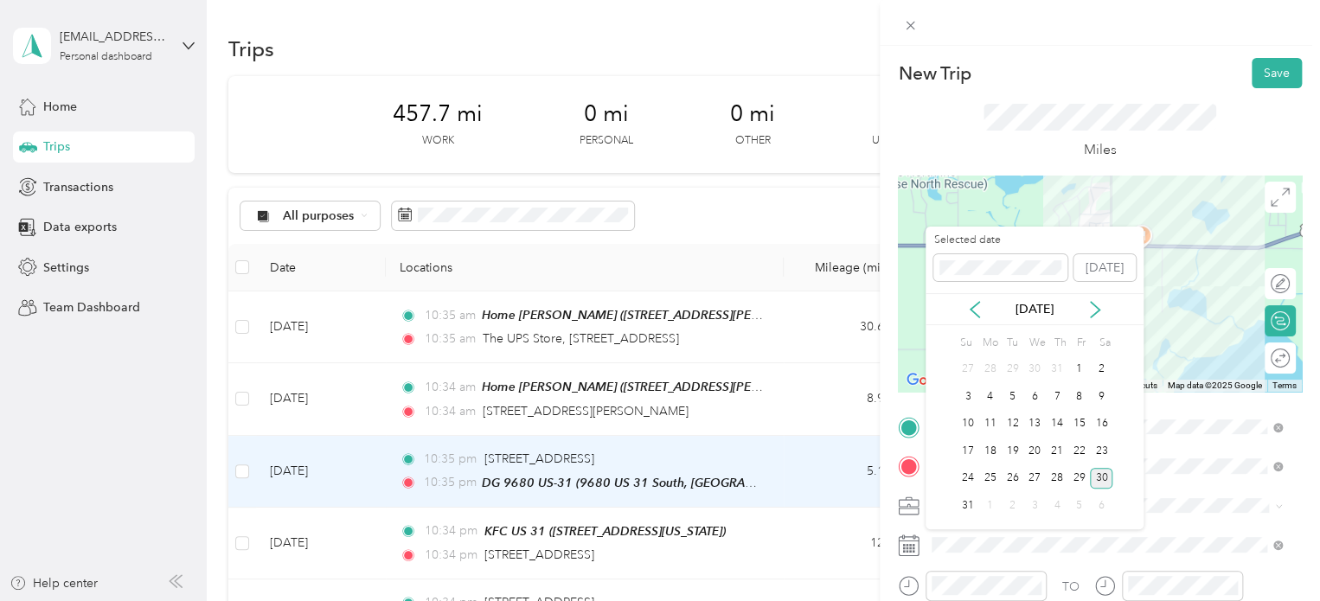
click at [969, 248] on div "Selected date" at bounding box center [1000, 257] width 134 height 48
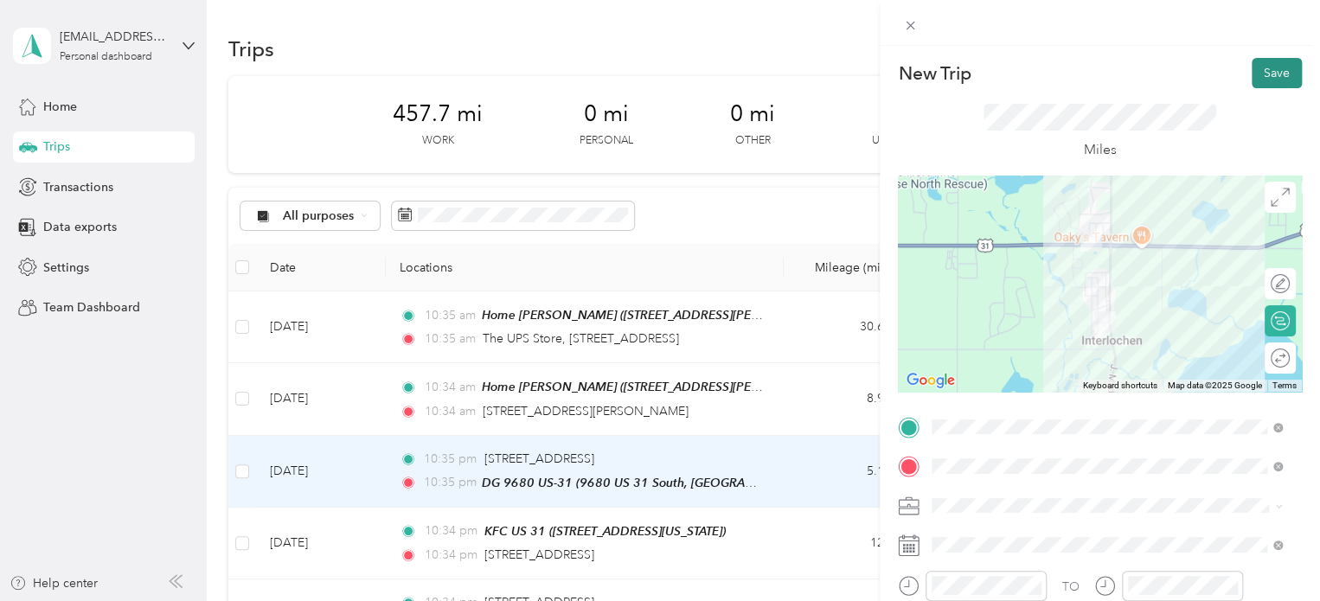
click at [1281, 67] on button "Save" at bounding box center [1277, 73] width 50 height 30
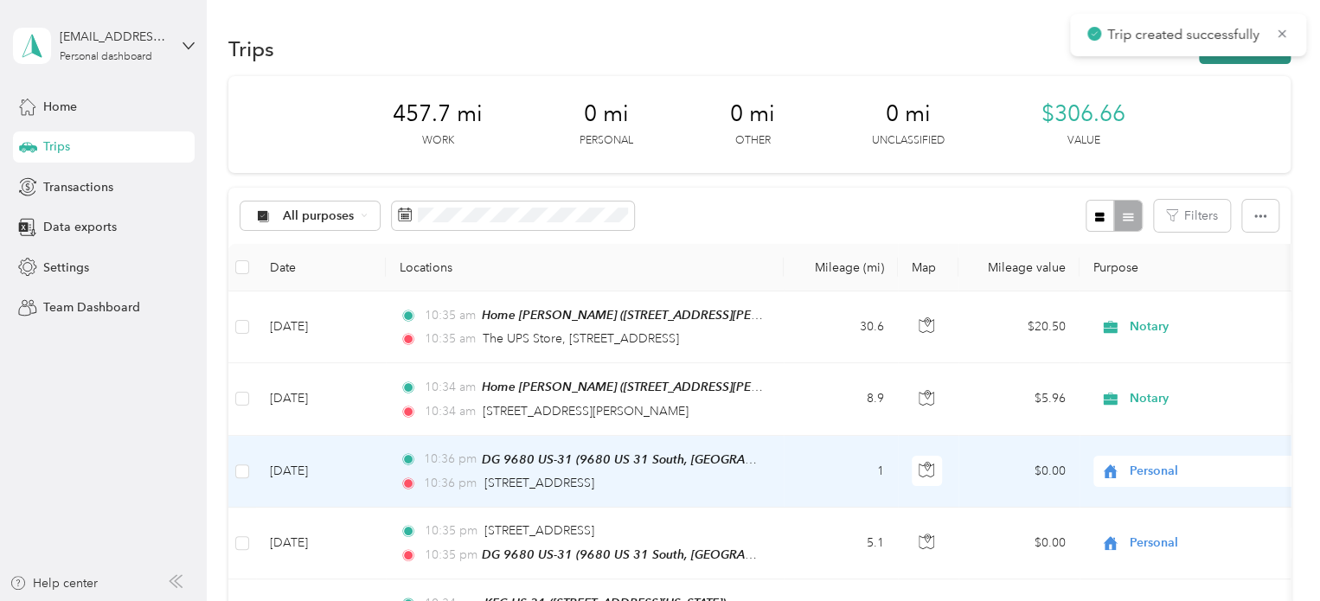
click at [1253, 61] on button "New trip" at bounding box center [1245, 49] width 92 height 30
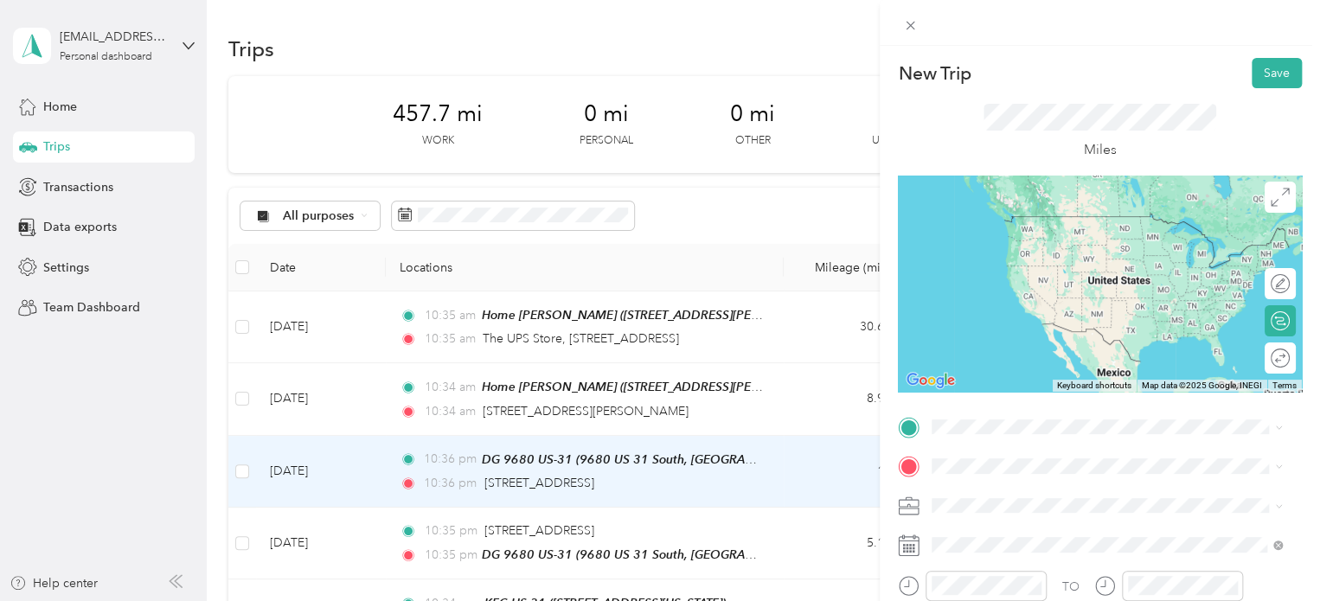
click at [997, 224] on span "[STREET_ADDRESS][US_STATE]" at bounding box center [1051, 216] width 173 height 16
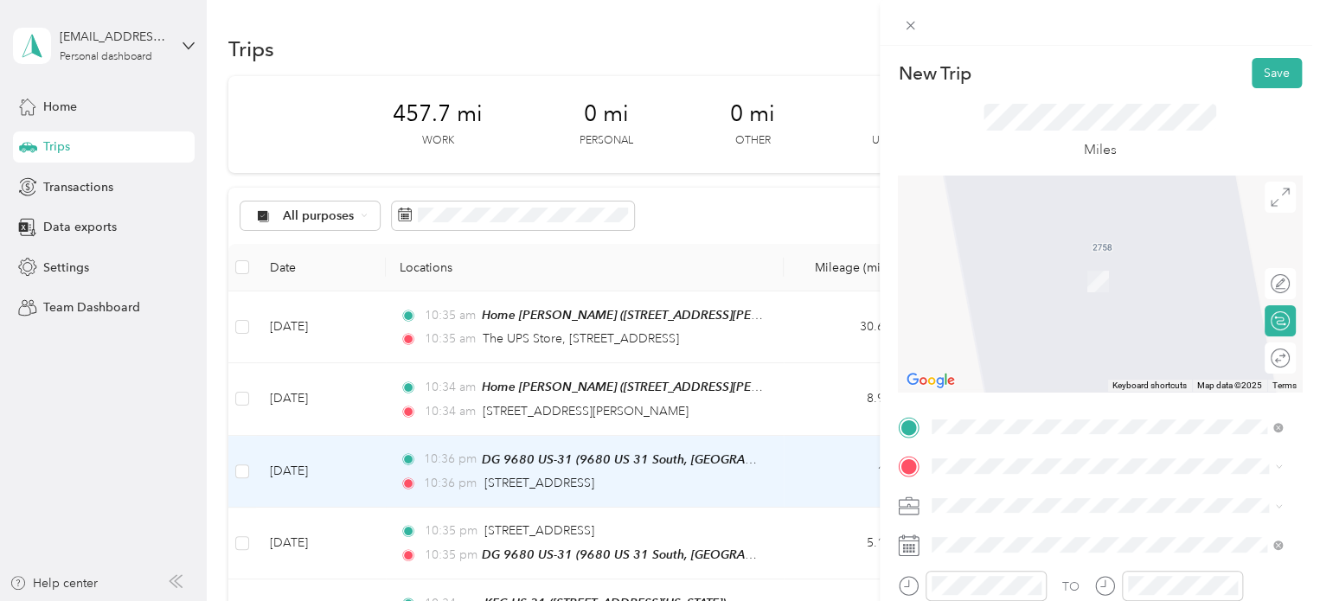
click at [978, 404] on span "[STREET_ADDRESS][PERSON_NAME], [PERSON_NAME], [GEOGRAPHIC_DATA], [GEOGRAPHIC_DA…" at bounding box center [1080, 407] width 231 height 51
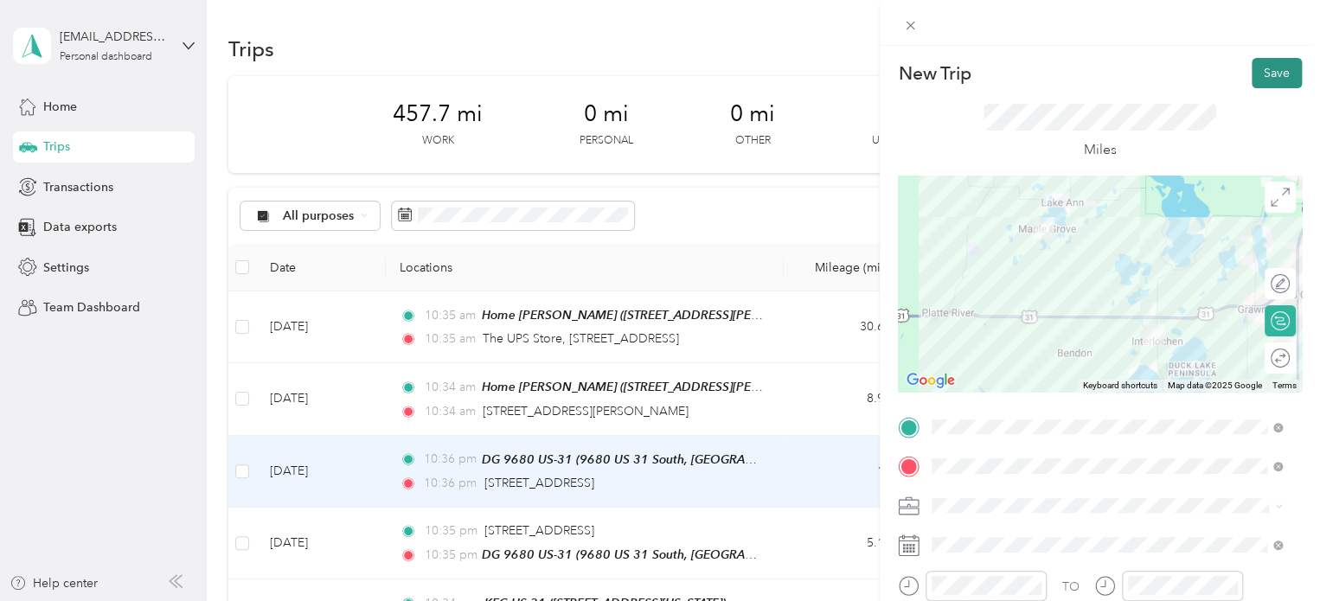
click at [1252, 81] on button "Save" at bounding box center [1277, 73] width 50 height 30
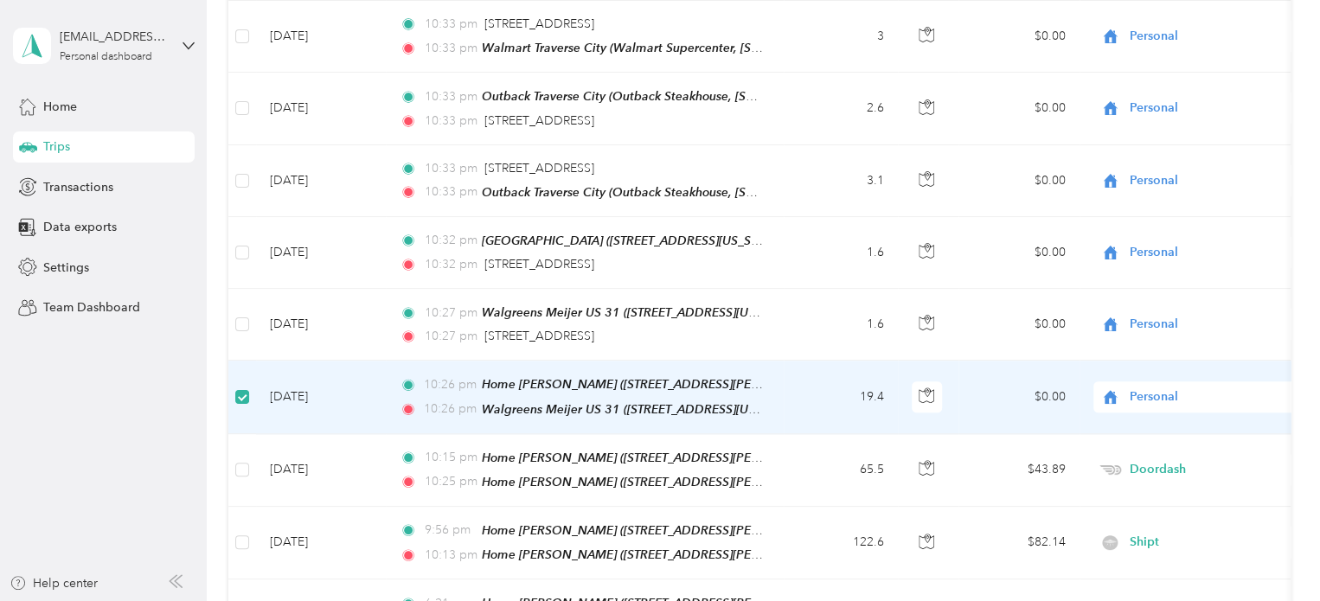
scroll to position [863, 0]
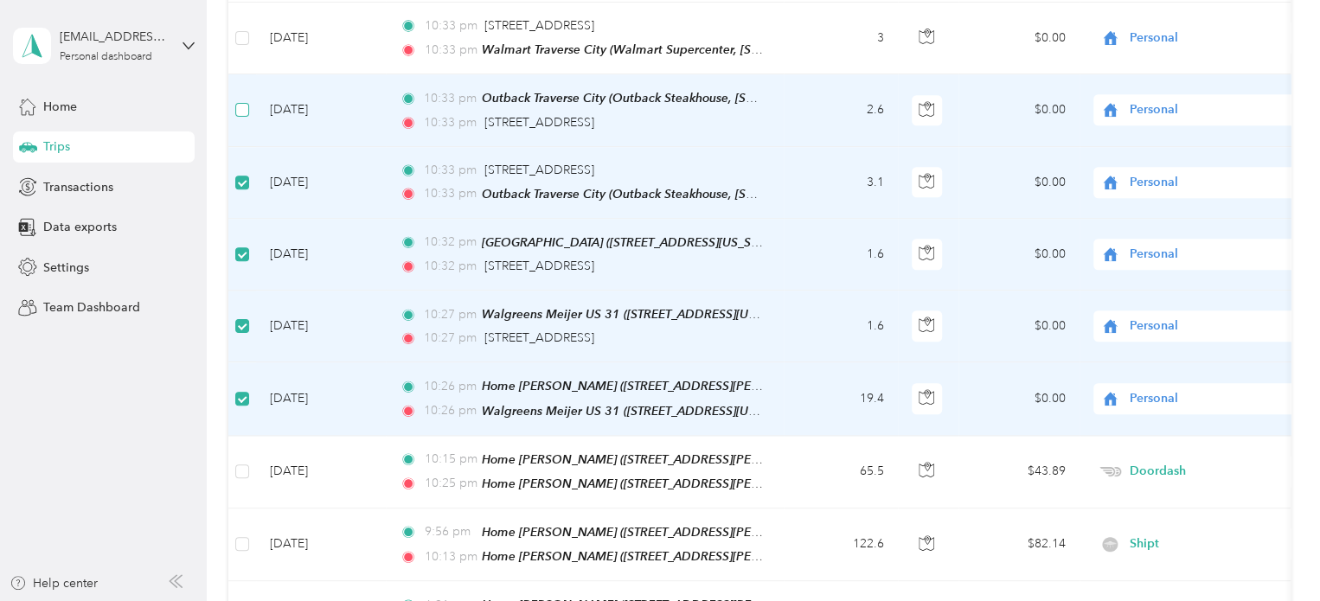
click at [236, 107] on label at bounding box center [242, 109] width 14 height 19
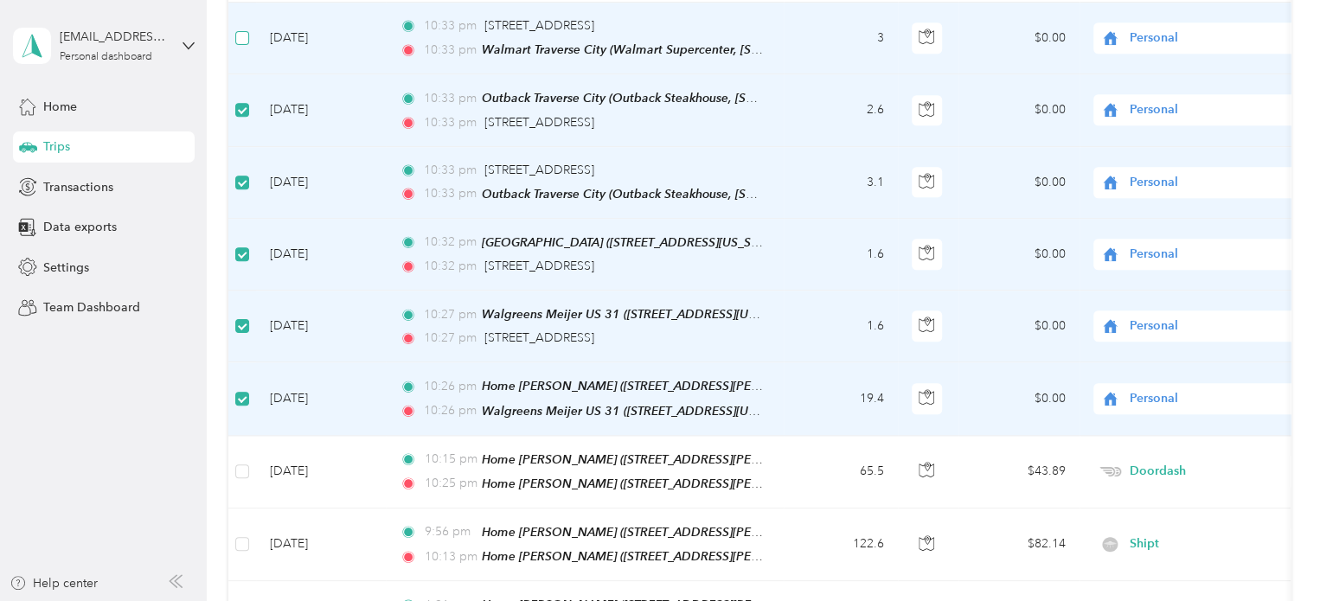
click at [239, 37] on label at bounding box center [242, 38] width 14 height 19
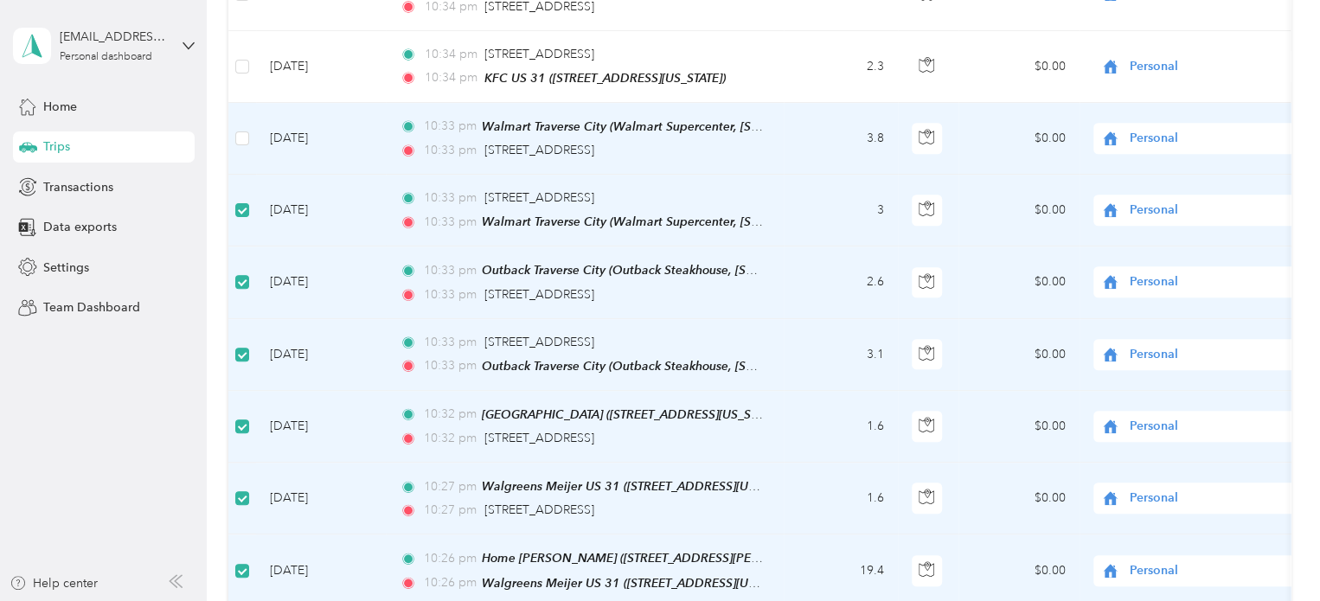
scroll to position [690, 0]
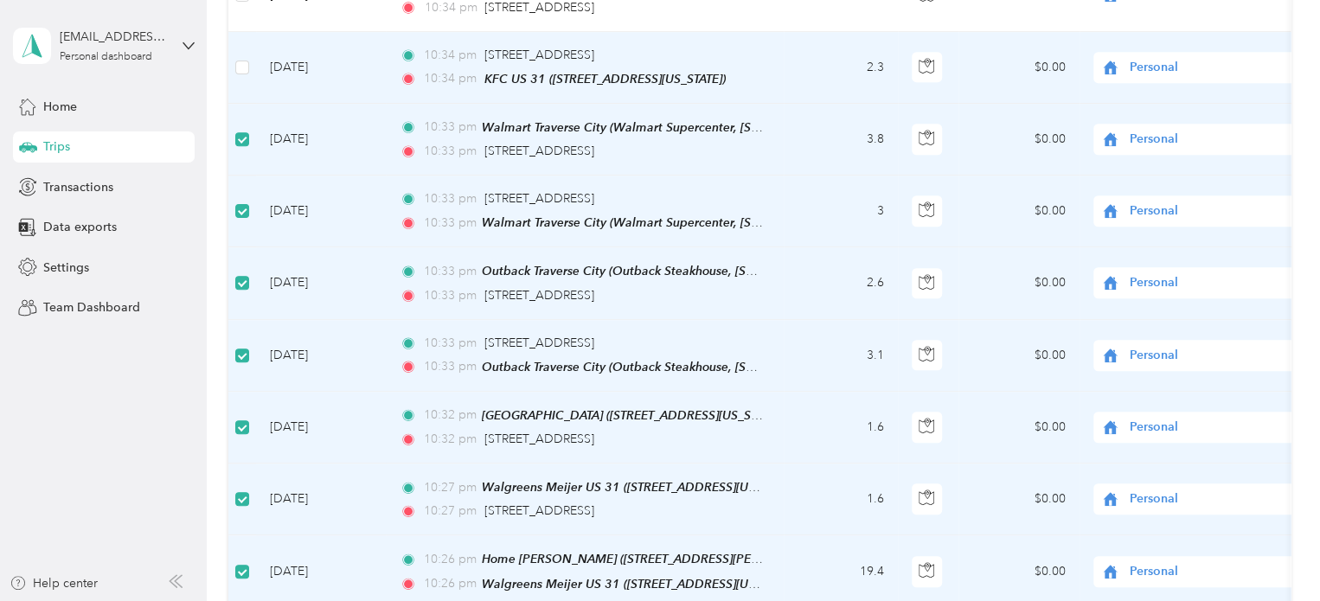
click at [232, 54] on td at bounding box center [242, 68] width 28 height 72
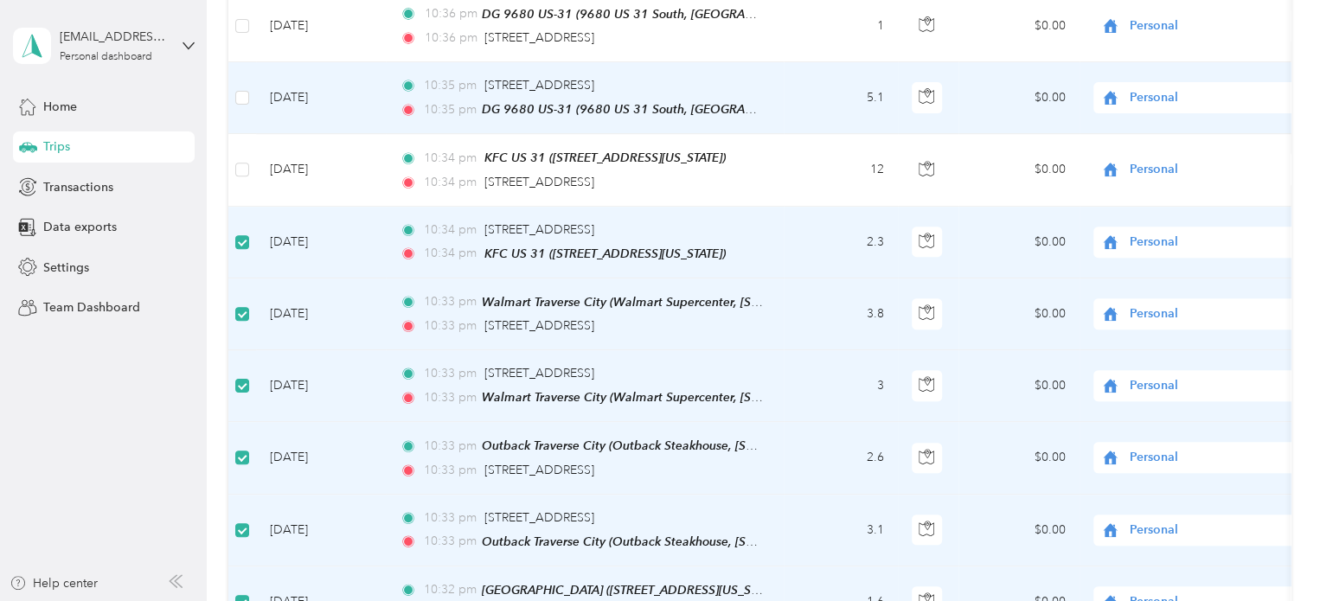
scroll to position [431, 0]
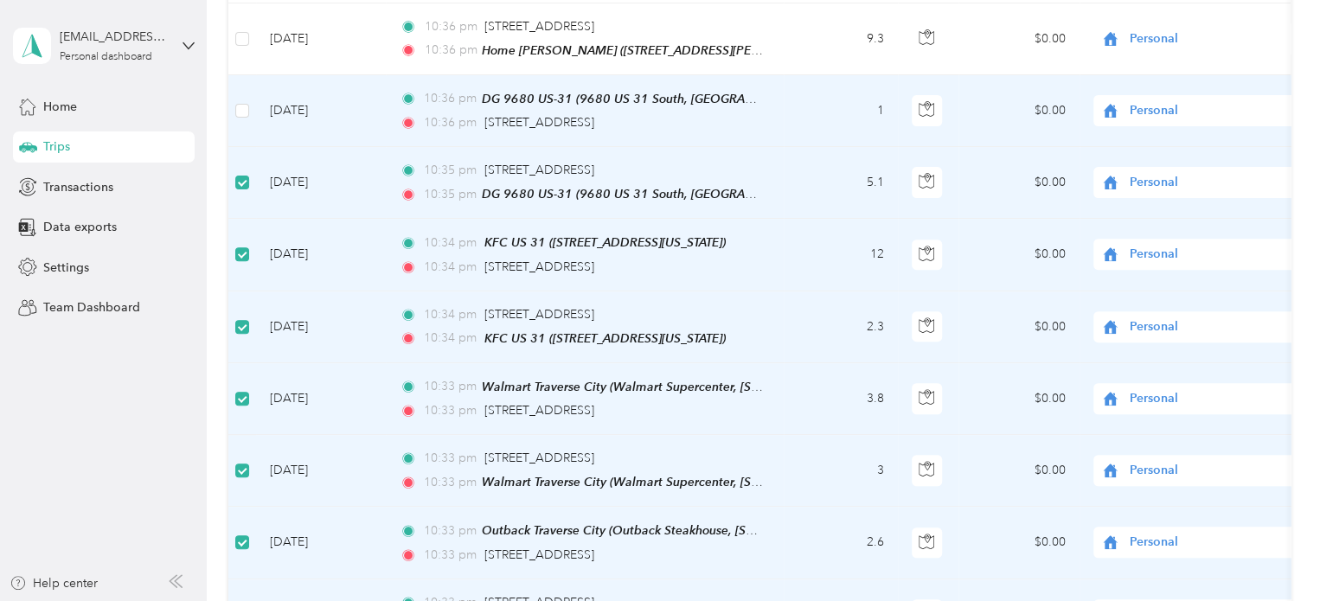
click at [251, 103] on td at bounding box center [242, 111] width 28 height 72
click at [249, 102] on td at bounding box center [242, 111] width 28 height 72
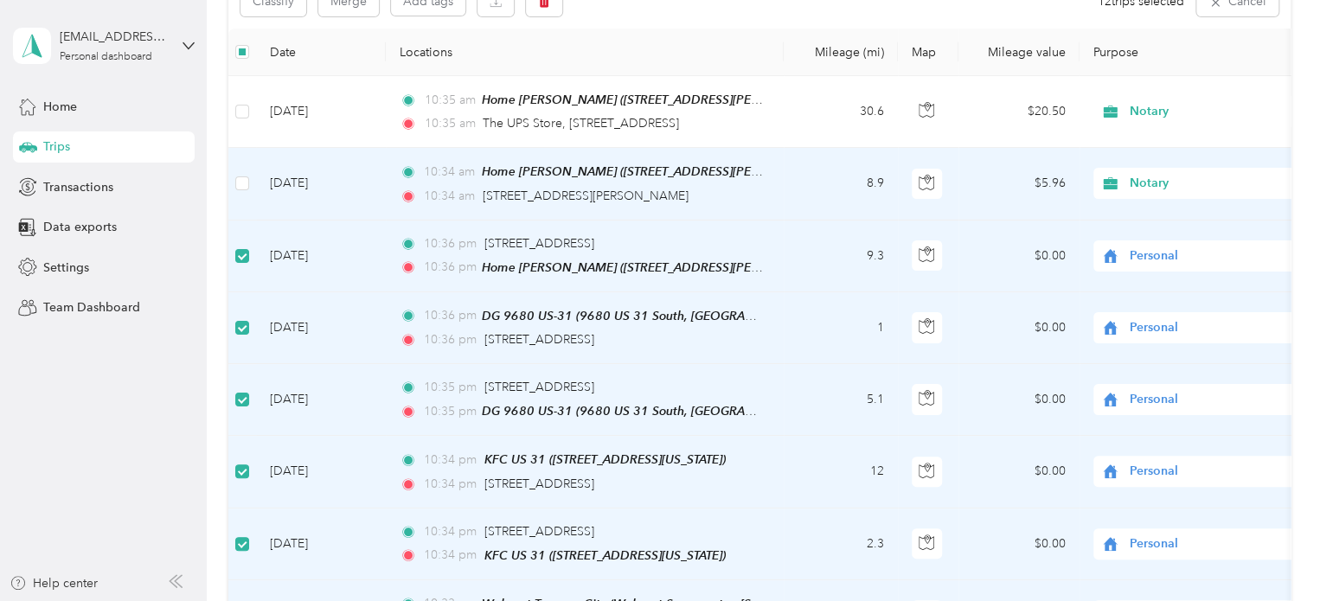
scroll to position [171, 0]
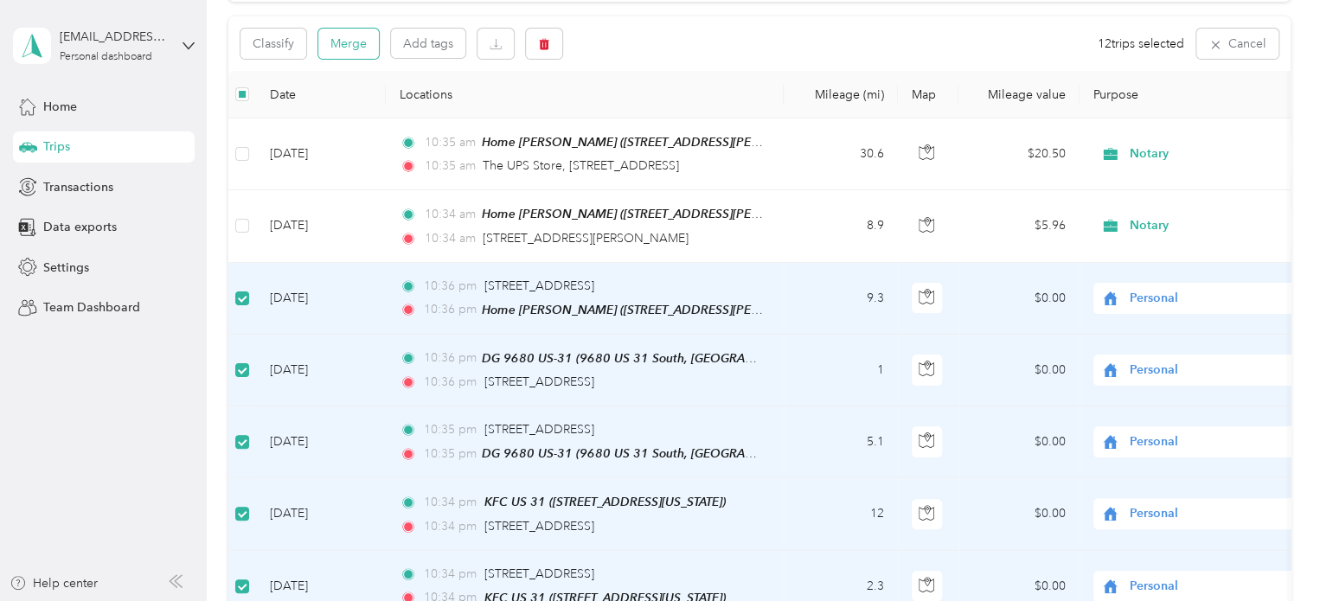
click at [324, 50] on button "Merge" at bounding box center [348, 44] width 61 height 30
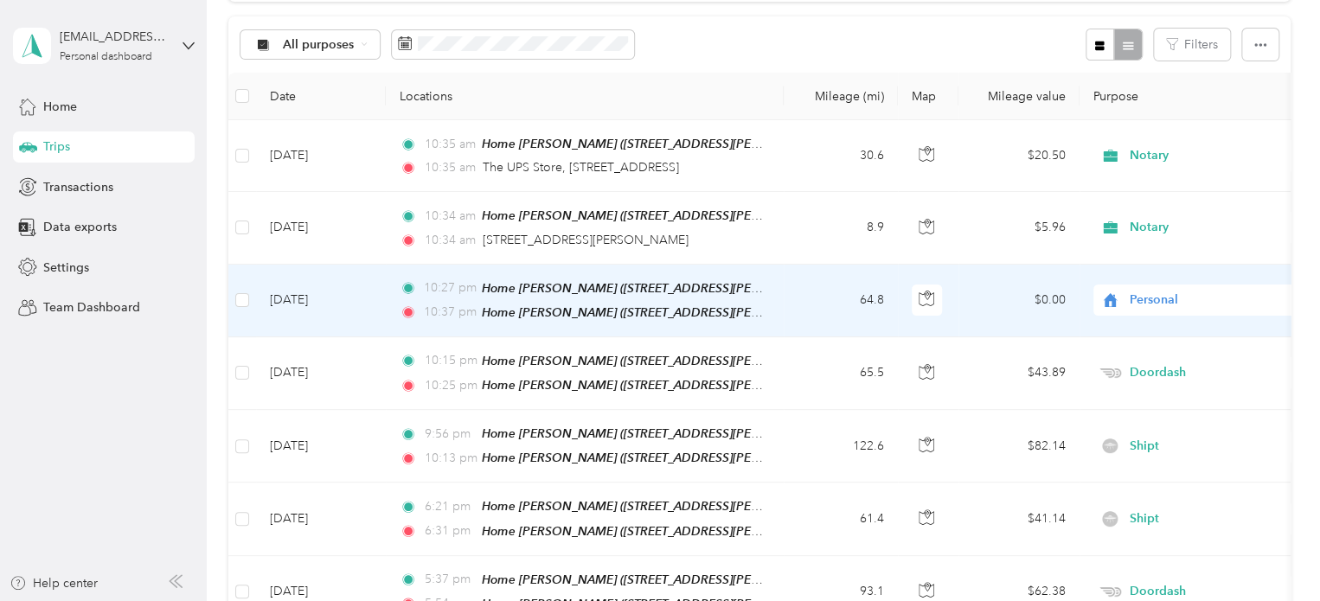
click at [1144, 300] on span "Personal" at bounding box center [1209, 300] width 158 height 19
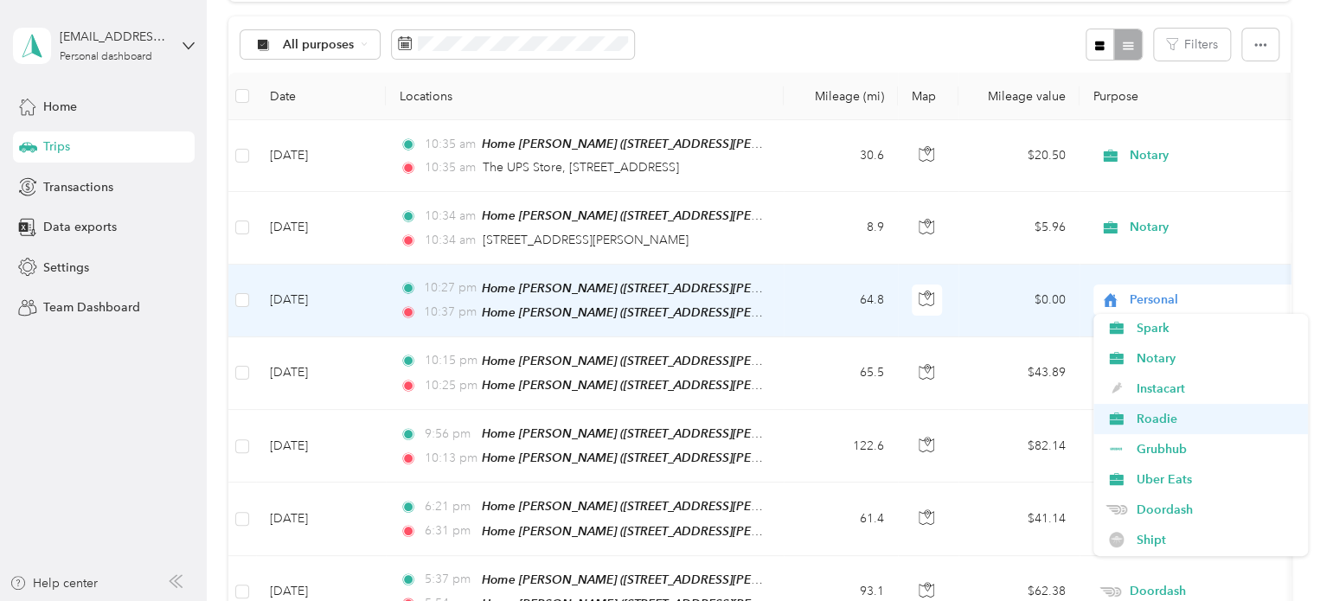
scroll to position [87, 0]
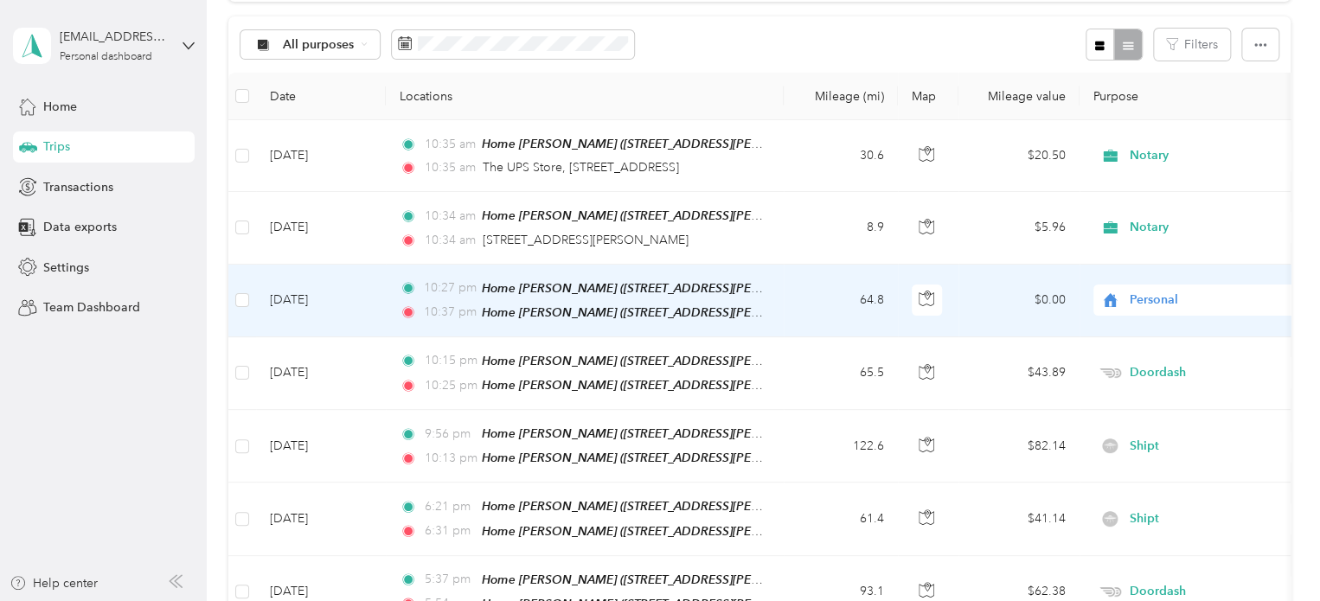
click at [1171, 484] on li "Doordash" at bounding box center [1201, 485] width 215 height 30
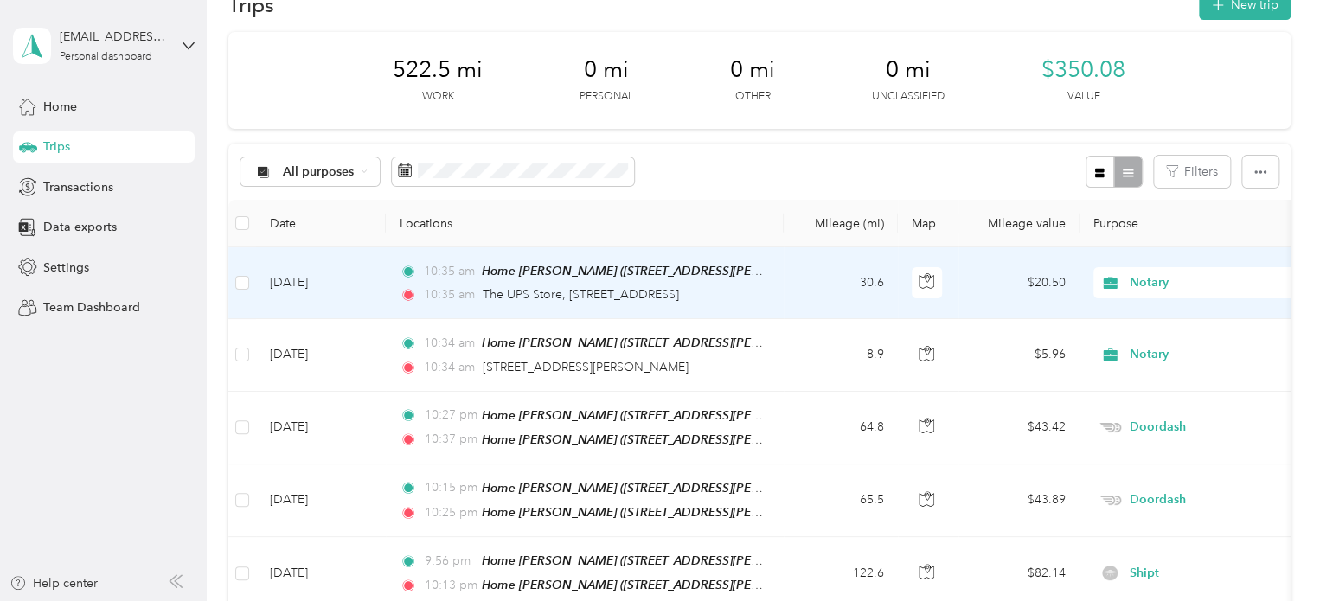
scroll to position [0, 0]
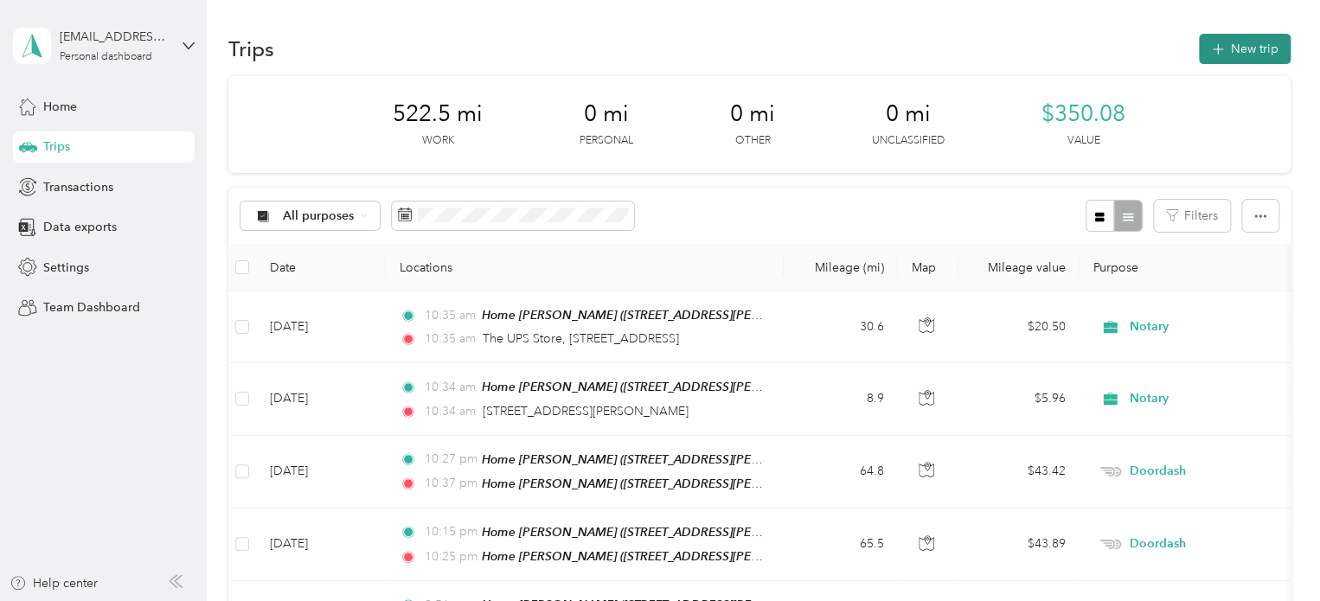
click at [1219, 60] on button "New trip" at bounding box center [1245, 49] width 92 height 30
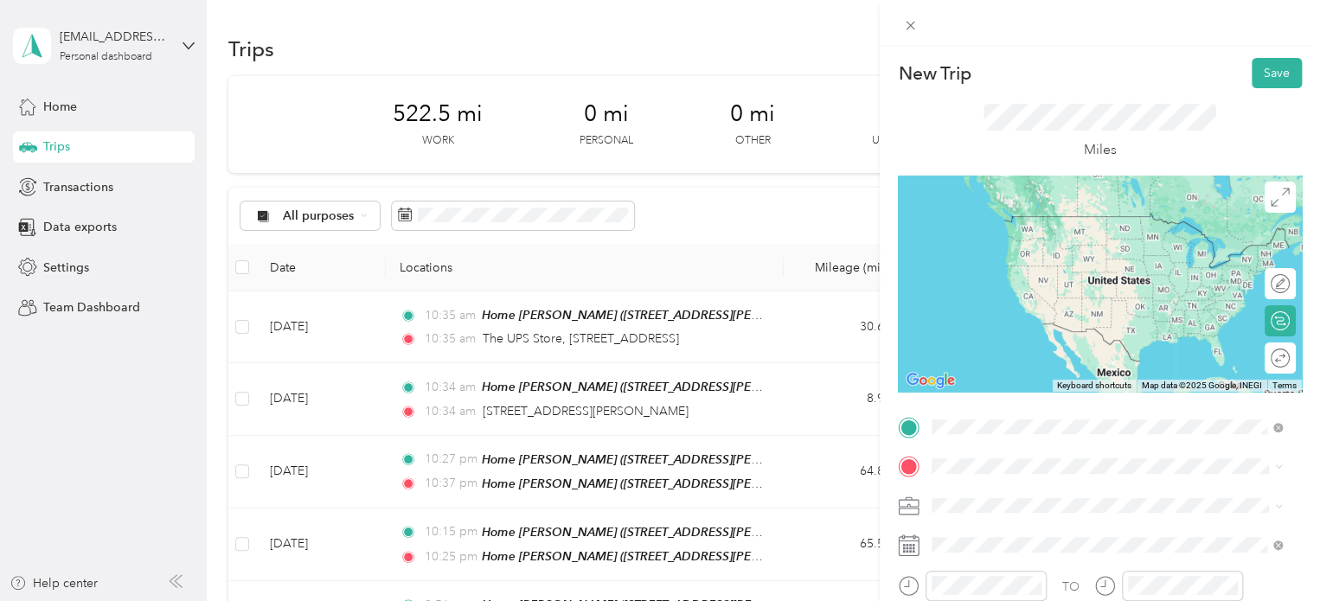
click at [975, 350] on span "[STREET_ADDRESS][PERSON_NAME], [PERSON_NAME], [GEOGRAPHIC_DATA], [GEOGRAPHIC_DA…" at bounding box center [1080, 368] width 231 height 51
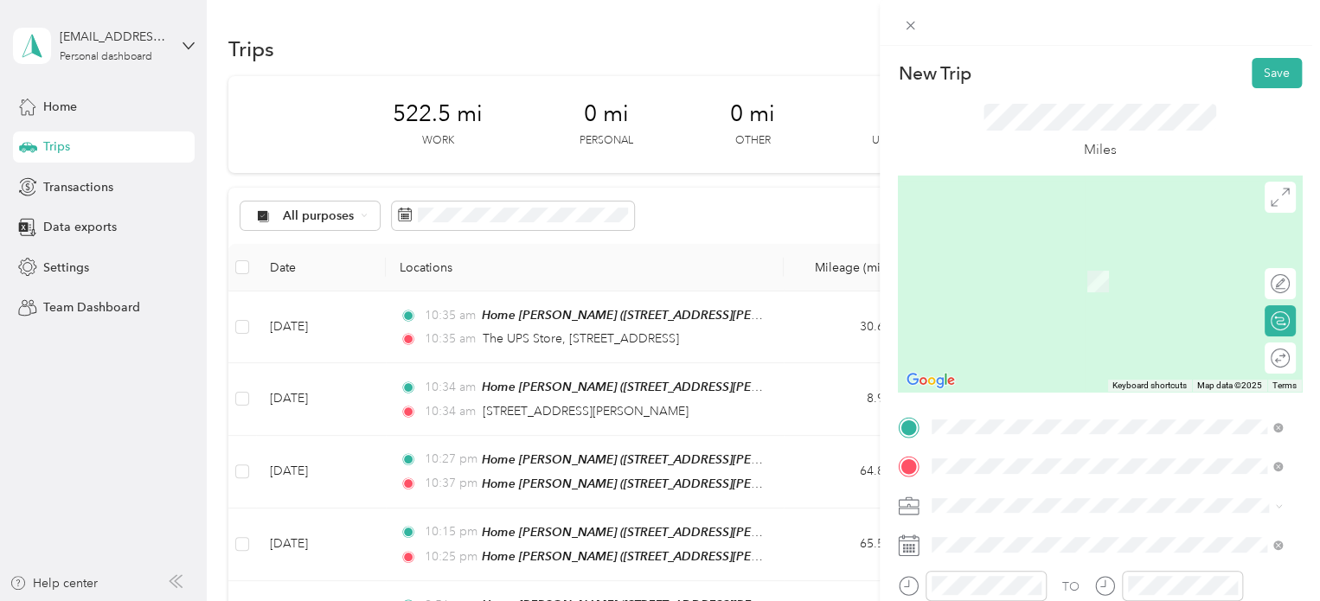
click at [1010, 390] on span "Meijer, [STREET_ADDRESS] , 49684, [GEOGRAPHIC_DATA], [GEOGRAPHIC_DATA], [GEOGRA…" at bounding box center [1095, 408] width 260 height 51
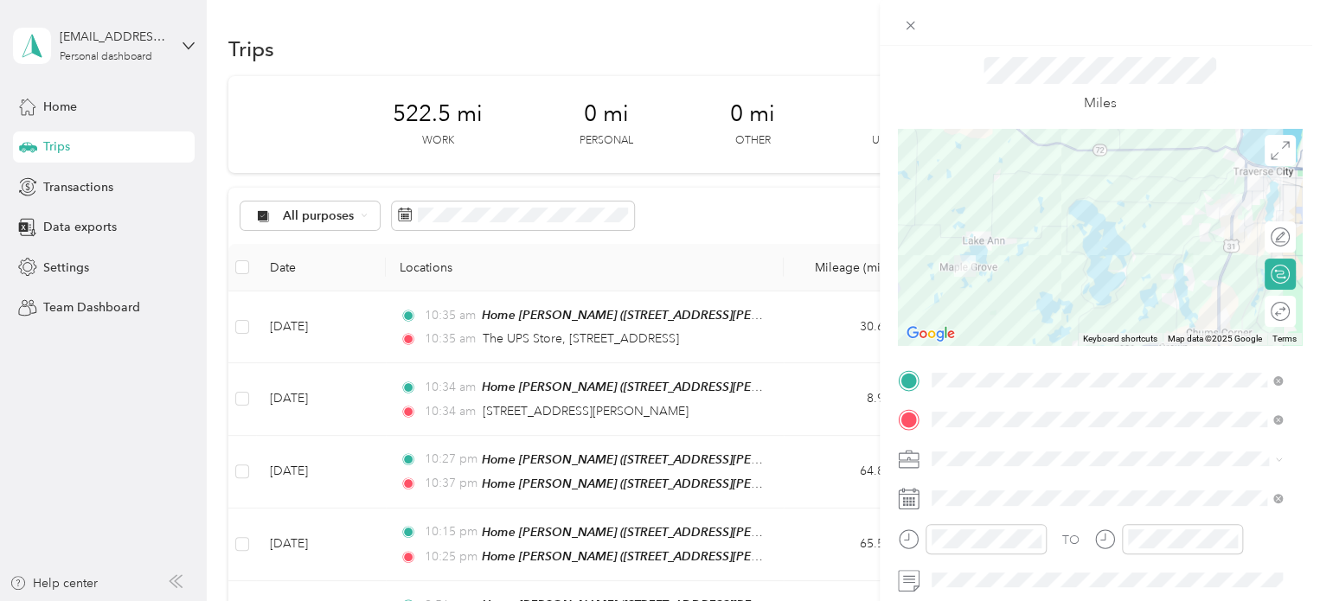
scroll to position [87, 0]
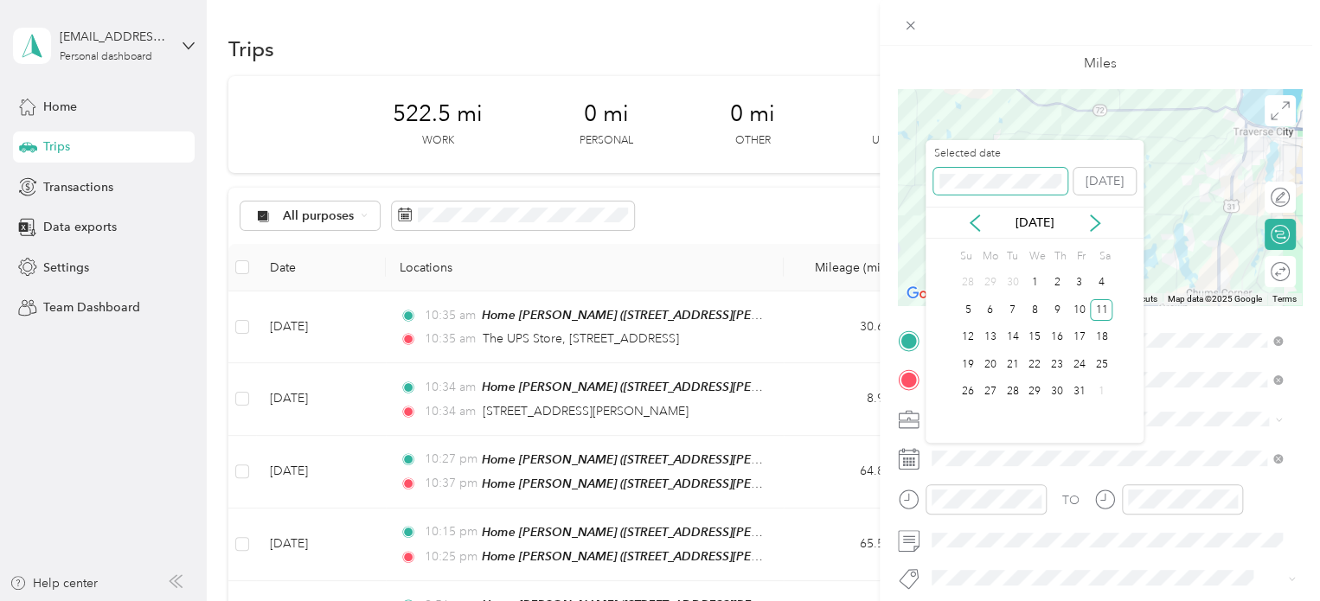
click at [889, 600] on div "New Trip Save This trip cannot be edited because it is either under review, app…" at bounding box center [656, 601] width 1312 height 0
click at [976, 193] on span at bounding box center [1000, 182] width 134 height 28
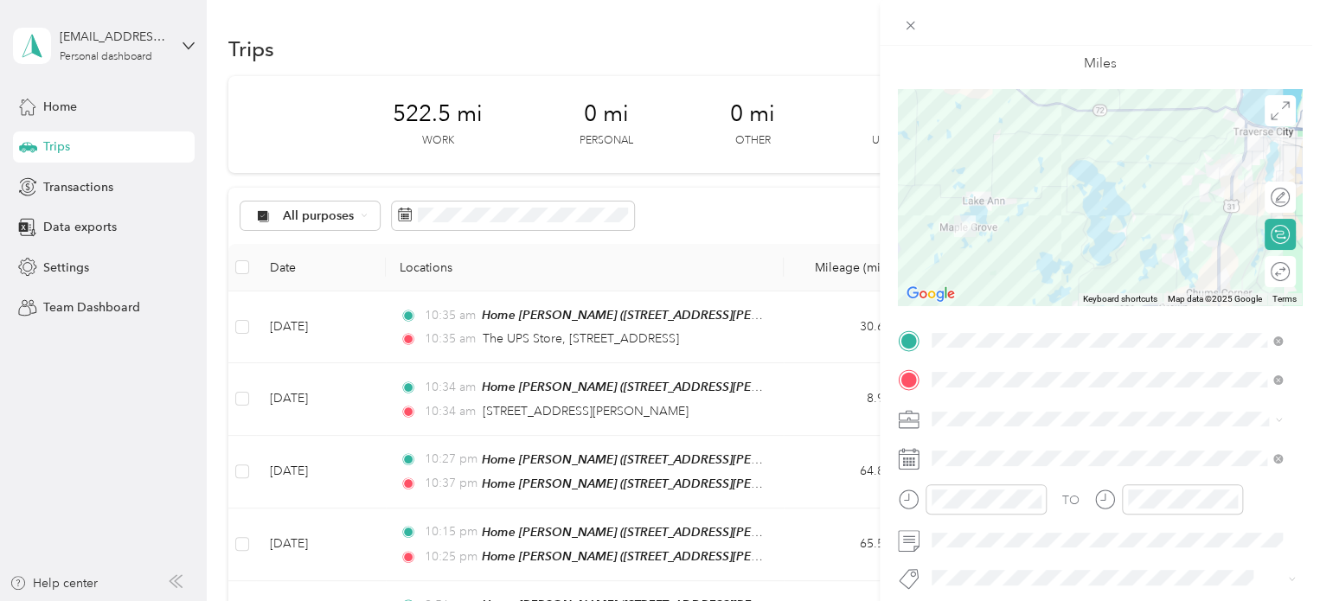
scroll to position [0, 0]
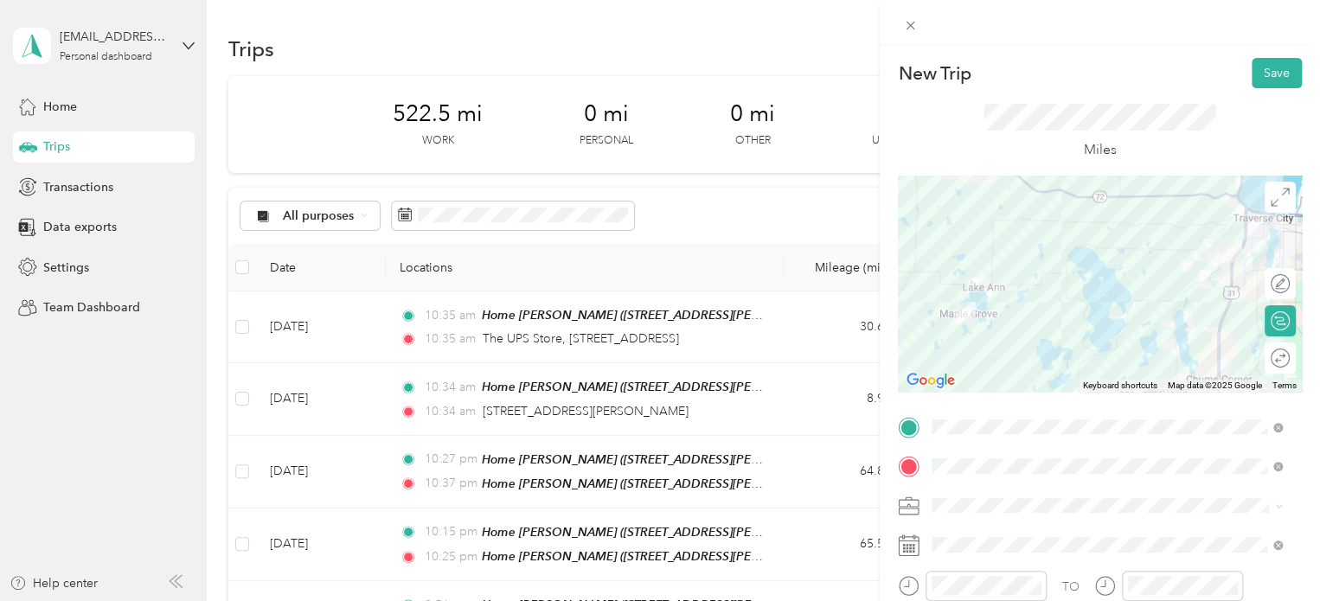
click at [1232, 75] on div "New Trip Save" at bounding box center [1100, 73] width 404 height 30
click at [1252, 79] on button "Save" at bounding box center [1277, 73] width 50 height 30
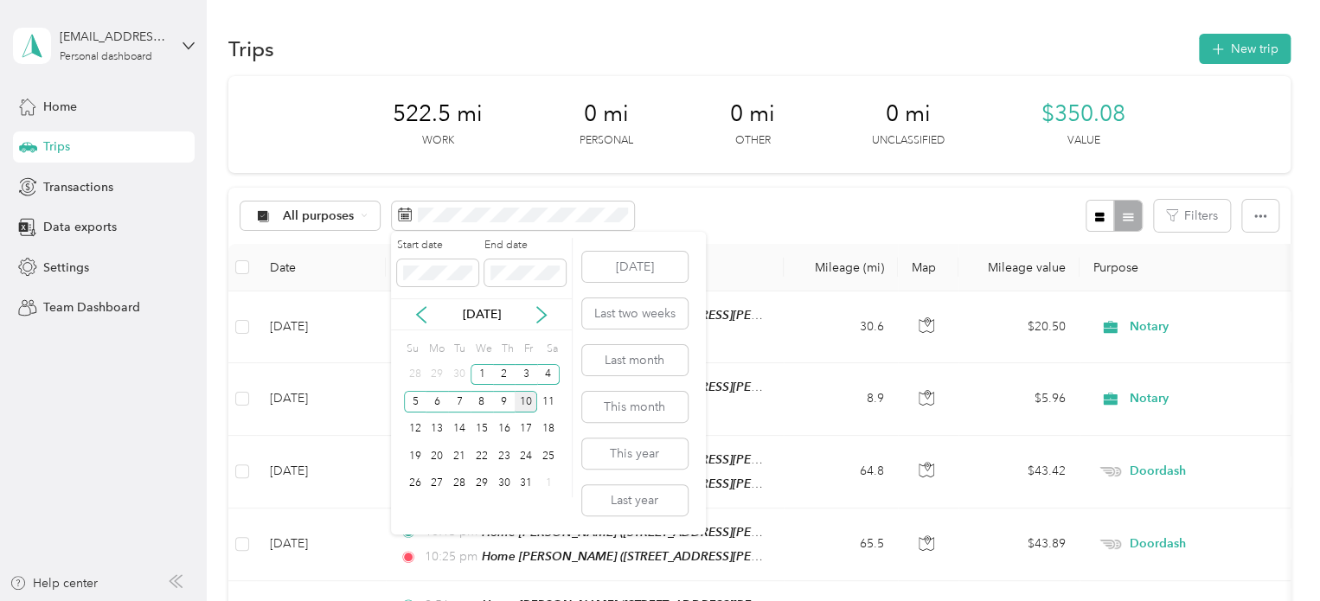
click at [523, 397] on div "10" at bounding box center [526, 402] width 22 height 22
click at [540, 450] on div "25" at bounding box center [548, 457] width 22 height 22
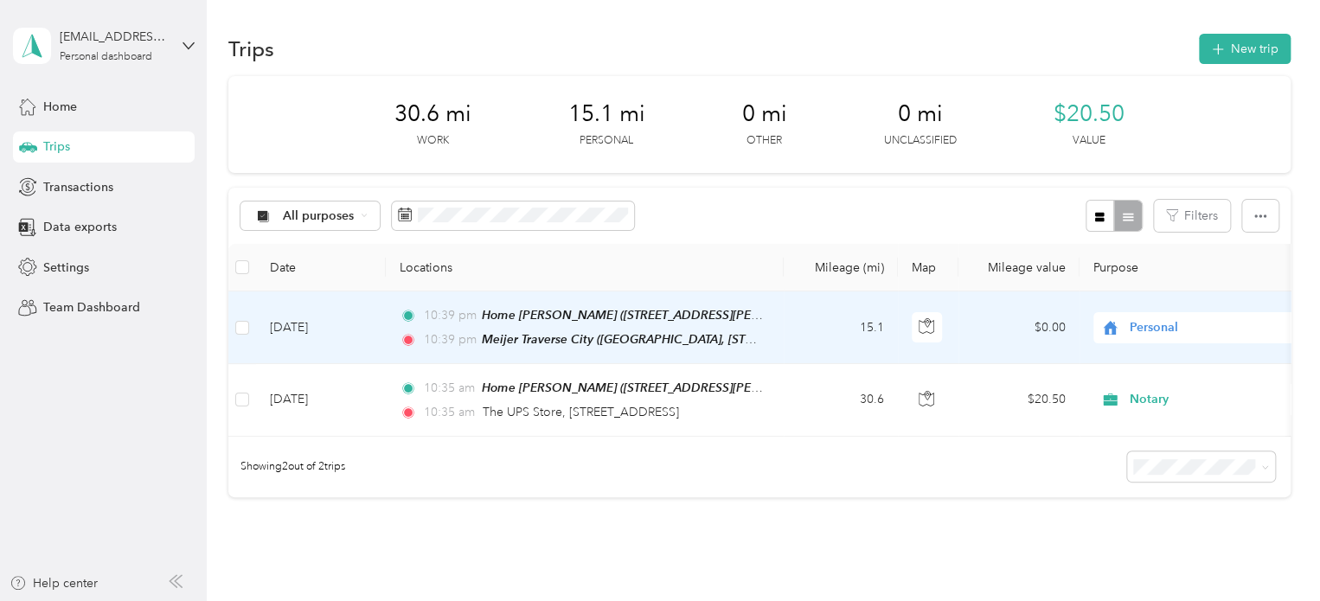
click at [340, 318] on td "[DATE]" at bounding box center [321, 328] width 130 height 73
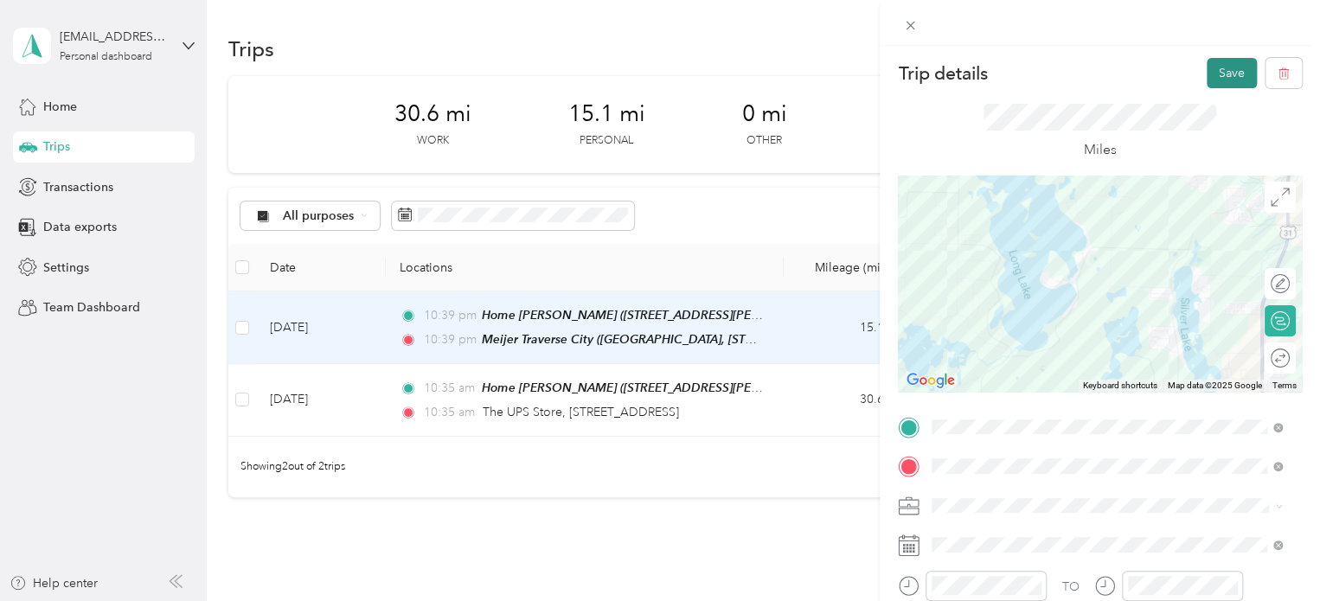
click at [1217, 87] on button "Save" at bounding box center [1232, 73] width 50 height 30
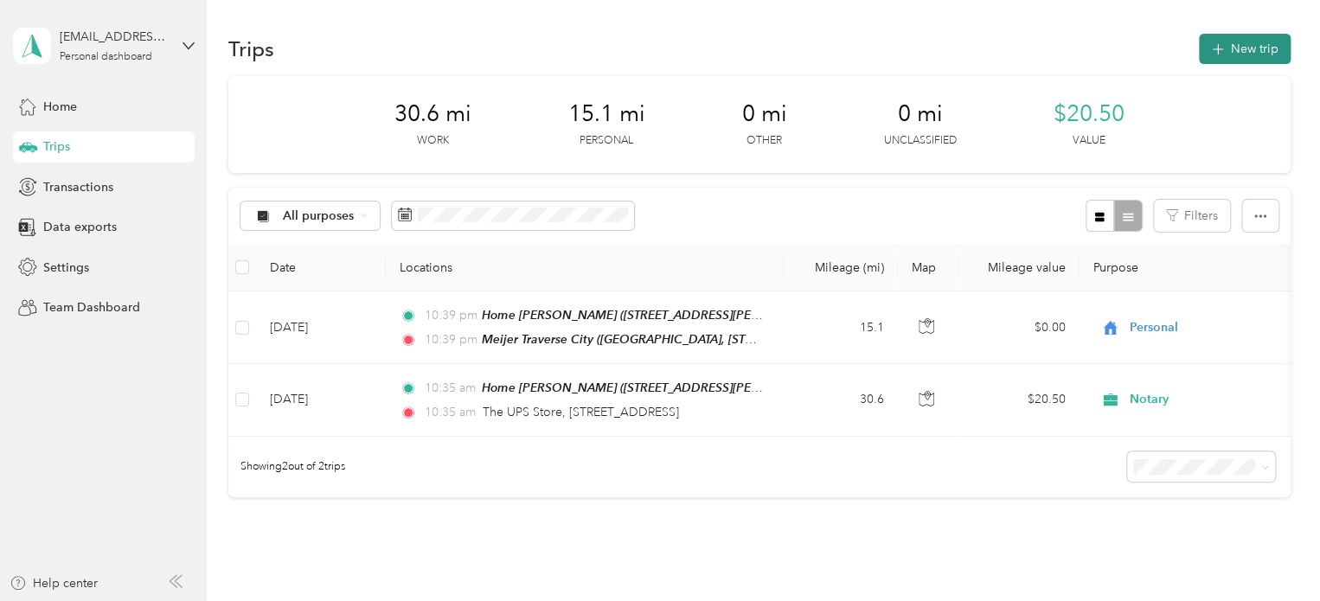
click at [1217, 62] on button "New trip" at bounding box center [1245, 49] width 92 height 30
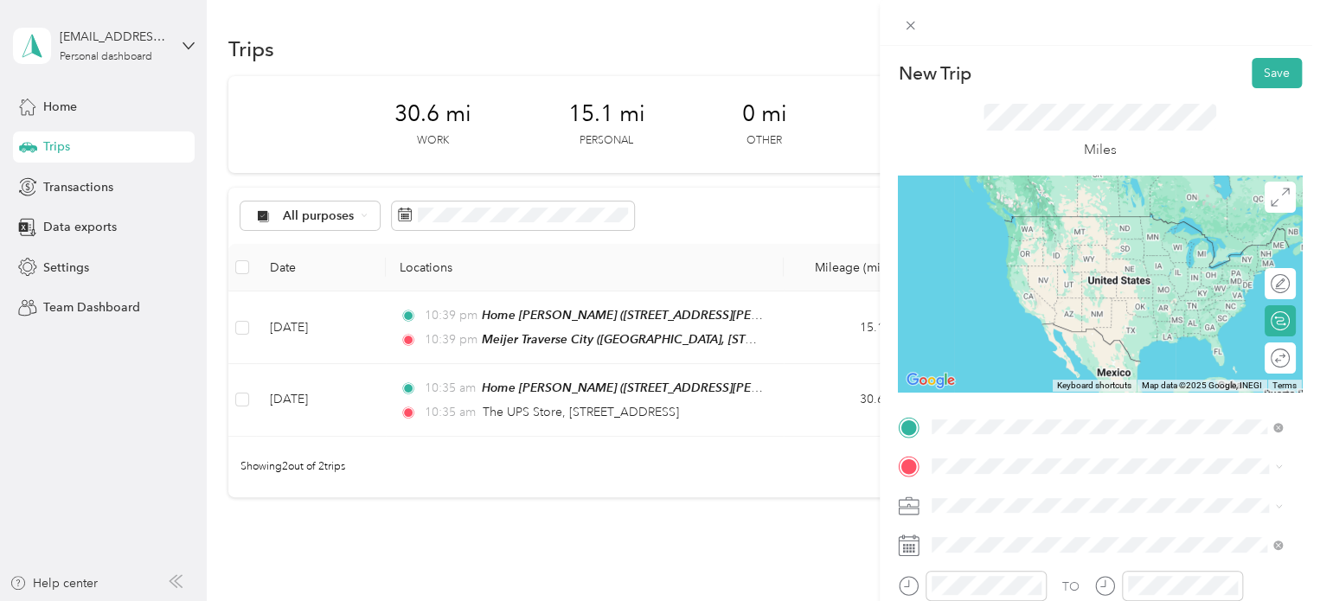
click at [1000, 333] on strong "Meijer Traverse City" at bounding box center [1021, 332] width 112 height 16
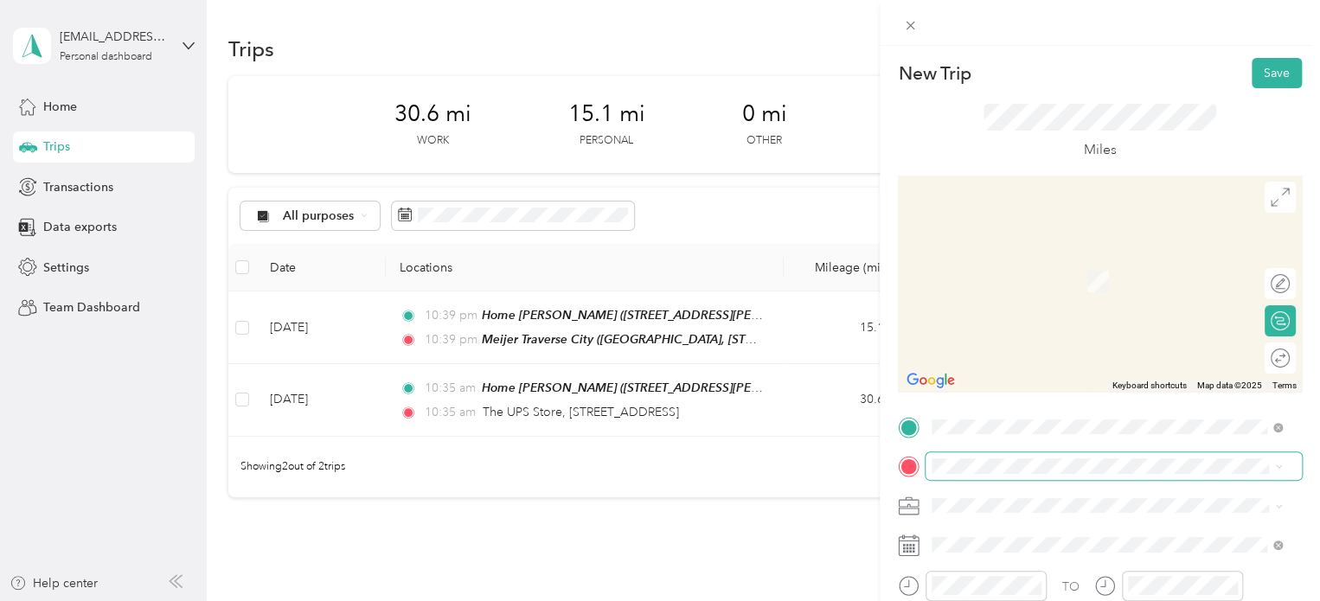
click at [975, 456] on span at bounding box center [1114, 466] width 376 height 28
click at [1073, 264] on span "[STREET_ADDRESS][US_STATE]" at bounding box center [1051, 256] width 173 height 16
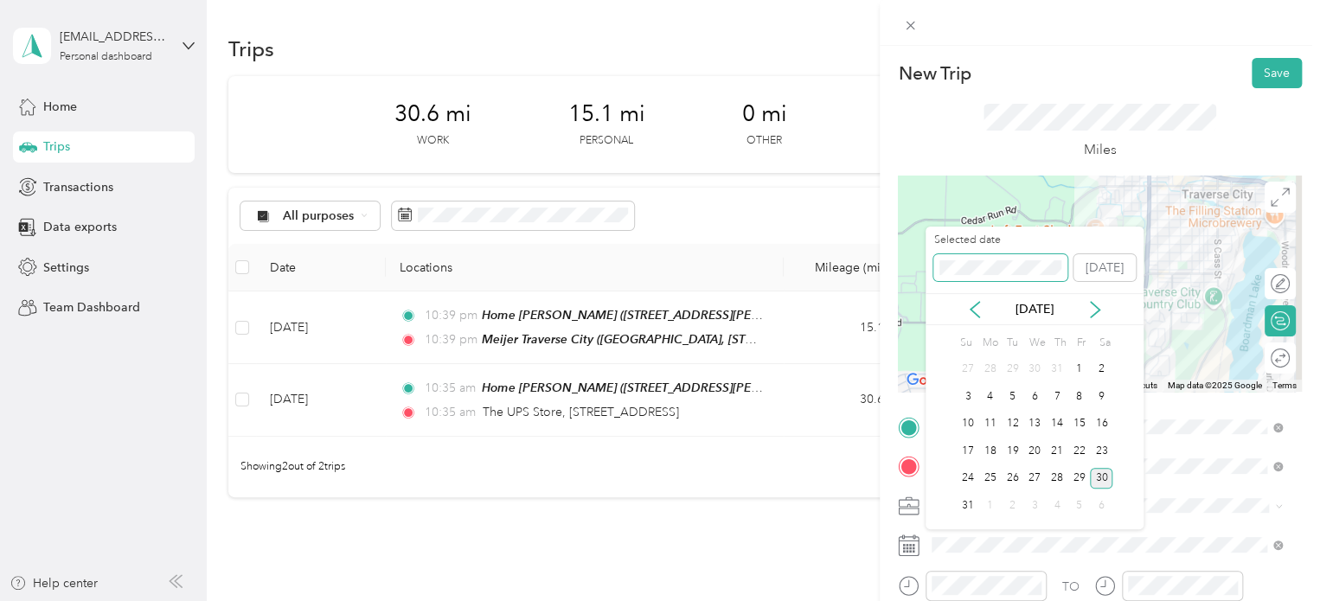
click at [962, 279] on span at bounding box center [1000, 268] width 134 height 28
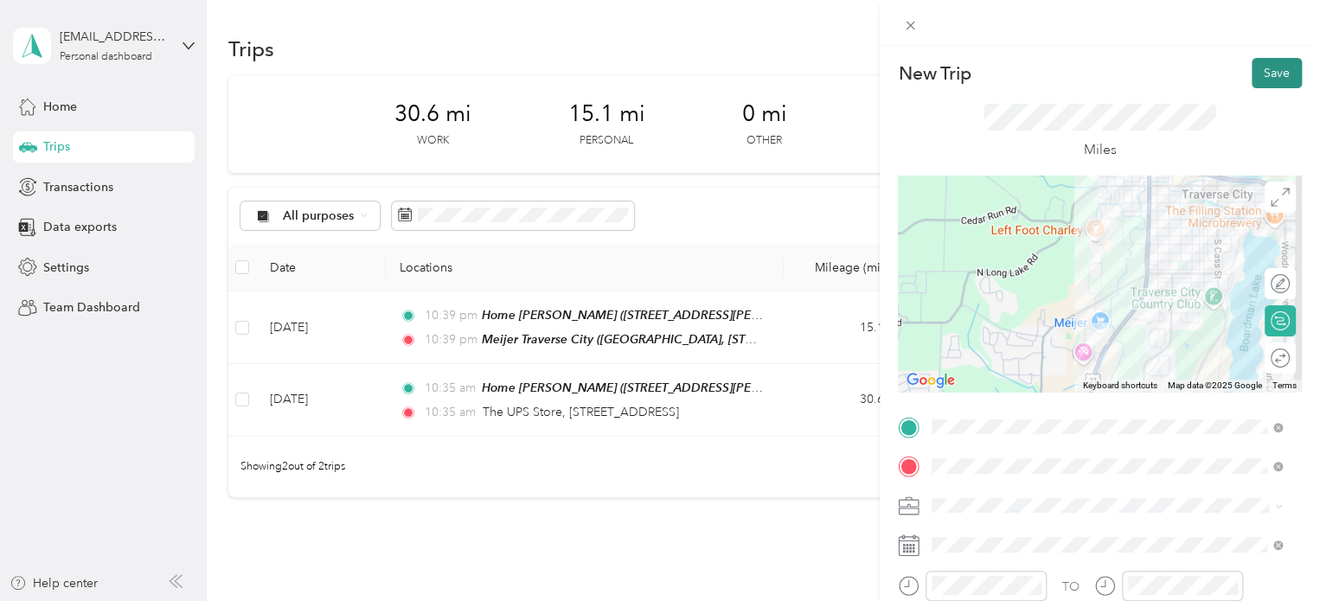
click at [1265, 86] on button "Save" at bounding box center [1277, 73] width 50 height 30
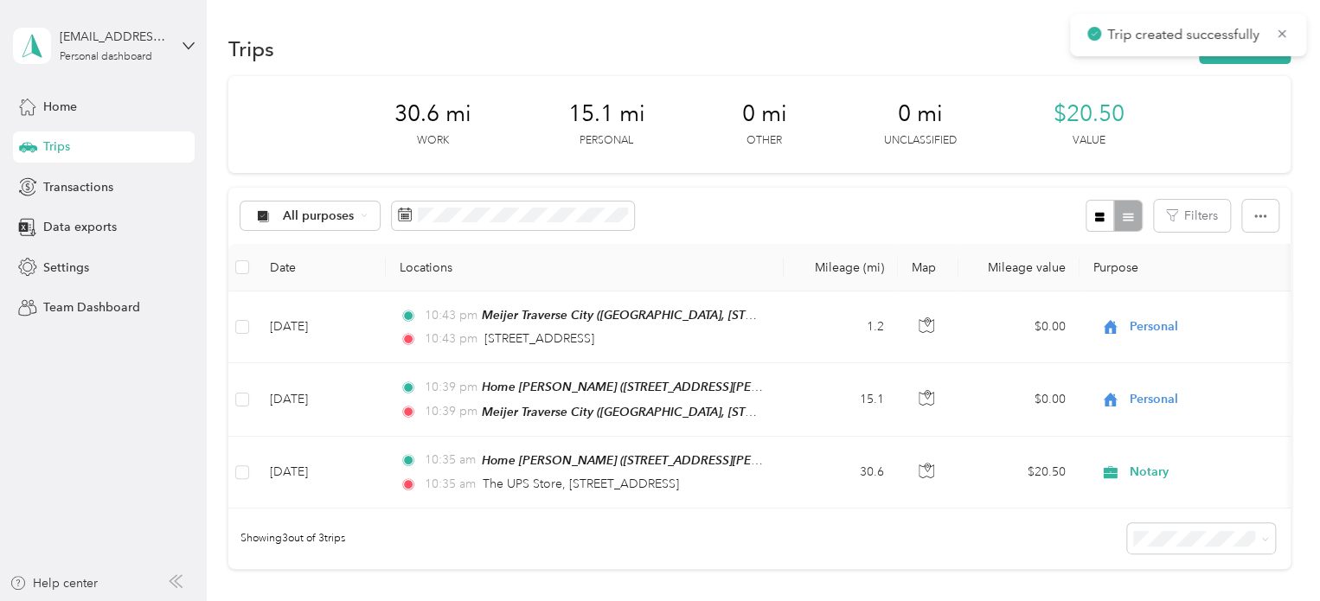
click at [1242, 65] on div "Trips New trip" at bounding box center [759, 48] width 1062 height 36
click at [1242, 56] on button "New trip" at bounding box center [1245, 49] width 92 height 30
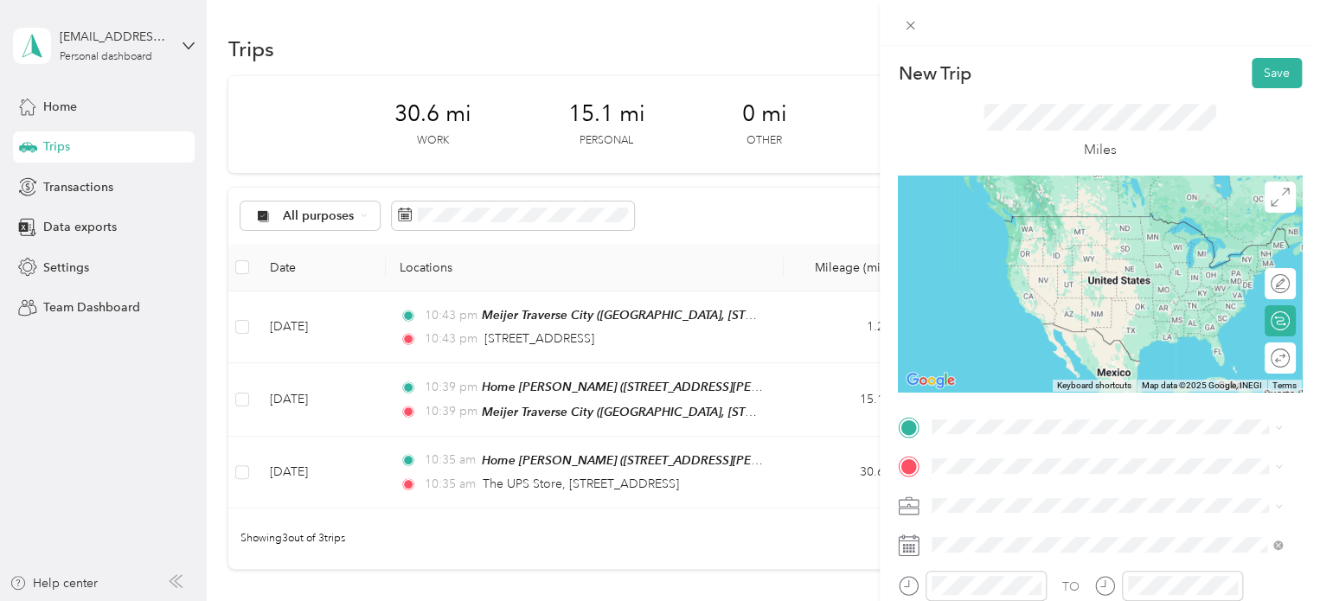
click at [1027, 224] on span "[STREET_ADDRESS][US_STATE]" at bounding box center [1051, 216] width 173 height 16
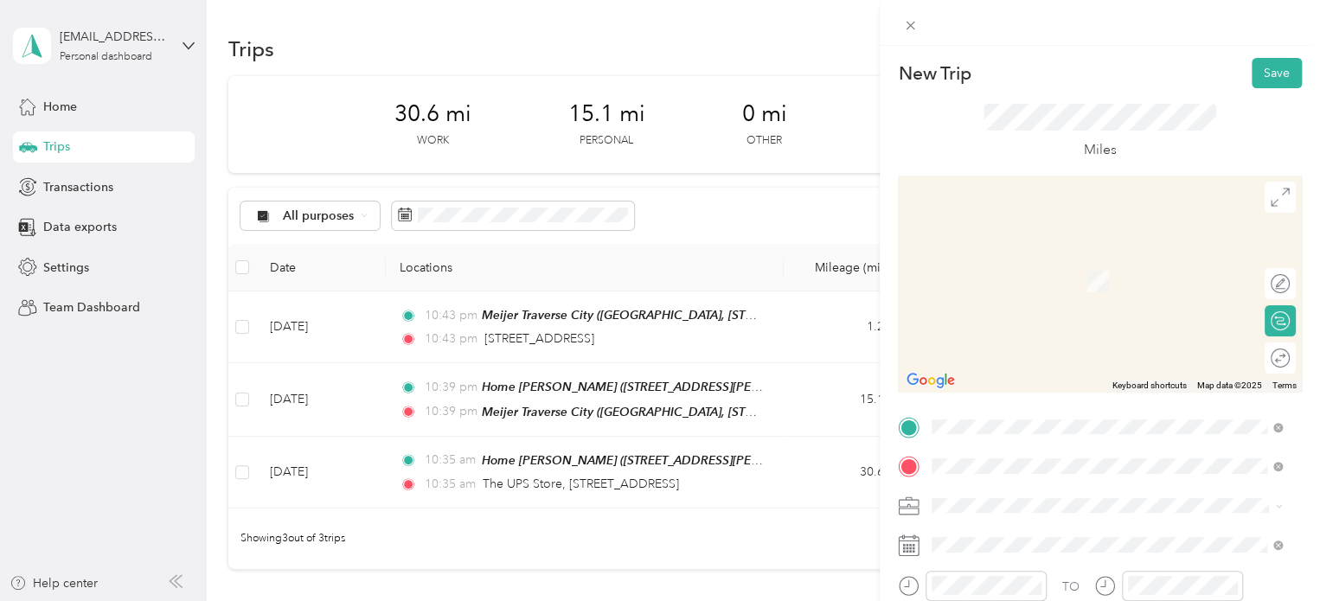
click at [985, 359] on li "Meijer [GEOGRAPHIC_DATA], [STREET_ADDRESS] , 49684, [GEOGRAPHIC_DATA], [GEOGRAP…" at bounding box center [1107, 399] width 362 height 91
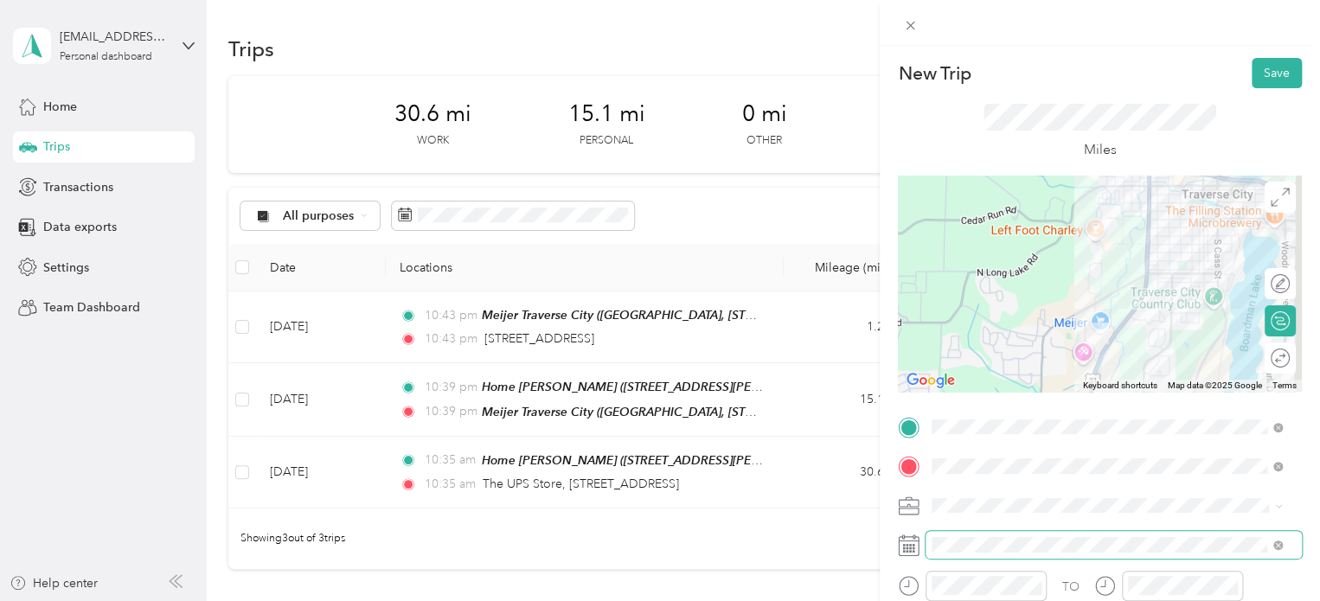
click at [944, 557] on span at bounding box center [1114, 545] width 376 height 28
click at [1257, 77] on button "Save" at bounding box center [1277, 73] width 50 height 30
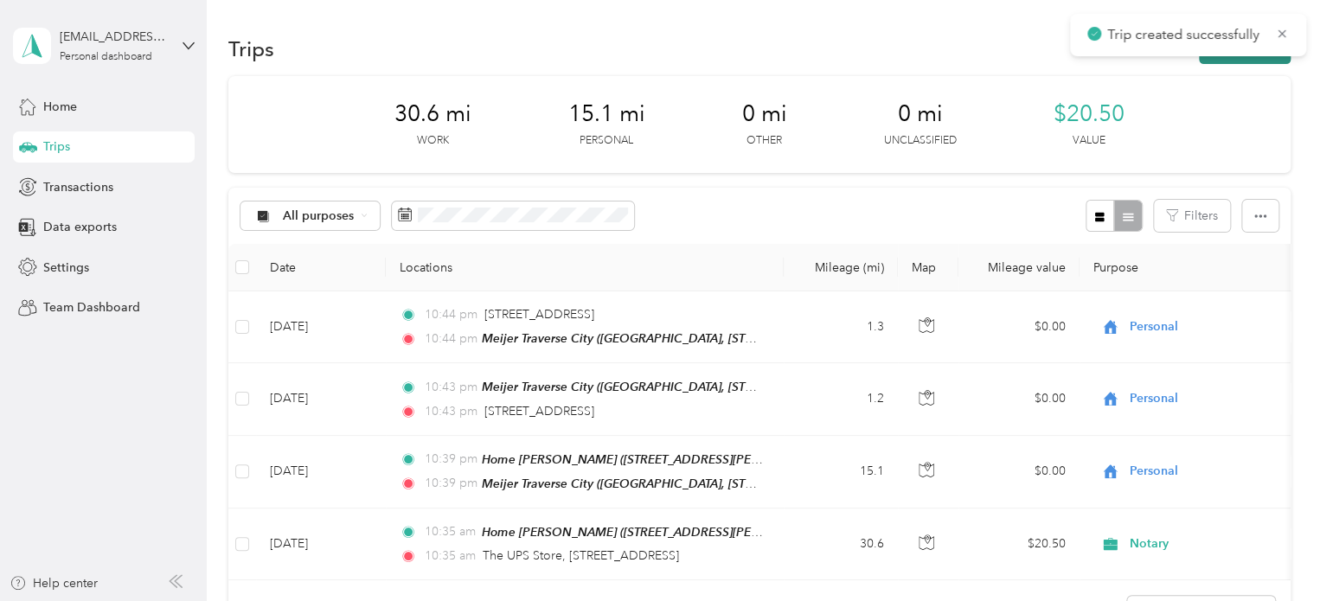
click at [1260, 60] on button "New trip" at bounding box center [1245, 49] width 92 height 30
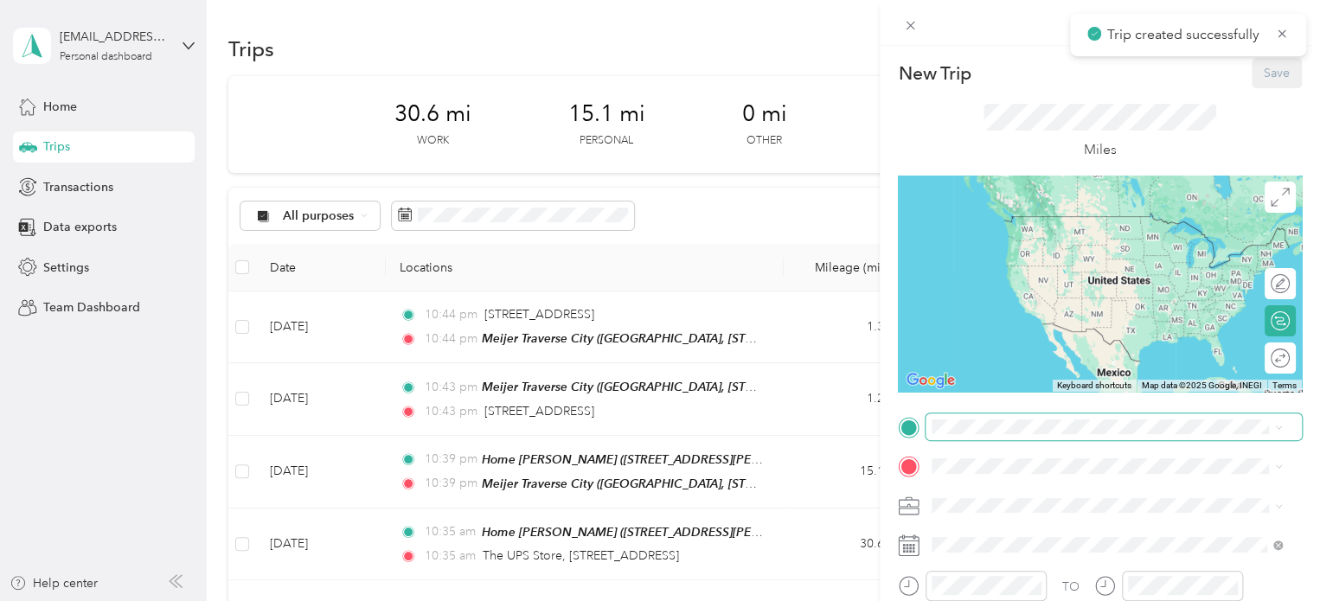
click at [975, 418] on span at bounding box center [1114, 428] width 376 height 28
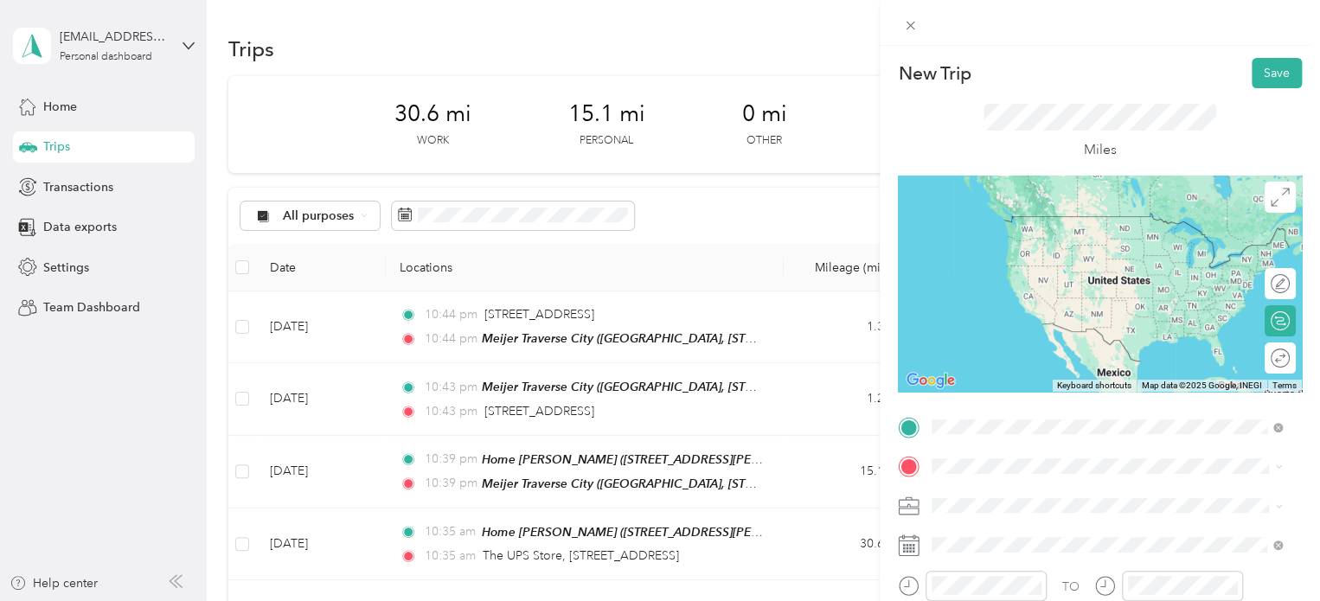
click at [1035, 350] on span "Meijer, [STREET_ADDRESS] , 49684, [GEOGRAPHIC_DATA], [GEOGRAPHIC_DATA], [GEOGRA…" at bounding box center [1095, 368] width 260 height 51
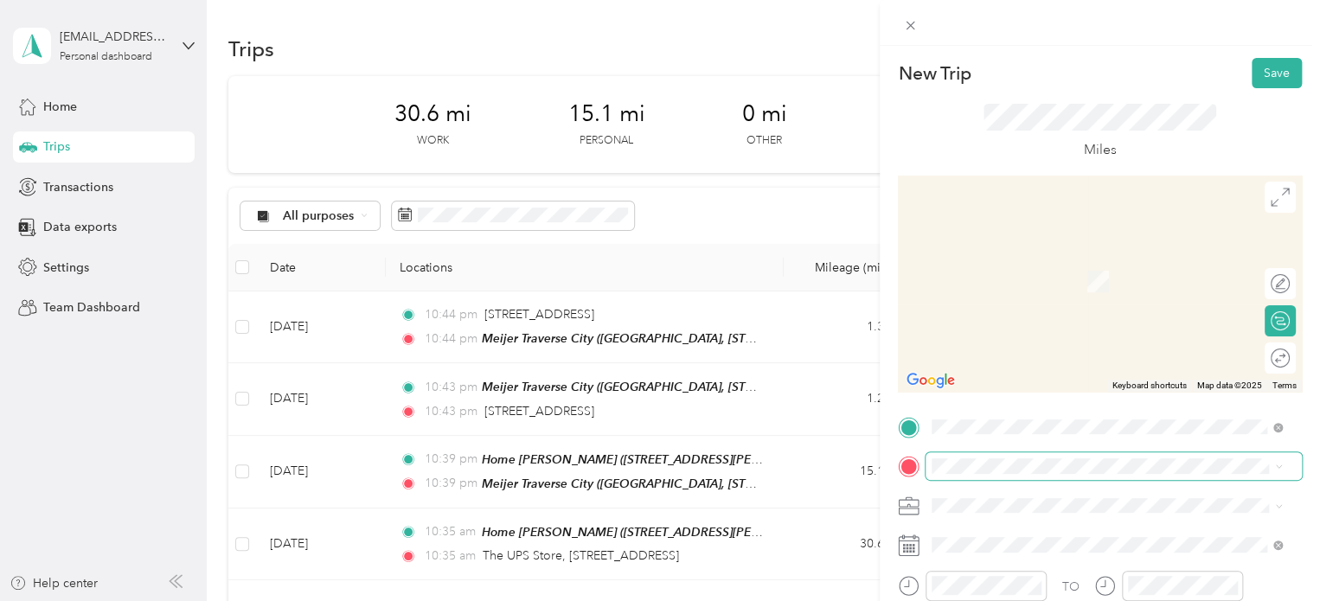
click at [948, 474] on span at bounding box center [1114, 466] width 376 height 28
click at [979, 248] on span "[STREET_ADDRESS][US_STATE]" at bounding box center [1051, 256] width 173 height 16
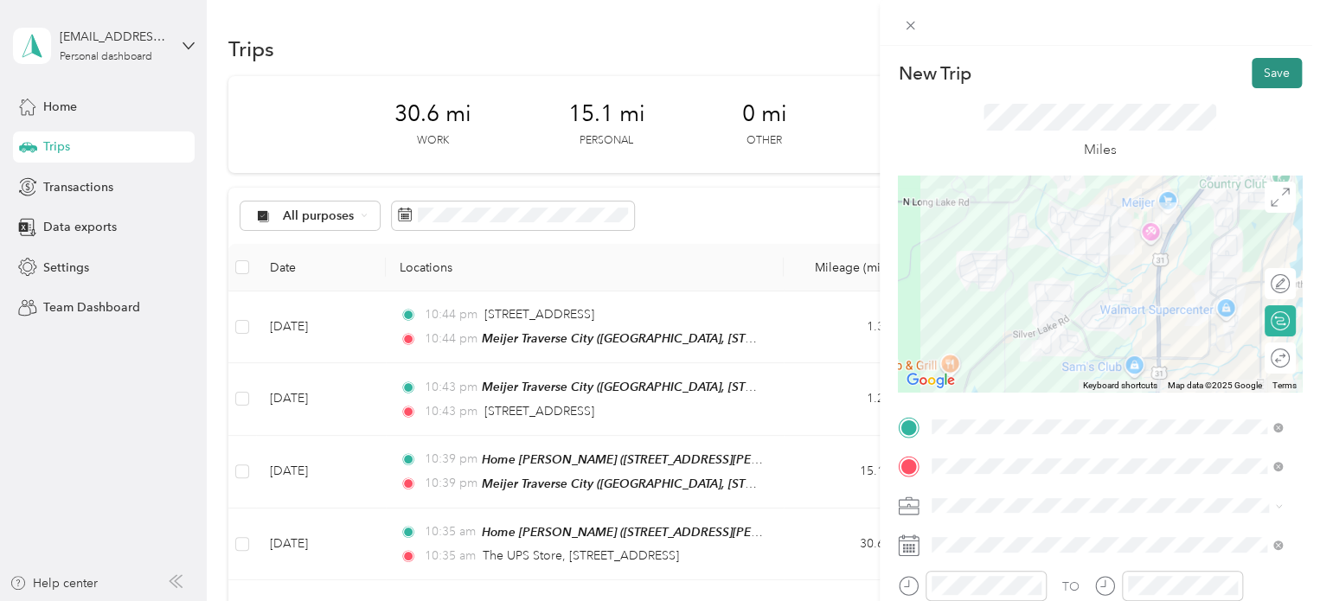
click at [1267, 80] on button "Save" at bounding box center [1277, 73] width 50 height 30
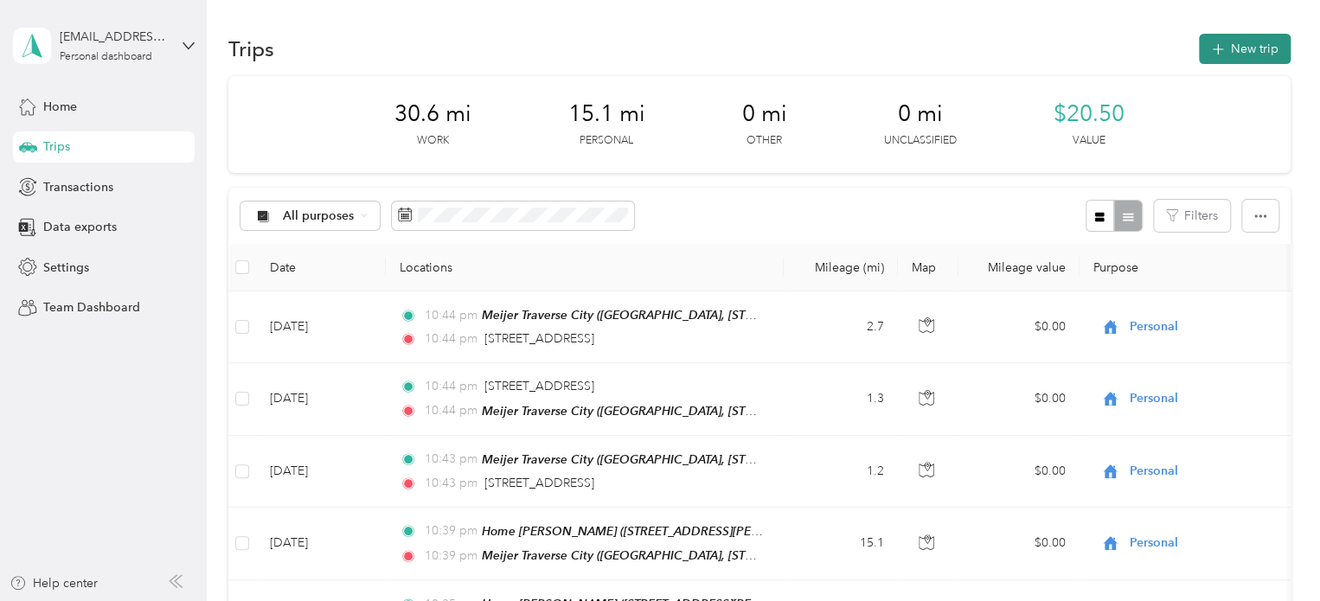
click at [1207, 59] on button "New trip" at bounding box center [1245, 49] width 92 height 30
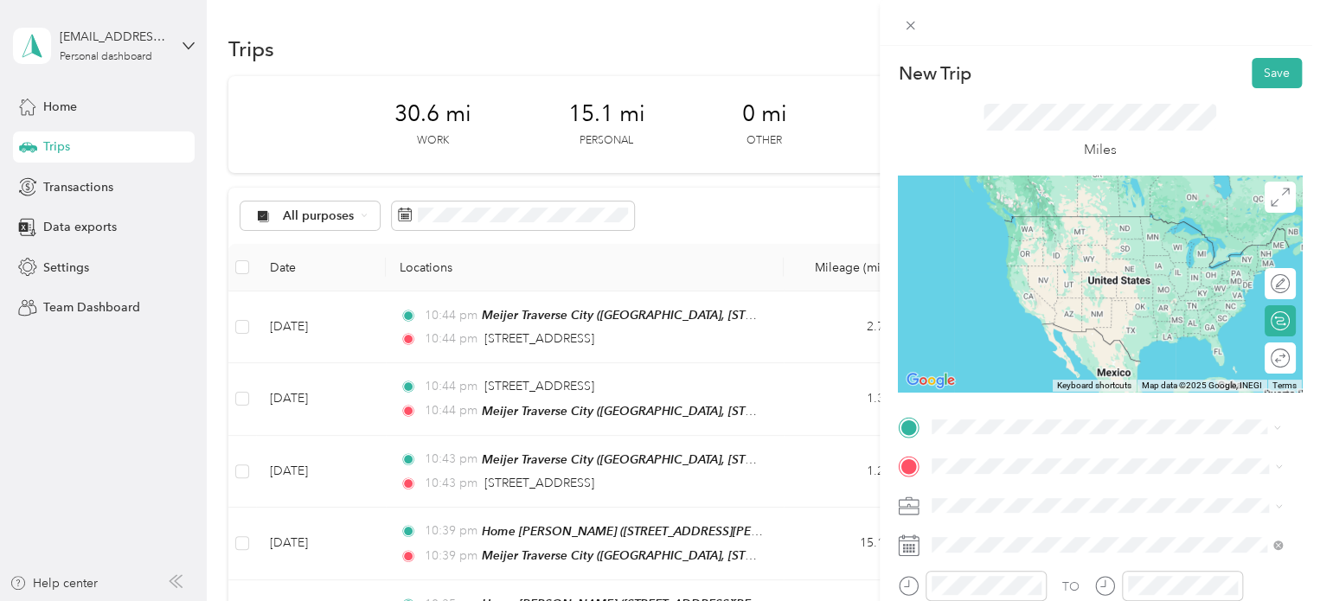
click at [972, 224] on span "[STREET_ADDRESS][US_STATE]" at bounding box center [1051, 216] width 173 height 16
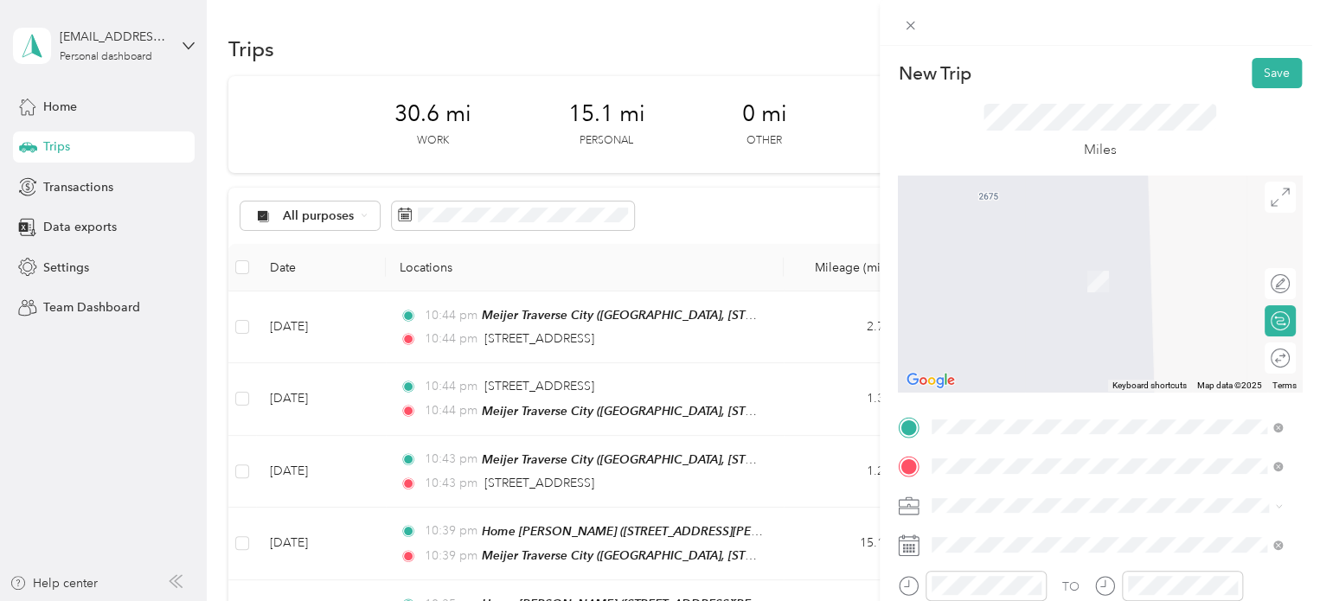
click at [1036, 283] on span "Walmart Supercenter, [STREET_ADDRESS] , 49684, [GEOGRAPHIC_DATA], [GEOGRAPHIC_D…" at bounding box center [1104, 299] width 279 height 51
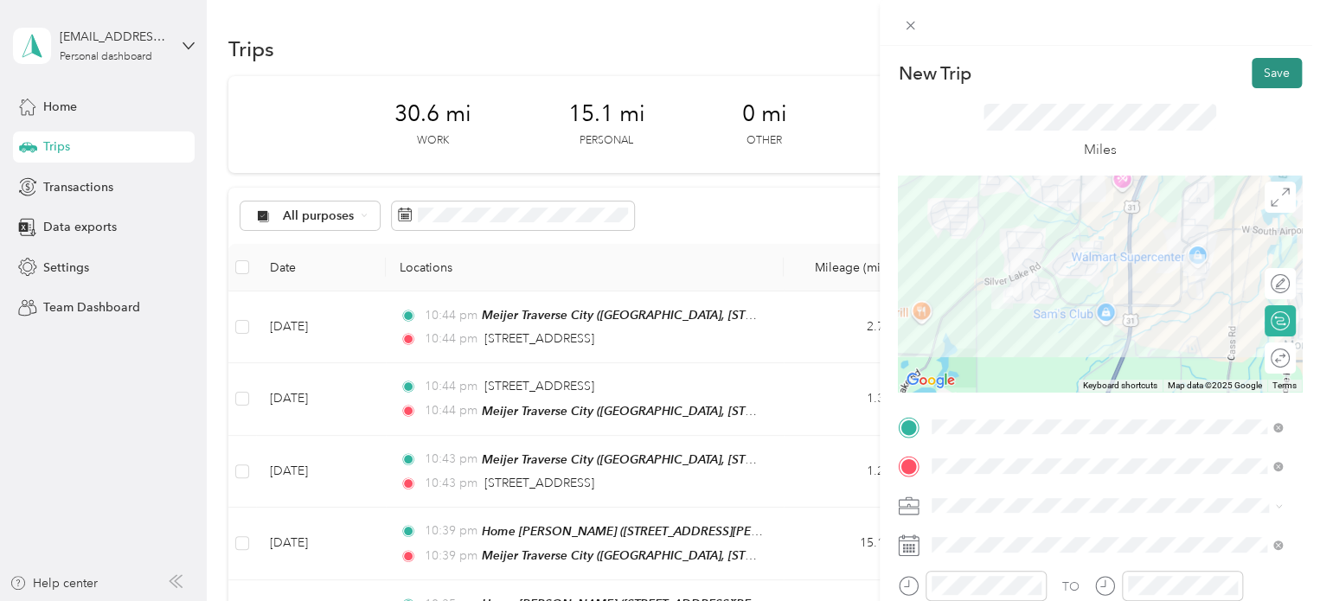
click at [1269, 65] on button "Save" at bounding box center [1277, 73] width 50 height 30
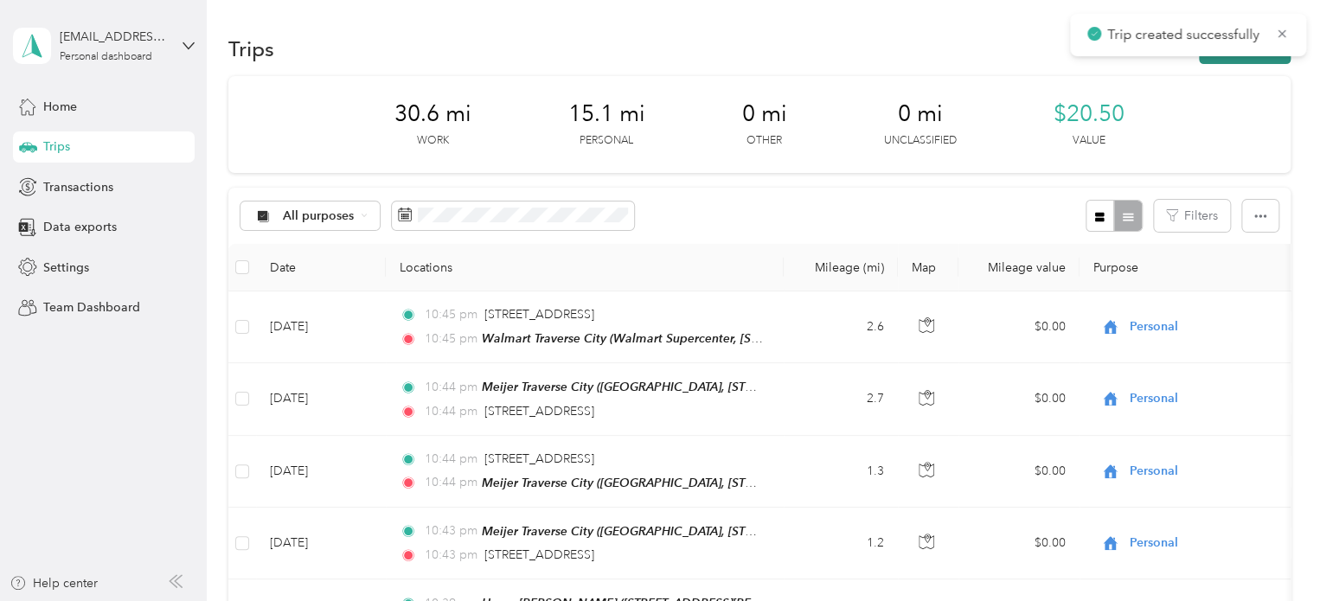
click at [1249, 55] on button "New trip" at bounding box center [1245, 49] width 92 height 30
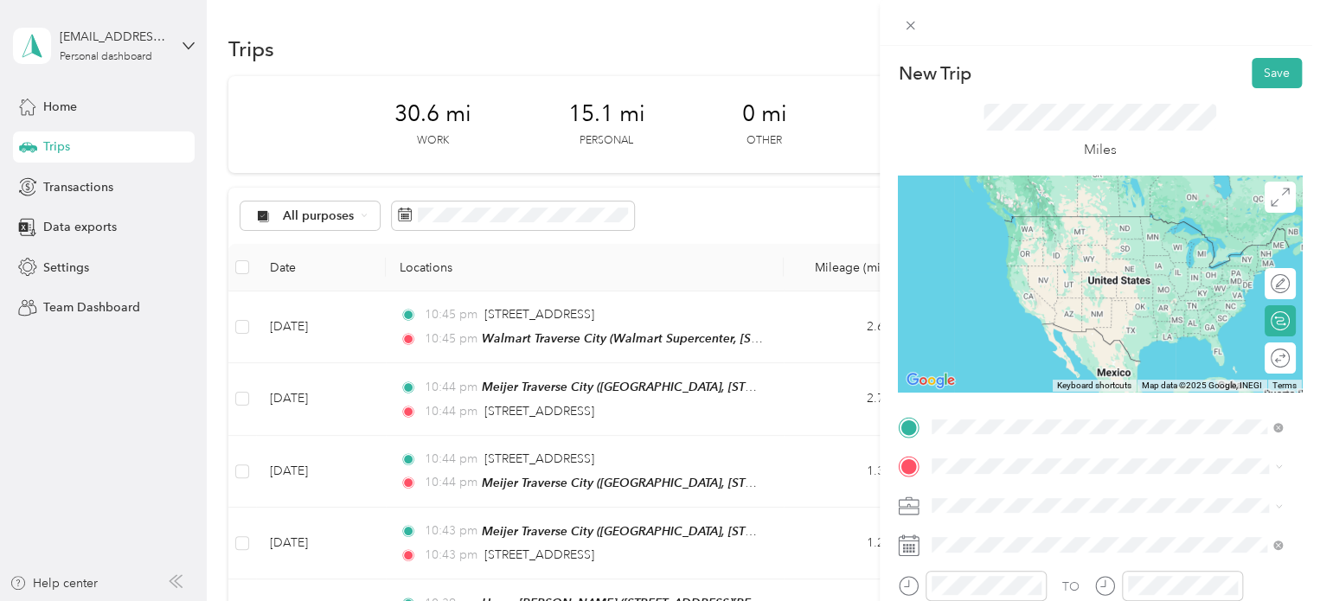
click at [1004, 238] on span "Walmart Supercenter, [STREET_ADDRESS] , 49684, [GEOGRAPHIC_DATA], [GEOGRAPHIC_D…" at bounding box center [1104, 259] width 279 height 51
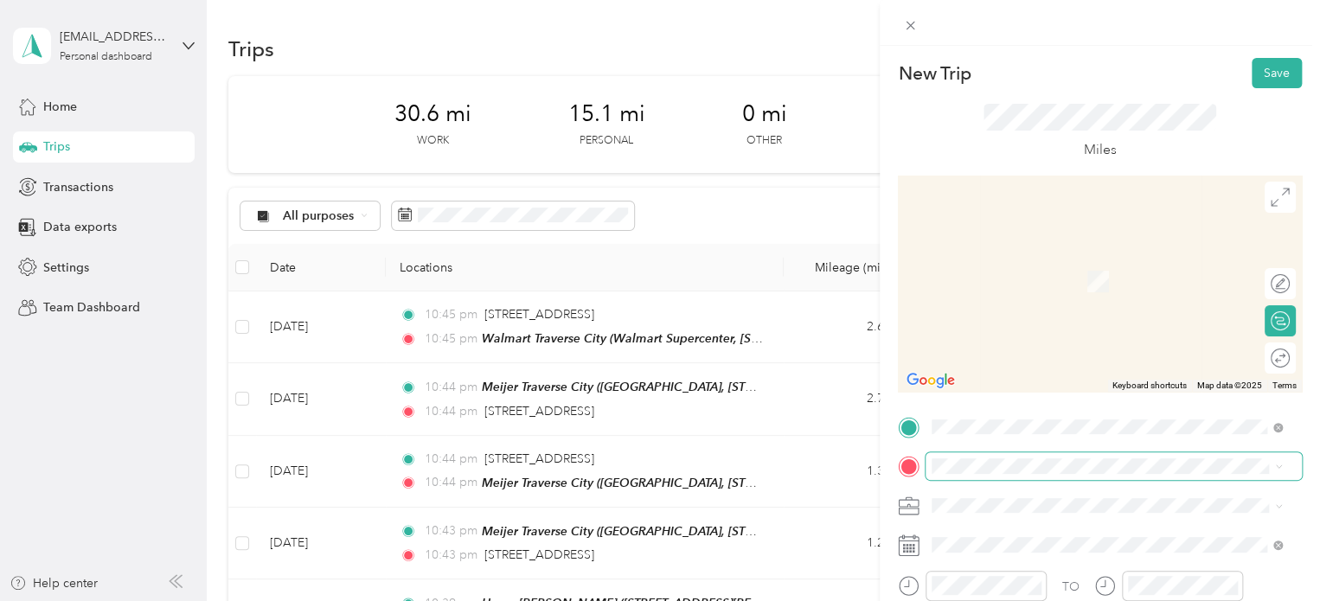
click at [959, 473] on span at bounding box center [1114, 466] width 376 height 28
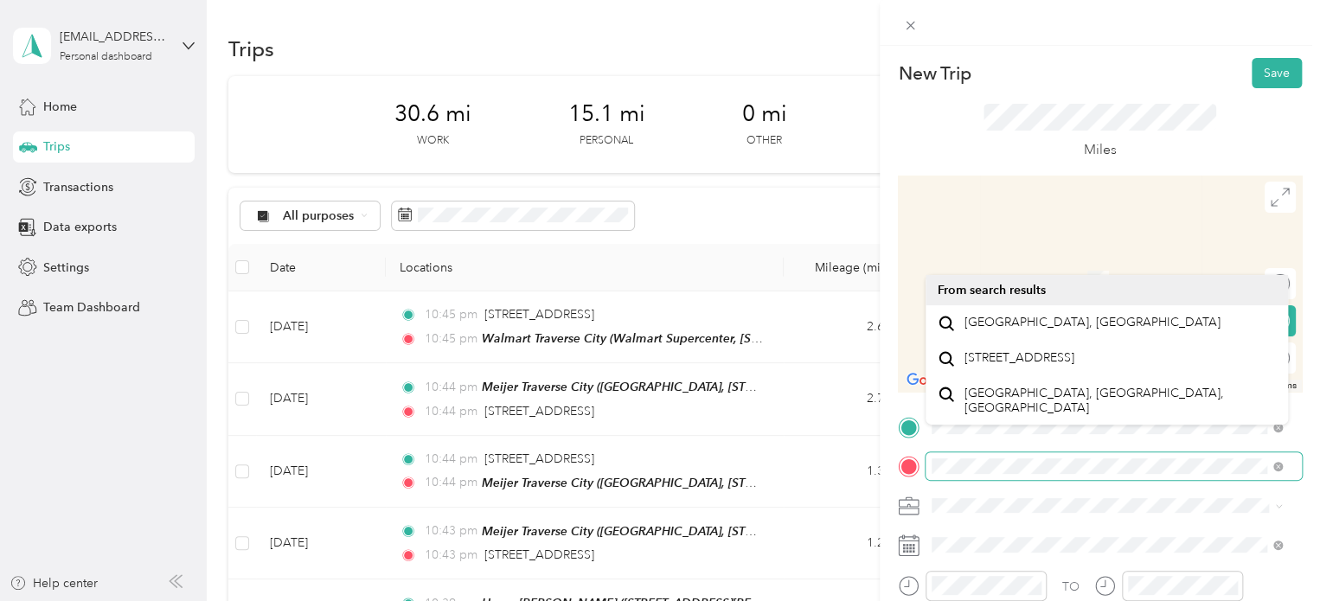
click at [926, 473] on span at bounding box center [1114, 466] width 376 height 28
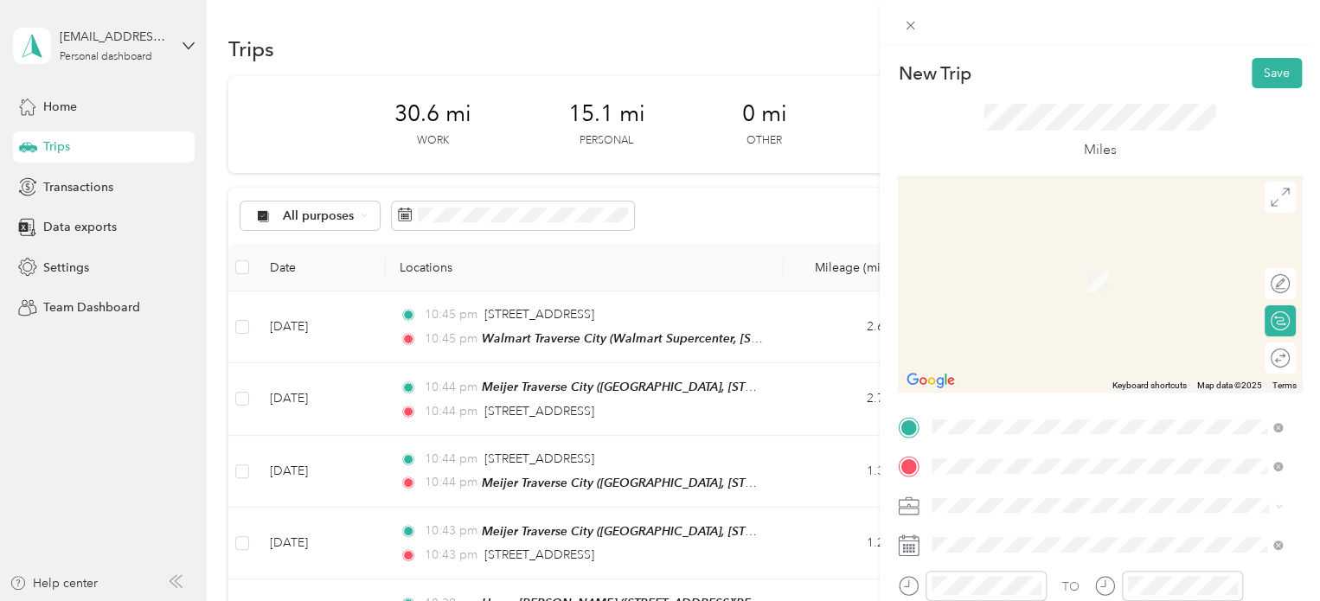
click at [972, 264] on span "[STREET_ADDRESS][US_STATE]" at bounding box center [1051, 256] width 173 height 16
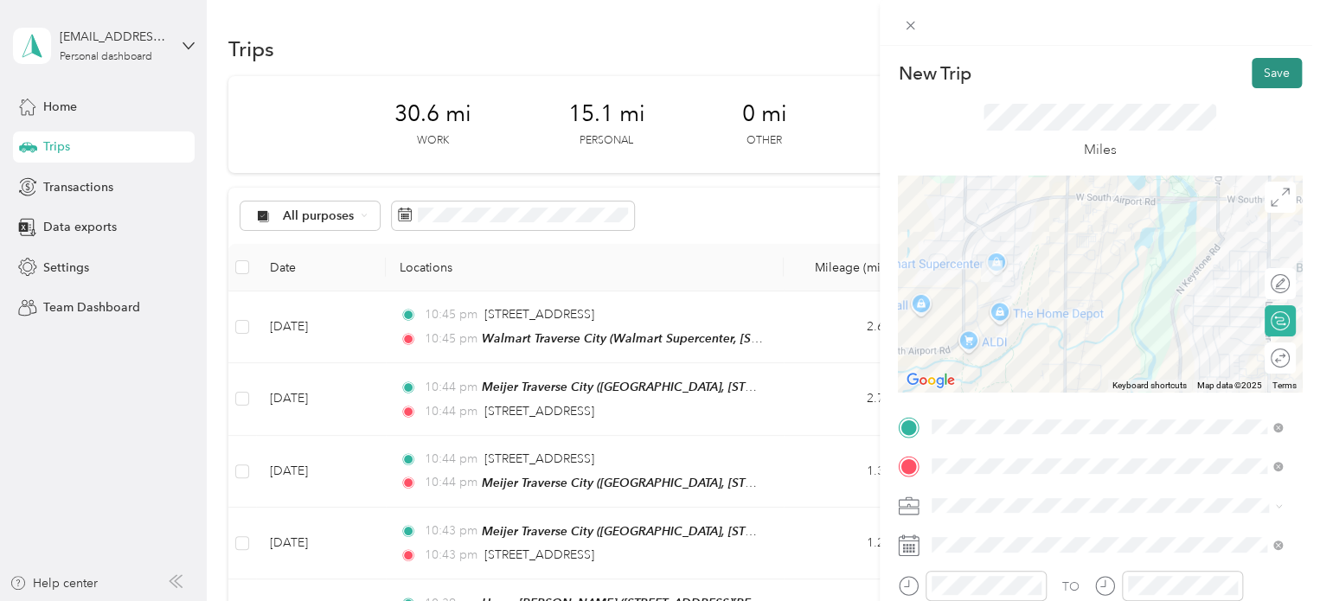
click at [1259, 75] on button "Save" at bounding box center [1277, 73] width 50 height 30
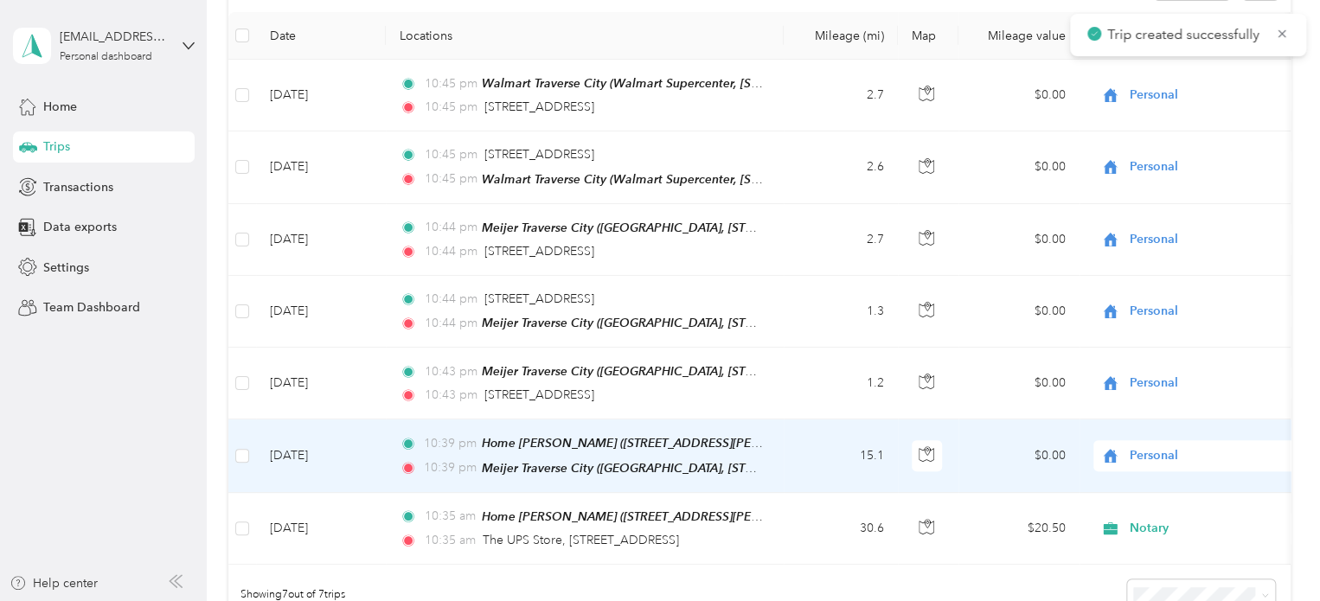
scroll to position [260, 0]
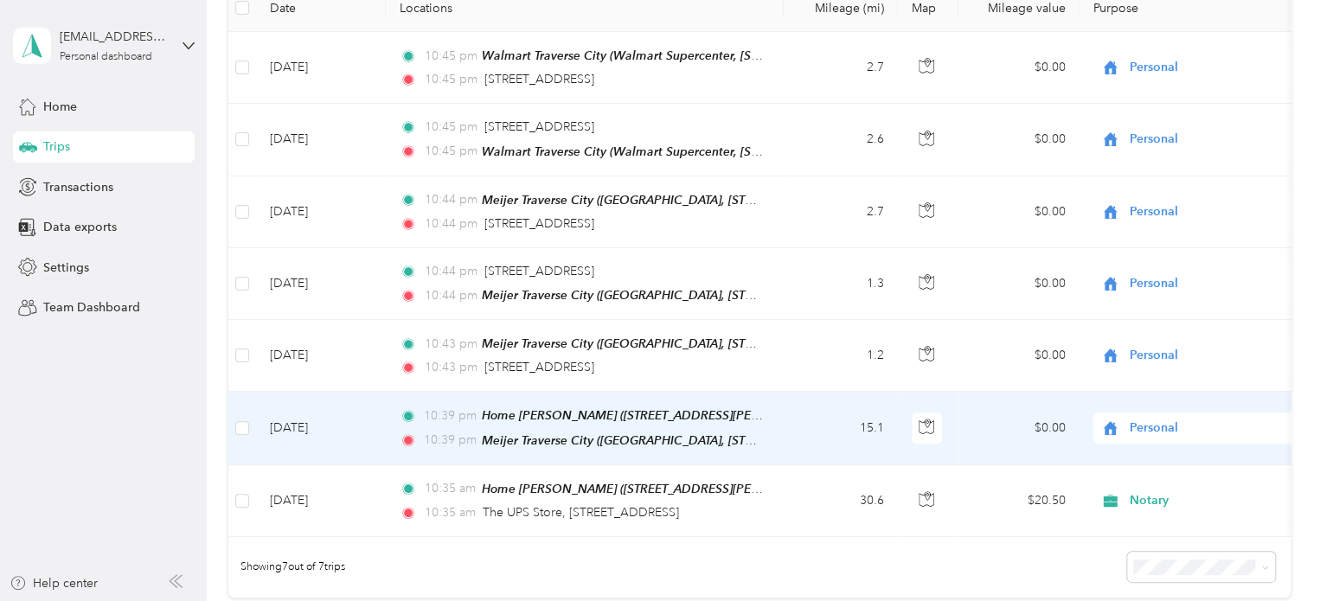
click at [298, 430] on td "[DATE]" at bounding box center [321, 428] width 130 height 73
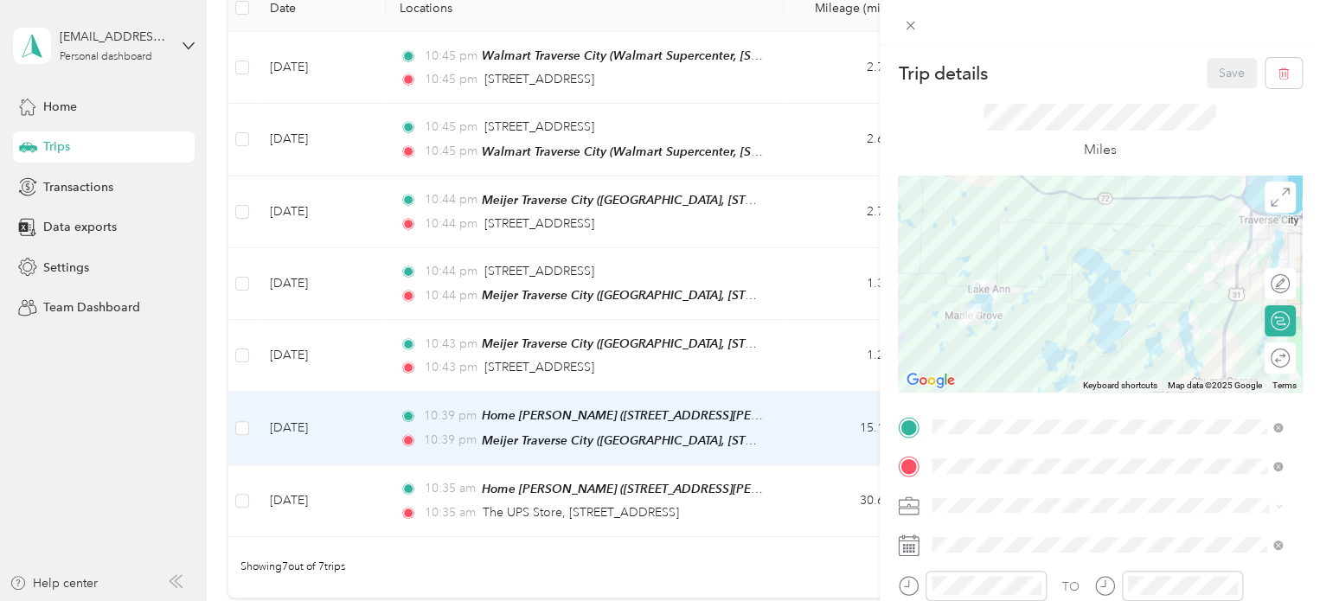
click at [1054, 515] on span at bounding box center [1114, 506] width 376 height 28
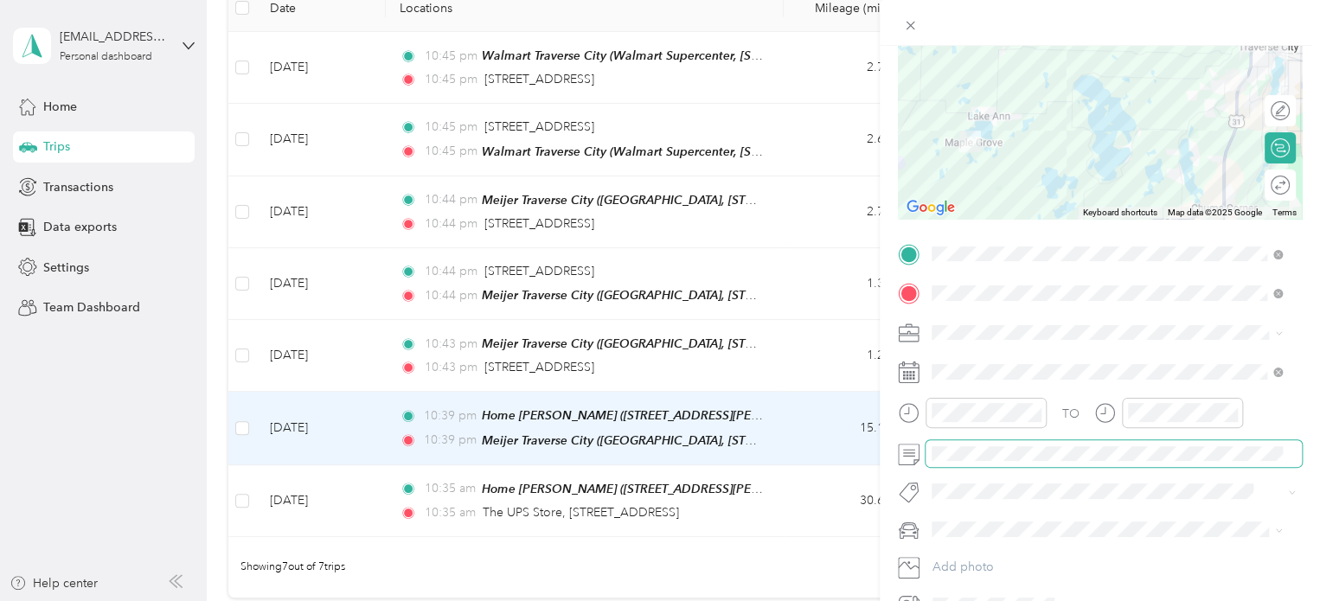
scroll to position [0, 265]
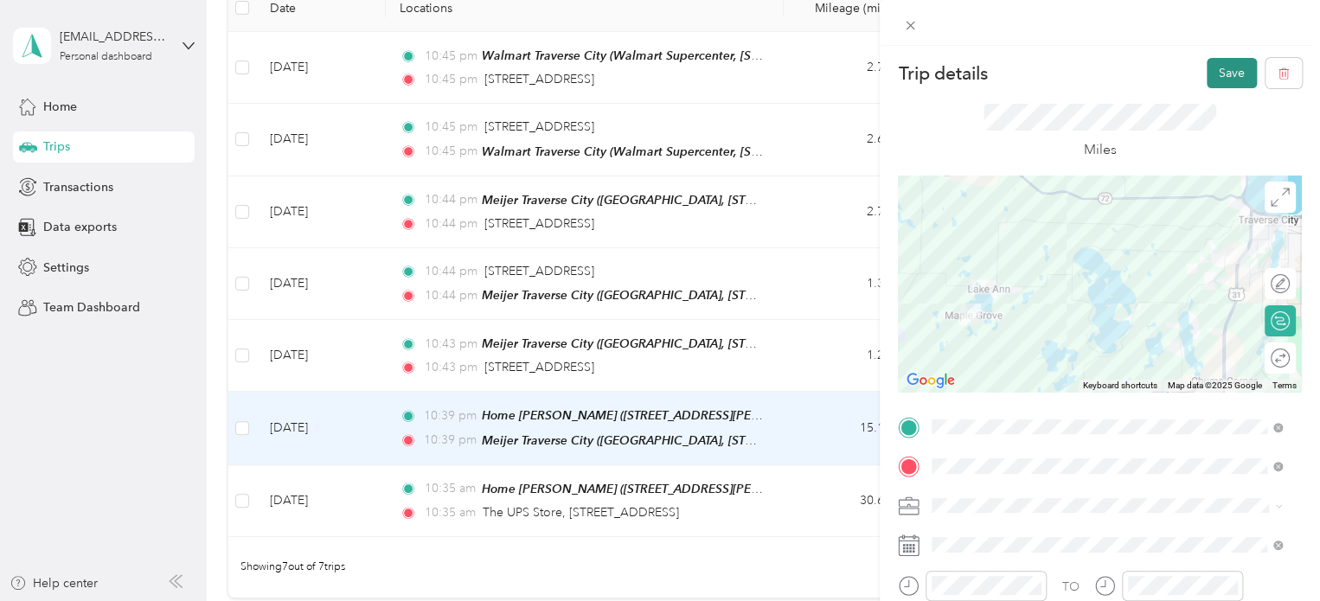
click at [1240, 78] on button "Save" at bounding box center [1232, 73] width 50 height 30
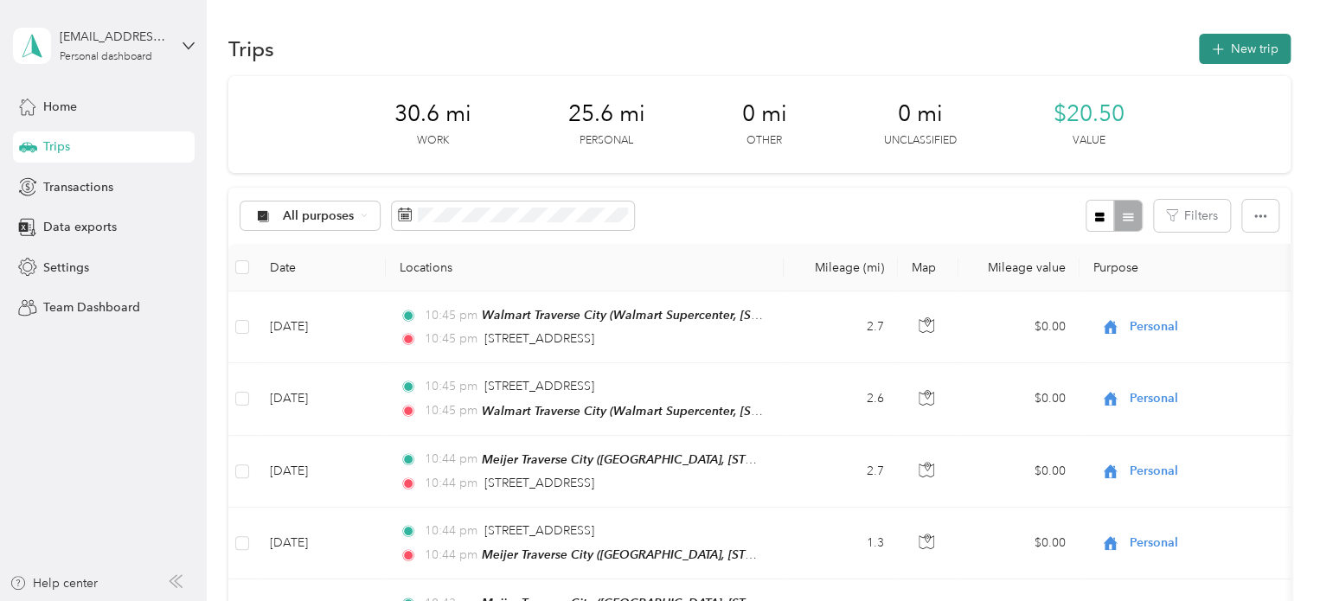
click at [1249, 45] on button "New trip" at bounding box center [1245, 49] width 92 height 30
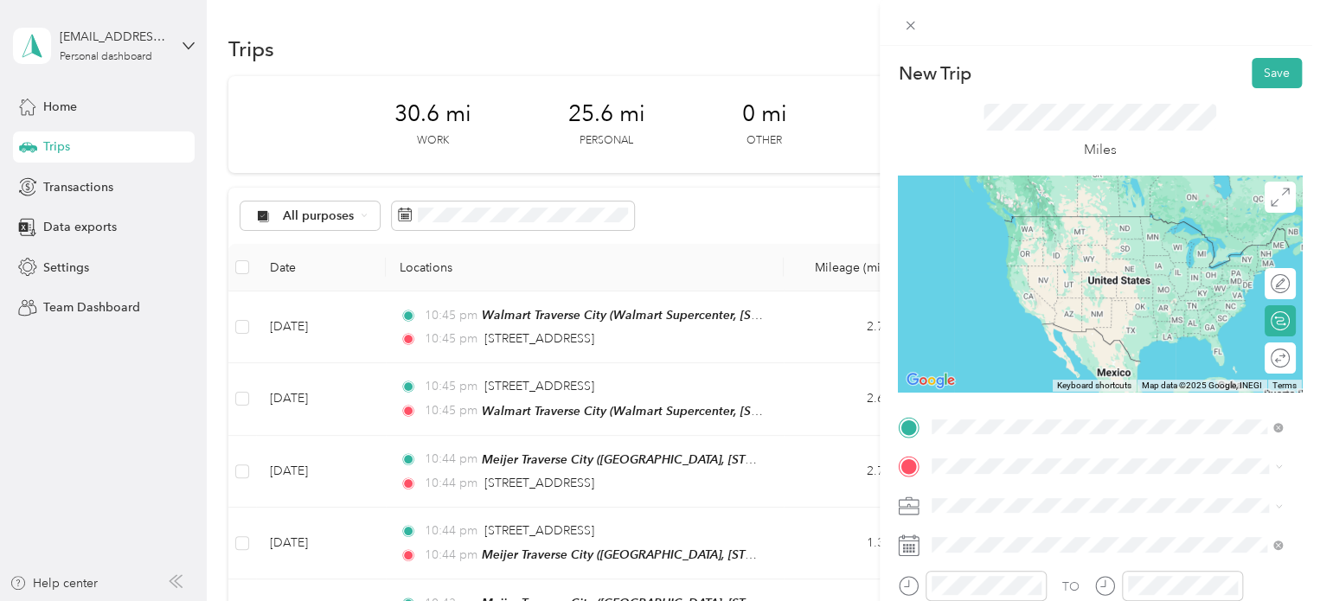
drag, startPoint x: 1093, startPoint y: 222, endPoint x: 1086, endPoint y: 214, distance: 11.1
click at [1093, 222] on span "[STREET_ADDRESS][US_STATE]" at bounding box center [1051, 216] width 173 height 16
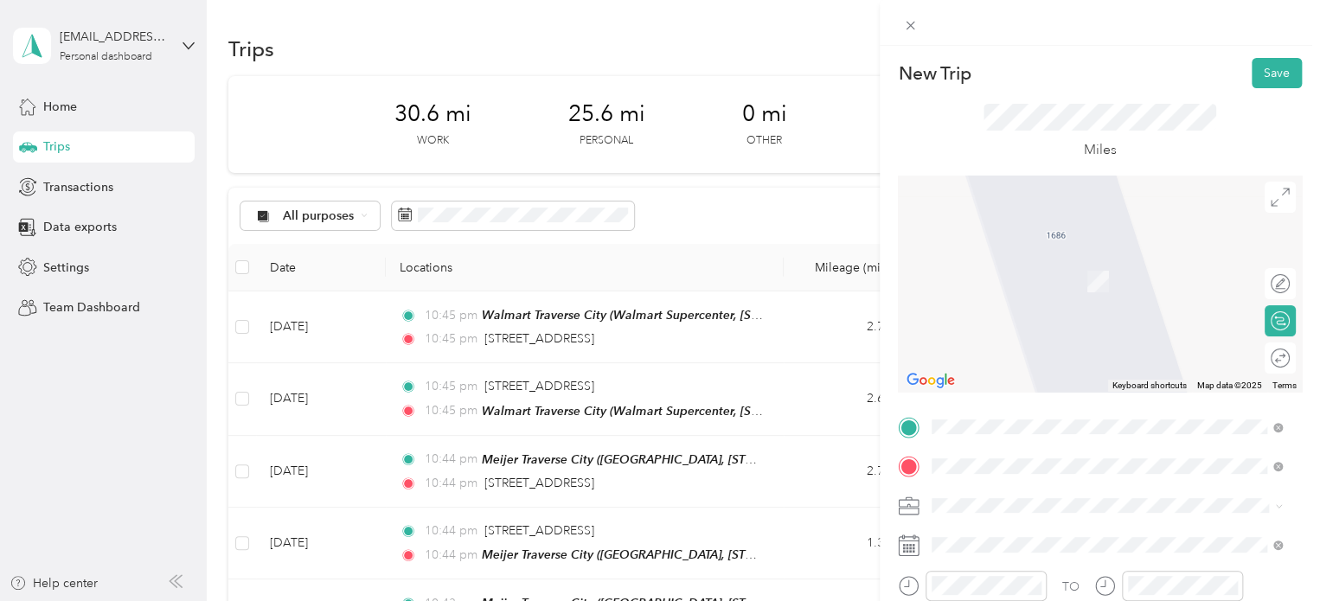
click at [1049, 268] on div "2139 Leisure Lane Traverse City, Michigan 49686, United States" at bounding box center [1107, 256] width 338 height 23
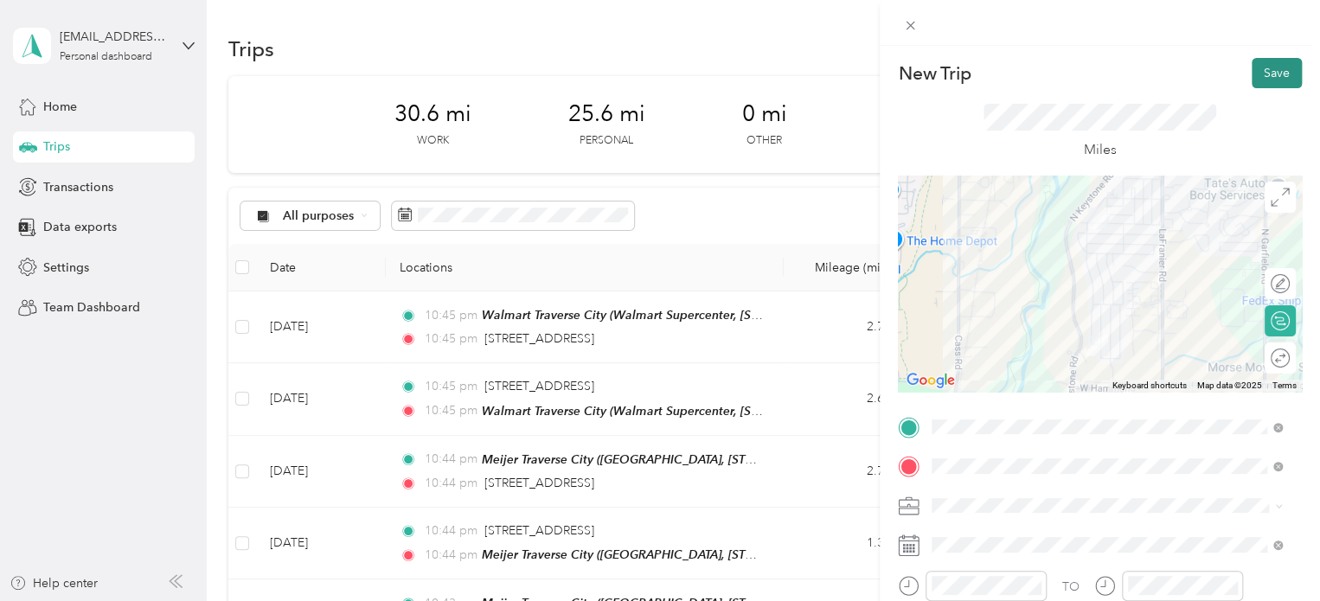
click at [1280, 84] on button "Save" at bounding box center [1277, 73] width 50 height 30
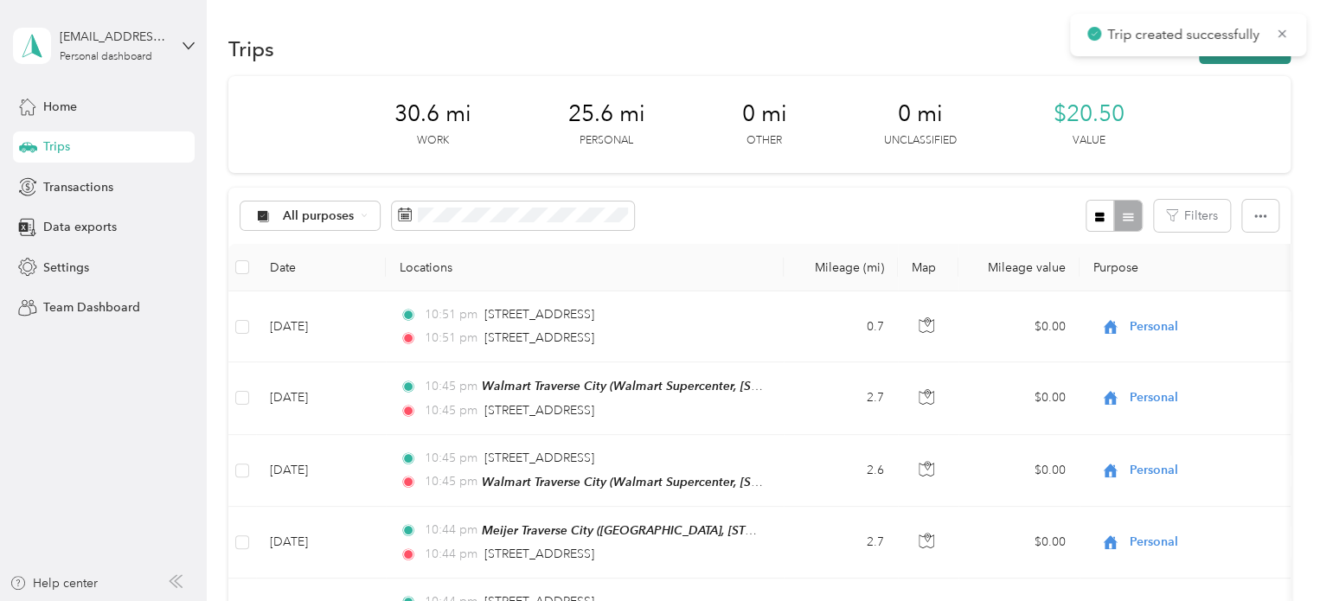
click at [1249, 61] on button "New trip" at bounding box center [1245, 49] width 92 height 30
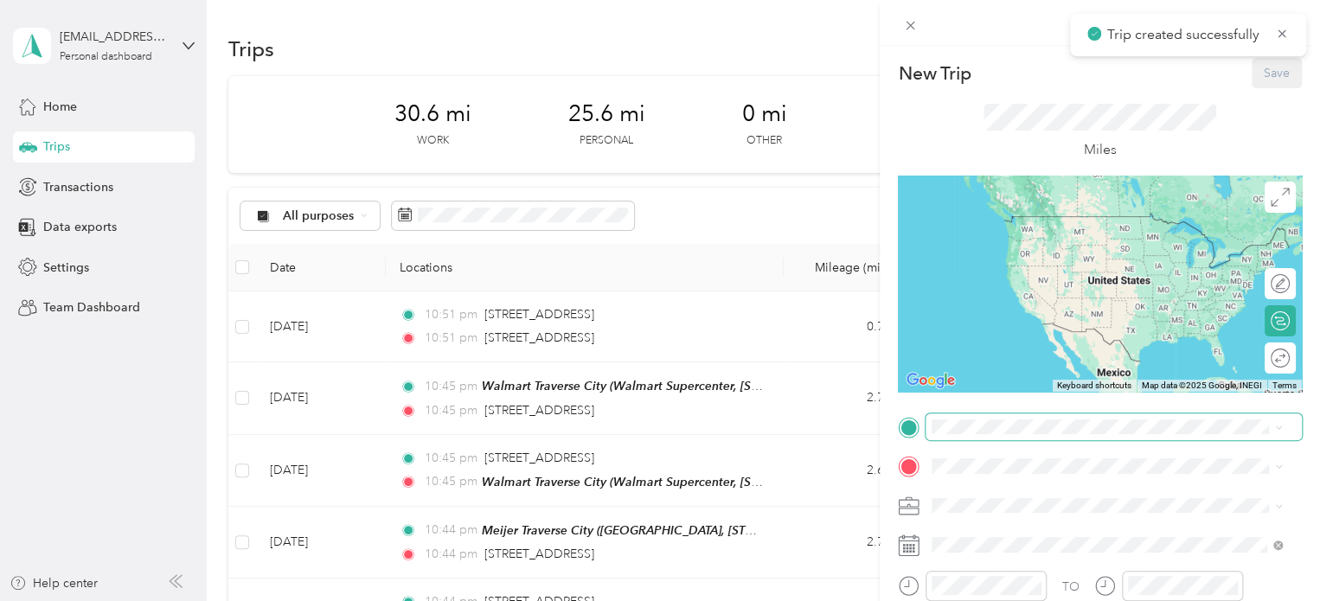
click at [986, 414] on span at bounding box center [1114, 428] width 376 height 28
click at [989, 417] on span at bounding box center [1114, 428] width 376 height 28
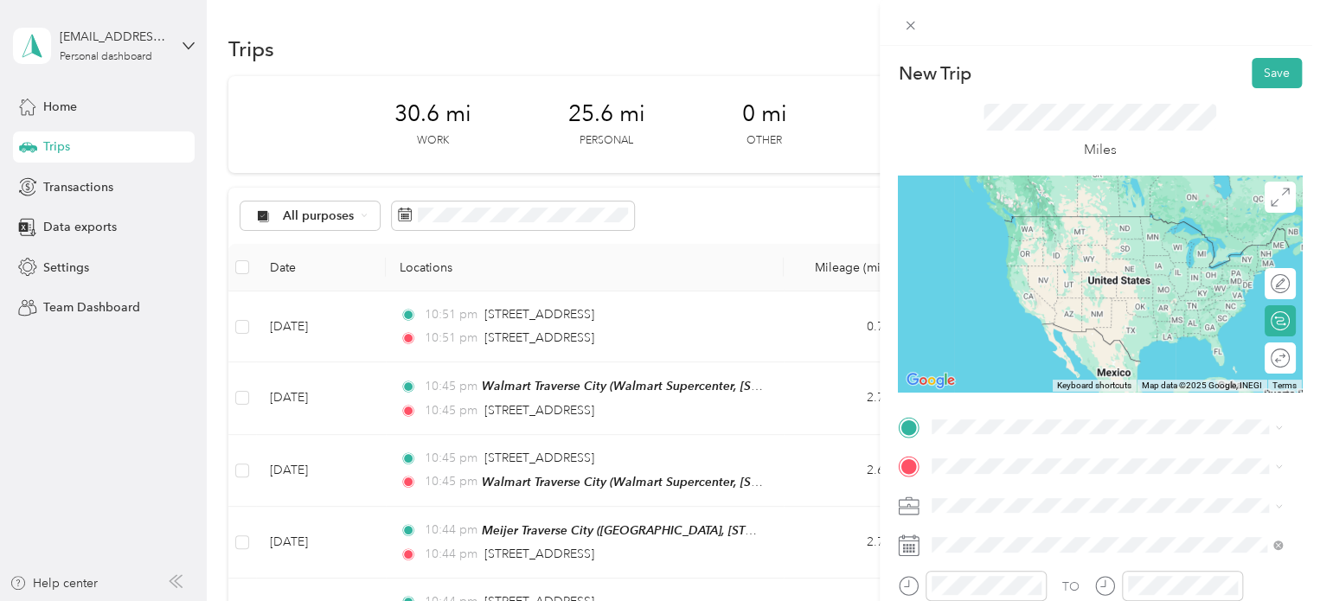
click at [991, 222] on span "2139 Leisure Lane Traverse City, Michigan 49686, United States" at bounding box center [1051, 215] width 173 height 16
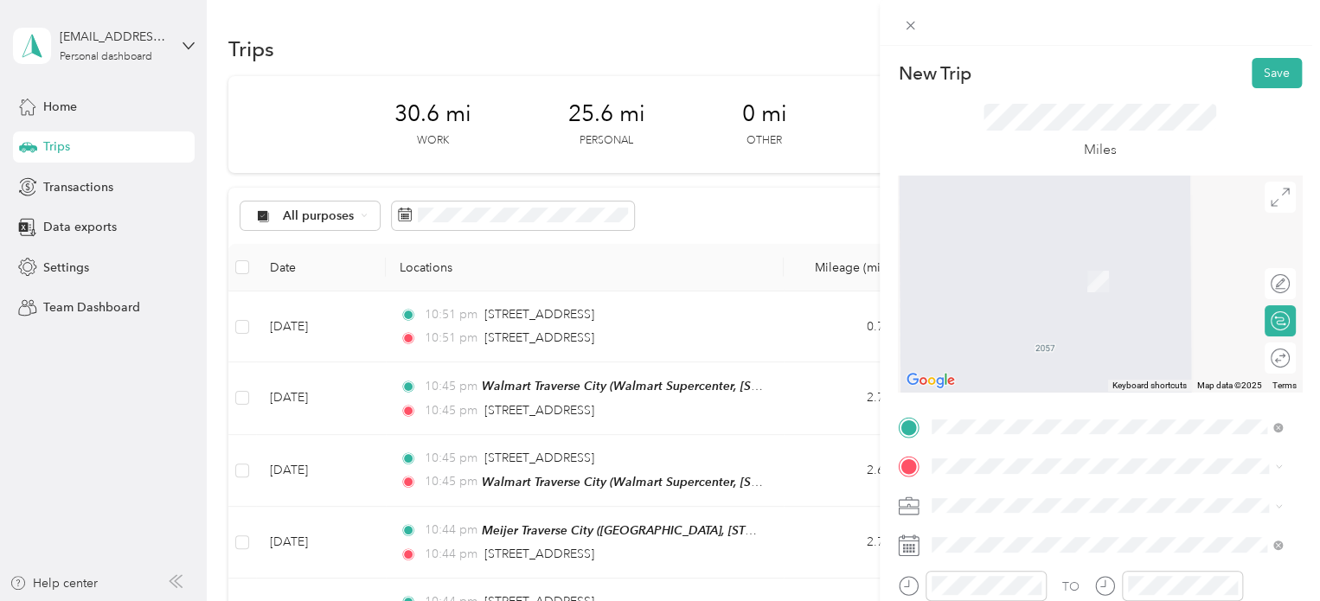
click at [961, 266] on div "2636 Oak Hill Lane Traverse City, Michigan 49686, United States" at bounding box center [1107, 254] width 338 height 23
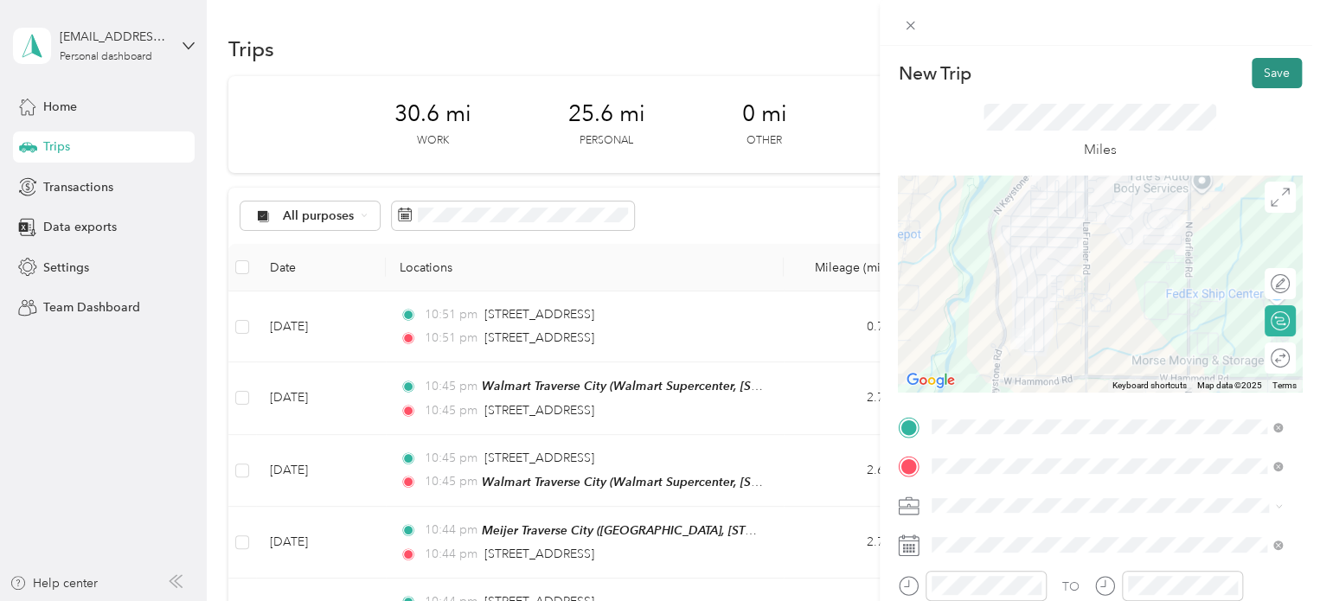
click at [1265, 80] on button "Save" at bounding box center [1277, 73] width 50 height 30
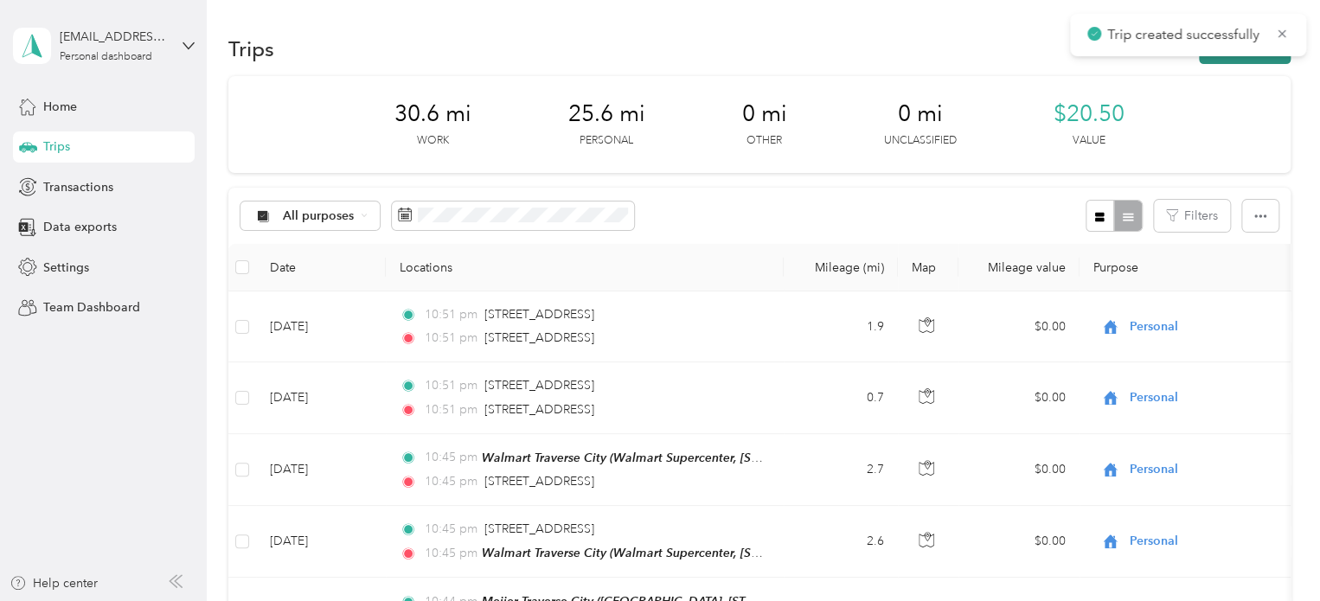
click at [1235, 59] on button "New trip" at bounding box center [1245, 49] width 92 height 30
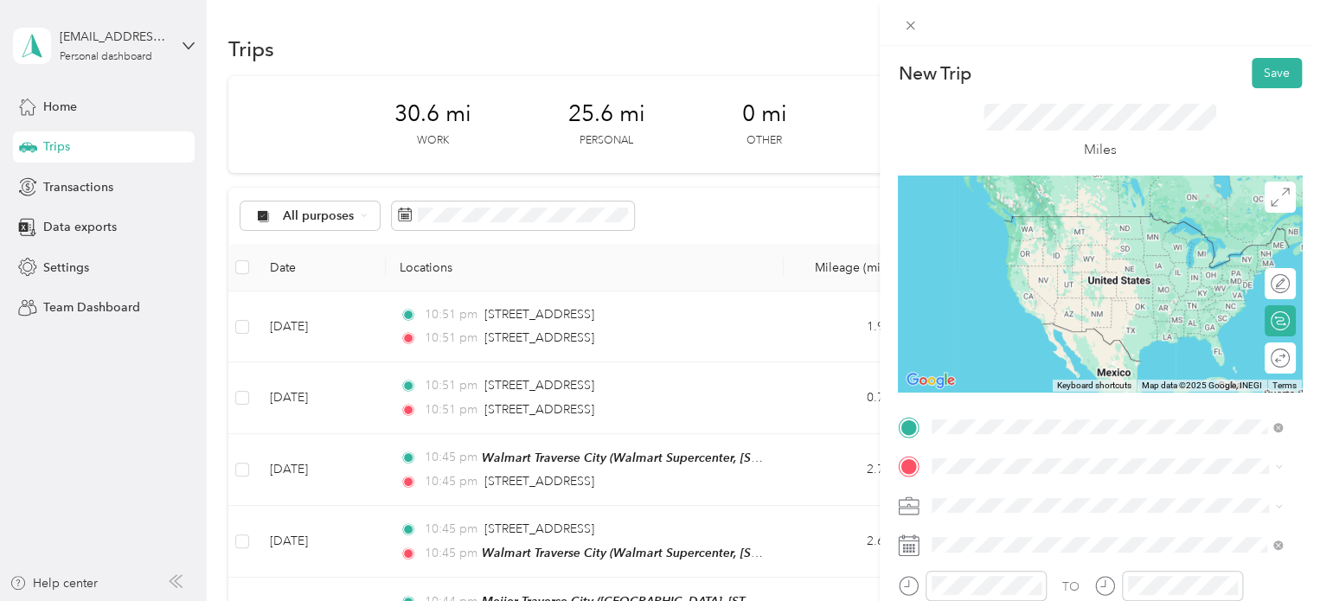
click at [986, 216] on span "2636 Oak Hill Lane Traverse City, Michigan 49686, United States" at bounding box center [1051, 216] width 173 height 16
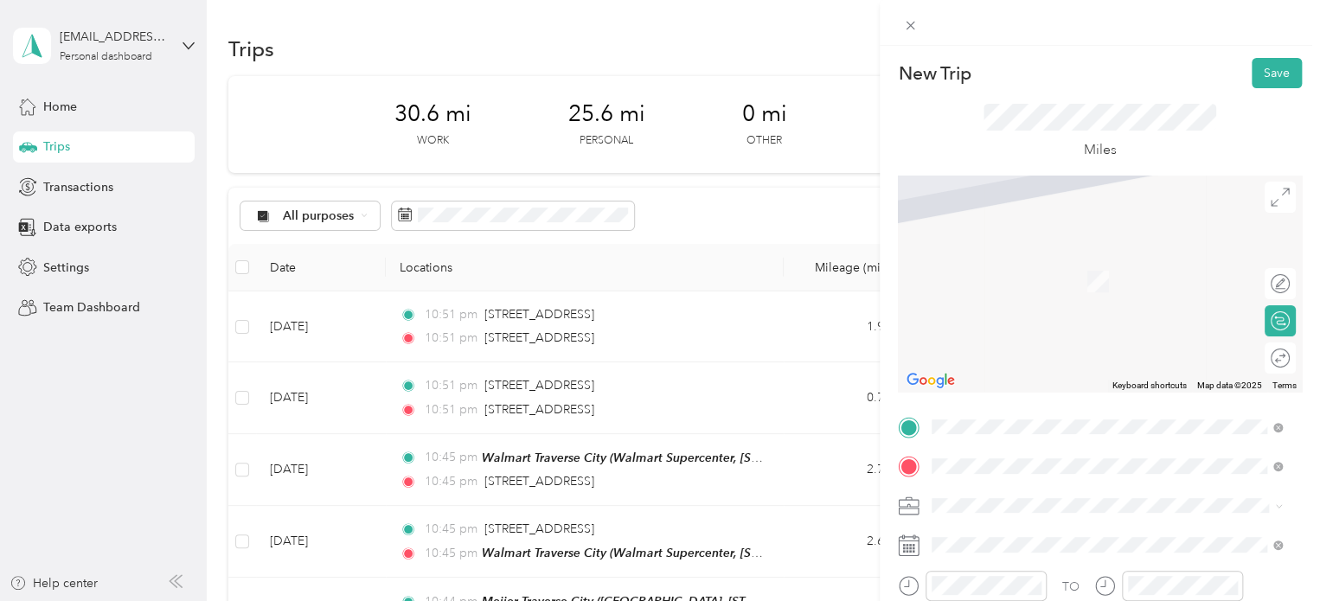
click at [999, 254] on span "1975 Barlow Street Traverse City, Michigan 49686, United States" at bounding box center [1099, 256] width 269 height 16
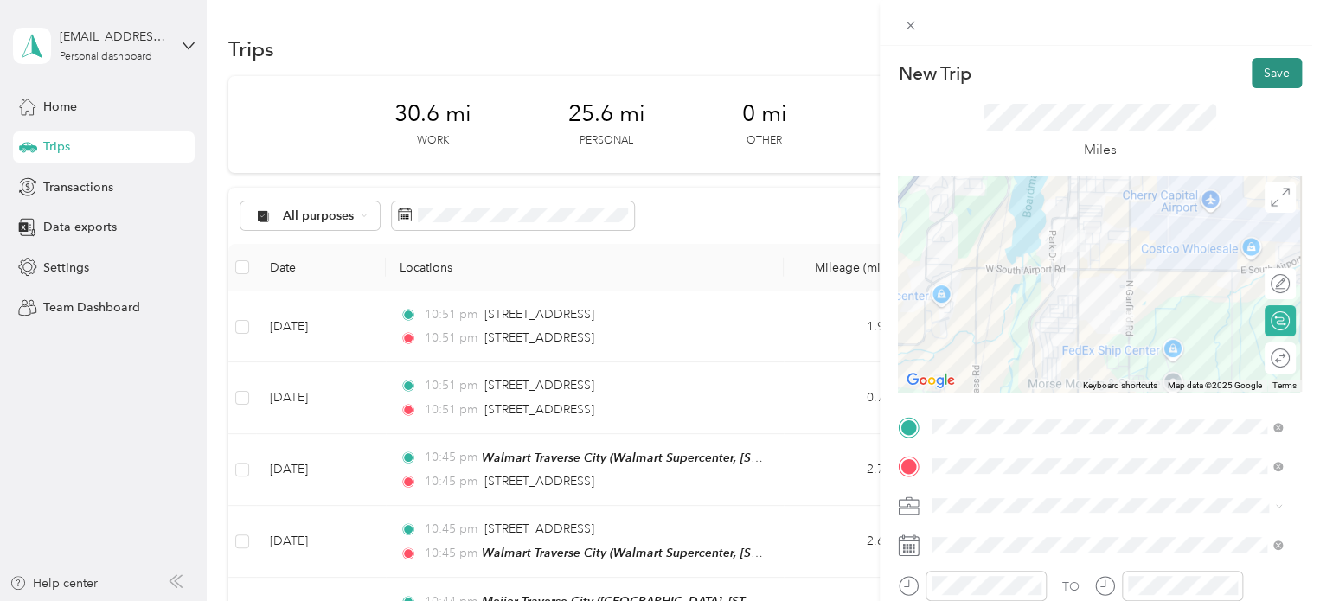
click at [1269, 80] on button "Save" at bounding box center [1277, 73] width 50 height 30
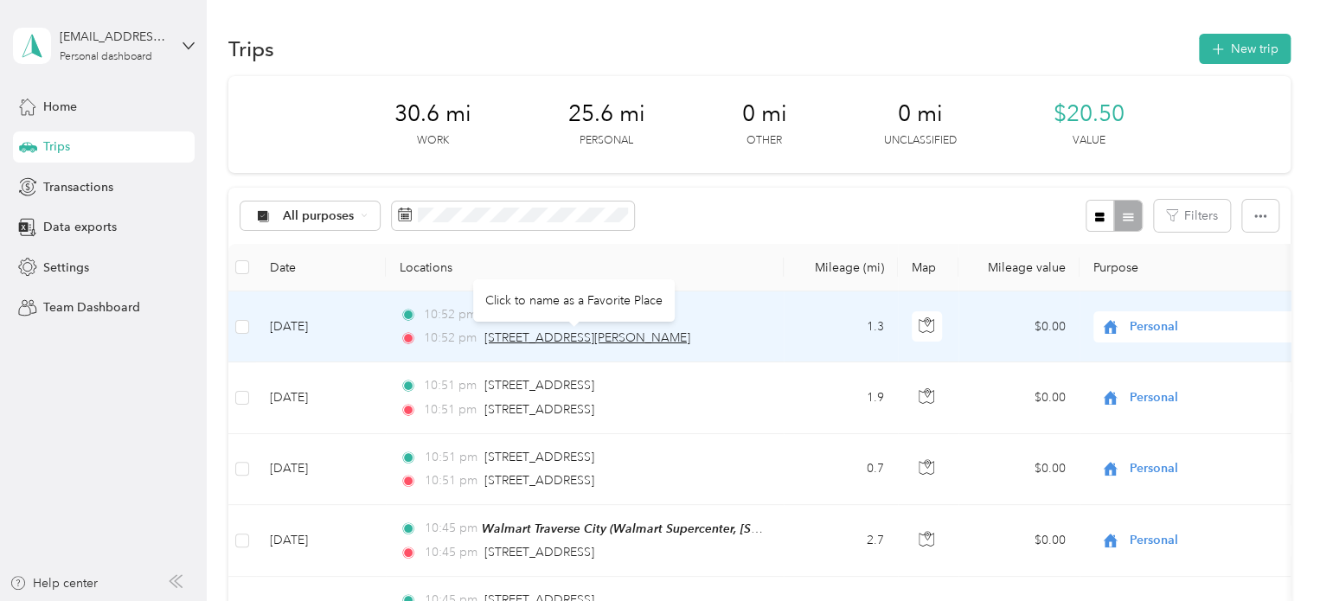
click at [502, 332] on span "1975 Barlow Street, Traverse City" at bounding box center [587, 337] width 206 height 15
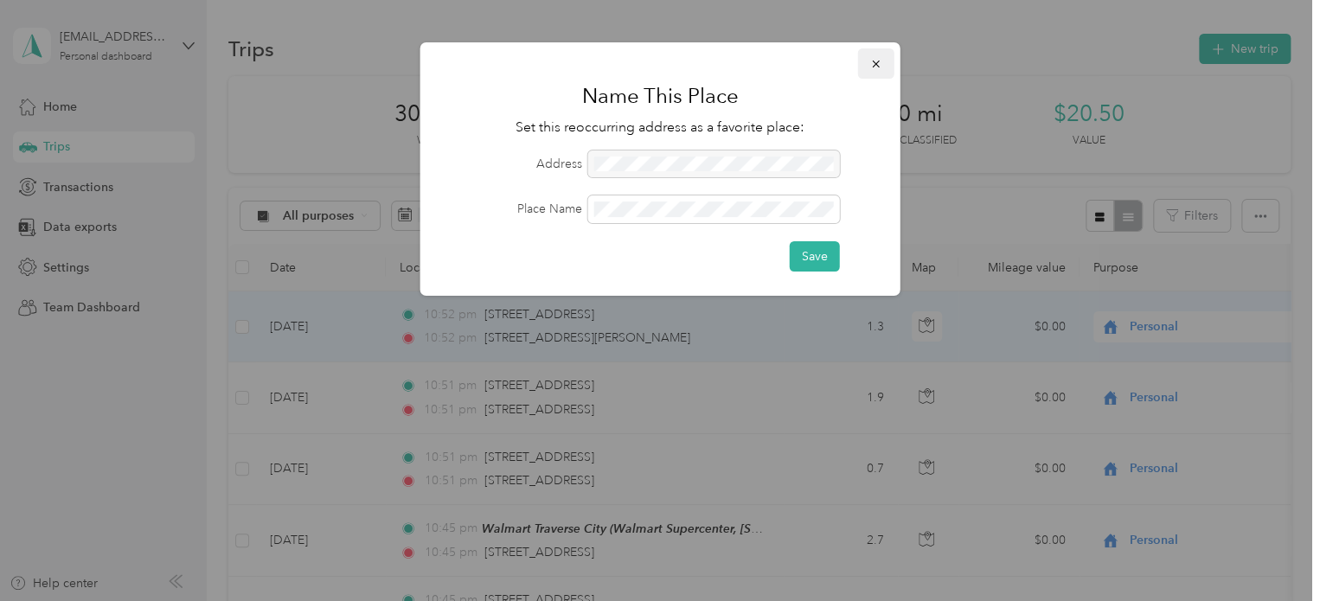
click at [876, 56] on span "button" at bounding box center [876, 63] width 12 height 15
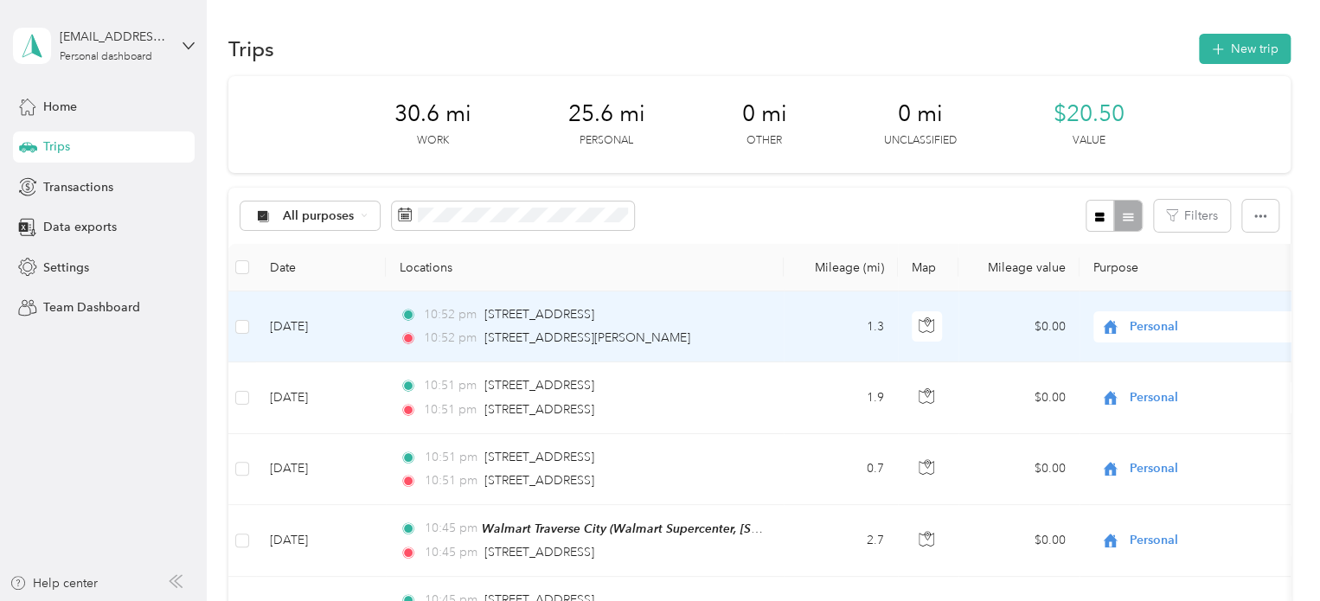
click at [353, 328] on td "[DATE]" at bounding box center [321, 327] width 130 height 71
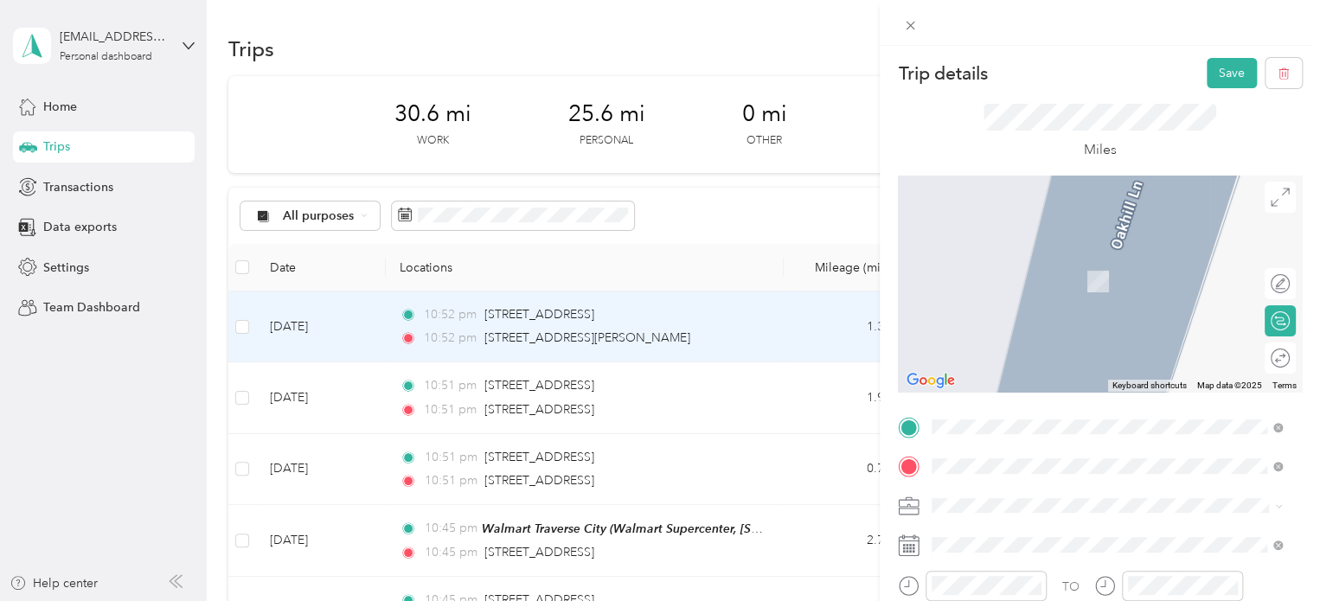
click at [1074, 282] on div "7-Eleven Barlow St 1795 Barlow Street, Traverse City, 49686, Traverse City, Mic…" at bounding box center [1099, 272] width 269 height 36
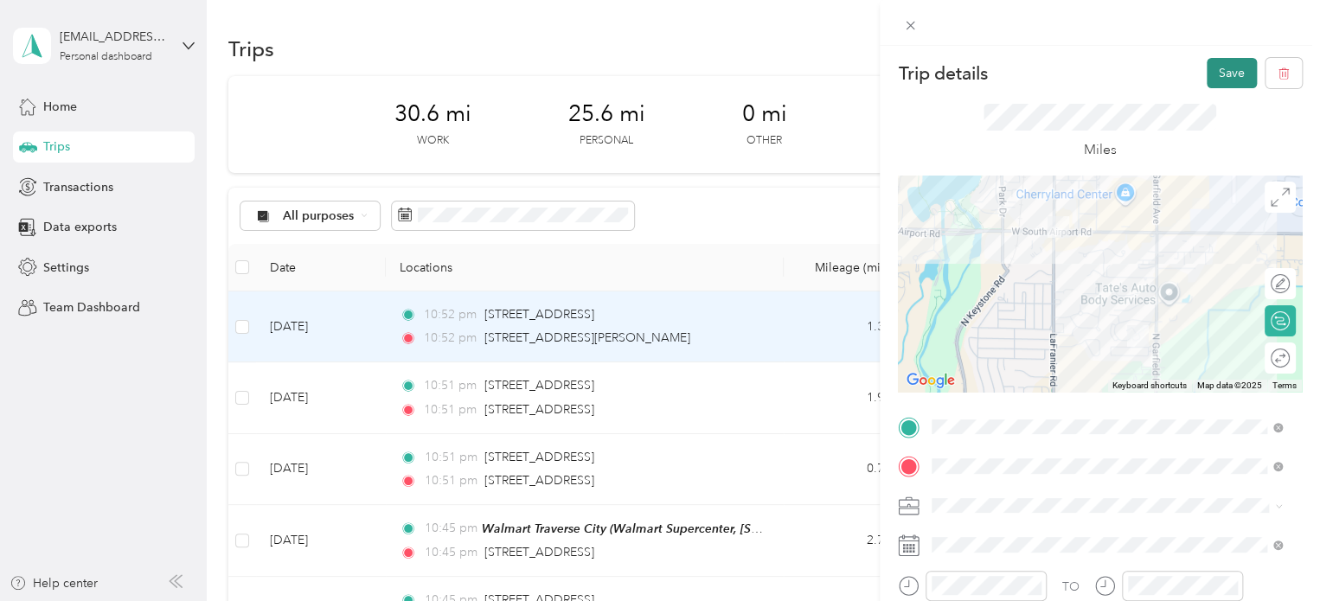
click at [1207, 73] on button "Save" at bounding box center [1232, 73] width 50 height 30
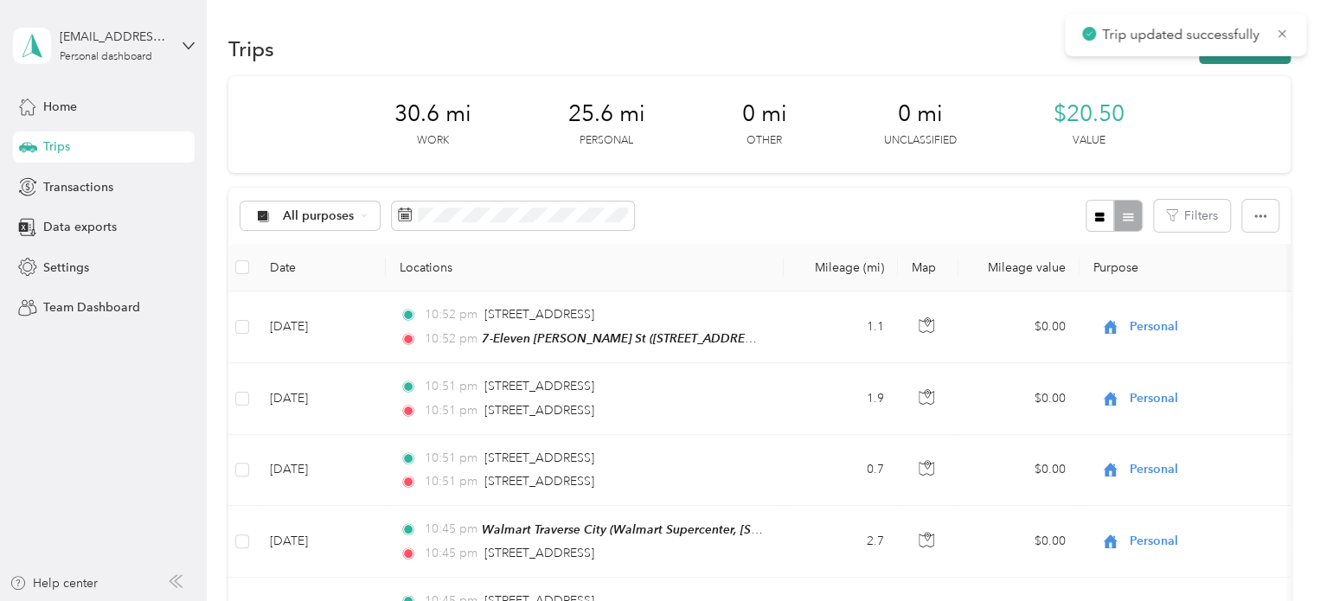
click at [1210, 59] on button "New trip" at bounding box center [1245, 49] width 92 height 30
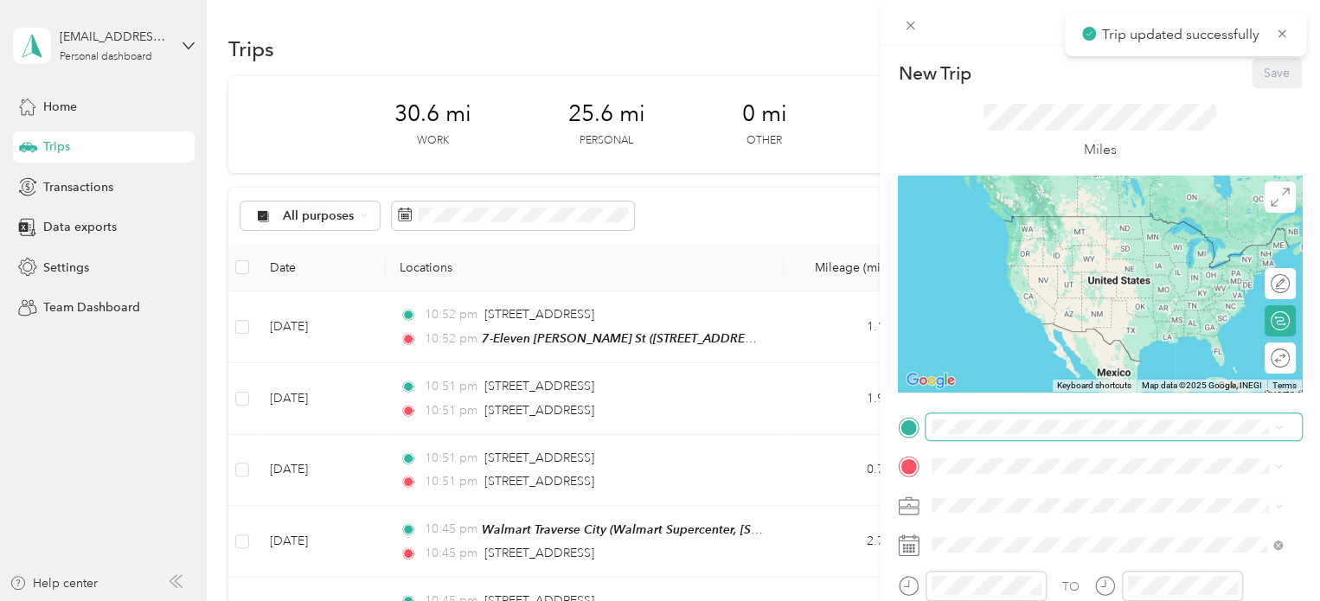
click at [963, 437] on span at bounding box center [1114, 428] width 376 height 28
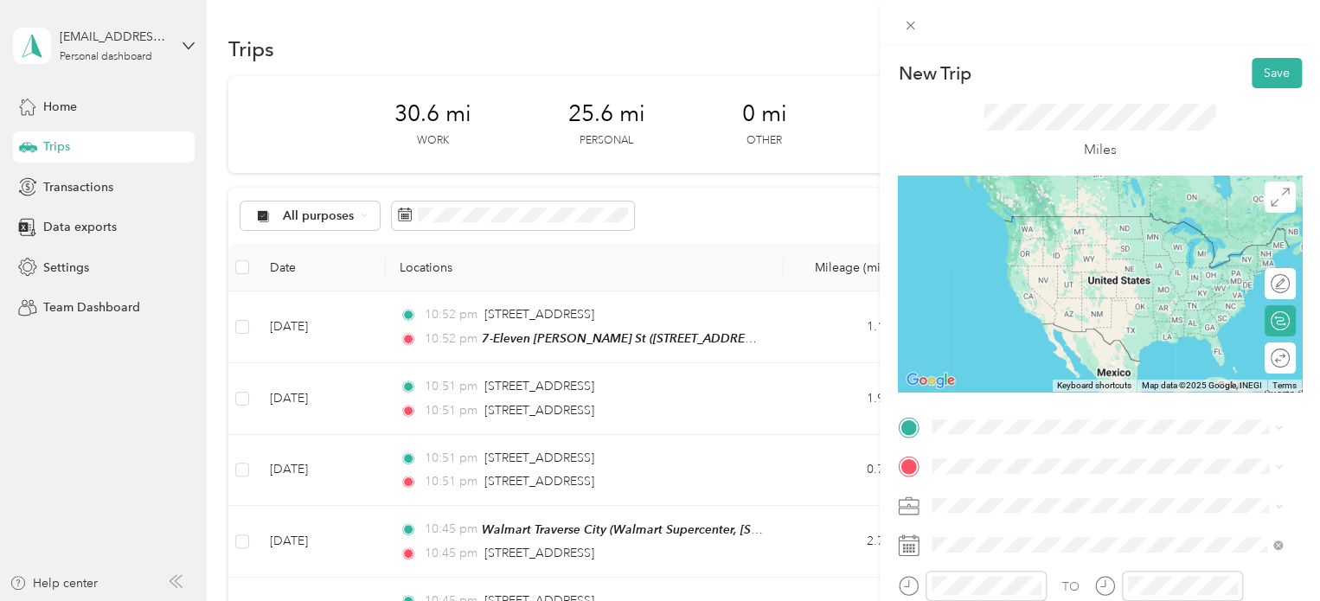
click at [1028, 302] on span "1795 Barlow Street, Traverse City, 49686, Traverse City, Michigan, United States" at bounding box center [1099, 294] width 269 height 15
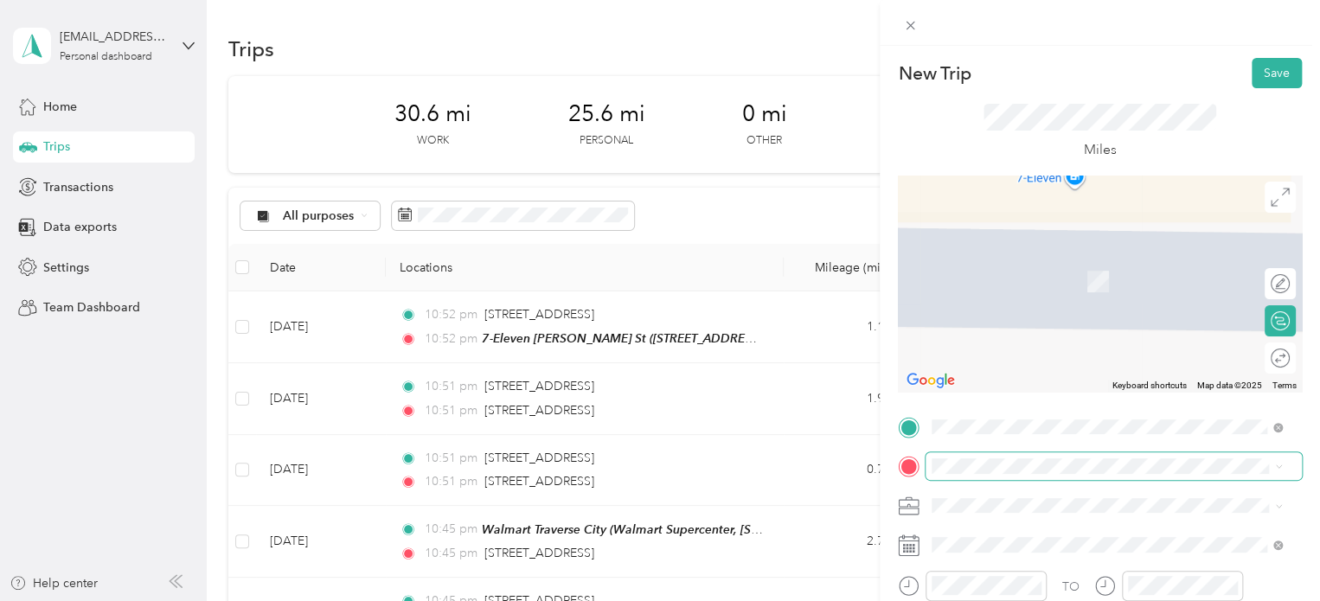
click at [938, 456] on span at bounding box center [1114, 466] width 376 height 28
click at [1007, 250] on span "905 West Forestlane Drive Traverse City, Michigan 49686, United States" at bounding box center [1051, 256] width 173 height 16
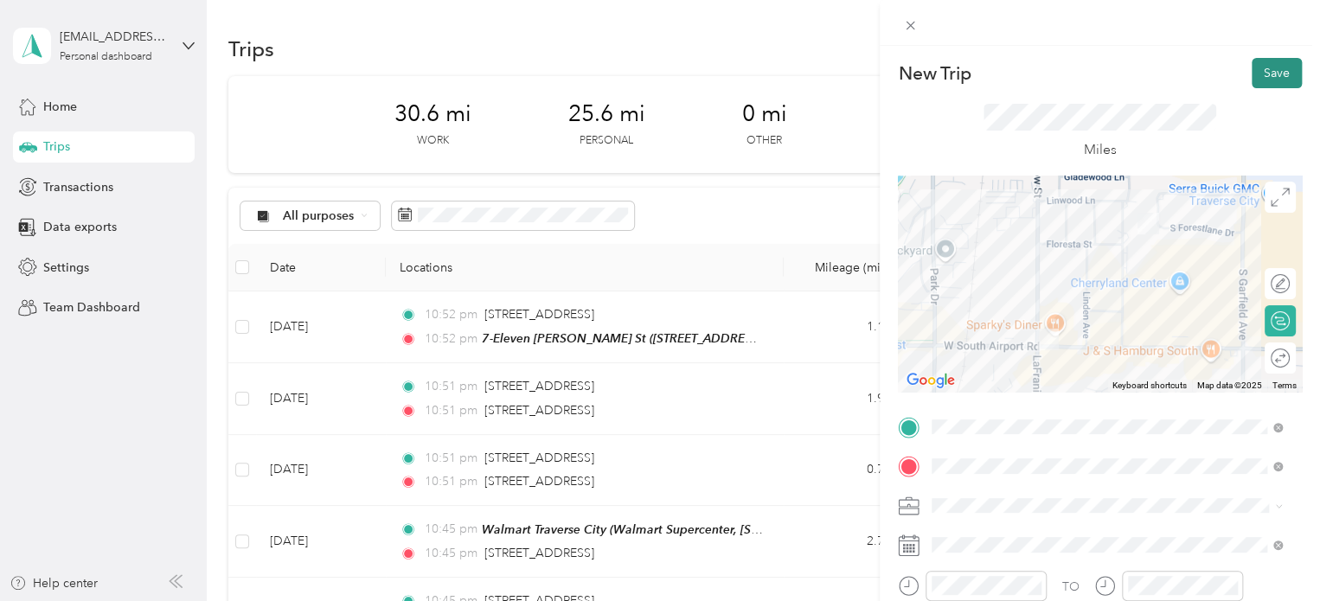
click at [1254, 86] on button "Save" at bounding box center [1277, 73] width 50 height 30
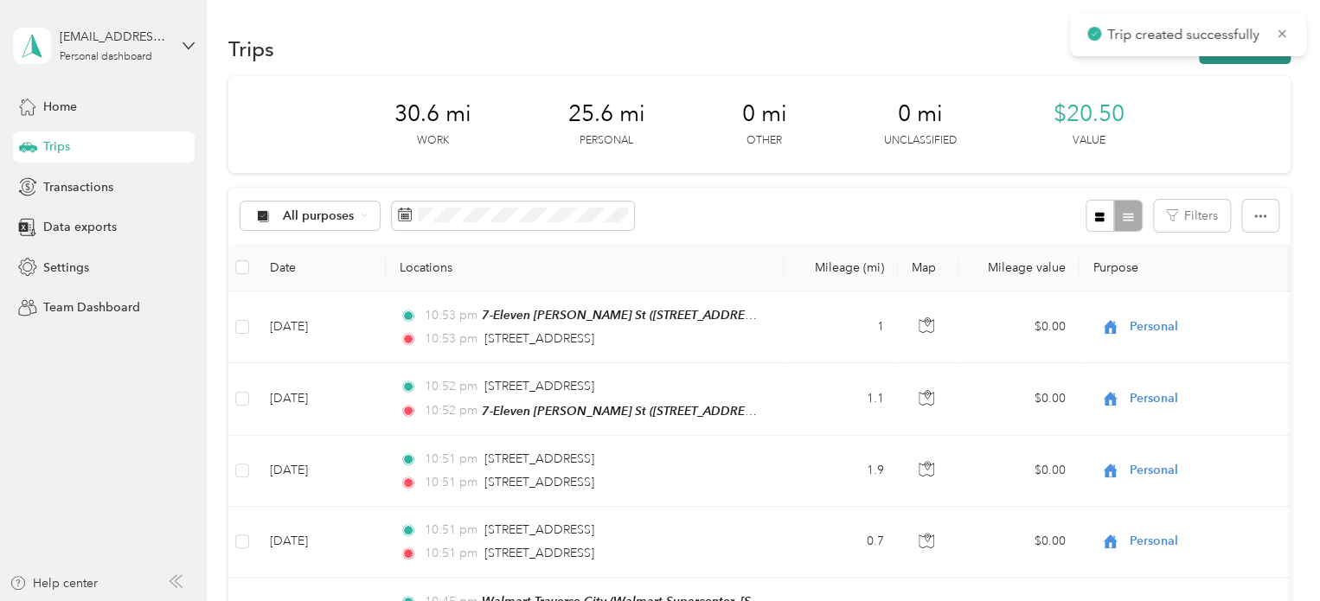
click at [1239, 62] on button "New trip" at bounding box center [1245, 49] width 92 height 30
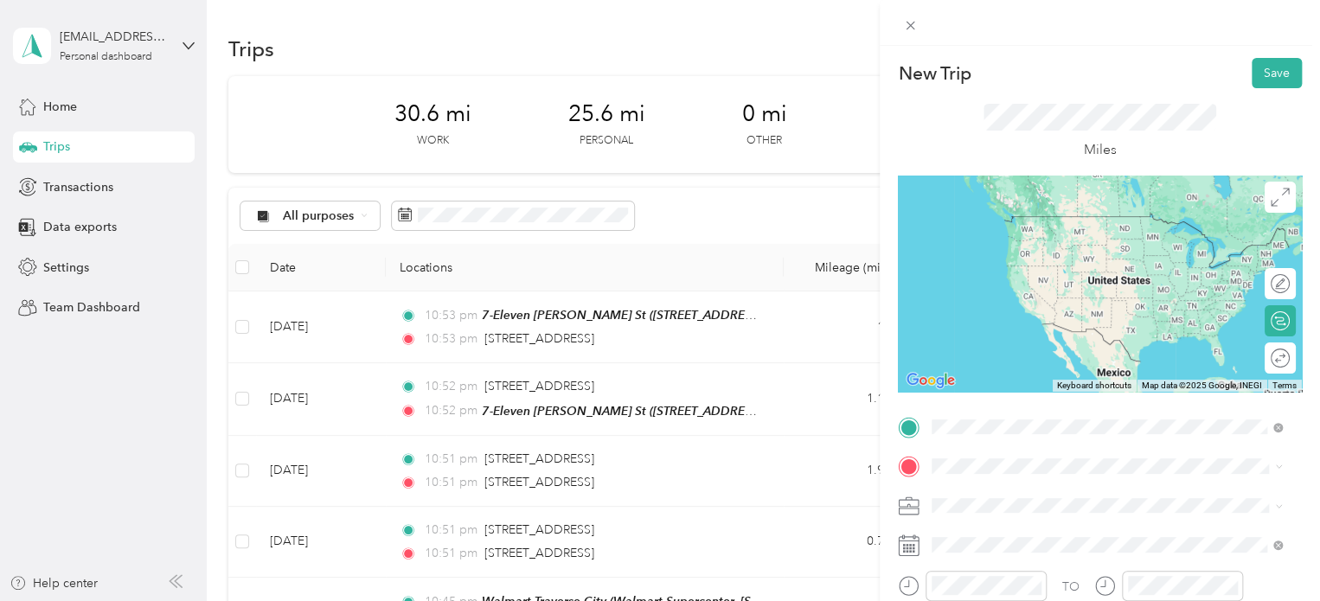
click at [1041, 211] on span "905 West Forestlane Drive Traverse City, Michigan 49686, United States" at bounding box center [1051, 216] width 173 height 16
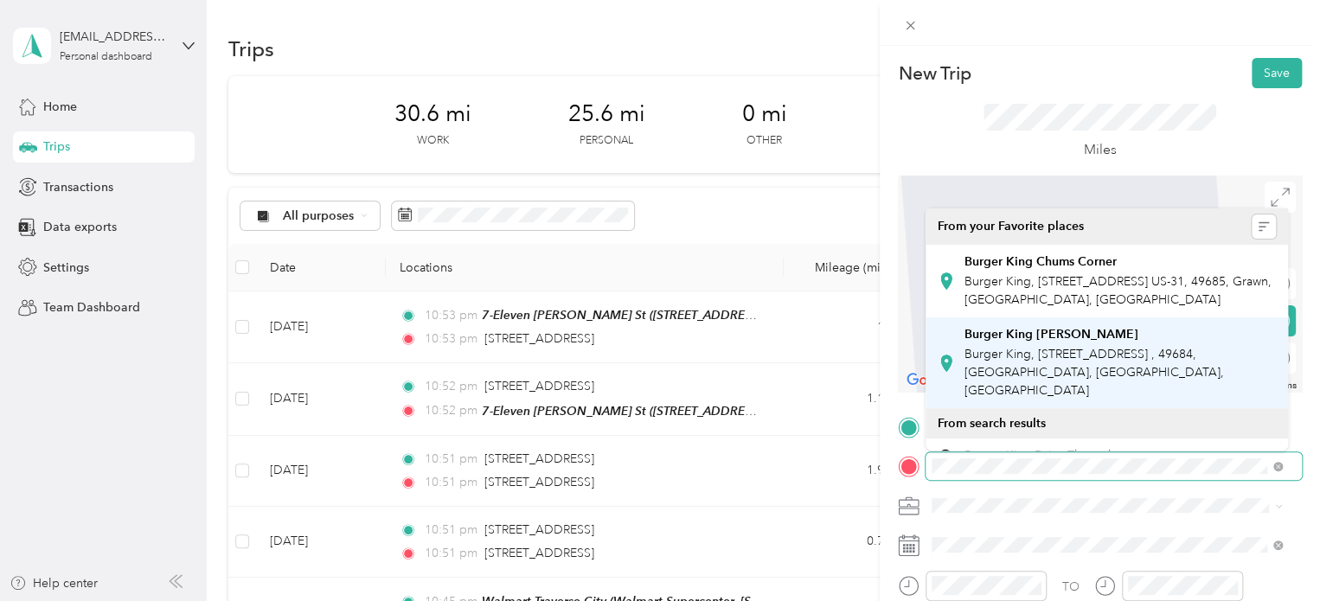
scroll to position [87, 0]
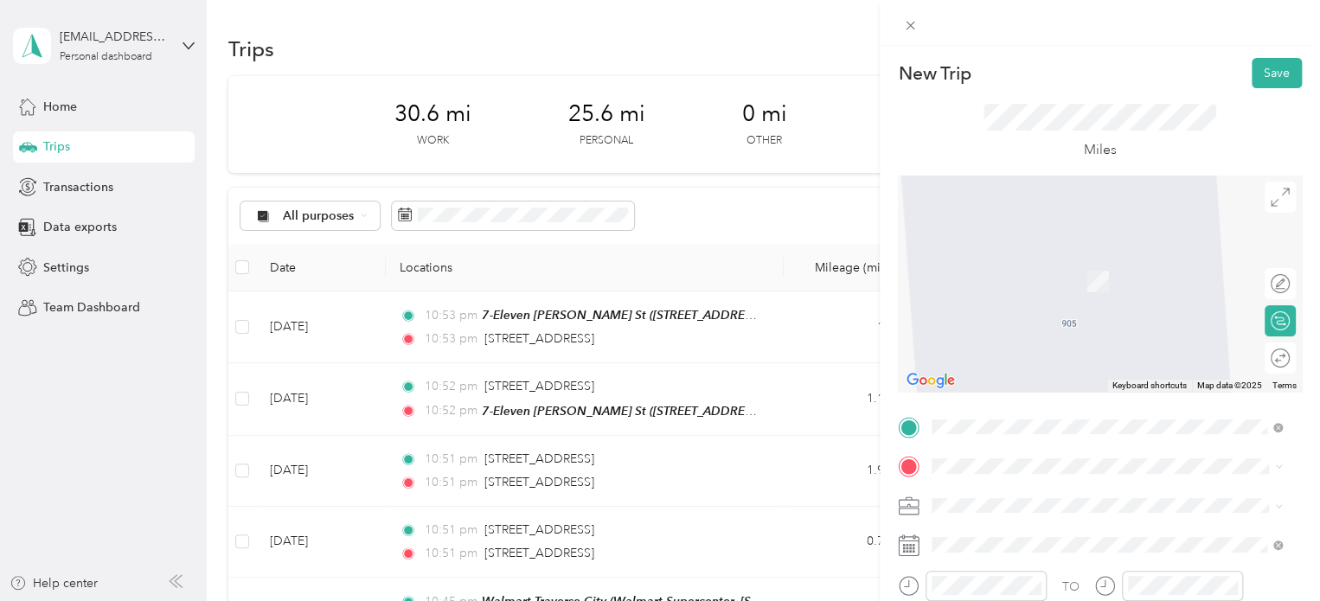
click at [1052, 255] on span "1800 South Garfield Avenue Traverse City, Michigan 49686, United States" at bounding box center [1051, 255] width 173 height 16
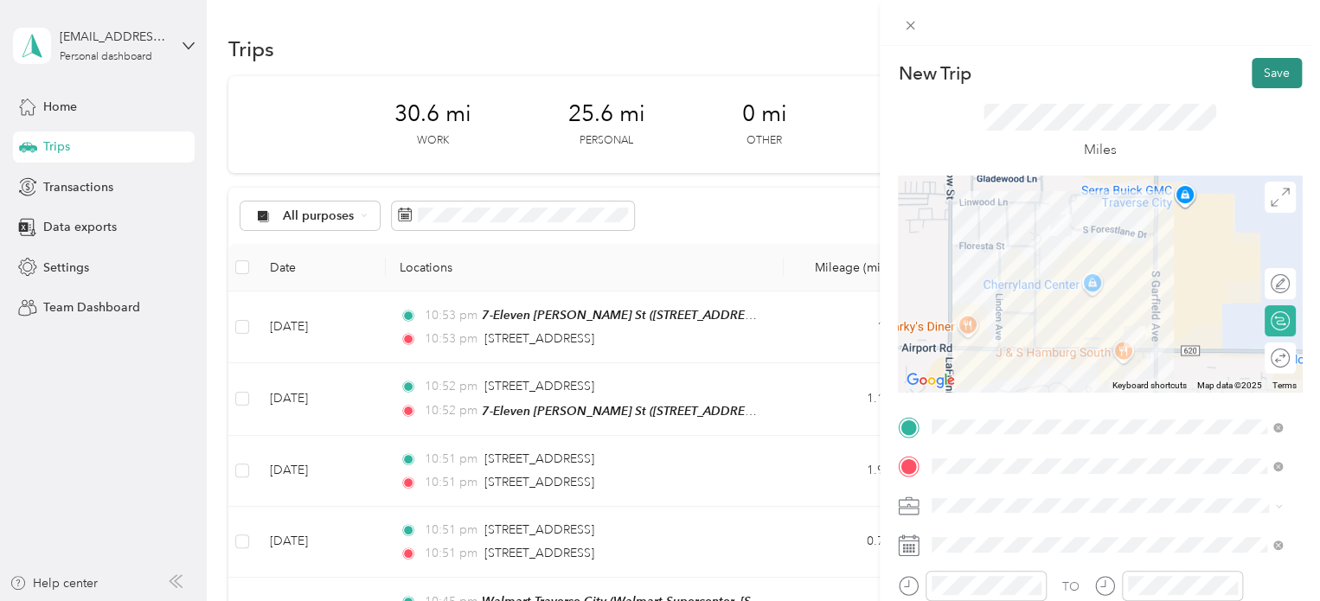
click at [1265, 82] on button "Save" at bounding box center [1277, 73] width 50 height 30
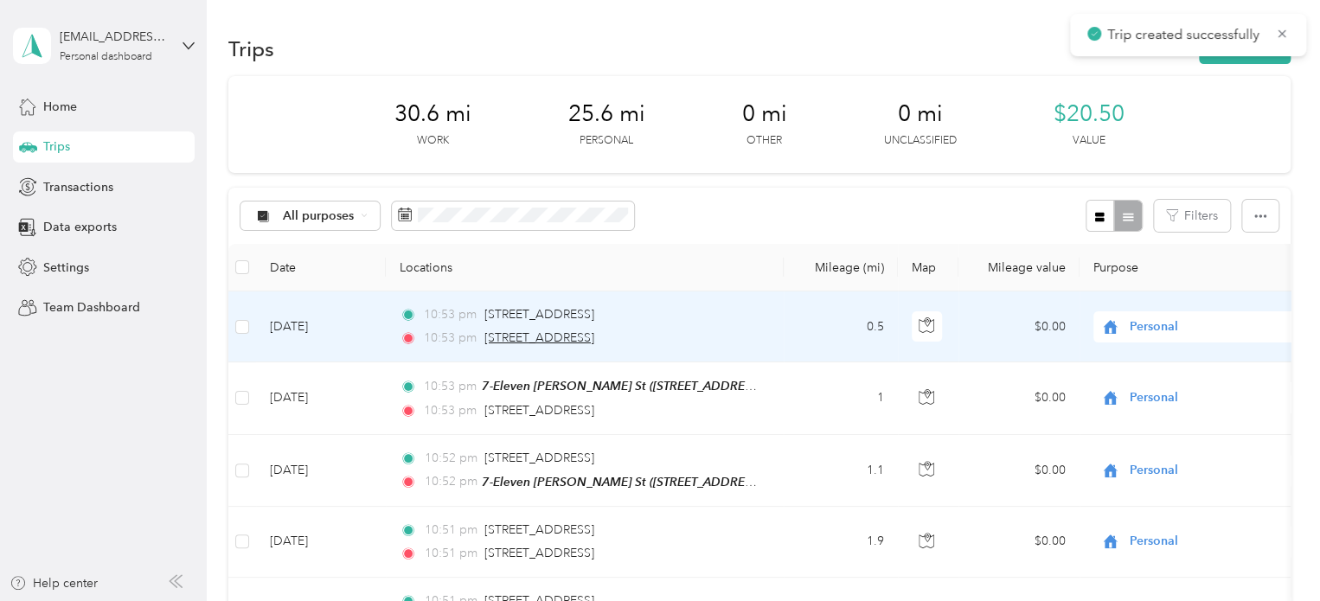
click at [552, 337] on span "1800 South Garfield Avenue, Traverse City" at bounding box center [539, 337] width 110 height 15
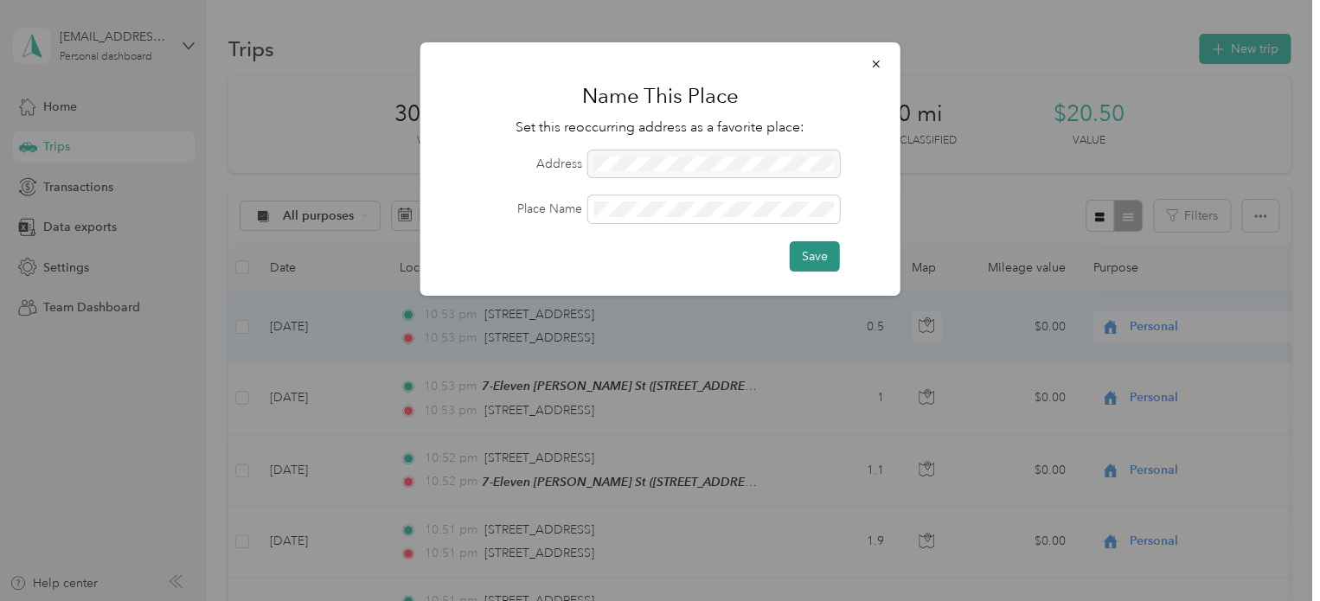
click at [796, 243] on button "Save" at bounding box center [815, 256] width 50 height 30
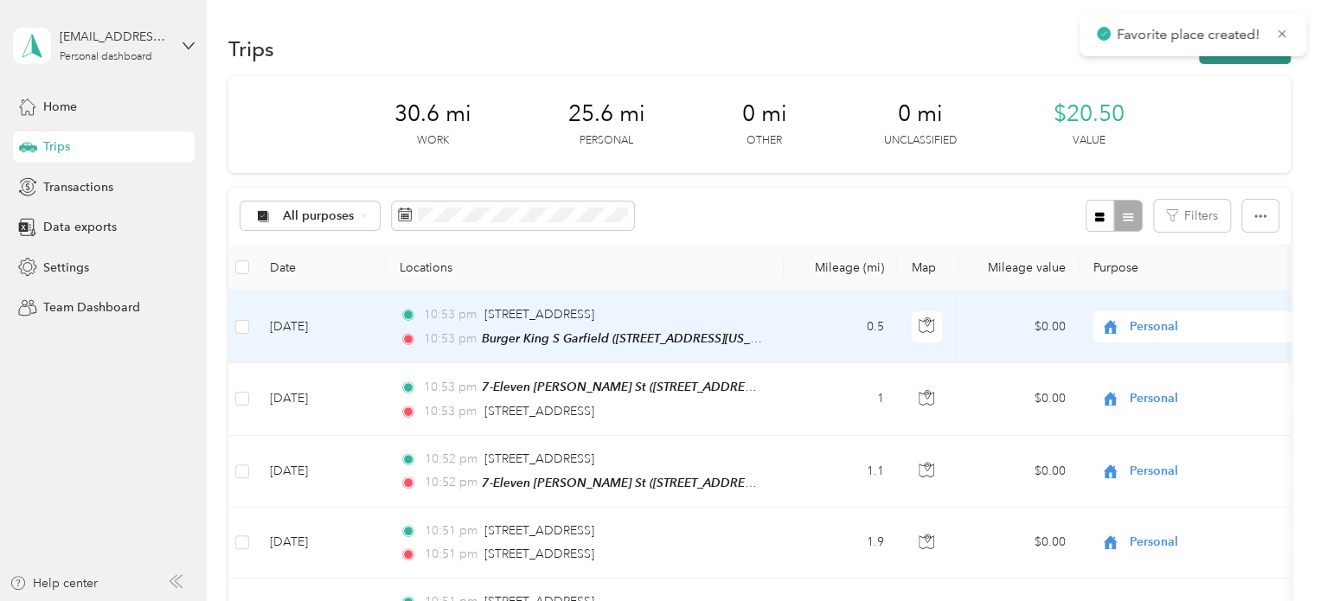
click at [1235, 59] on button "New trip" at bounding box center [1245, 49] width 92 height 30
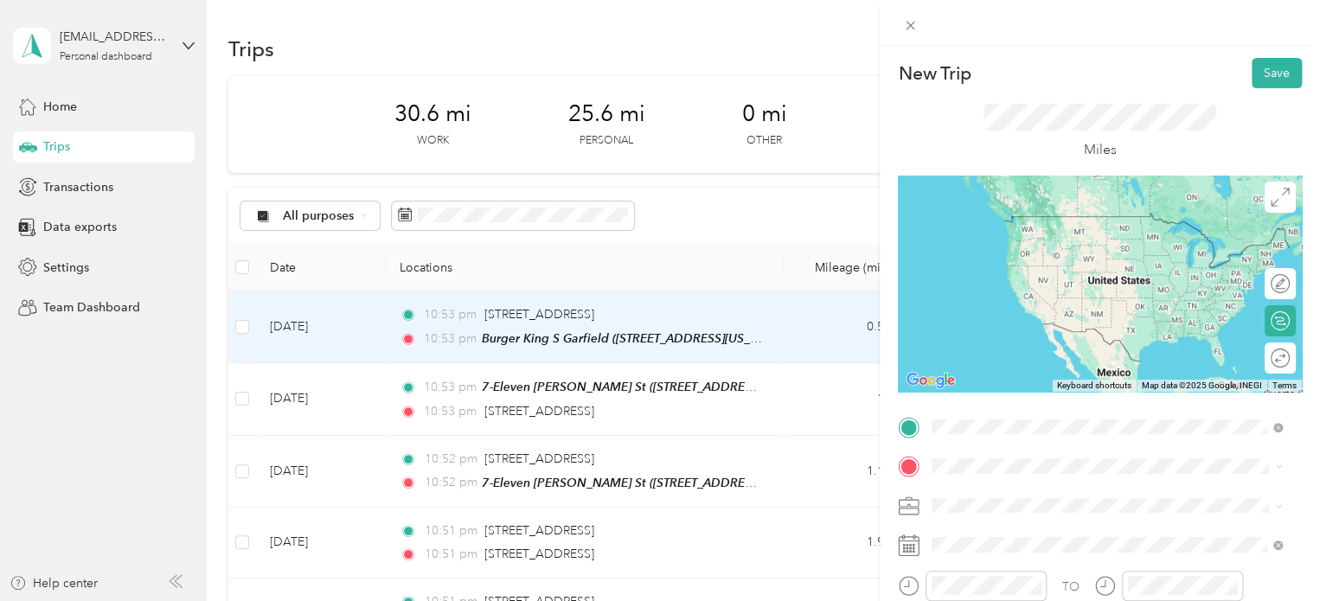
click at [1003, 398] on span "1800 South Garfield Avenue, Traverse City, 49686, Traverse City, Michigan, Unit…" at bounding box center [1051, 405] width 173 height 15
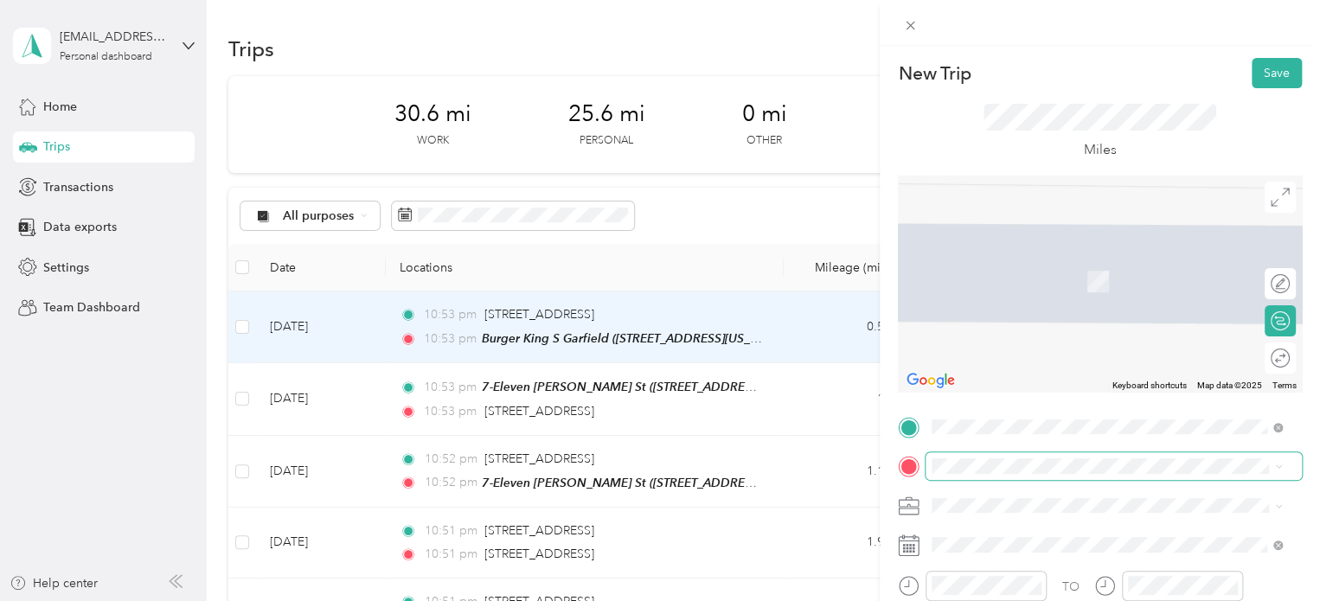
click at [983, 458] on span at bounding box center [1114, 466] width 376 height 28
click at [1076, 264] on span "1623 Rex Place Traverse City, Michigan 49686, United States" at bounding box center [1099, 256] width 269 height 16
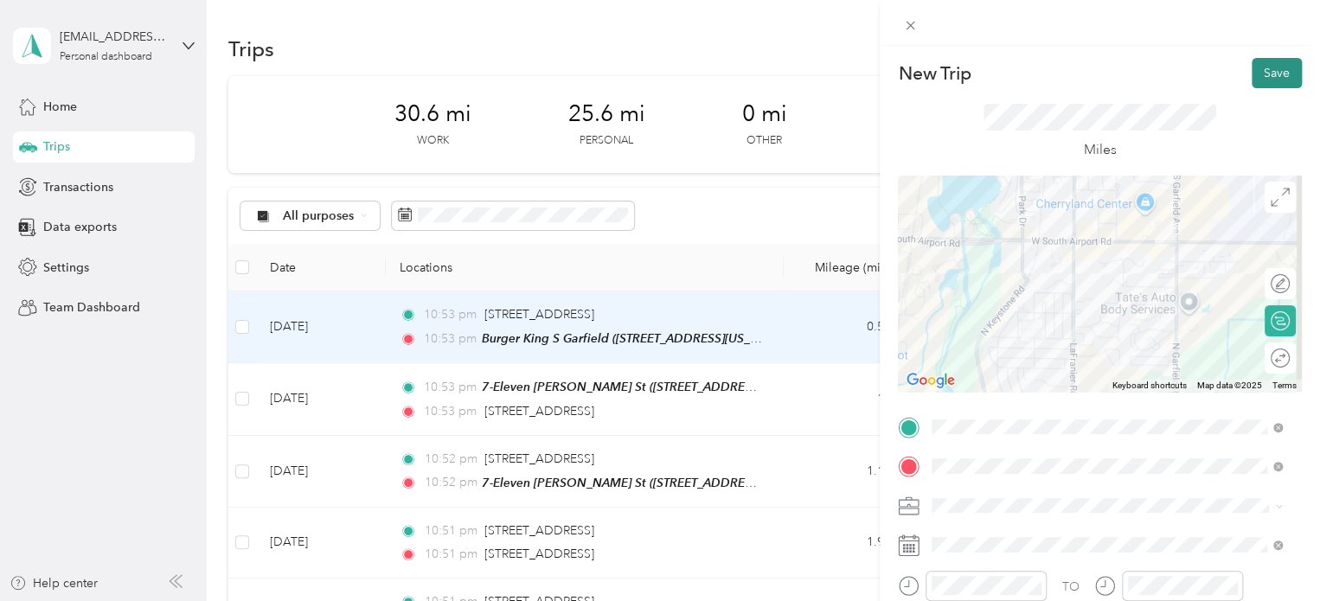
click at [1252, 67] on button "Save" at bounding box center [1277, 73] width 50 height 30
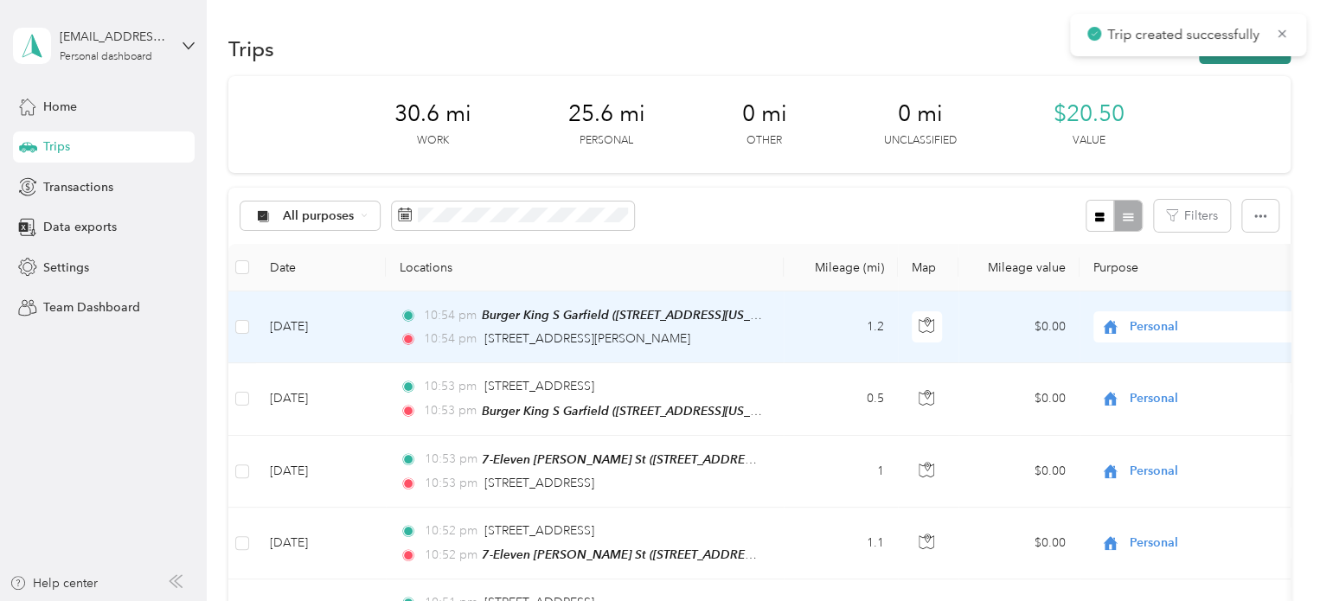
click at [1263, 56] on button "New trip" at bounding box center [1245, 49] width 92 height 30
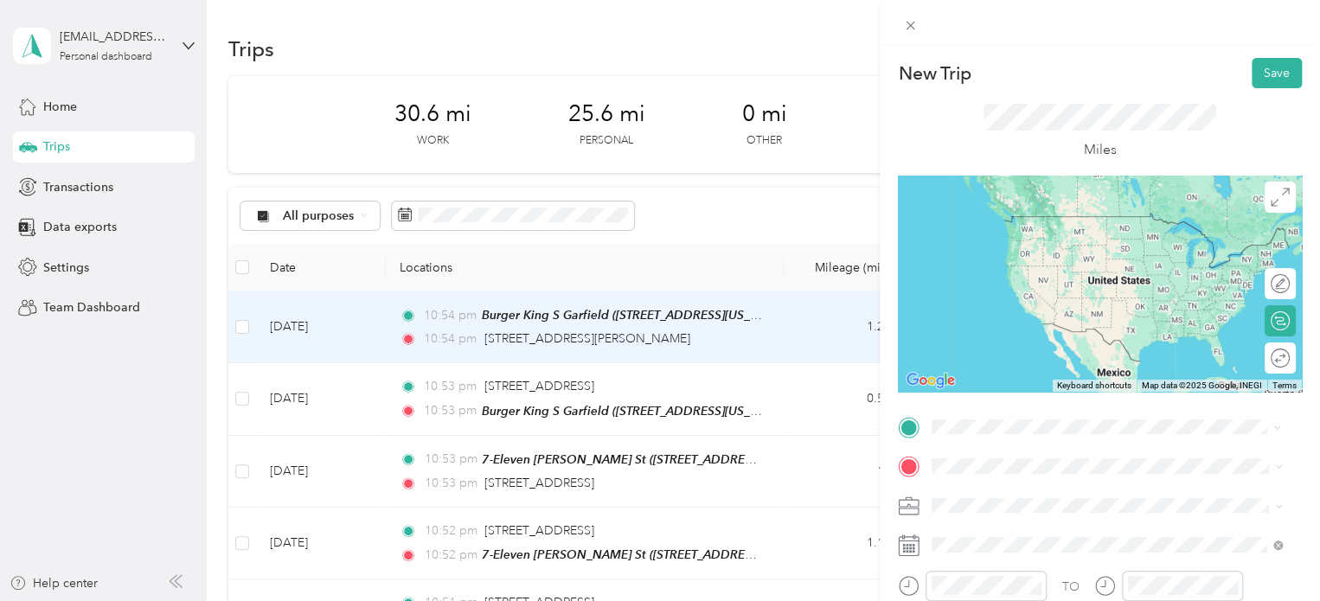
click at [1013, 222] on span "1623 Rex Place Traverse City, Michigan 49686, United States" at bounding box center [1099, 216] width 269 height 16
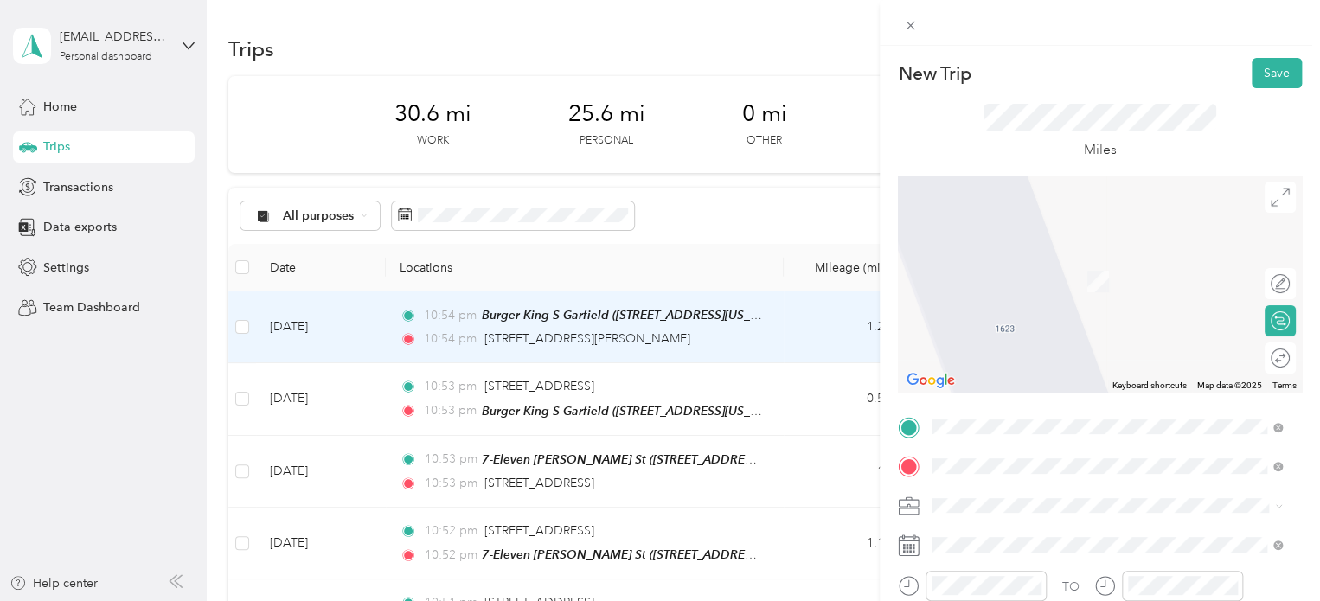
click at [1008, 288] on div "Walmart Traverse City Walmart Supercenter, [STREET_ADDRESS] , 49684, [GEOGRAPHI…" at bounding box center [1121, 290] width 312 height 73
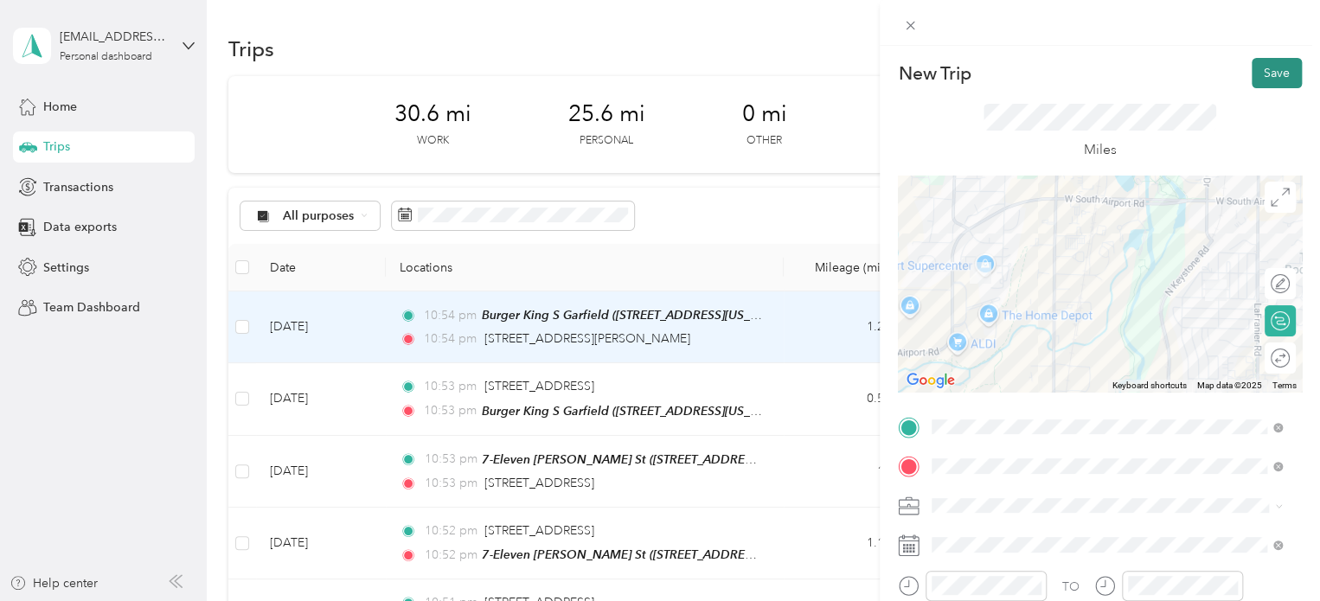
click at [1256, 72] on button "Save" at bounding box center [1277, 73] width 50 height 30
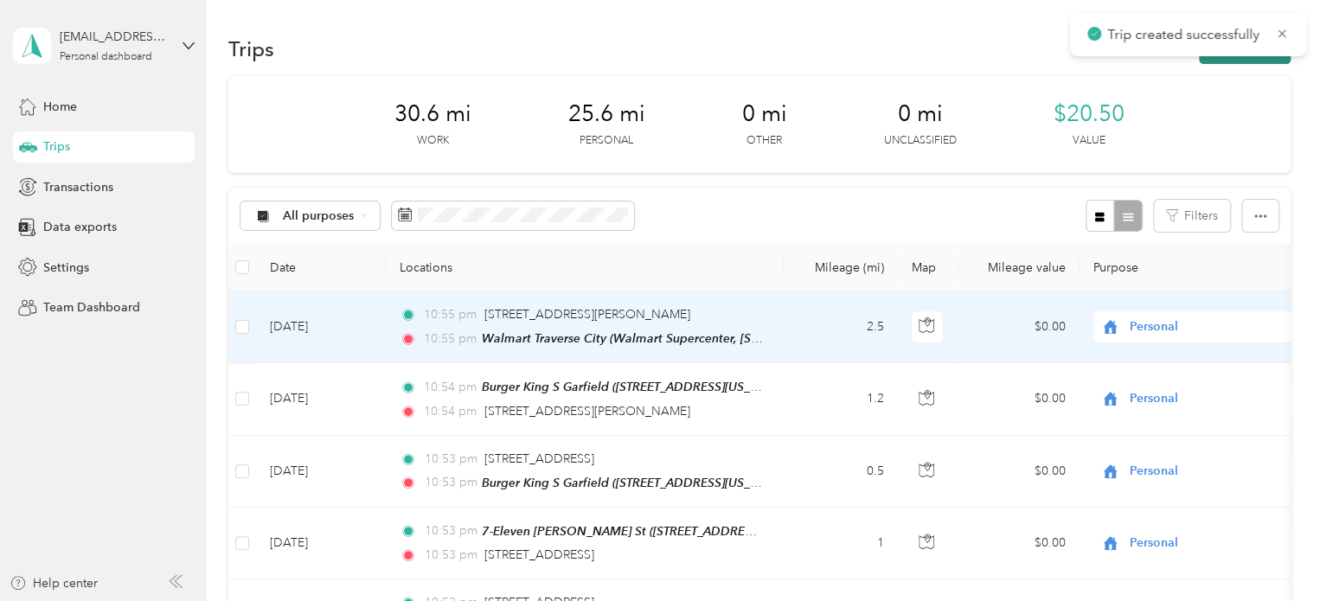
click at [1246, 60] on button "New trip" at bounding box center [1245, 49] width 92 height 30
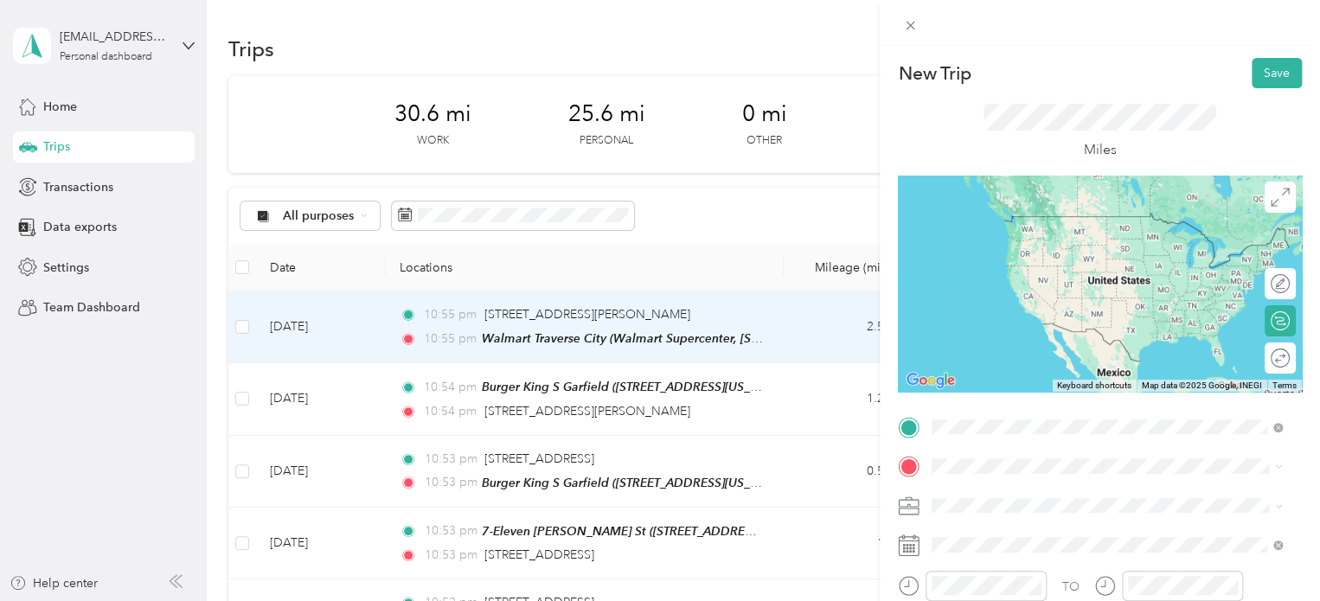
click at [970, 226] on div "Walmart Traverse City Walmart Supercenter, [STREET_ADDRESS] , 49684, [GEOGRAPHI…" at bounding box center [1121, 251] width 312 height 73
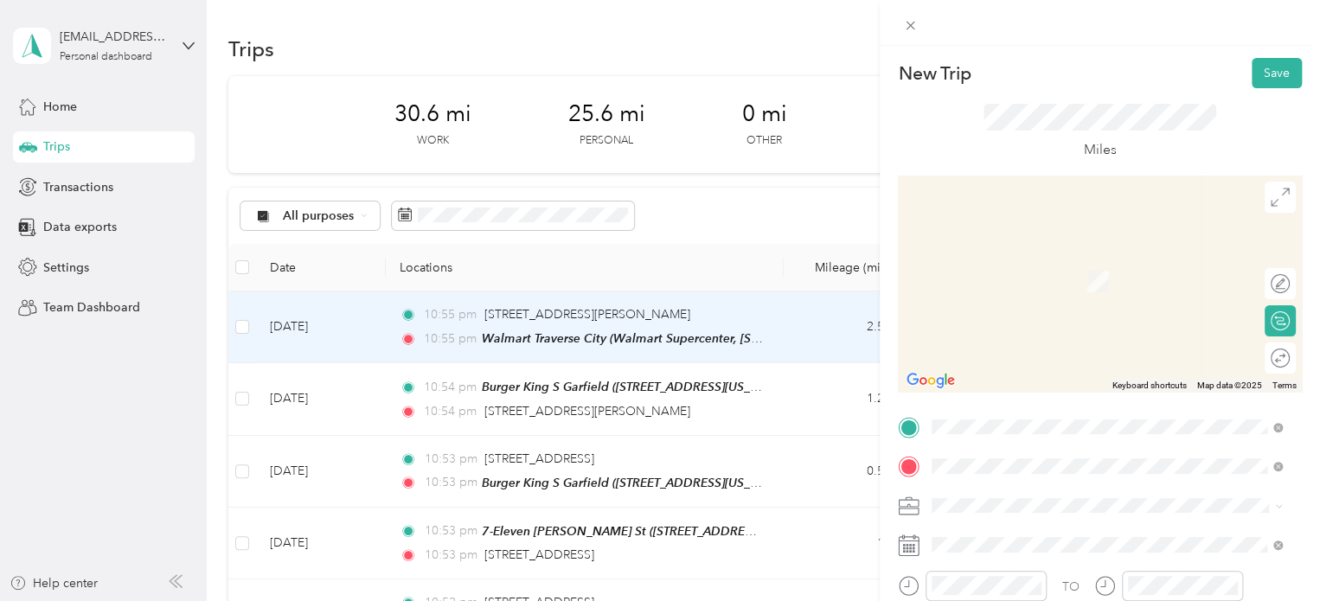
click at [1042, 256] on span "1545 Andrew Place Traverse City, Michigan 49686, United States" at bounding box center [1099, 256] width 269 height 16
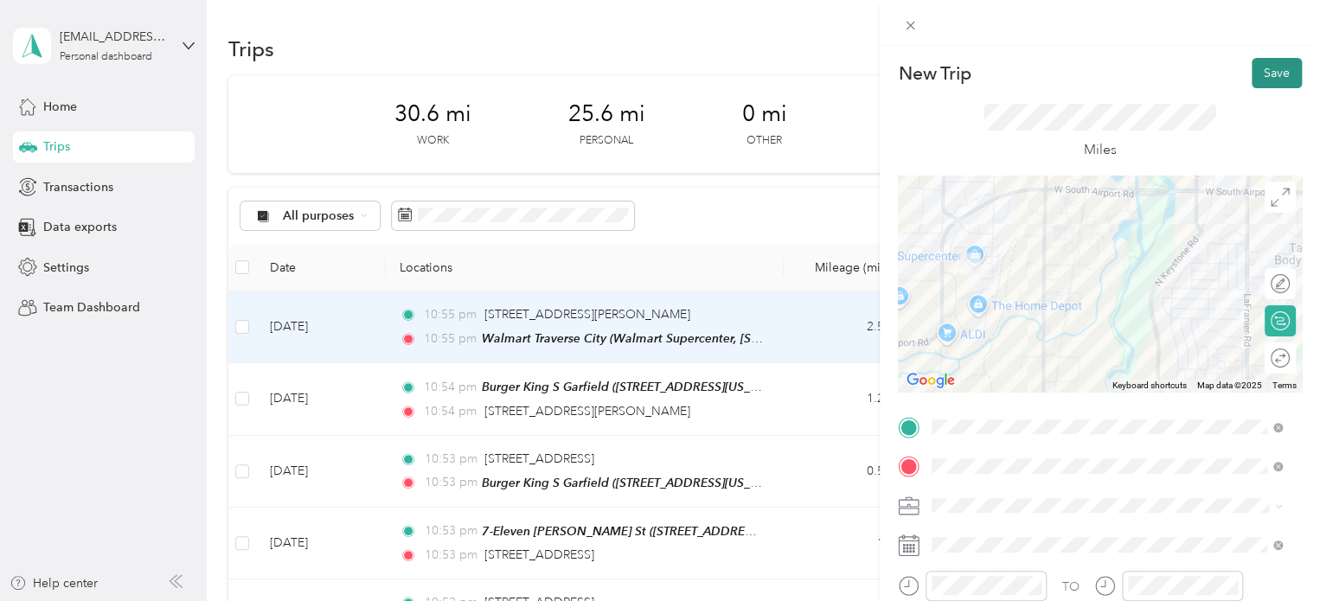
click at [1256, 80] on button "Save" at bounding box center [1277, 73] width 50 height 30
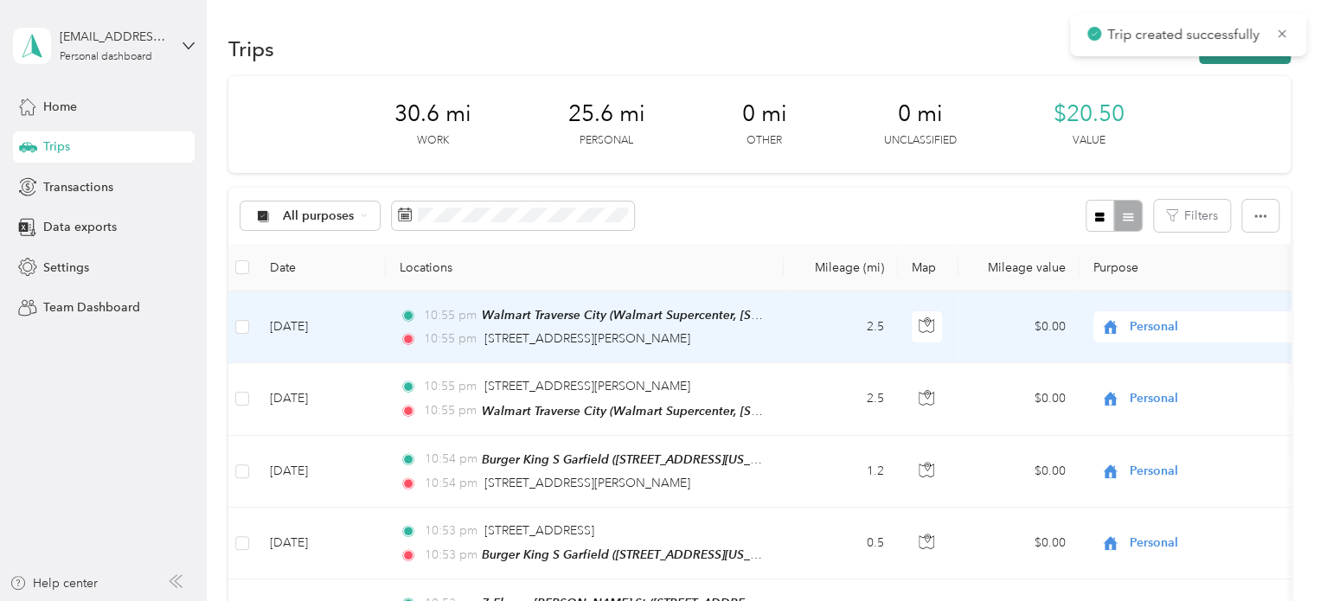
click at [1256, 63] on button "New trip" at bounding box center [1245, 49] width 92 height 30
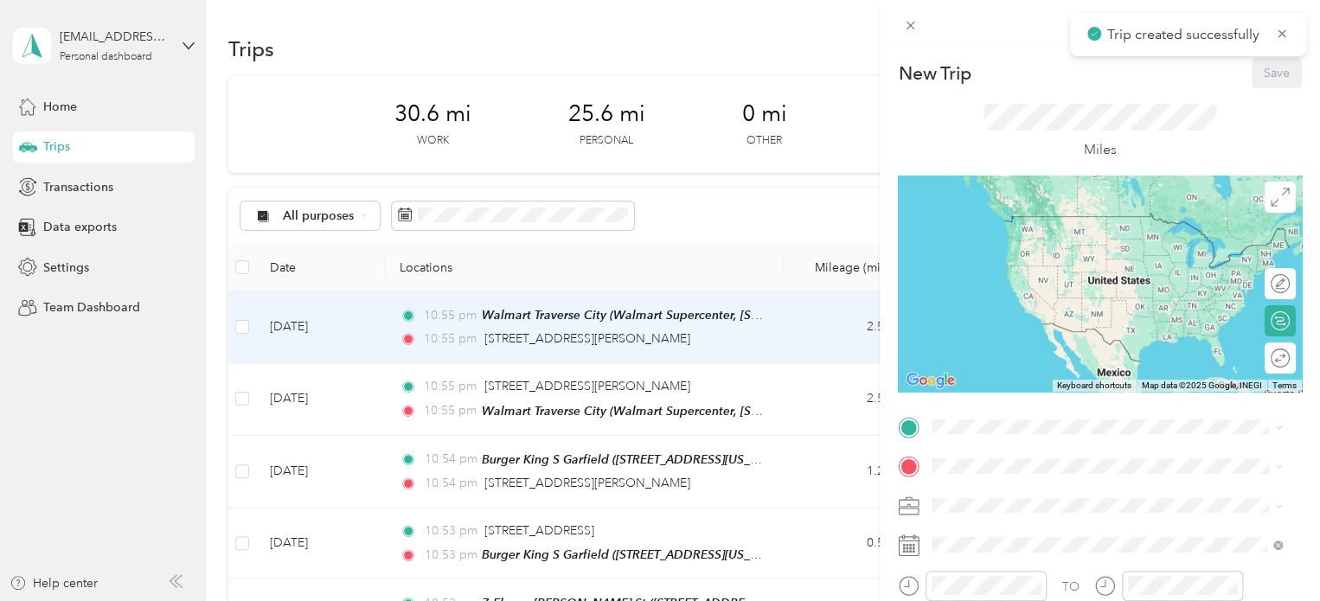
click at [997, 411] on div "New Trip Save This trip cannot be edited because it is either under review, app…" at bounding box center [1100, 425] width 404 height 734
click at [1062, 217] on span "1545 Andrew Place Traverse City, Michigan 49686, United States" at bounding box center [1099, 216] width 269 height 16
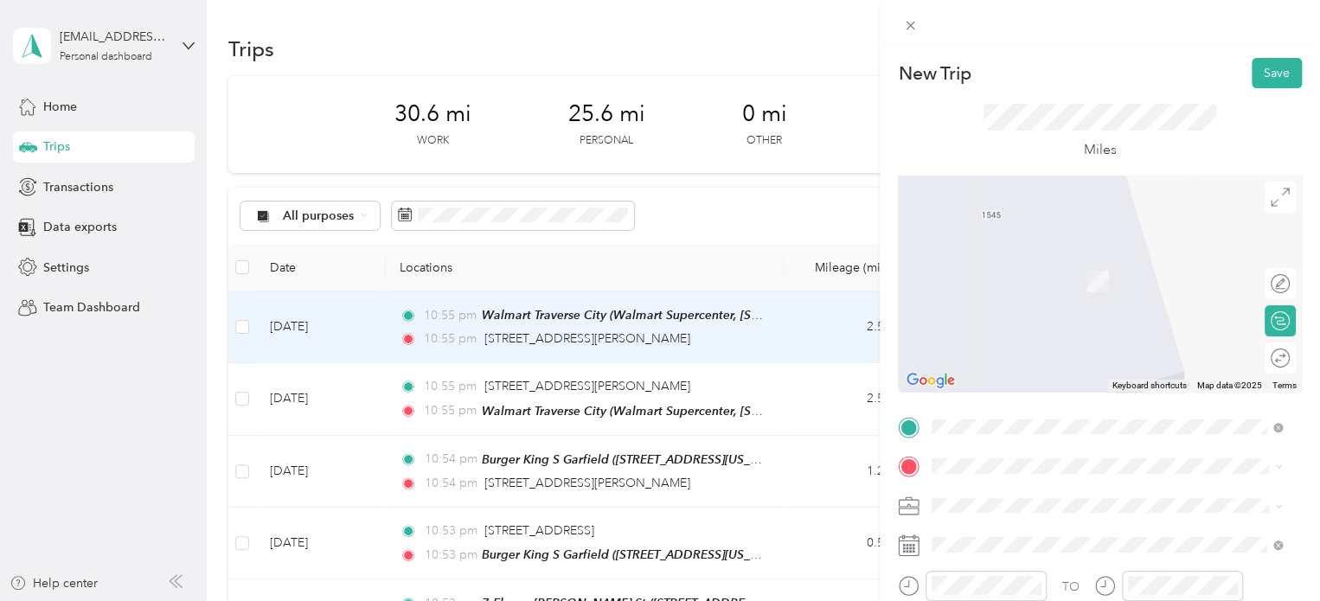
click at [940, 480] on div "TO Add photo" at bounding box center [1100, 603] width 404 height 379
click at [1001, 264] on span "1577 Andrew Place Traverse City, Michigan 49686, United States" at bounding box center [1099, 256] width 269 height 16
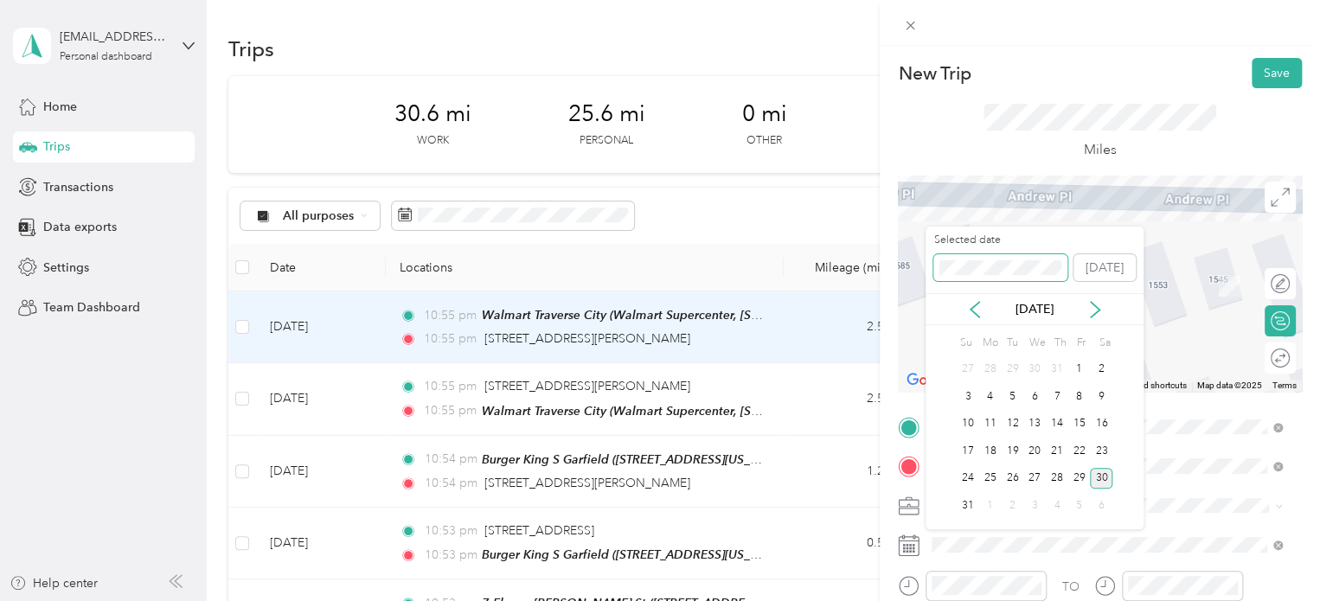
click at [961, 276] on span at bounding box center [1000, 268] width 134 height 28
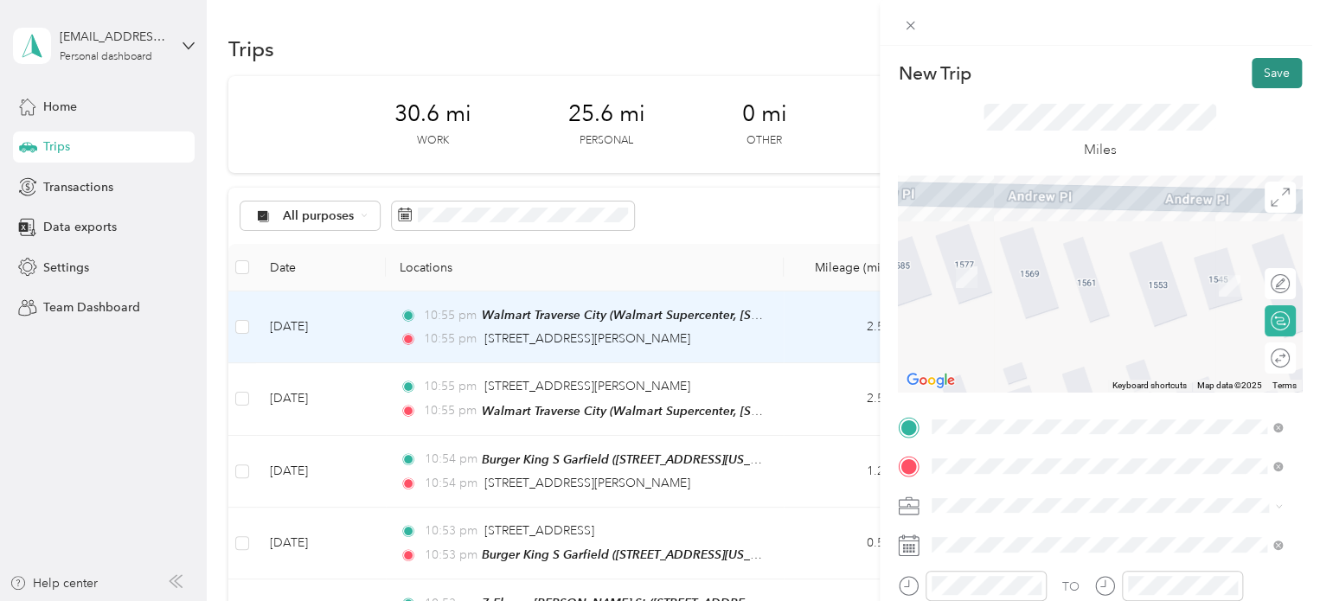
click at [1287, 66] on button "Save" at bounding box center [1277, 73] width 50 height 30
click at [1276, 74] on div "Could not create trip. Please try again later." at bounding box center [1155, 45] width 303 height 63
click at [972, 460] on div "24" at bounding box center [968, 470] width 22 height 22
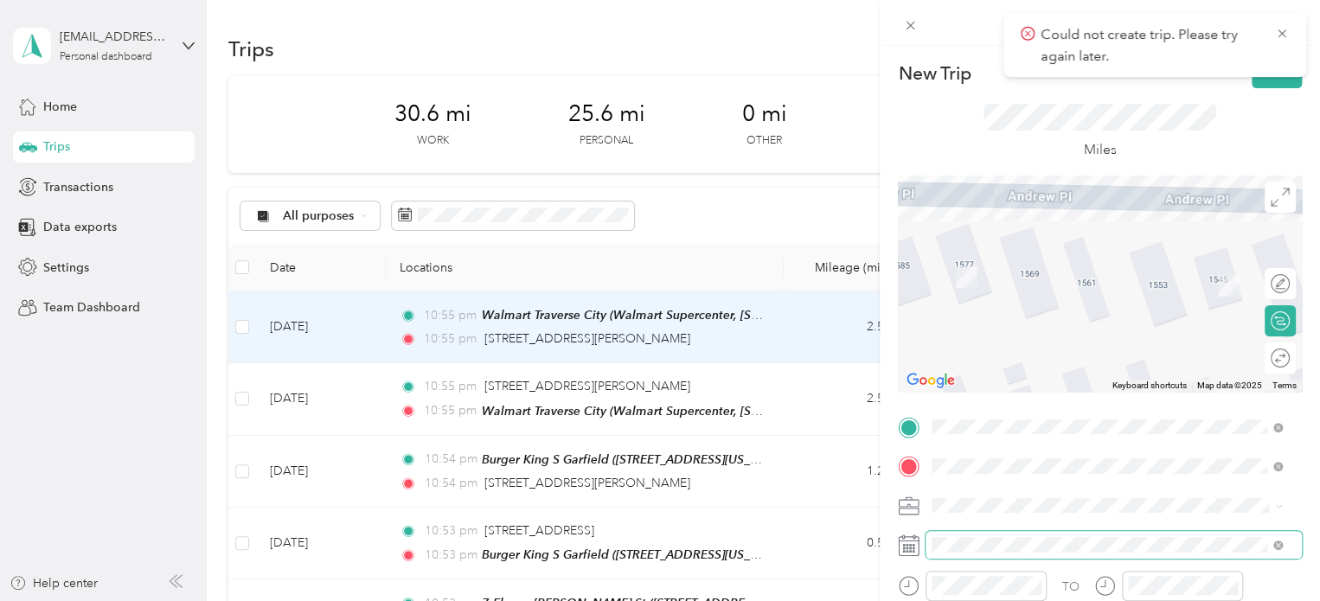
click at [959, 553] on span at bounding box center [1114, 545] width 376 height 28
click at [1173, 136] on div "Miles" at bounding box center [1101, 132] width 234 height 57
click at [905, 15] on span at bounding box center [910, 25] width 24 height 24
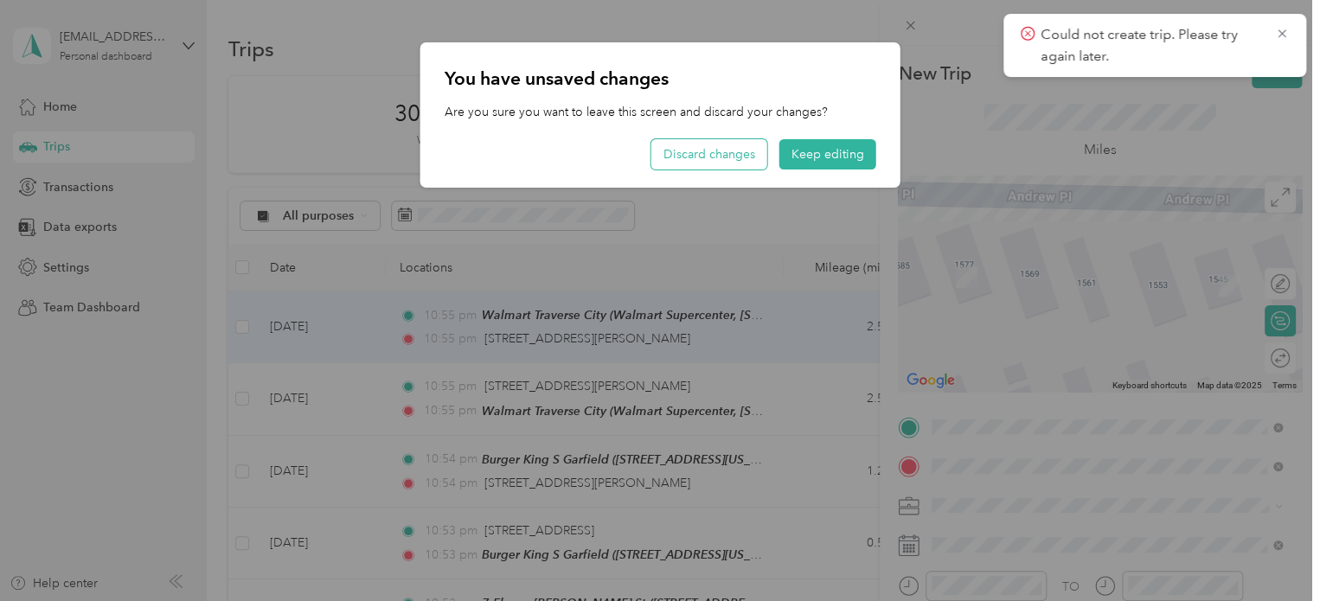
click at [705, 156] on button "Discard changes" at bounding box center [709, 154] width 116 height 30
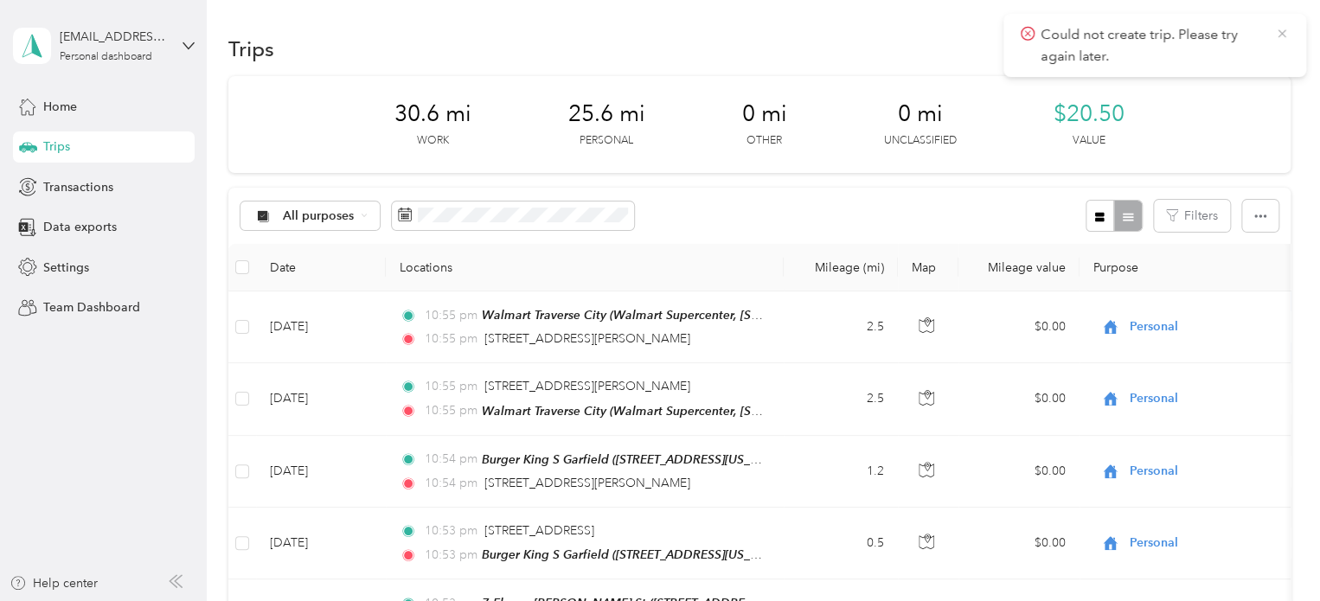
click at [1285, 40] on icon at bounding box center [1282, 34] width 14 height 16
click at [1262, 40] on button "New trip" at bounding box center [1245, 49] width 92 height 30
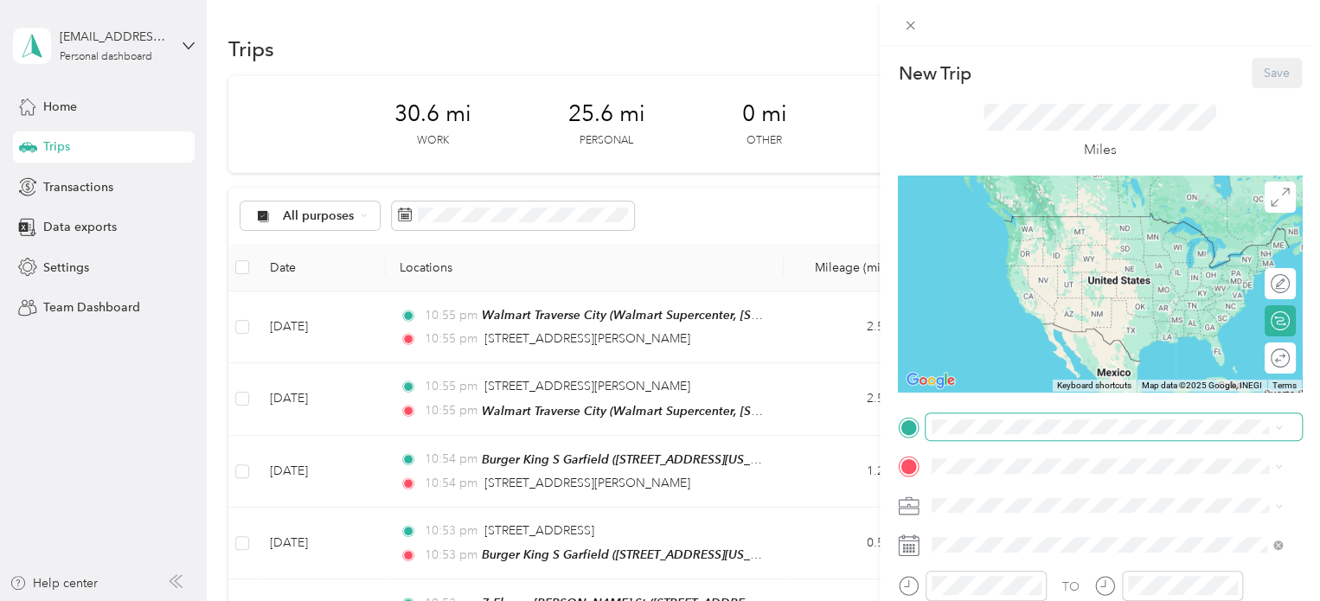
click at [960, 436] on span at bounding box center [1114, 428] width 376 height 28
click at [1003, 208] on span "1545 Andrew Place Traverse City, Michigan 49686, United States" at bounding box center [1099, 212] width 269 height 16
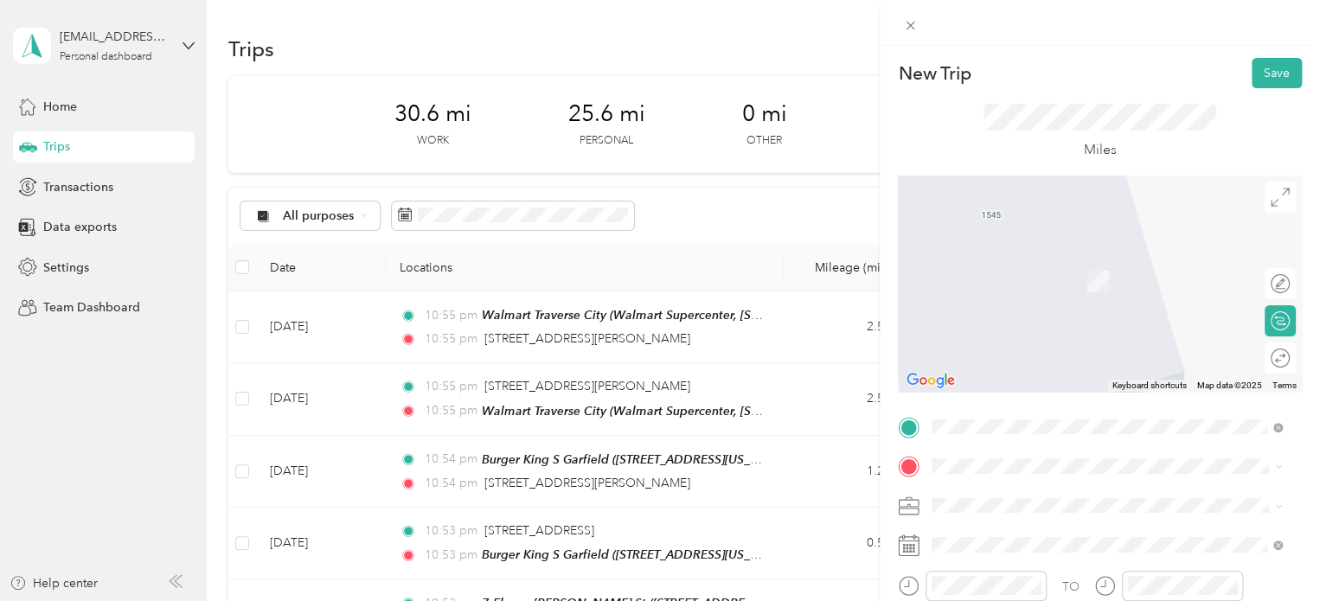
click at [966, 452] on div "TO Add photo" at bounding box center [1100, 603] width 404 height 379
click at [996, 268] on div "1577 Andrew Place Traverse City, Michigan 49686, United States" at bounding box center [1107, 256] width 338 height 23
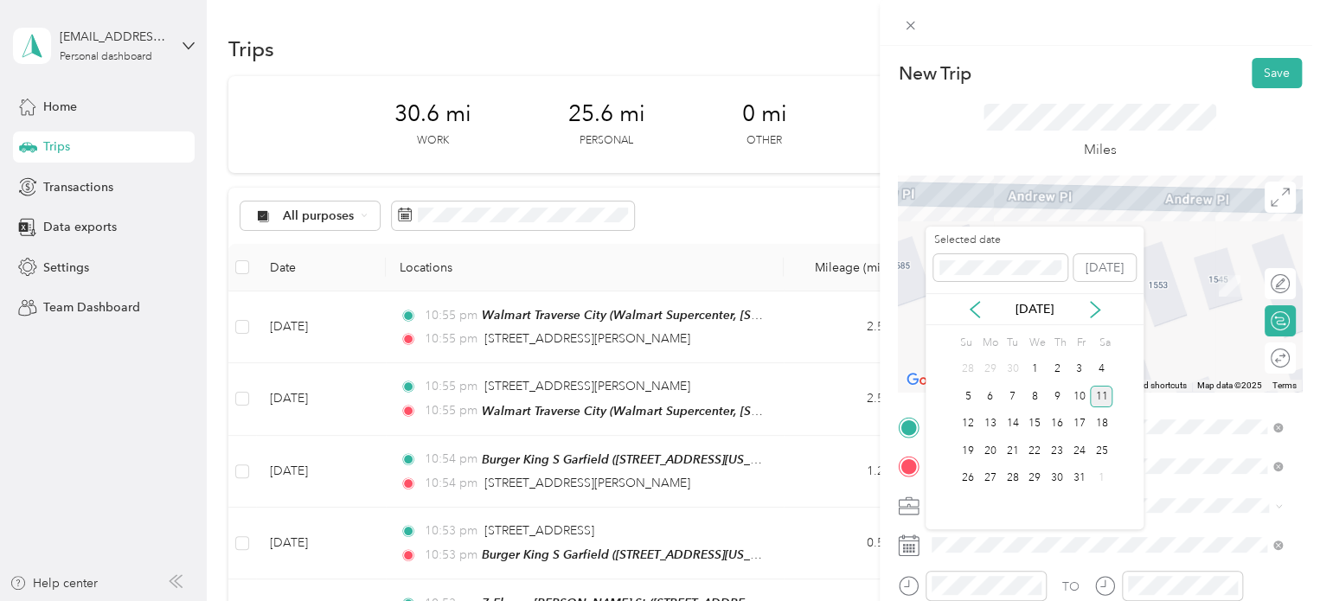
click at [1101, 392] on div "11" at bounding box center [1101, 397] width 22 height 22
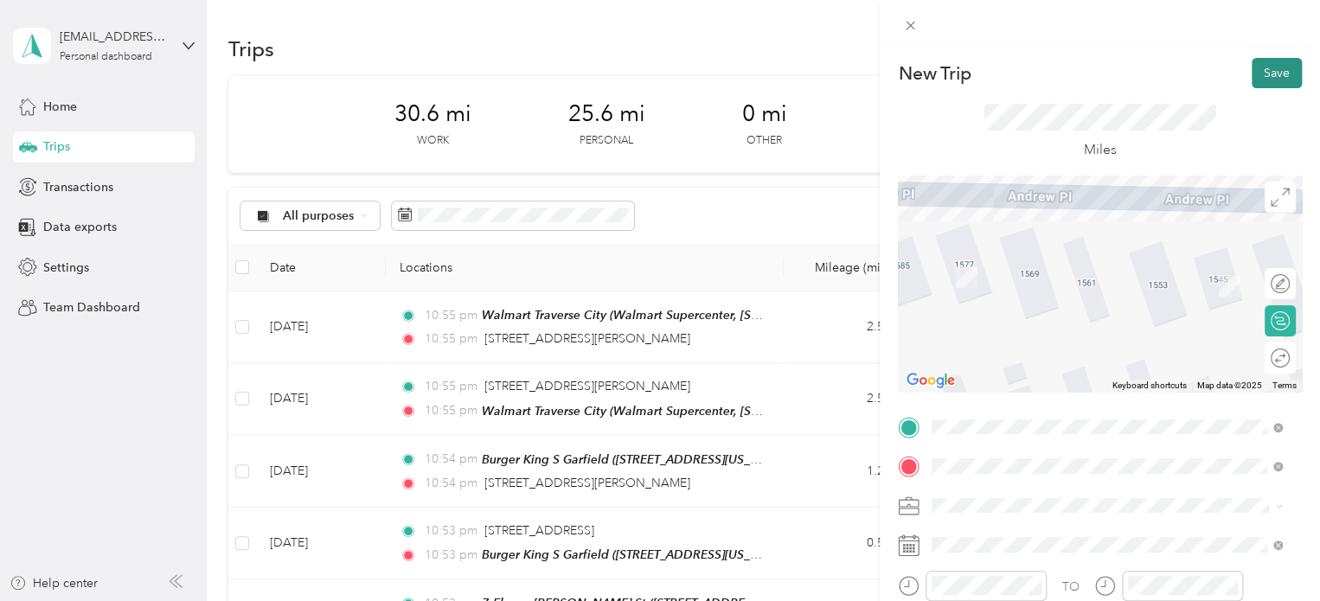
click at [1255, 75] on button "Save" at bounding box center [1277, 73] width 50 height 30
click at [910, 27] on icon at bounding box center [910, 25] width 15 height 15
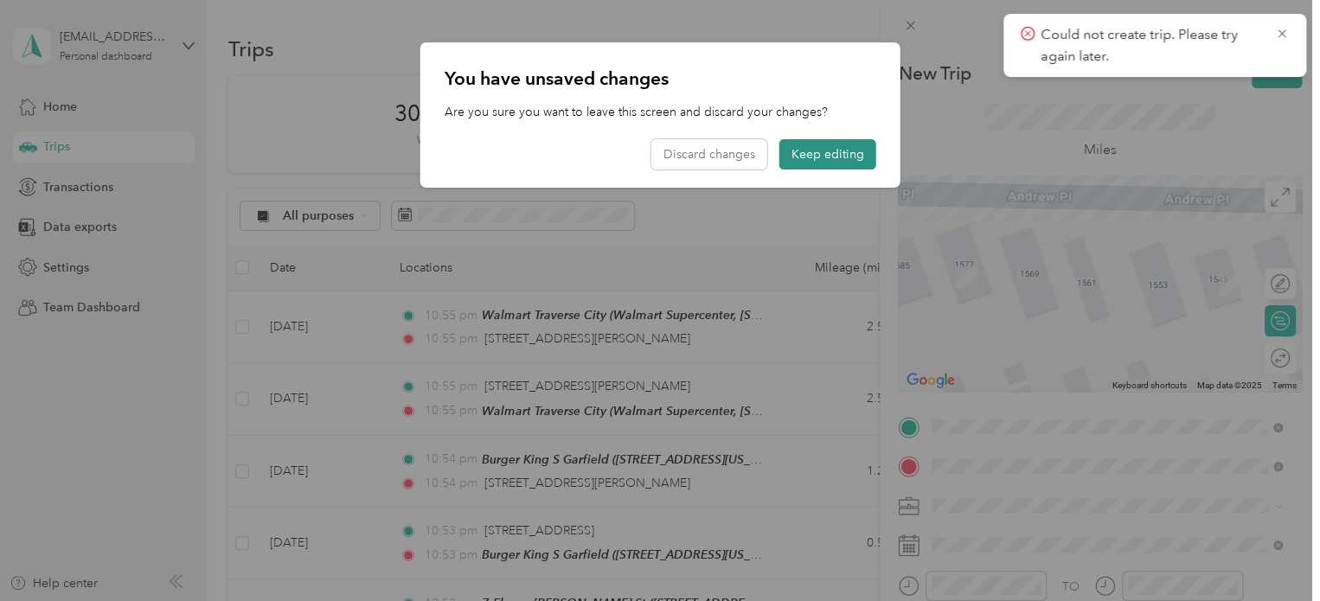
click at [811, 162] on button "Keep editing" at bounding box center [827, 154] width 97 height 30
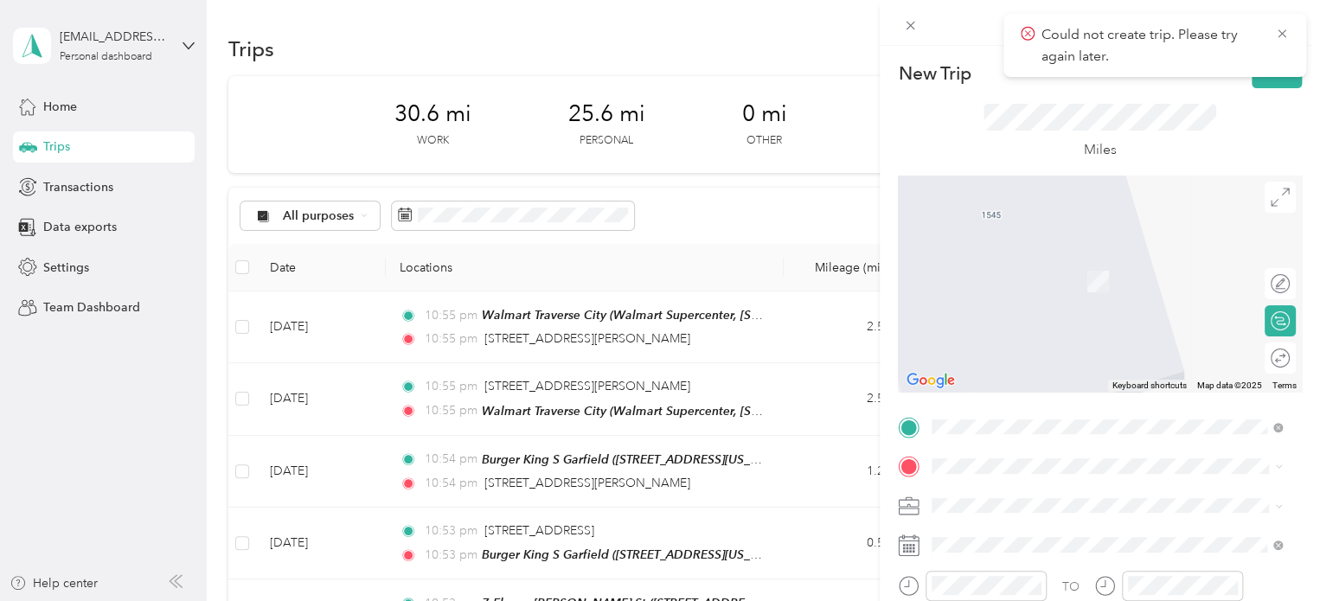
click at [1089, 396] on span "Meijer, [STREET_ADDRESS] , 49684, [GEOGRAPHIC_DATA], [GEOGRAPHIC_DATA], [GEOGRA…" at bounding box center [1095, 401] width 260 height 51
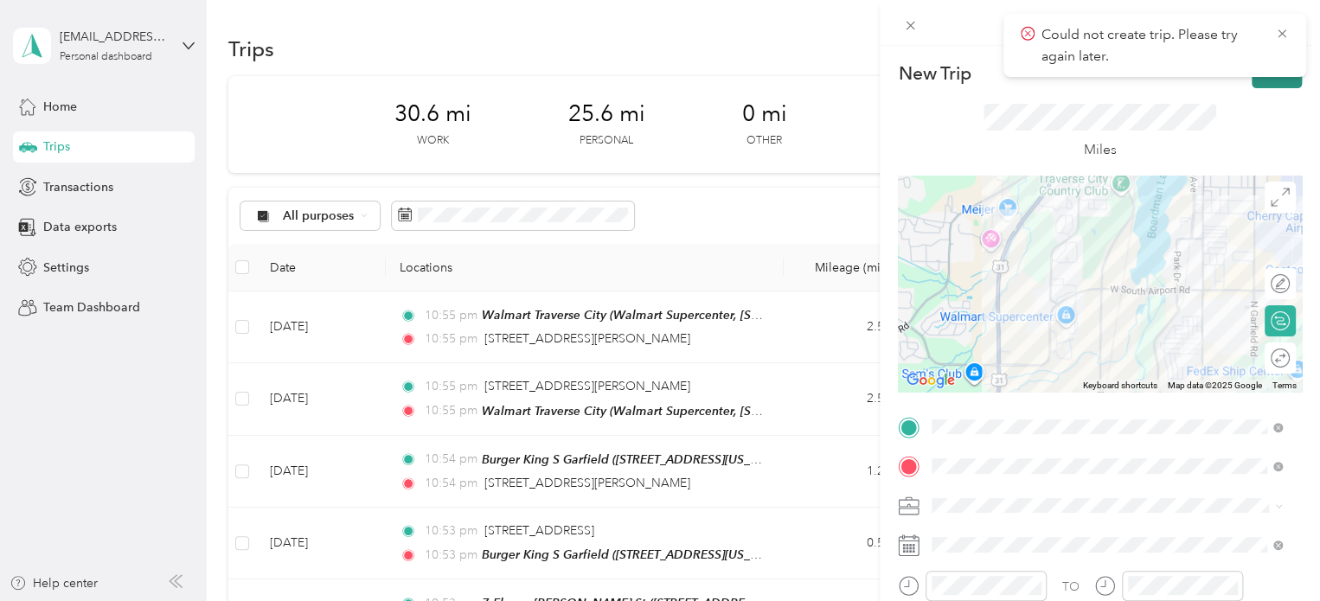
click at [1267, 83] on button "Save" at bounding box center [1277, 73] width 50 height 30
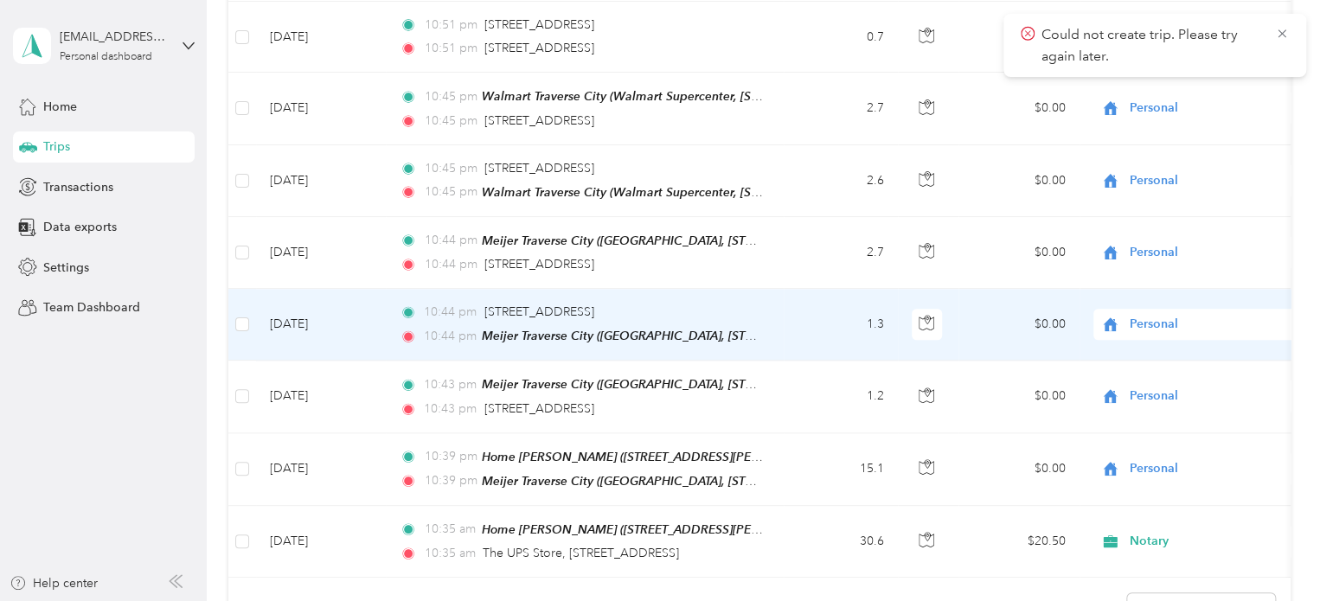
scroll to position [952, 0]
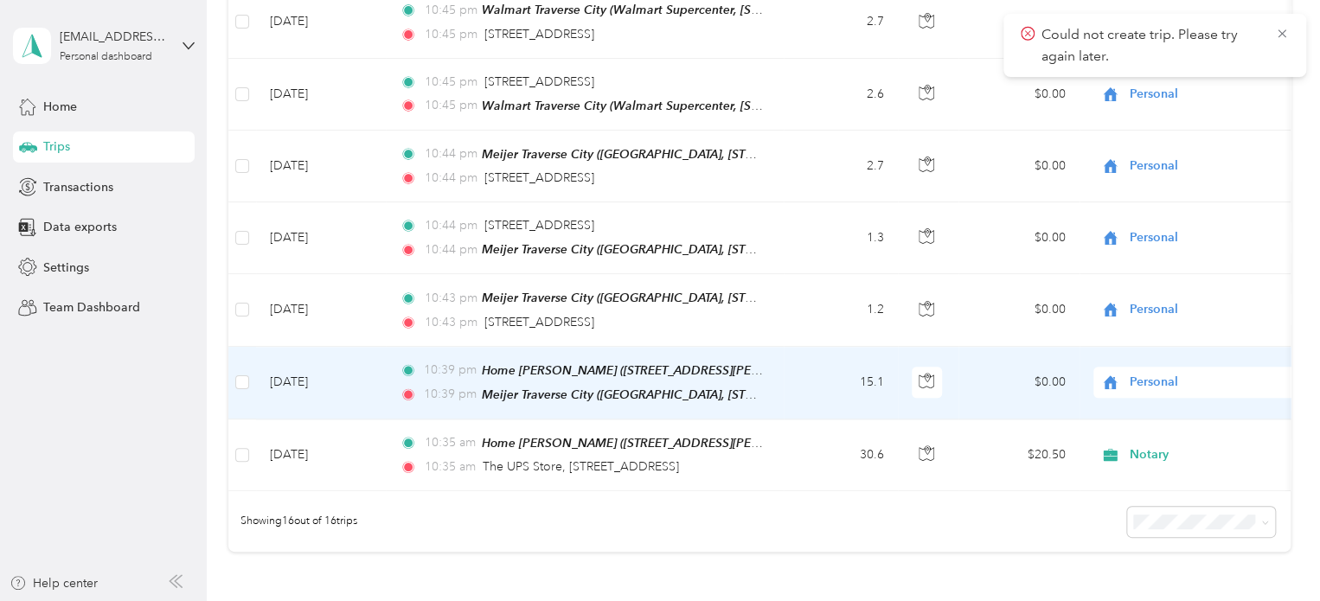
click at [328, 368] on td "[DATE]" at bounding box center [321, 383] width 130 height 73
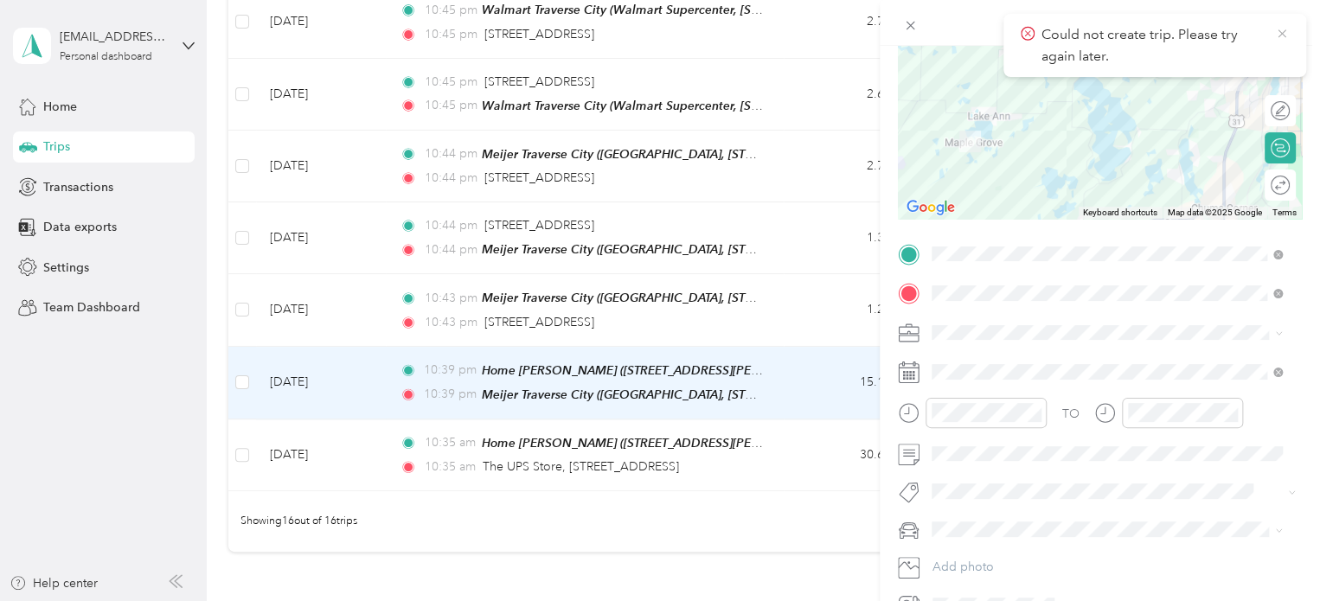
click at [1287, 35] on icon at bounding box center [1282, 34] width 14 height 16
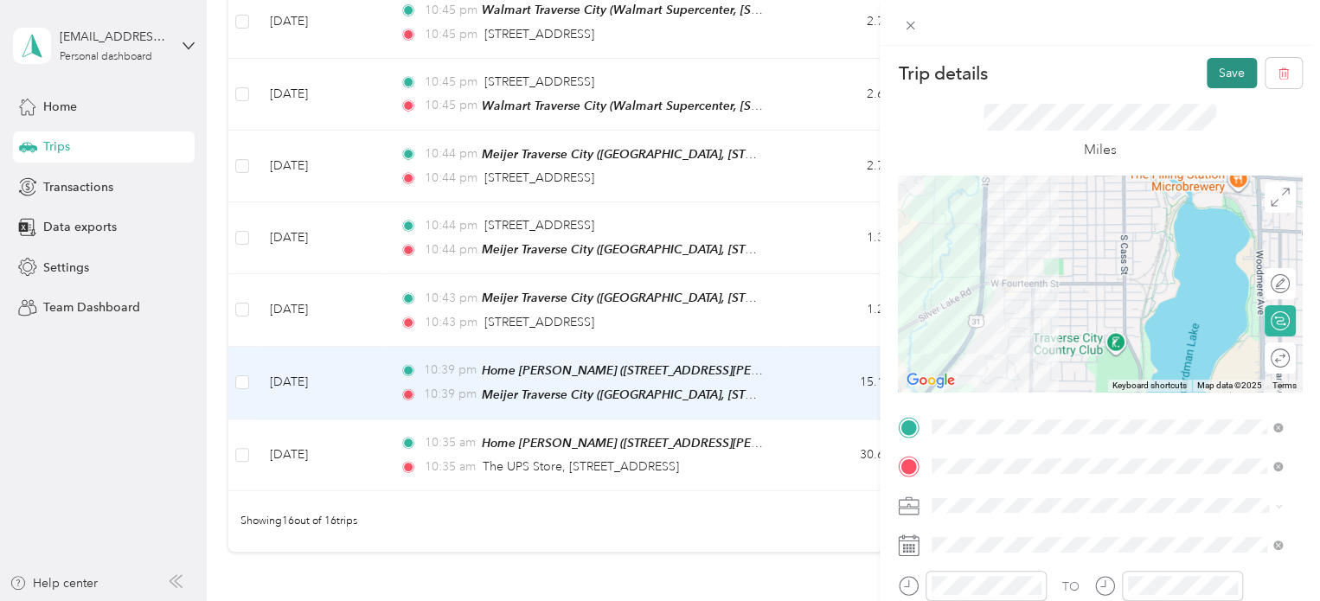
click at [1214, 72] on button "Save" at bounding box center [1232, 73] width 50 height 30
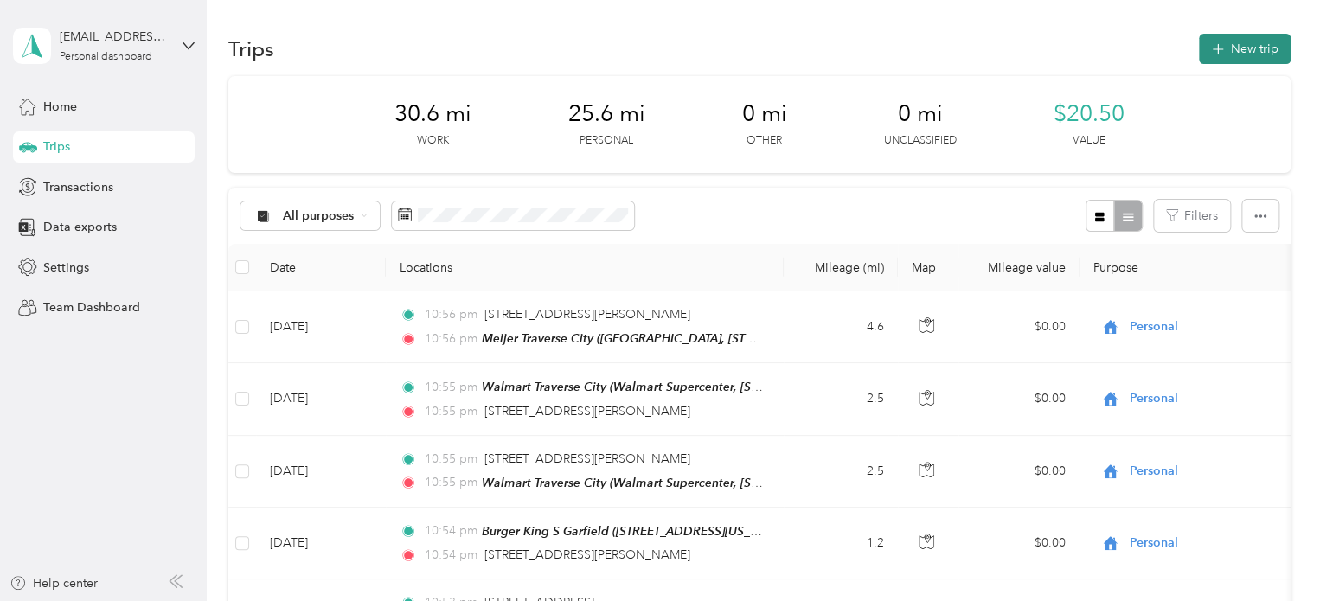
click at [1259, 37] on button "New trip" at bounding box center [1245, 49] width 92 height 30
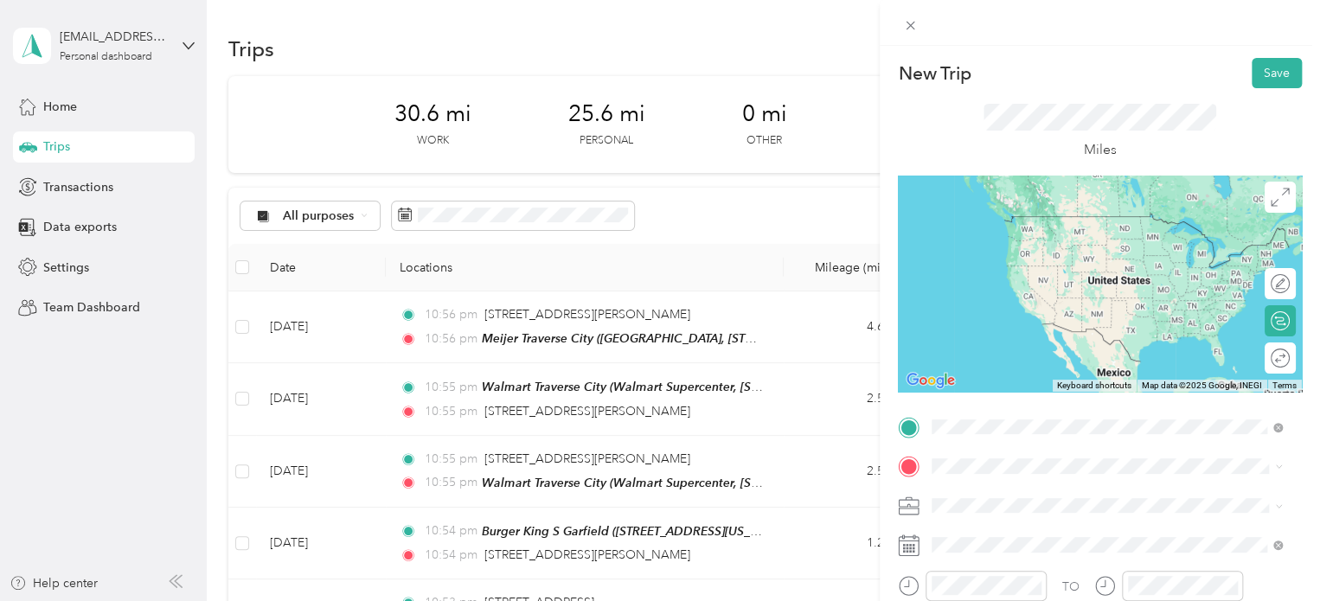
click at [1026, 357] on span "Meijer, [STREET_ADDRESS] , 49684, [GEOGRAPHIC_DATA], [GEOGRAPHIC_DATA], [GEOGRA…" at bounding box center [1095, 368] width 260 height 51
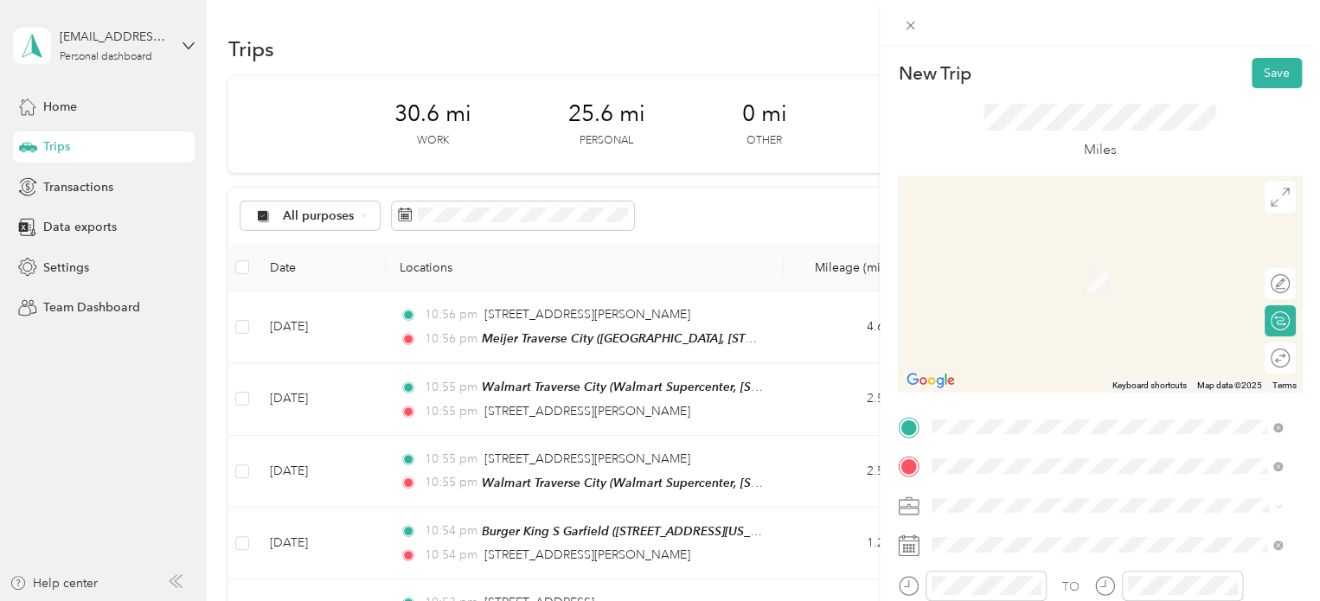
click at [1022, 262] on span "128 North Elmwood Avenue Traverse City, Michigan 49684, United States" at bounding box center [1051, 256] width 173 height 16
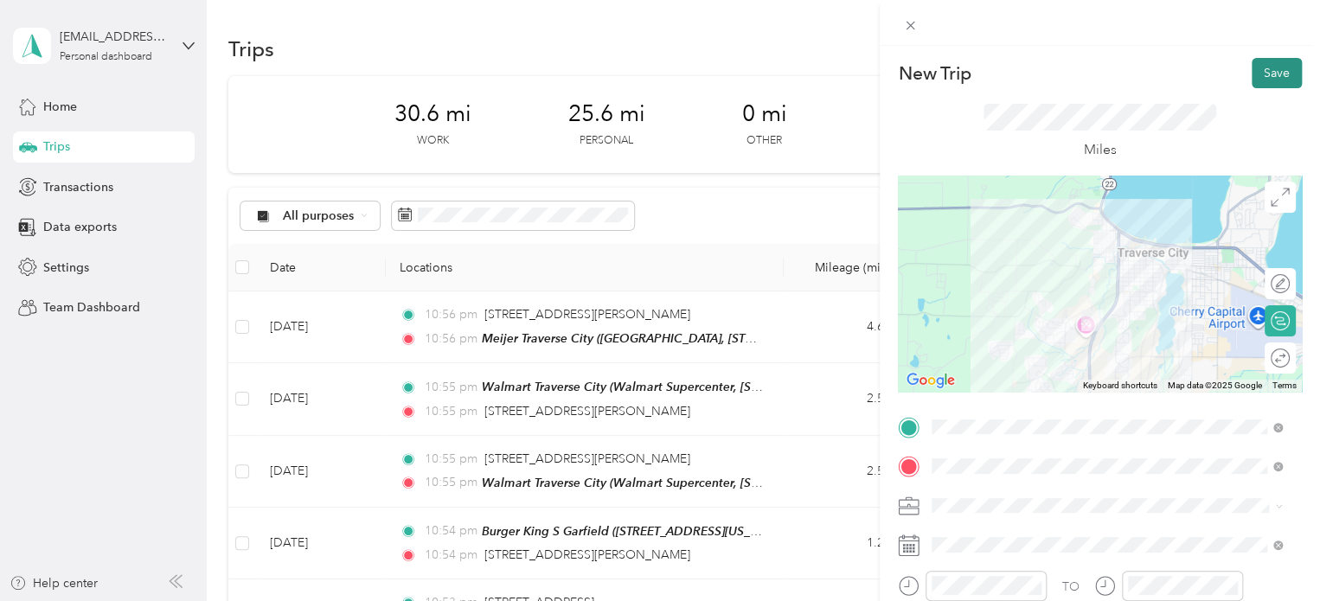
click at [1252, 65] on button "Save" at bounding box center [1277, 73] width 50 height 30
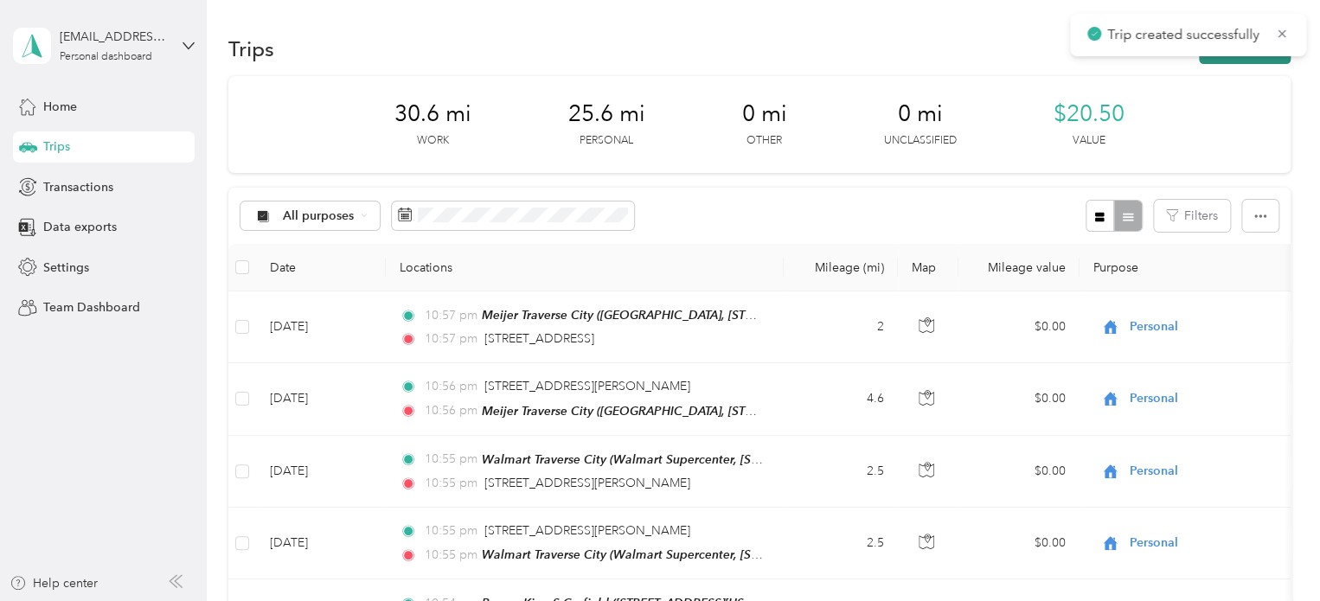
click at [1244, 61] on button "New trip" at bounding box center [1245, 49] width 92 height 30
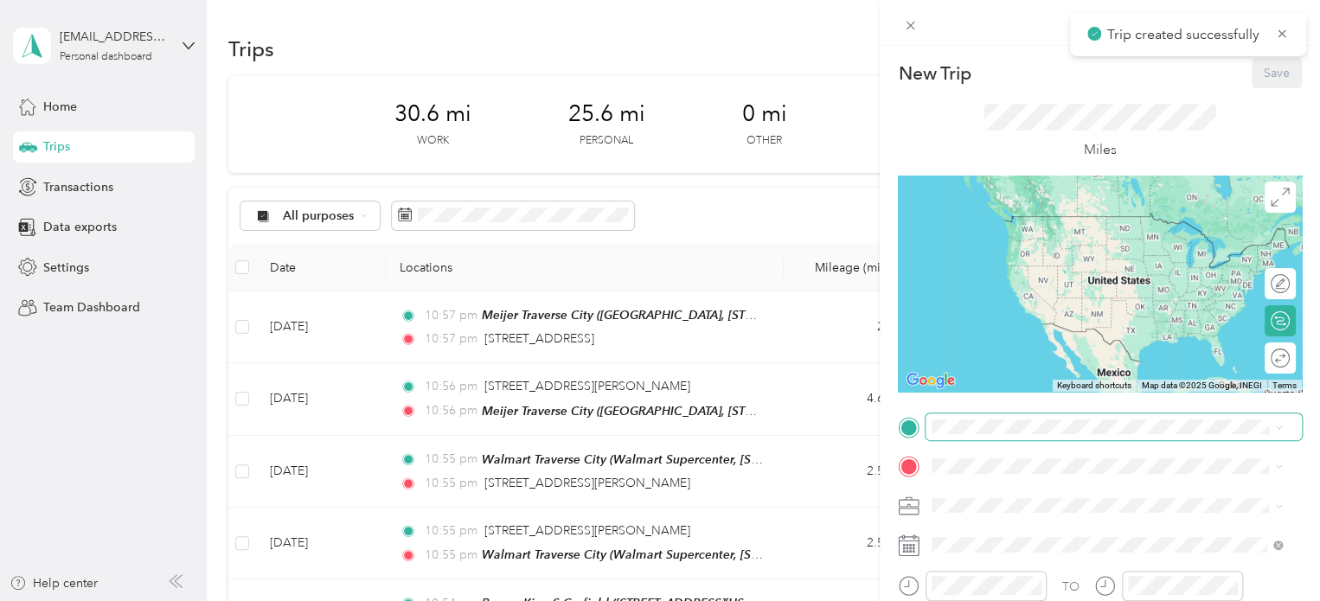
click at [952, 418] on span at bounding box center [1114, 428] width 376 height 28
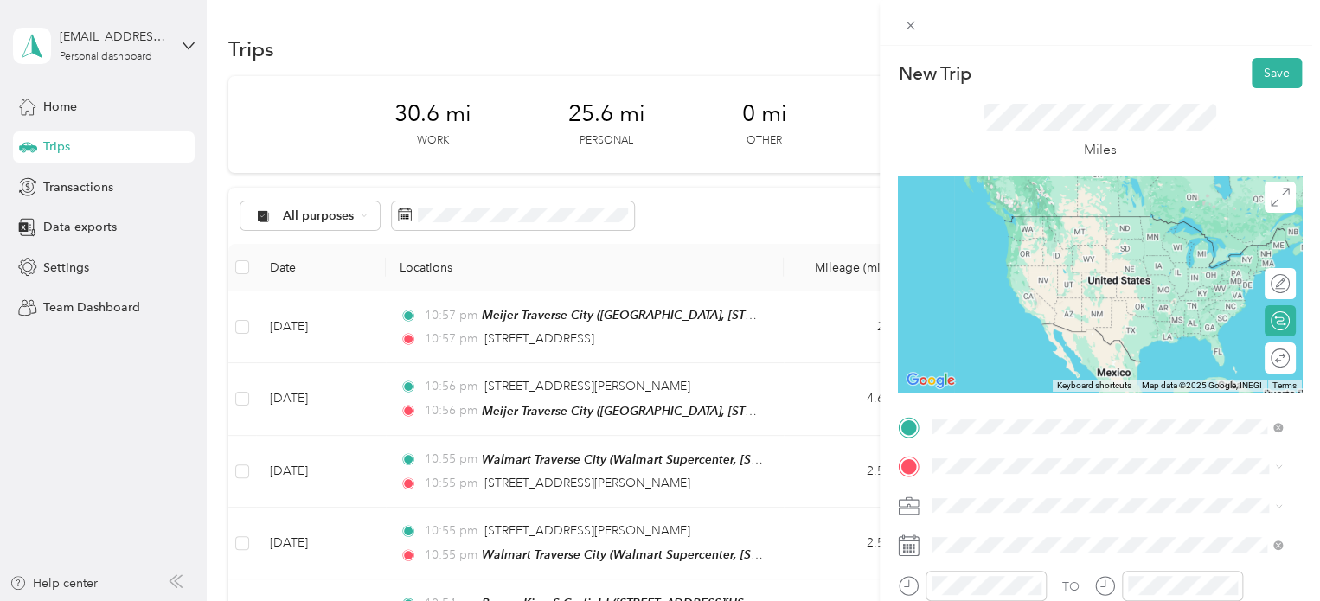
click at [1035, 217] on span "128 North Elmwood Avenue Traverse City, Michigan 49684, United States" at bounding box center [1051, 216] width 173 height 16
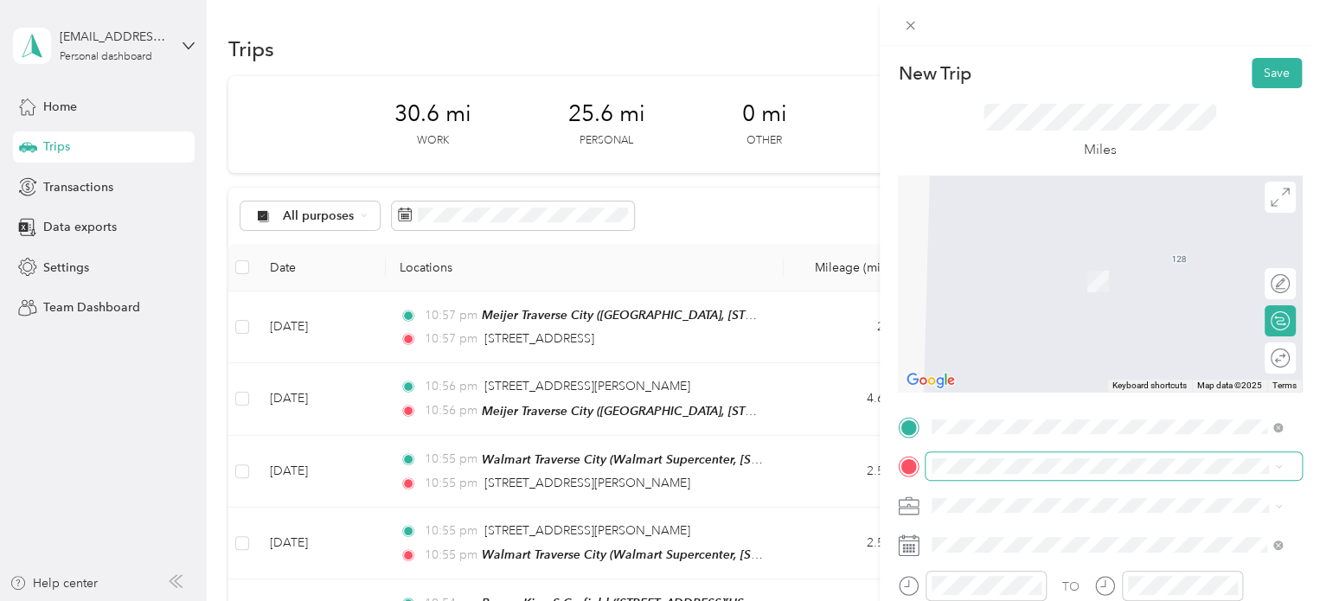
click at [977, 478] on span at bounding box center [1114, 466] width 376 height 28
click at [992, 386] on span "Meijer, [STREET_ADDRESS] , 49684, [GEOGRAPHIC_DATA], [GEOGRAPHIC_DATA], [GEOGRA…" at bounding box center [1095, 407] width 260 height 51
click at [1062, 383] on span "[STREET_ADDRESS][PERSON_NAME], [PERSON_NAME], [GEOGRAPHIC_DATA], [GEOGRAPHIC_DA…" at bounding box center [1080, 408] width 231 height 51
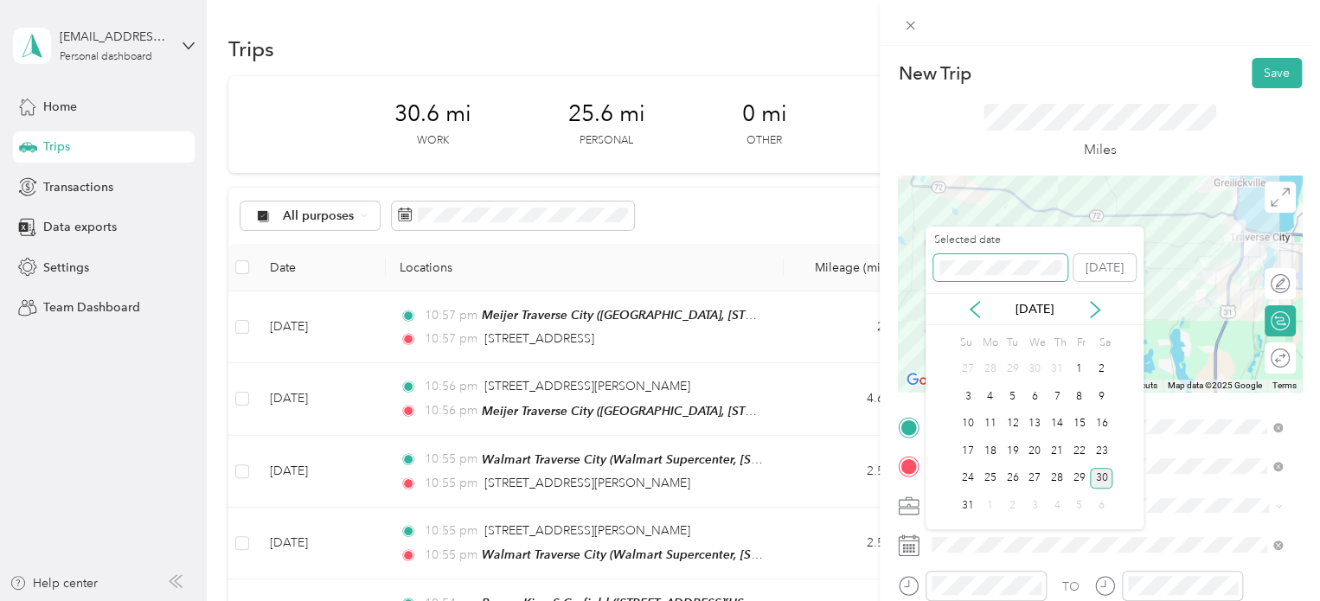
click at [980, 276] on span at bounding box center [1000, 268] width 134 height 28
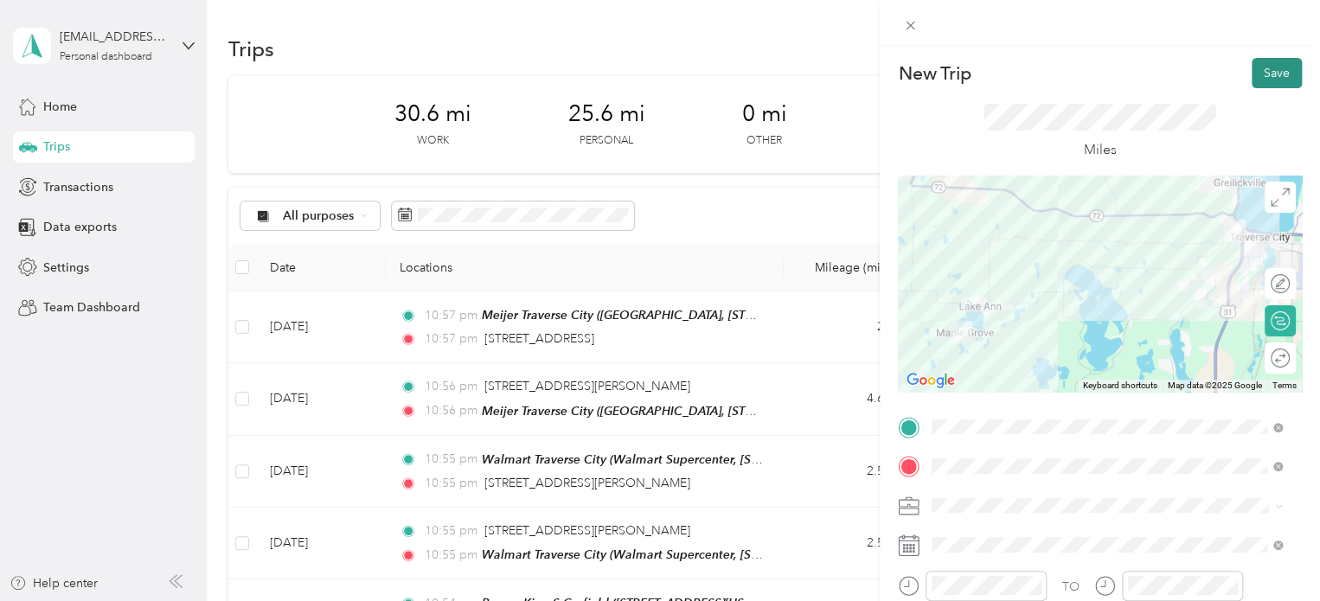
click at [1273, 67] on button "Save" at bounding box center [1277, 73] width 50 height 30
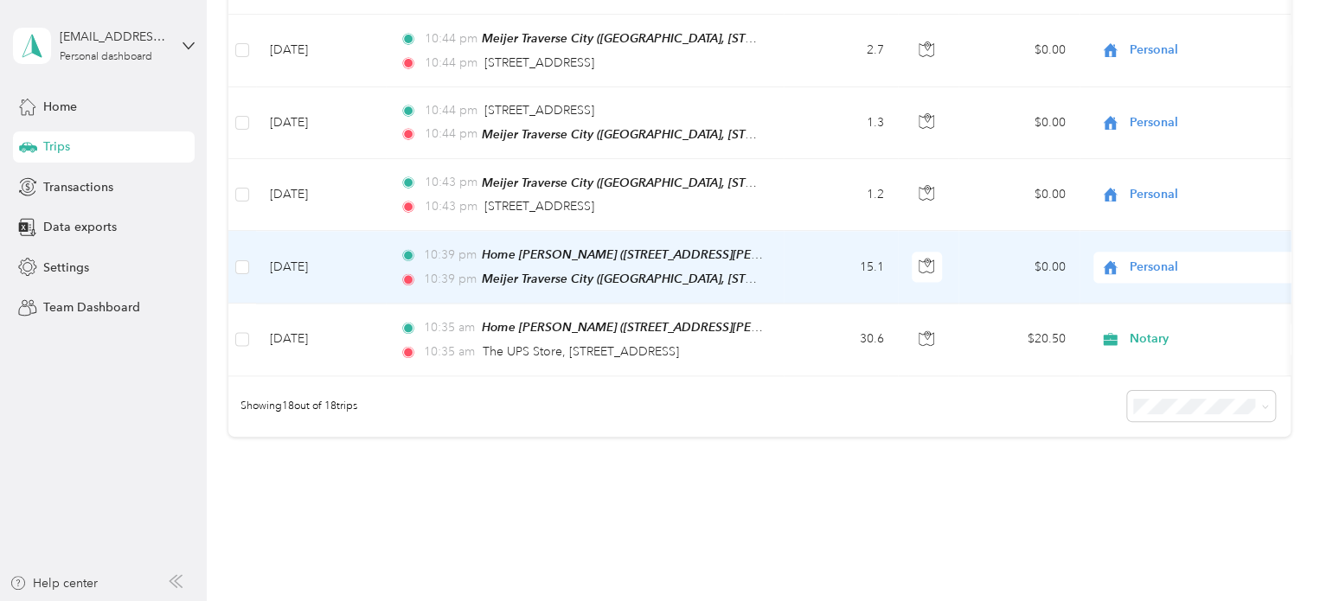
scroll to position [1209, 0]
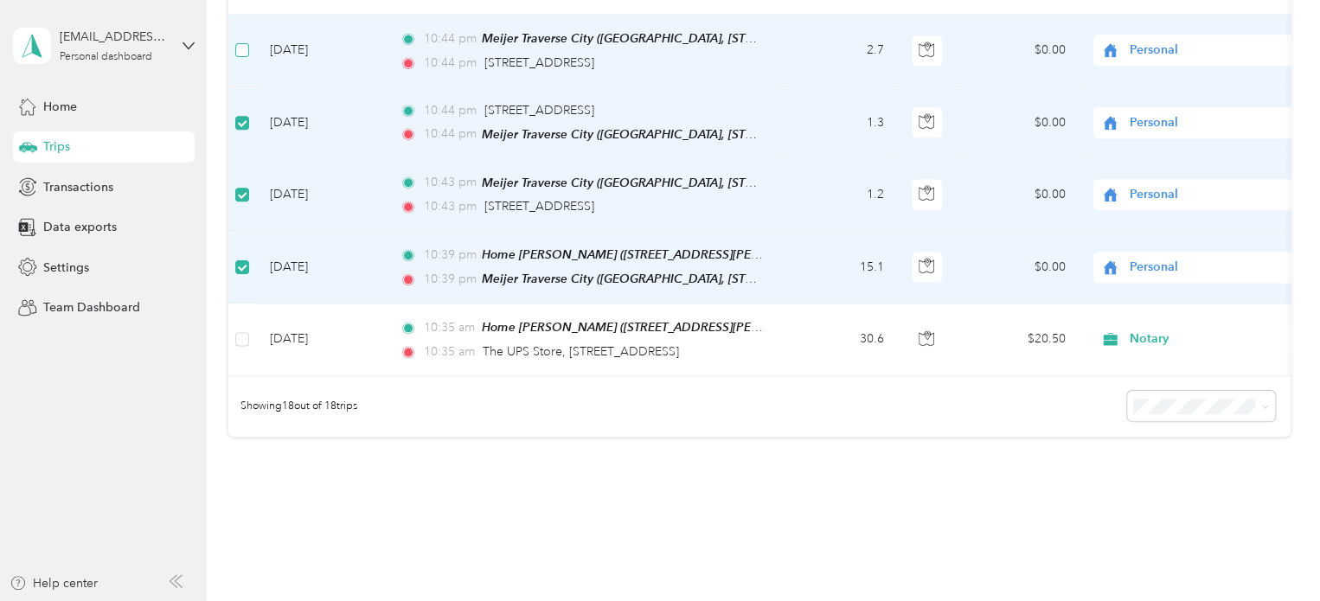
click at [235, 41] on label at bounding box center [242, 50] width 14 height 19
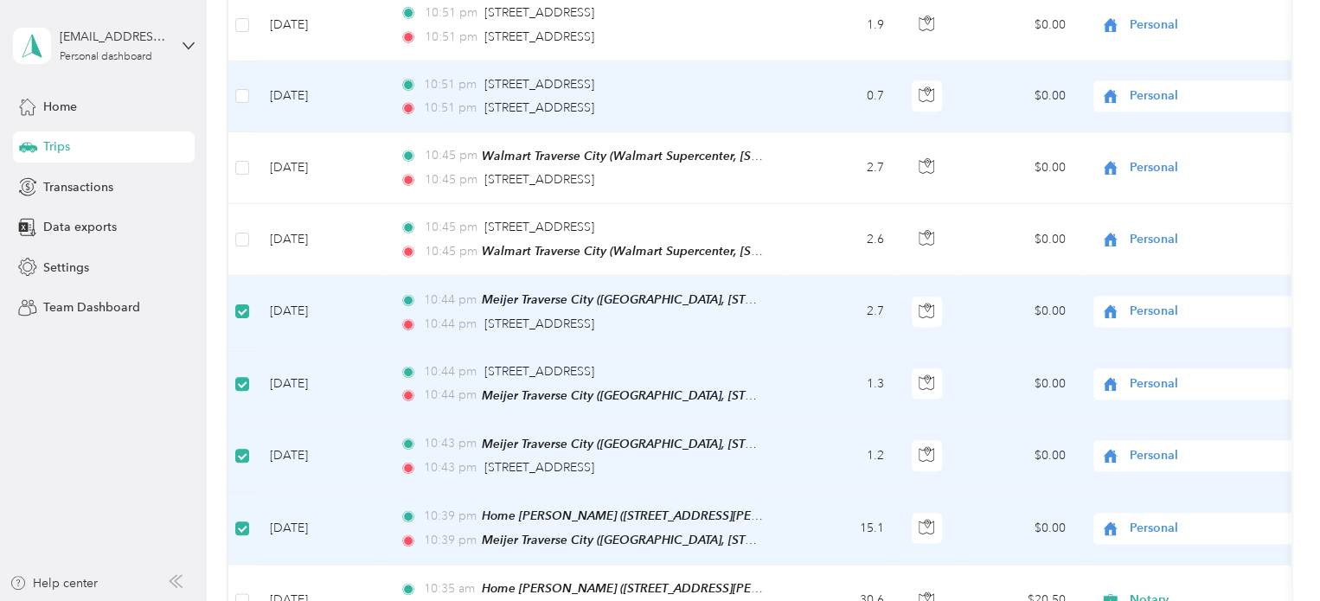
scroll to position [863, 0]
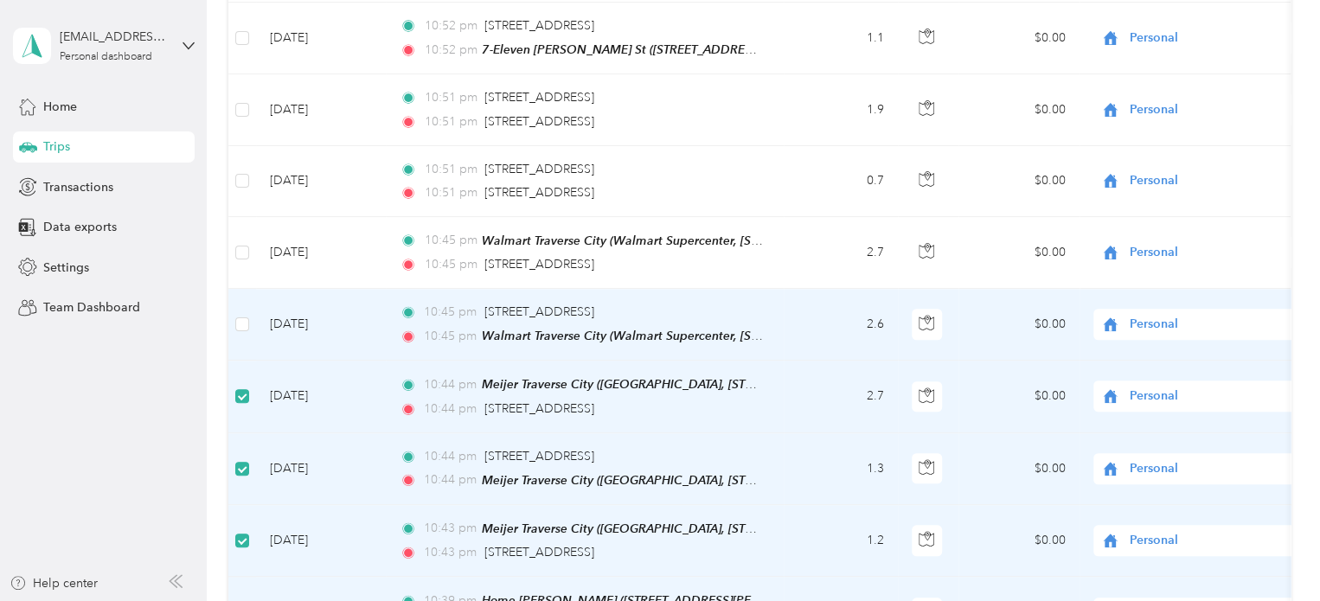
click at [235, 315] on label at bounding box center [242, 324] width 14 height 19
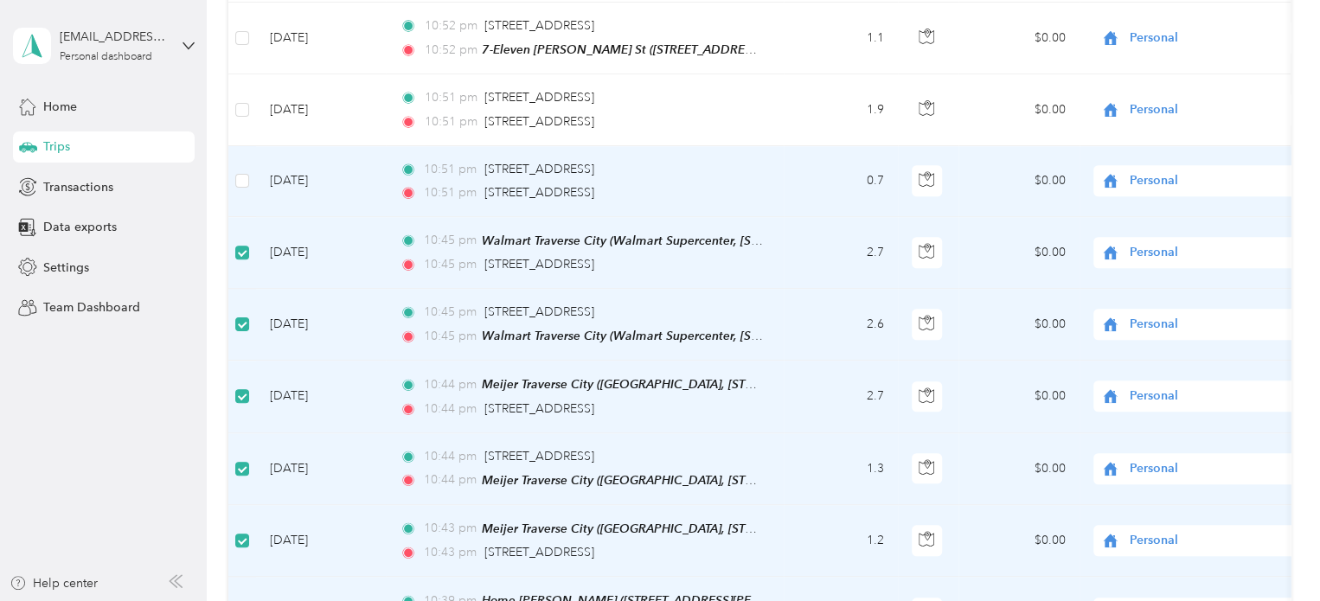
click at [242, 158] on td at bounding box center [242, 181] width 28 height 71
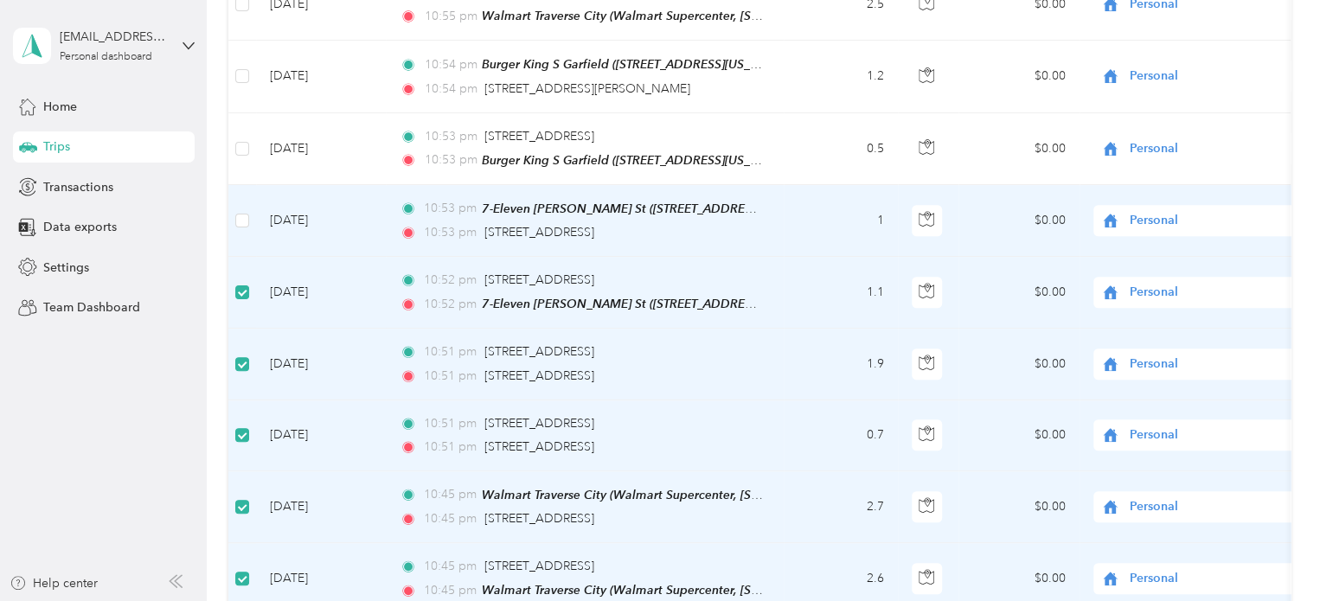
scroll to position [604, 0]
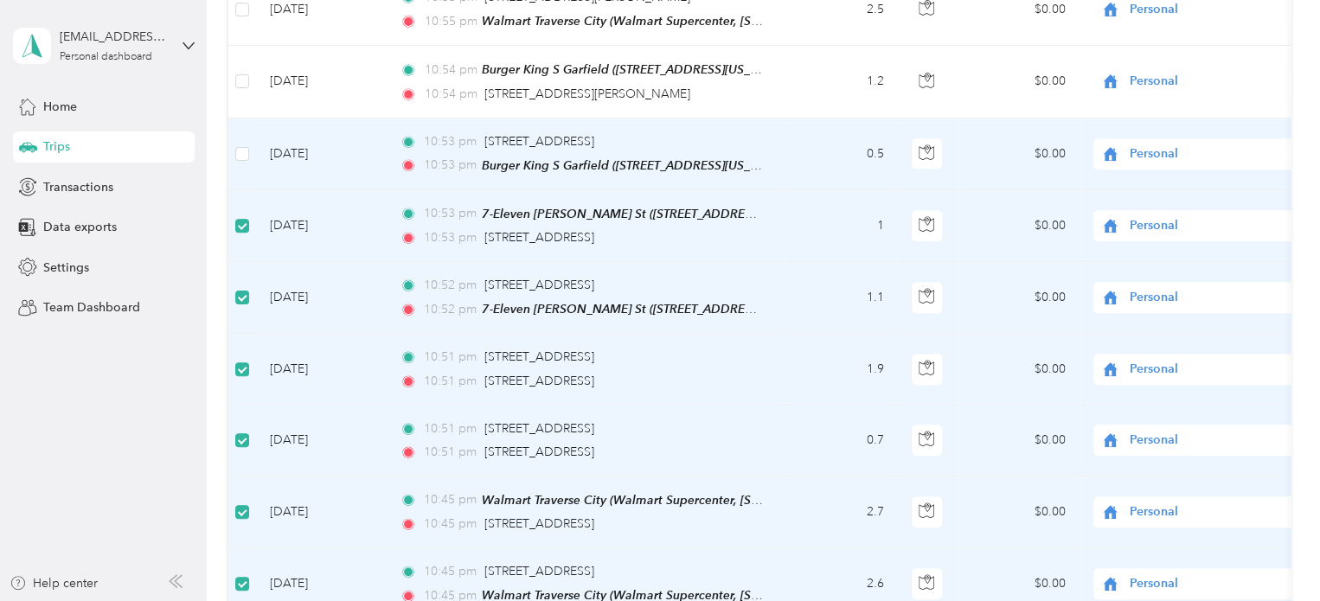
click at [239, 136] on td at bounding box center [242, 155] width 28 height 72
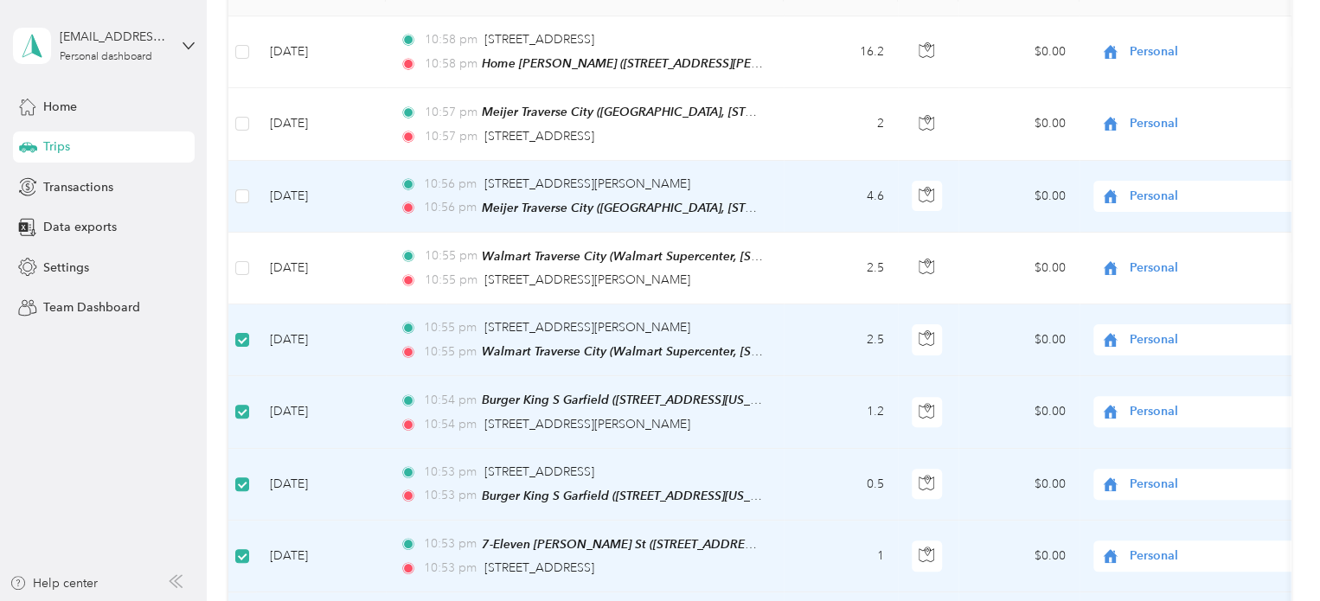
scroll to position [258, 0]
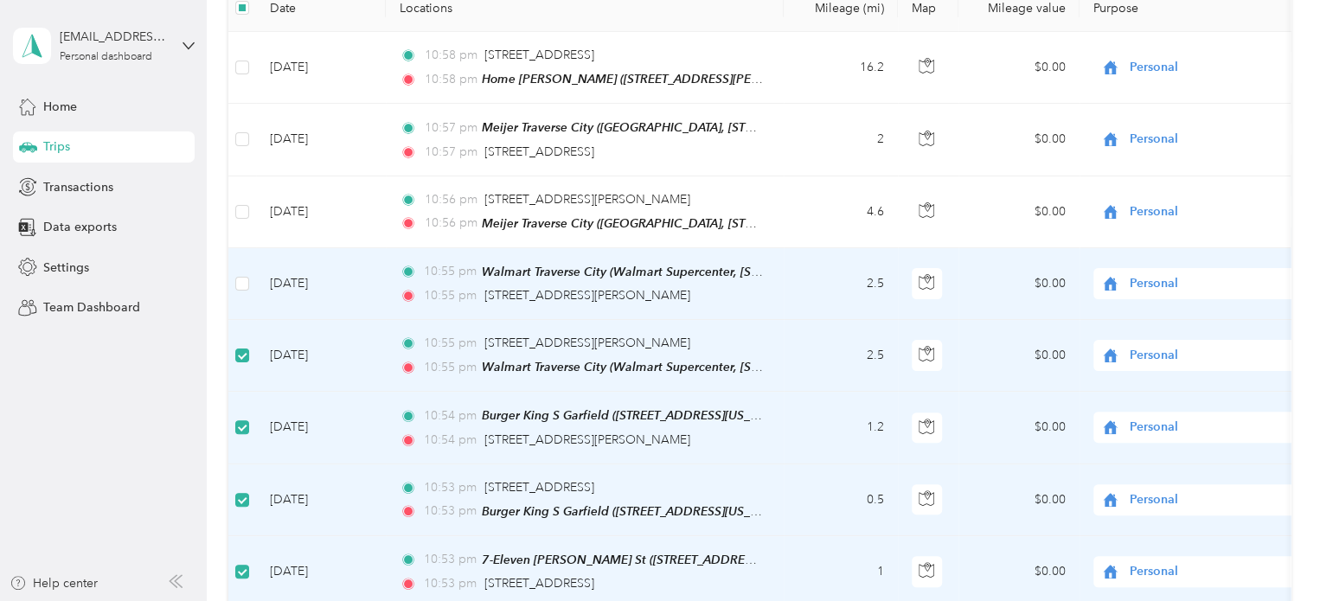
click at [249, 276] on td at bounding box center [242, 284] width 28 height 72
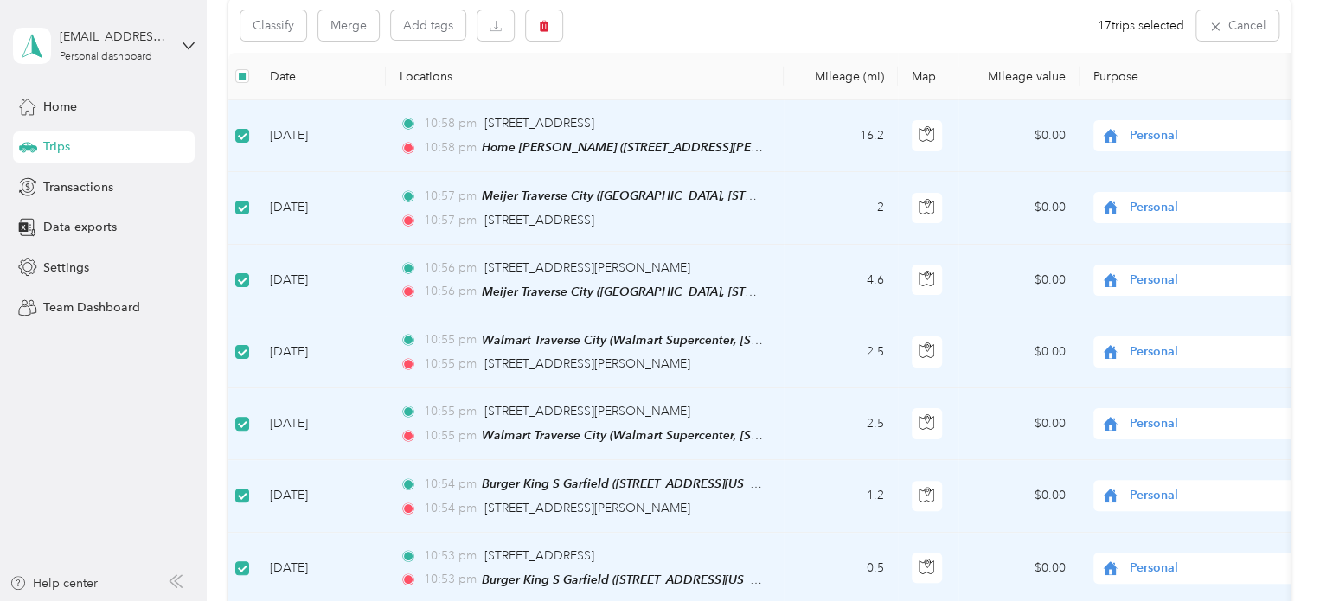
scroll to position [85, 0]
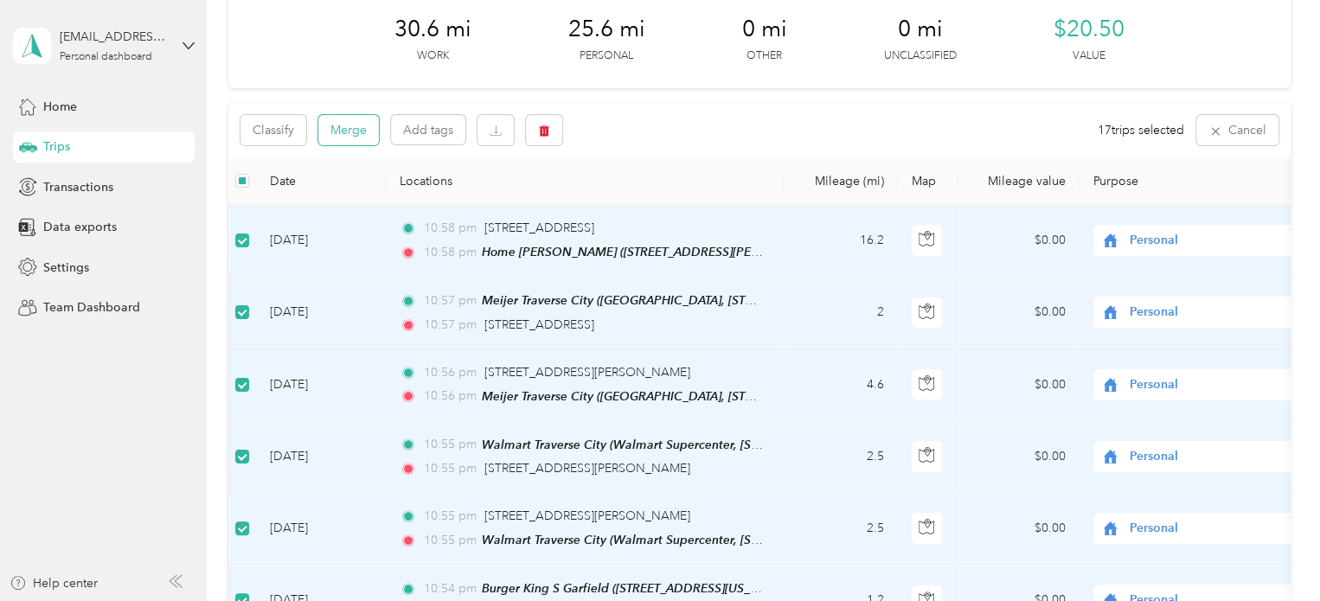
click at [331, 125] on button "Merge" at bounding box center [348, 130] width 61 height 30
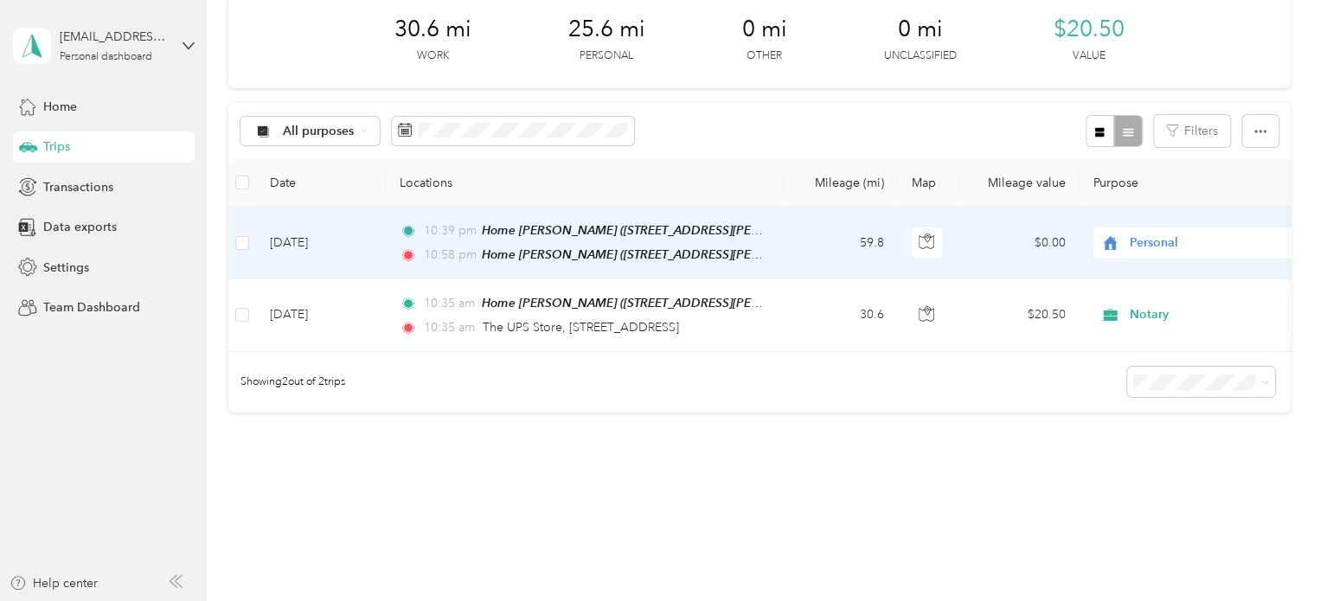
click at [284, 234] on td "[DATE]" at bounding box center [321, 243] width 130 height 73
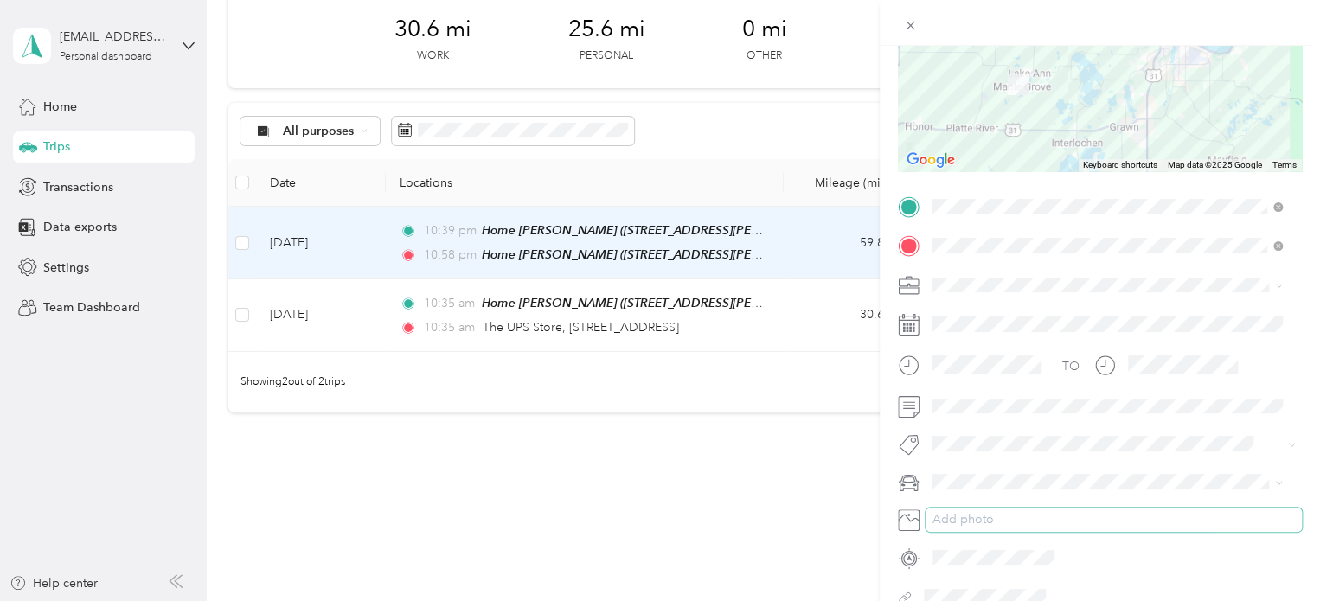
scroll to position [260, 0]
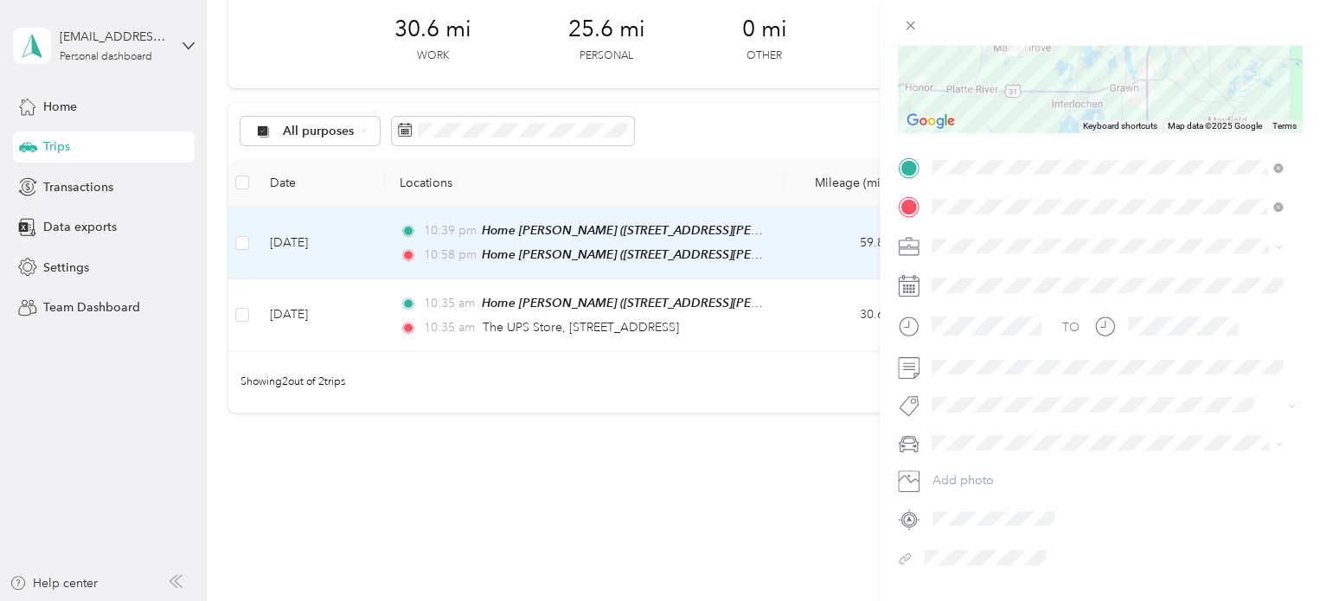
click at [97, 151] on div "Trip details Save This trip cannot be edited because it is either under review,…" at bounding box center [660, 300] width 1320 height 601
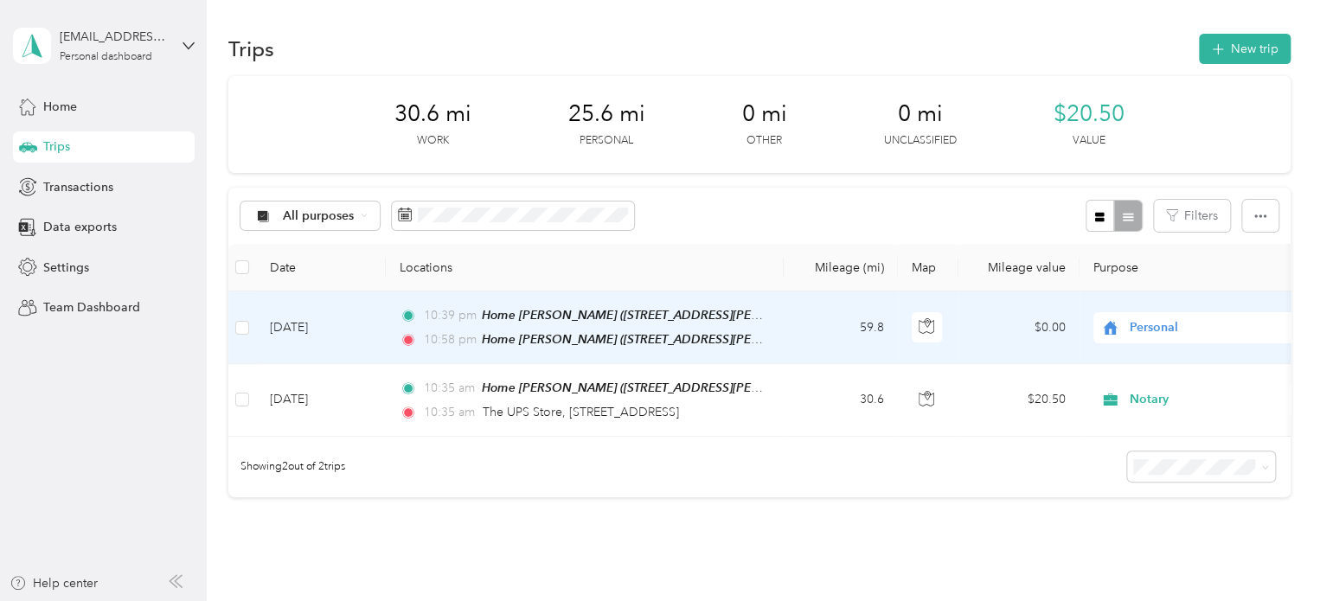
click at [1140, 318] on span "Personal" at bounding box center [1209, 327] width 158 height 19
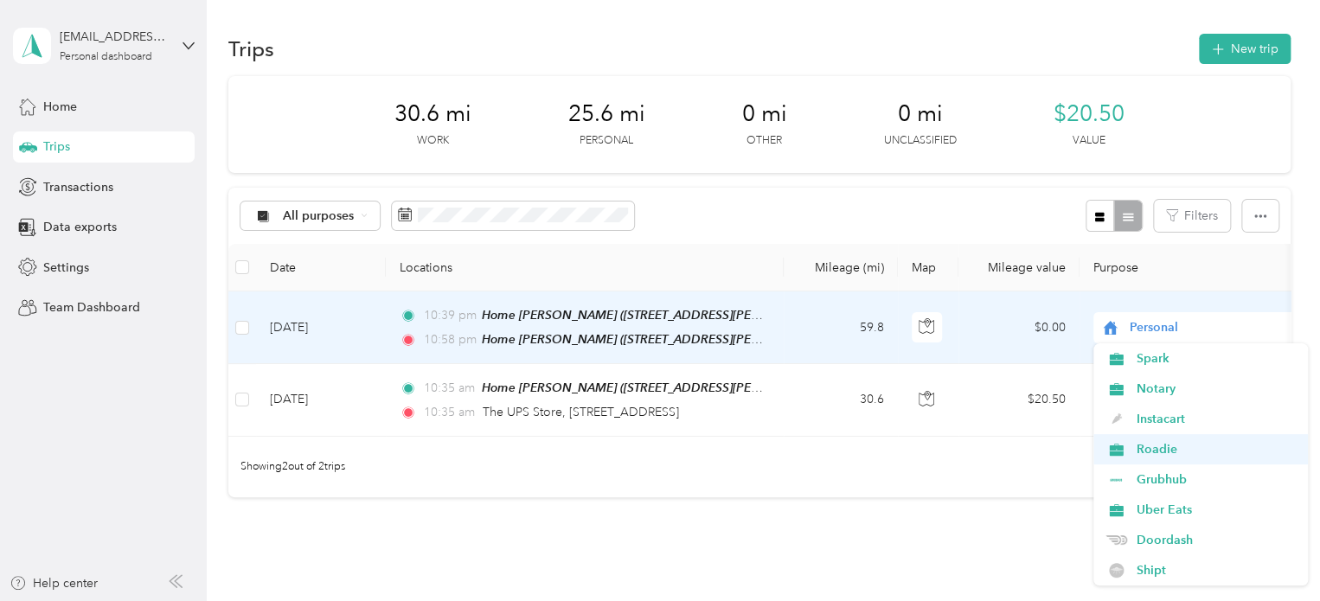
scroll to position [87, 0]
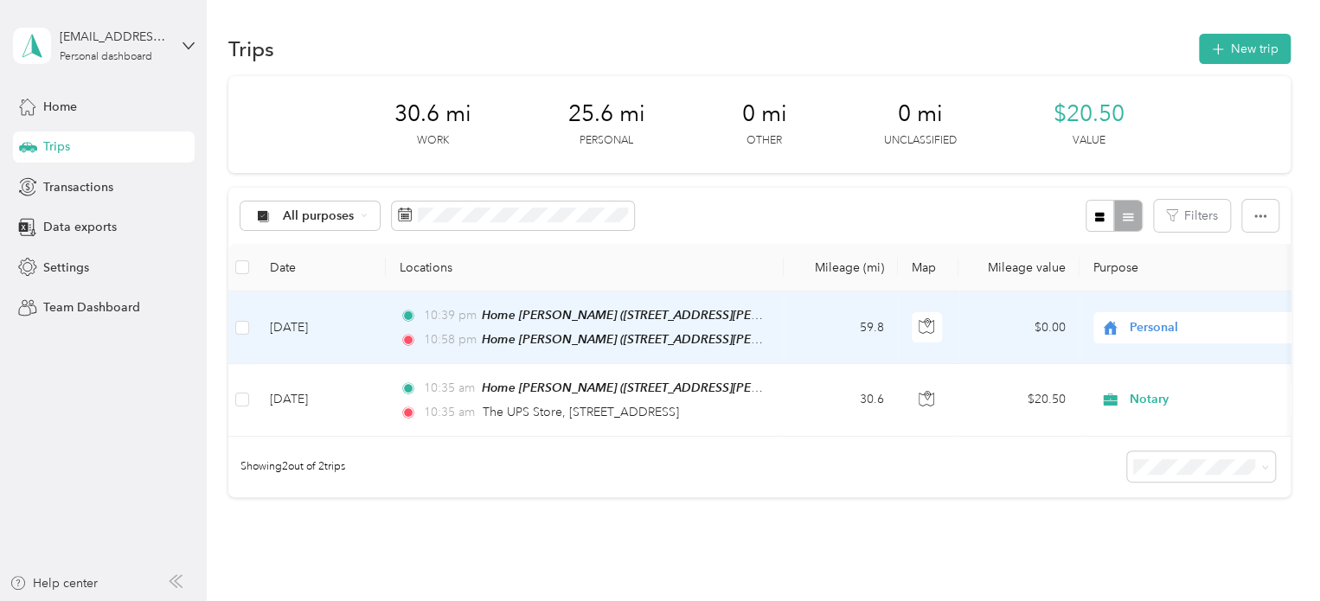
click at [1148, 533] on li "Shipt" at bounding box center [1201, 544] width 215 height 30
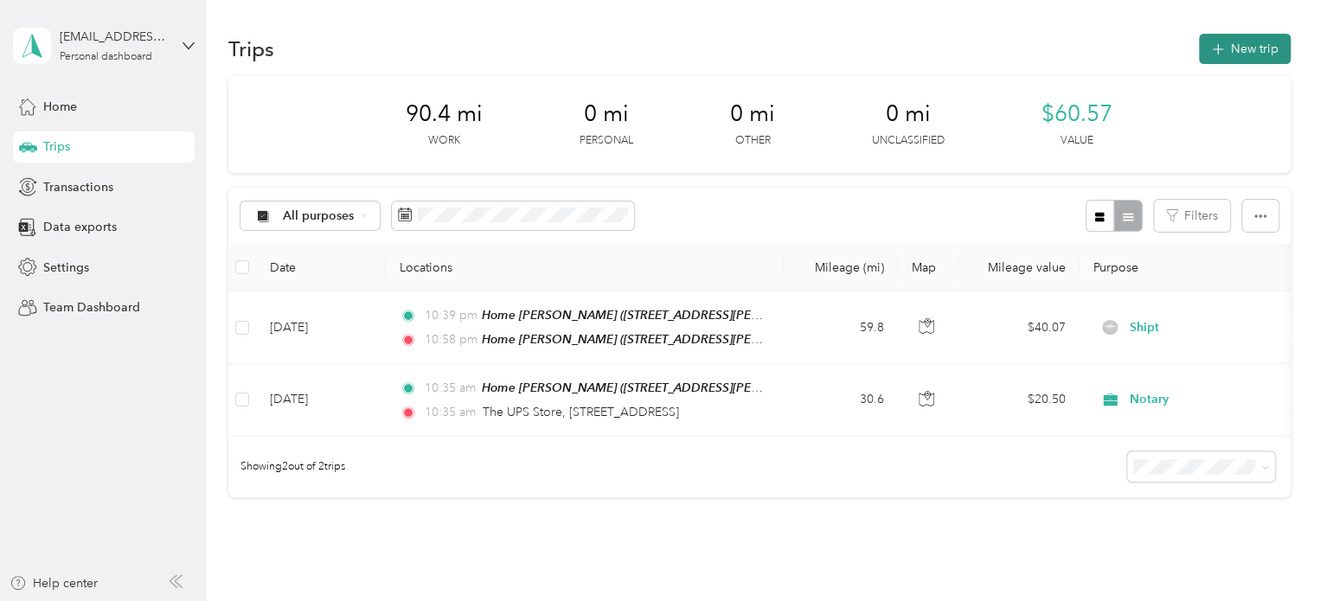
click at [1240, 55] on button "New trip" at bounding box center [1245, 49] width 92 height 30
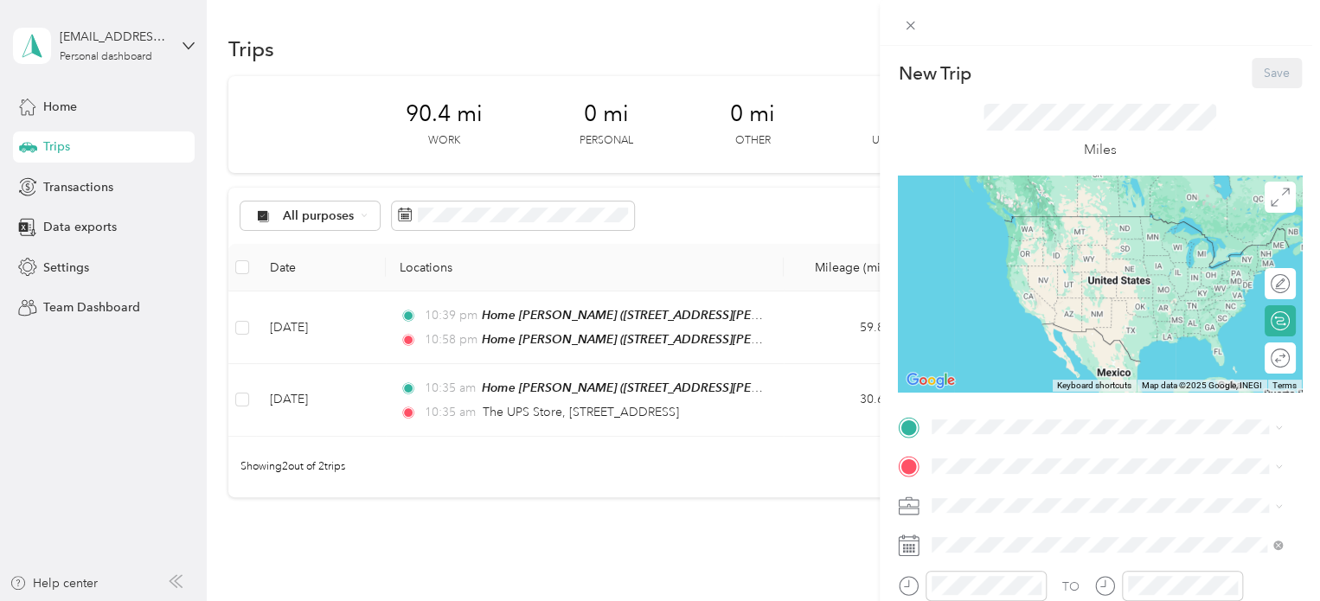
click at [977, 411] on div "New Trip Save This trip cannot be edited because it is either under review, app…" at bounding box center [1100, 425] width 404 height 734
click at [1029, 359] on div "Home [PERSON_NAME] [STREET_ADDRESS][PERSON_NAME][PERSON_NAME] , [GEOGRAPHIC_DAT…" at bounding box center [1121, 360] width 312 height 73
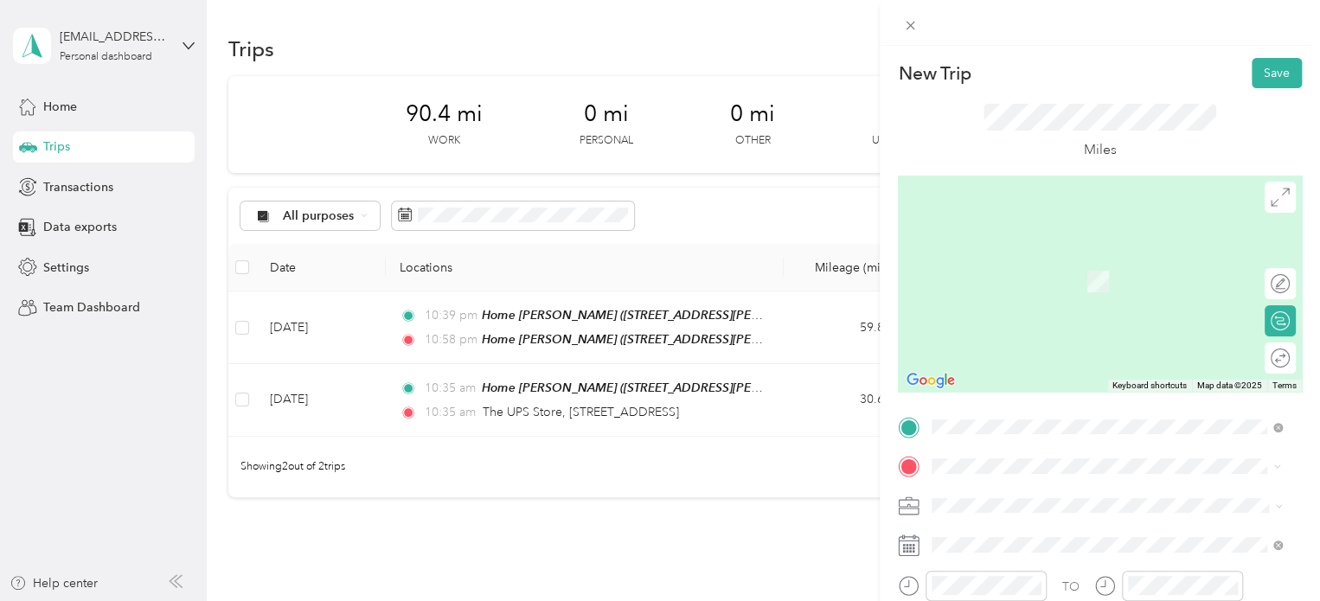
click at [983, 377] on div "Meijer [GEOGRAPHIC_DATA], [STREET_ADDRESS] , 49684, [GEOGRAPHIC_DATA], [GEOGRAP…" at bounding box center [1121, 399] width 312 height 73
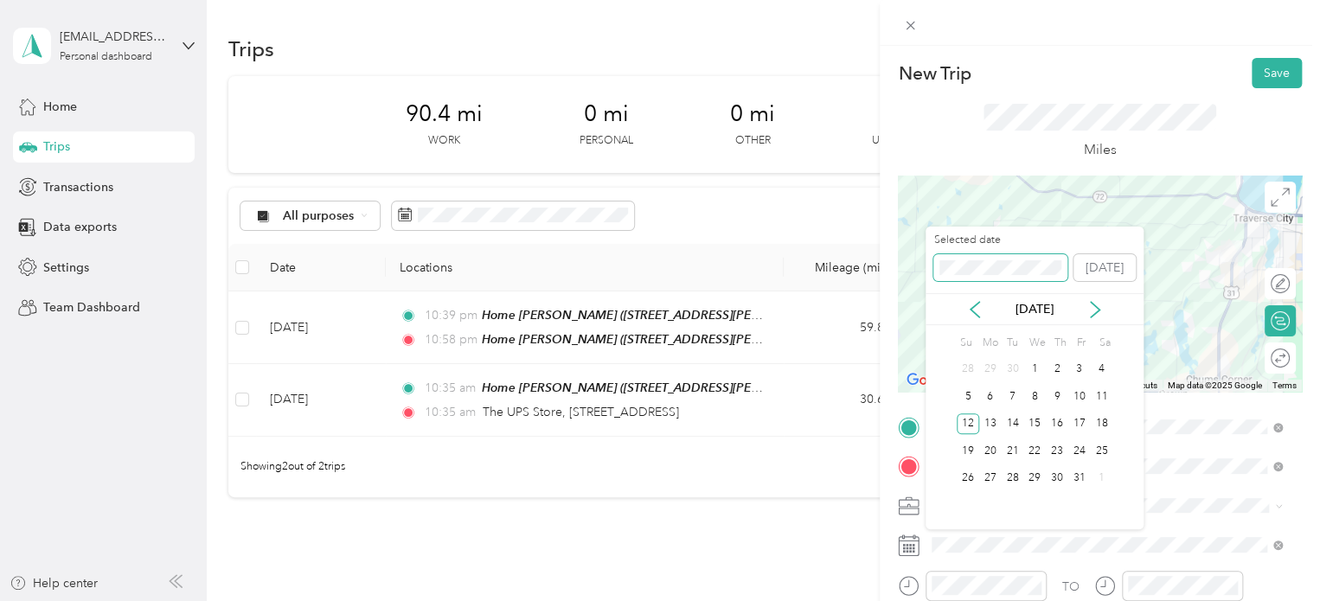
click at [707, 600] on div "New Trip Save This trip cannot be edited because it is either under review, app…" at bounding box center [656, 601] width 1312 height 0
click at [973, 429] on div "12" at bounding box center [968, 425] width 22 height 22
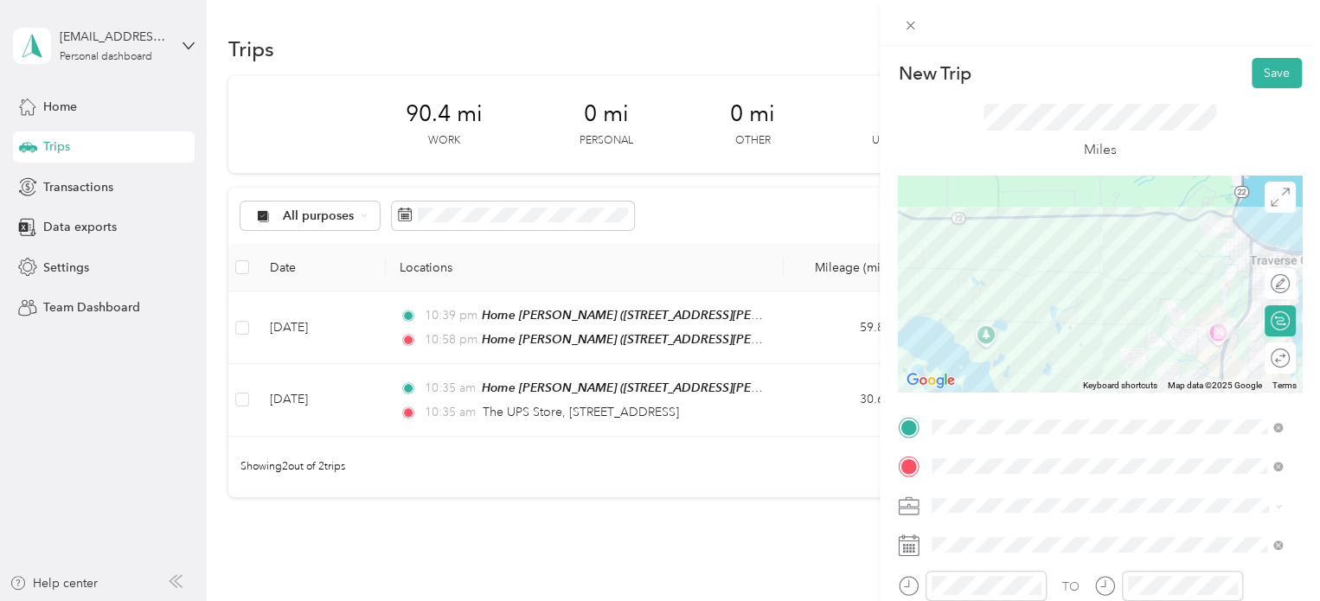
scroll to position [0, 0]
click at [1252, 62] on button "Save" at bounding box center [1277, 73] width 50 height 30
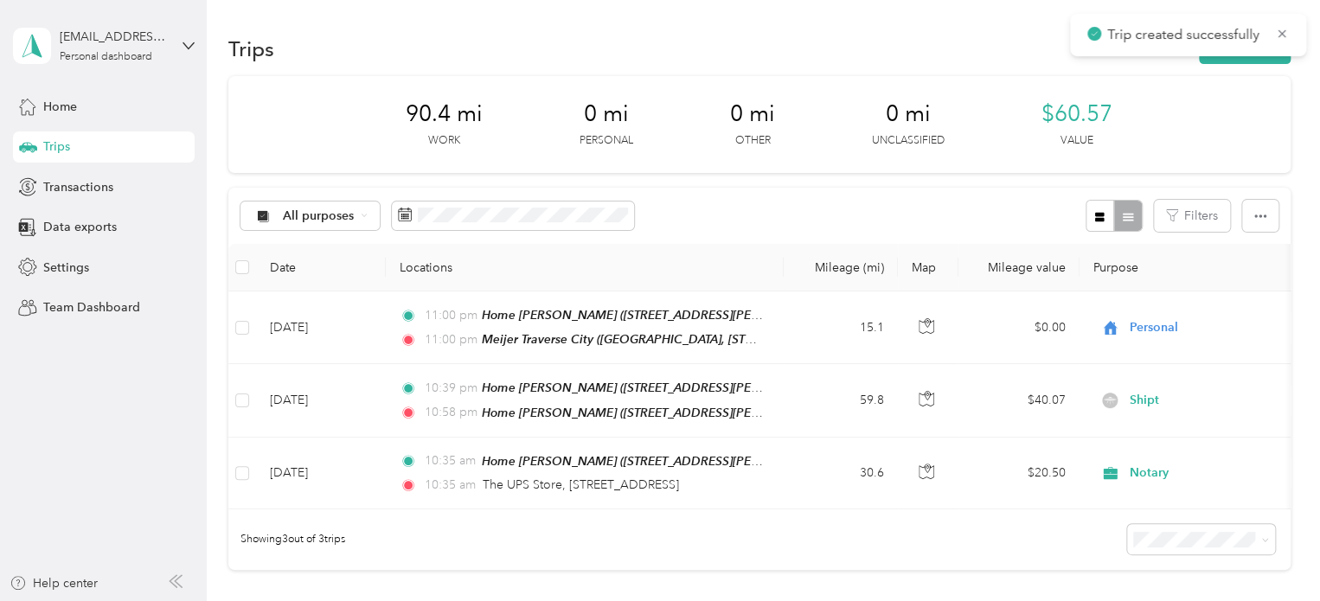
click at [1247, 55] on div "Trip created successfully" at bounding box center [1188, 35] width 236 height 42
click at [1248, 51] on button "New trip" at bounding box center [1245, 49] width 92 height 30
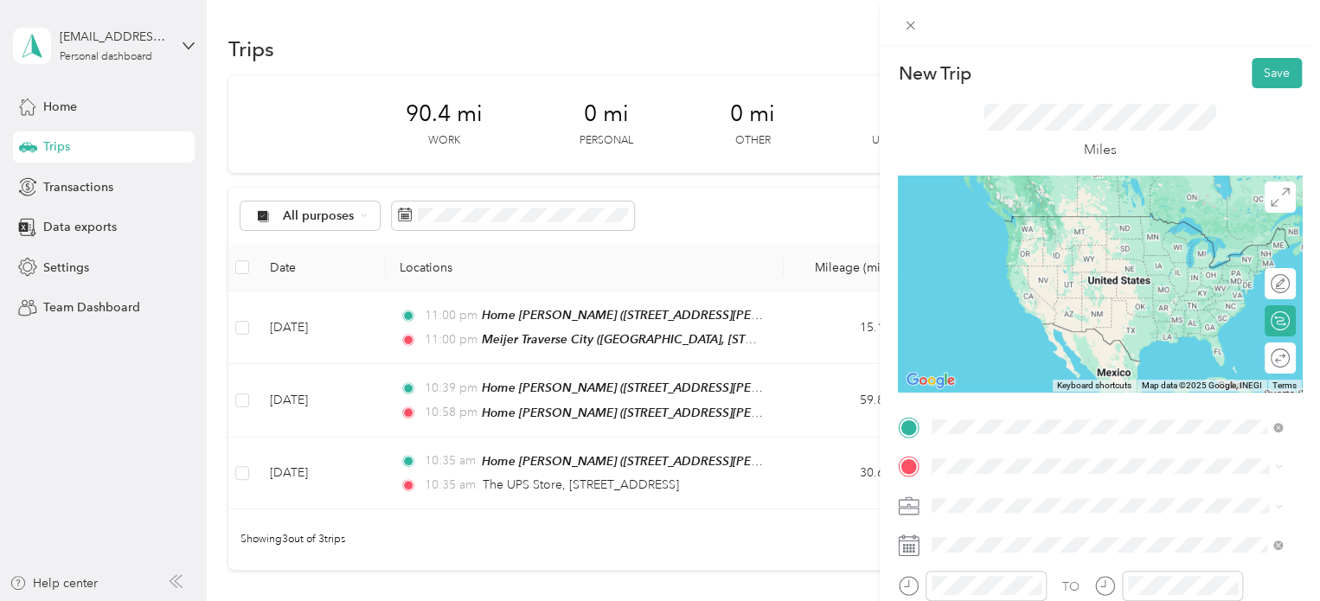
click at [1057, 332] on div "Meijer [GEOGRAPHIC_DATA], [STREET_ADDRESS] , 49684, [GEOGRAPHIC_DATA], [GEOGRAP…" at bounding box center [1121, 360] width 312 height 73
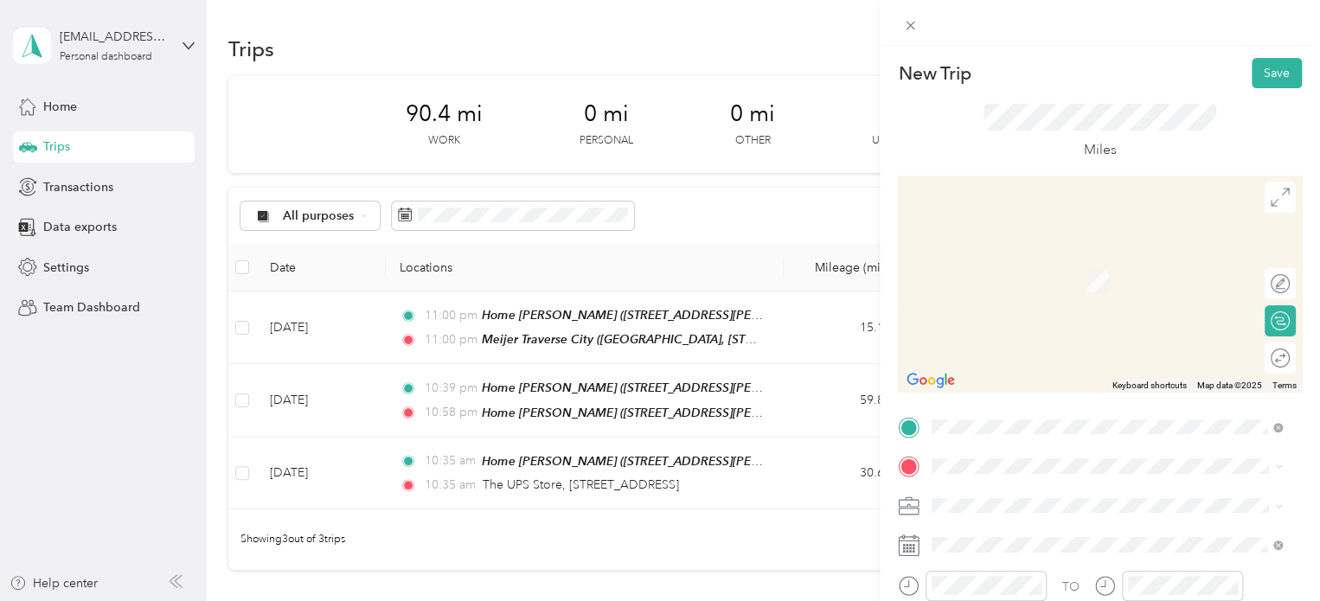
click at [1052, 259] on span "1002 Peninsula Drive Traverse City, Michigan 49686, United States" at bounding box center [1051, 251] width 173 height 16
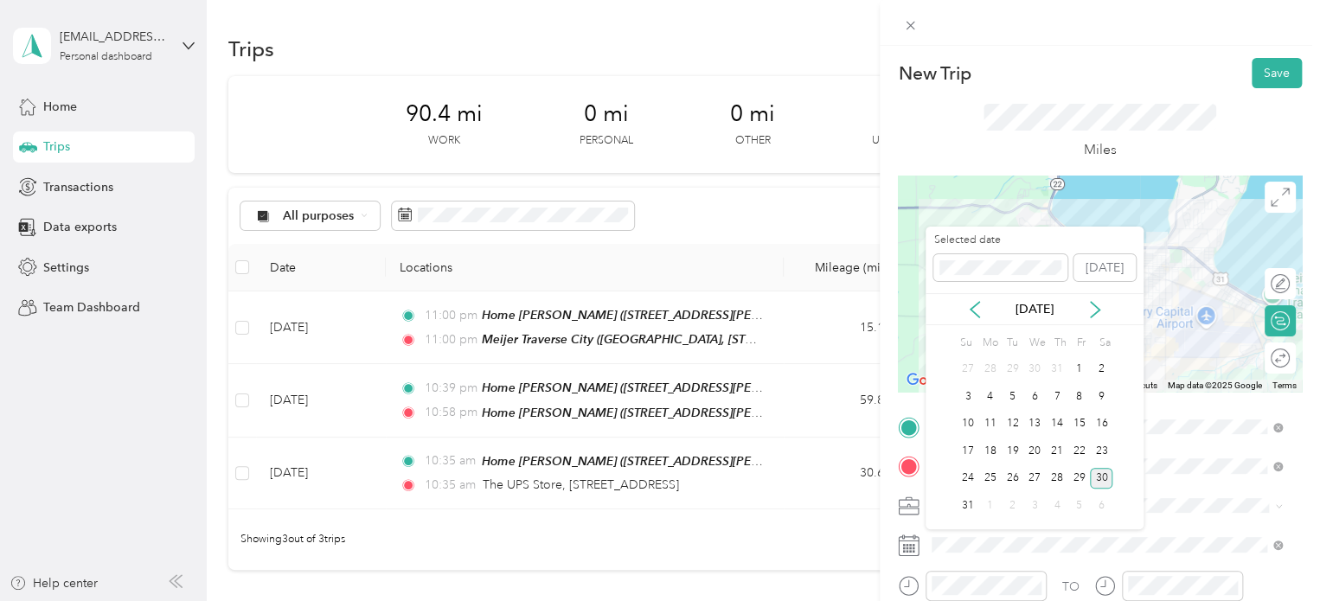
click at [959, 248] on div "Selected date" at bounding box center [1000, 257] width 134 height 48
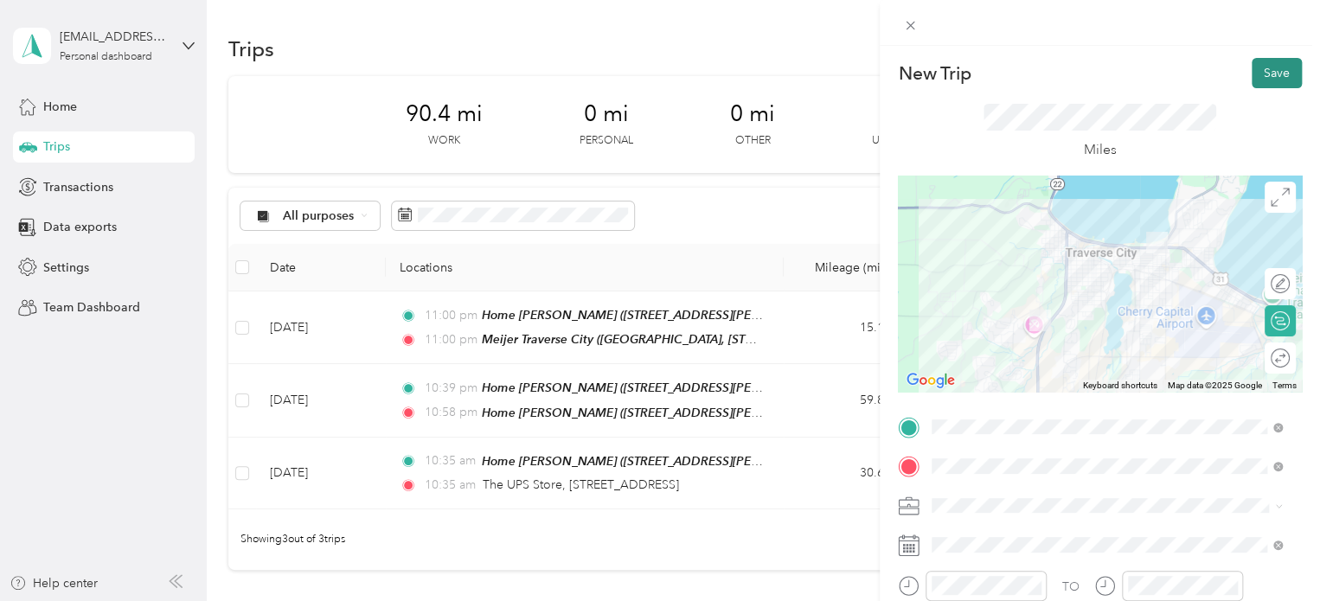
click at [1280, 67] on button "Save" at bounding box center [1277, 73] width 50 height 30
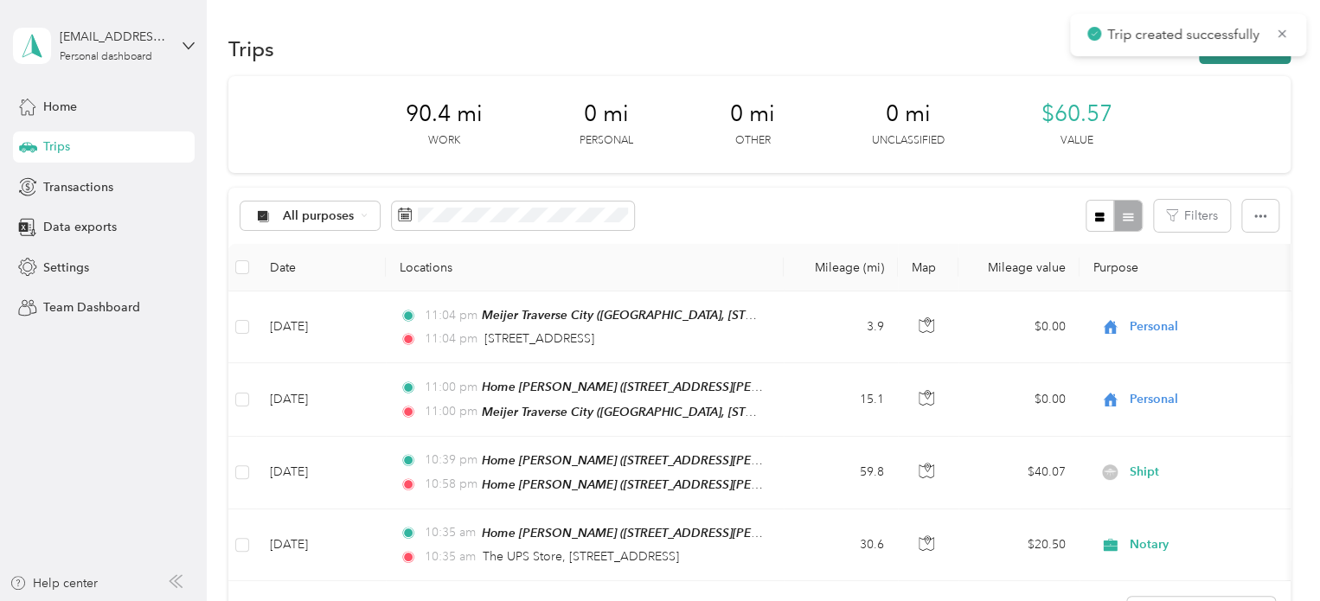
click at [1222, 58] on button "New trip" at bounding box center [1245, 49] width 92 height 30
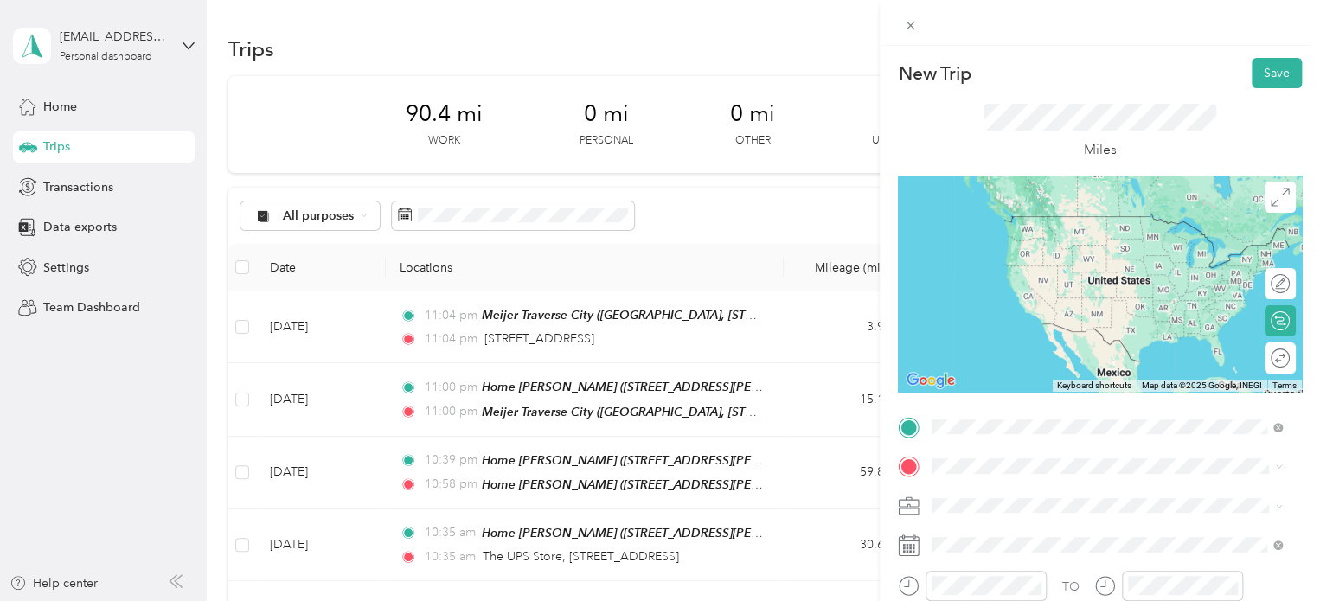
click at [1034, 229] on div "1002 Peninsula Drive Traverse City, Michigan 49686, United States" at bounding box center [1107, 217] width 338 height 23
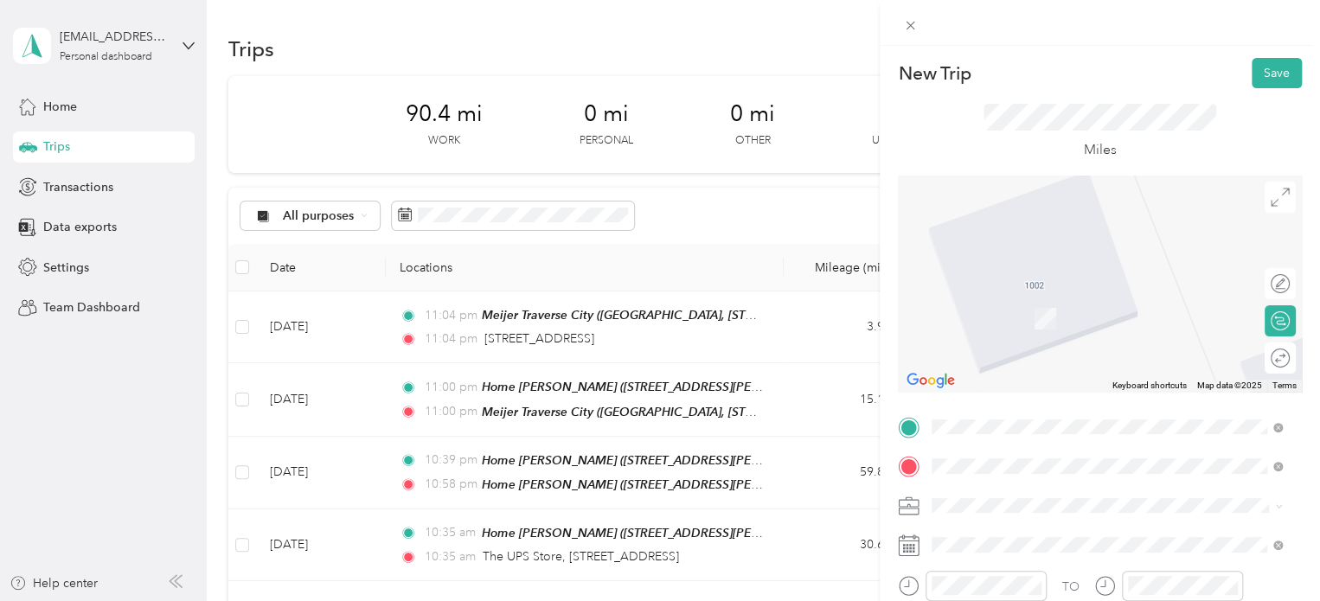
click at [1067, 259] on span "1112 East Front Street Traverse City, Michigan 49686, United States" at bounding box center [1051, 256] width 173 height 16
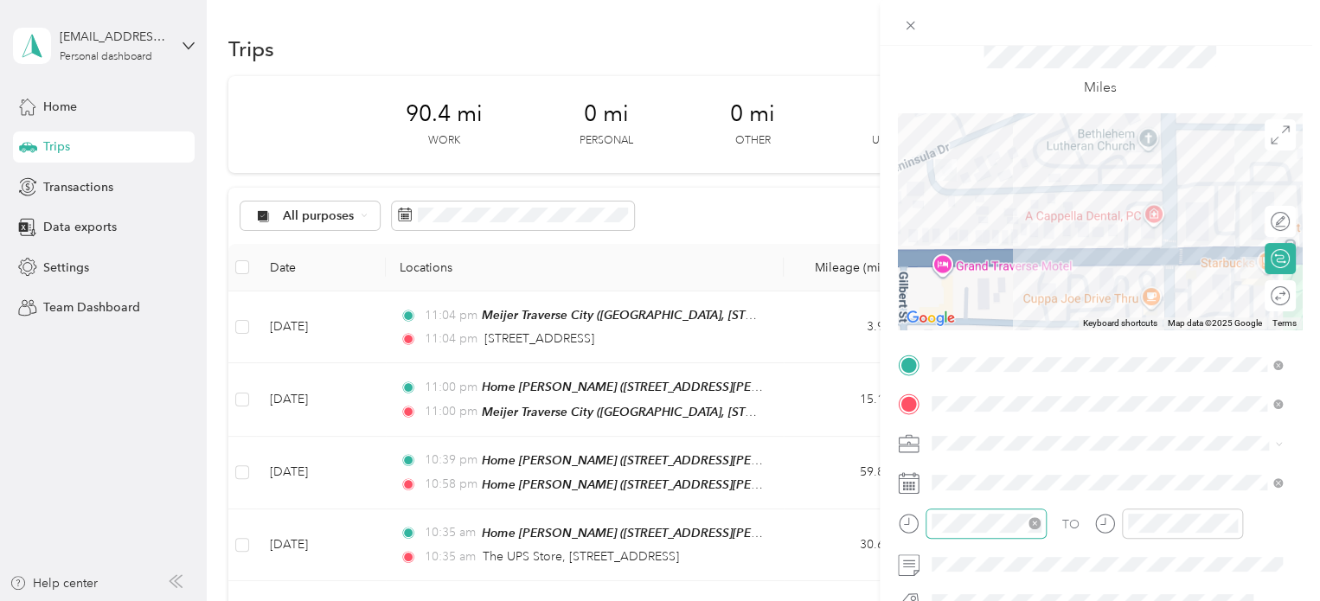
scroll to position [87, 0]
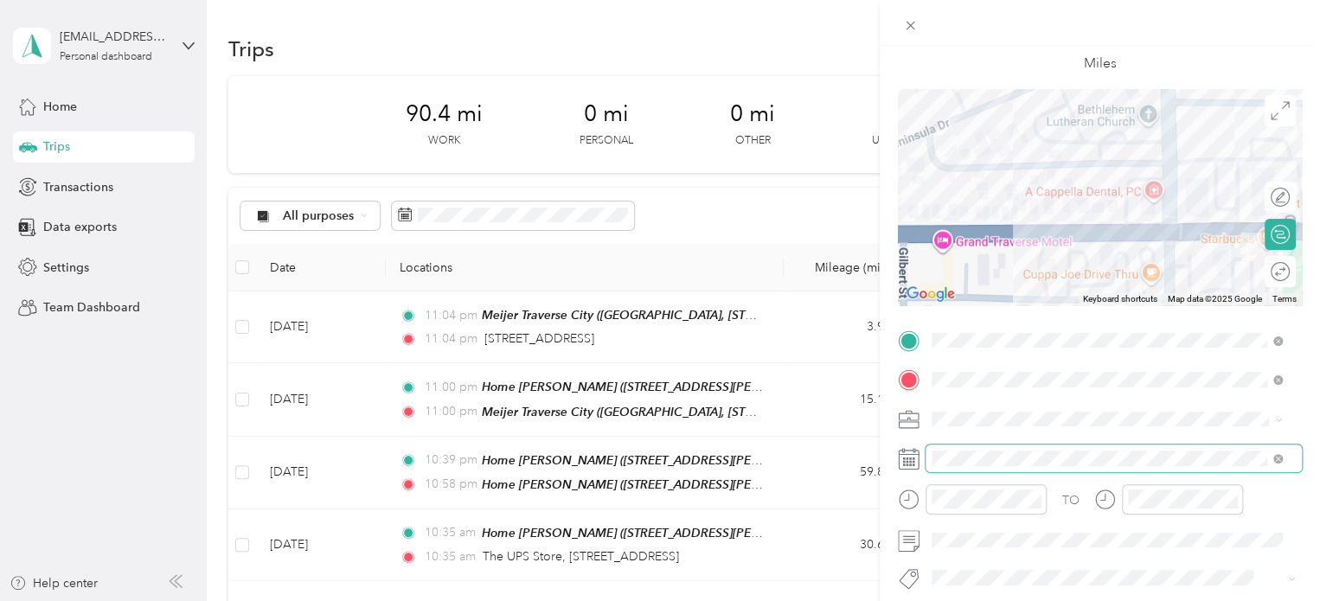
click at [959, 468] on span at bounding box center [1114, 459] width 376 height 28
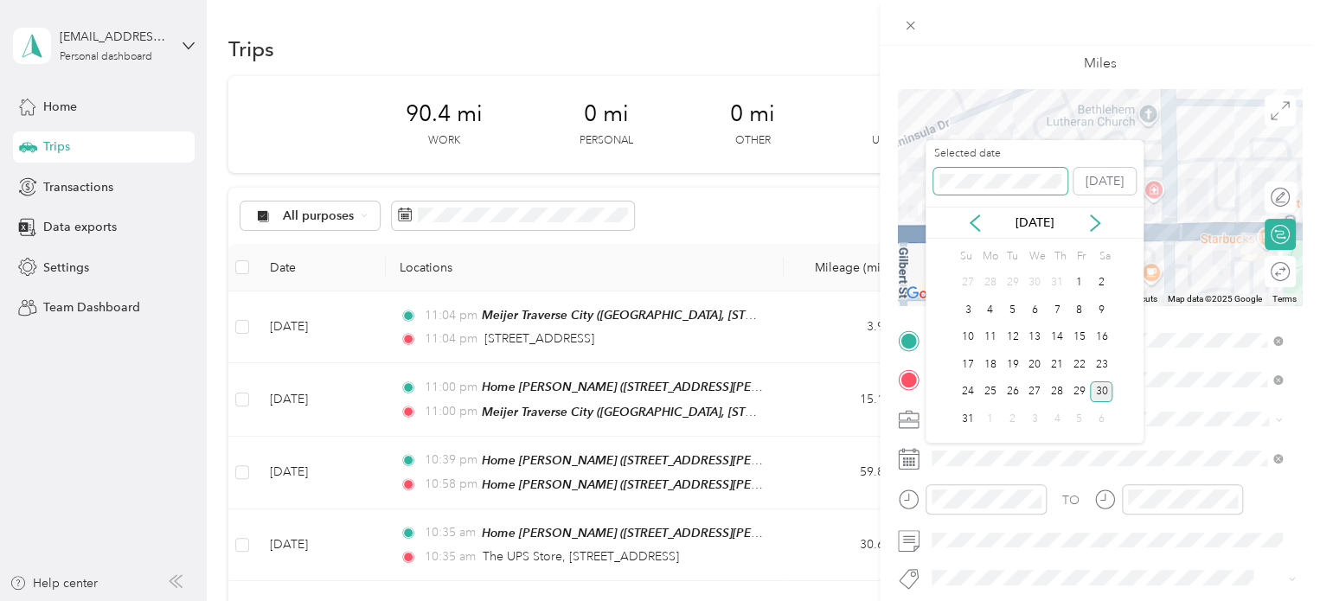
click at [979, 170] on span at bounding box center [1000, 182] width 134 height 28
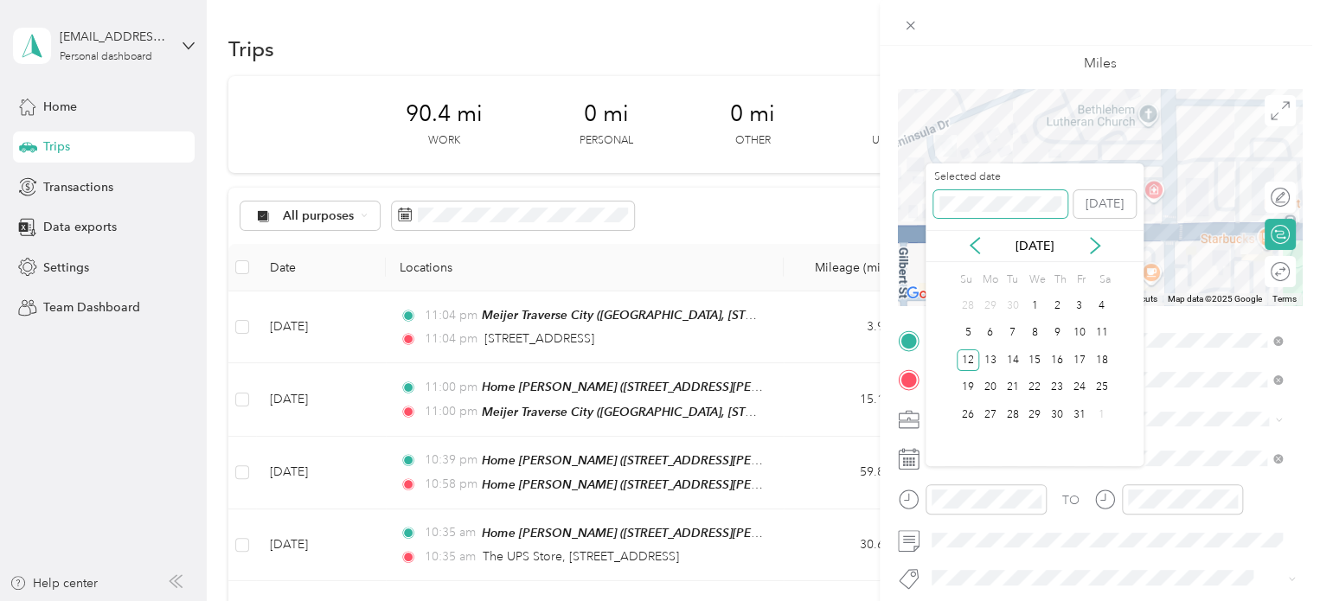
scroll to position [0, 0]
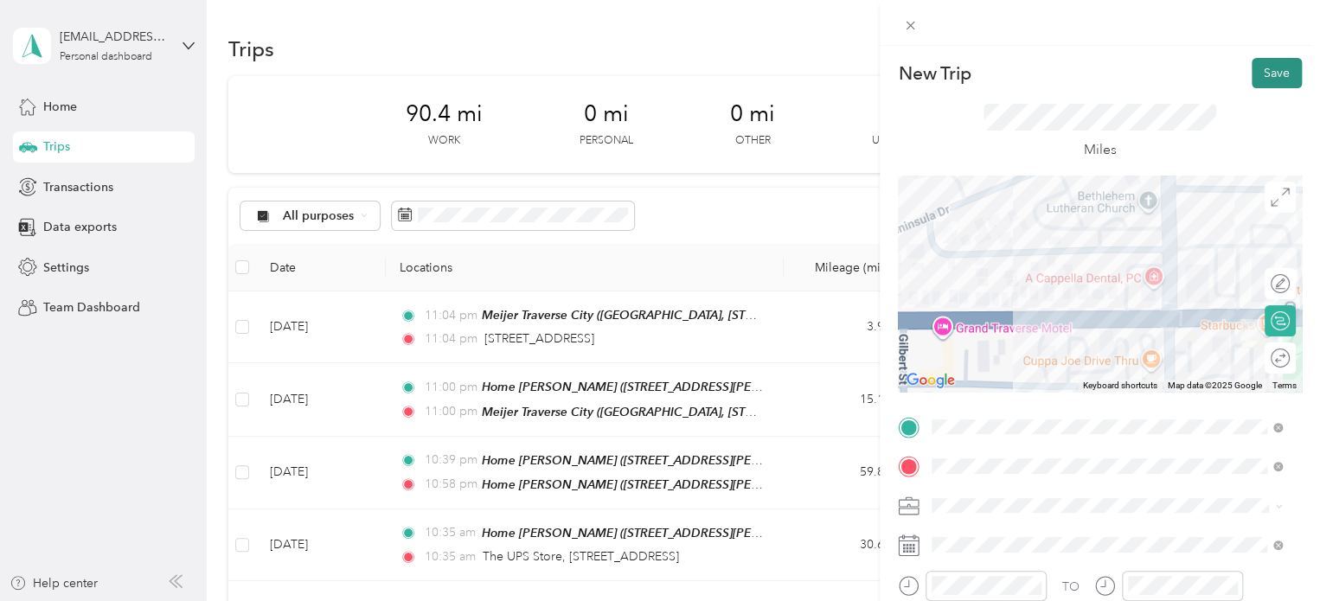
click at [1286, 73] on button "Save" at bounding box center [1277, 73] width 50 height 30
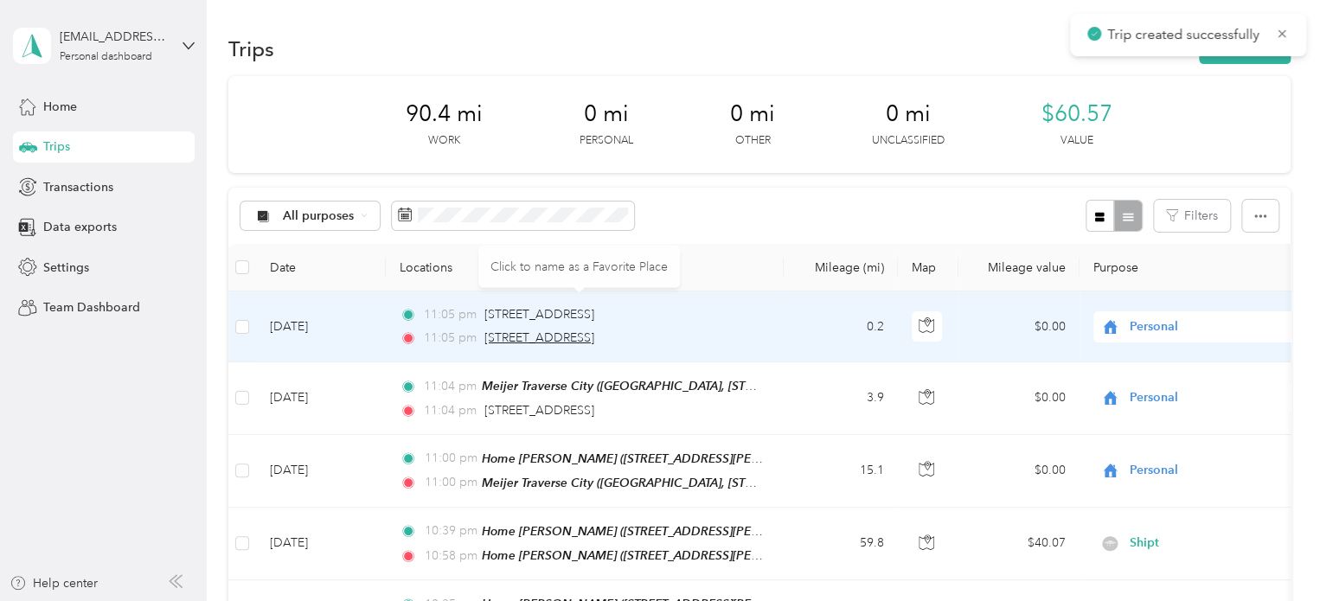
click at [524, 338] on span "1112 East Front Street, Traverse City" at bounding box center [539, 337] width 110 height 15
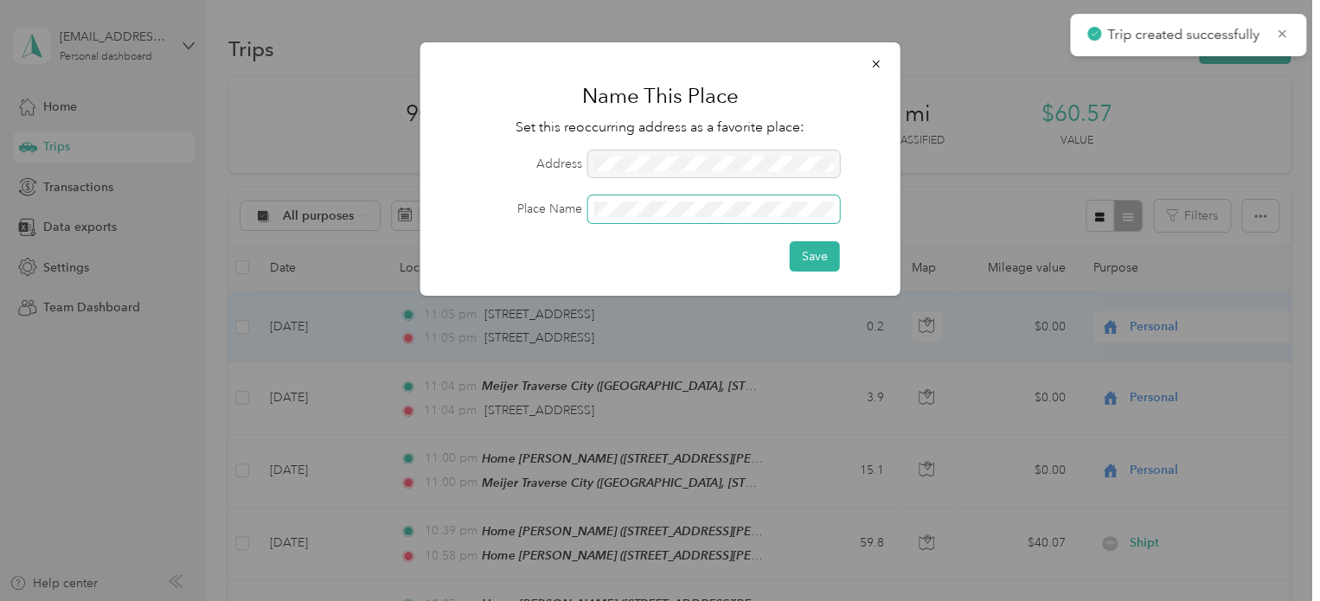
click at [668, 219] on span at bounding box center [714, 210] width 252 height 28
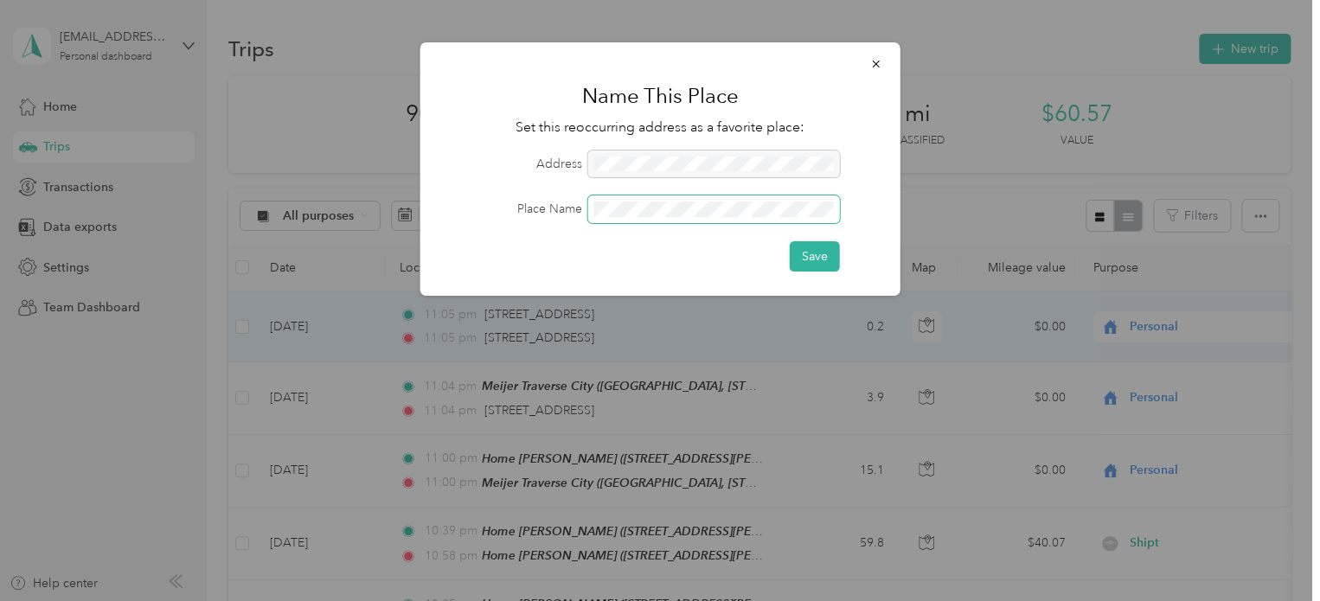
click at [668, 217] on span at bounding box center [714, 210] width 252 height 28
click at [801, 254] on button "Save" at bounding box center [815, 256] width 50 height 30
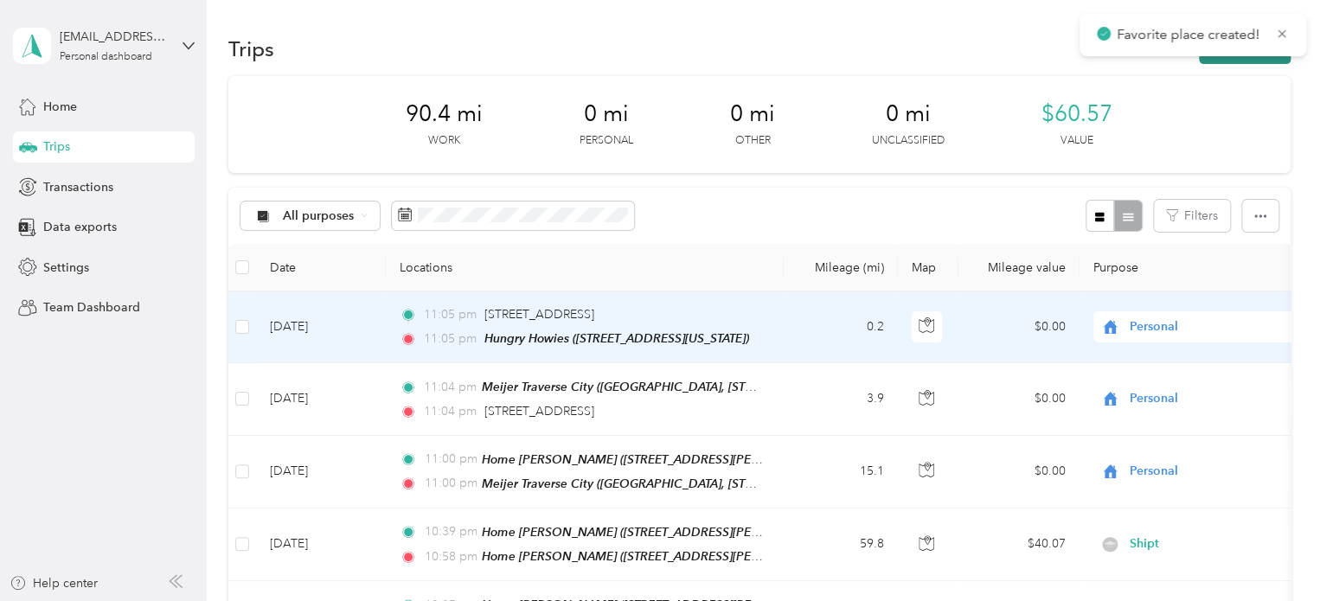
click at [1210, 61] on button "New trip" at bounding box center [1245, 49] width 92 height 30
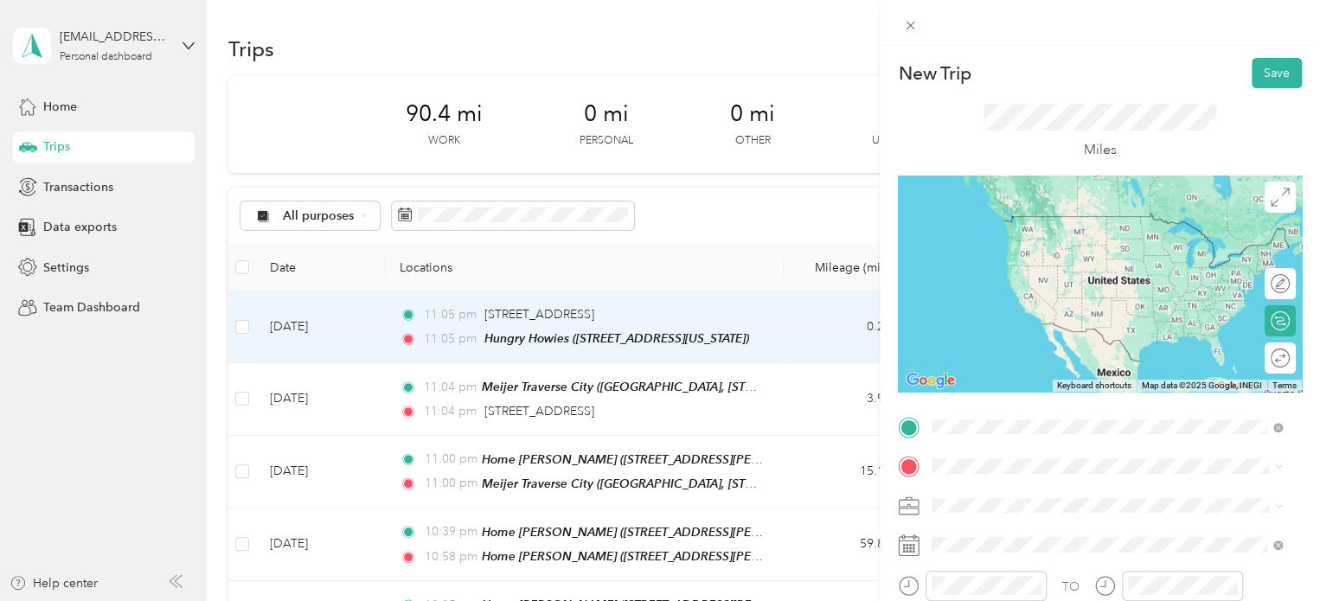
click at [1013, 227] on div "Hungry Howies 1112 East Front Street, Traverse City, 49686, Traverse City, Mich…" at bounding box center [1051, 233] width 173 height 36
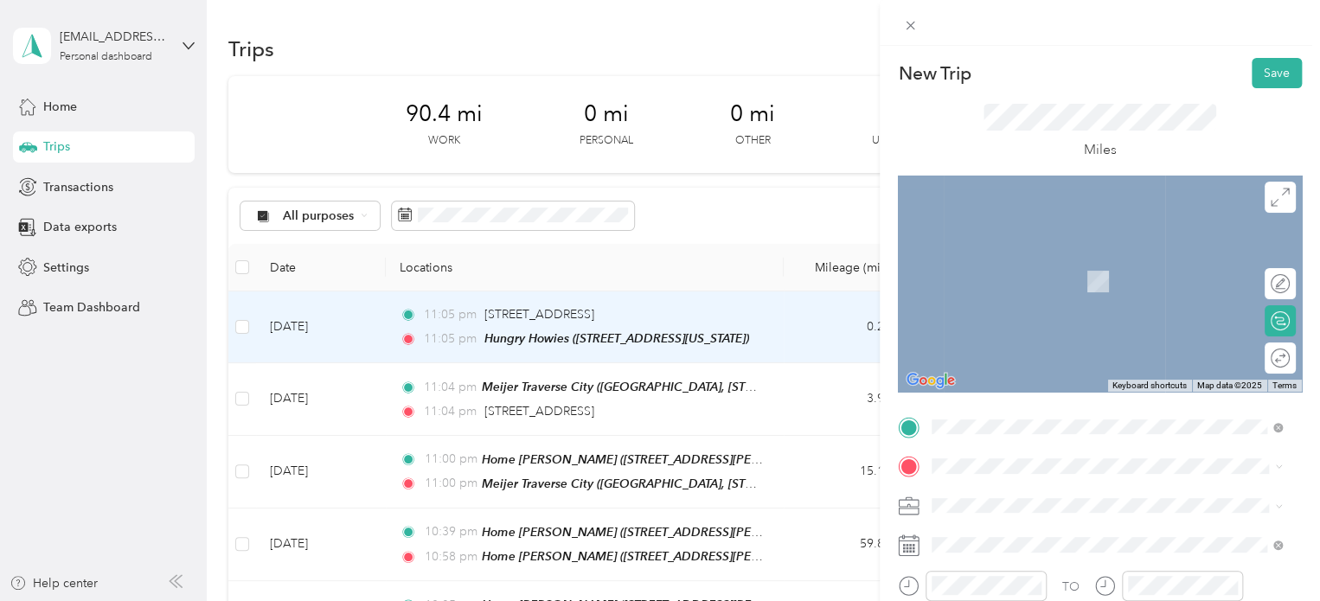
click at [1014, 262] on strong "Walmart [GEOGRAPHIC_DATA]" at bounding box center [1055, 259] width 180 height 16
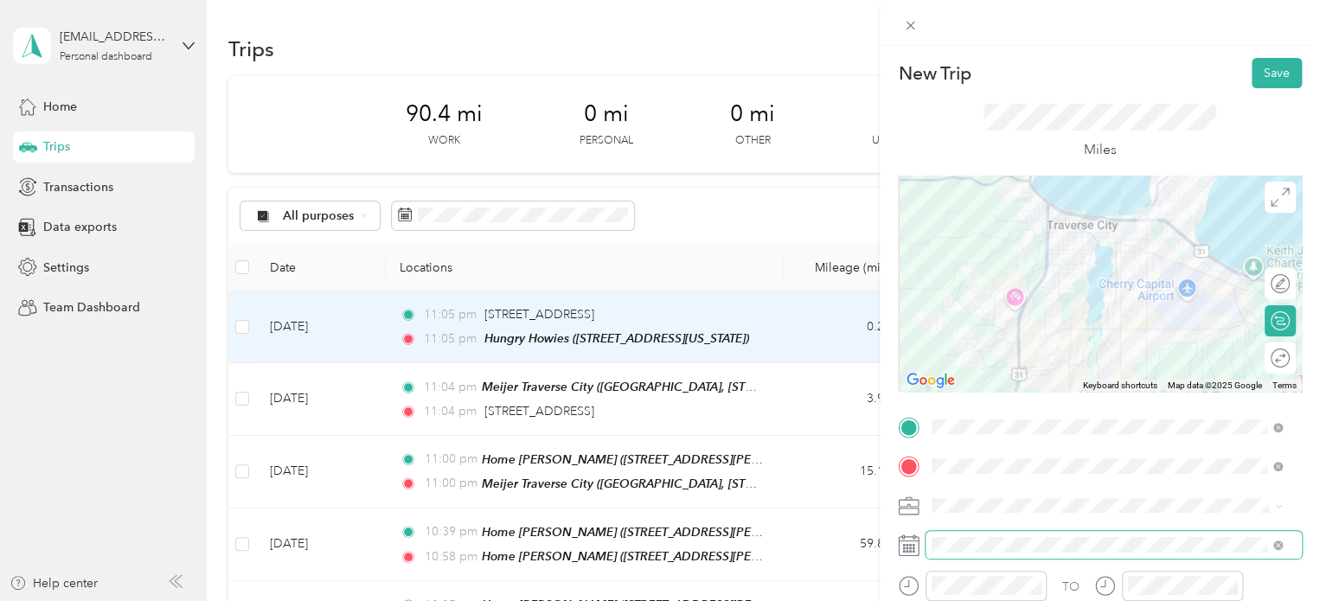
click at [983, 556] on span at bounding box center [1114, 545] width 376 height 28
click at [983, 532] on span at bounding box center [1114, 545] width 376 height 28
click at [1252, 71] on button "Save" at bounding box center [1277, 73] width 50 height 30
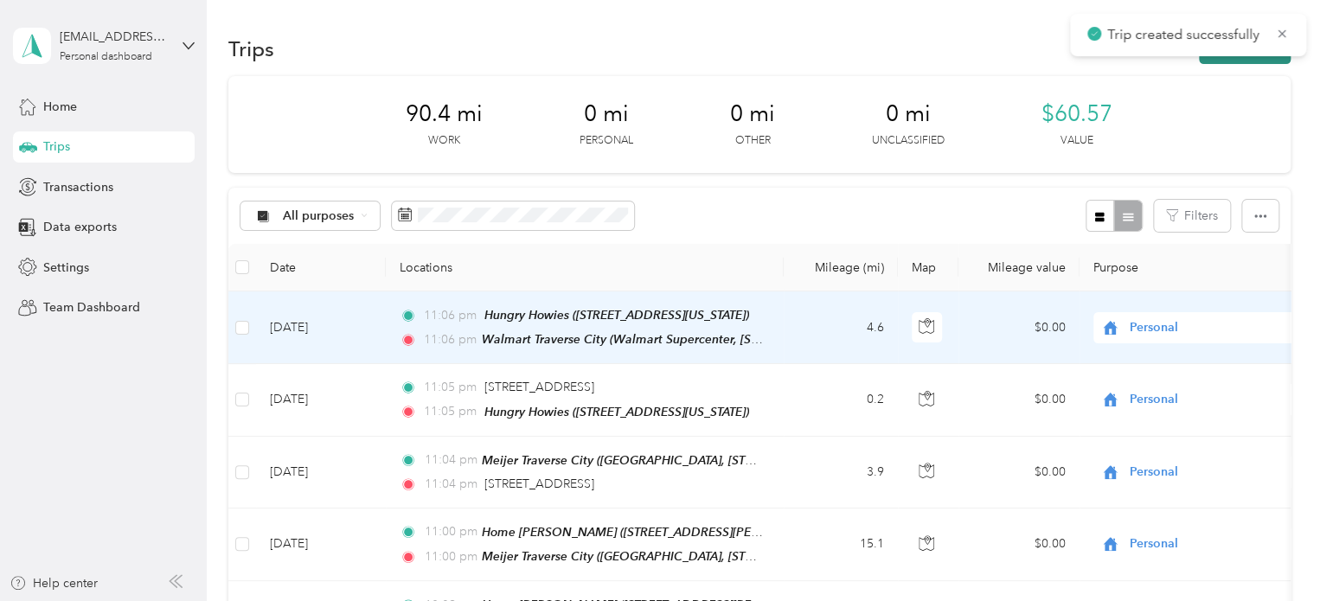
click at [1246, 63] on button "New trip" at bounding box center [1245, 49] width 92 height 30
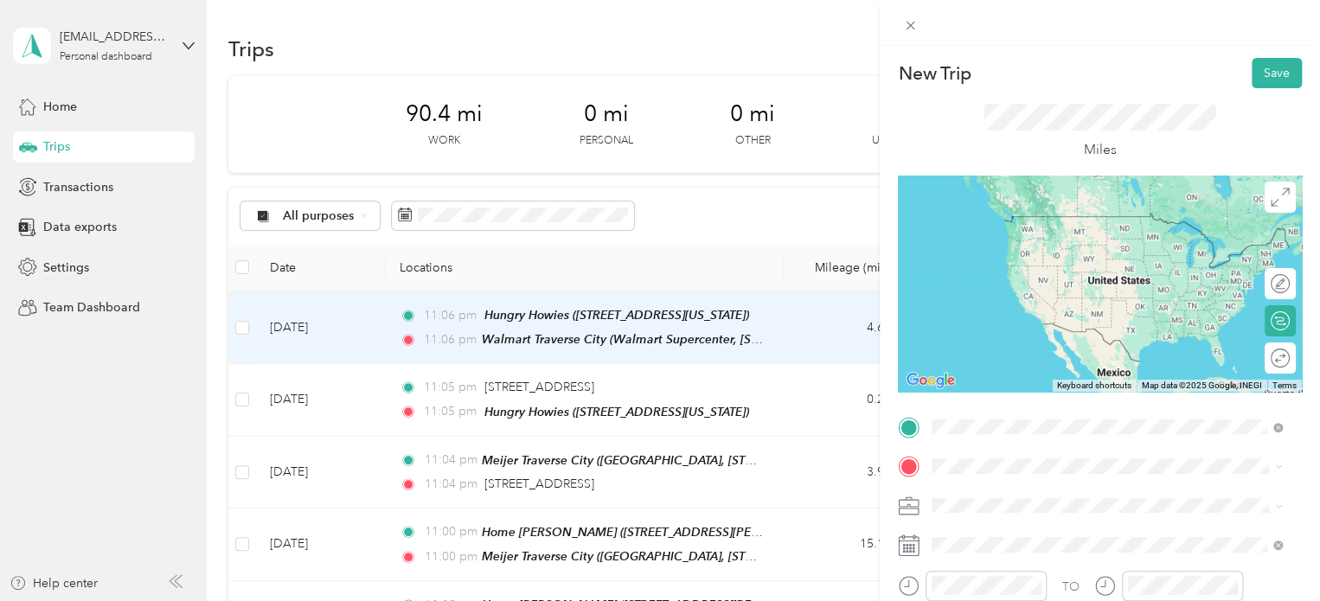
click at [1014, 221] on strong "Walmart [GEOGRAPHIC_DATA]" at bounding box center [1055, 223] width 180 height 16
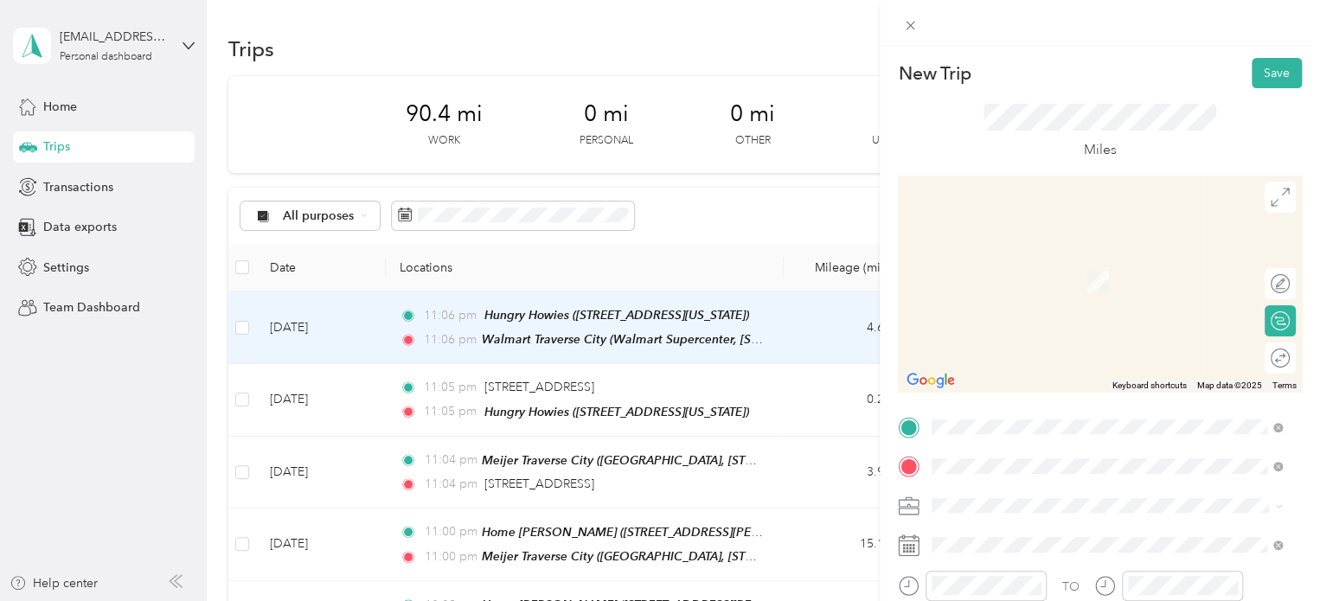
click at [1034, 264] on span "601 Fitzhugh Drive Traverse City, Michigan 49684, United States" at bounding box center [1099, 256] width 269 height 16
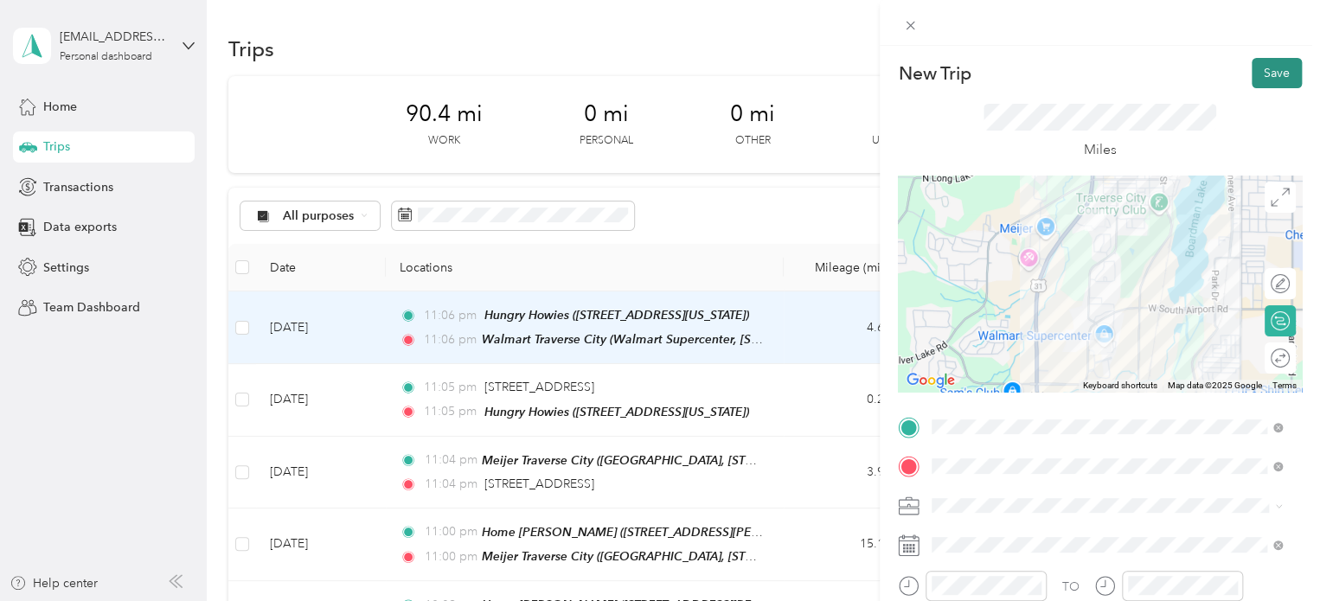
click at [1260, 69] on button "Save" at bounding box center [1277, 73] width 50 height 30
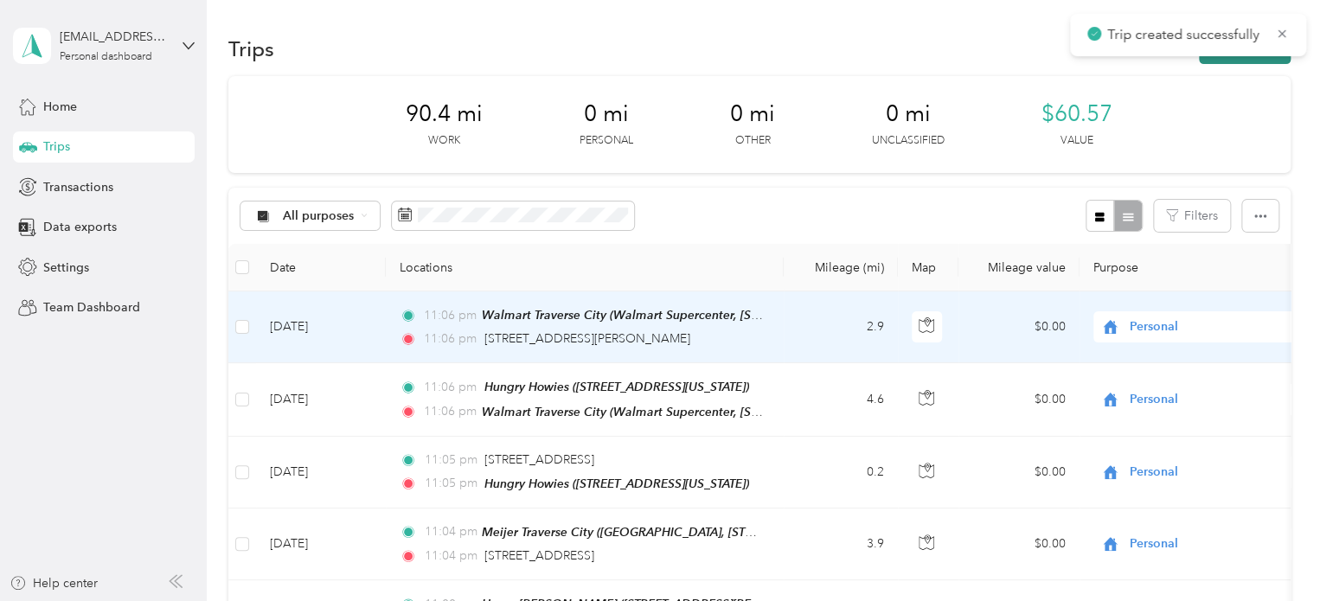
click at [1258, 63] on button "New trip" at bounding box center [1245, 49] width 92 height 30
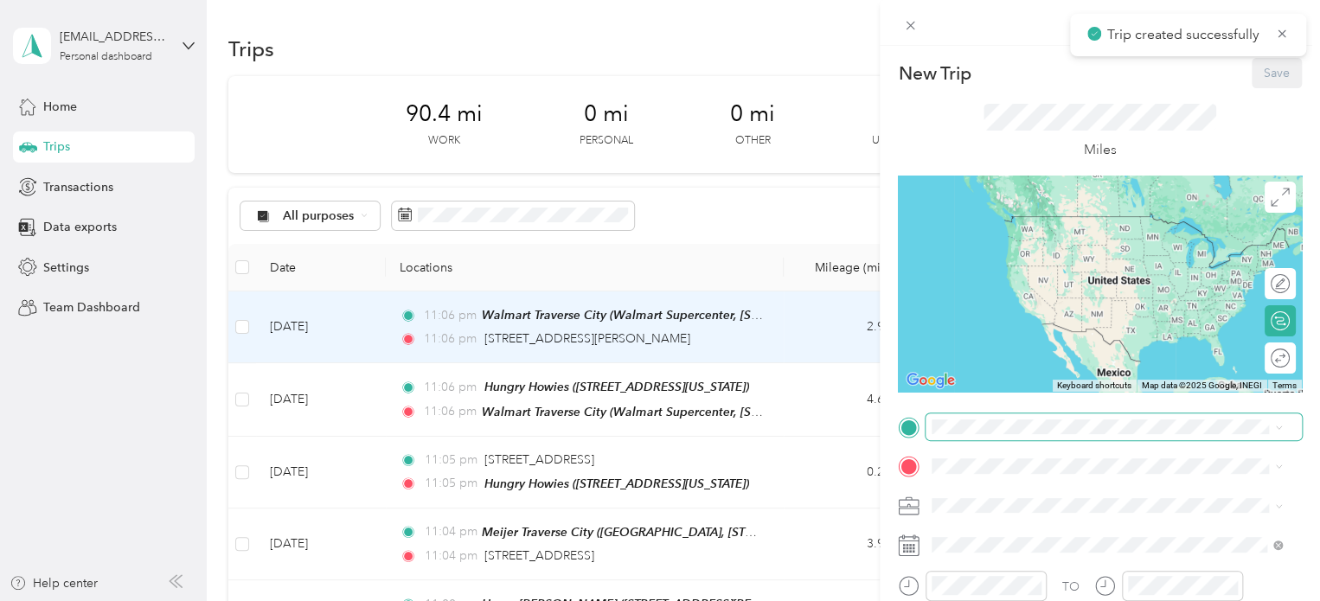
click at [1026, 414] on span at bounding box center [1114, 428] width 376 height 28
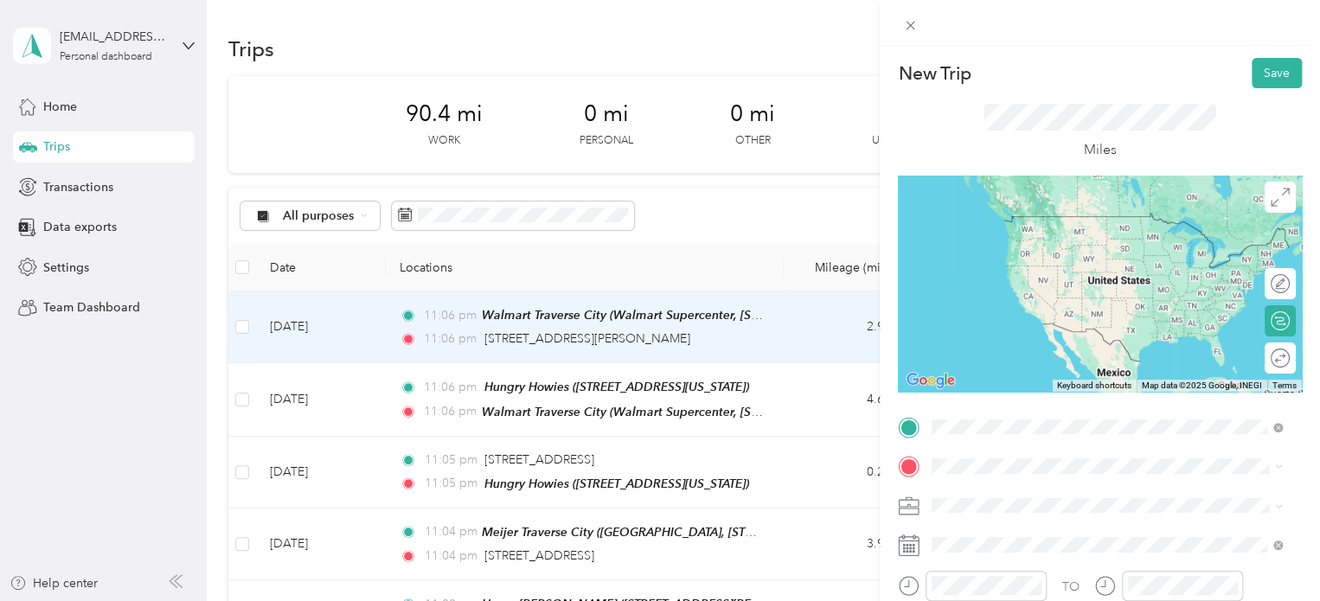
click at [1069, 222] on span "601 Fitzhugh Drive Traverse City, Michigan 49684, United States" at bounding box center [1099, 216] width 269 height 16
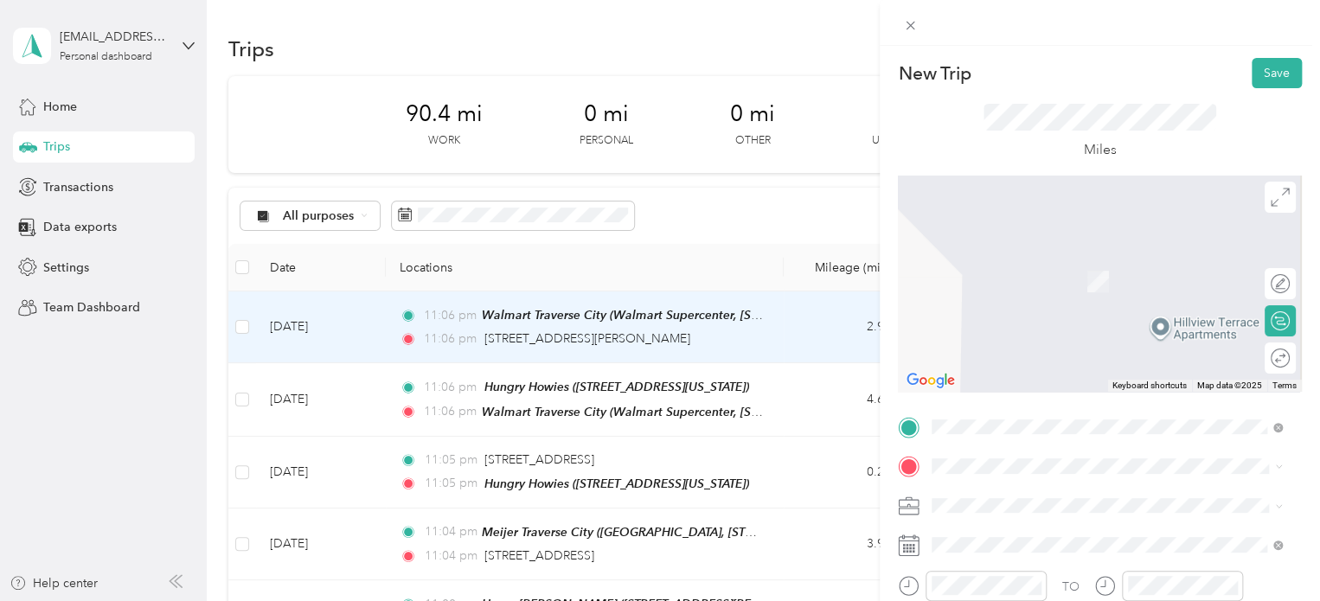
click at [1027, 388] on span "Meijer, [STREET_ADDRESS] , 49684, [GEOGRAPHIC_DATA], [GEOGRAPHIC_DATA], [GEOGRA…" at bounding box center [1095, 405] width 260 height 51
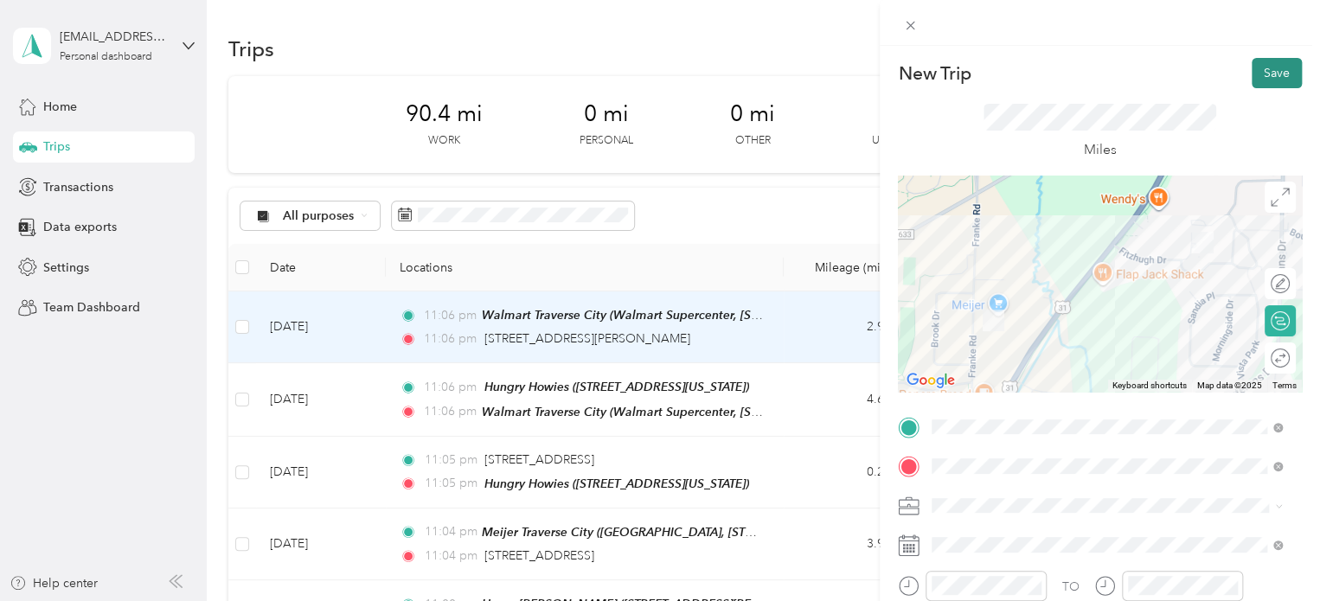
click at [1266, 78] on button "Save" at bounding box center [1277, 73] width 50 height 30
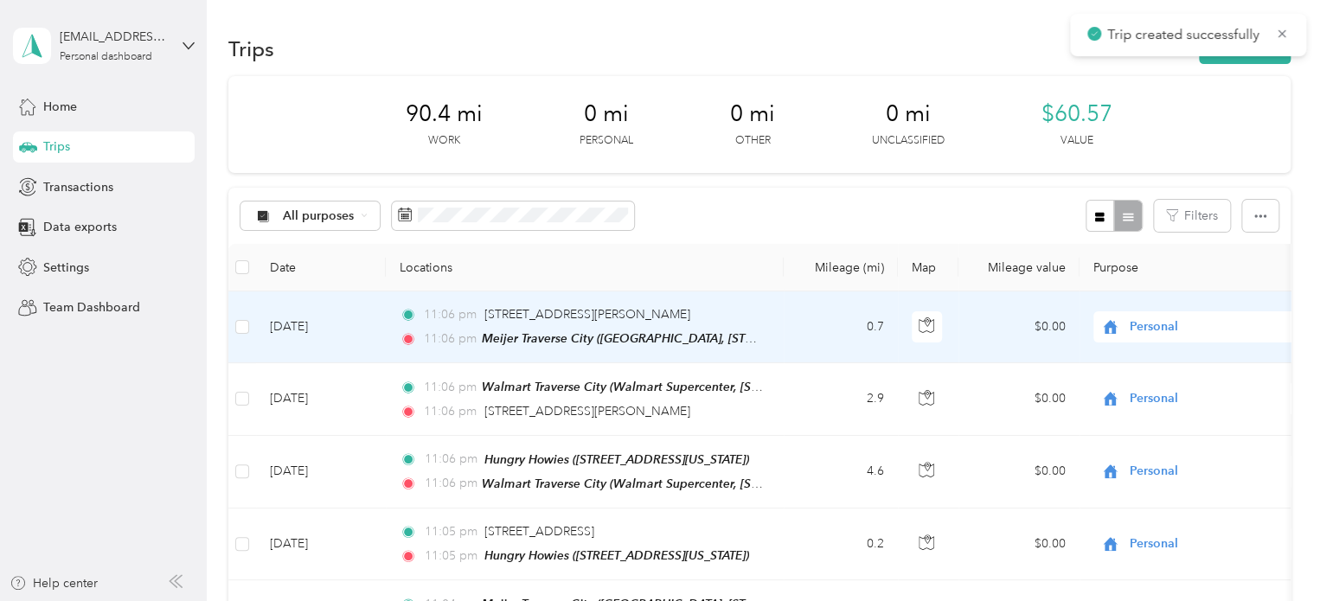
click at [1220, 65] on div "Trips New trip" at bounding box center [759, 48] width 1062 height 36
click at [1224, 61] on button "New trip" at bounding box center [1245, 49] width 92 height 30
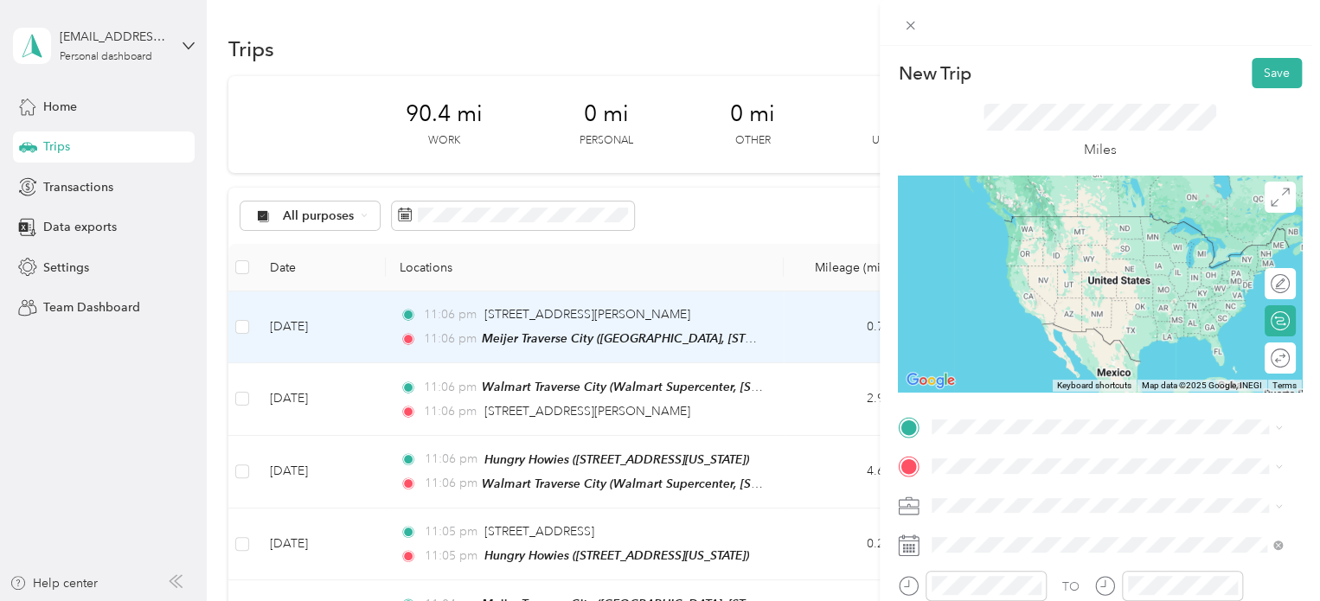
click at [1010, 366] on span "Meijer, [STREET_ADDRESS] , 49684, [GEOGRAPHIC_DATA], [GEOGRAPHIC_DATA], [GEOGRA…" at bounding box center [1095, 368] width 260 height 51
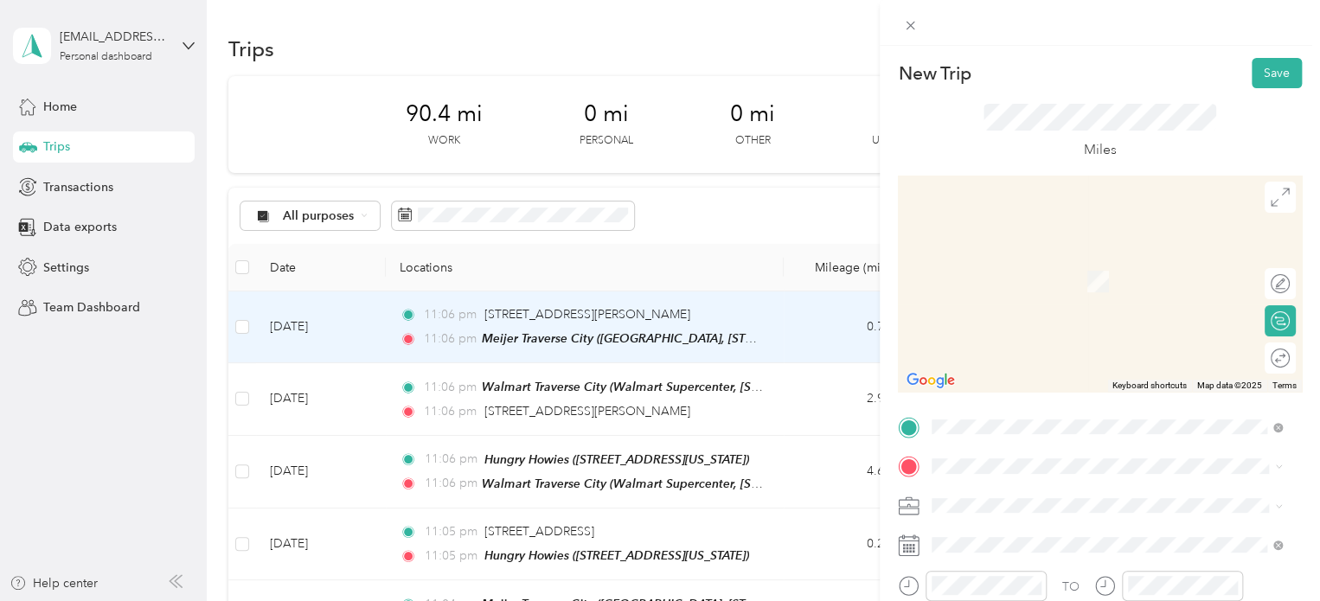
click at [984, 262] on span "605 South Union Street Traverse City, Michigan 49684, United States" at bounding box center [1051, 255] width 173 height 16
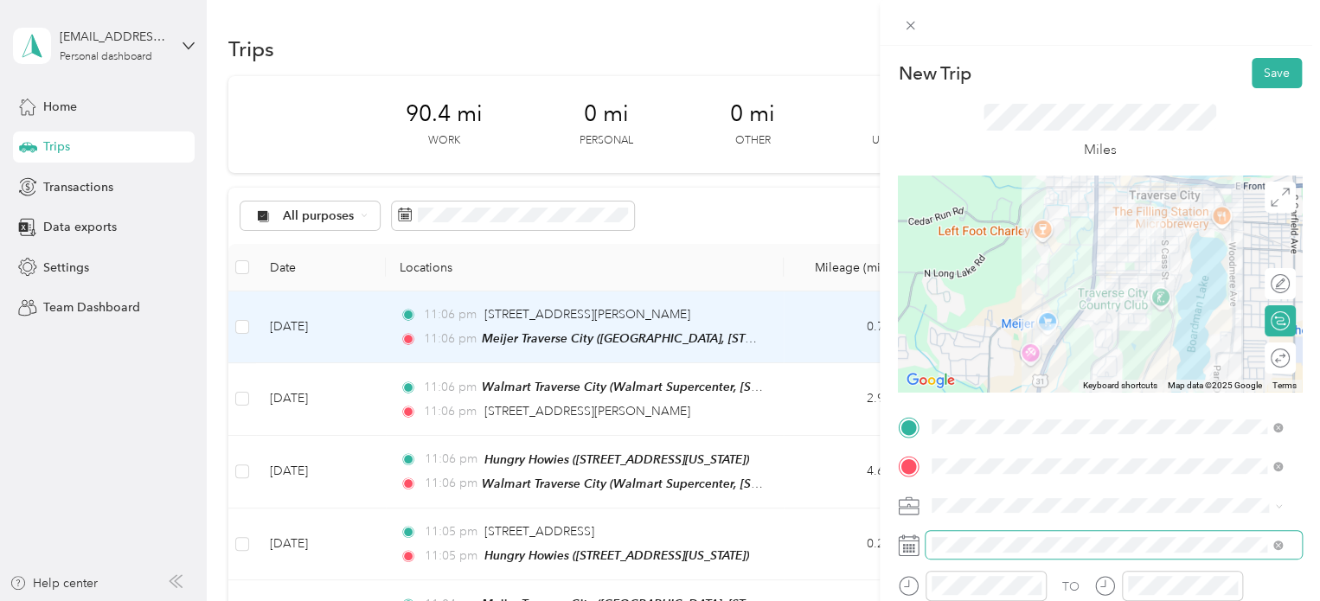
click at [940, 535] on span at bounding box center [1114, 545] width 376 height 28
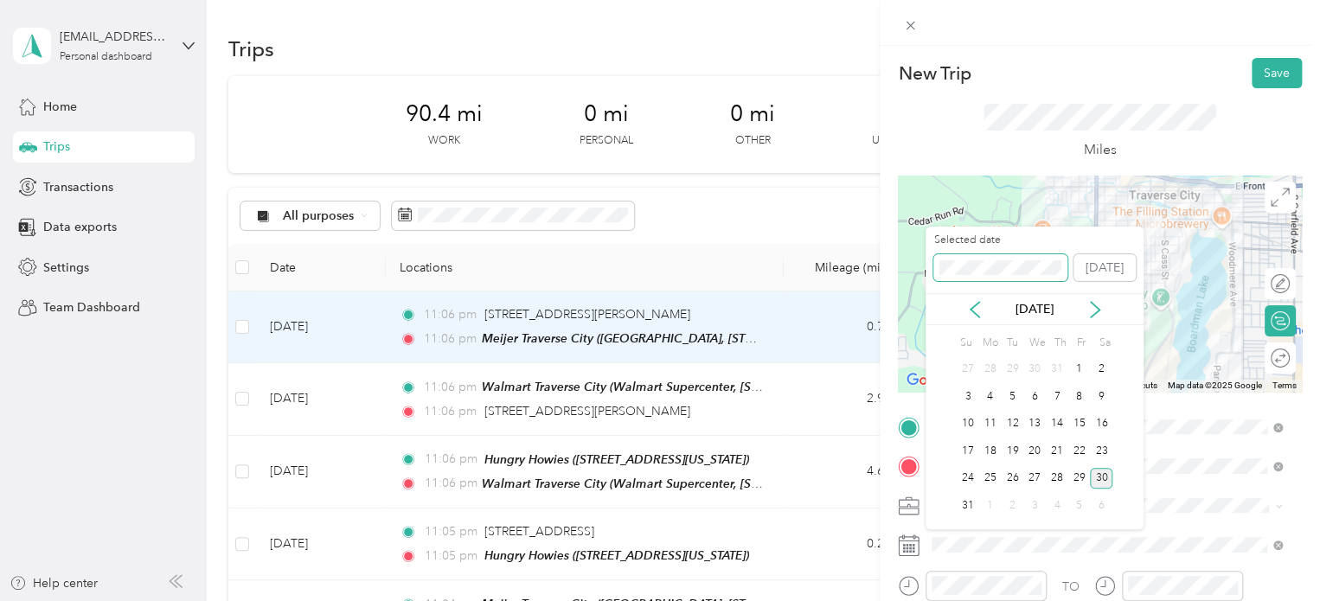
click at [961, 279] on span at bounding box center [1000, 268] width 134 height 28
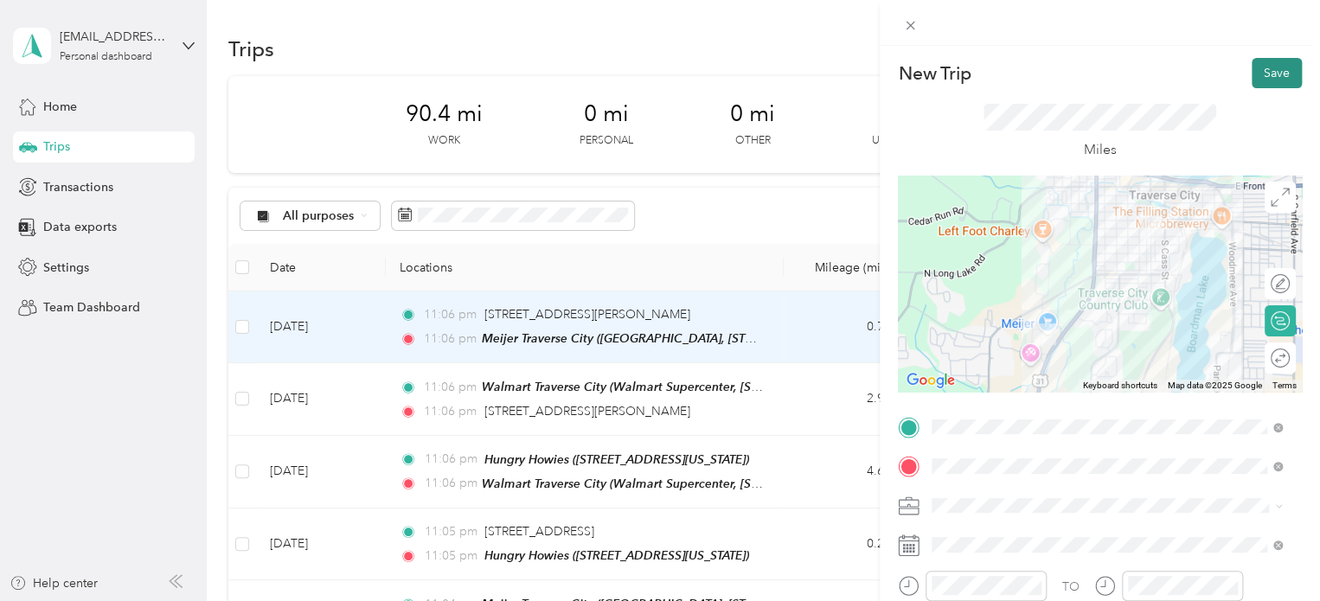
click at [1278, 80] on button "Save" at bounding box center [1277, 73] width 50 height 30
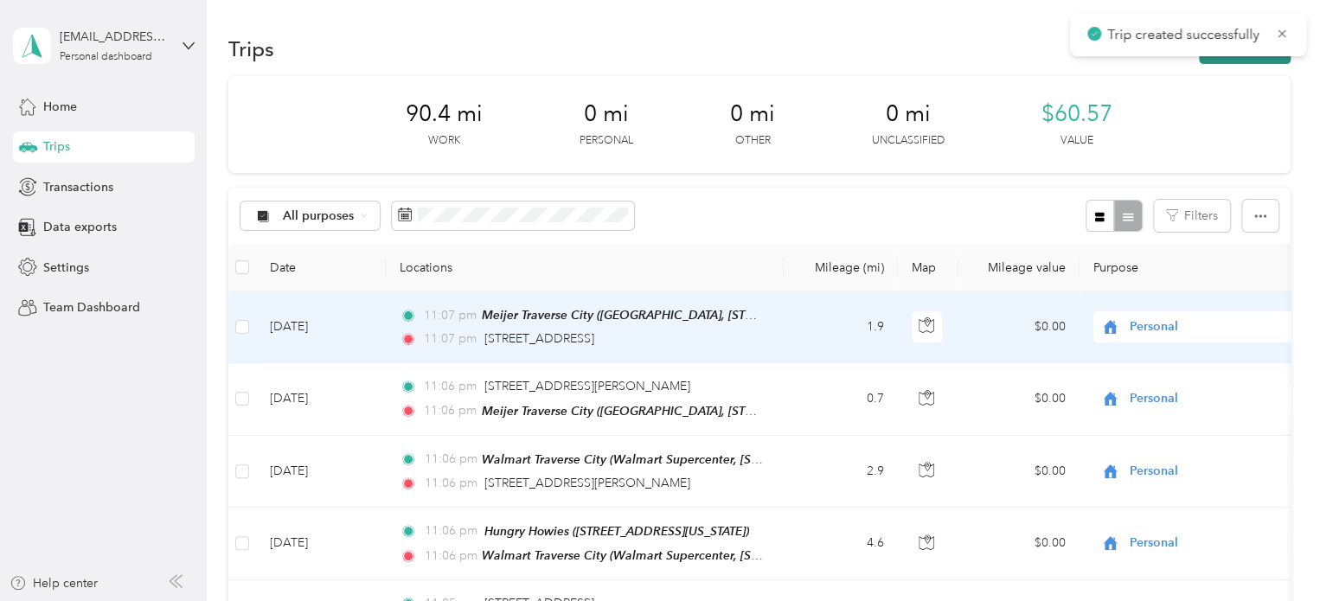
click at [1266, 57] on button "New trip" at bounding box center [1245, 49] width 92 height 30
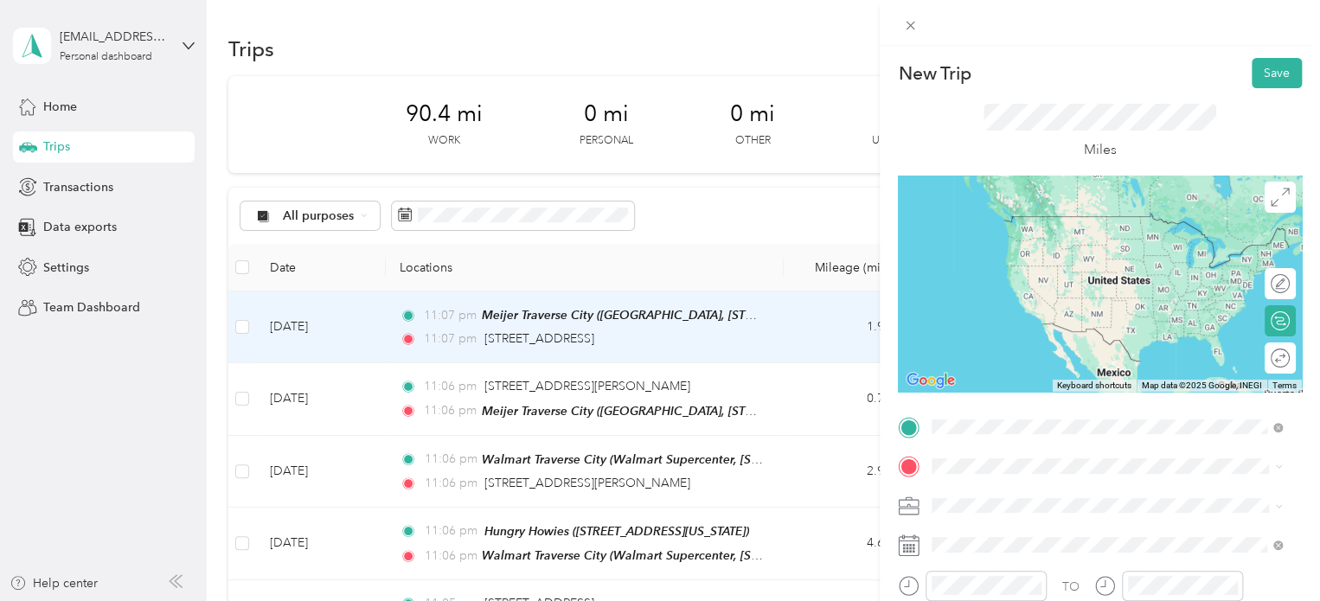
click at [1014, 208] on span "605 South Union Street Traverse City, Michigan 49684, United States" at bounding box center [1051, 216] width 173 height 16
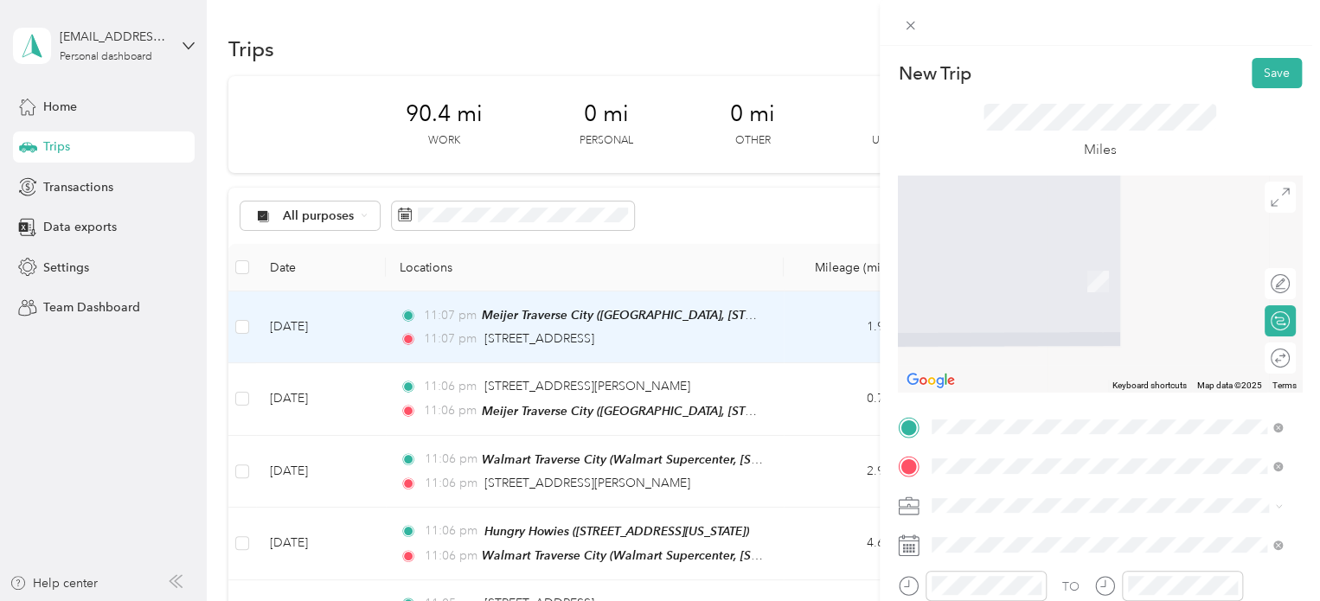
click at [985, 391] on span "Meijer, [STREET_ADDRESS] , 49684, [GEOGRAPHIC_DATA], [GEOGRAPHIC_DATA], [GEOGRA…" at bounding box center [1095, 408] width 260 height 51
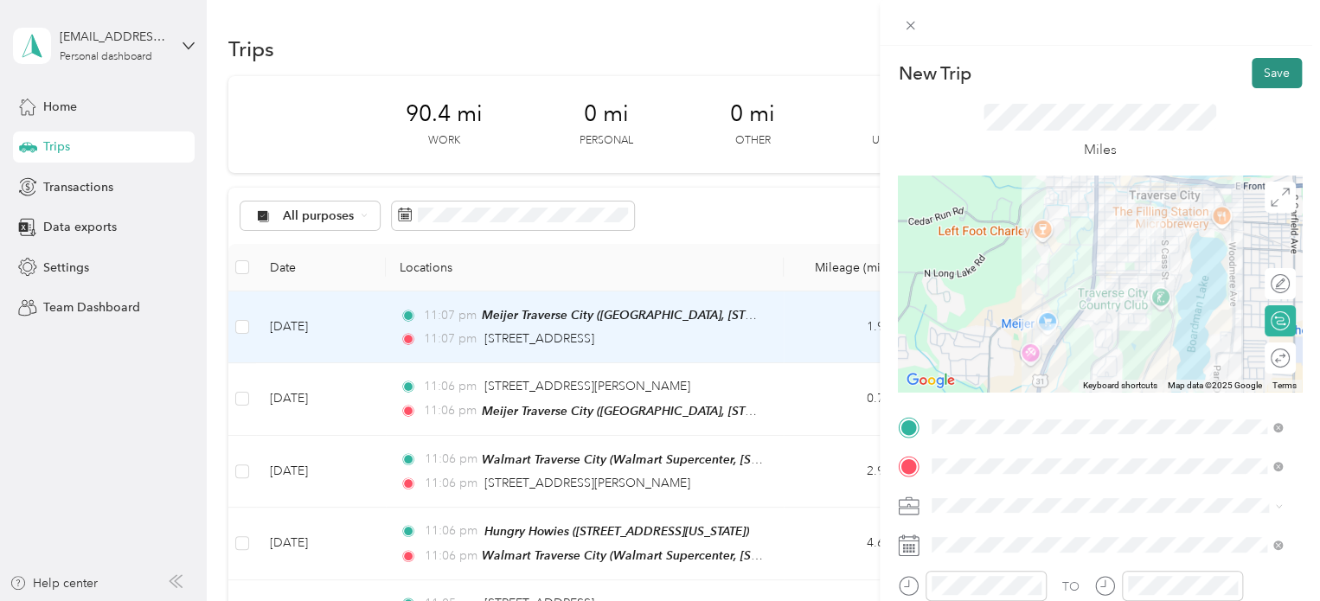
click at [1255, 80] on button "Save" at bounding box center [1277, 73] width 50 height 30
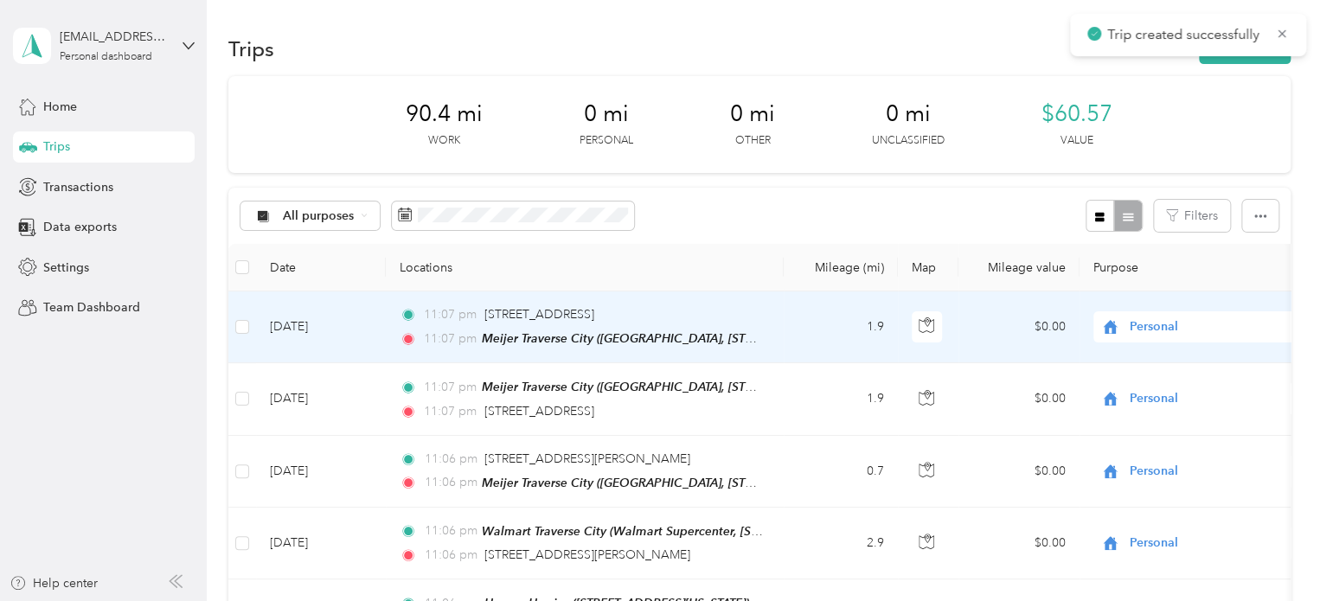
click at [1249, 52] on div "Trip created successfully" at bounding box center [1188, 35] width 236 height 42
click at [1249, 56] on button "New trip" at bounding box center [1245, 49] width 92 height 30
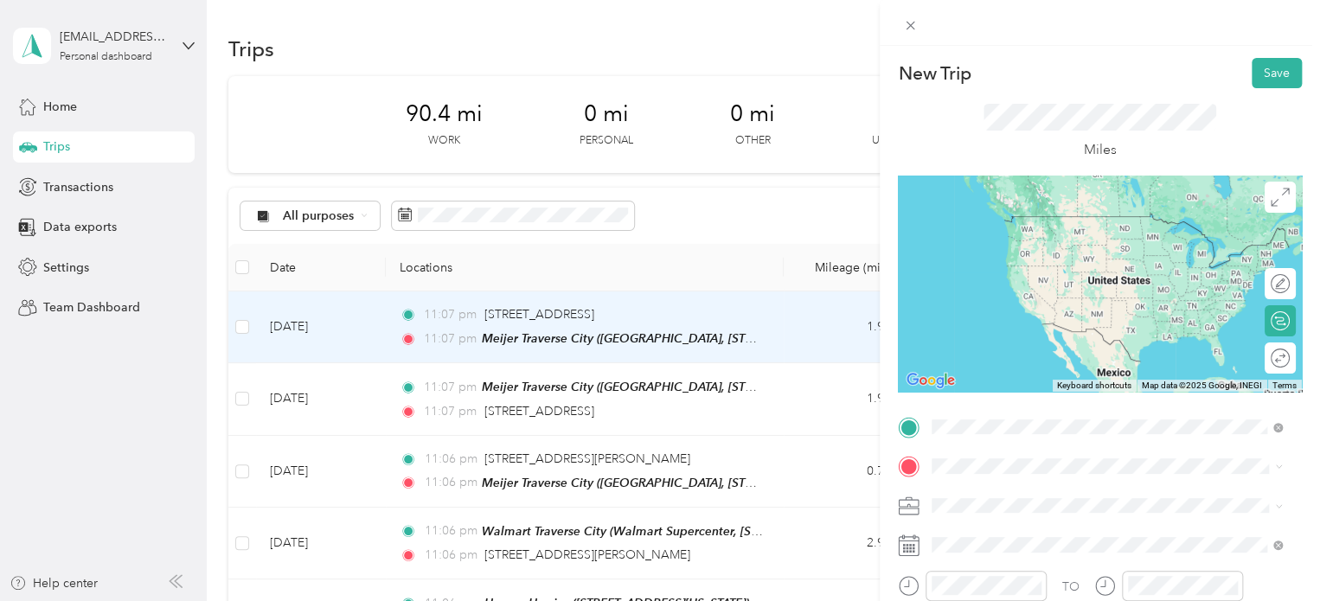
click at [999, 347] on span "Meijer, [STREET_ADDRESS] , 49684, [GEOGRAPHIC_DATA], [GEOGRAPHIC_DATA], [GEOGRA…" at bounding box center [1095, 368] width 260 height 51
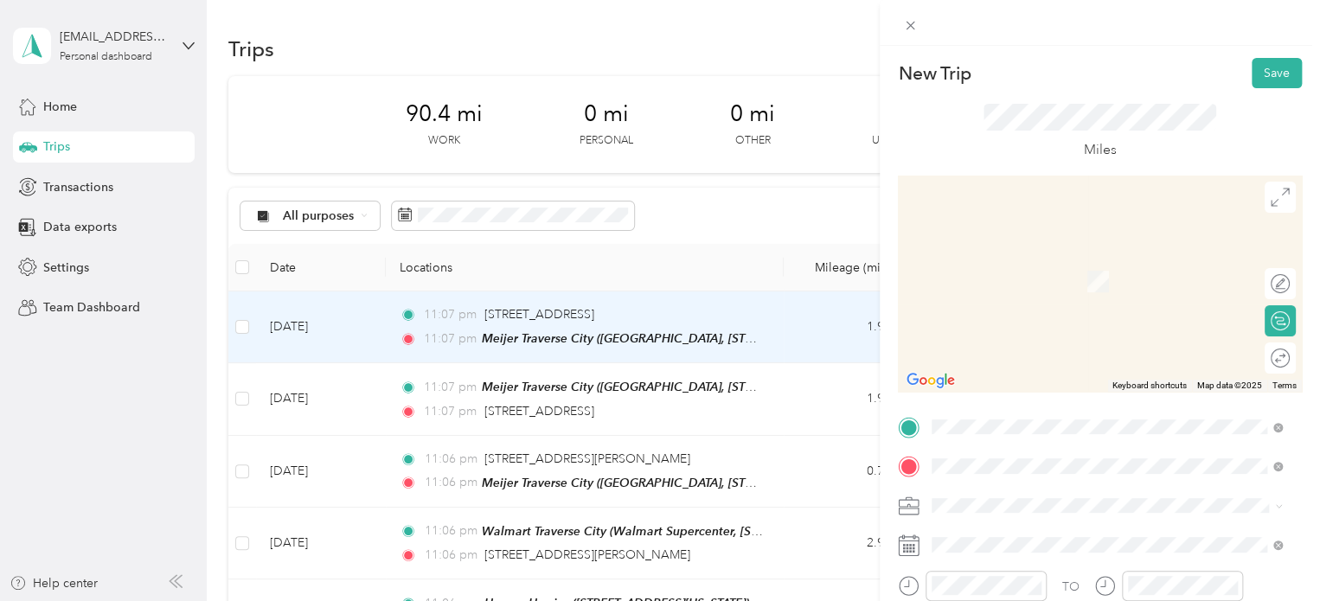
click at [981, 257] on span "887 Kelley Street Traverse City, Michigan 49686, United States" at bounding box center [1099, 256] width 269 height 16
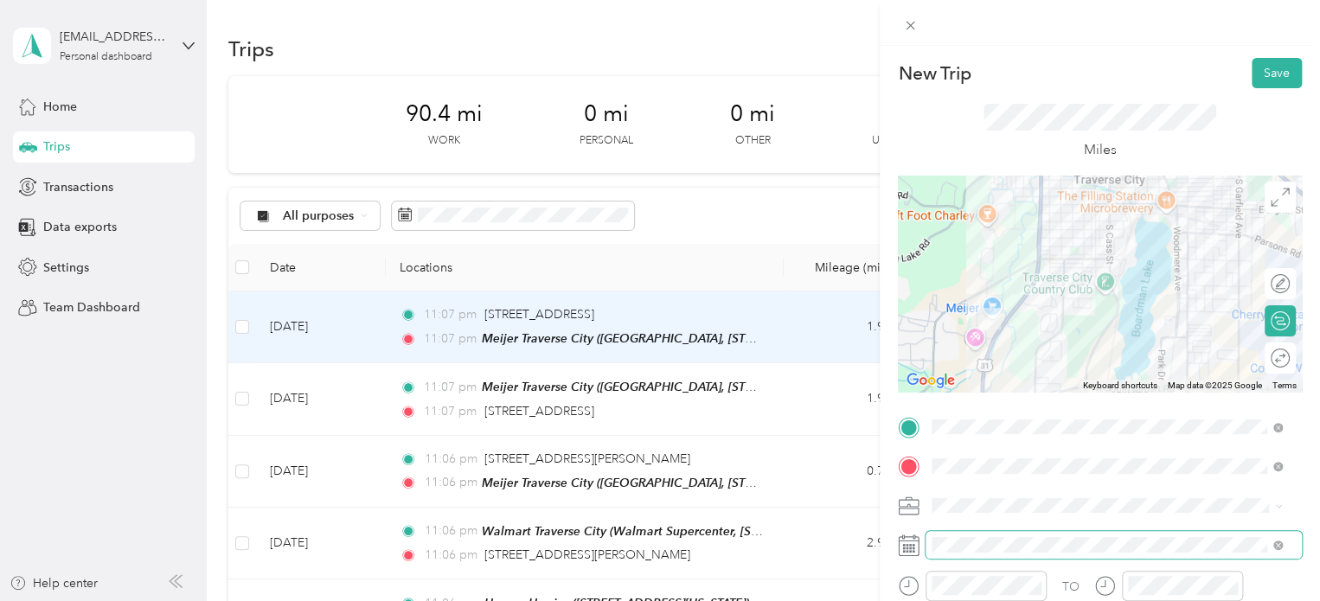
click at [968, 554] on span at bounding box center [1114, 545] width 376 height 28
click at [1256, 83] on button "Save" at bounding box center [1277, 73] width 50 height 30
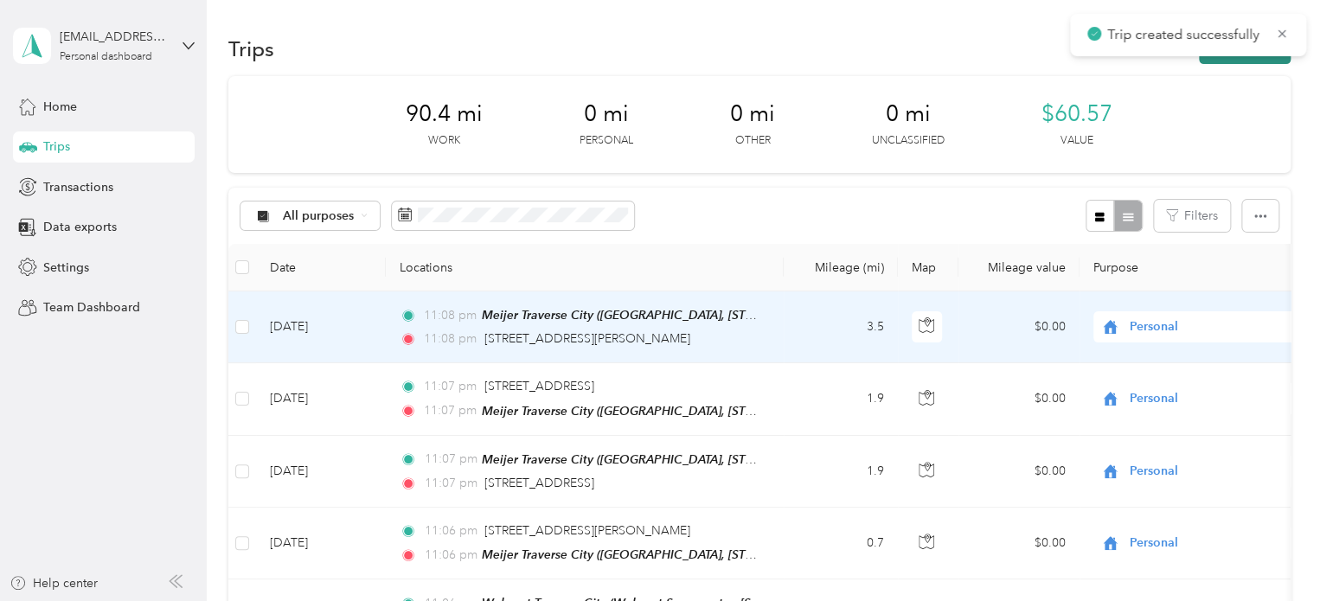
click at [1251, 61] on button "New trip" at bounding box center [1245, 49] width 92 height 30
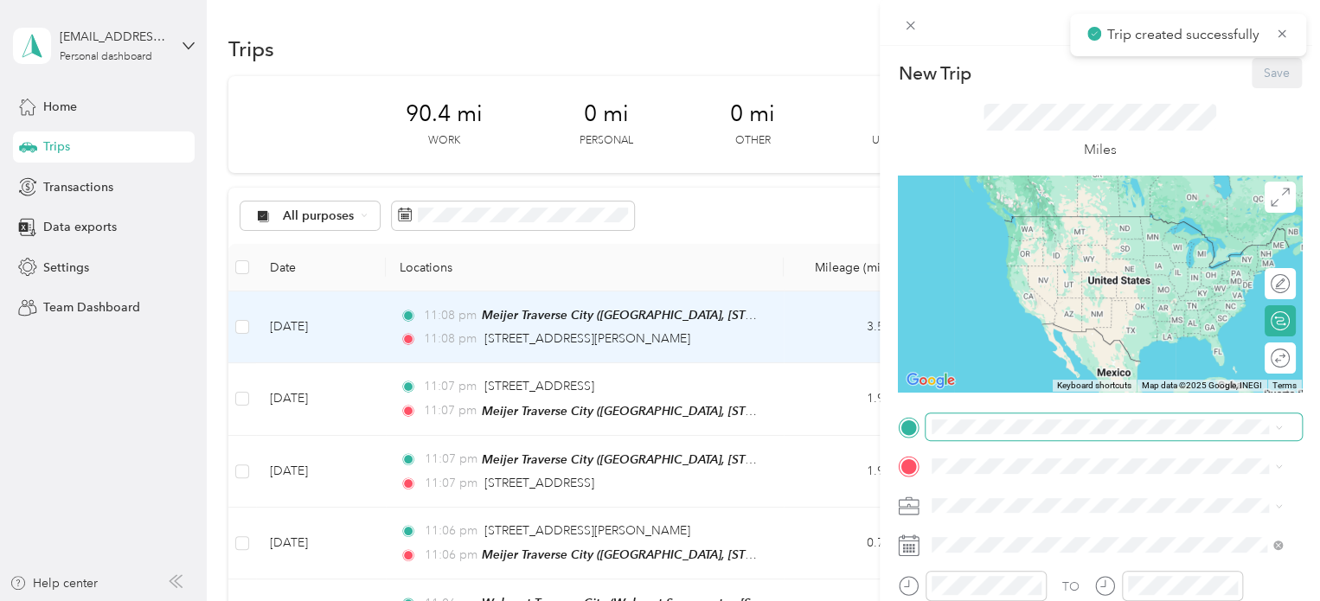
click at [959, 417] on span at bounding box center [1114, 428] width 376 height 28
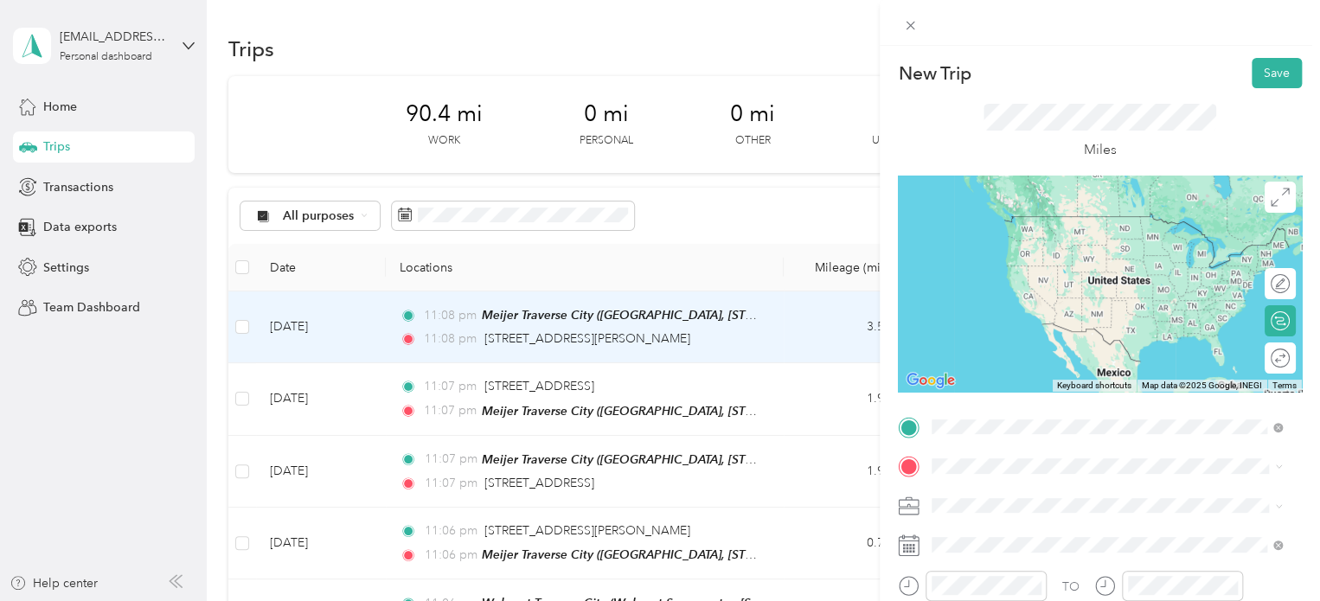
click at [1014, 224] on span "887 Kelley Street Traverse City, Michigan 49686, United States" at bounding box center [1099, 216] width 269 height 16
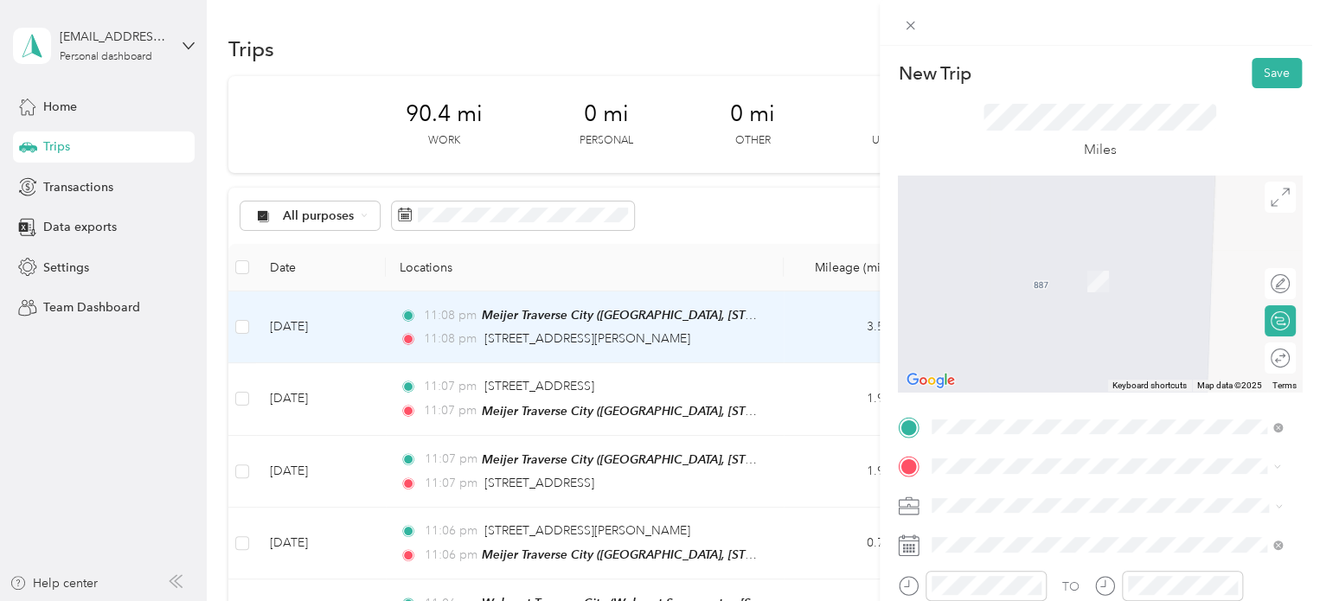
click at [1054, 313] on div "Walmart Traverse City Walmart Supercenter, [STREET_ADDRESS] , 49684, [GEOGRAPHI…" at bounding box center [1121, 290] width 312 height 73
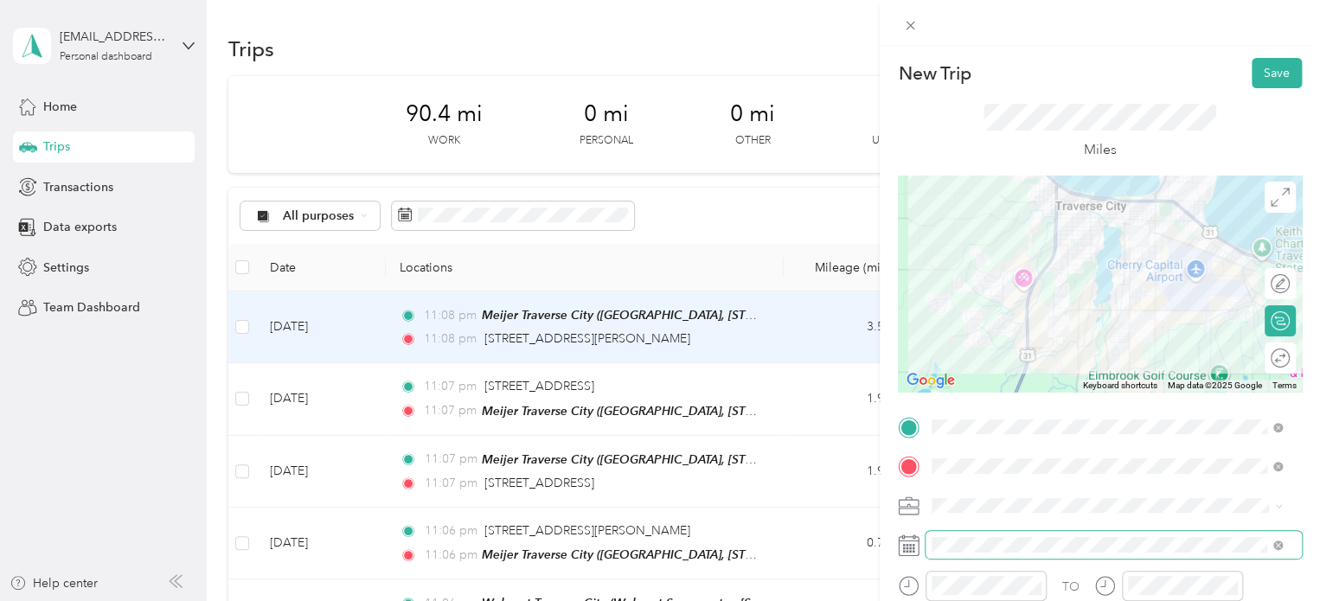
click at [957, 532] on span at bounding box center [1114, 545] width 376 height 28
click at [950, 557] on span at bounding box center [1114, 545] width 376 height 28
click at [1252, 79] on button "Save" at bounding box center [1277, 73] width 50 height 30
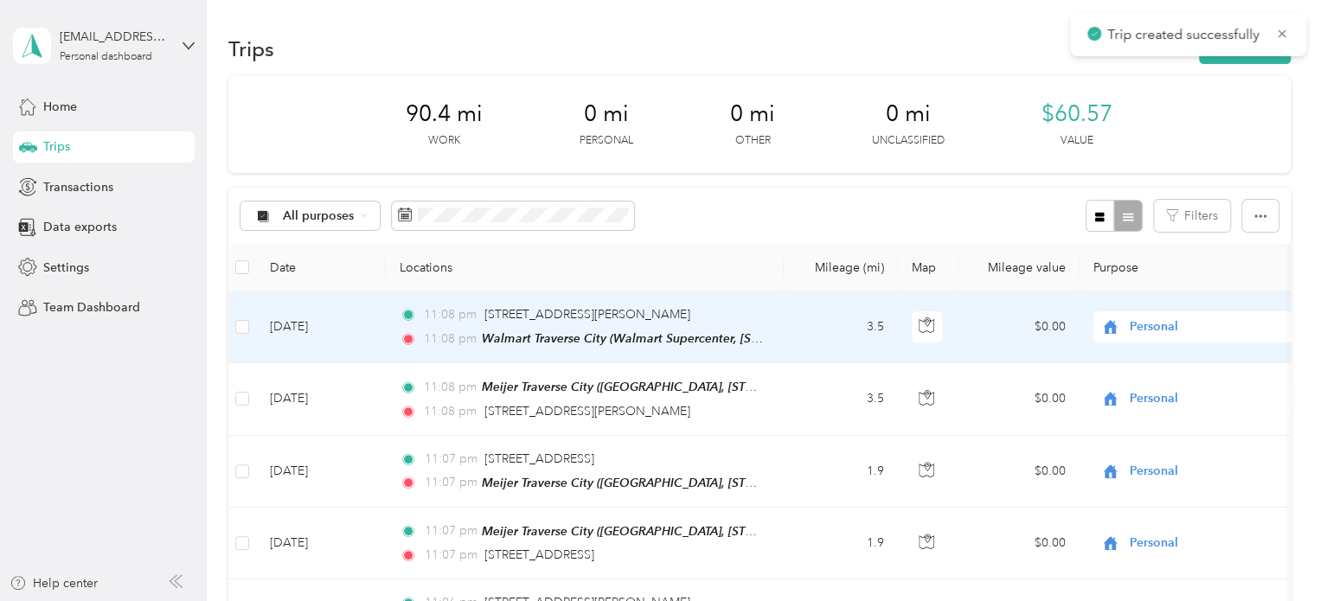
click at [1246, 54] on div "Trip created successfully" at bounding box center [1188, 35] width 236 height 42
click at [1228, 54] on div "Trip created successfully" at bounding box center [1188, 35] width 236 height 42
click at [1229, 61] on button "New trip" at bounding box center [1245, 49] width 92 height 30
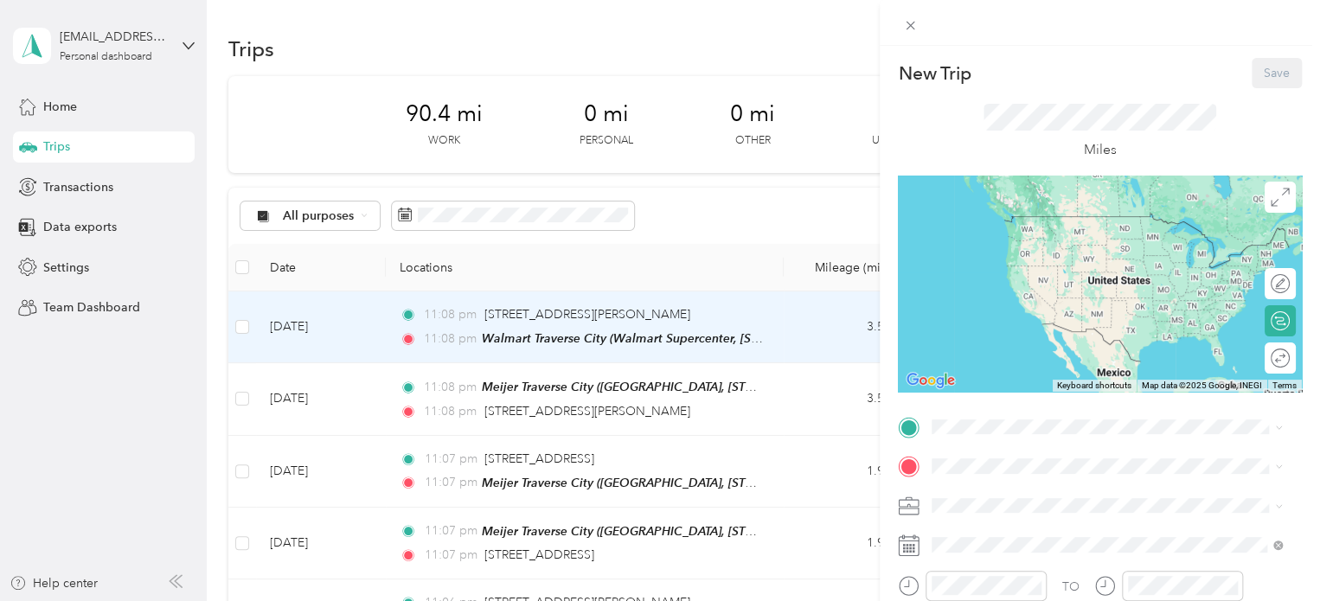
click at [1005, 411] on div "New Trip Save This trip cannot be edited because it is either under review, app…" at bounding box center [1100, 425] width 404 height 734
click at [1043, 252] on div "Walmart Traverse City Walmart Supercenter, [STREET_ADDRESS] , 49684, [GEOGRAPHI…" at bounding box center [1121, 250] width 312 height 73
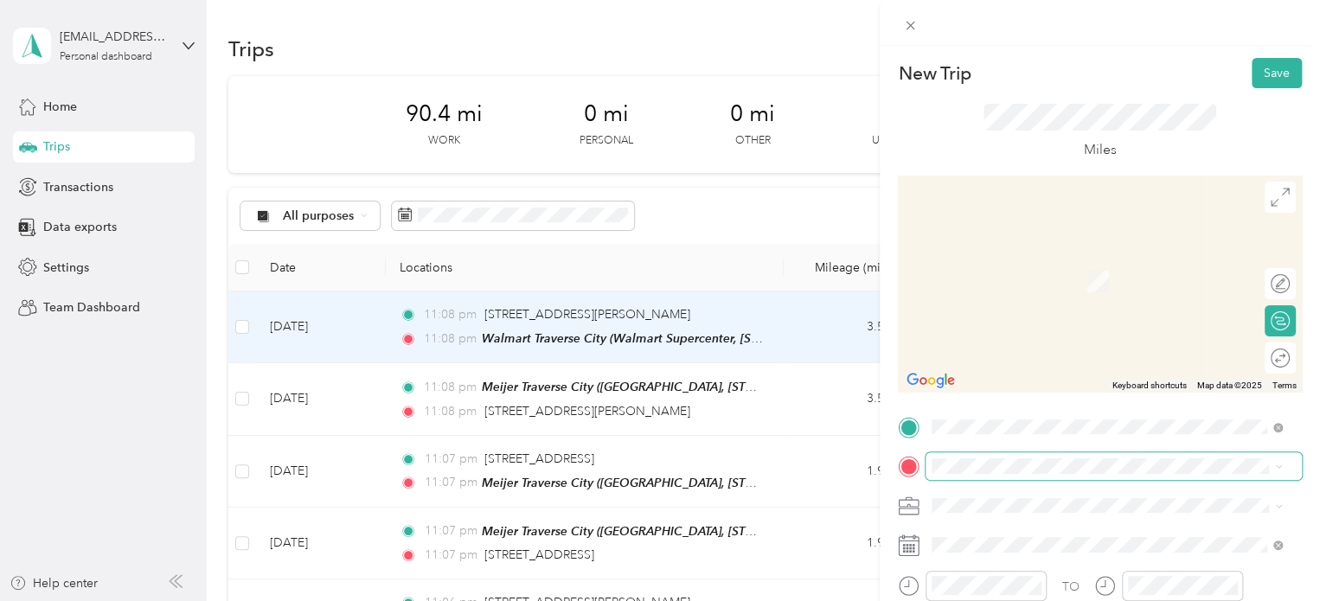
click at [965, 457] on span at bounding box center [1114, 466] width 376 height 28
click at [1001, 245] on div "2764 Boardman Lake Drive Traverse City, Michigan 49684, United States" at bounding box center [1107, 256] width 338 height 23
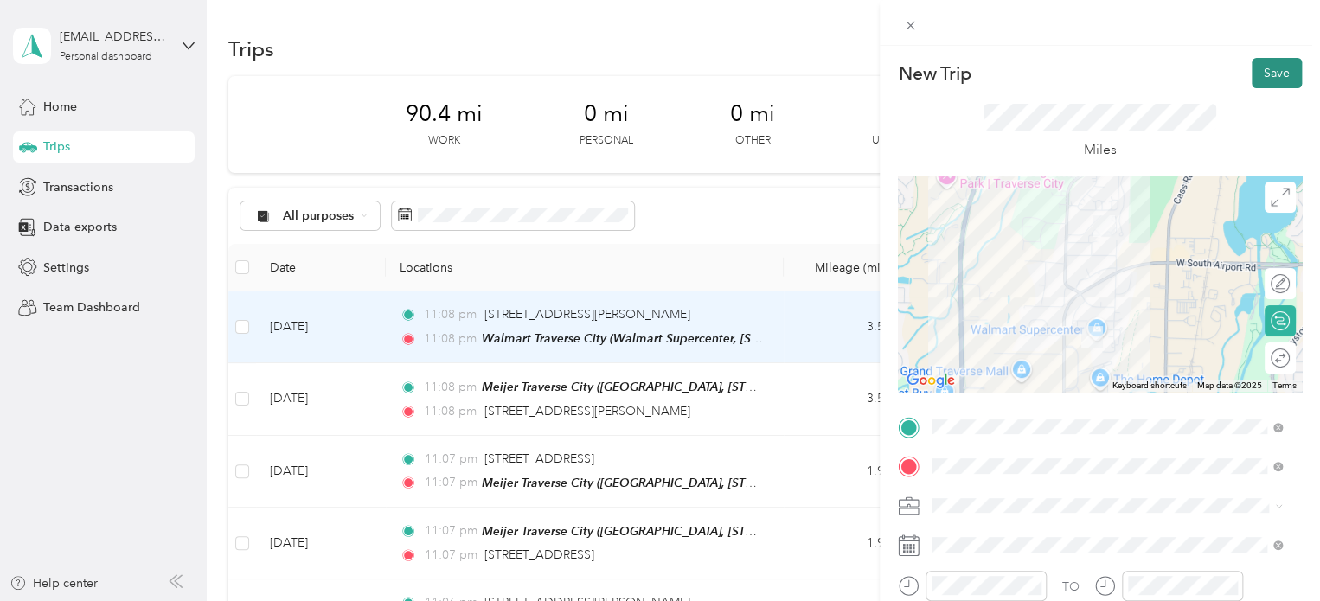
click at [1252, 65] on button "Save" at bounding box center [1277, 73] width 50 height 30
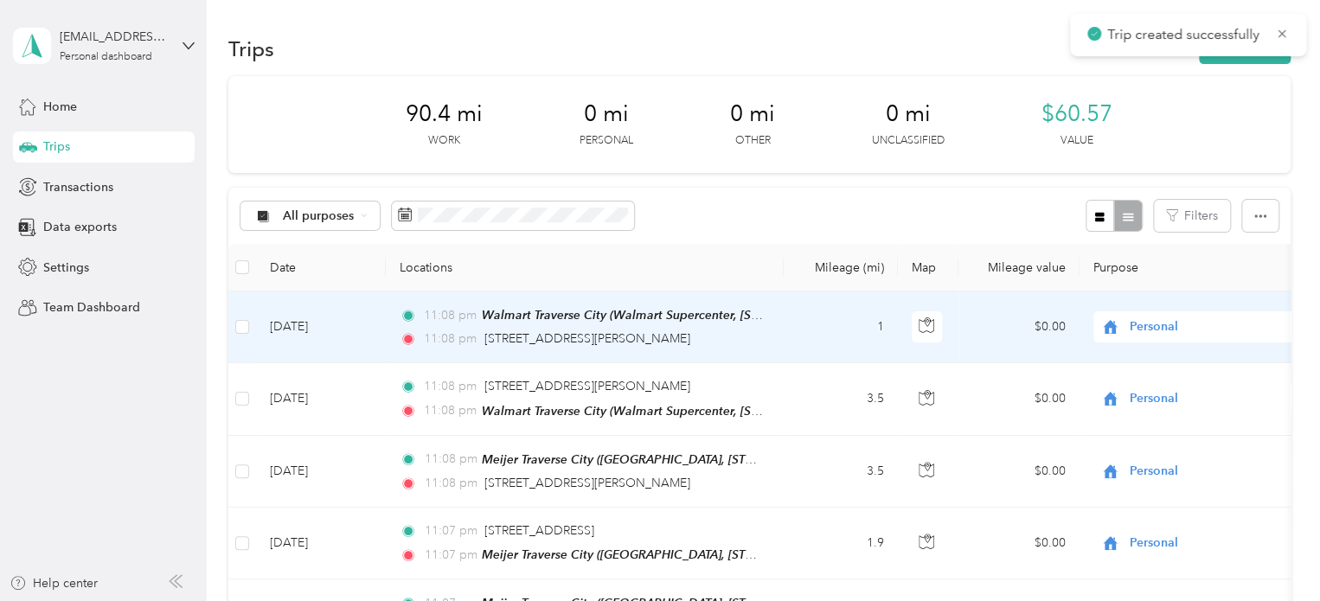
click at [1248, 64] on div "Trips New trip" at bounding box center [759, 48] width 1062 height 36
click at [1261, 63] on button "New trip" at bounding box center [1245, 49] width 92 height 30
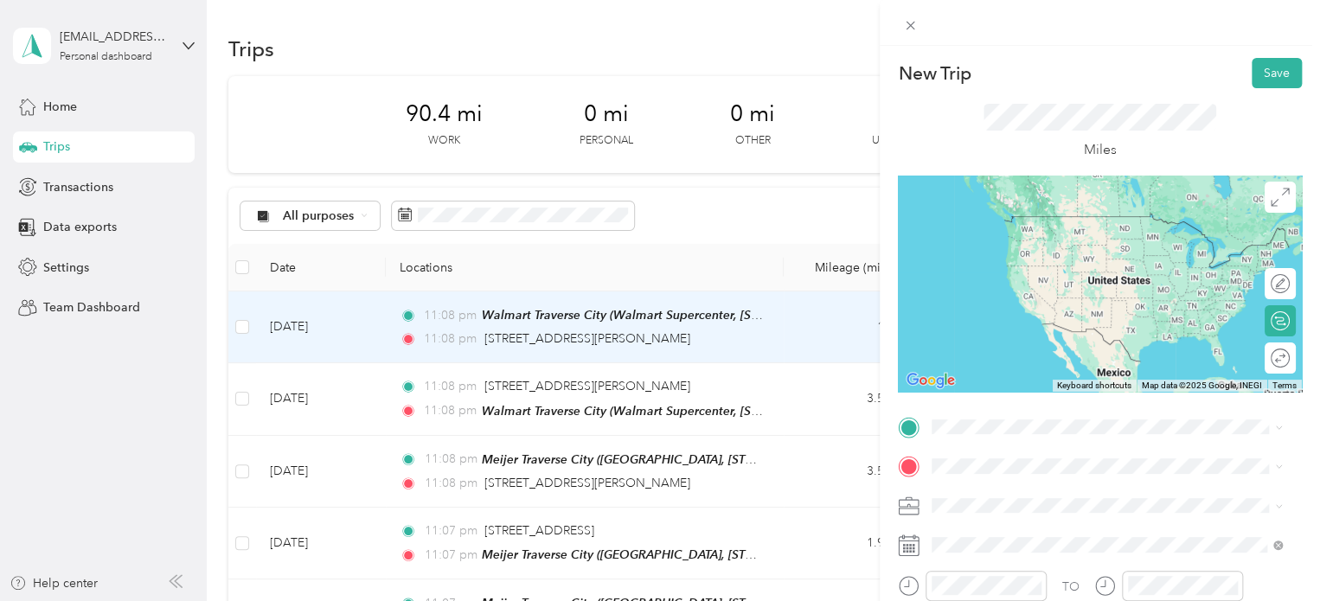
click at [1012, 221] on span "2764 Boardman Lake Drive Traverse City, Michigan 49684, United States" at bounding box center [1099, 214] width 269 height 15
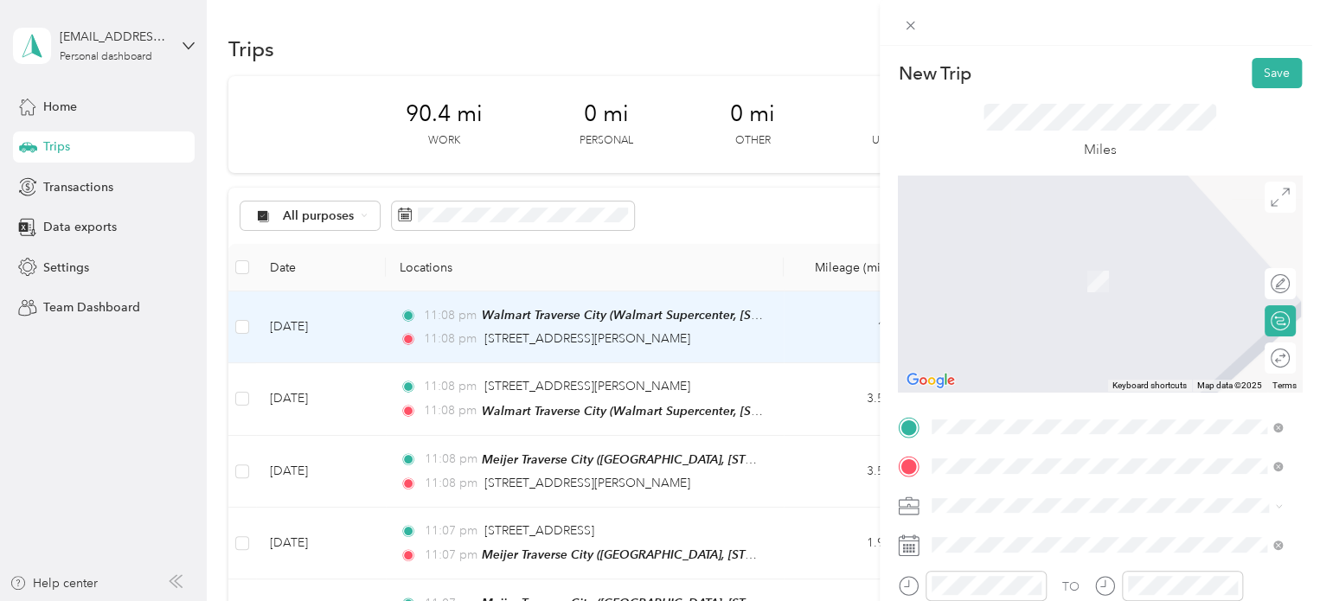
click at [970, 268] on div "Walmart Traverse City Walmart Supercenter, [STREET_ADDRESS] , 49684, [GEOGRAPHI…" at bounding box center [1121, 290] width 312 height 73
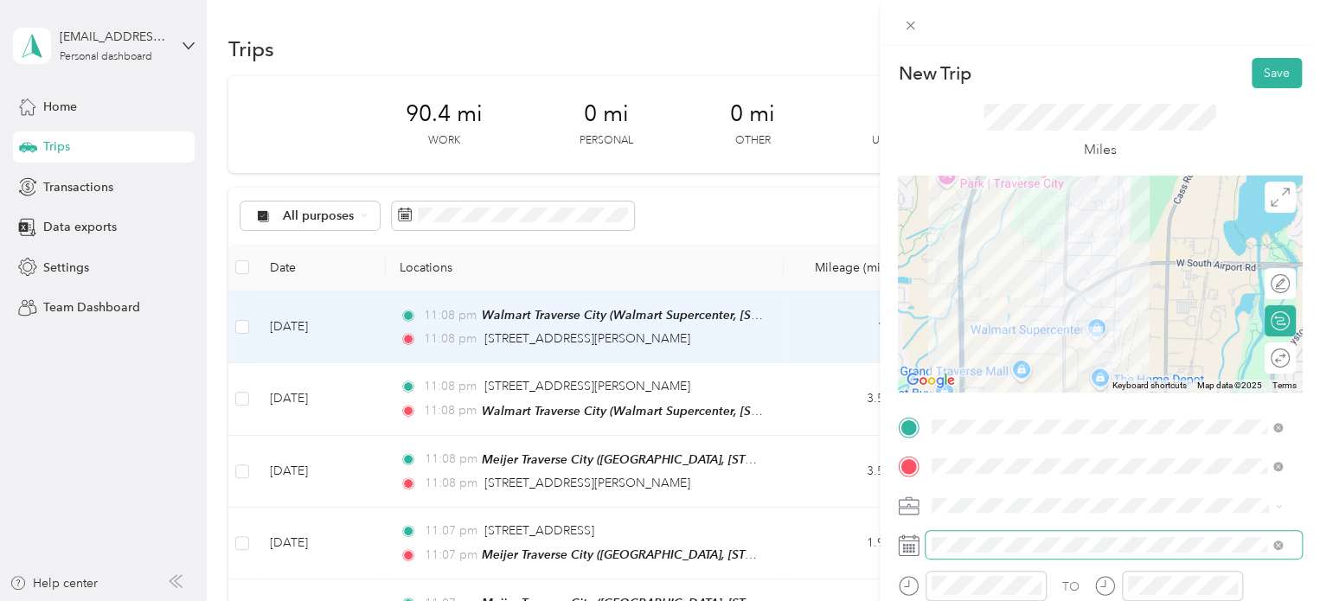
click at [940, 535] on span at bounding box center [1114, 545] width 376 height 28
click at [957, 558] on span at bounding box center [1114, 545] width 376 height 28
click at [957, 556] on span at bounding box center [1114, 545] width 376 height 28
click at [1232, 86] on div "New Trip Save" at bounding box center [1100, 73] width 404 height 30
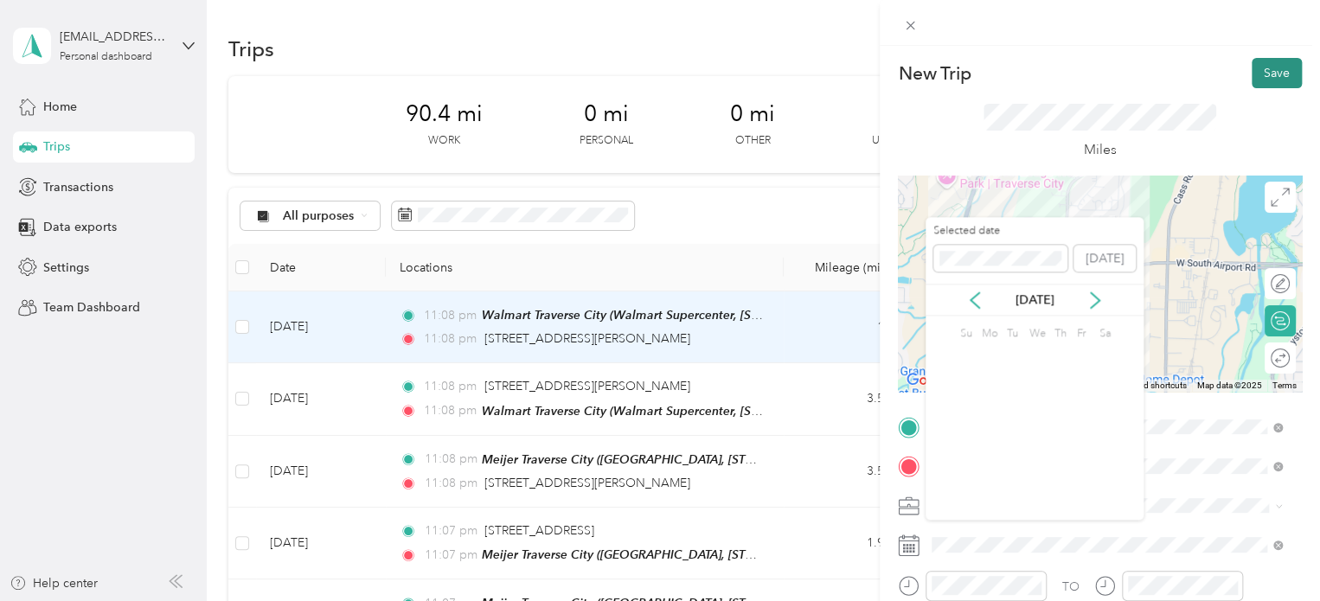
click at [1252, 87] on button "Save" at bounding box center [1277, 73] width 50 height 30
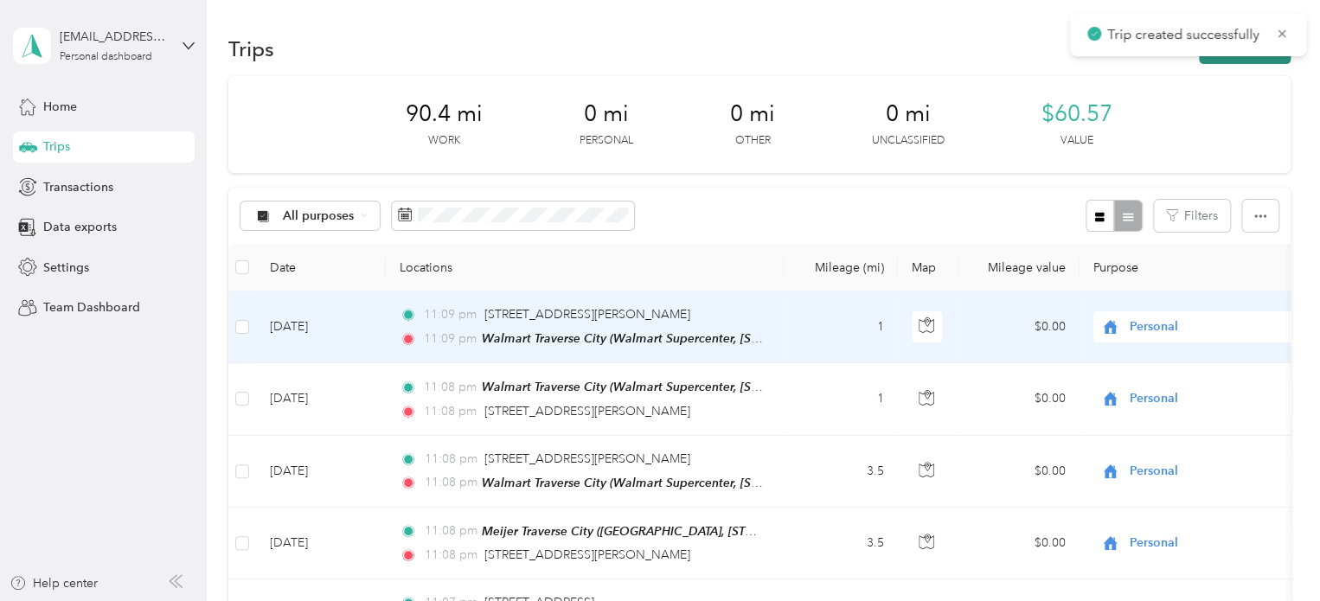
click at [1235, 57] on button "New trip" at bounding box center [1245, 49] width 92 height 30
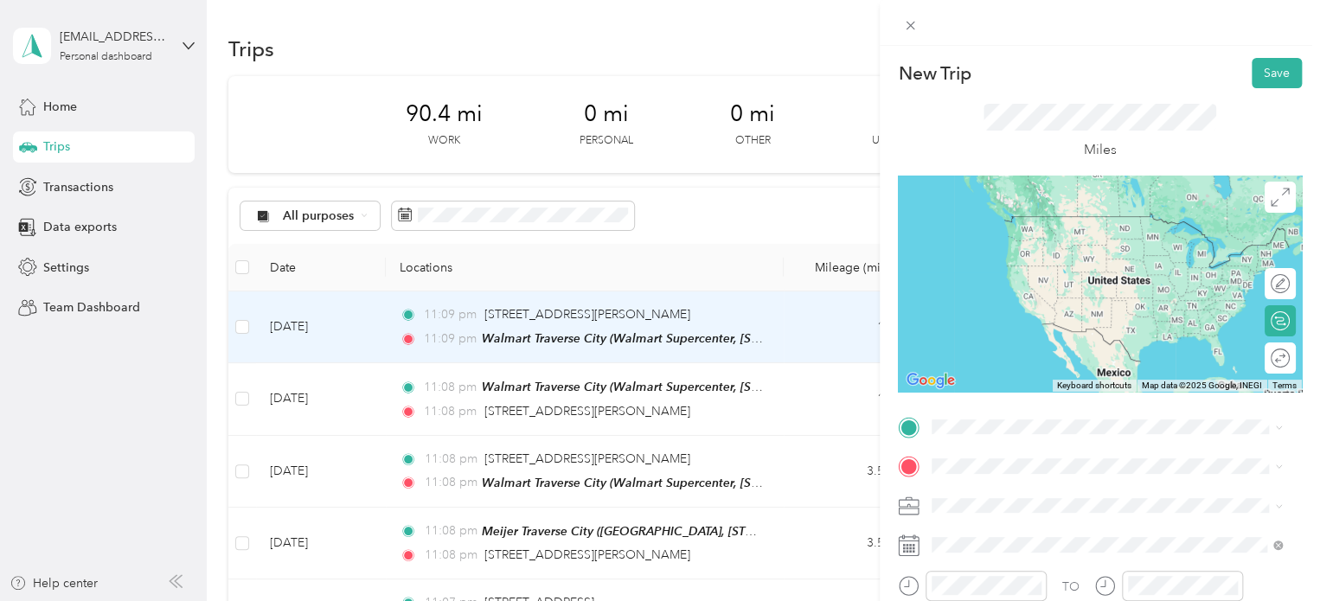
click at [1033, 221] on strong "Walmart [GEOGRAPHIC_DATA]" at bounding box center [1055, 214] width 180 height 16
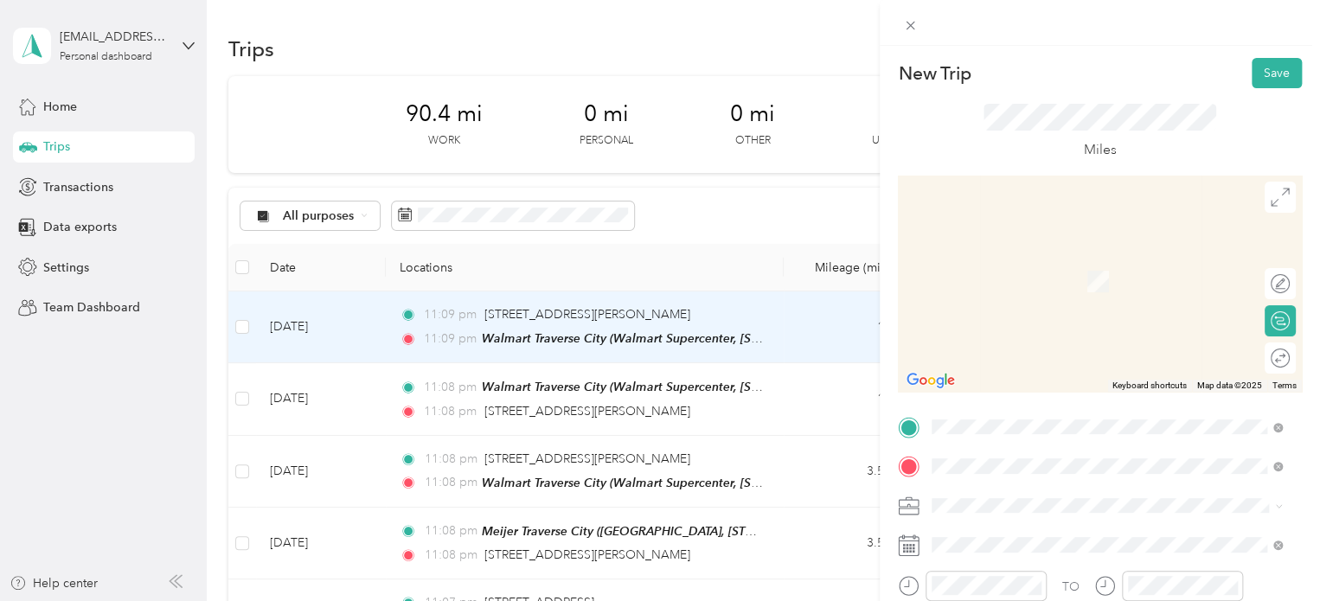
click at [1011, 262] on span "1517 Woodlawn Lane Traverse City, Michigan 49686, United States" at bounding box center [1051, 256] width 173 height 16
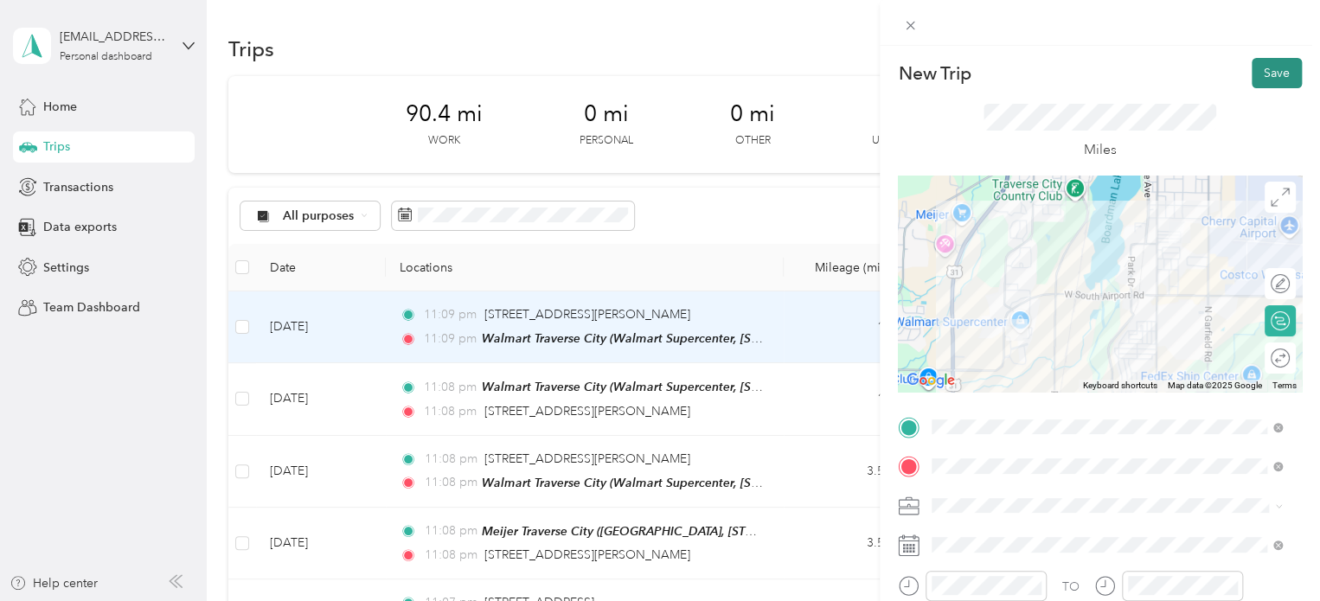
click at [1272, 80] on button "Save" at bounding box center [1277, 73] width 50 height 30
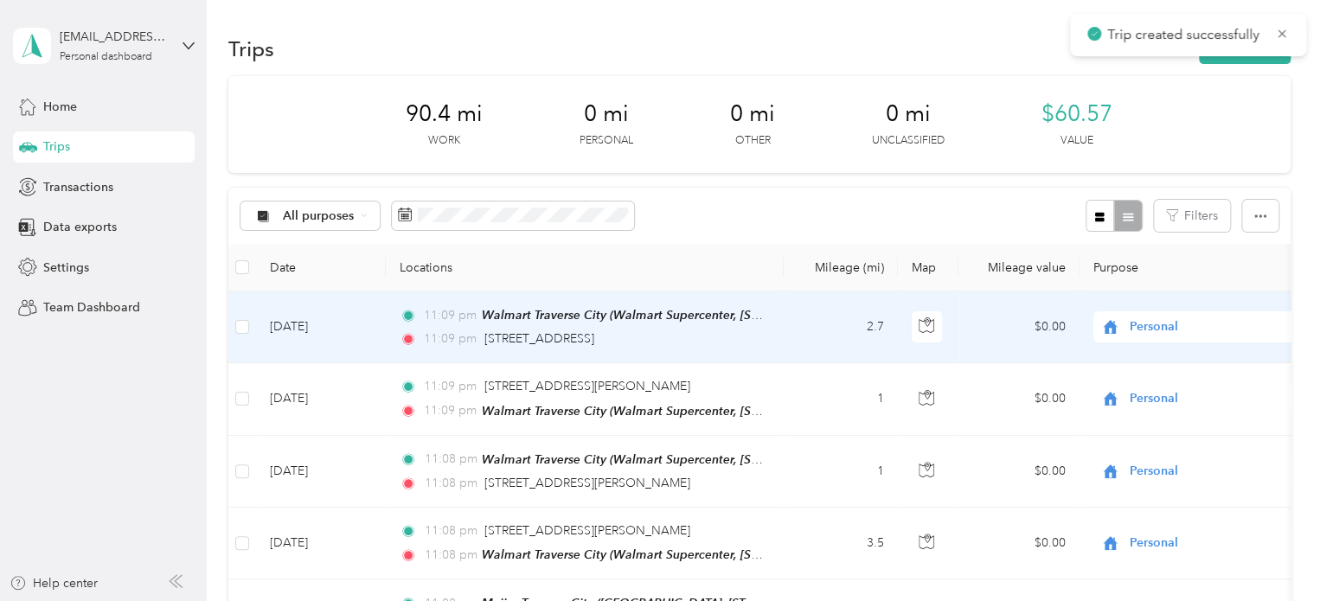
click at [1260, 55] on button "New trip" at bounding box center [1245, 49] width 92 height 30
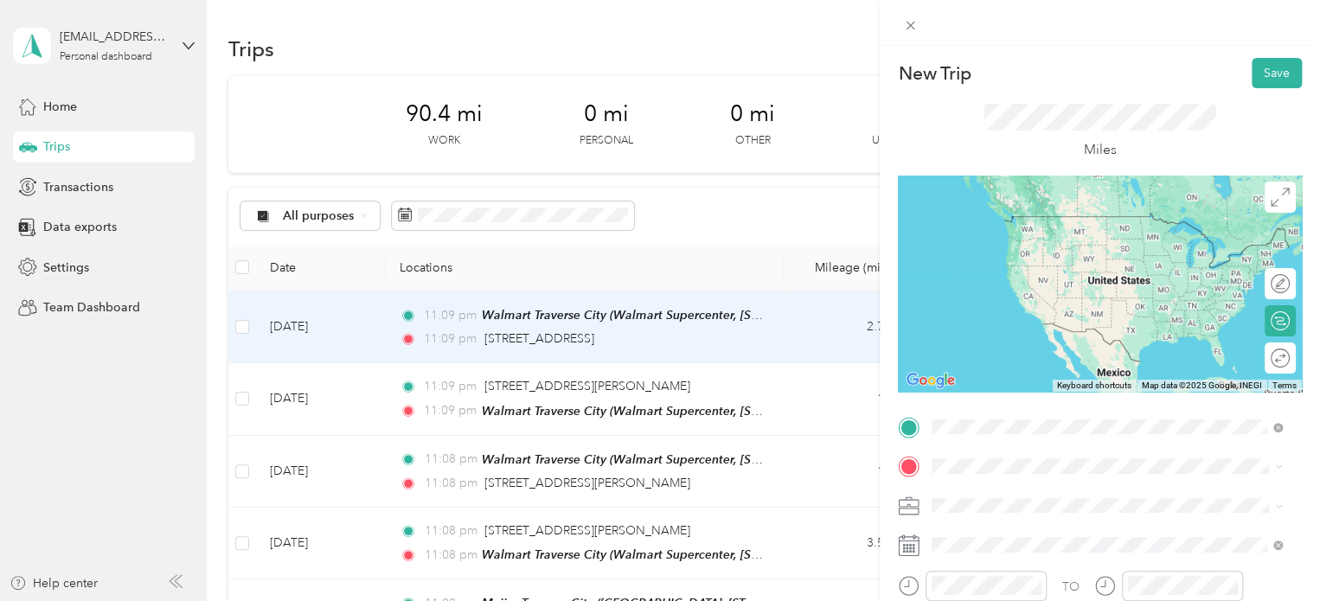
click at [1054, 207] on div "1517 Woodlawn Lane Traverse City, Michigan 49686, United States" at bounding box center [1107, 217] width 338 height 23
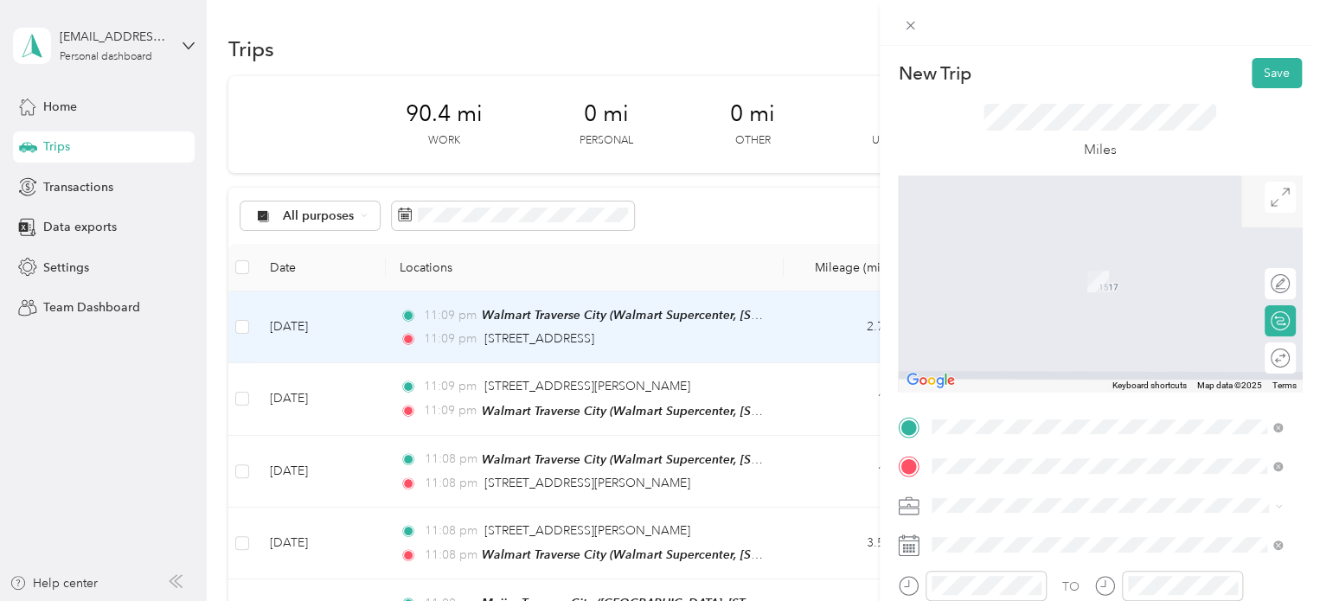
click at [1030, 398] on span "[STREET_ADDRESS][US_STATE]" at bounding box center [1051, 390] width 173 height 15
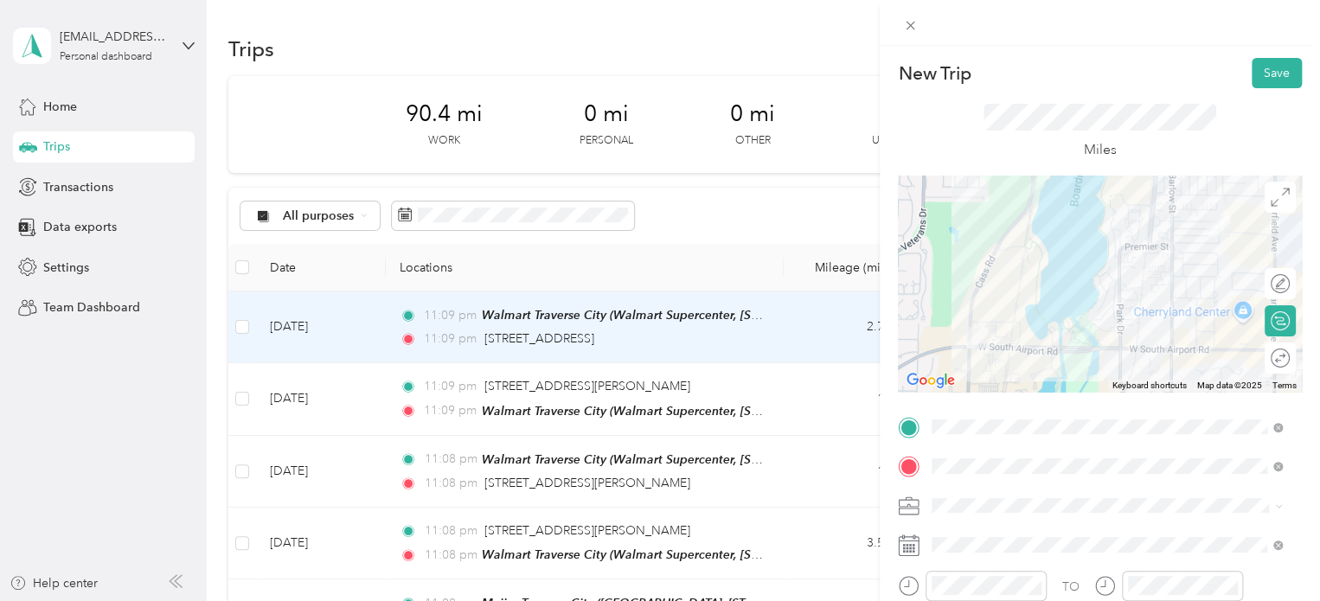
click at [1235, 79] on div "New Trip Save" at bounding box center [1100, 73] width 404 height 30
click at [1252, 79] on button "Save" at bounding box center [1277, 73] width 50 height 30
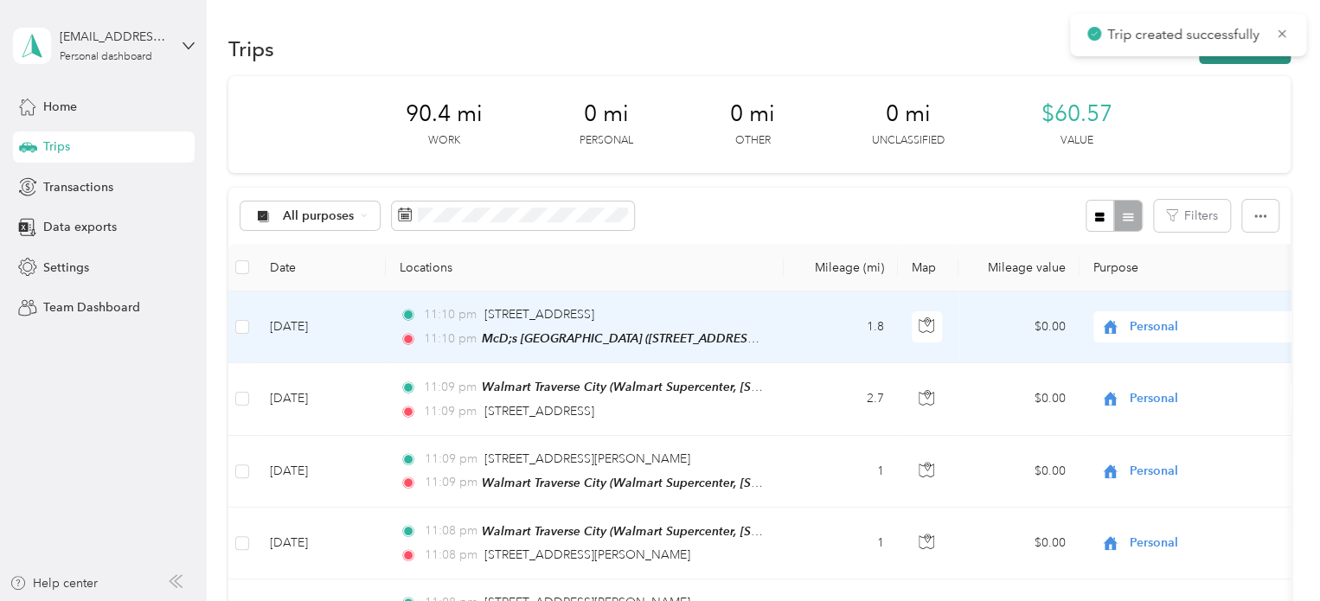
click at [1242, 63] on button "New trip" at bounding box center [1245, 49] width 92 height 30
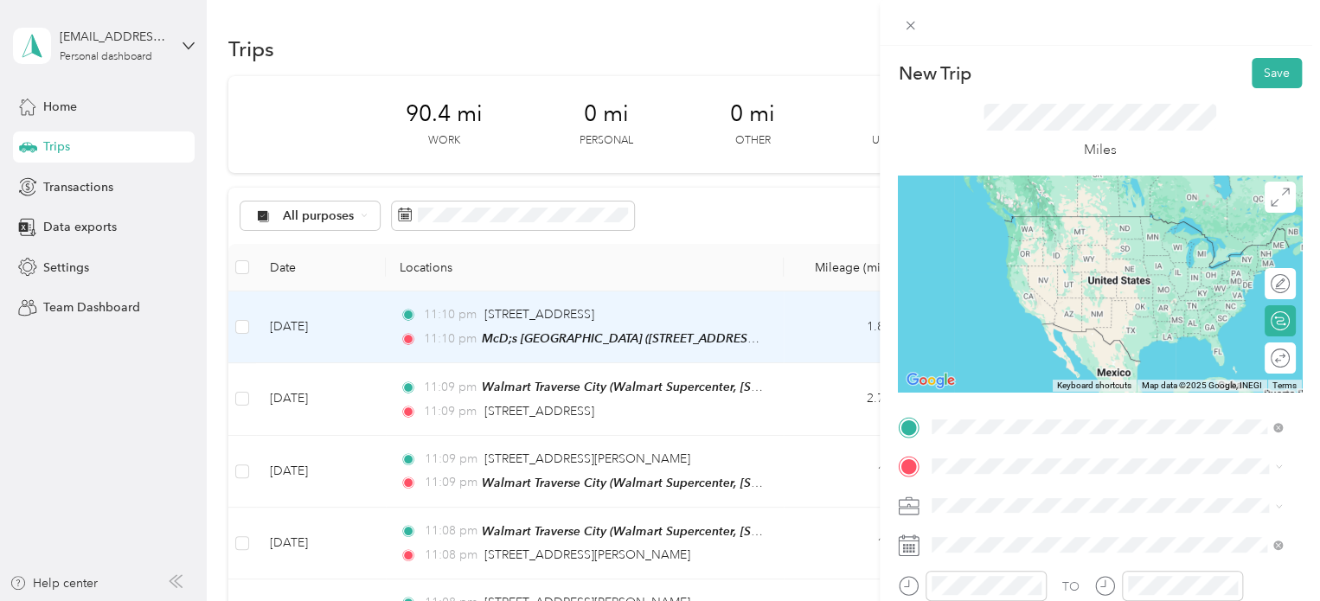
click at [996, 360] on div "McD;s Airport Rd 2468 West South Airport Road, Traverse City, 49684, Traverse C…" at bounding box center [1051, 342] width 173 height 36
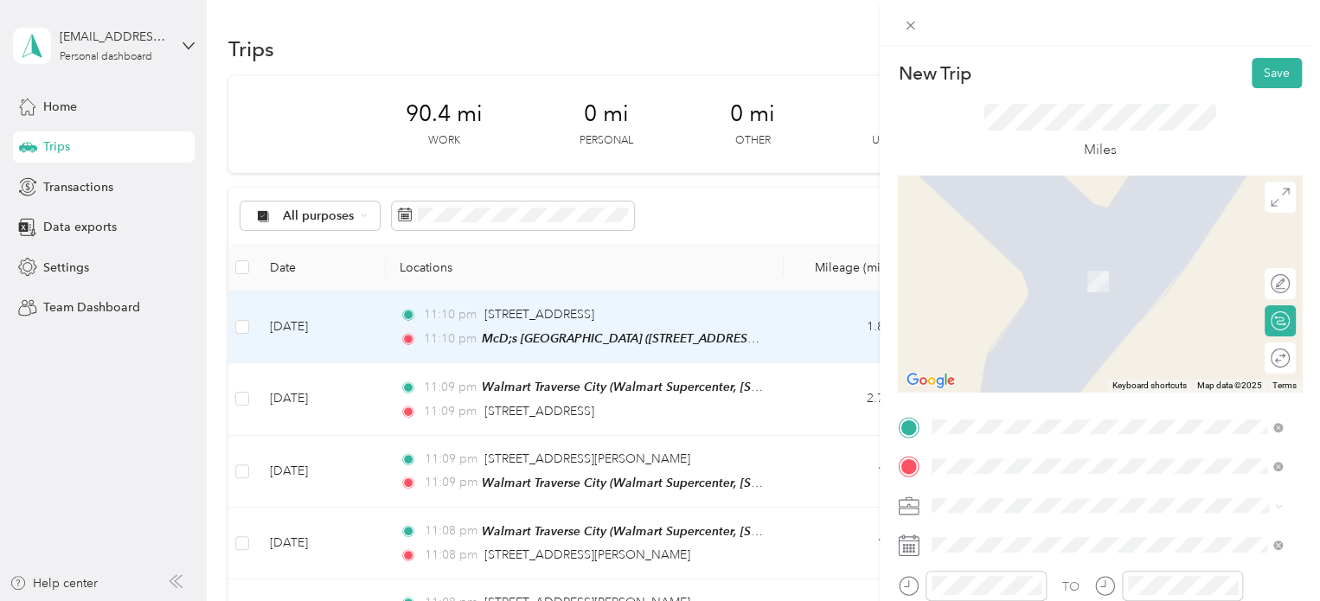
click at [1039, 264] on span "1984 Swan Pointe Drive Traverse City, Michigan 49686, United States" at bounding box center [1051, 256] width 173 height 16
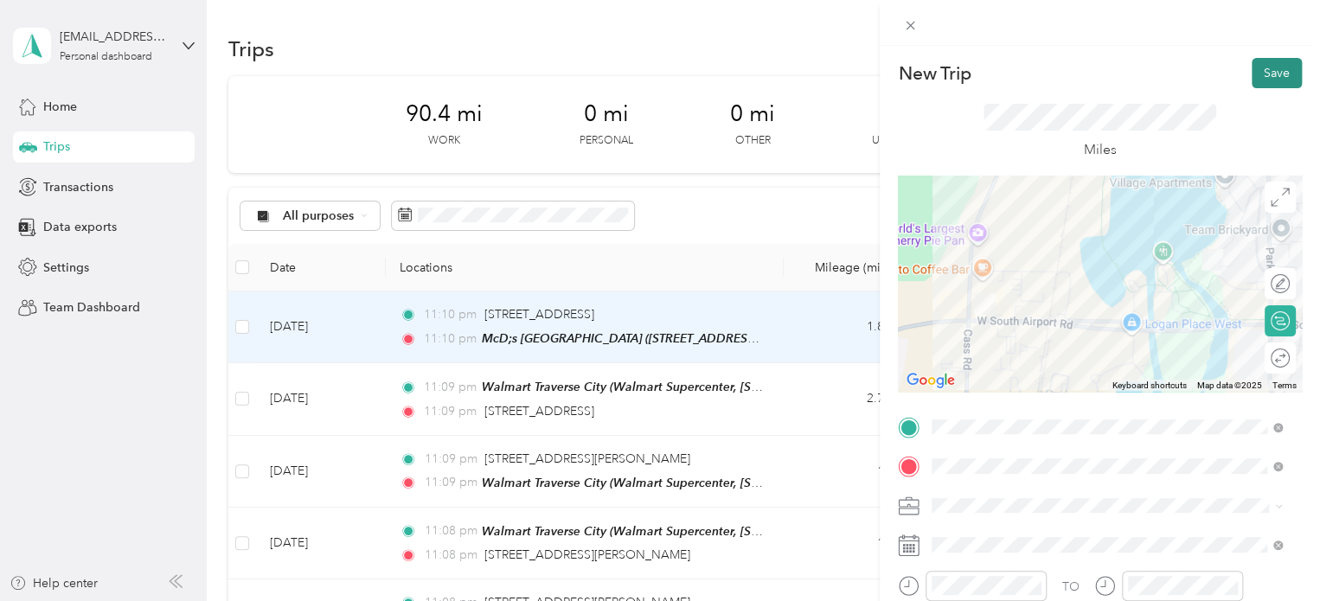
click at [1255, 65] on button "Save" at bounding box center [1277, 73] width 50 height 30
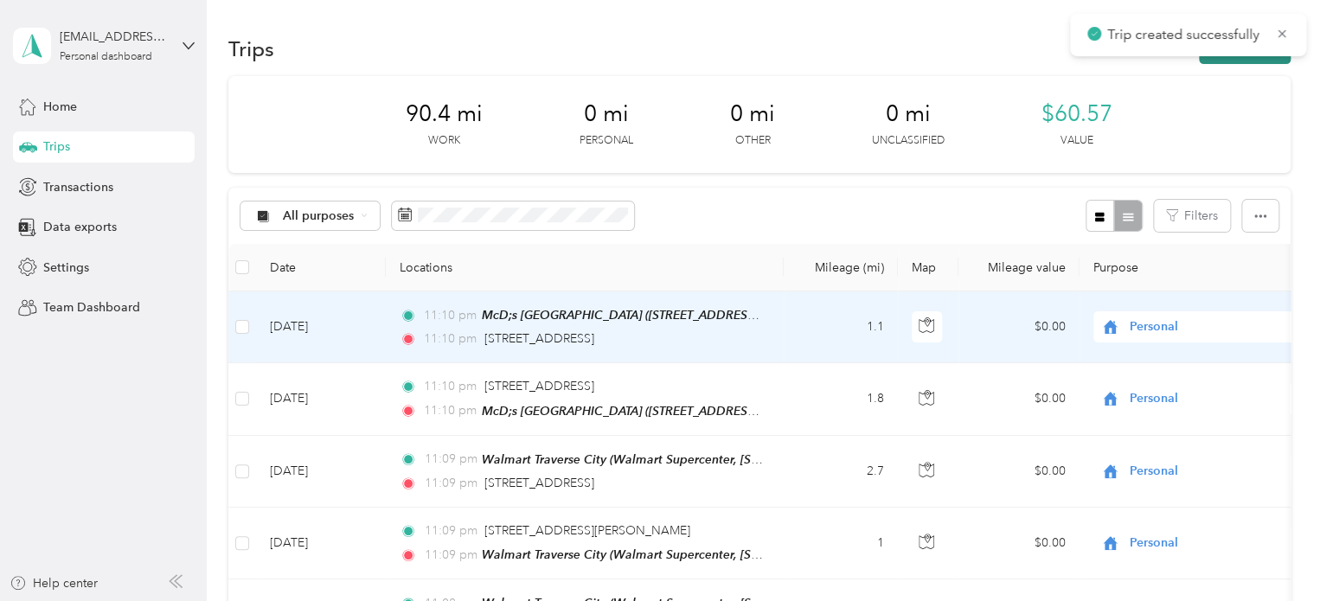
click at [1225, 57] on button "New trip" at bounding box center [1245, 49] width 92 height 30
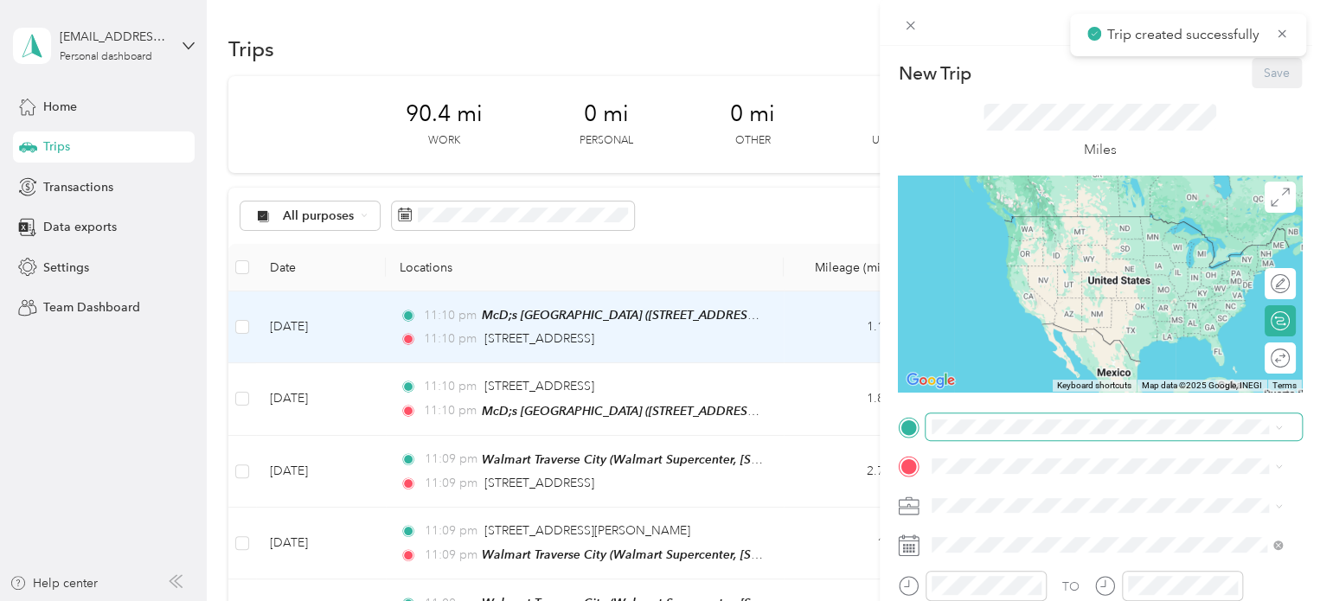
click at [932, 415] on span at bounding box center [1114, 428] width 376 height 28
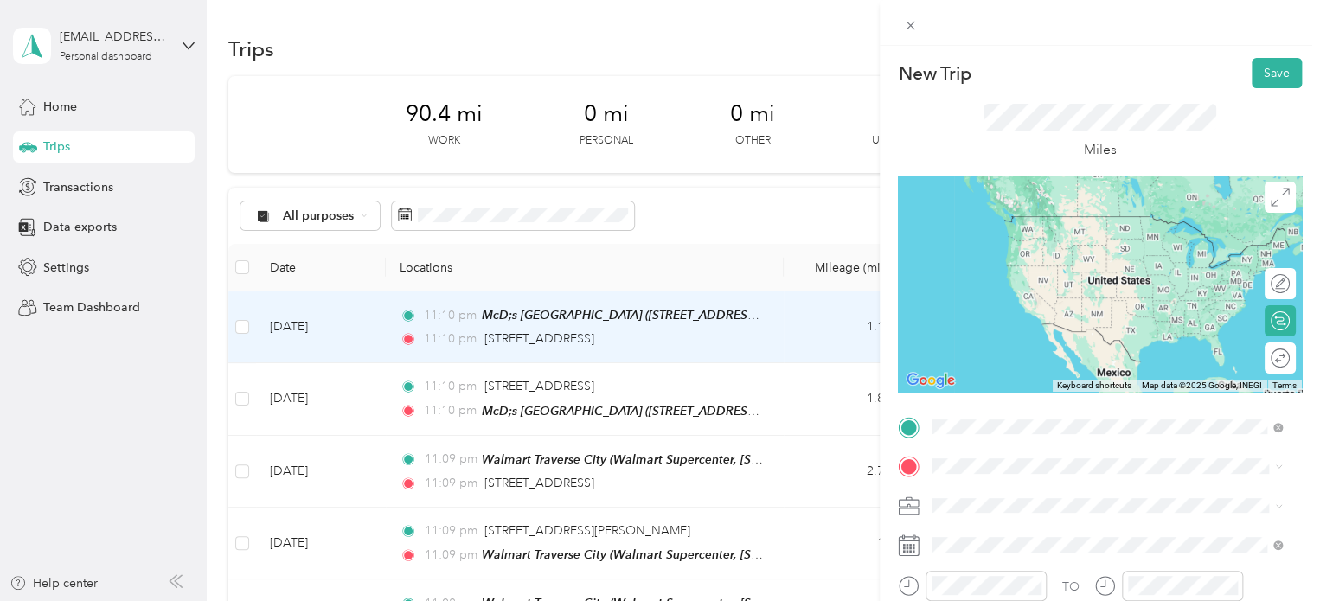
click at [1014, 224] on span "1984 Swan Pointe Drive Traverse City, Michigan 49686, United States" at bounding box center [1051, 216] width 173 height 16
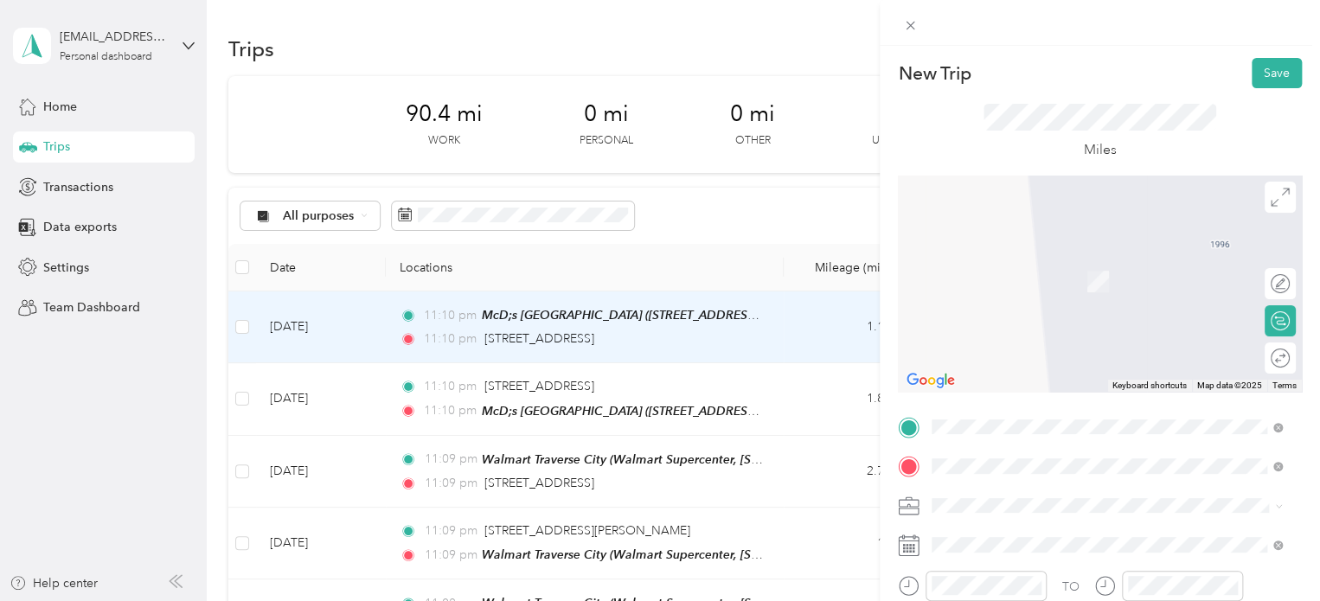
click at [984, 292] on span "Walgreens, [STREET_ADDRESS] , 49686, [GEOGRAPHIC_DATA], [GEOGRAPHIC_DATA], [GEO…" at bounding box center [1095, 299] width 260 height 51
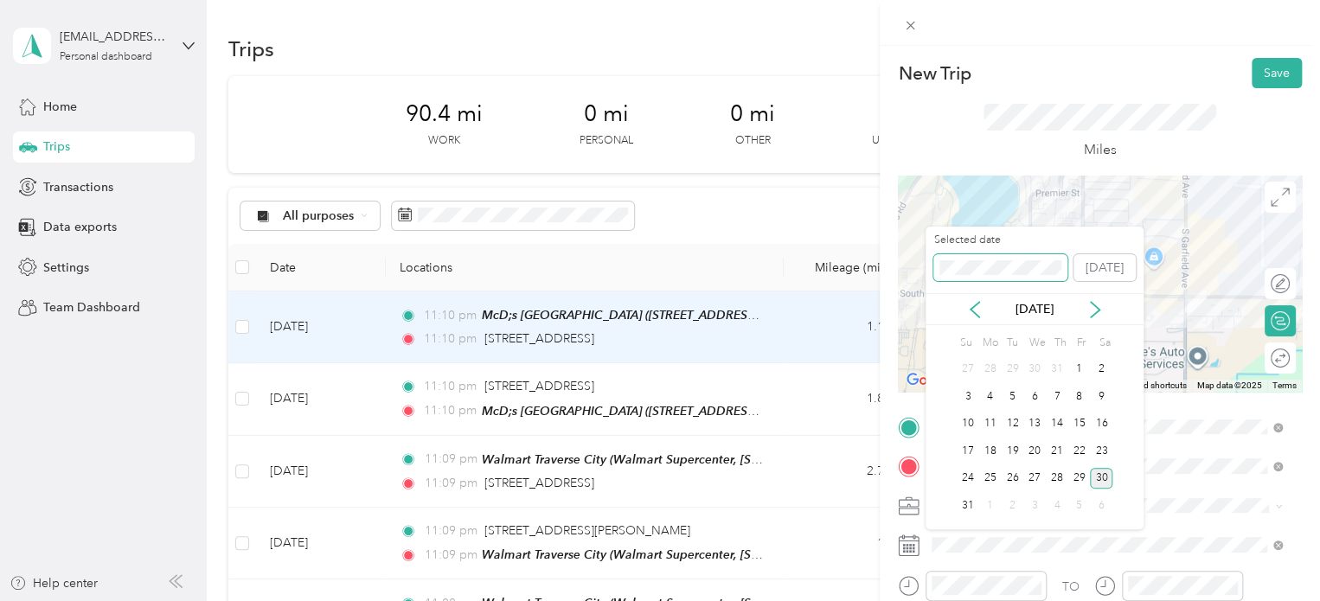
click at [976, 255] on span at bounding box center [1000, 268] width 134 height 28
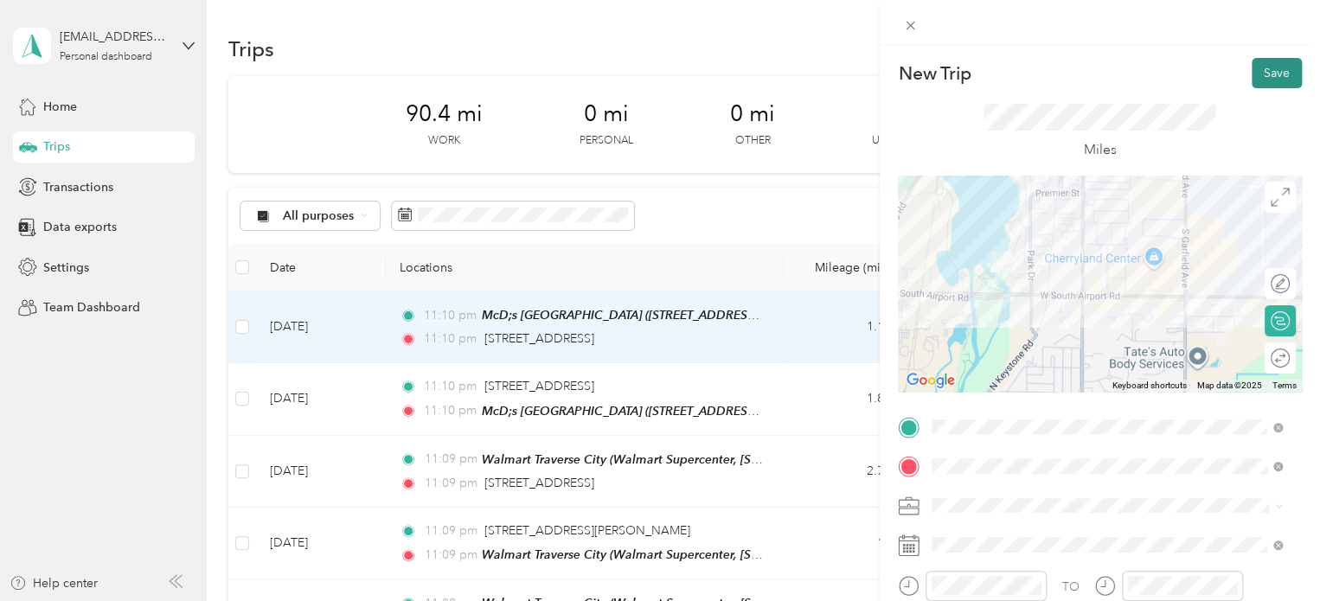
click at [1252, 78] on button "Save" at bounding box center [1277, 73] width 50 height 30
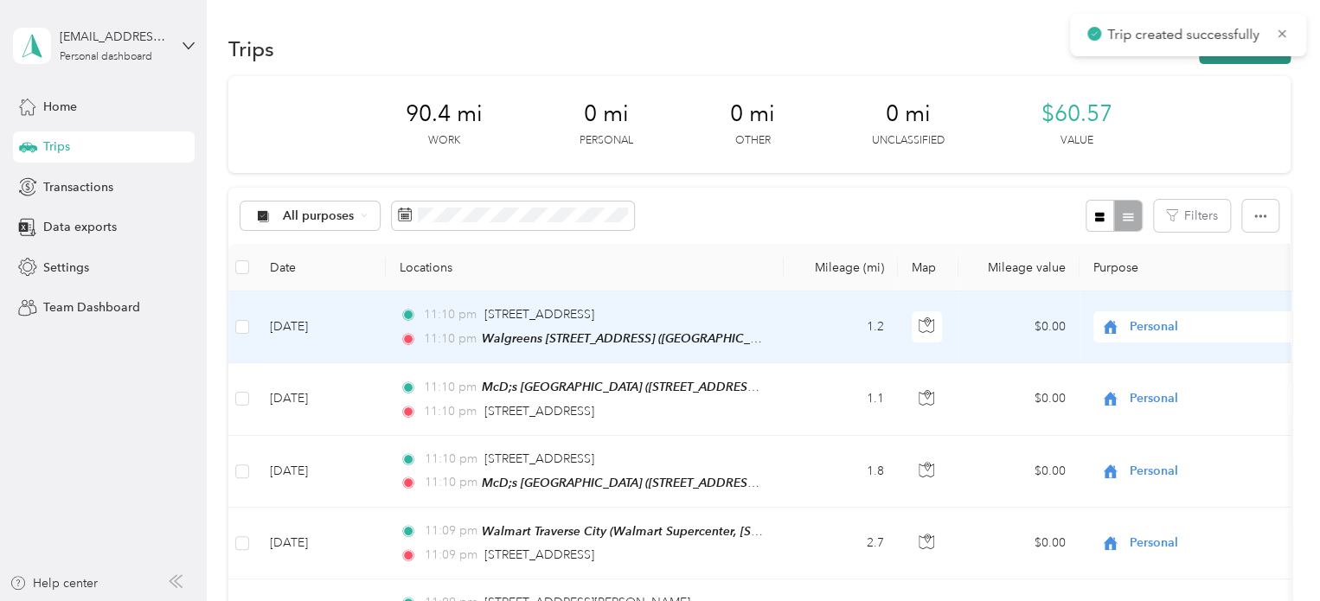
click at [1256, 58] on button "New trip" at bounding box center [1245, 49] width 92 height 30
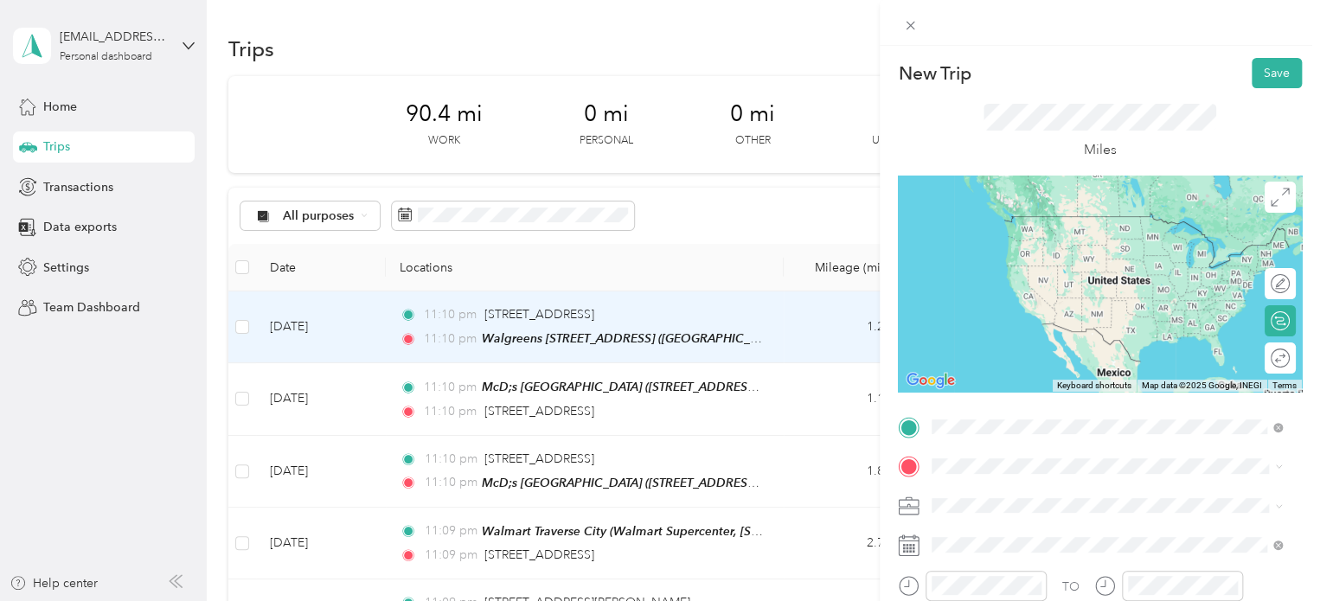
click at [1010, 244] on span "Walgreens, [STREET_ADDRESS] , 49686, [GEOGRAPHIC_DATA], [GEOGRAPHIC_DATA], [GEO…" at bounding box center [1095, 259] width 260 height 51
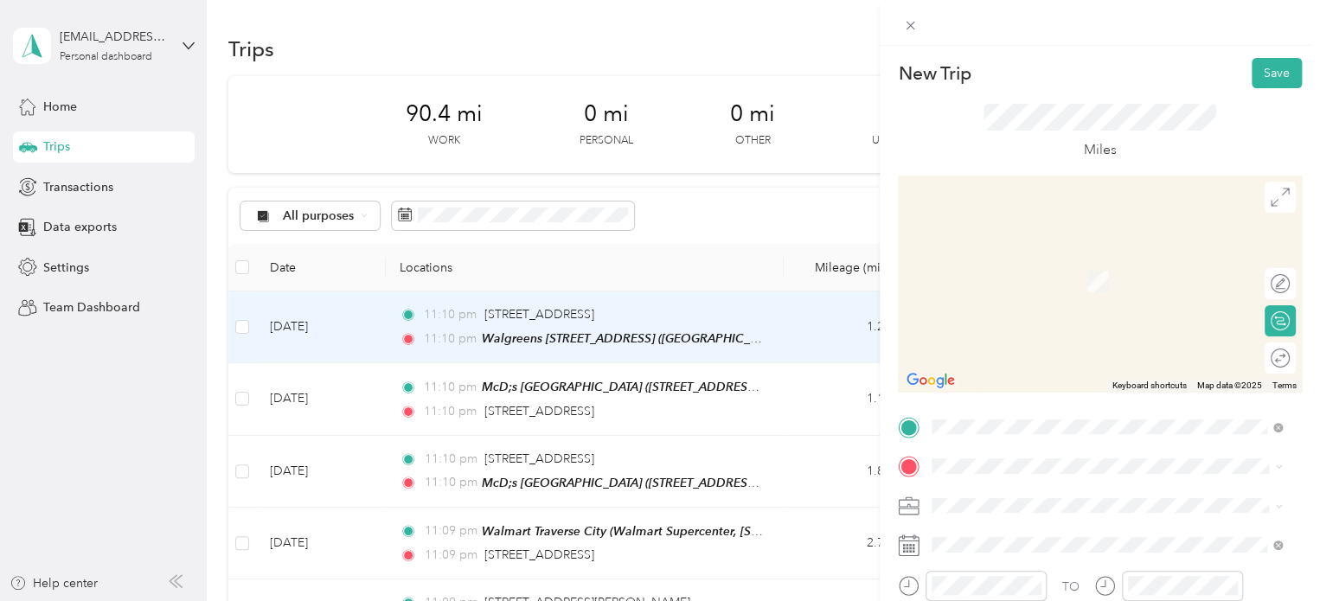
click at [1007, 266] on div "1130 South Garfield Avenue Traverse City, Michigan 49686, United States" at bounding box center [1107, 254] width 338 height 23
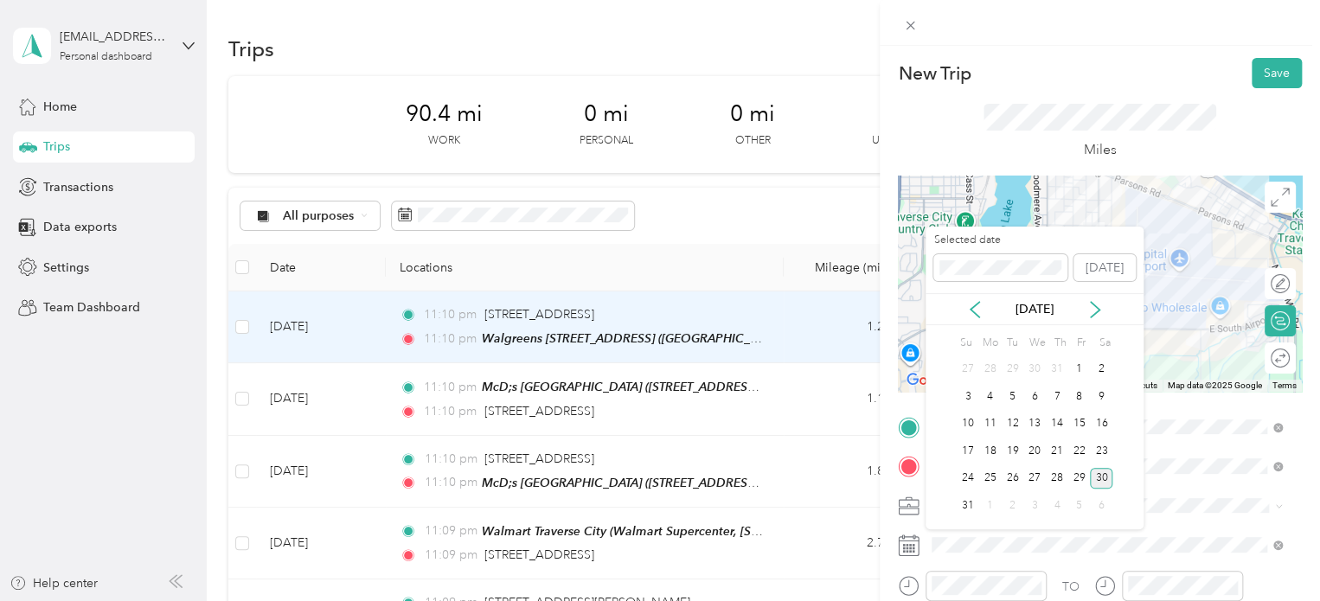
click at [959, 252] on div "Selected date" at bounding box center [1000, 257] width 134 height 48
click at [959, 255] on span at bounding box center [1000, 268] width 134 height 28
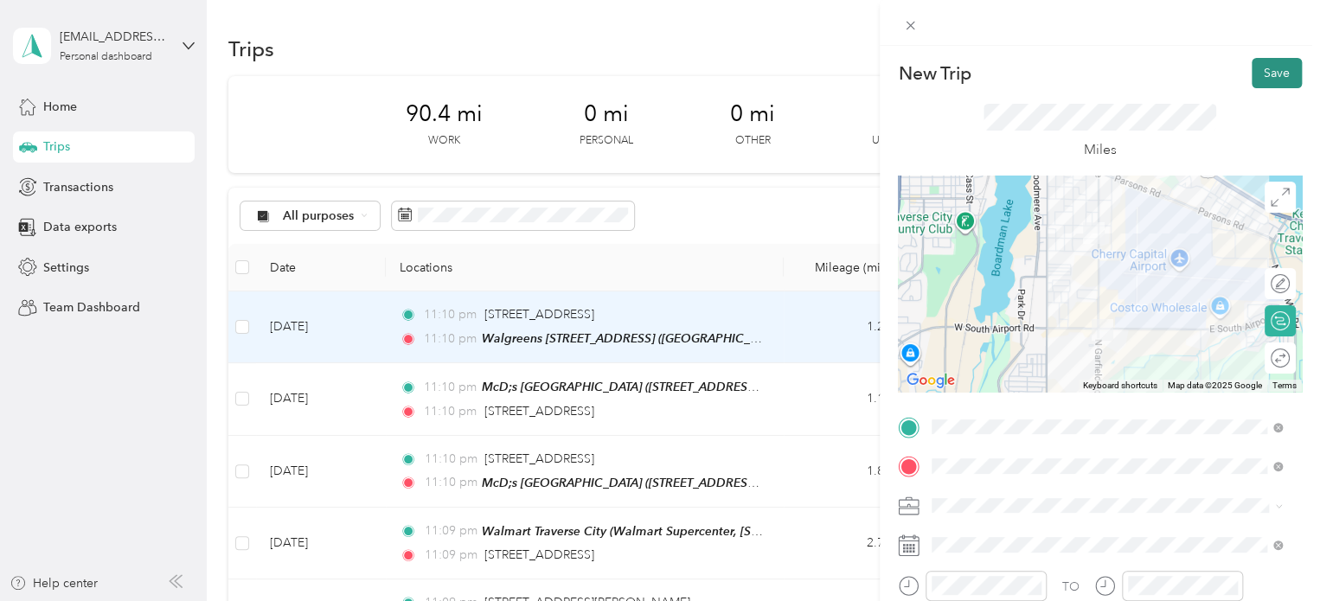
click at [1267, 74] on button "Save" at bounding box center [1277, 73] width 50 height 30
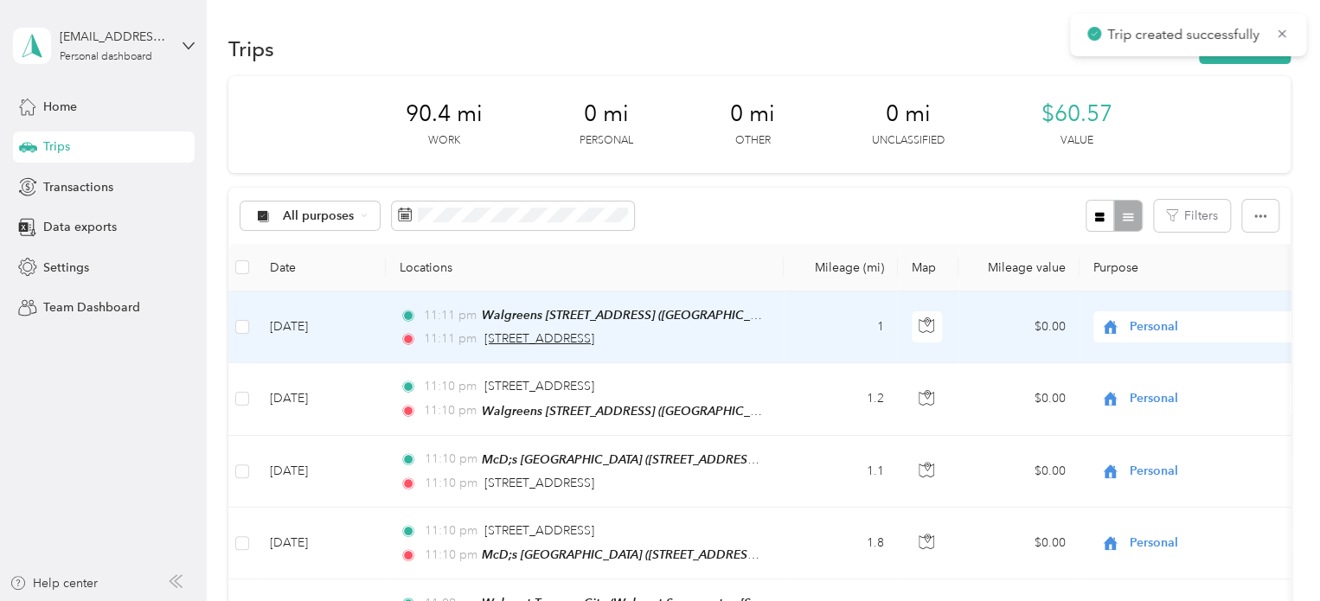
click at [522, 332] on span "1130 South Garfield Avenue, Traverse City" at bounding box center [539, 338] width 110 height 15
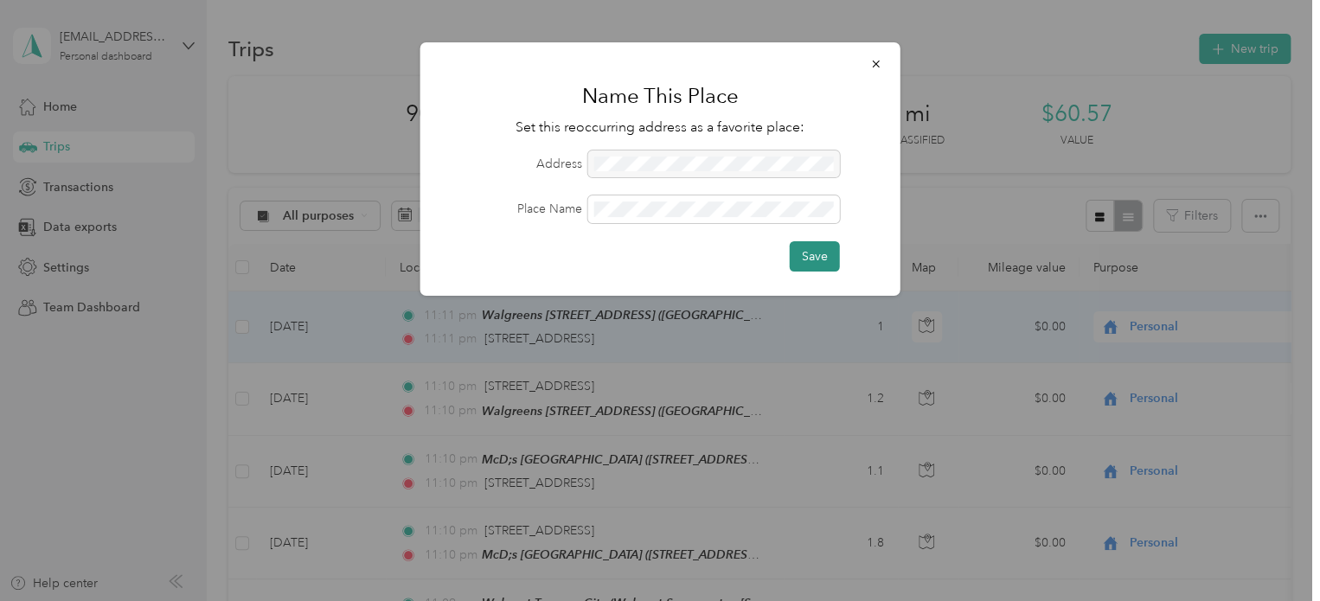
click at [792, 248] on button "Save" at bounding box center [815, 256] width 50 height 30
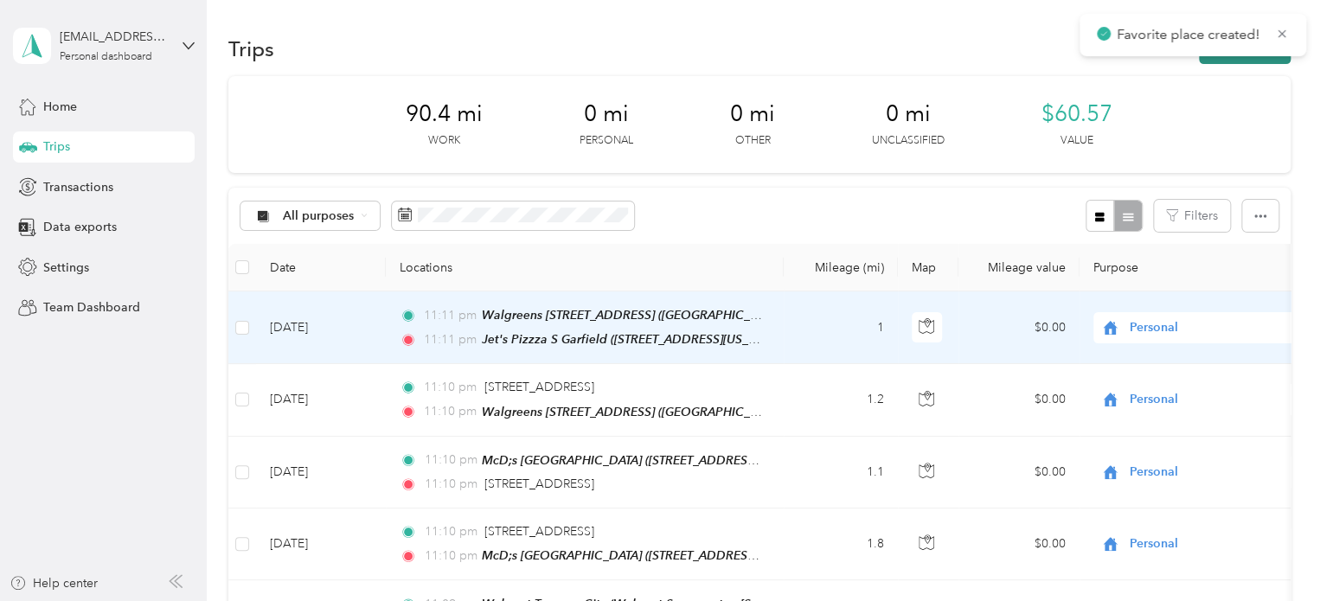
click at [1214, 60] on button "New trip" at bounding box center [1245, 49] width 92 height 30
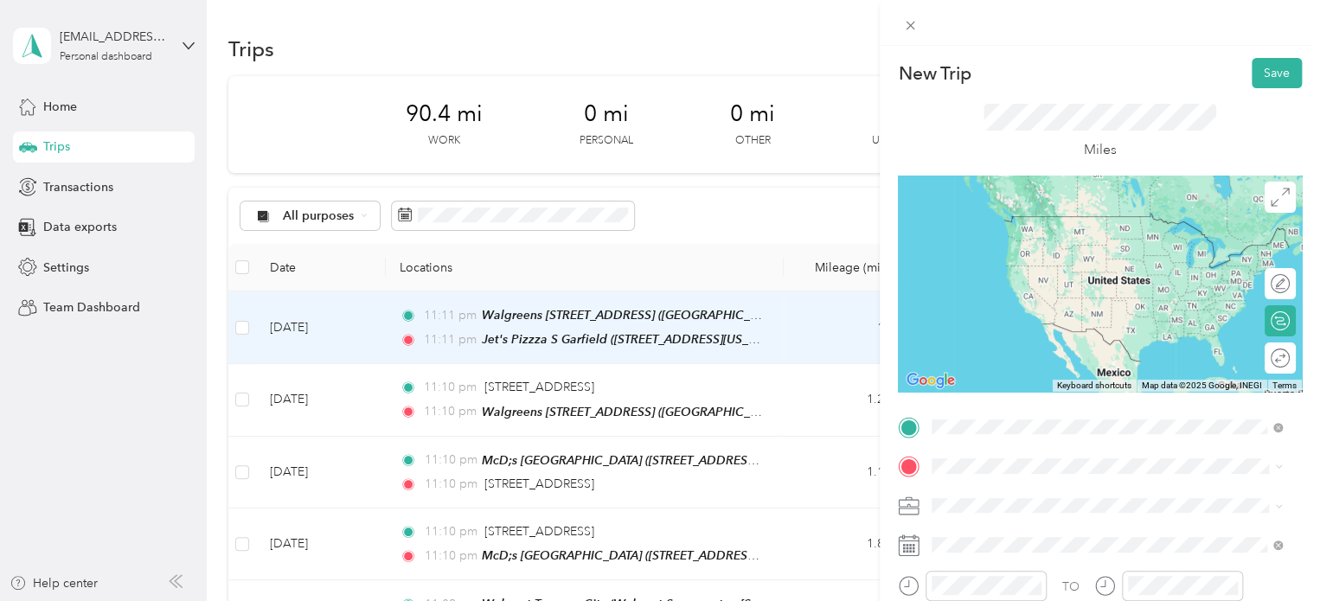
click at [1011, 304] on span "1130 South Garfield Avenue, Traverse City, 49686, Traverse City, Michigan, Unit…" at bounding box center [1051, 296] width 173 height 15
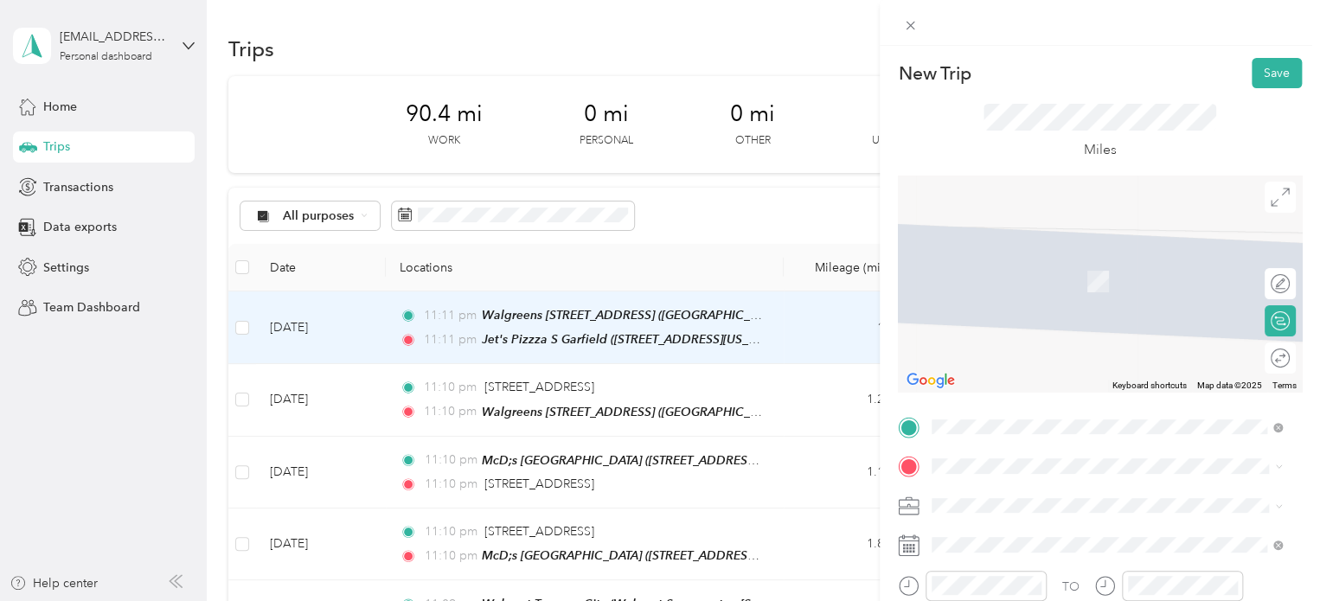
click at [1010, 262] on span "1015 Baldwin Street Traverse City, Michigan 49686, United States" at bounding box center [1099, 255] width 269 height 16
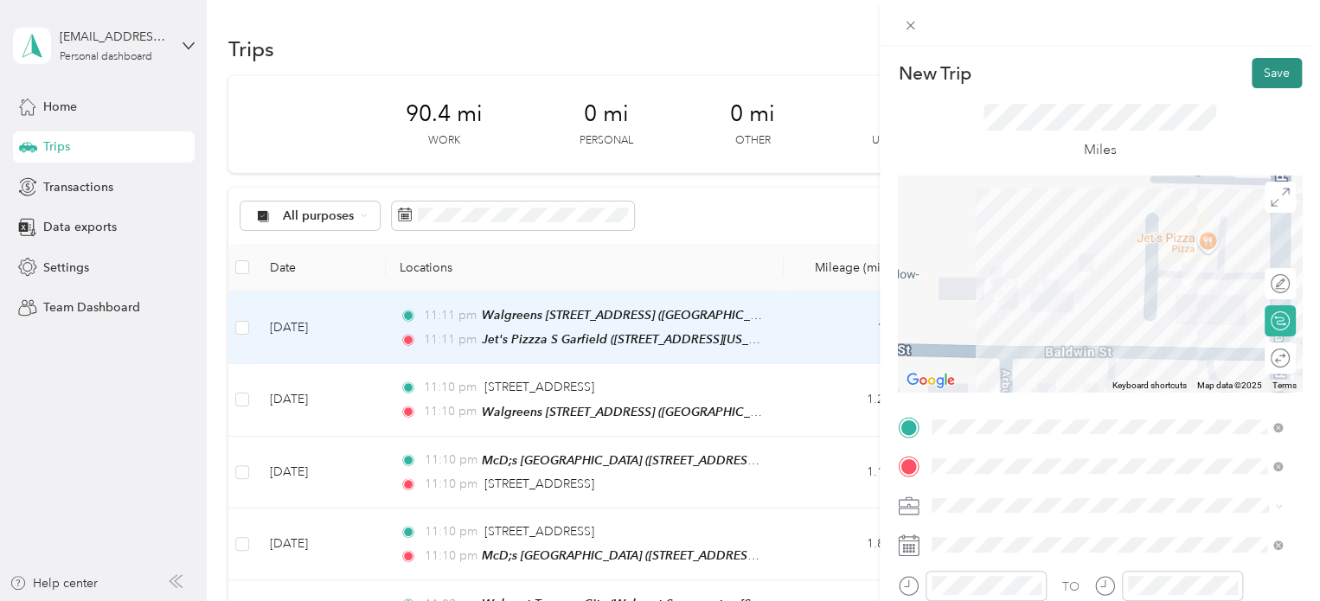
click at [1257, 76] on button "Save" at bounding box center [1277, 73] width 50 height 30
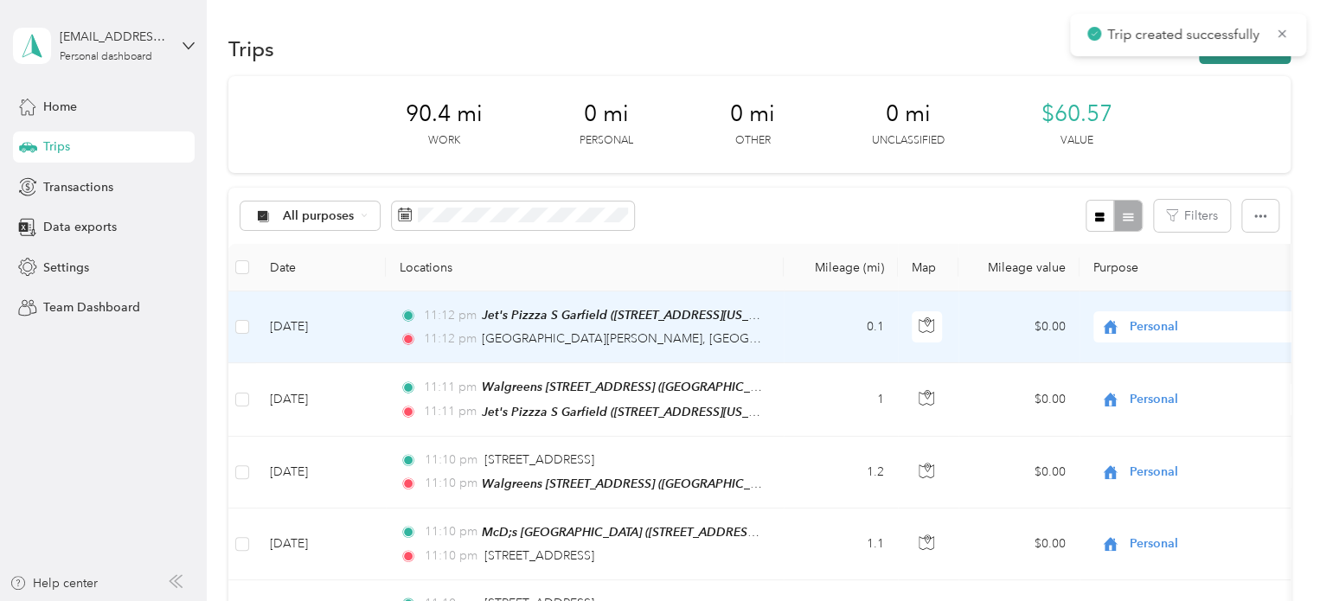
click at [1259, 62] on button "New trip" at bounding box center [1245, 49] width 92 height 30
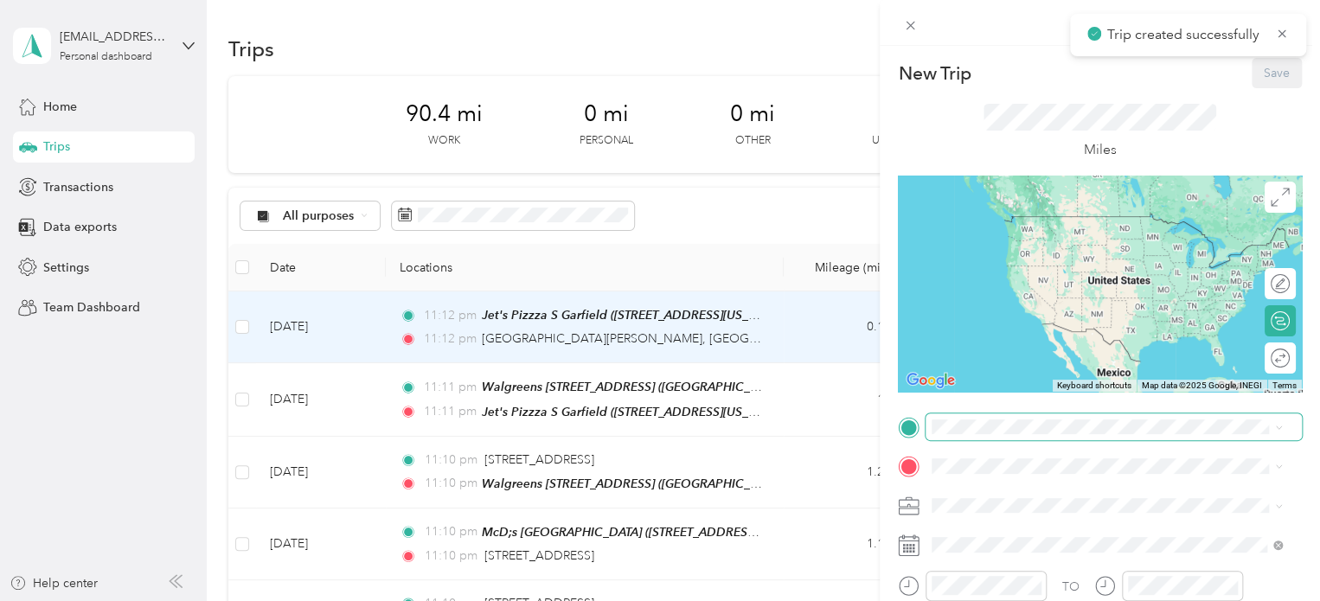
click at [973, 418] on span at bounding box center [1114, 428] width 376 height 28
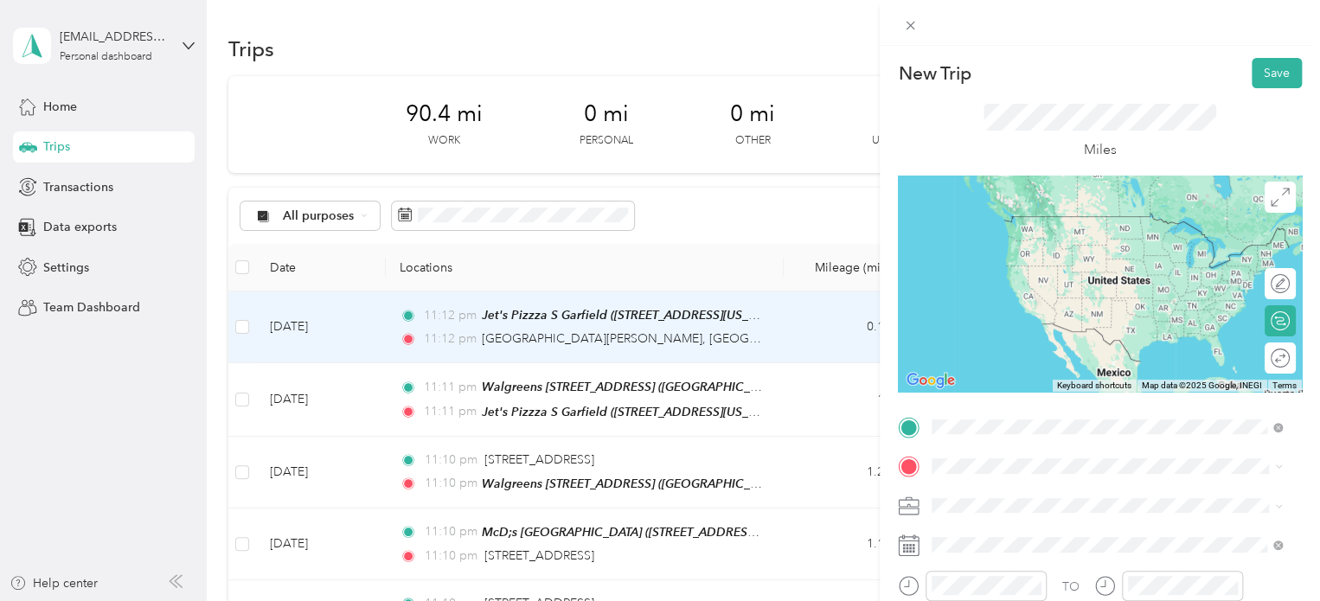
click at [1023, 224] on span "1015 Baldwin Street Traverse City, Michigan 49686, United States" at bounding box center [1099, 216] width 269 height 16
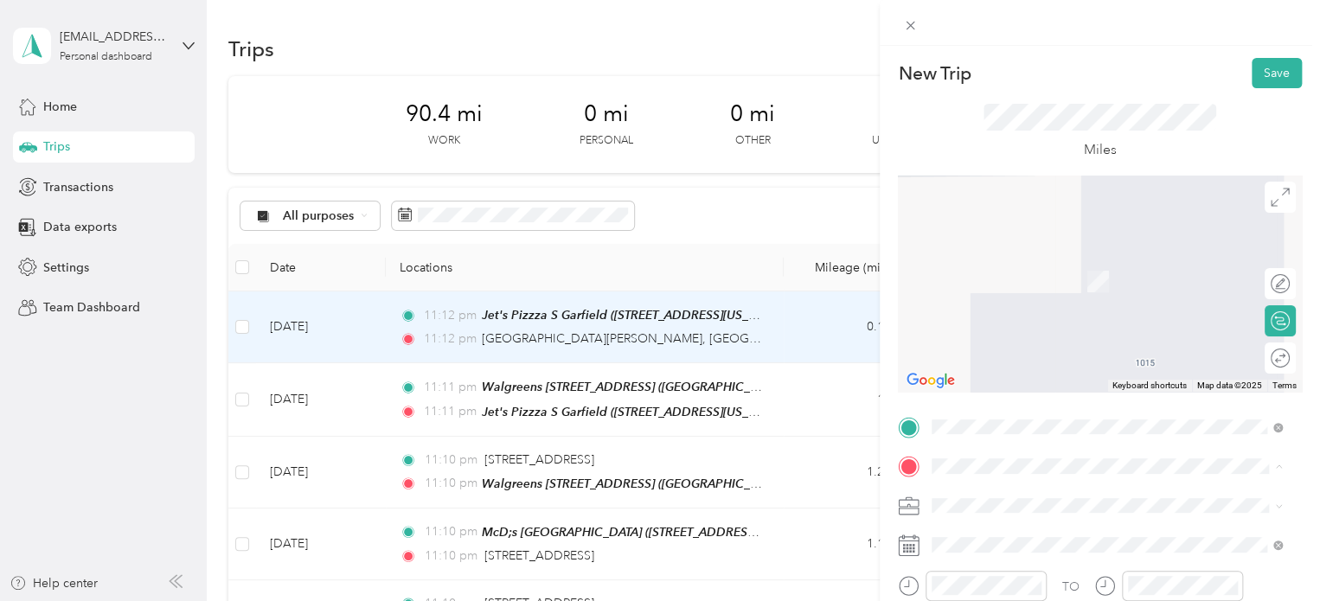
click at [145, 349] on div "New Trip Save This trip cannot be edited because it is either under review, app…" at bounding box center [660, 300] width 1320 height 601
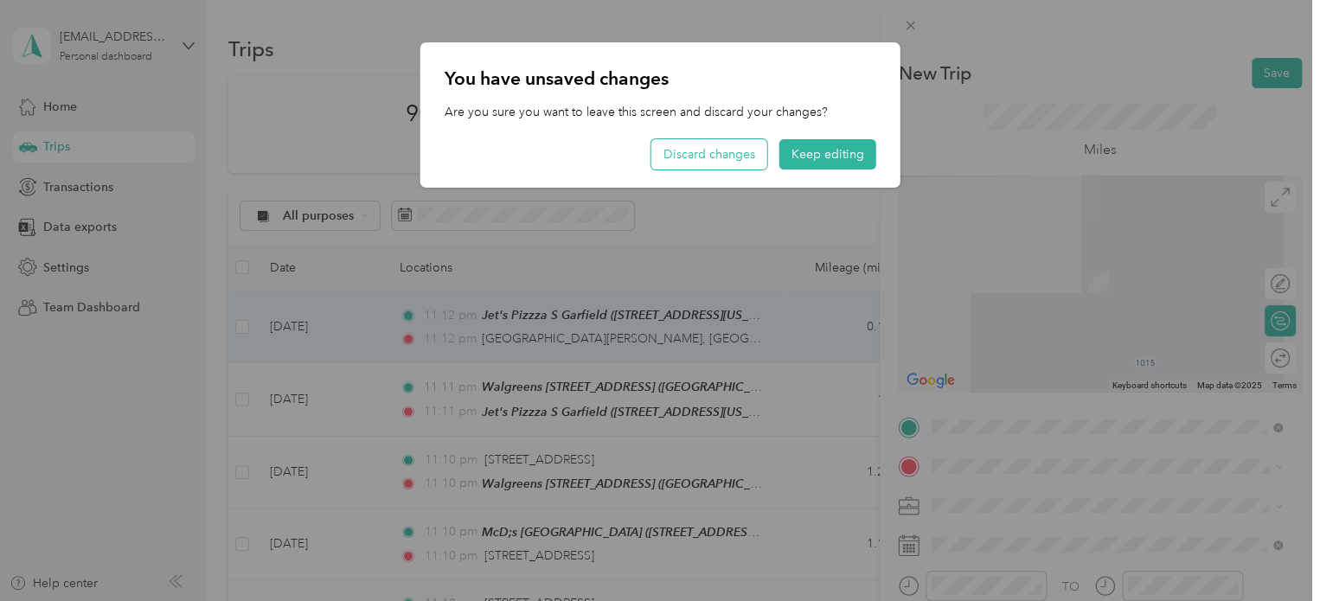
click at [681, 165] on button "Discard changes" at bounding box center [709, 154] width 116 height 30
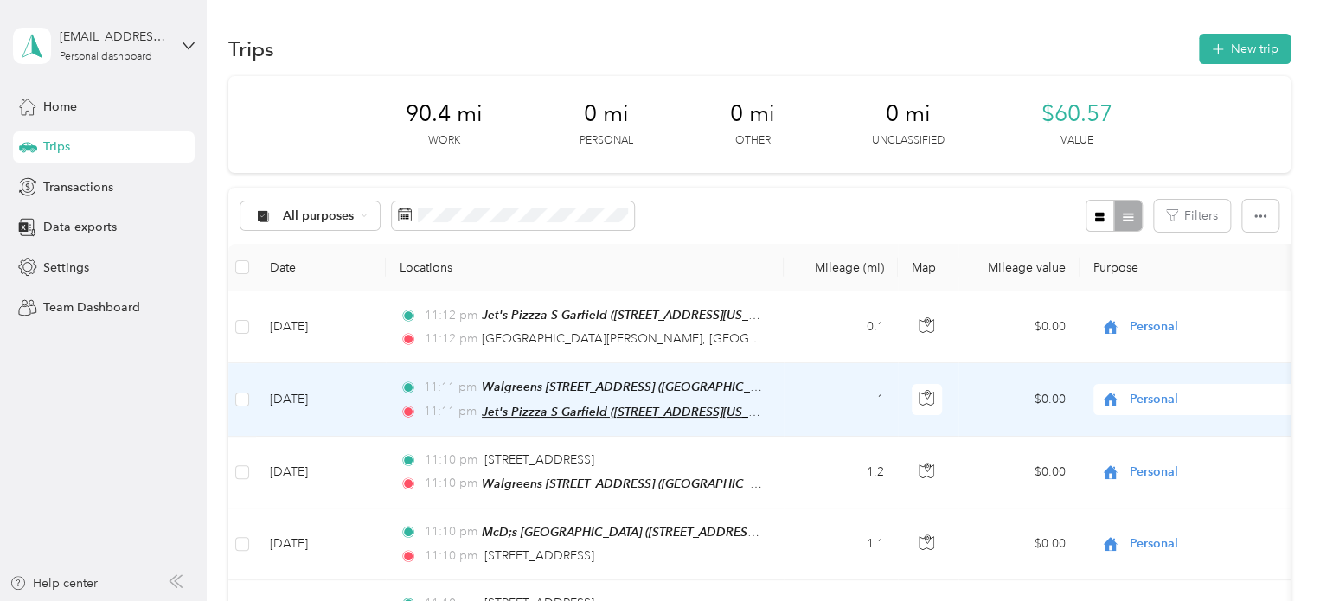
click at [552, 407] on span "Jet's Pizzza S Garfield (1130 South Garfield Avenue, Traverse City, Traverse Ci…" at bounding box center [634, 412] width 305 height 15
click at [301, 395] on td "May 12, 2024" at bounding box center [321, 399] width 130 height 73
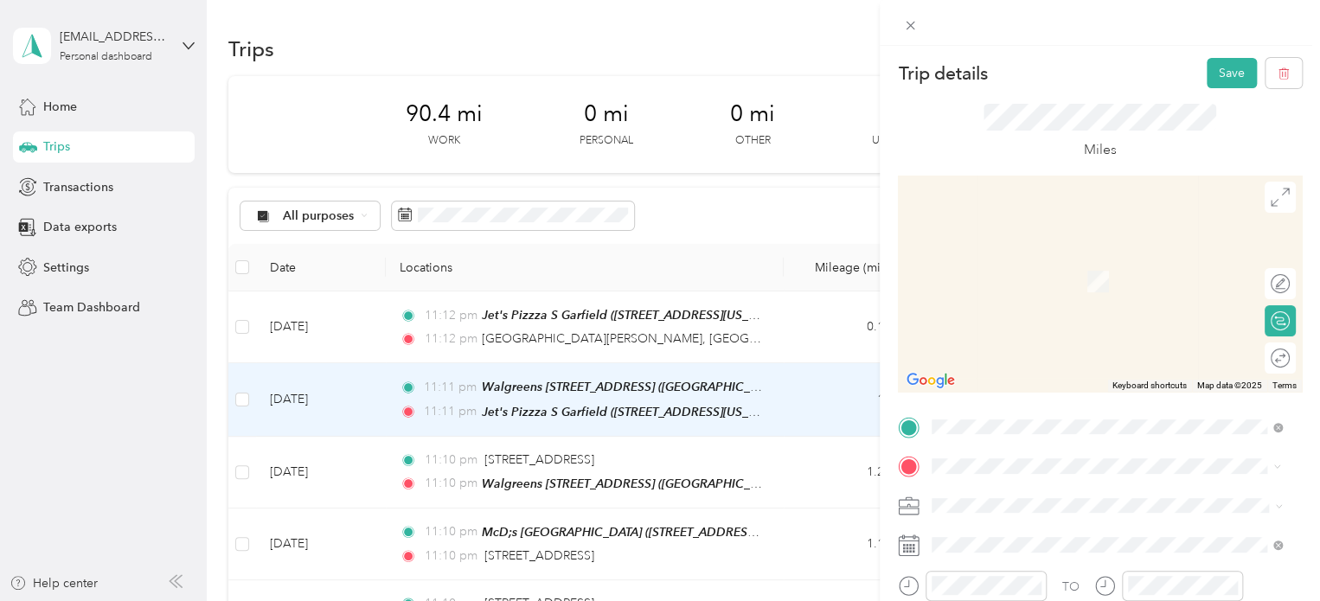
click at [1067, 274] on li "1015 Baldwin Street Traverse City, Michigan 49686, United States" at bounding box center [1107, 256] width 362 height 35
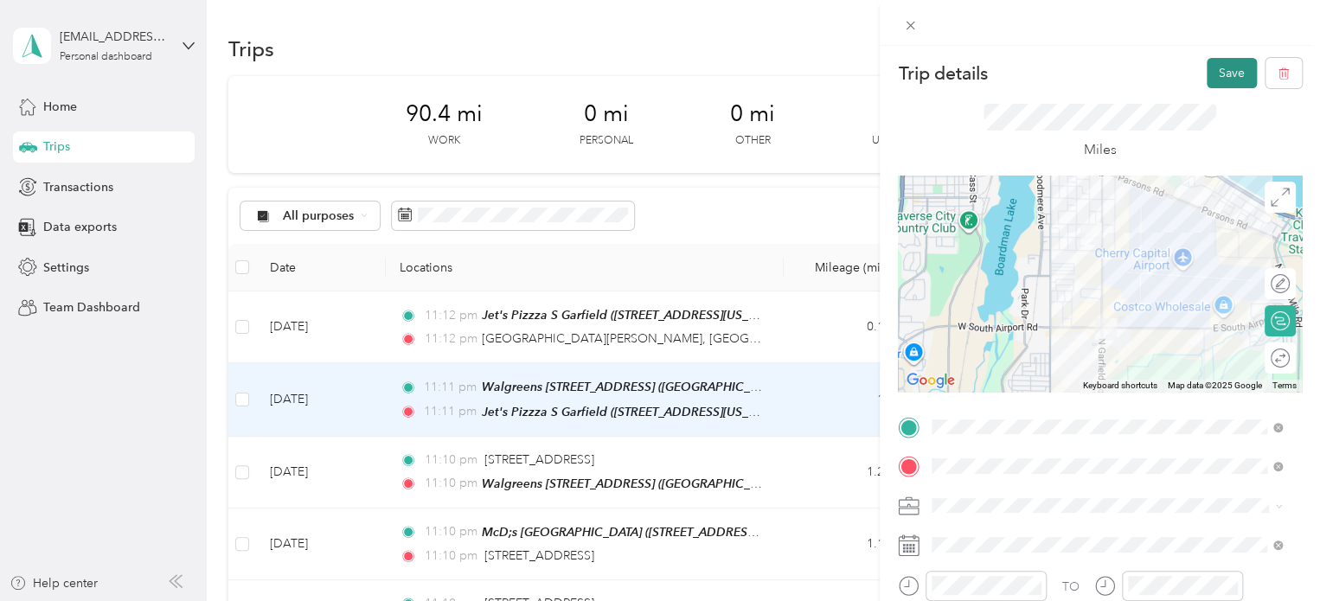
click at [1207, 66] on button "Save" at bounding box center [1232, 73] width 50 height 30
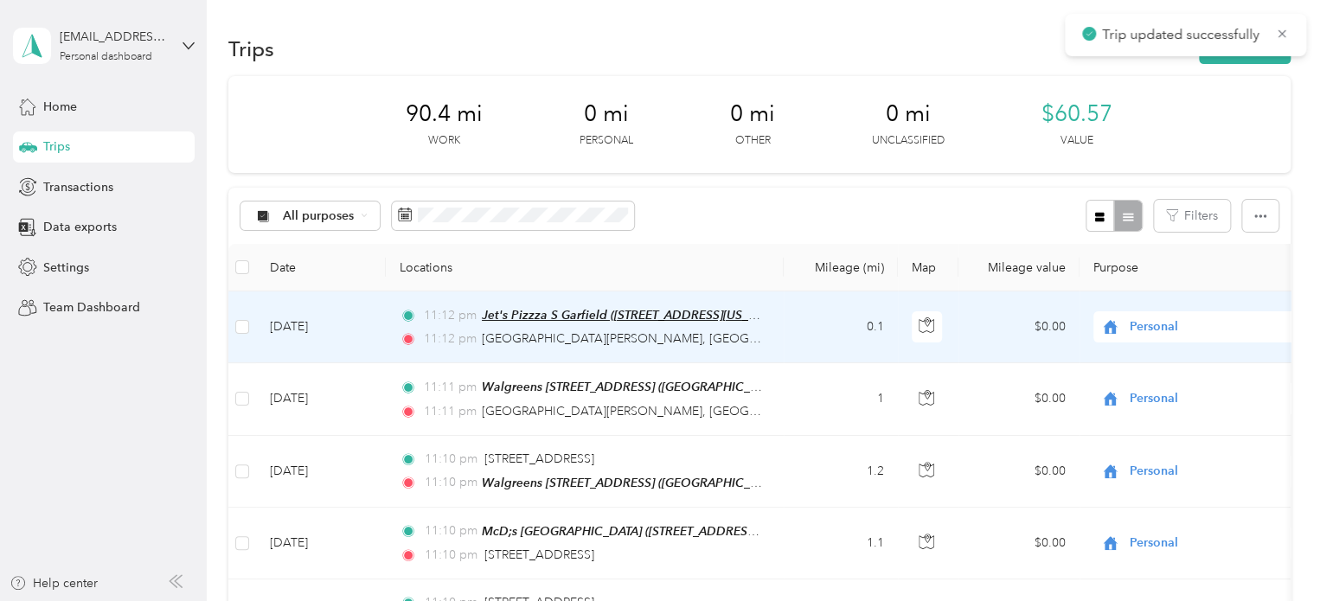
click at [519, 317] on span "Jet's Pizzza S Garfield (1130 South Garfield Avenue, Traverse City, Traverse Ci…" at bounding box center [634, 315] width 305 height 15
click at [337, 327] on td "May 12, 2024" at bounding box center [321, 328] width 130 height 72
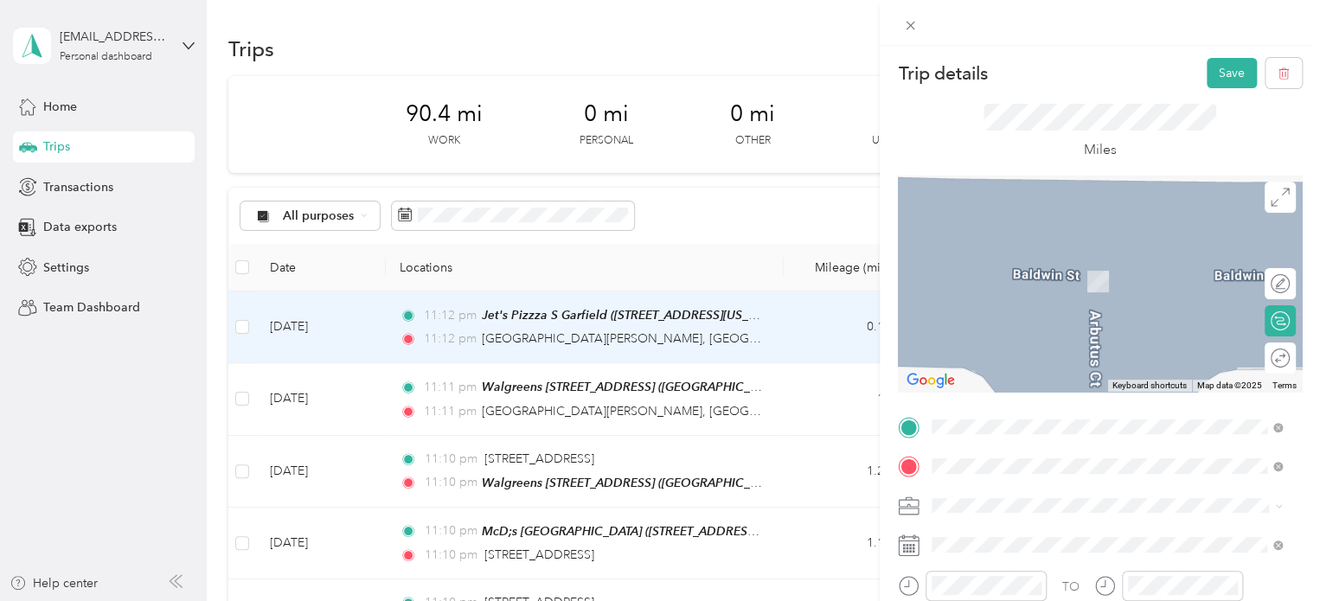
click at [997, 224] on span "1015 Baldwin Street Traverse City, Michigan 49686, United States" at bounding box center [1099, 216] width 269 height 16
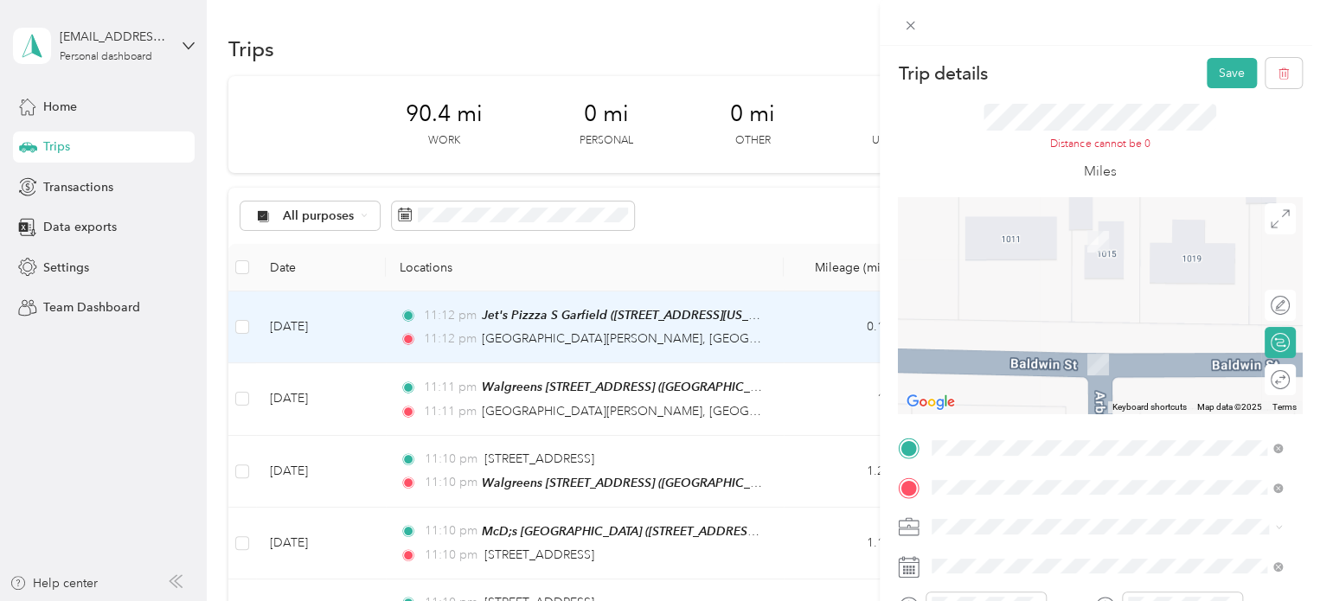
click at [1004, 310] on span "1130 South Garfield Avenue, Traverse City, 49686, Traverse City, Michigan, Unit…" at bounding box center [1051, 302] width 173 height 15
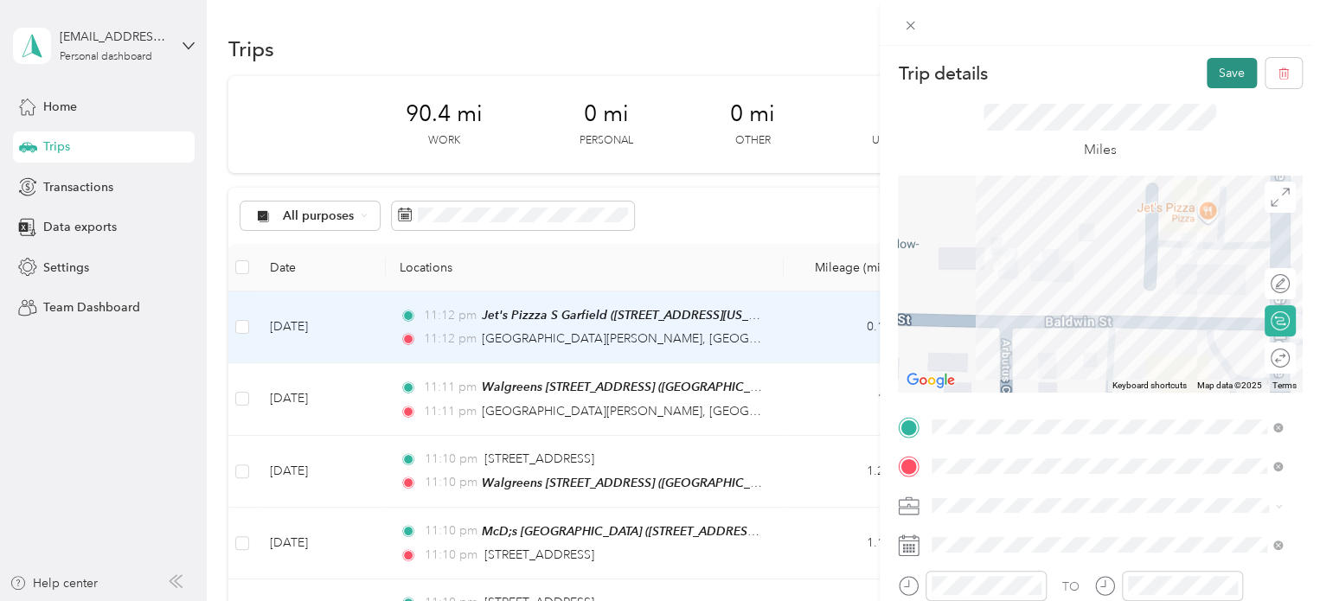
click at [1225, 74] on button "Save" at bounding box center [1232, 73] width 50 height 30
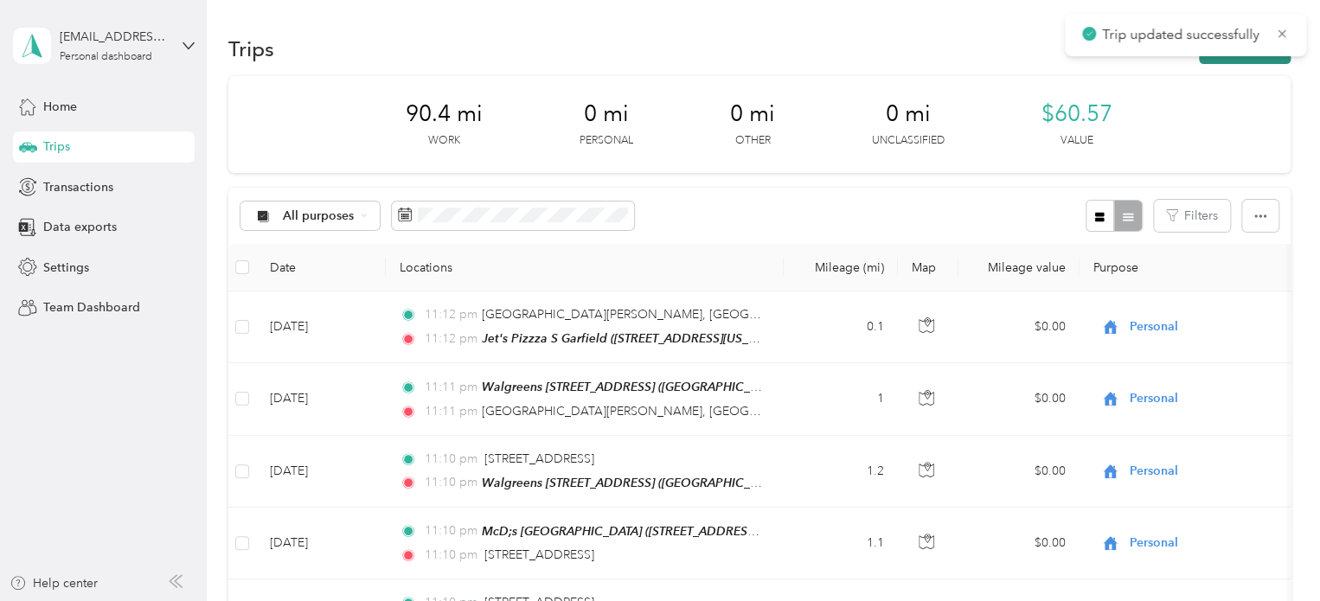
click at [1225, 58] on button "New trip" at bounding box center [1245, 49] width 92 height 30
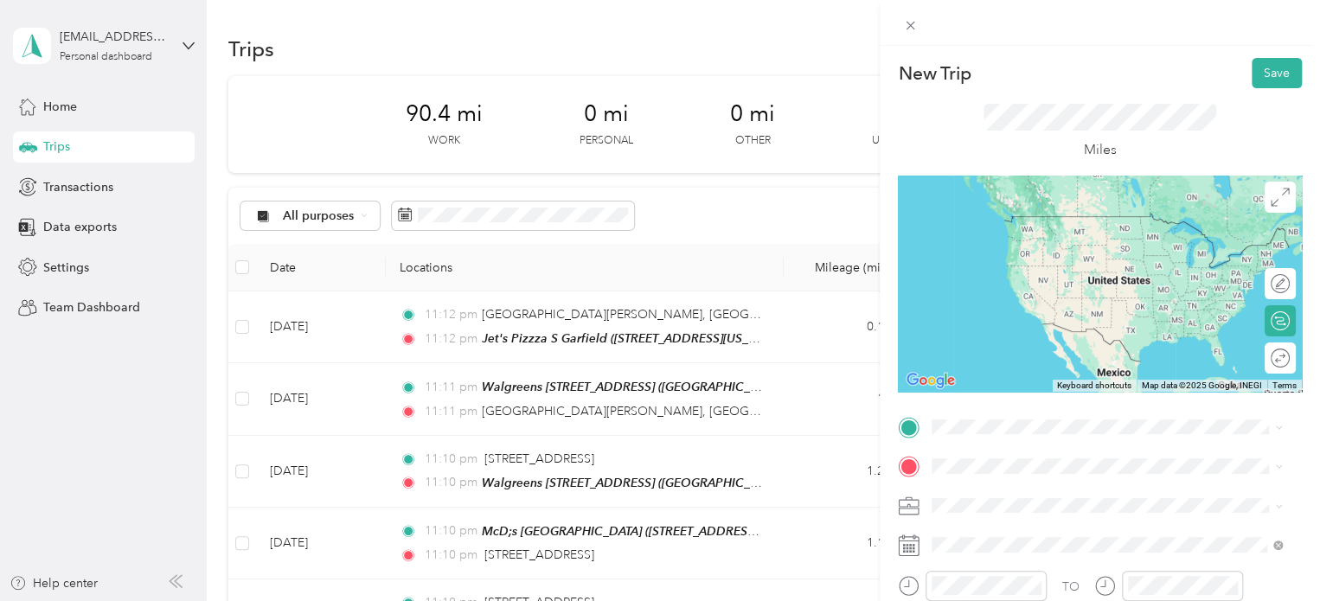
click at [1031, 298] on span "1130 South Garfield Avenue, Traverse City, 49686, Traverse City, Michigan, Unit…" at bounding box center [1051, 291] width 173 height 15
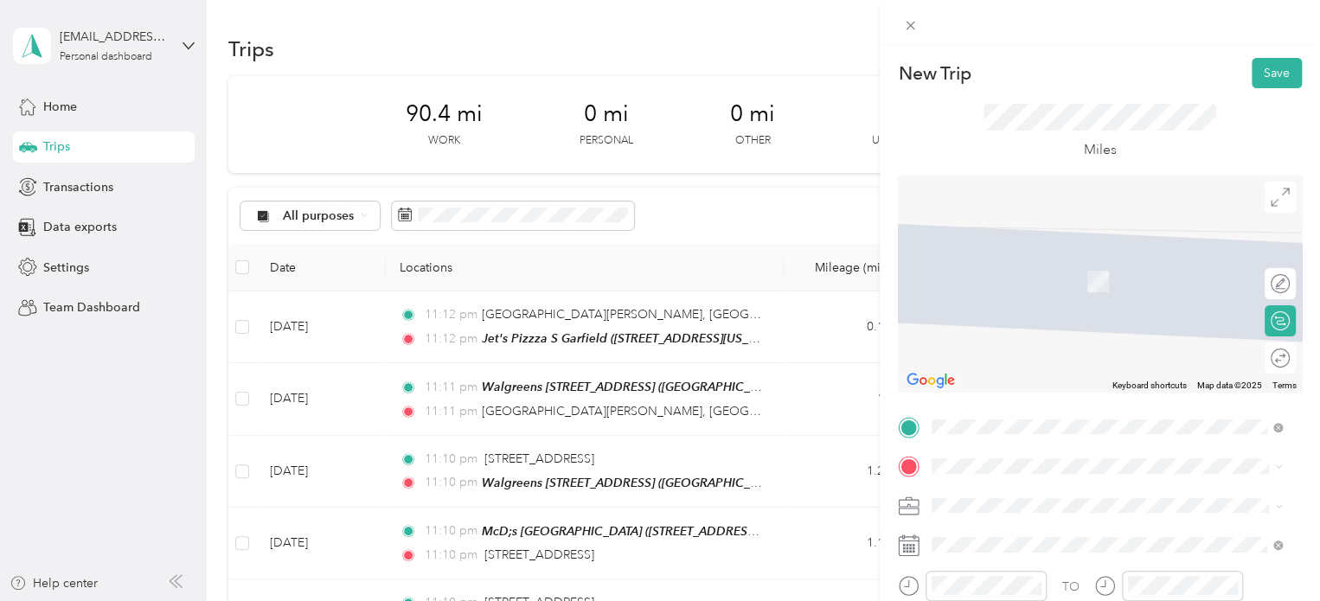
click at [993, 253] on span "811 Gladewood Lane Traverse City, Michigan 49686, United States" at bounding box center [1051, 256] width 173 height 16
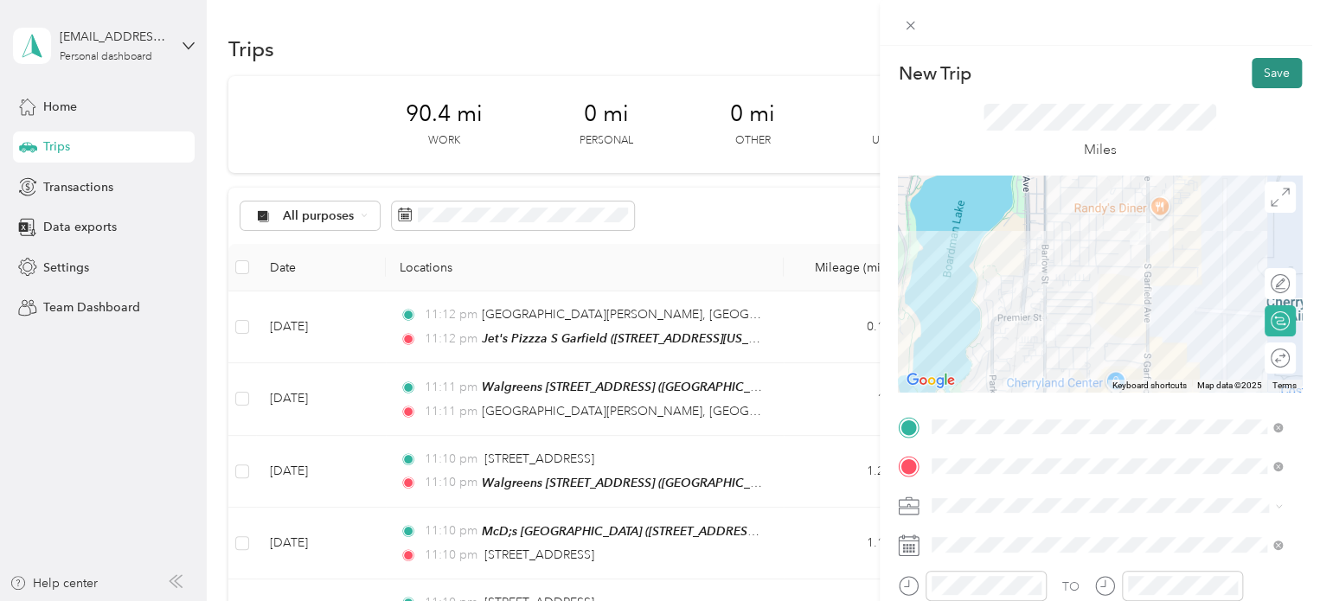
click at [1254, 79] on button "Save" at bounding box center [1277, 73] width 50 height 30
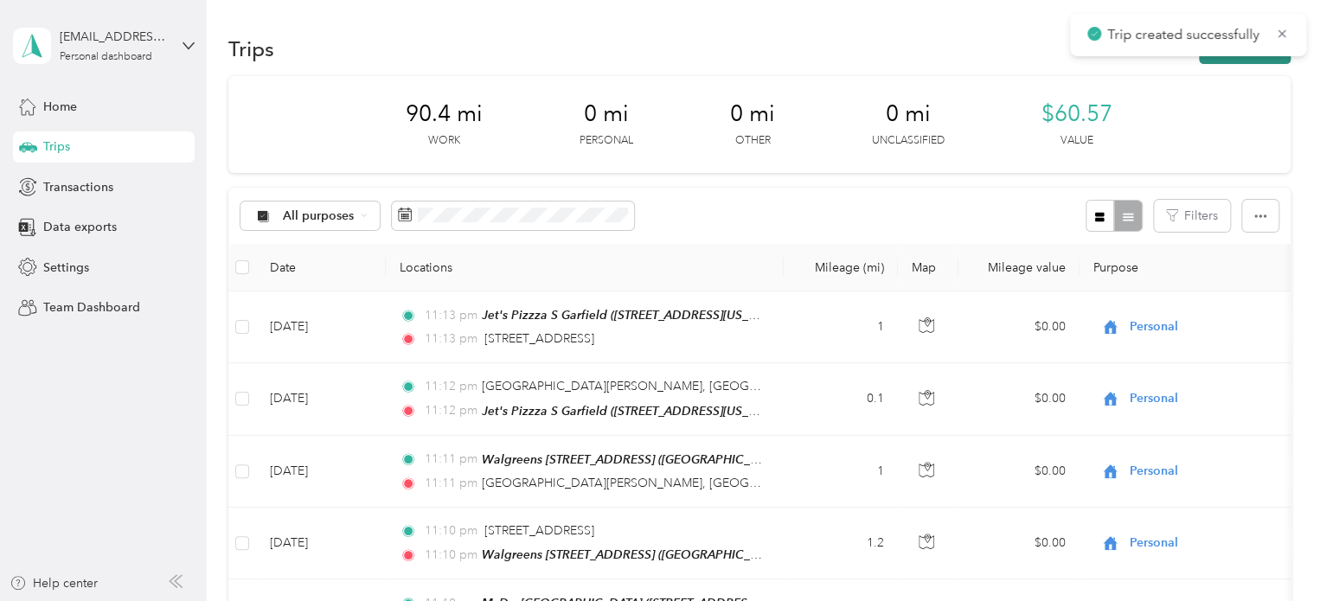
click at [1260, 61] on button "New trip" at bounding box center [1245, 49] width 92 height 30
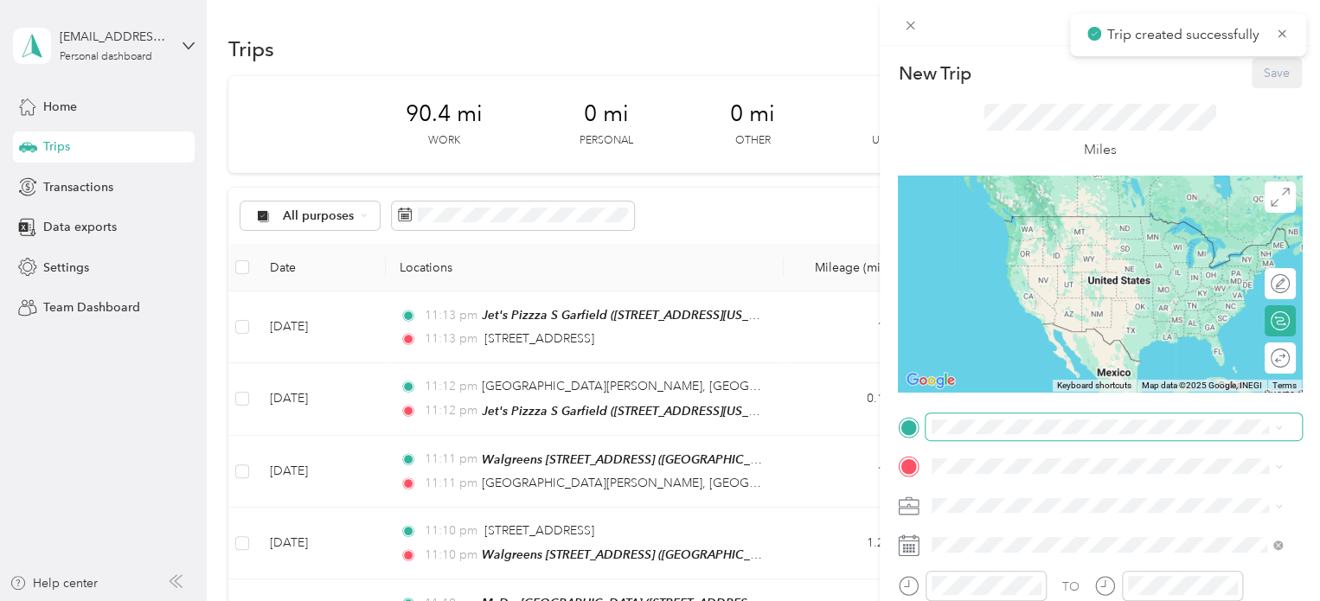
click at [956, 414] on span at bounding box center [1114, 428] width 376 height 28
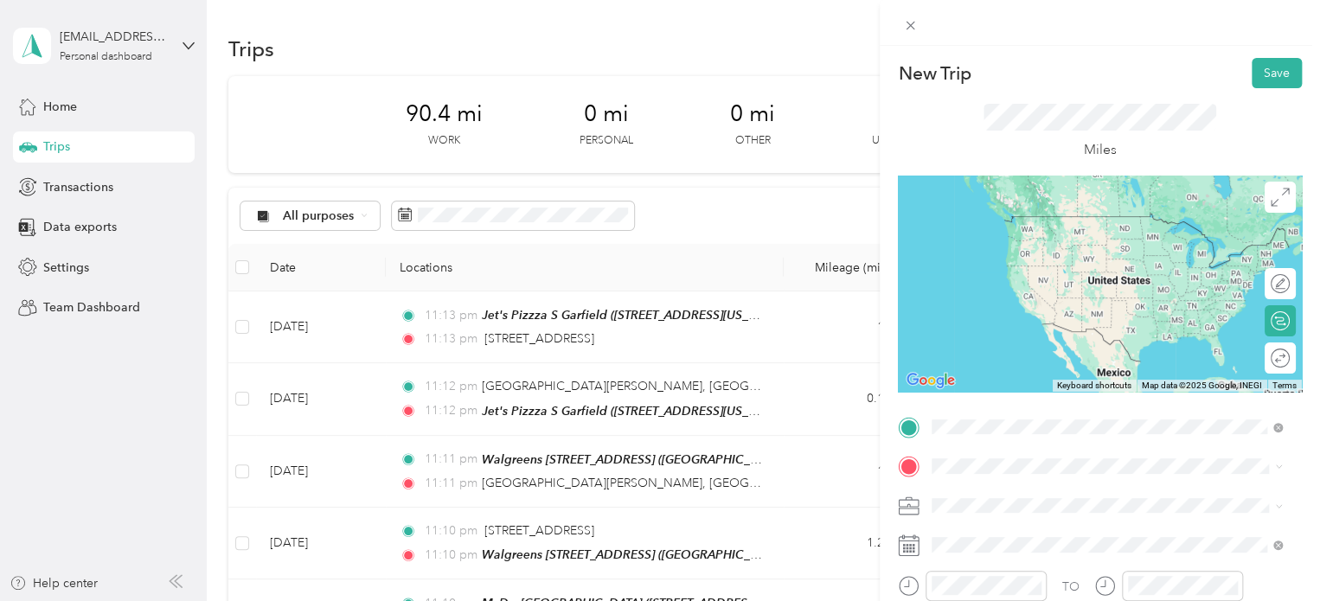
click at [1023, 224] on span "811 Gladewood Lane Traverse City, Michigan 49686, United States" at bounding box center [1051, 216] width 173 height 16
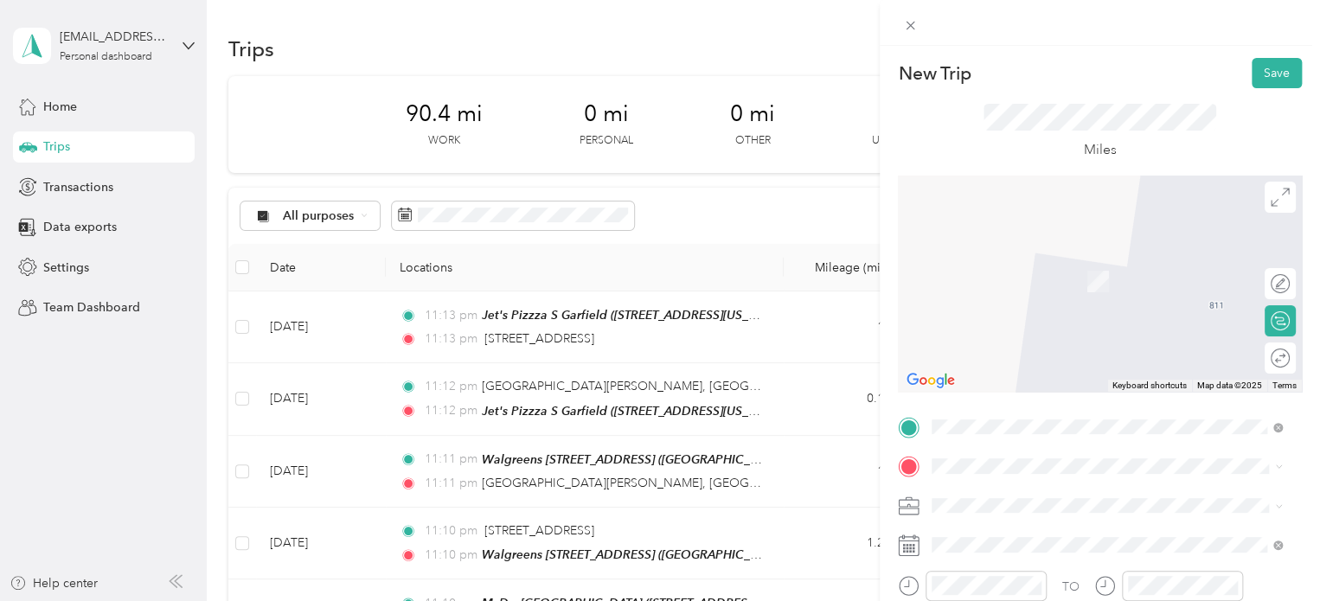
click at [986, 482] on div "TO Add photo" at bounding box center [1100, 603] width 404 height 379
click at [1010, 376] on div "Meijer [GEOGRAPHIC_DATA], [STREET_ADDRESS] , 49684, [GEOGRAPHIC_DATA], [GEOGRAP…" at bounding box center [1121, 398] width 312 height 73
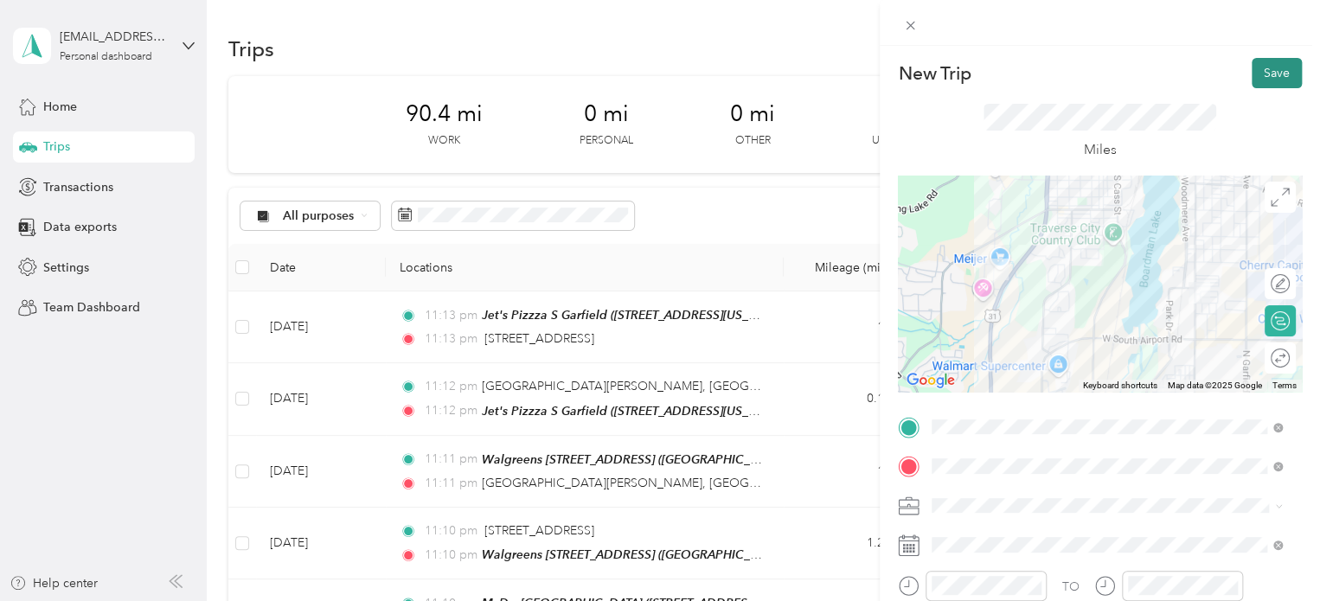
click at [1278, 74] on button "Save" at bounding box center [1277, 73] width 50 height 30
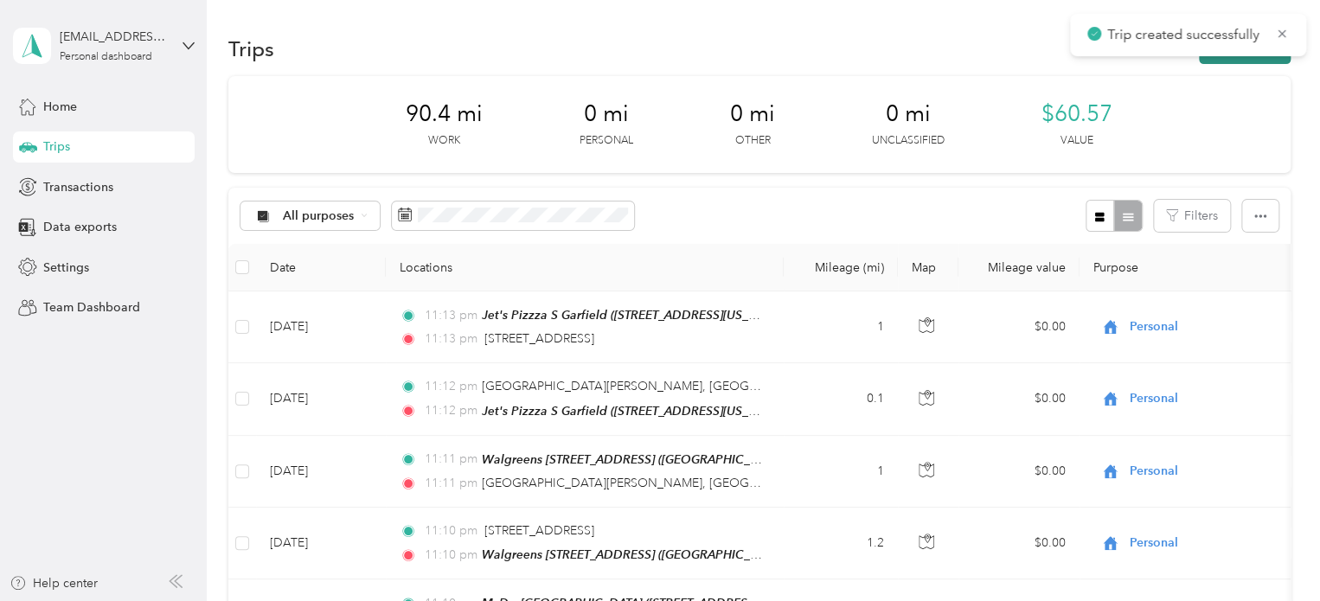
click at [1262, 55] on button "New trip" at bounding box center [1245, 49] width 92 height 30
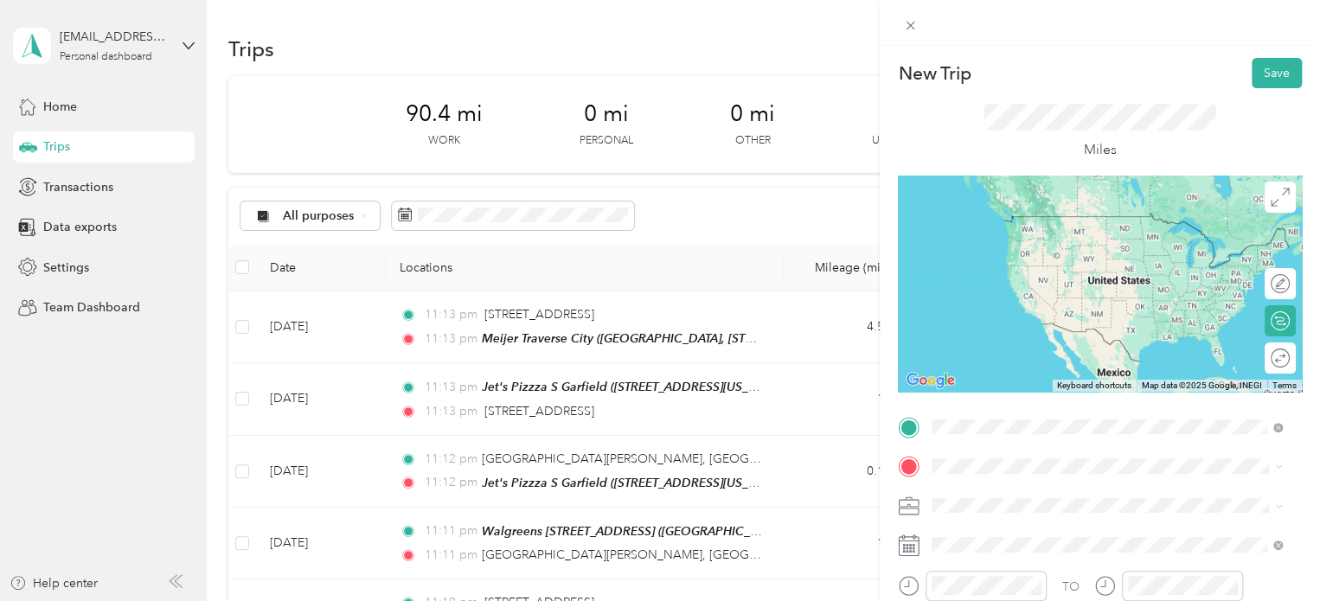
click at [988, 364] on span "Meijer, [STREET_ADDRESS] , 49684, [GEOGRAPHIC_DATA], [GEOGRAPHIC_DATA], [GEOGRA…" at bounding box center [1095, 368] width 260 height 51
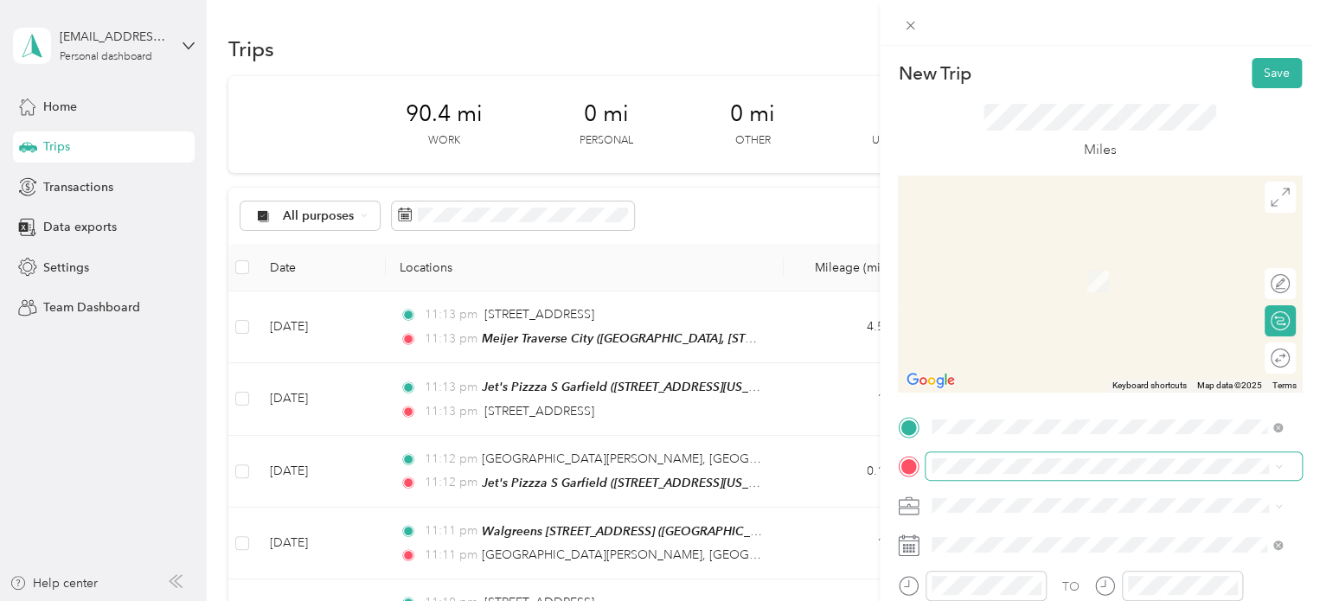
click at [976, 452] on span at bounding box center [1114, 466] width 376 height 28
click at [1003, 377] on span "1982 North South Long Lake Road Traverse City, Michigan 49685, United States" at bounding box center [1051, 371] width 173 height 16
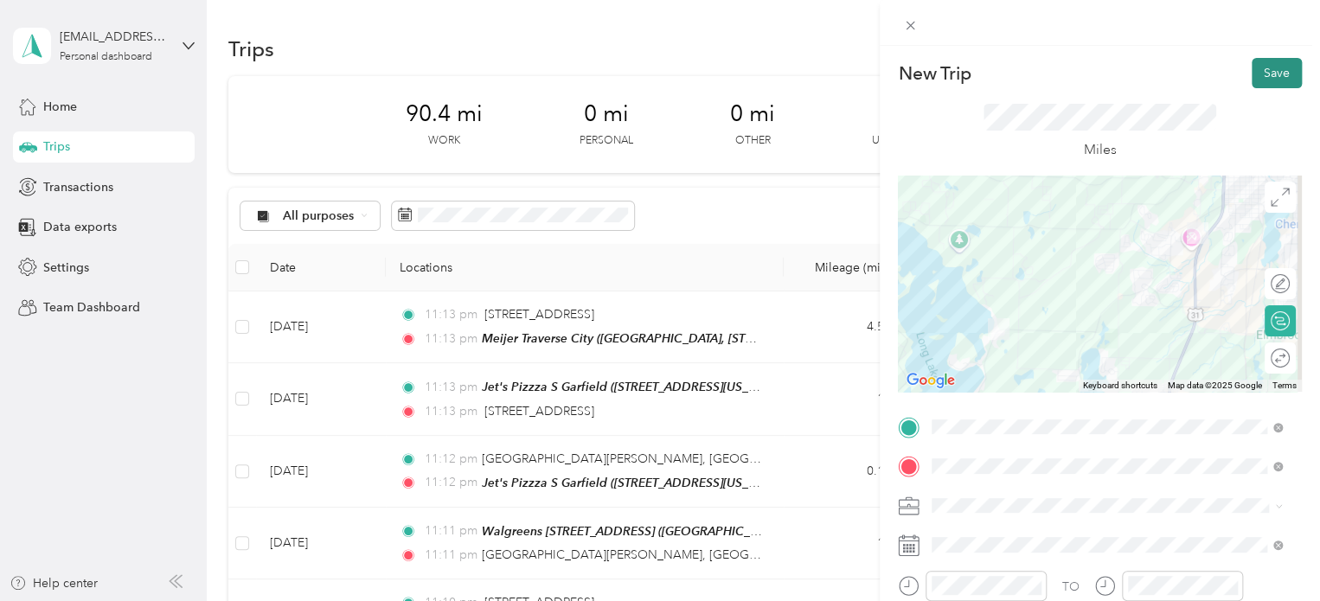
click at [1257, 68] on button "Save" at bounding box center [1277, 73] width 50 height 30
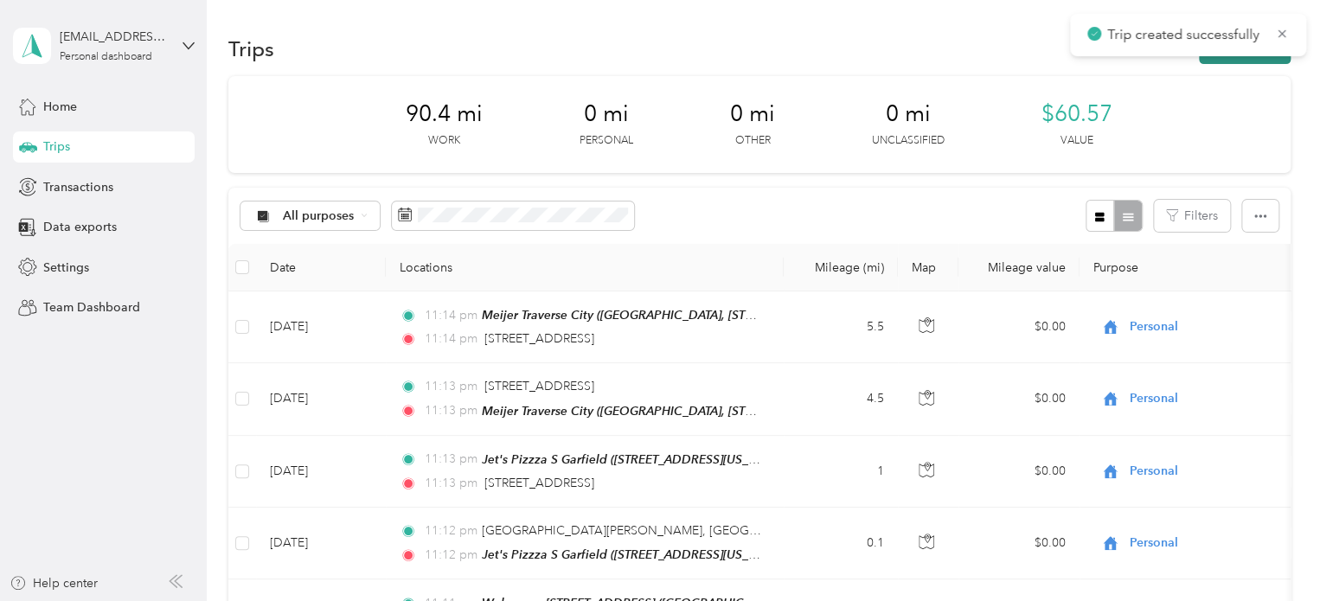
click at [1259, 57] on button "New trip" at bounding box center [1245, 49] width 92 height 30
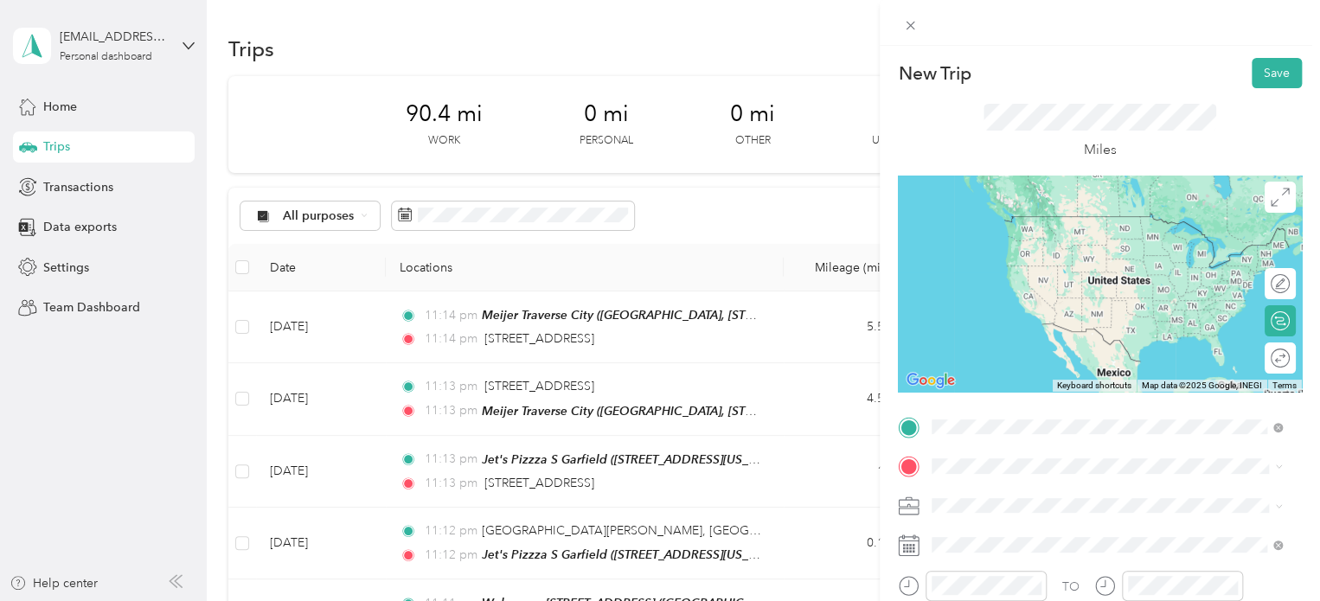
click at [1138, 224] on span "1982 North South Long Lake Road Traverse City, Michigan 49685, United States" at bounding box center [1051, 216] width 173 height 16
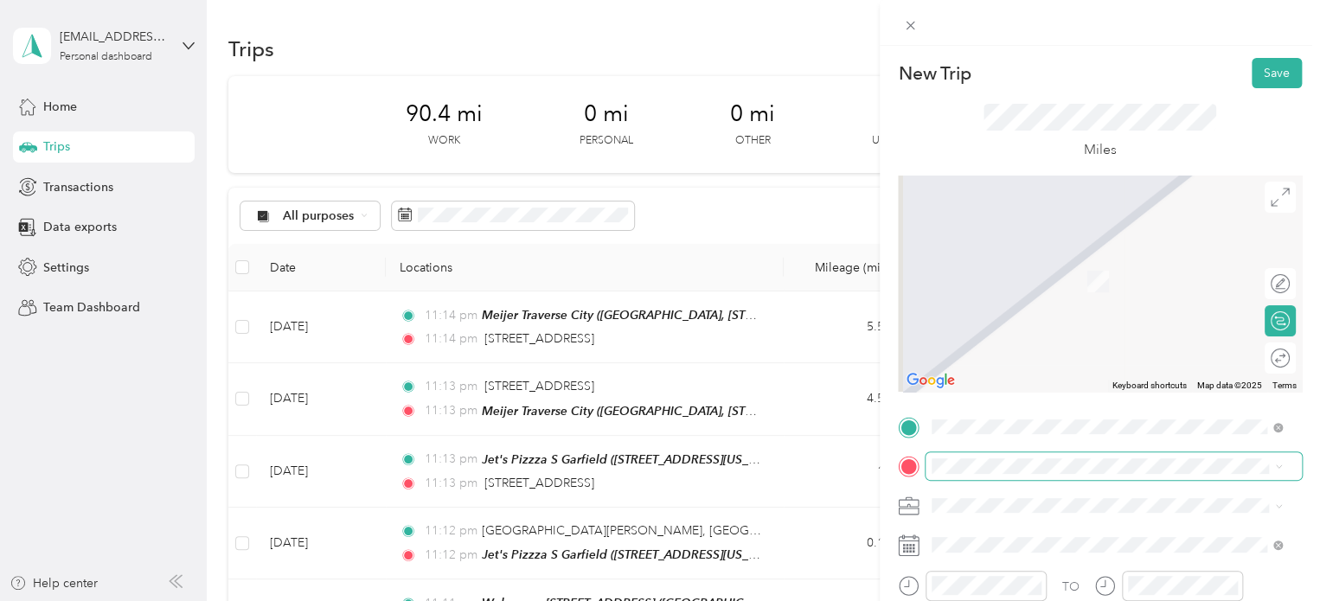
click at [1006, 477] on span at bounding box center [1114, 466] width 376 height 28
click at [1045, 407] on span "[STREET_ADDRESS][PERSON_NAME], [PERSON_NAME], [GEOGRAPHIC_DATA], [GEOGRAPHIC_DA…" at bounding box center [1080, 408] width 231 height 51
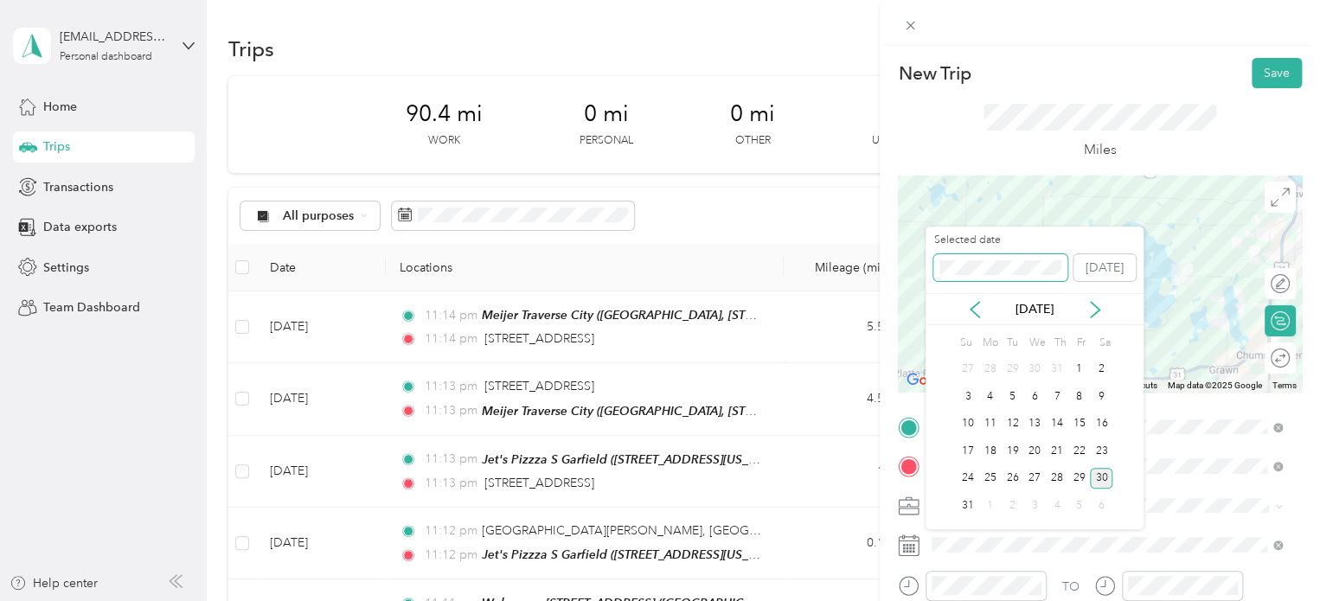
click at [1001, 279] on span at bounding box center [1000, 268] width 134 height 28
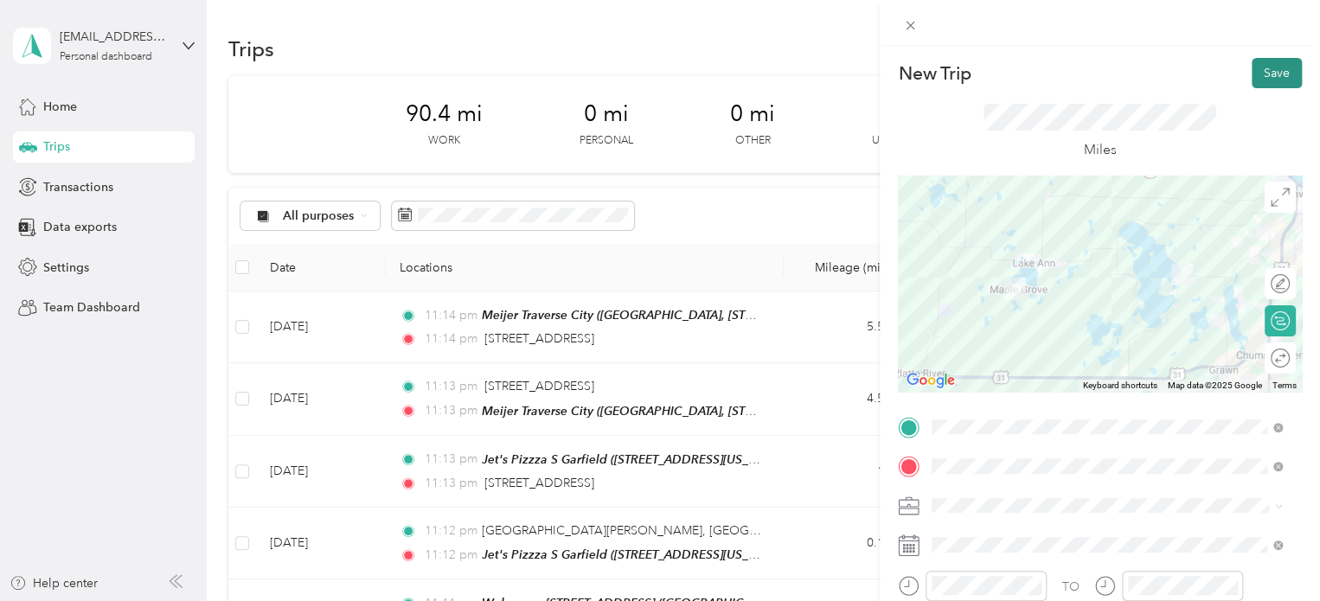
click at [1252, 68] on button "Save" at bounding box center [1277, 73] width 50 height 30
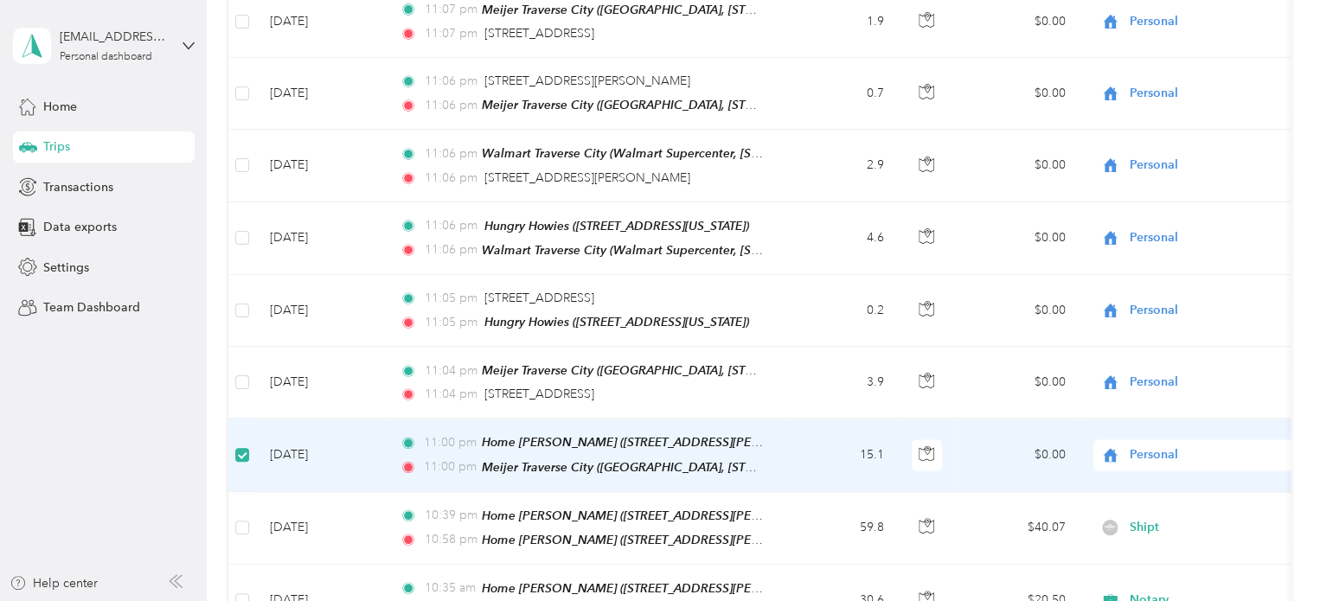
scroll to position [1382, 0]
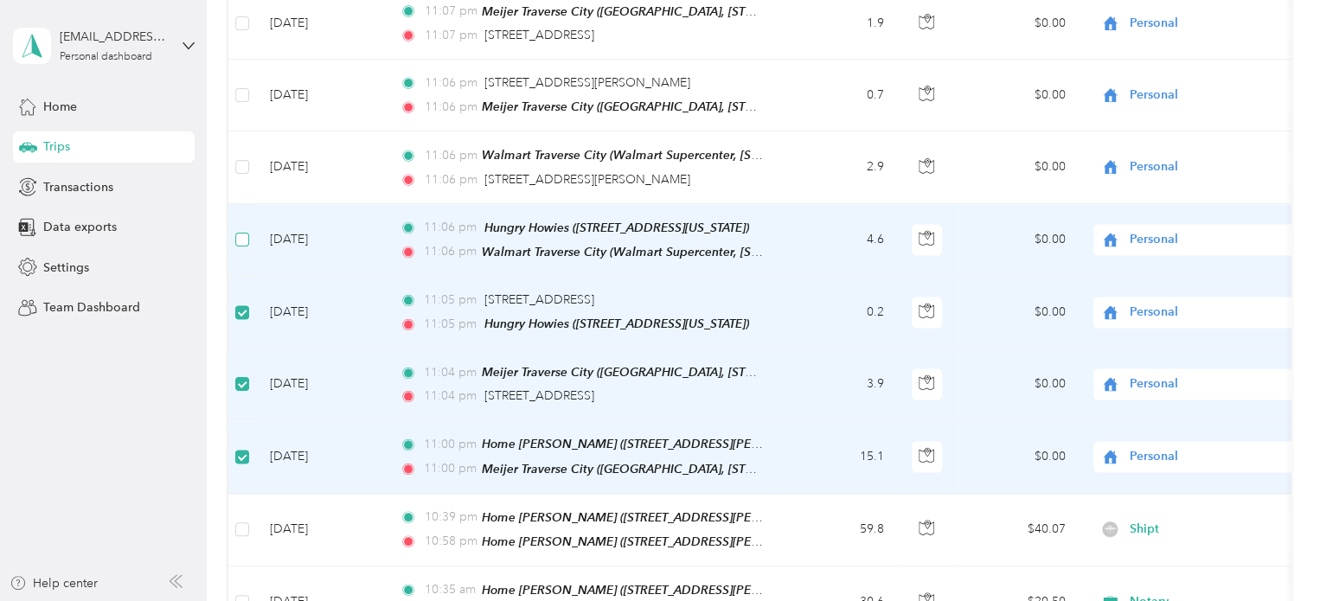
click at [239, 230] on label at bounding box center [242, 239] width 14 height 19
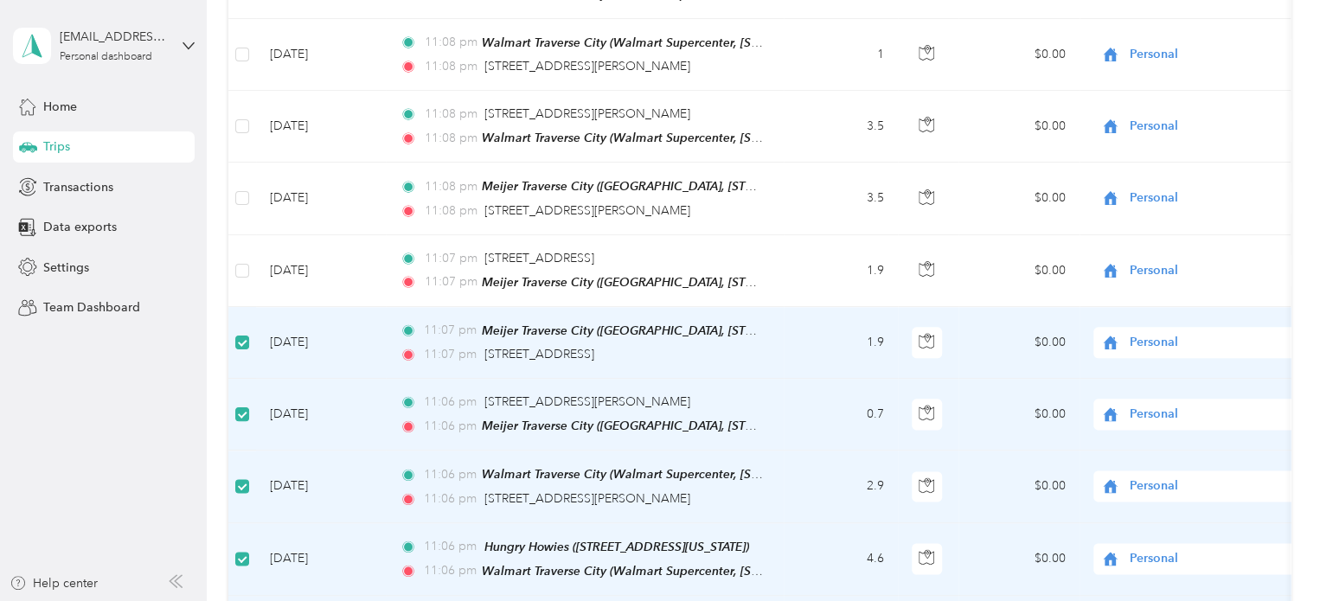
scroll to position [1036, 0]
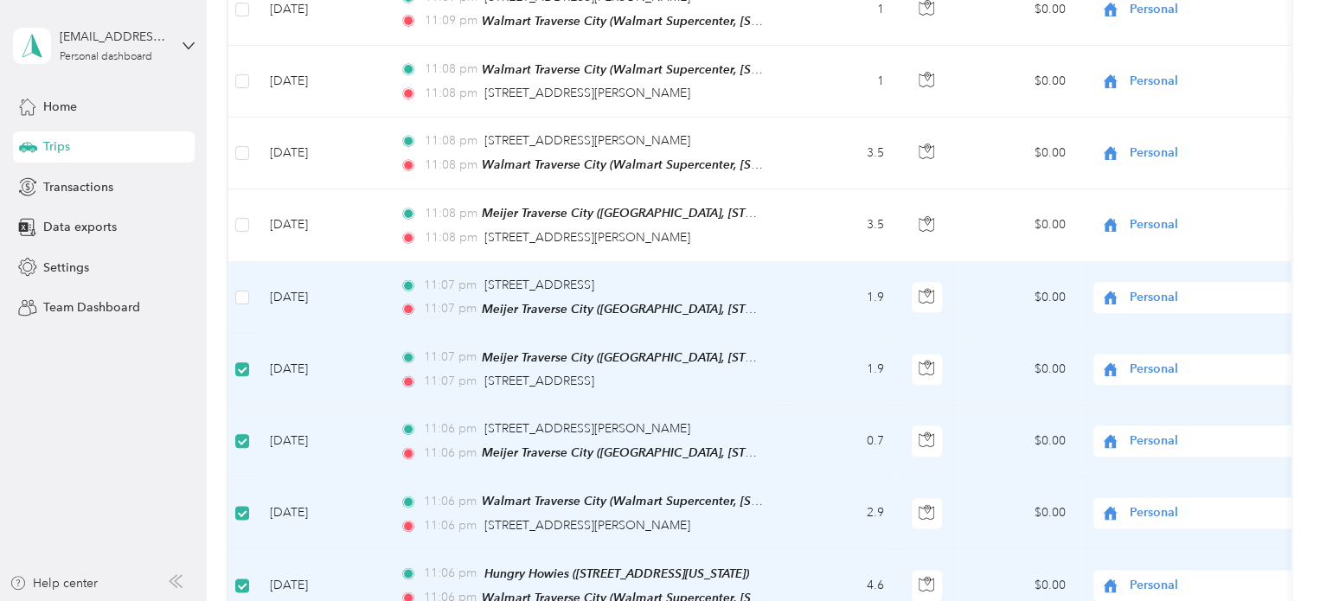
click at [234, 279] on td at bounding box center [242, 298] width 28 height 72
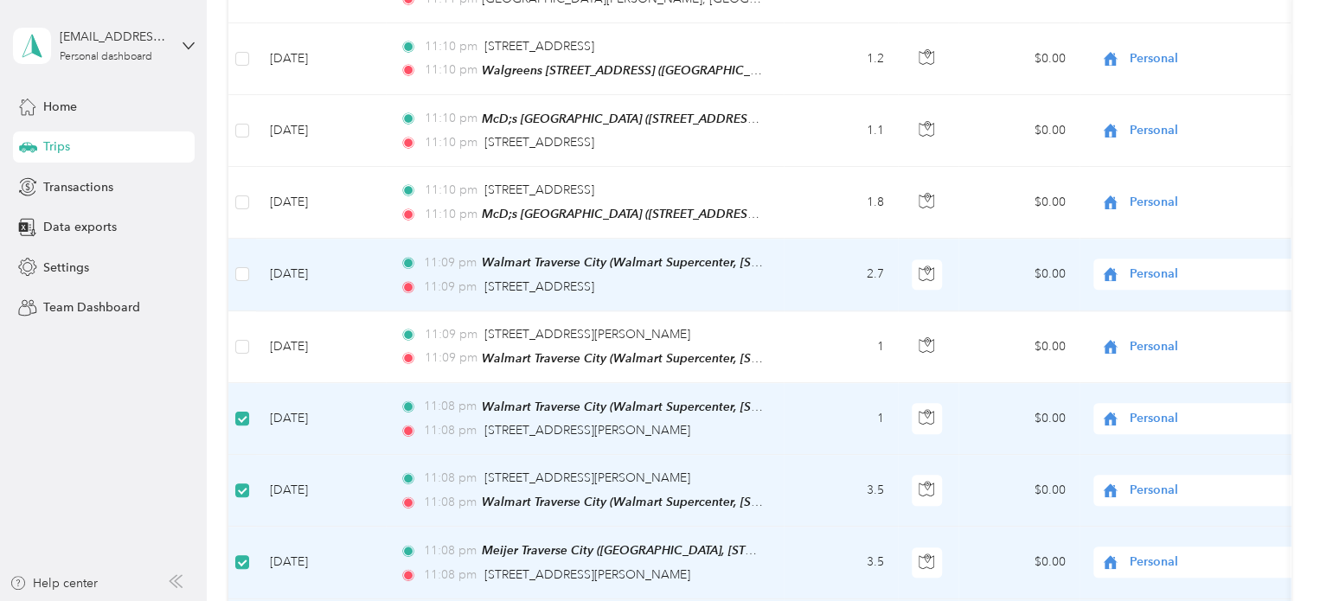
scroll to position [690, 0]
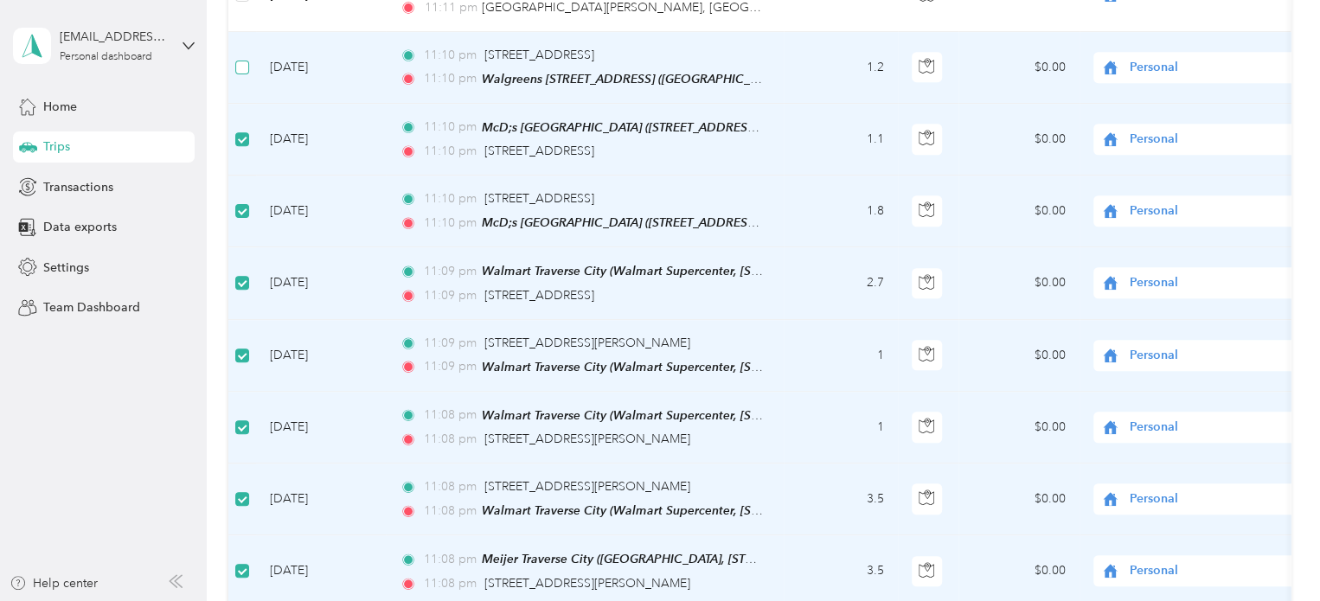
click at [241, 67] on label at bounding box center [242, 67] width 14 height 19
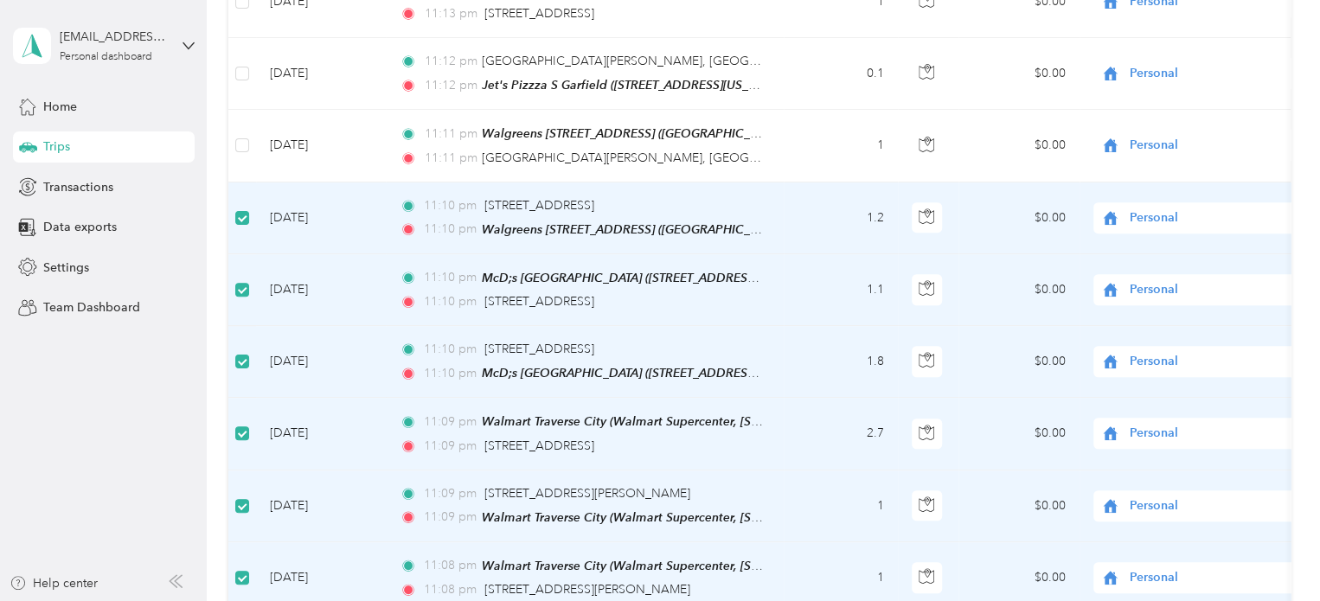
scroll to position [517, 0]
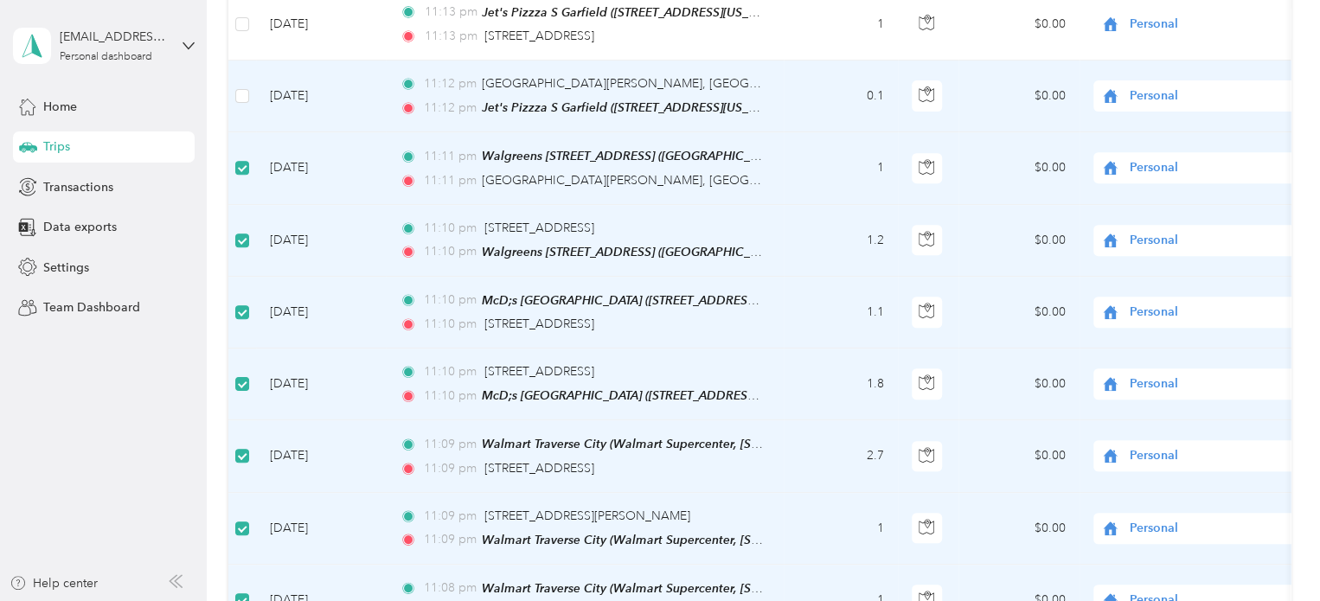
click at [232, 96] on td at bounding box center [242, 97] width 28 height 72
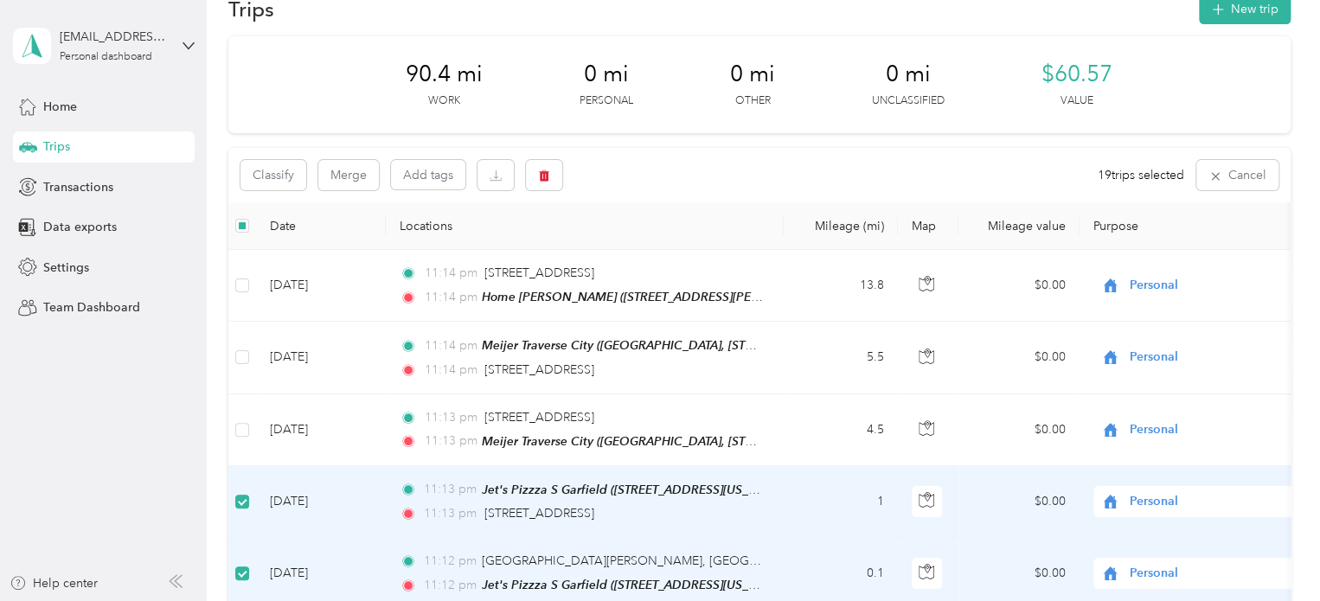
scroll to position [0, 0]
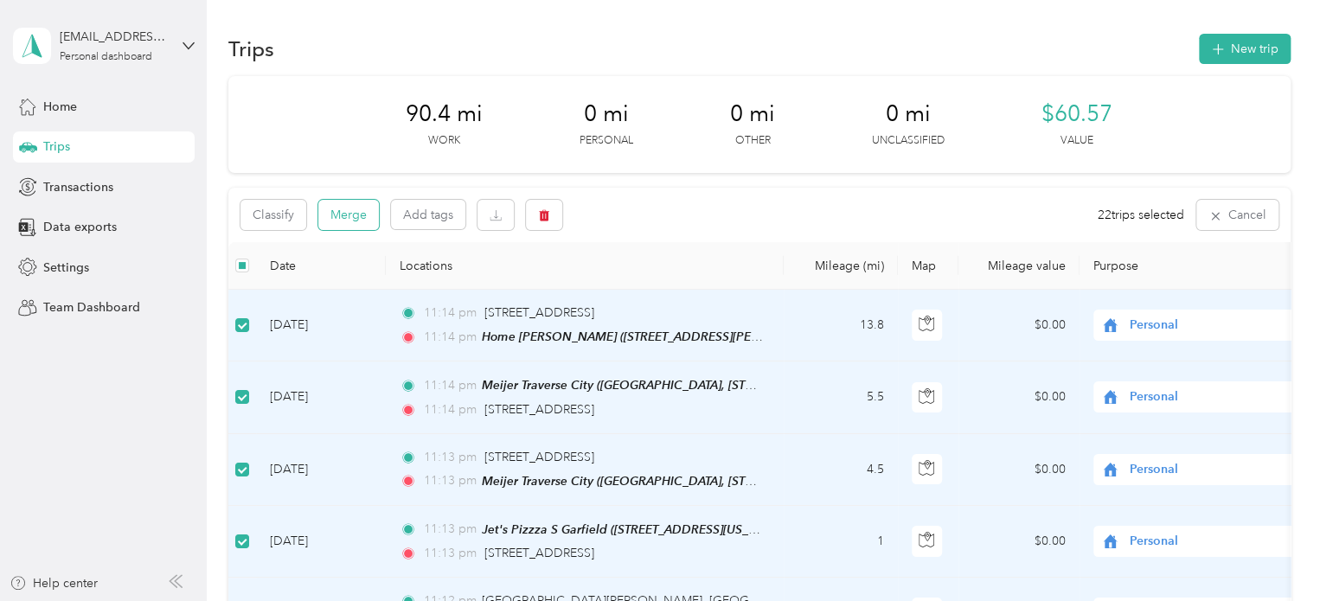
click at [340, 228] on button "Merge" at bounding box center [348, 215] width 61 height 30
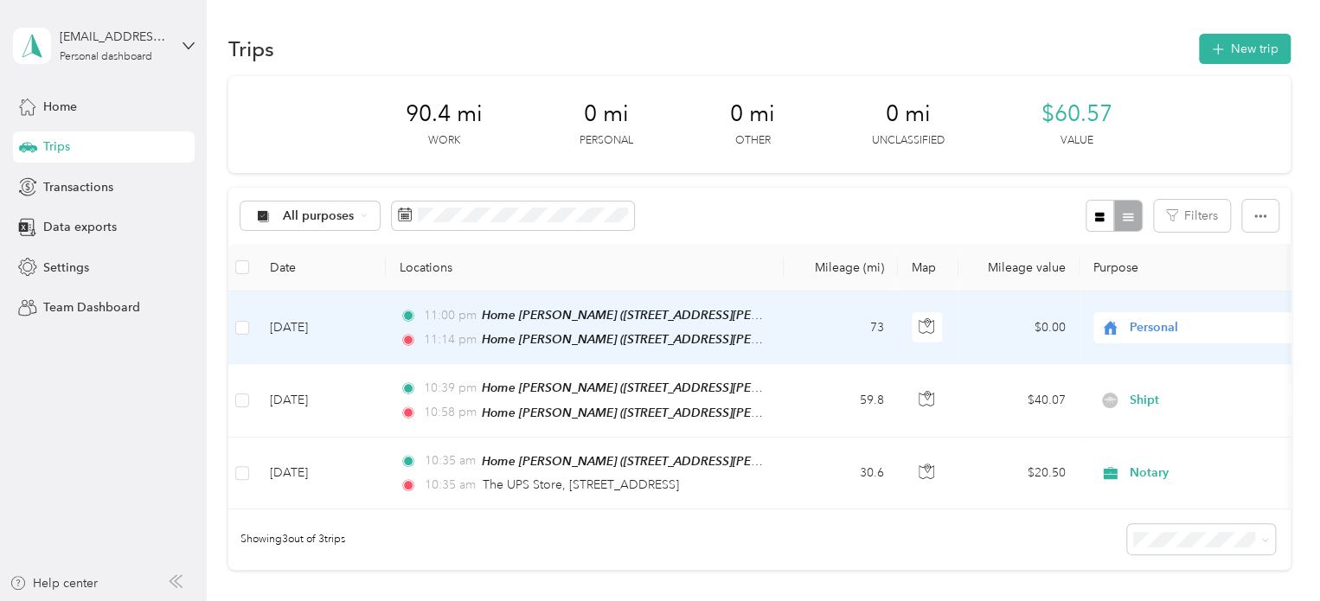
click at [1132, 321] on span "Personal" at bounding box center [1209, 327] width 158 height 19
click at [1169, 475] on span "Instacart" at bounding box center [1216, 480] width 160 height 18
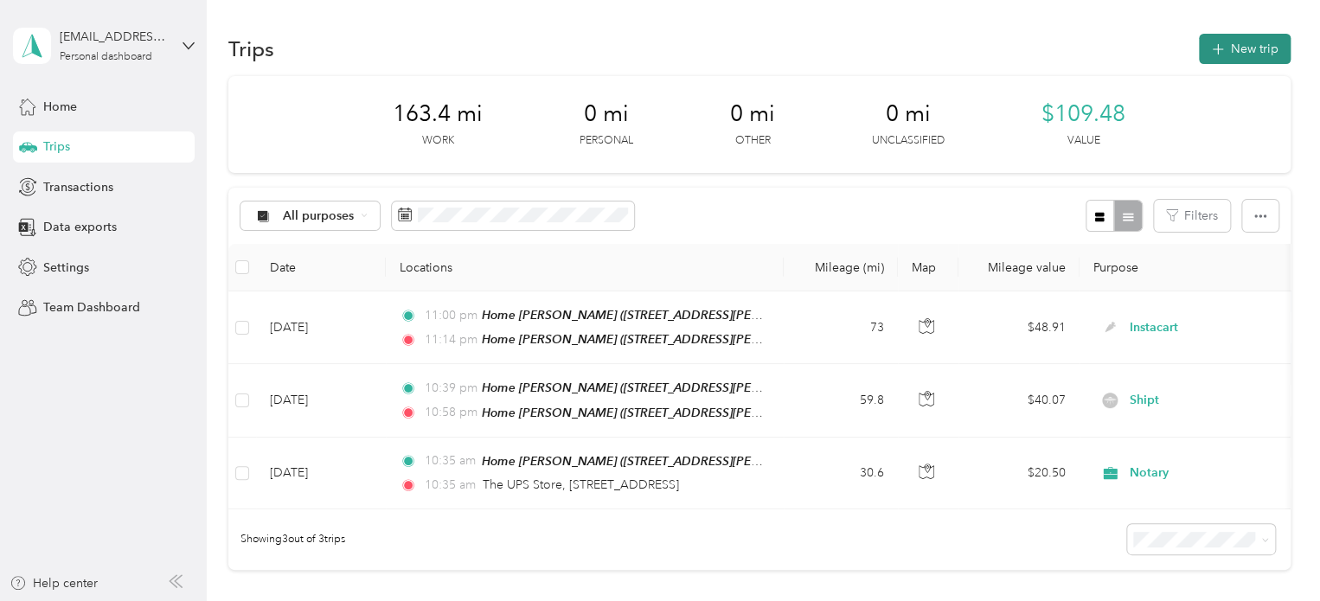
click at [1222, 35] on button "New trip" at bounding box center [1245, 49] width 92 height 30
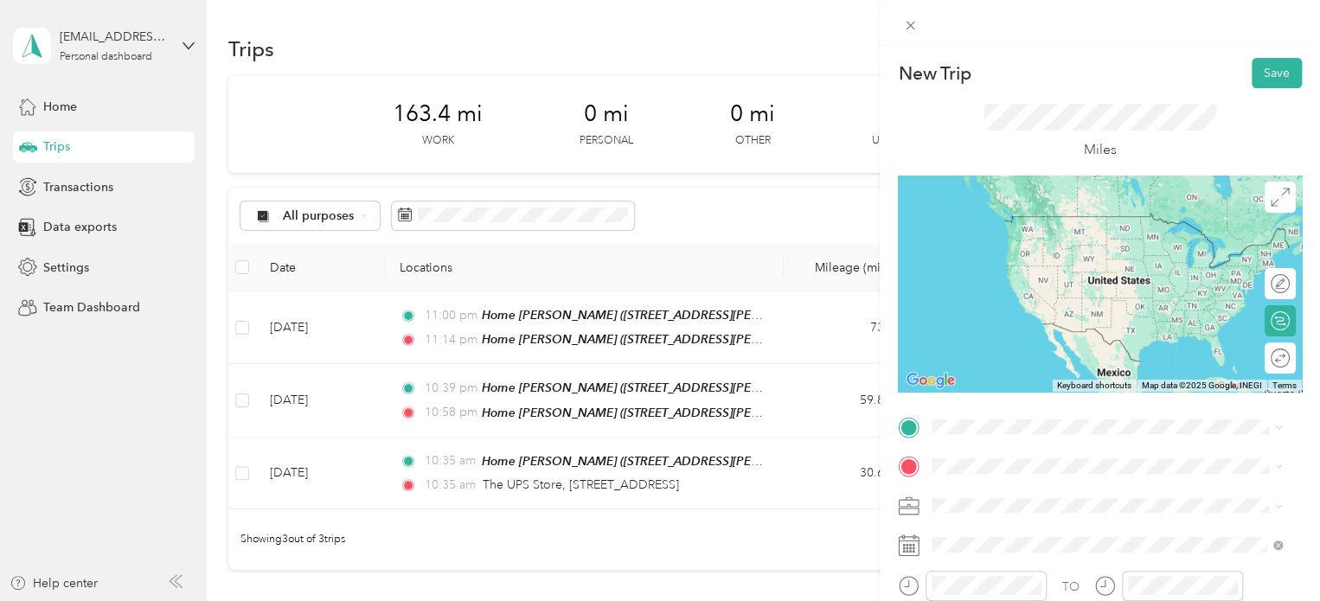
click at [975, 324] on strong "Home [PERSON_NAME]" at bounding box center [1034, 330] width 139 height 16
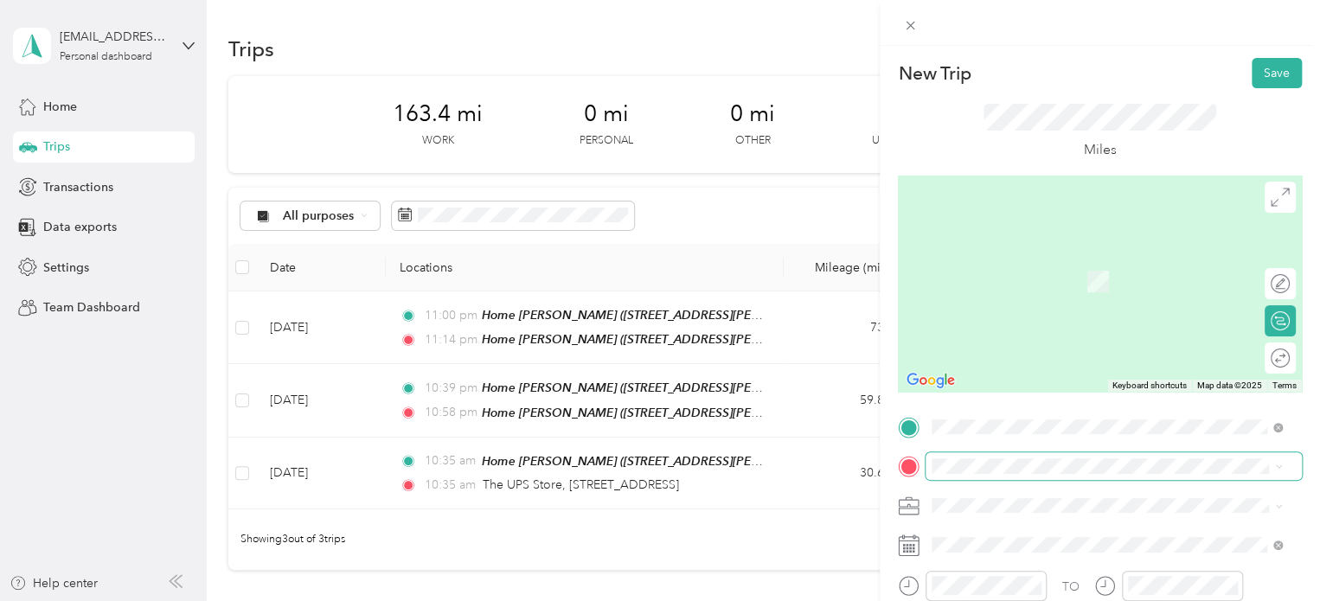
click at [964, 473] on span at bounding box center [1114, 466] width 376 height 28
click at [1017, 292] on li "101 US 31 South Traverse City, Michigan 49685, United States" at bounding box center [1107, 291] width 362 height 35
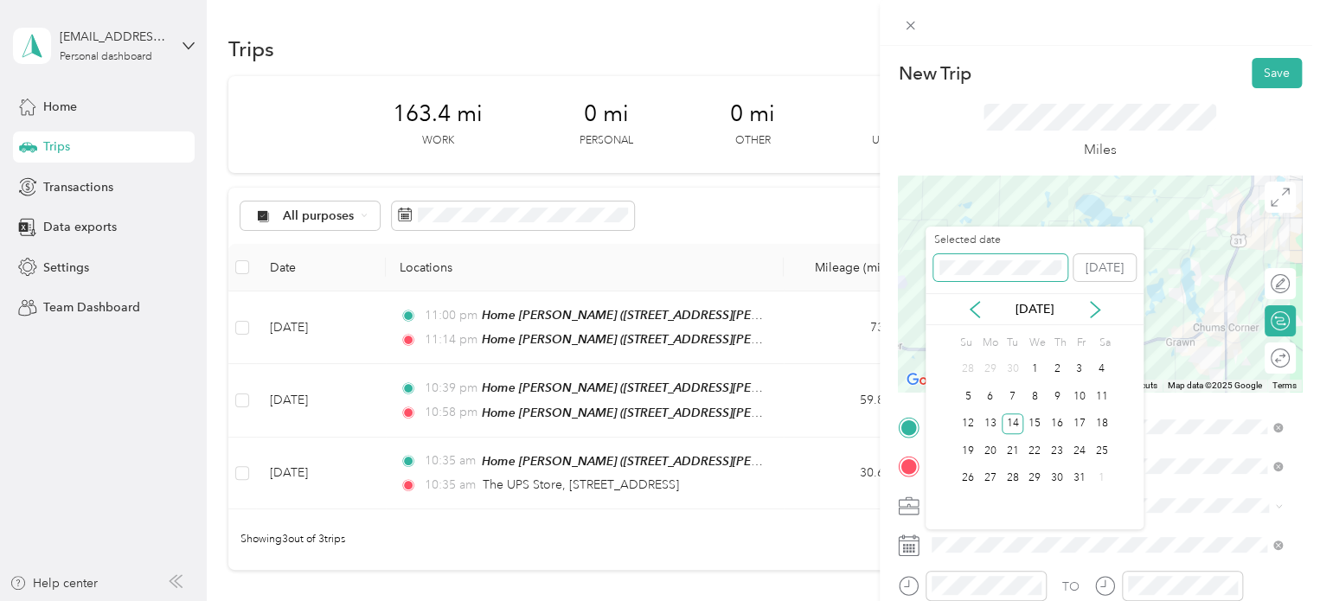
click at [1003, 259] on span at bounding box center [1000, 268] width 134 height 28
click at [1017, 431] on div "14" at bounding box center [1013, 425] width 22 height 22
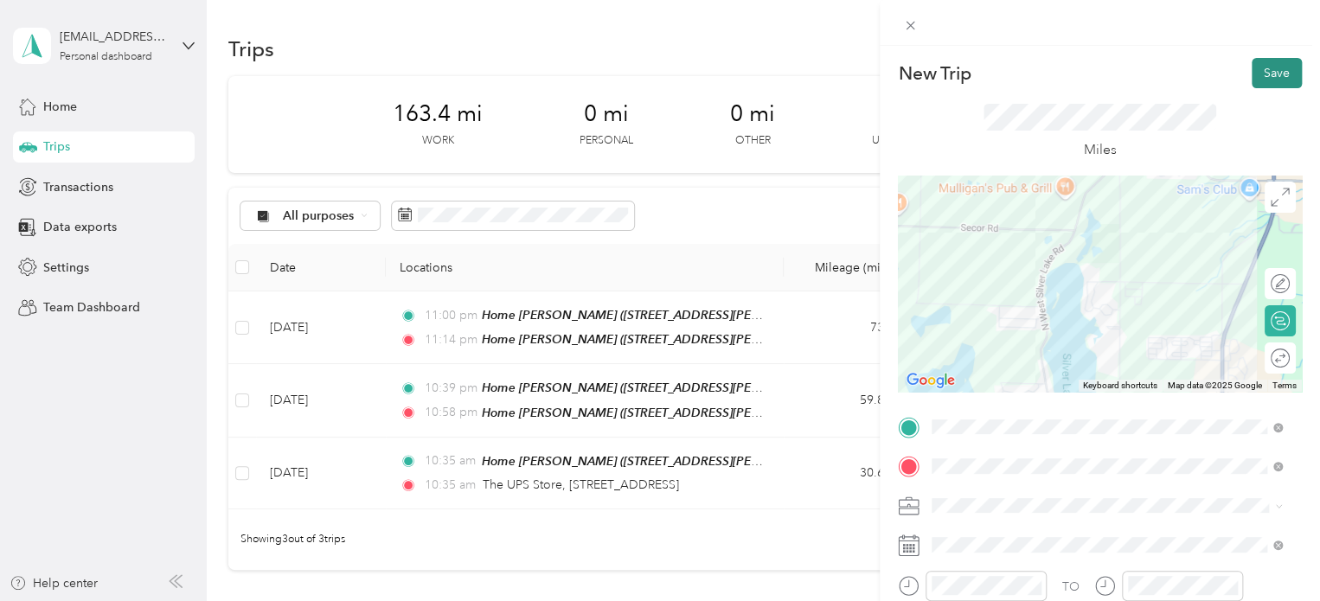
click at [1252, 73] on button "Save" at bounding box center [1277, 73] width 50 height 30
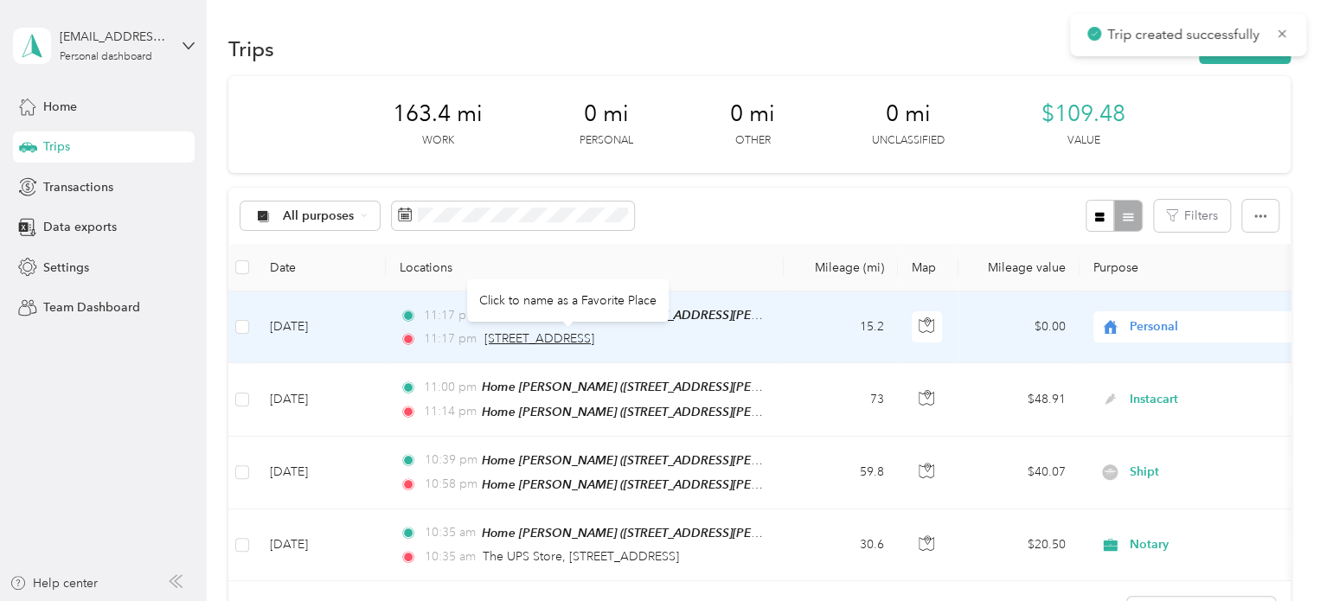
click at [557, 332] on span "101 US 31 South, Traverse City" at bounding box center [539, 338] width 110 height 15
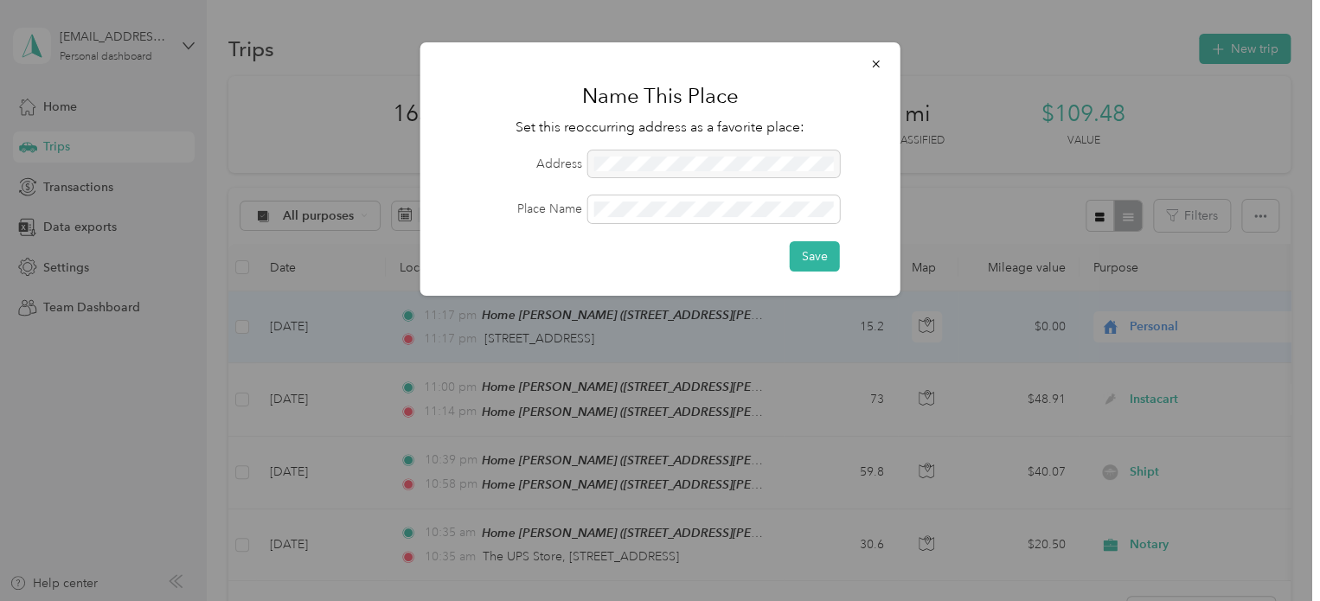
click at [790, 241] on div "Save" at bounding box center [815, 256] width 50 height 30
click at [792, 247] on button "Save" at bounding box center [815, 256] width 50 height 30
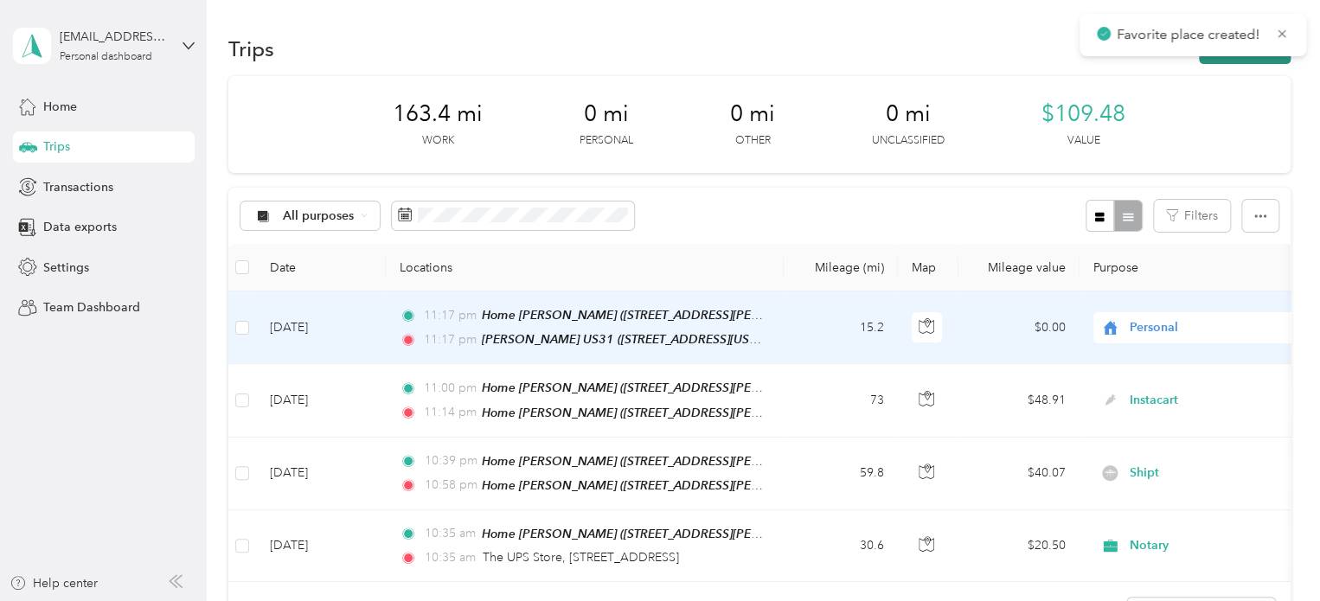
click at [1236, 61] on button "New trip" at bounding box center [1245, 49] width 92 height 30
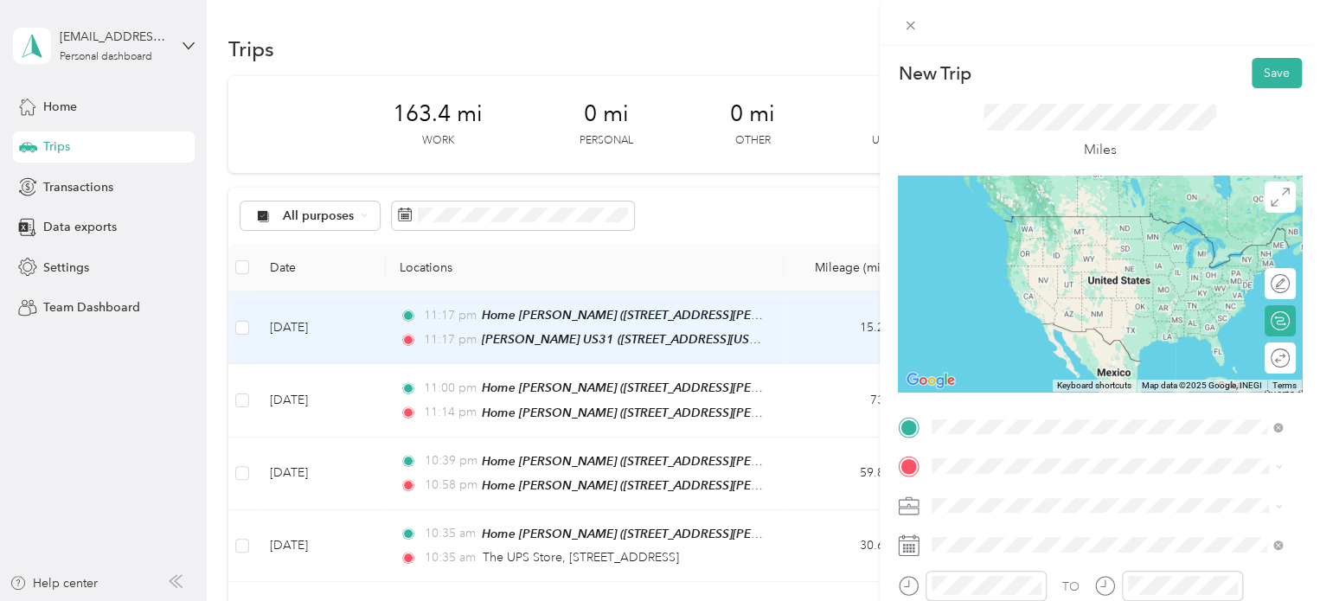
click at [1105, 246] on div "Culver's US31 101 US 31 South, Traverse City, 49685, Traverse City, Michigan, U…" at bounding box center [1051, 233] width 173 height 36
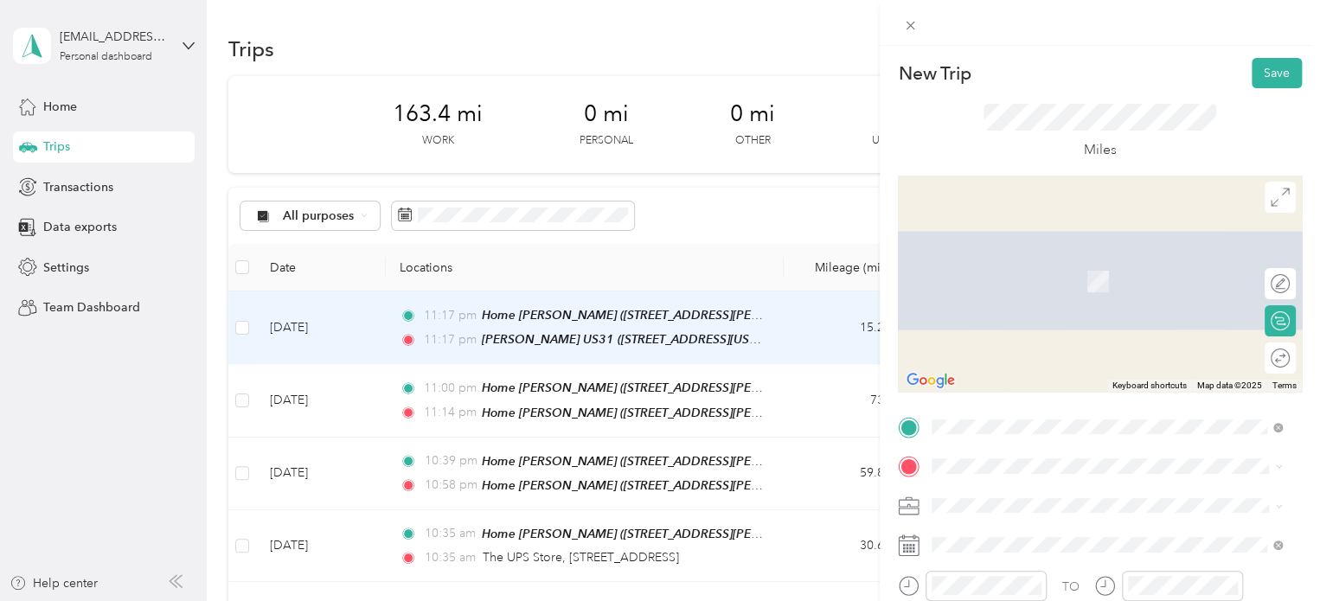
click at [965, 259] on span "2920 Arborview Drive Traverse City, Michigan 49685, United States" at bounding box center [1051, 251] width 173 height 16
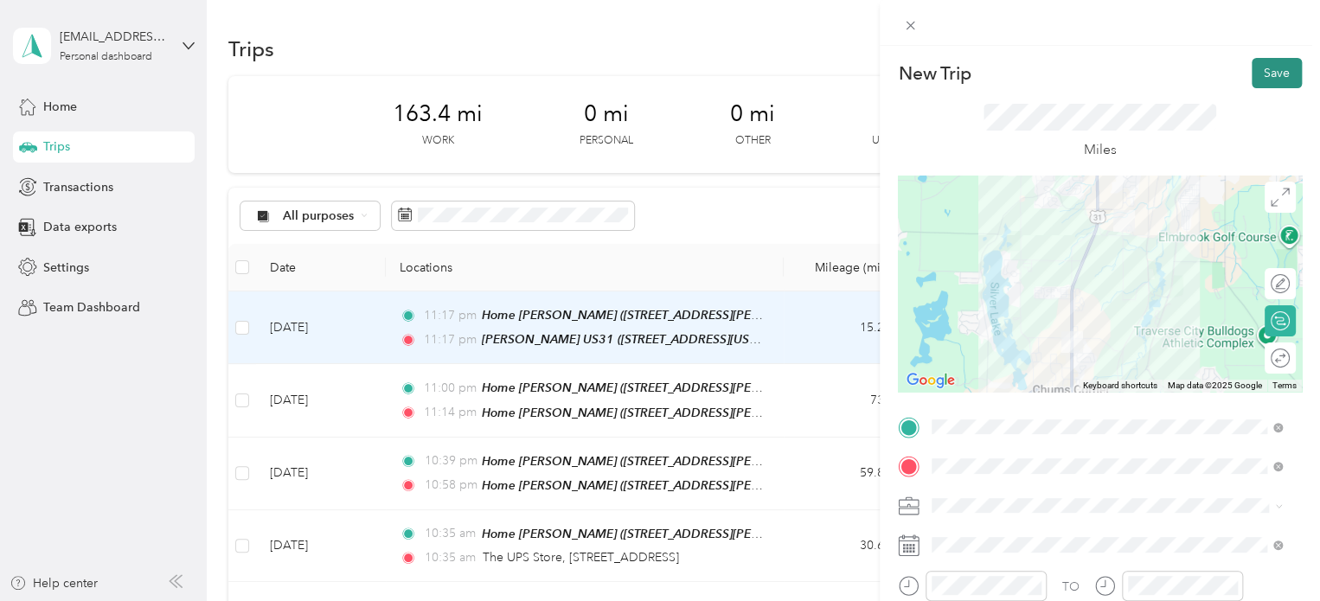
click at [1264, 80] on button "Save" at bounding box center [1277, 73] width 50 height 30
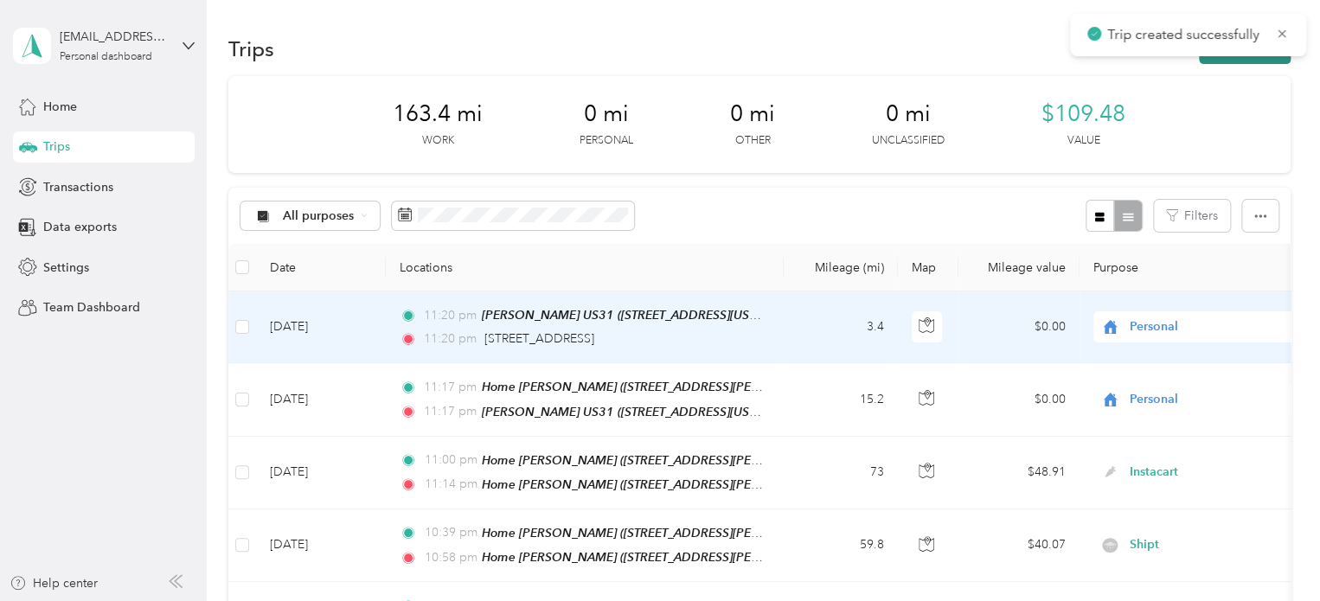
click at [1264, 61] on button "New trip" at bounding box center [1245, 49] width 92 height 30
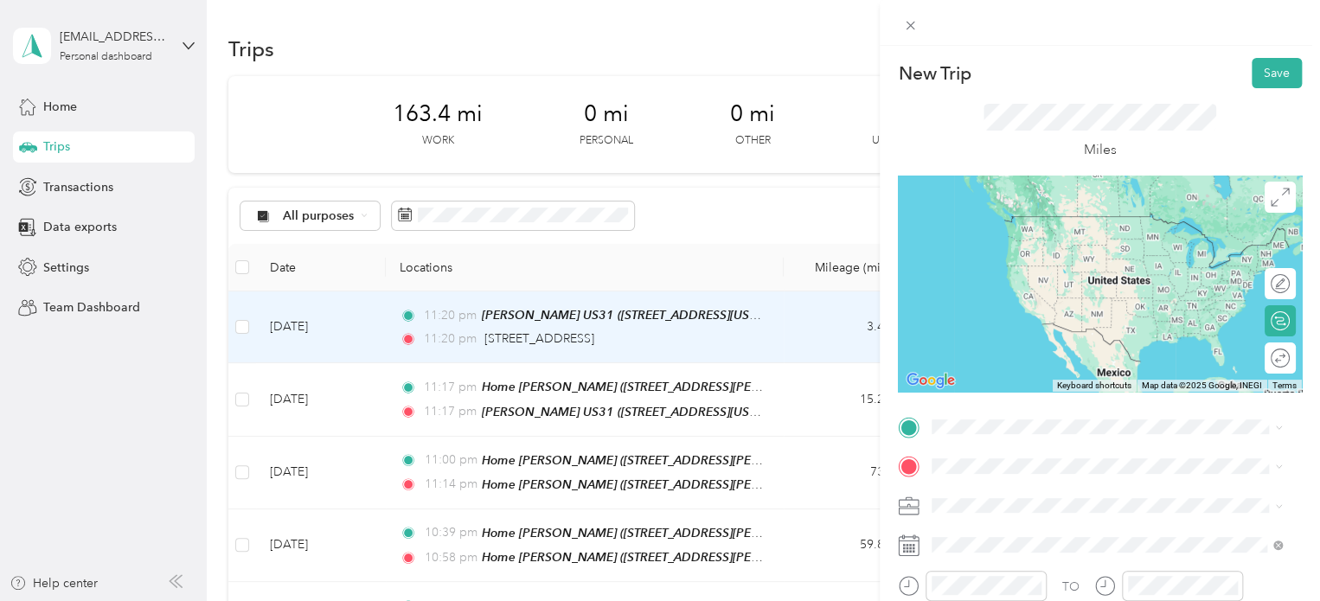
click at [1138, 223] on span "2920 Arborview Drive Traverse City, Michigan 49685, United States" at bounding box center [1051, 216] width 173 height 16
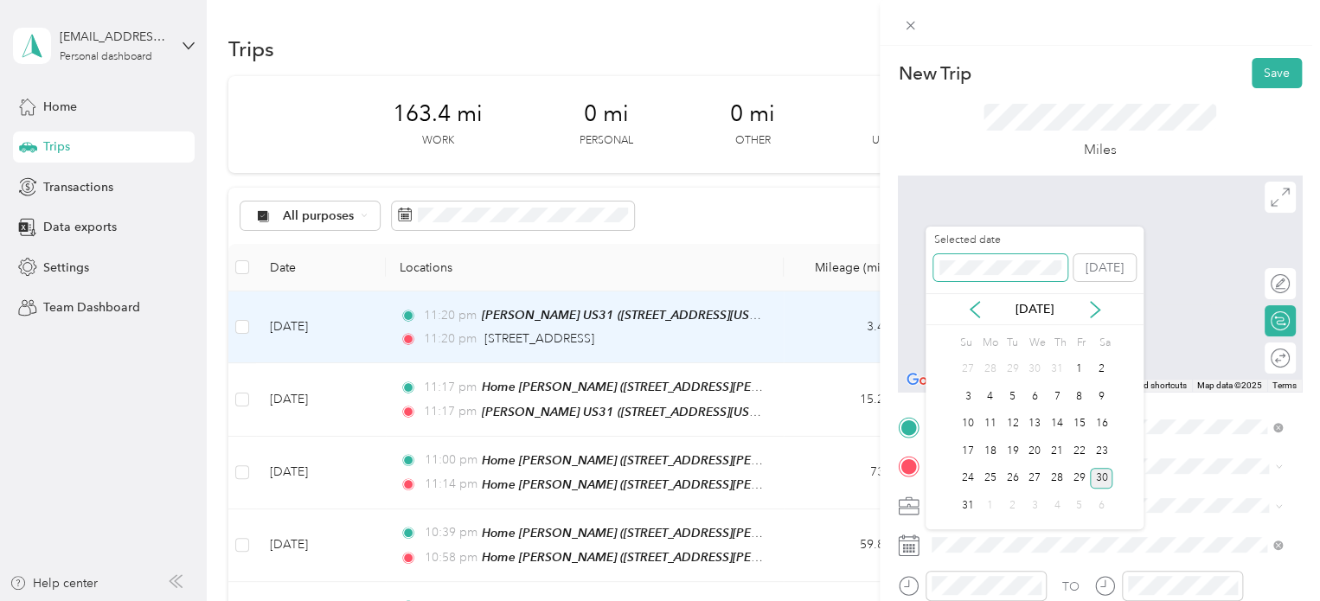
click at [971, 255] on span at bounding box center [1000, 268] width 134 height 28
click at [1008, 425] on div "14" at bounding box center [1013, 425] width 22 height 22
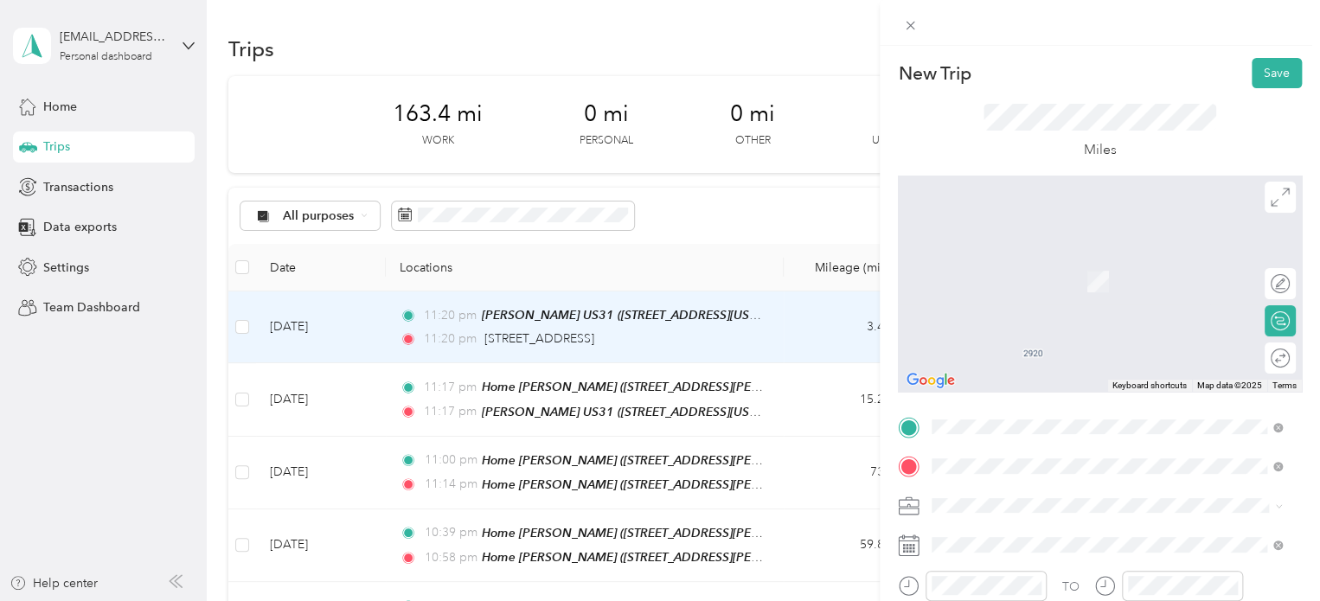
click at [1000, 304] on span "Walmart Supercenter, [STREET_ADDRESS] , 49684, [GEOGRAPHIC_DATA], [GEOGRAPHIC_D…" at bounding box center [1104, 299] width 279 height 51
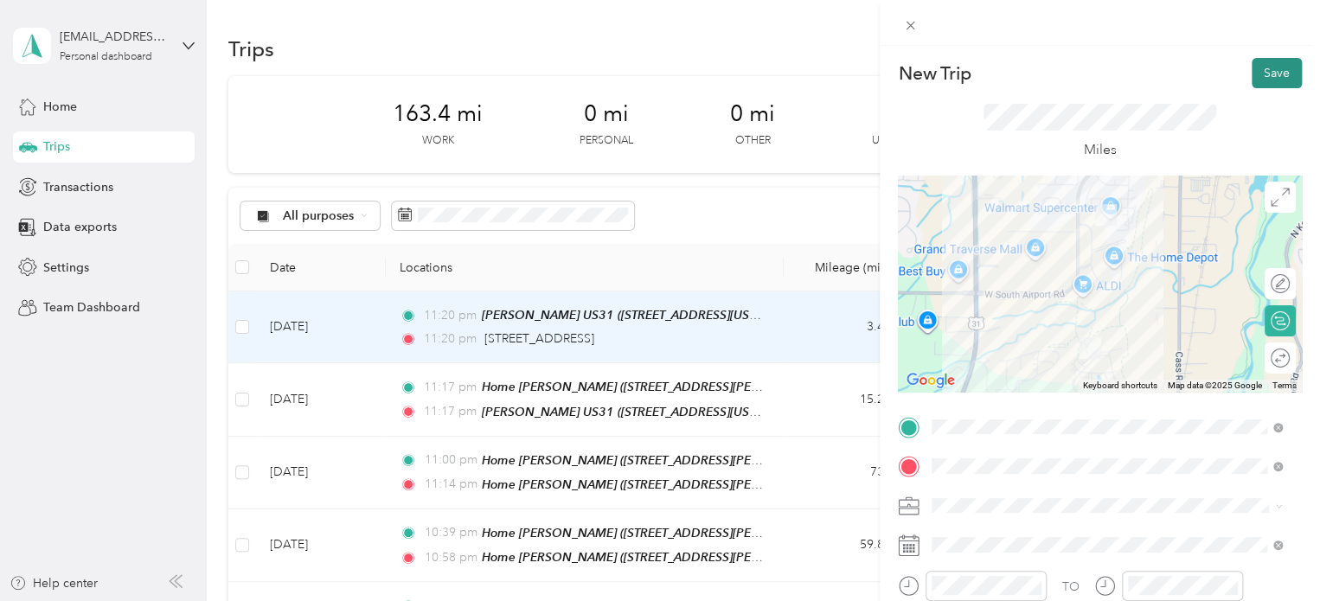
click at [1260, 85] on button "Save" at bounding box center [1277, 73] width 50 height 30
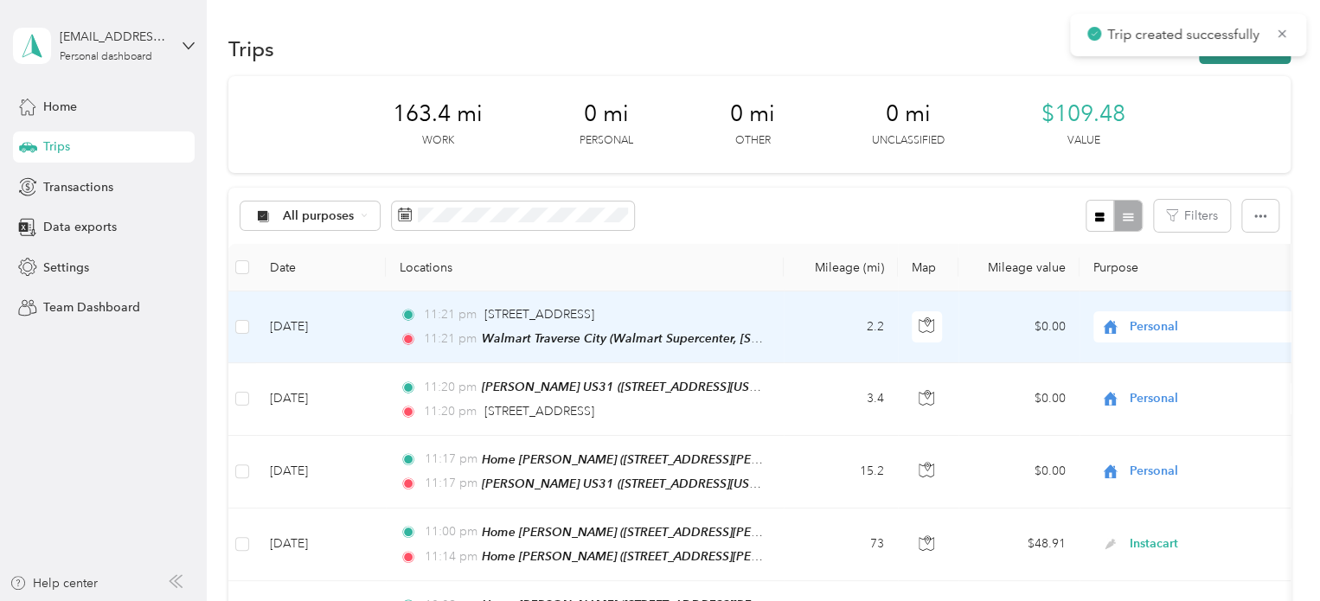
click at [1260, 63] on button "New trip" at bounding box center [1245, 49] width 92 height 30
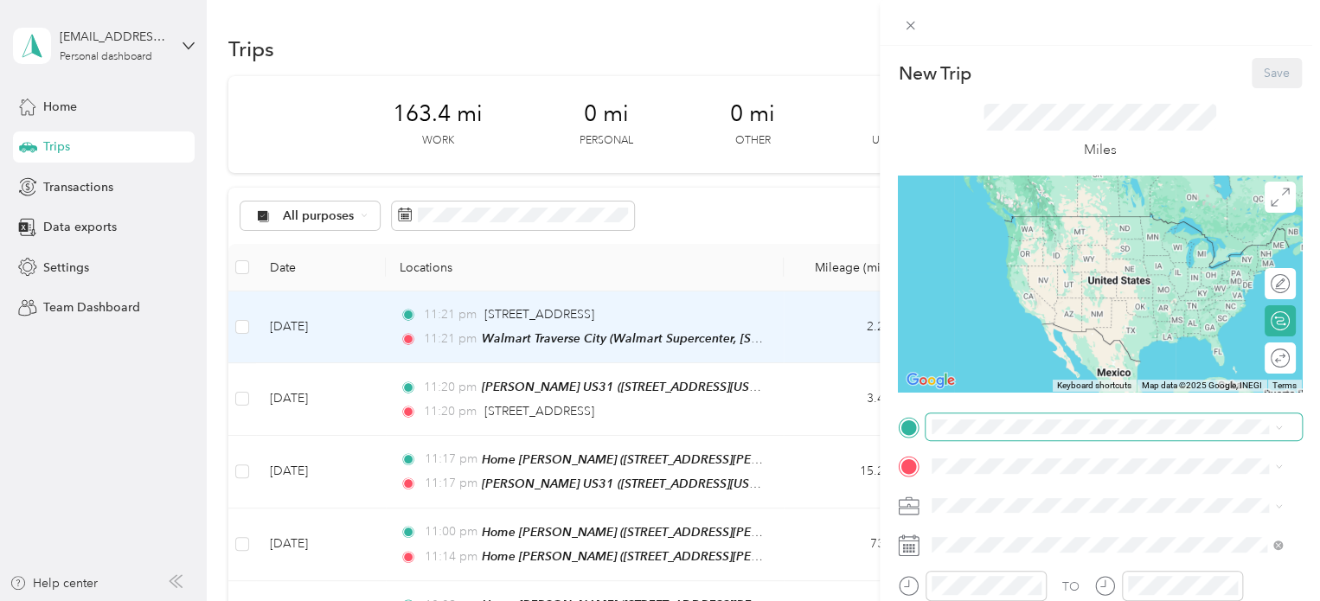
click at [938, 418] on span at bounding box center [1114, 428] width 376 height 28
click at [1139, 260] on span "Walmart Supercenter, [STREET_ADDRESS] , 49684, [GEOGRAPHIC_DATA], [GEOGRAPHIC_D…" at bounding box center [1104, 258] width 279 height 51
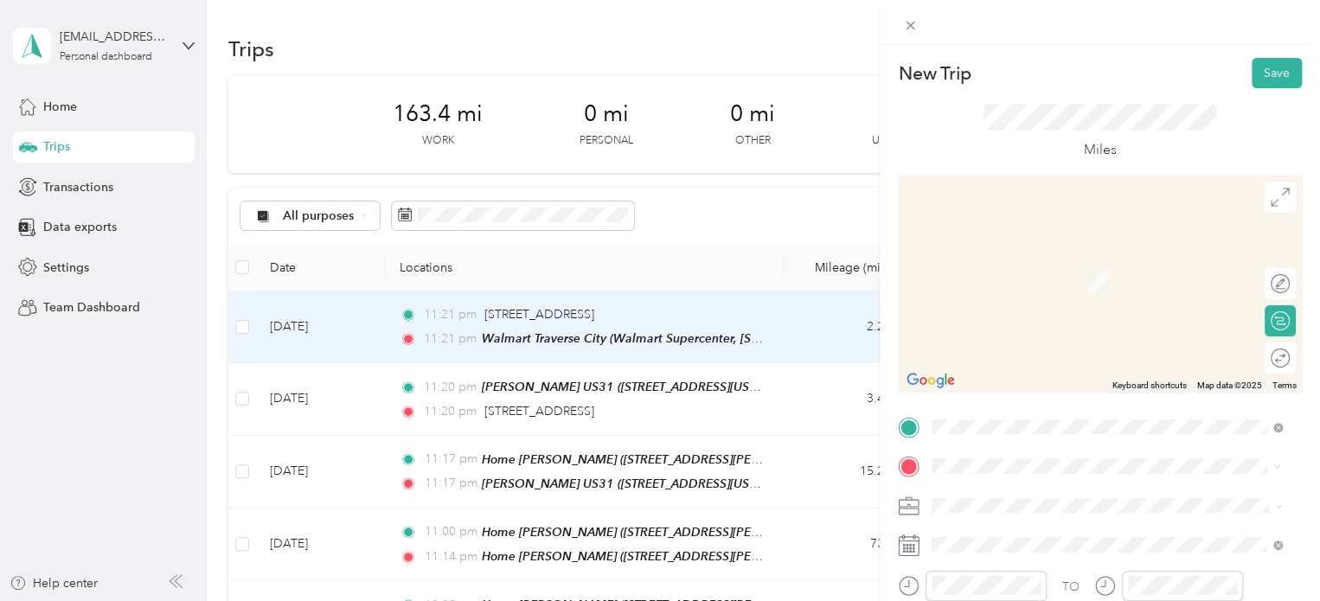
click at [1035, 259] on span "2764 Boardman Lake Drive Traverse City, Michigan 49684, United States" at bounding box center [1099, 256] width 269 height 16
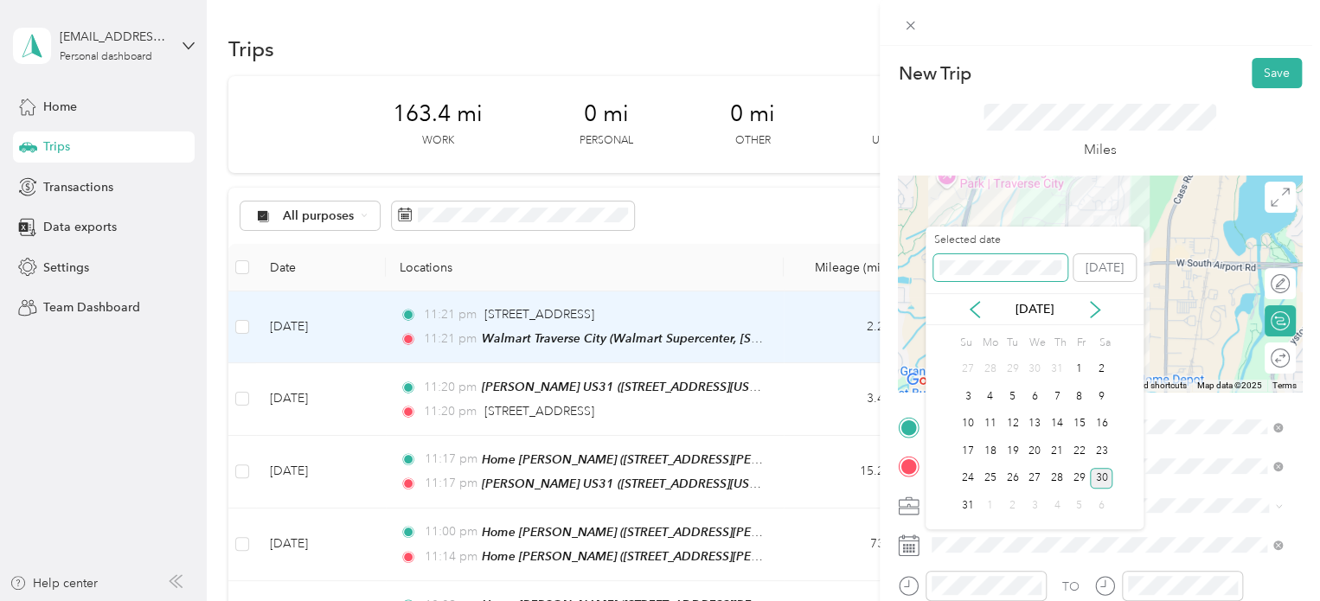
click at [971, 278] on span at bounding box center [1000, 268] width 134 height 28
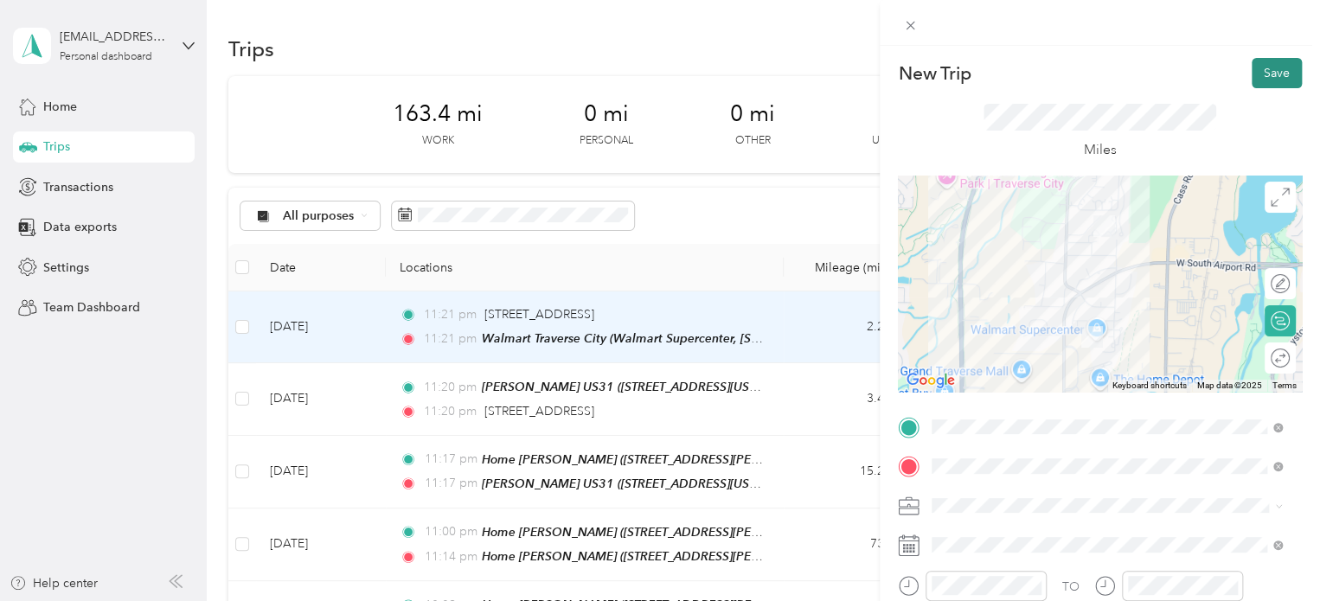
click at [1284, 86] on button "Save" at bounding box center [1277, 73] width 50 height 30
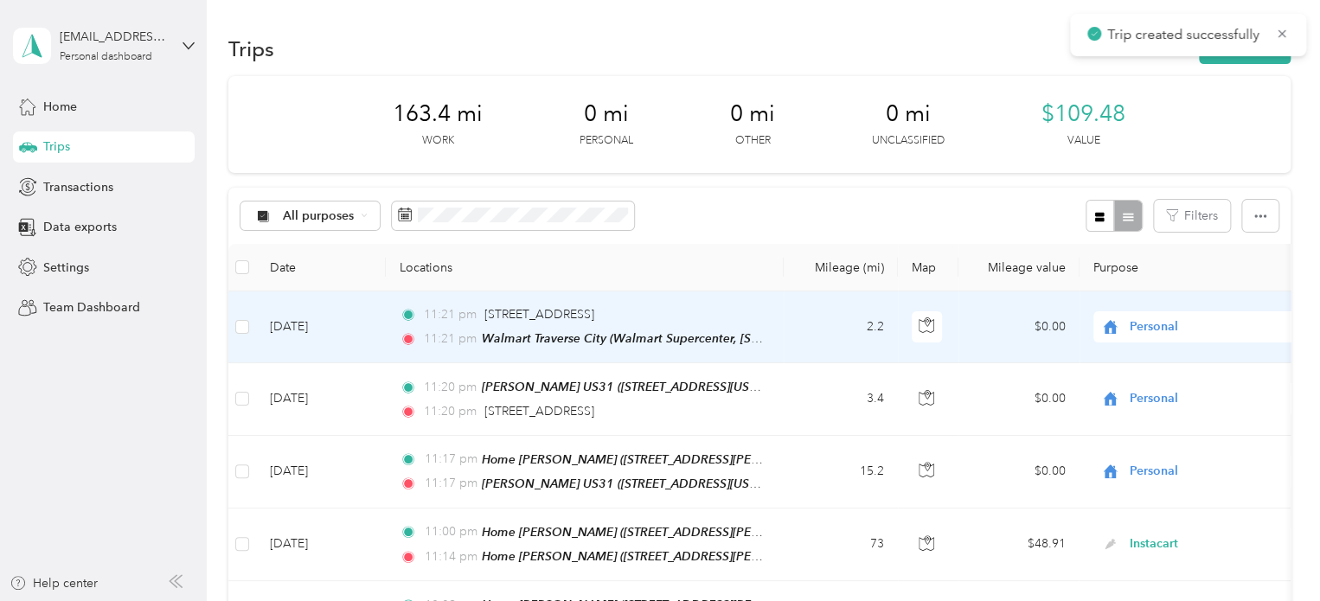
click at [1267, 59] on button "New trip" at bounding box center [1245, 49] width 92 height 30
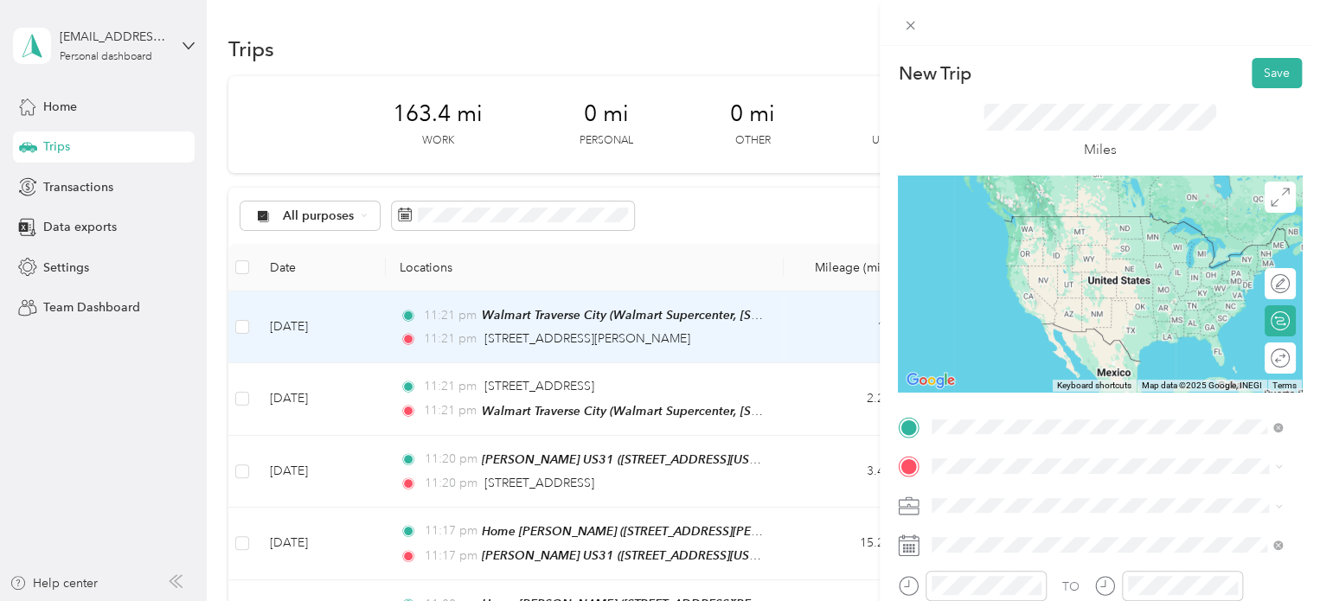
click at [1011, 224] on span "2764 Boardman Lake Drive Traverse City, Michigan 49684, United States" at bounding box center [1099, 216] width 269 height 16
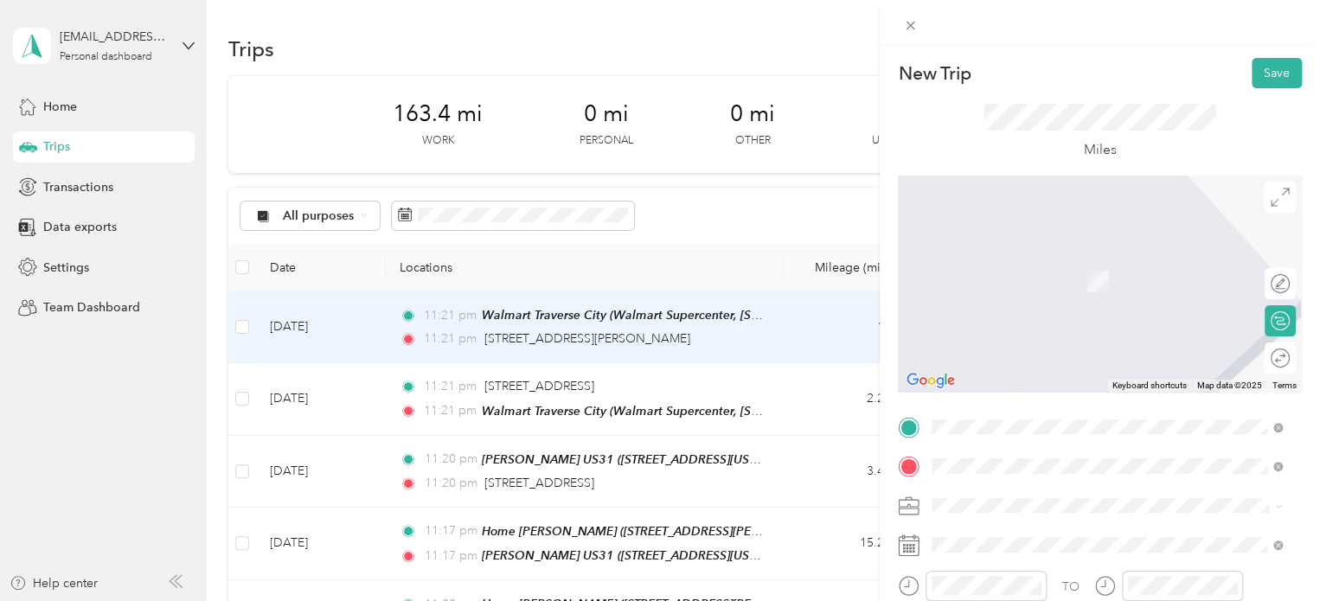
click at [1012, 268] on div "Target [STREET_ADDRESS][US_STATE]" at bounding box center [1051, 272] width 173 height 36
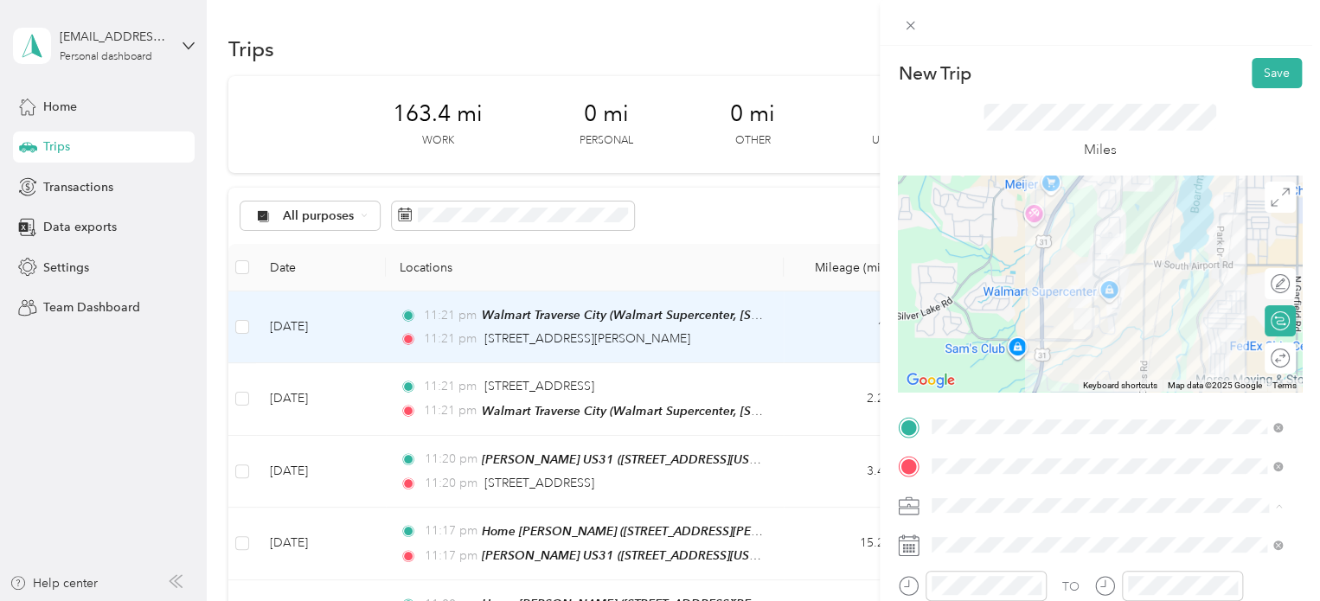
click at [901, 522] on div "TO Add photo" at bounding box center [1100, 603] width 404 height 379
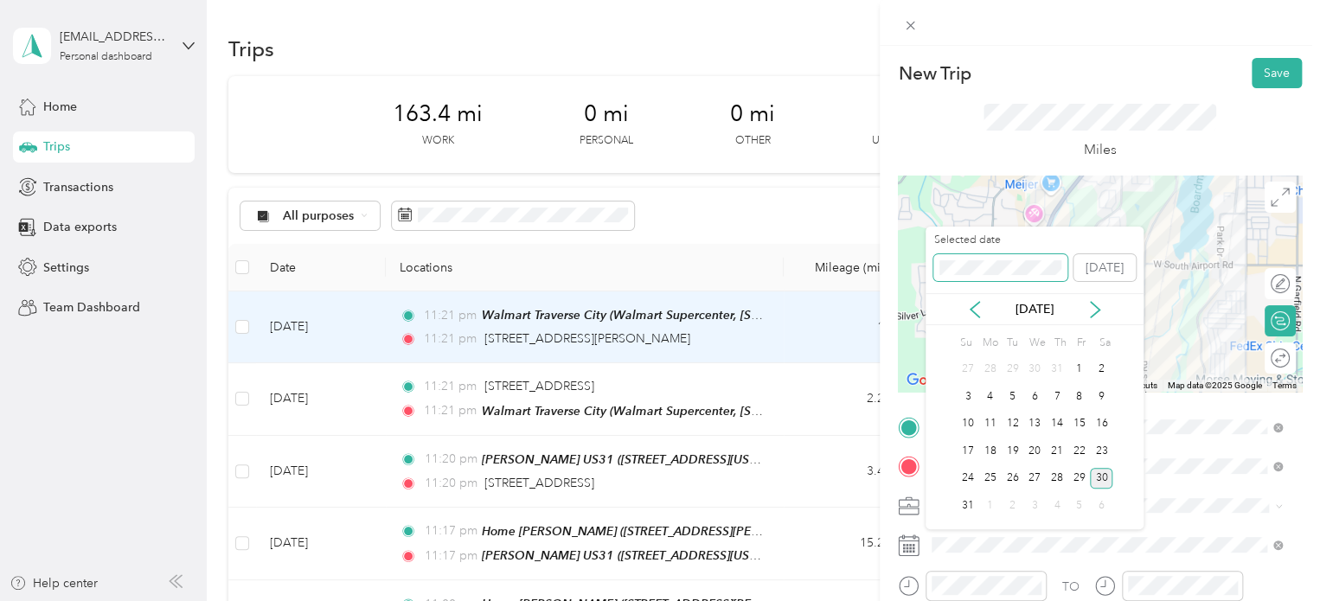
click at [979, 259] on span at bounding box center [1000, 268] width 134 height 28
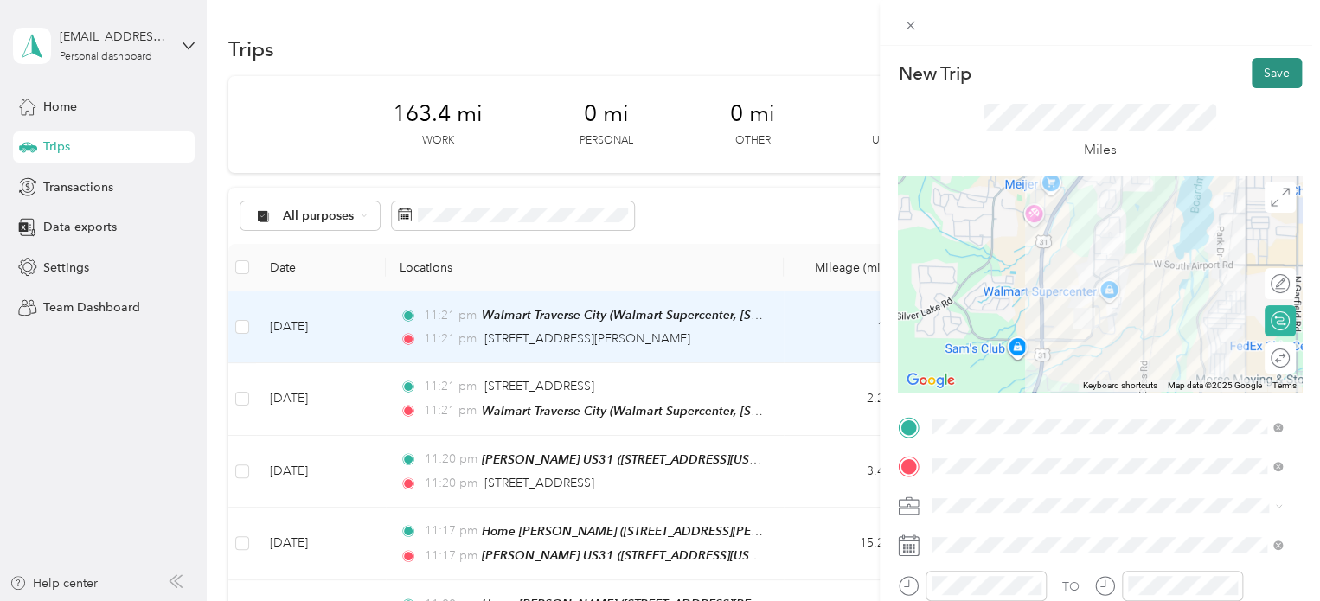
click at [1276, 61] on button "Save" at bounding box center [1277, 73] width 50 height 30
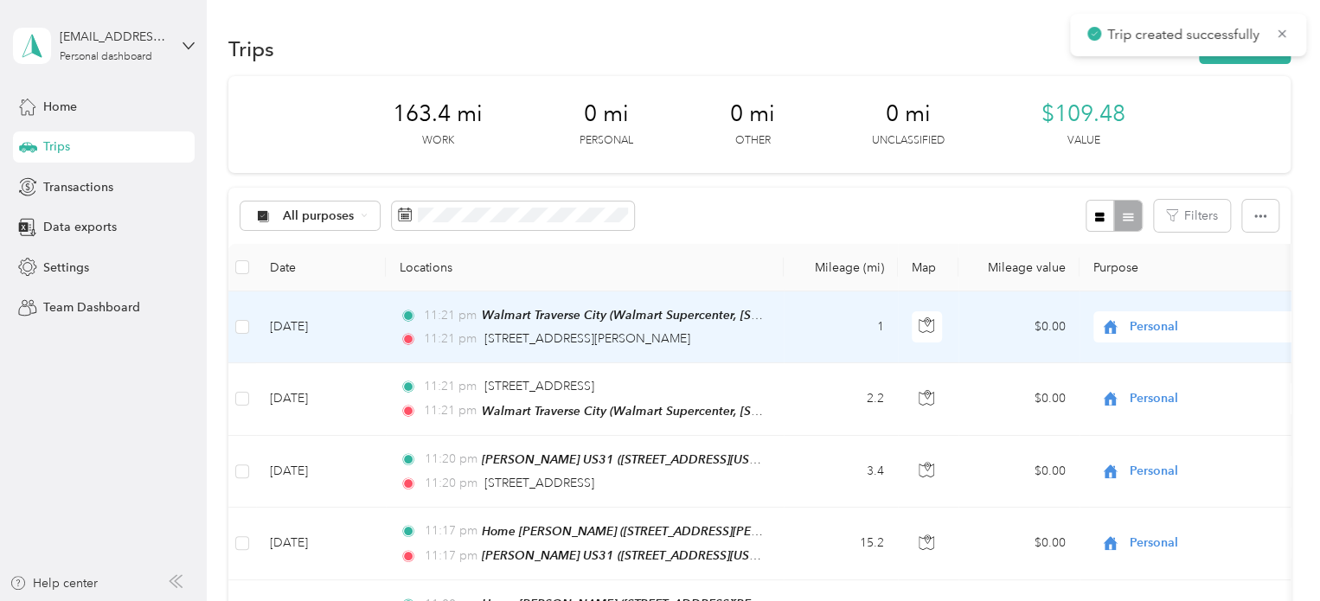
click at [1260, 65] on div "Trips New trip" at bounding box center [759, 48] width 1062 height 36
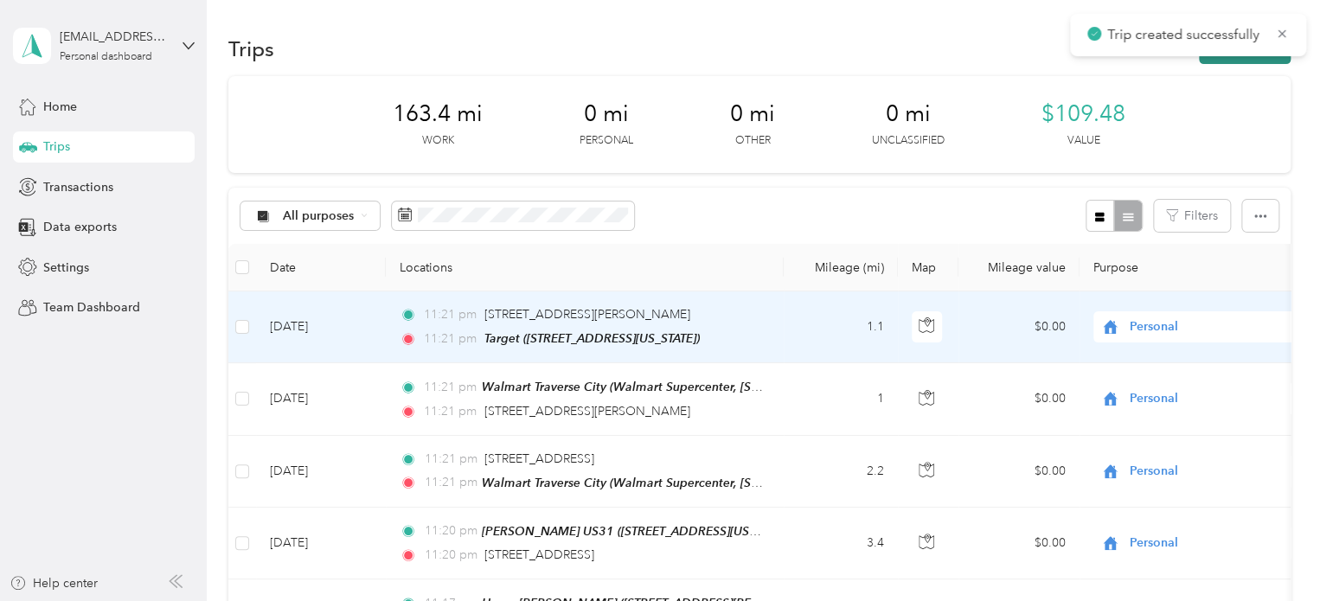
click at [1261, 55] on button "New trip" at bounding box center [1245, 49] width 92 height 30
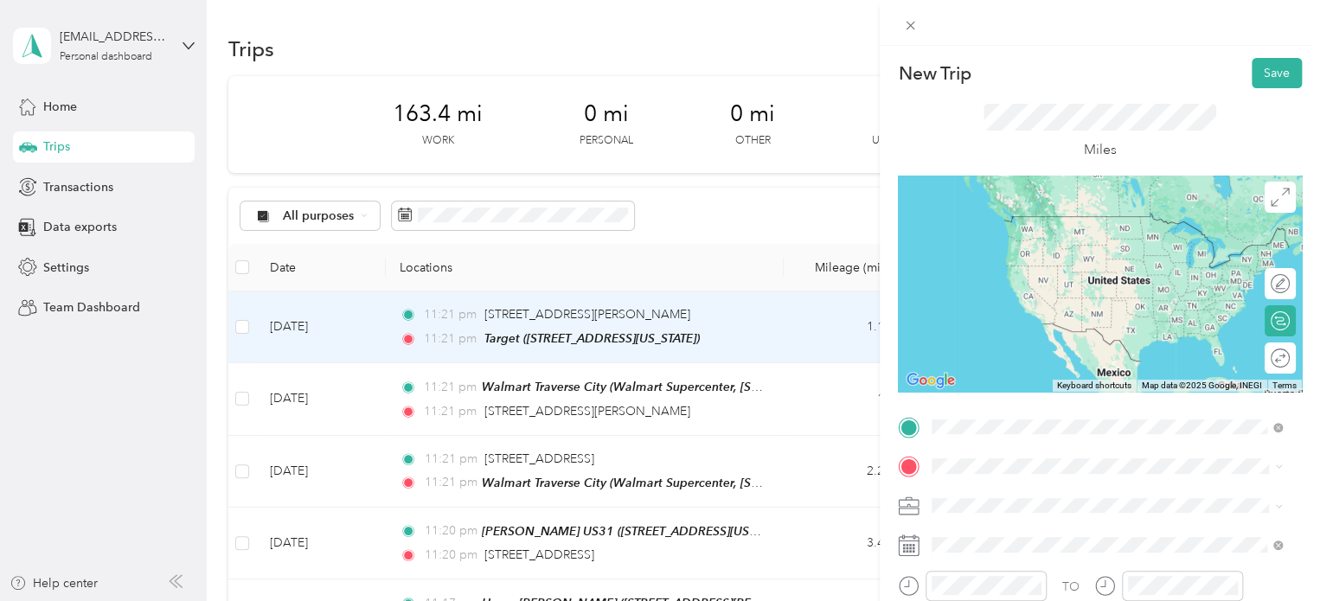
click at [1010, 241] on span "[STREET_ADDRESS][US_STATE]" at bounding box center [1051, 241] width 173 height 15
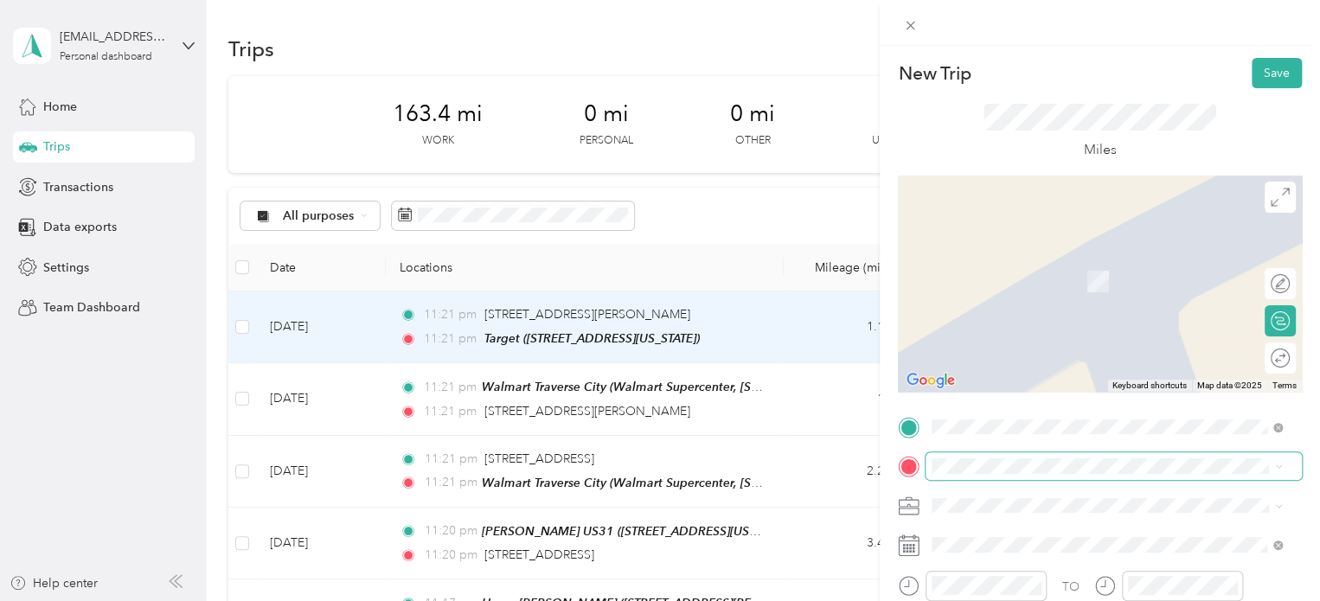
click at [953, 474] on span at bounding box center [1114, 466] width 376 height 28
click at [1010, 285] on div "Great Wolf Lodge 3575 North US 31 South, Traverse City, 49684, Traverse City, M…" at bounding box center [1051, 272] width 173 height 36
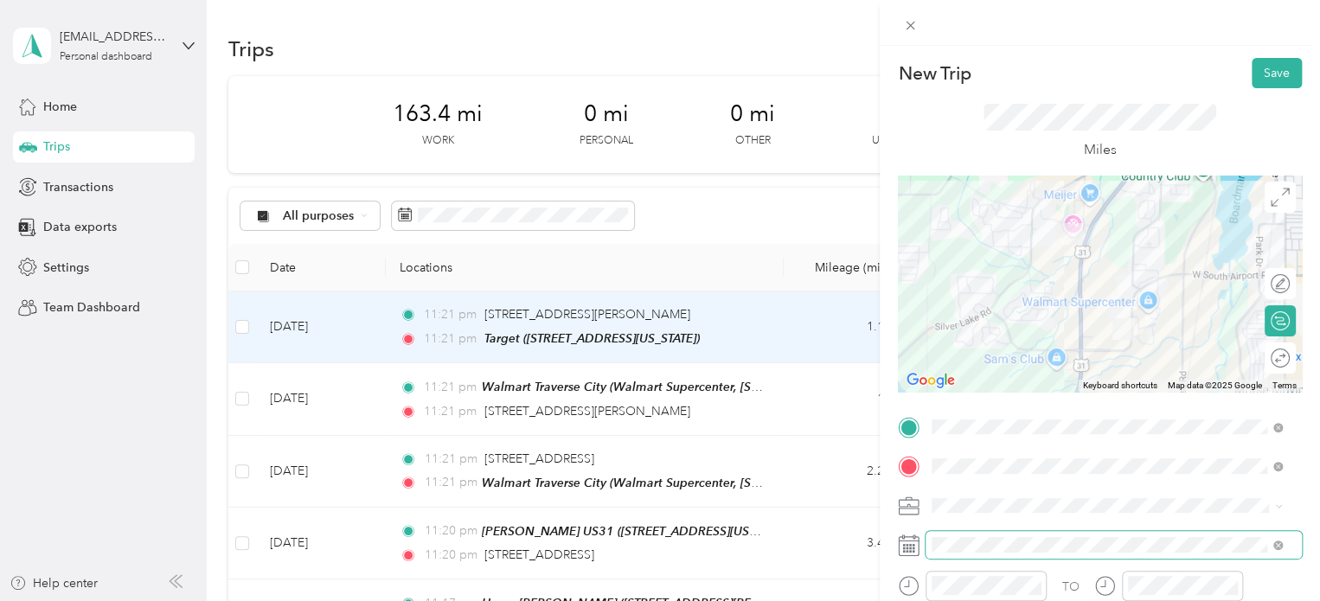
click at [972, 536] on span at bounding box center [1114, 545] width 376 height 28
click at [1266, 74] on button "Save" at bounding box center [1277, 73] width 50 height 30
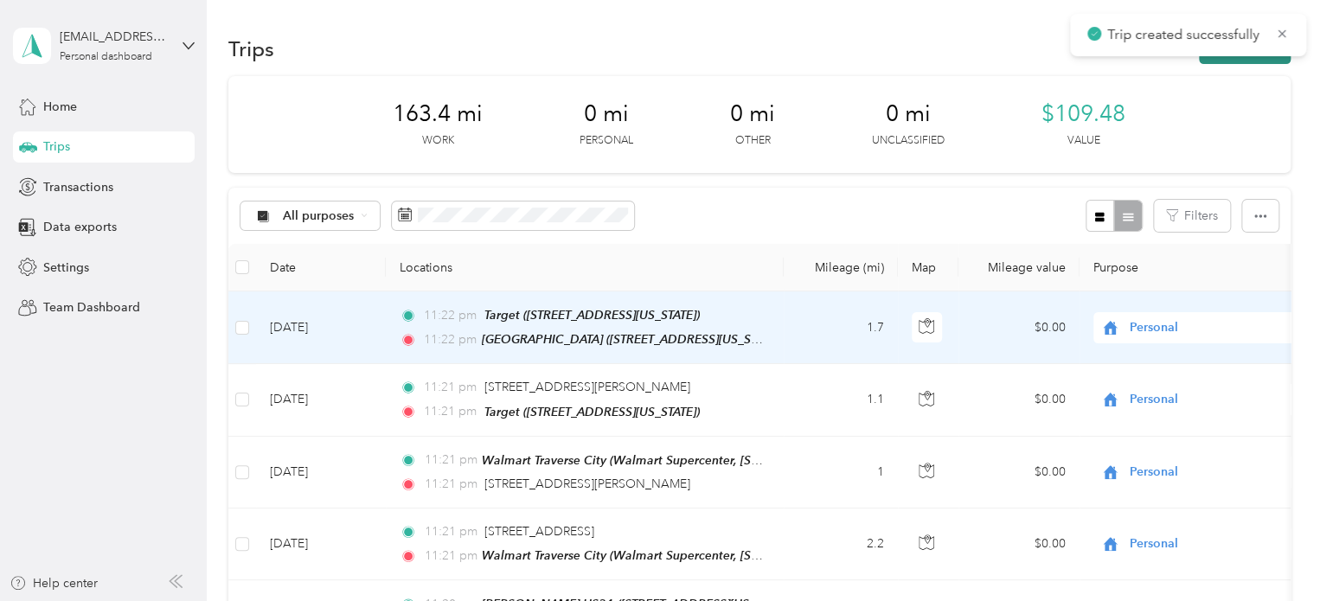
click at [1267, 57] on button "New trip" at bounding box center [1245, 49] width 92 height 30
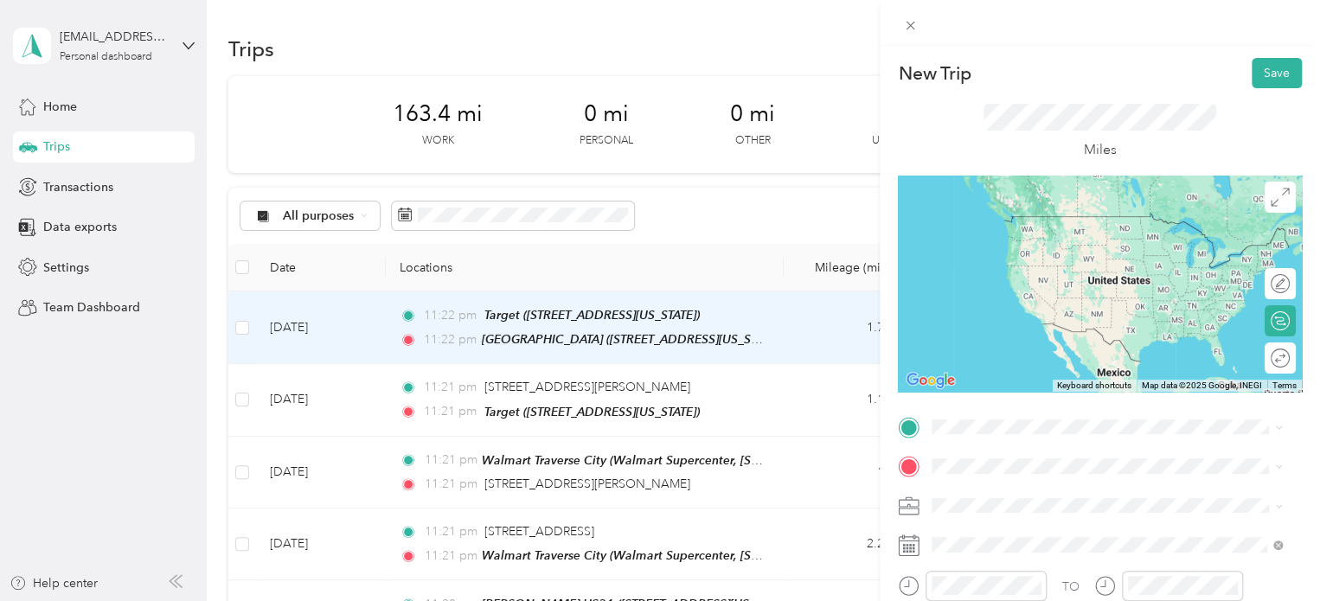
click at [1033, 238] on span "3575 North US 31 South, Traverse City, 49684, Traverse City, Michigan, United S…" at bounding box center [1051, 240] width 173 height 15
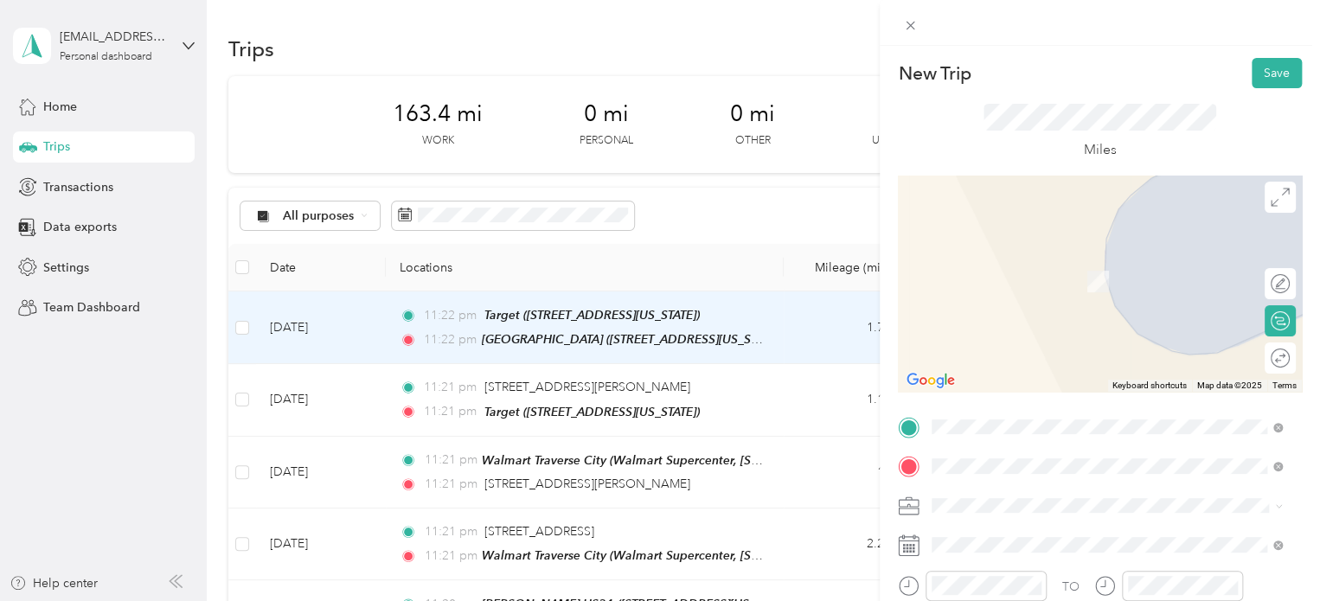
click at [959, 301] on div "Walmart Traverse City Walmart Supercenter, [STREET_ADDRESS] , 49684, [GEOGRAPHI…" at bounding box center [1107, 290] width 338 height 79
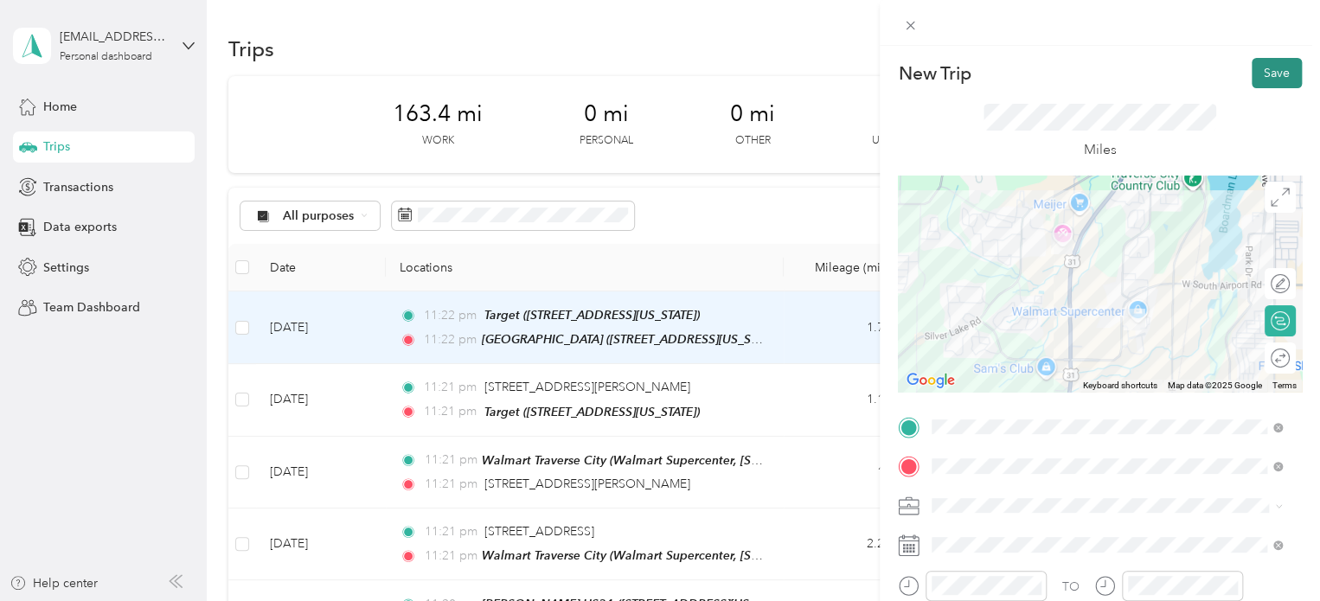
click at [1266, 69] on button "Save" at bounding box center [1277, 73] width 50 height 30
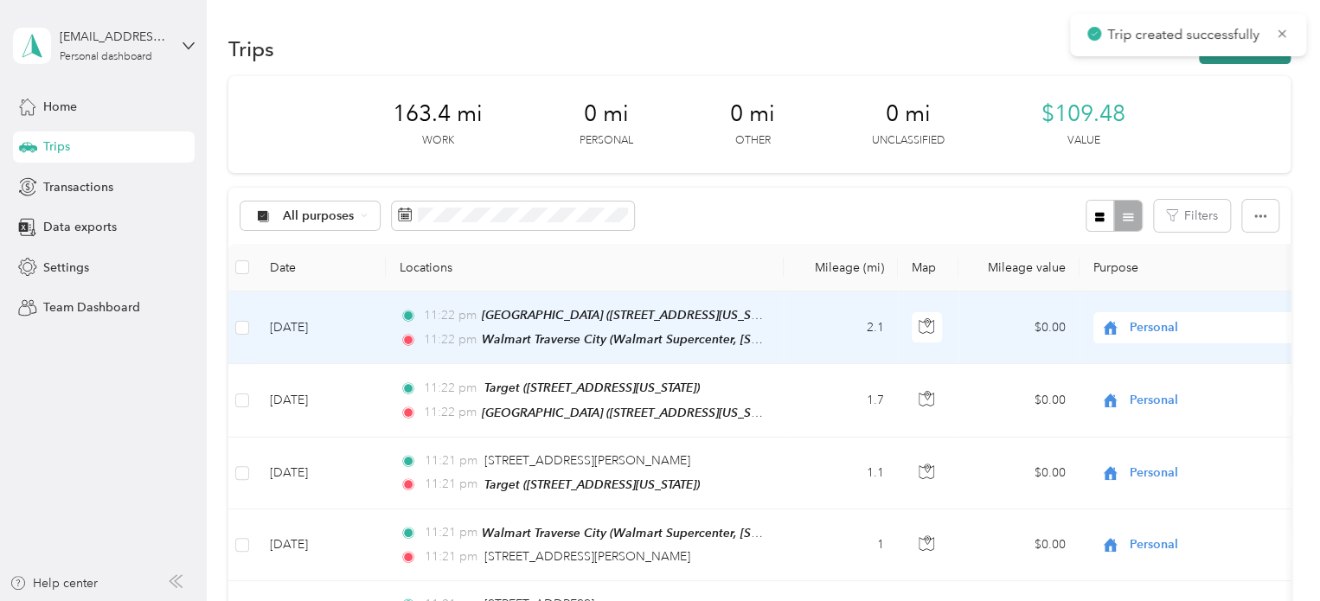
click at [1269, 61] on button "New trip" at bounding box center [1245, 49] width 92 height 30
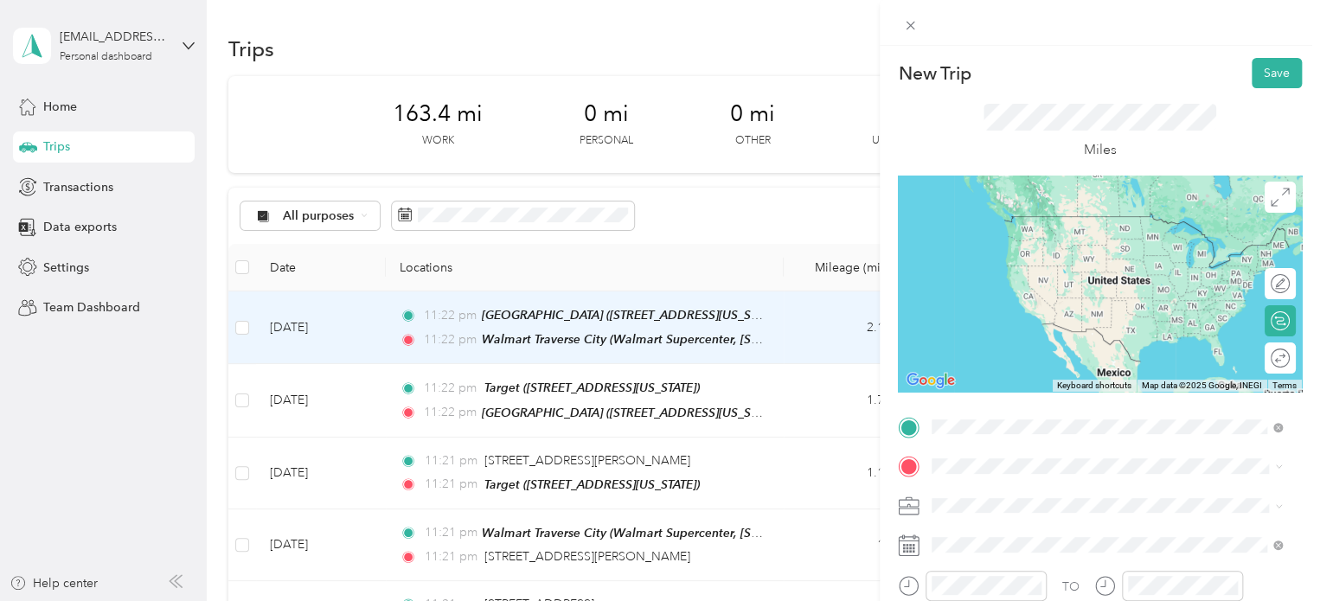
click at [1029, 243] on span "Walmart Supercenter, [STREET_ADDRESS] , 49684, [GEOGRAPHIC_DATA], [GEOGRAPHIC_D…" at bounding box center [1104, 259] width 279 height 51
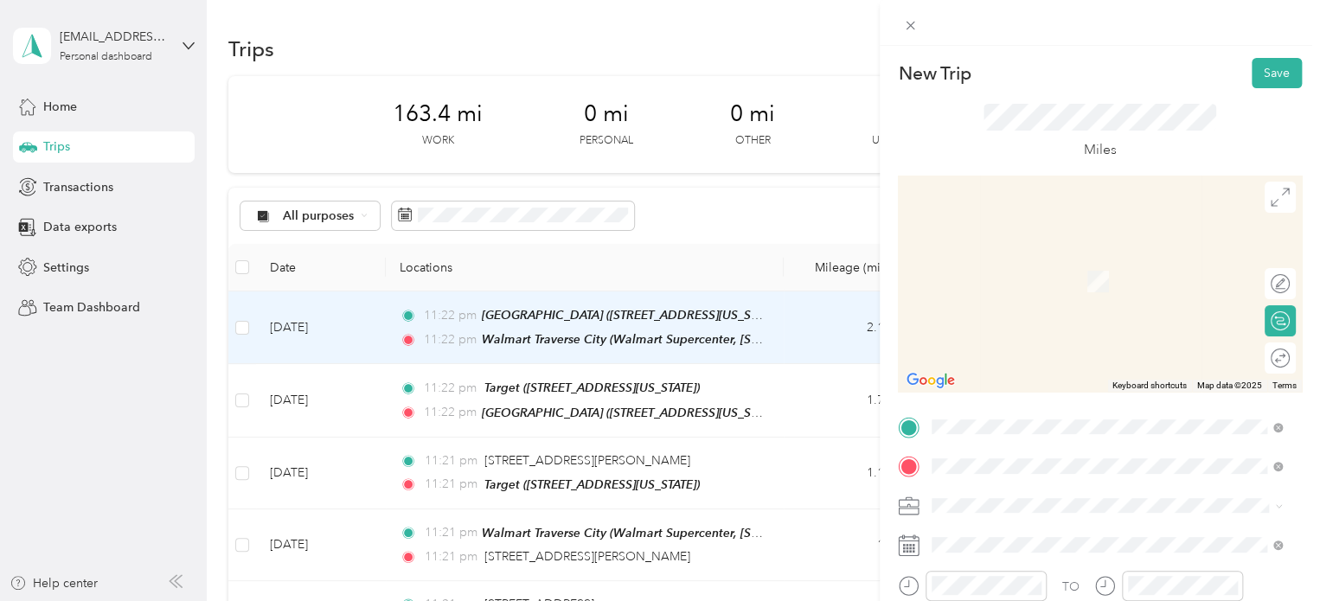
click at [1052, 262] on span "4425 Mill Road Grawn, Michigan 49637, United States" at bounding box center [1051, 256] width 173 height 16
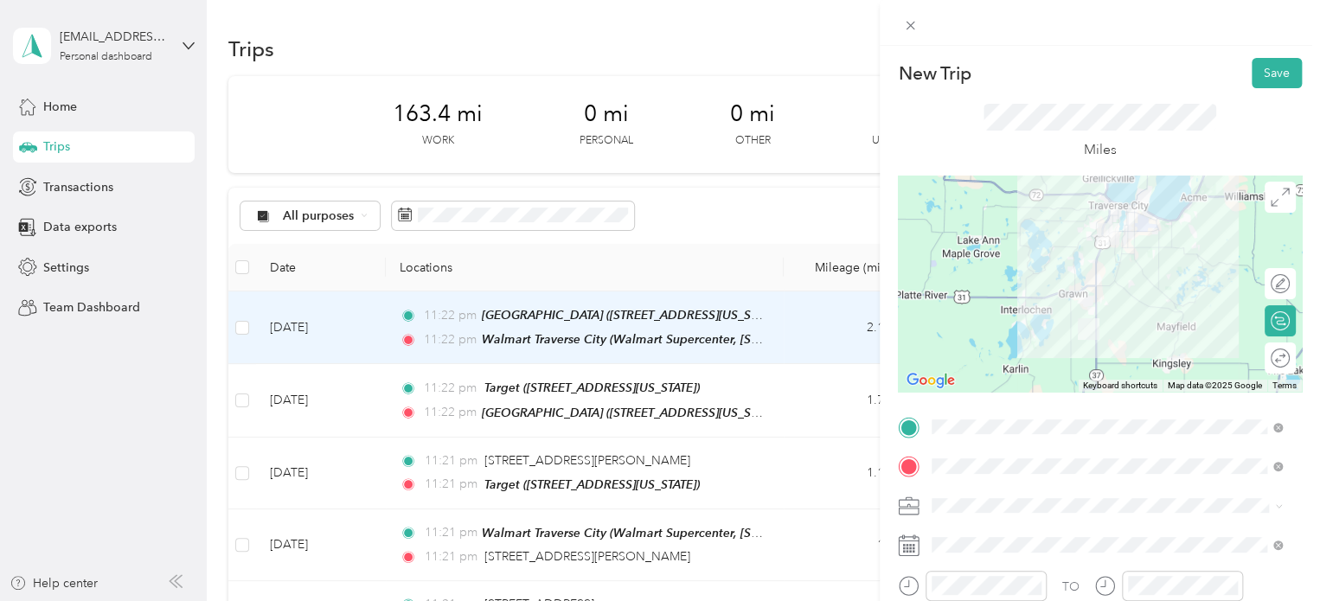
click at [1284, 89] on div "Miles" at bounding box center [1100, 131] width 404 height 87
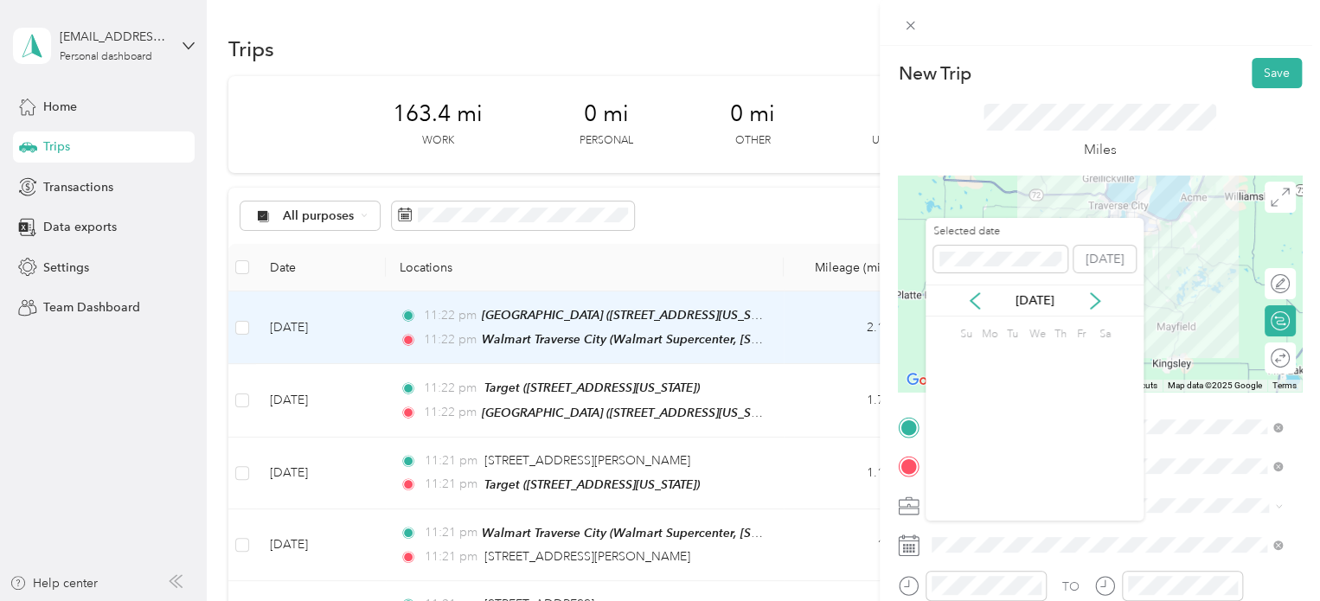
click at [1284, 89] on div "Miles" at bounding box center [1100, 131] width 404 height 87
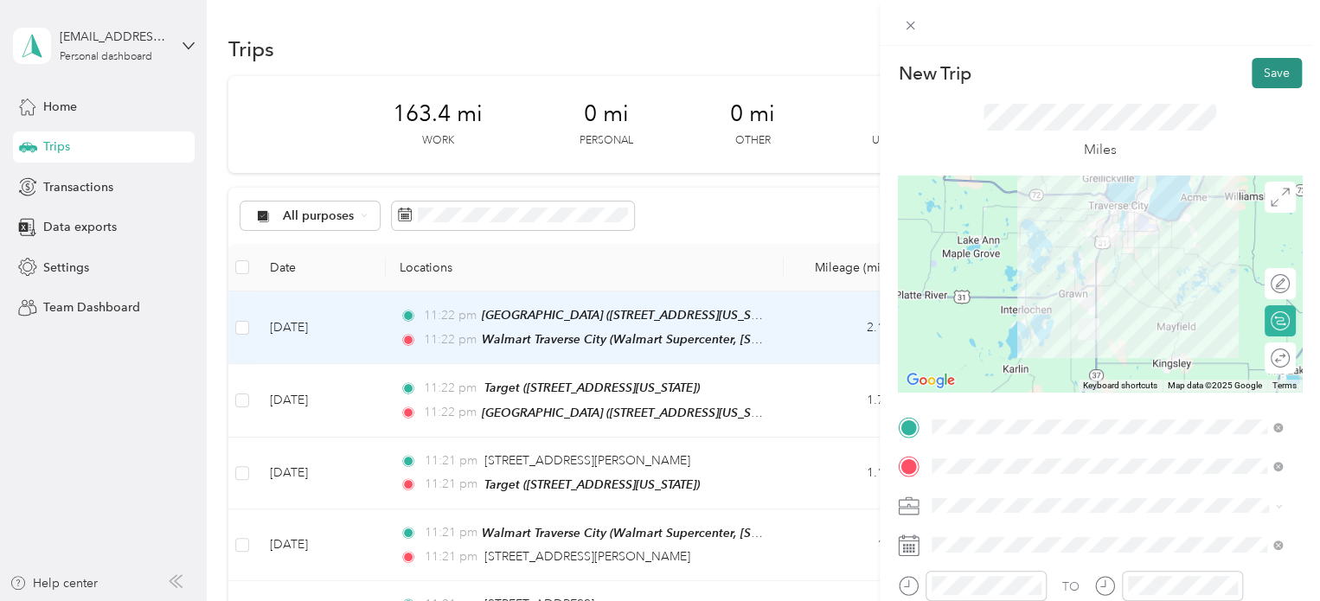
click at [1280, 76] on button "Save" at bounding box center [1277, 73] width 50 height 30
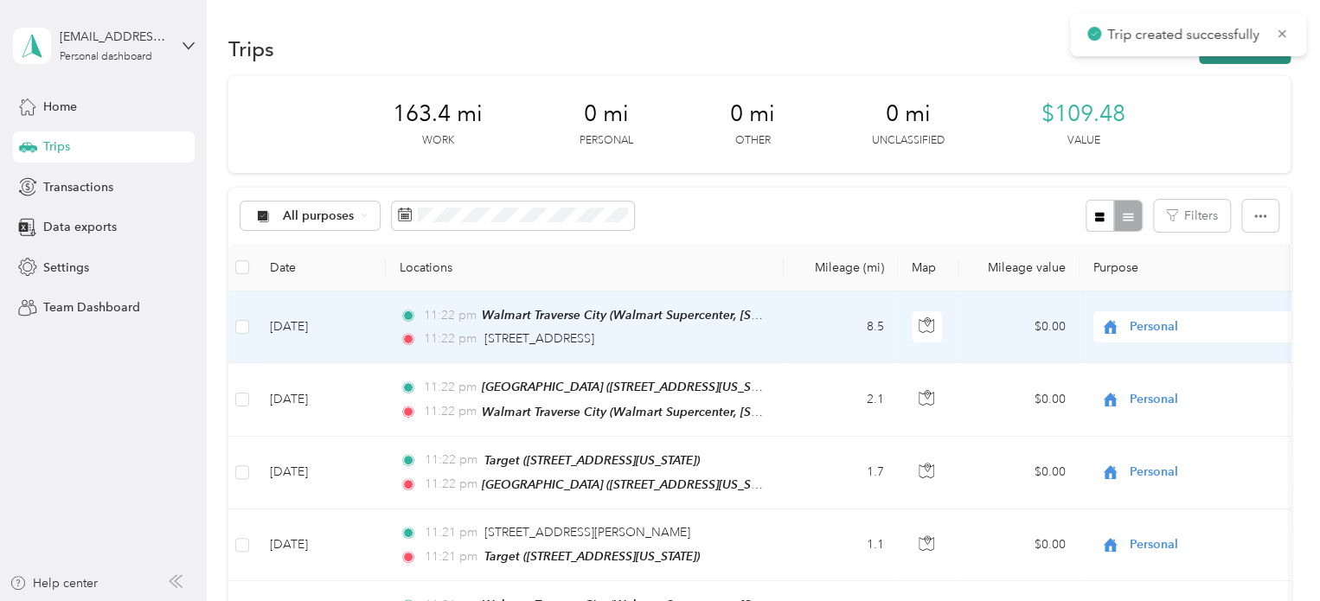
click at [1254, 61] on button "New trip" at bounding box center [1245, 49] width 92 height 30
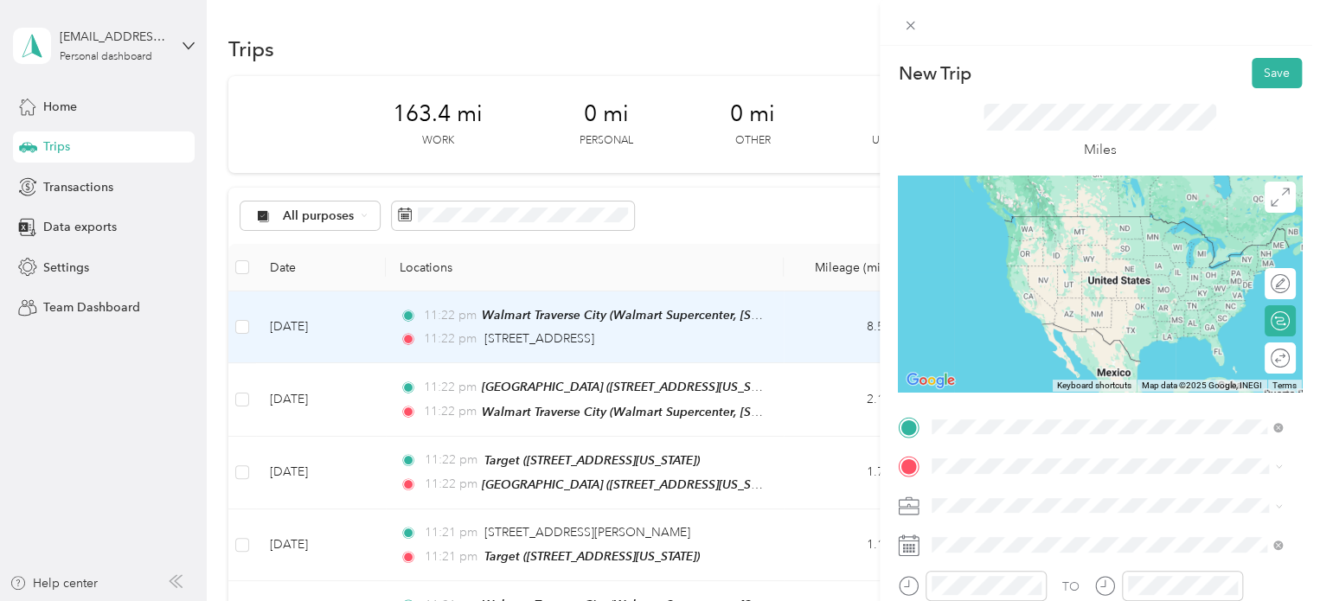
click at [1041, 209] on span "4425 Mill Road Grawn, Michigan 49637, United States" at bounding box center [1051, 216] width 173 height 16
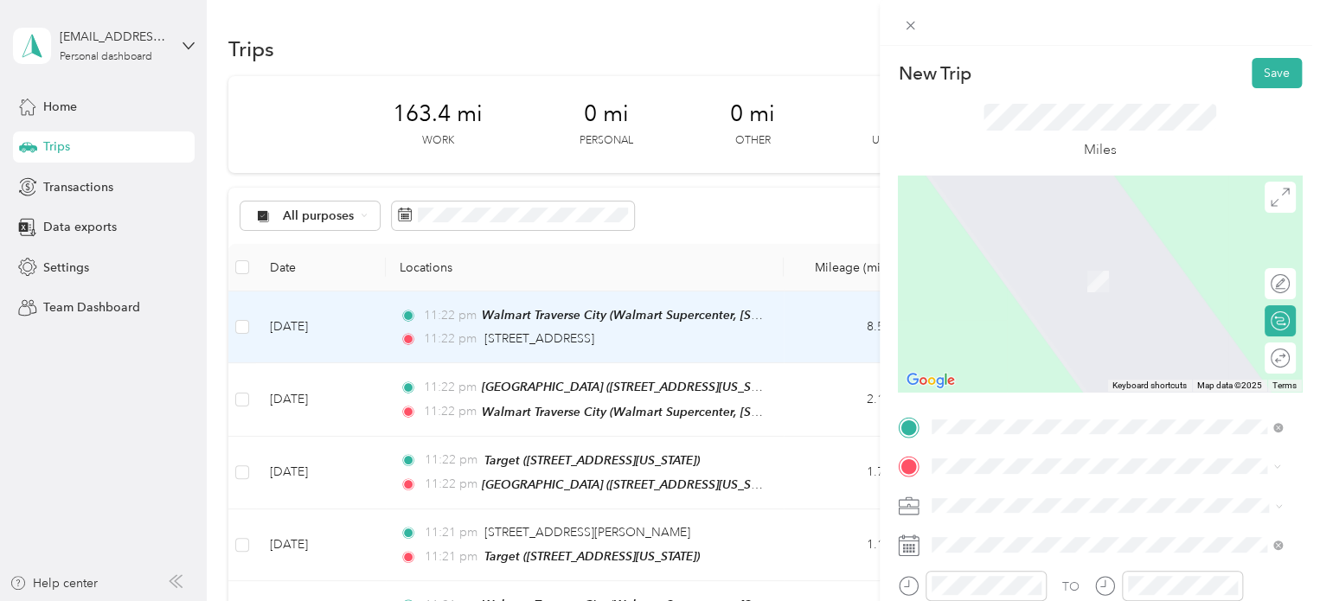
click at [987, 405] on span "[STREET_ADDRESS][PERSON_NAME], [PERSON_NAME], [GEOGRAPHIC_DATA], [GEOGRAPHIC_DA…" at bounding box center [1080, 408] width 231 height 51
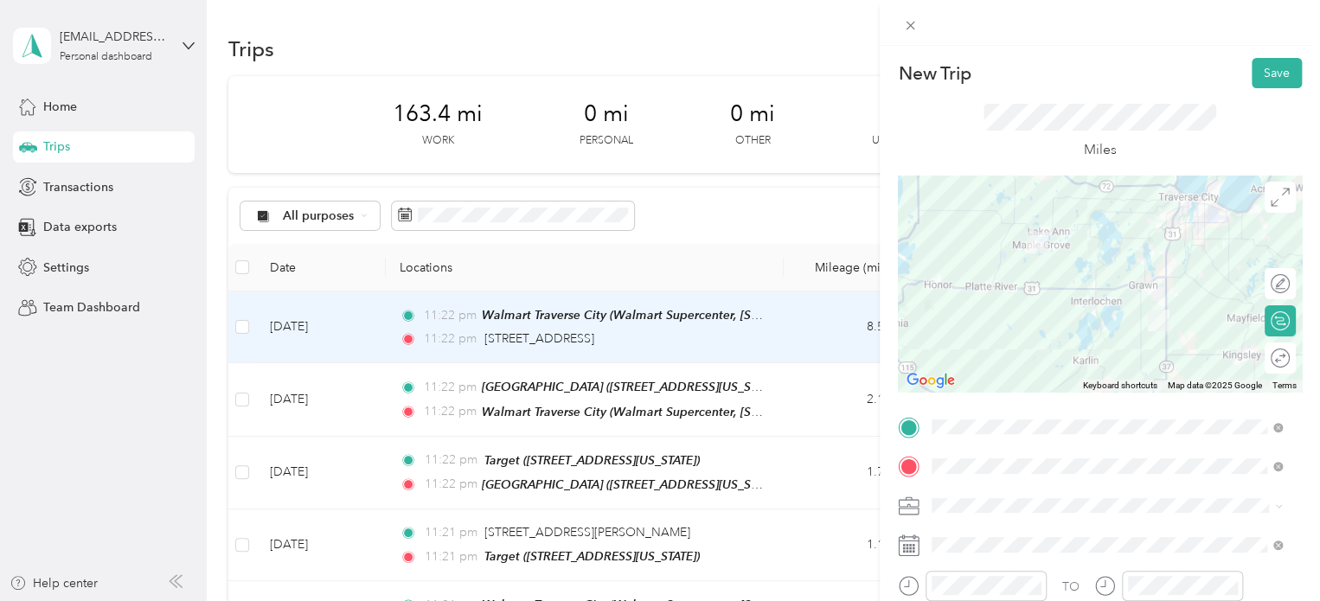
click at [1234, 82] on div "New Trip Save" at bounding box center [1100, 73] width 404 height 30
click at [1269, 80] on button "Save" at bounding box center [1277, 73] width 50 height 30
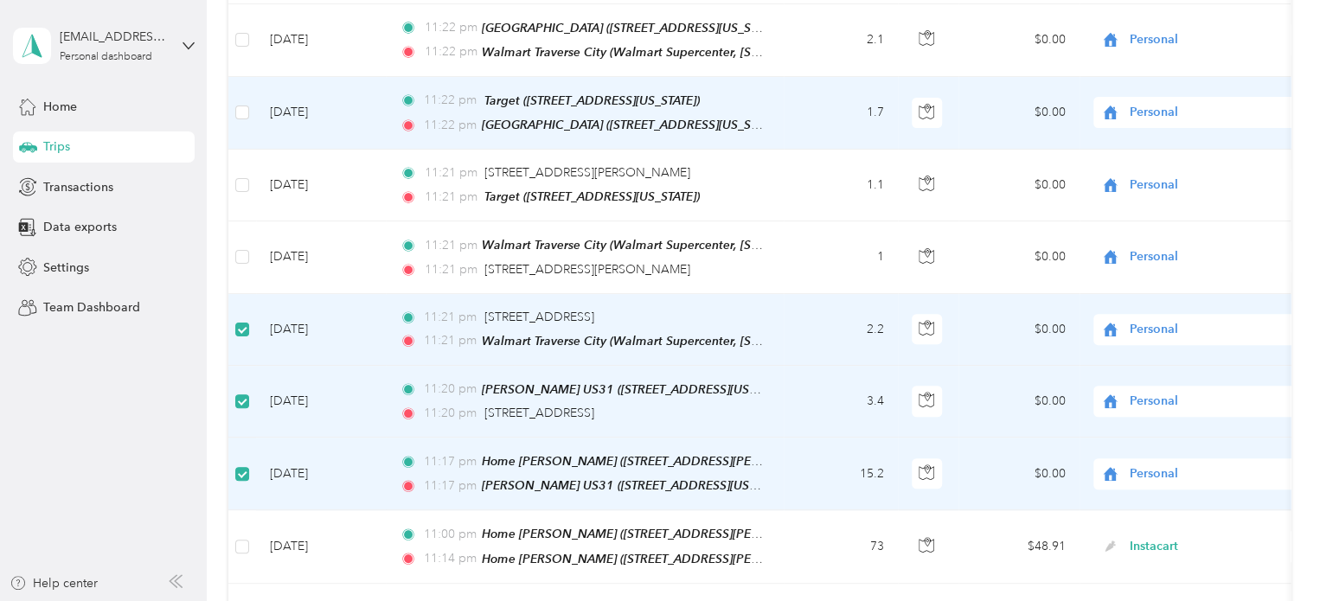
scroll to position [344, 0]
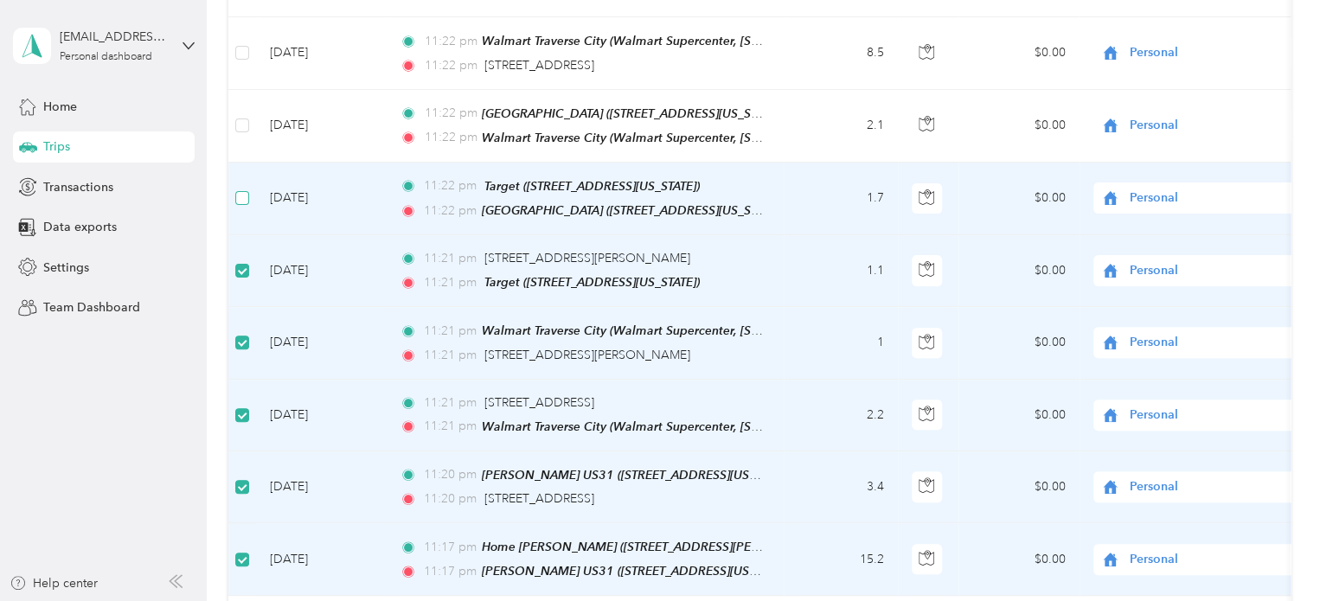
click at [246, 189] on label at bounding box center [242, 198] width 14 height 19
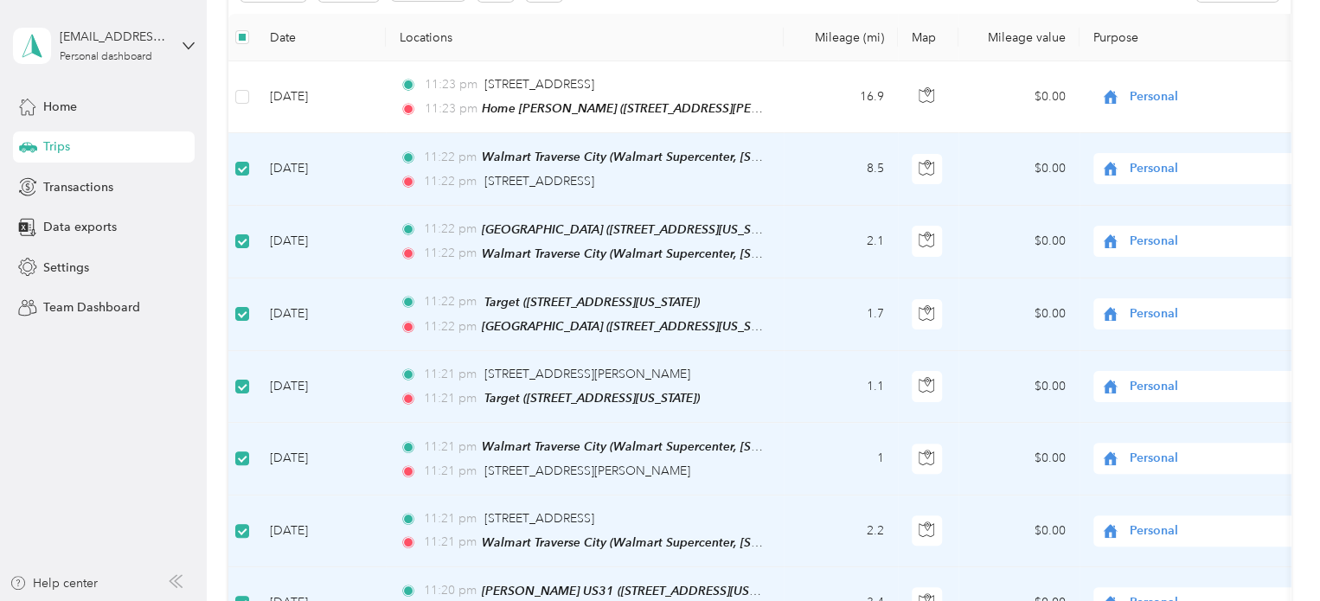
scroll to position [85, 0]
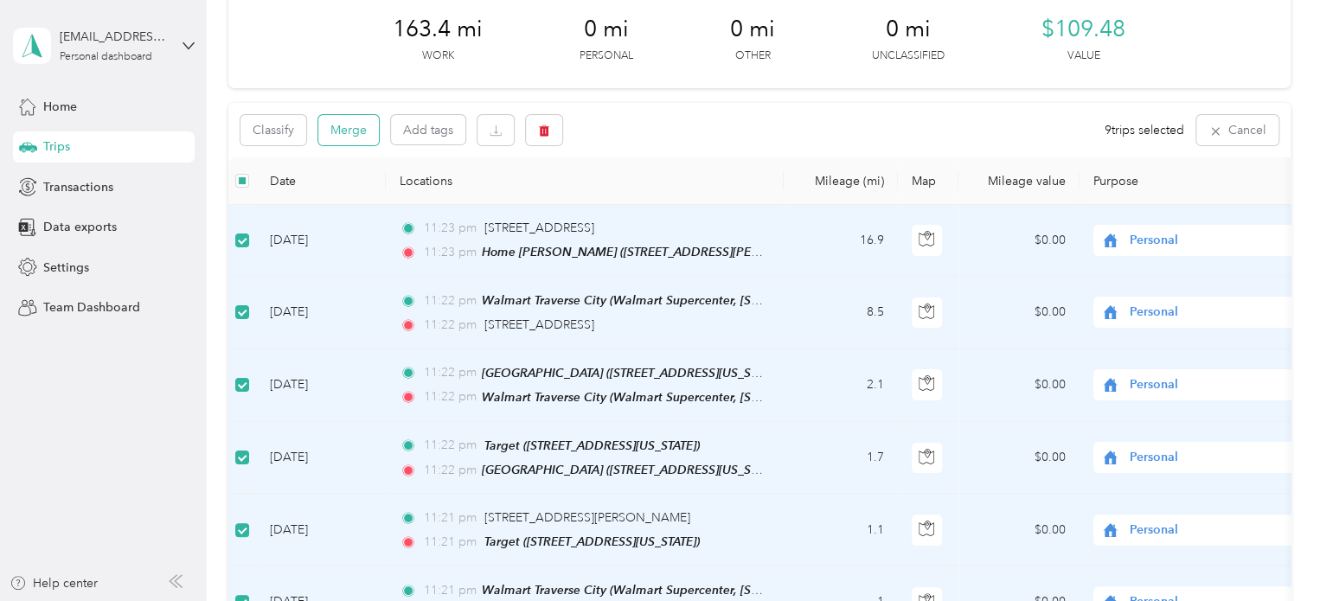
click at [367, 127] on button "Merge" at bounding box center [348, 130] width 61 height 30
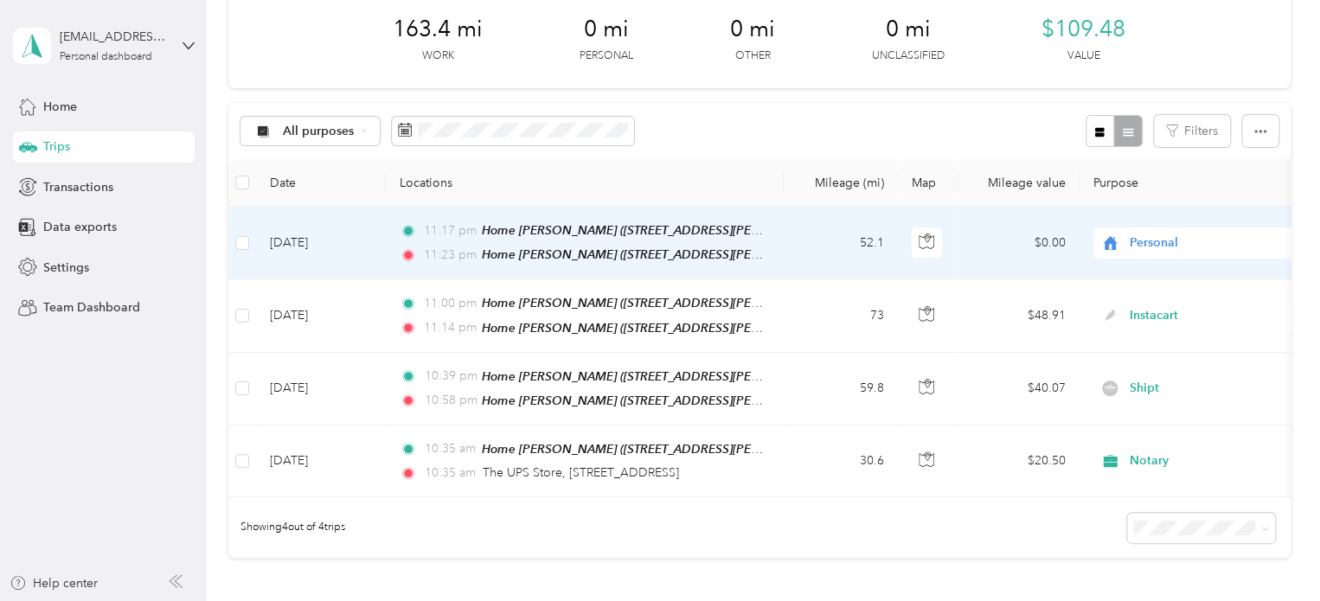
click at [275, 239] on td "May 14, 2024" at bounding box center [321, 243] width 130 height 73
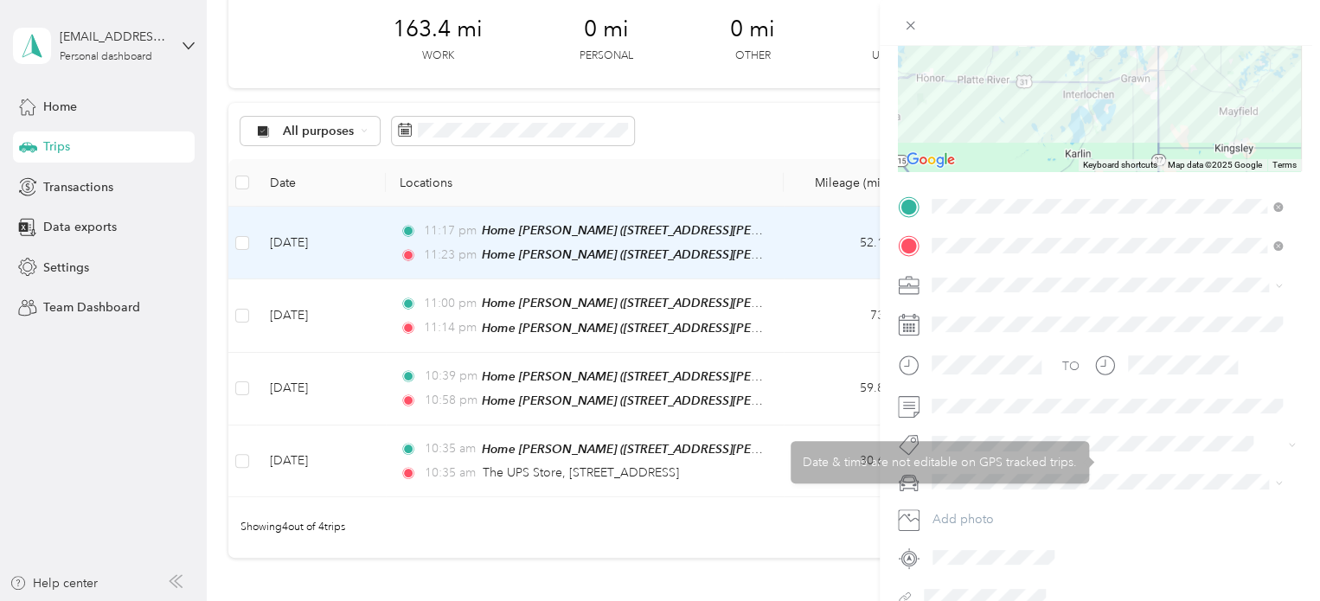
scroll to position [260, 0]
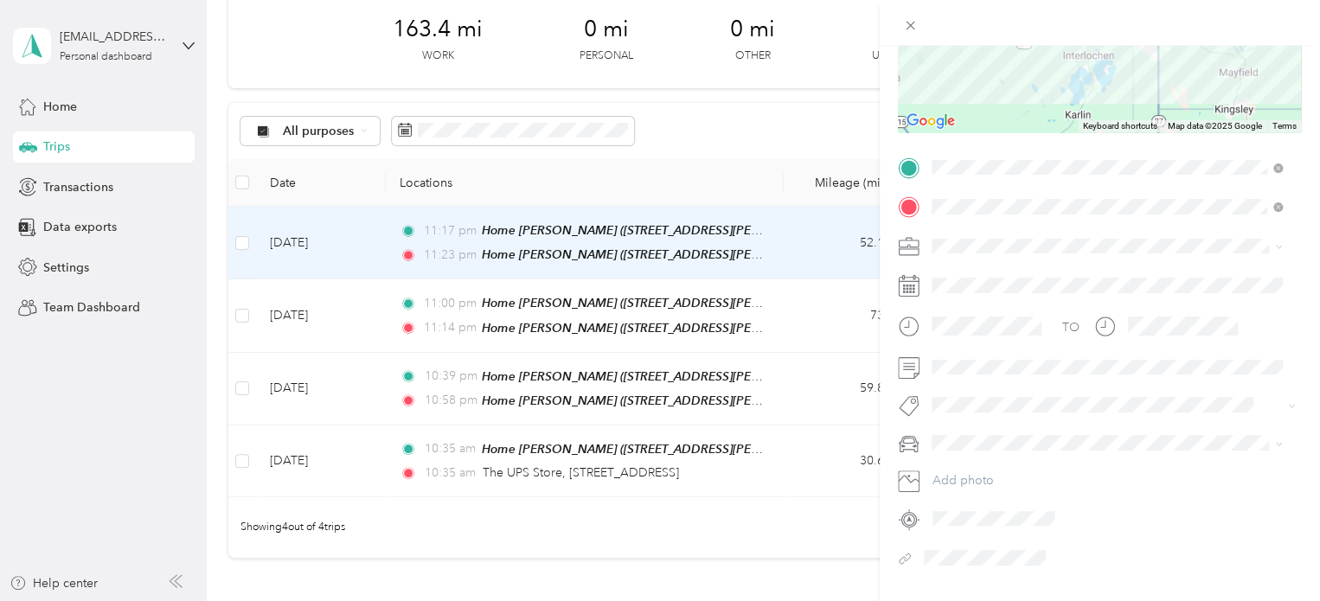
click at [131, 460] on div "Trip details Save This trip cannot be edited because it is either under review,…" at bounding box center [660, 300] width 1320 height 601
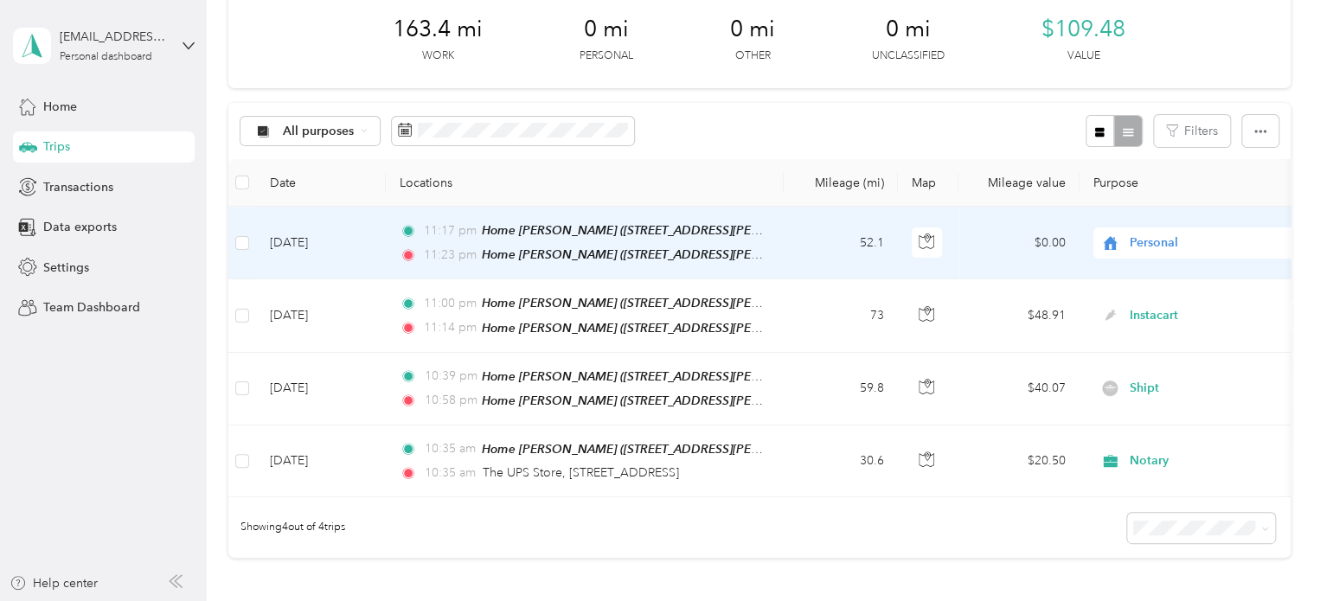
click at [1138, 235] on span "Personal" at bounding box center [1209, 243] width 158 height 19
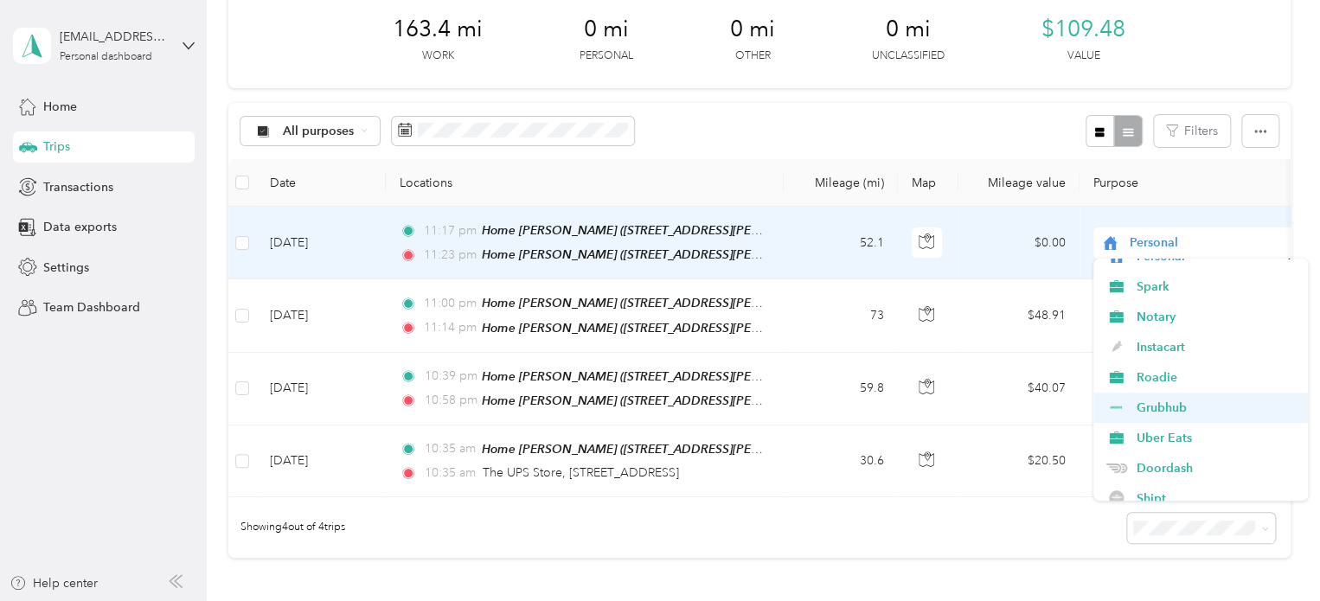
scroll to position [87, 0]
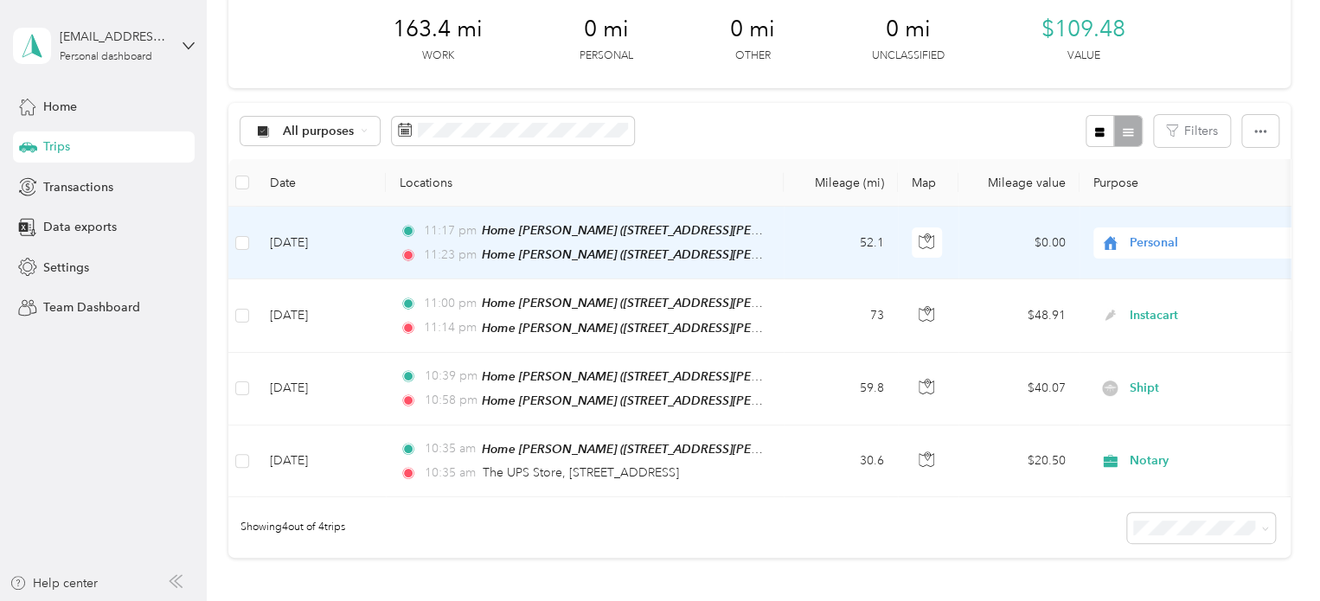
click at [1152, 433] on li "Doordash" at bounding box center [1201, 428] width 215 height 30
